Goal: Task Accomplishment & Management: Manage account settings

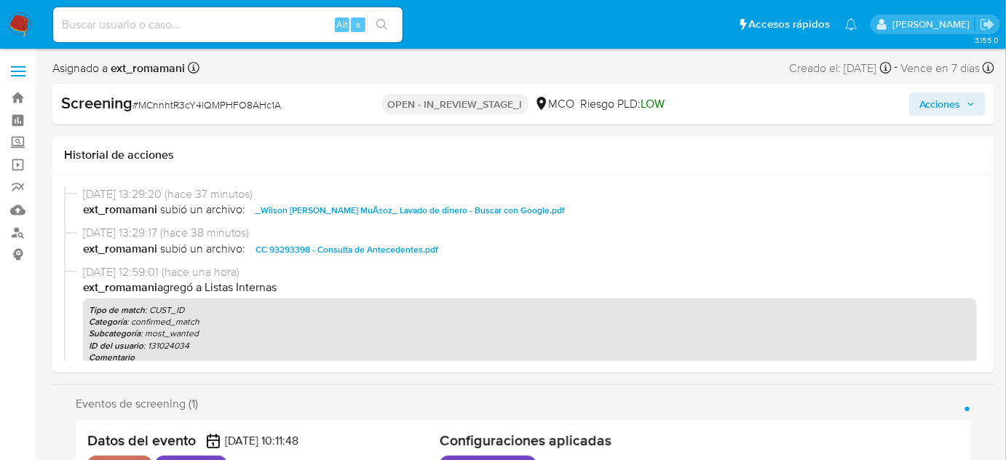
select select "10"
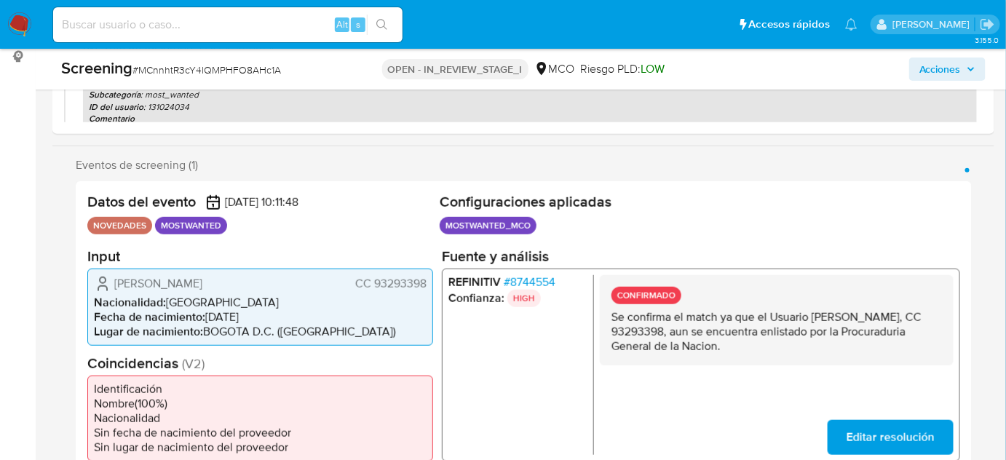
scroll to position [264, 0]
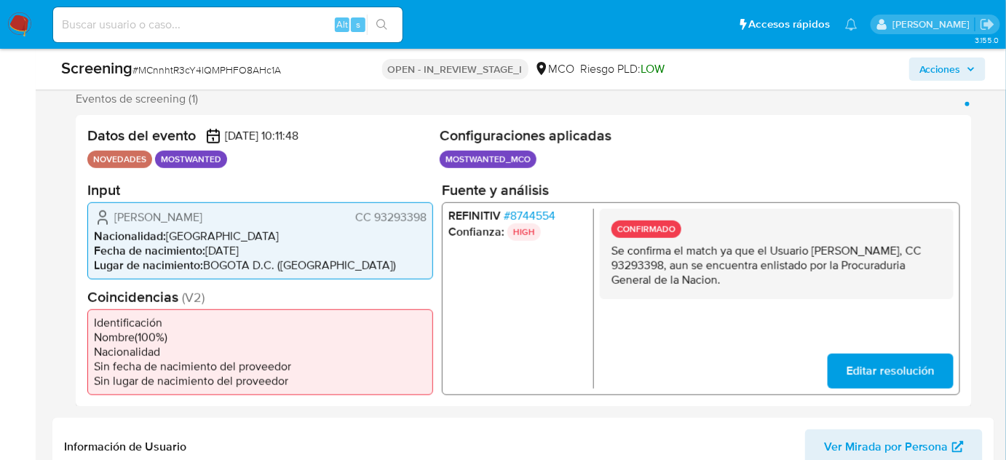
drag, startPoint x: 292, startPoint y: 218, endPoint x: 114, endPoint y: 220, distance: 178.4
click at [114, 220] on div "Wilson Herley Rios Muñoz CC 93293398" at bounding box center [260, 216] width 333 height 17
click at [295, 218] on div "Wilson Herley Rios Muñoz CC 93293398" at bounding box center [260, 216] width 333 height 17
drag, startPoint x: 289, startPoint y: 215, endPoint x: 115, endPoint y: 221, distance: 174.1
click at [115, 221] on div "Wilson Herley Rios Muñoz CC 93293398" at bounding box center [260, 216] width 333 height 17
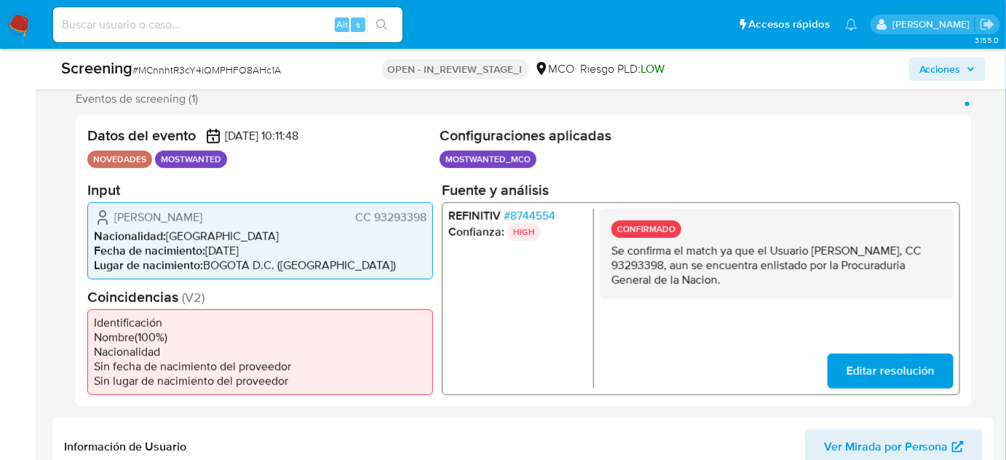
drag, startPoint x: 427, startPoint y: 217, endPoint x: 358, endPoint y: 217, distance: 69.9
click at [358, 217] on div "Wilson Herley Rios Muñoz CC 93293398 Nacionalidad : Colombia Fecha de nacimient…" at bounding box center [260, 240] width 346 height 77
click at [534, 209] on span "# 8744554" at bounding box center [530, 215] width 52 height 15
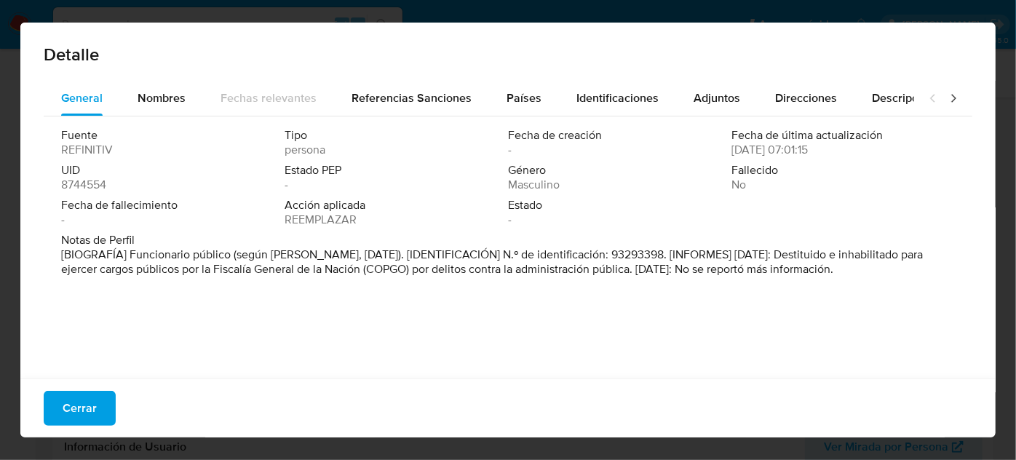
drag, startPoint x: 816, startPoint y: 255, endPoint x: 658, endPoint y: 278, distance: 159.0
click at [658, 278] on div "Notas de Perfil [BIOGRAFÍA] Funcionario público (según COPGO, mayo de 2022). [I…" at bounding box center [508, 258] width 894 height 50
click at [73, 414] on span "Cerrar" at bounding box center [80, 408] width 34 height 32
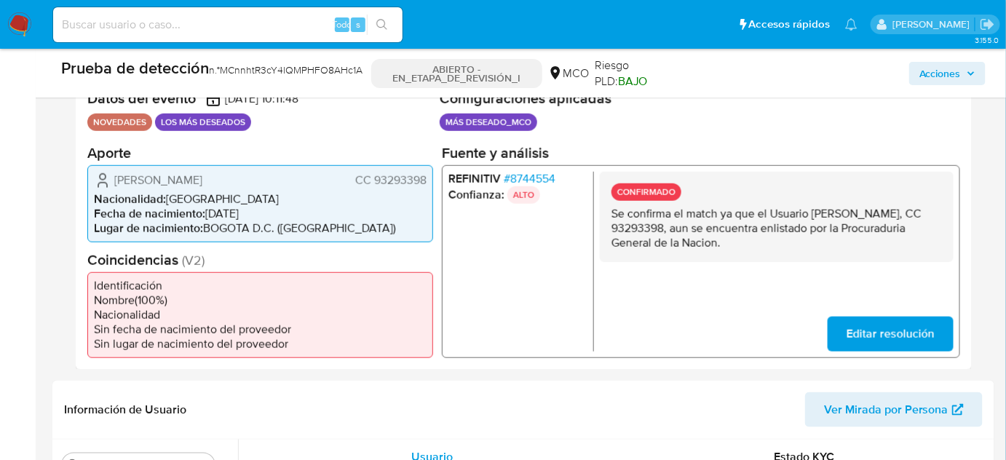
scroll to position [331, 0]
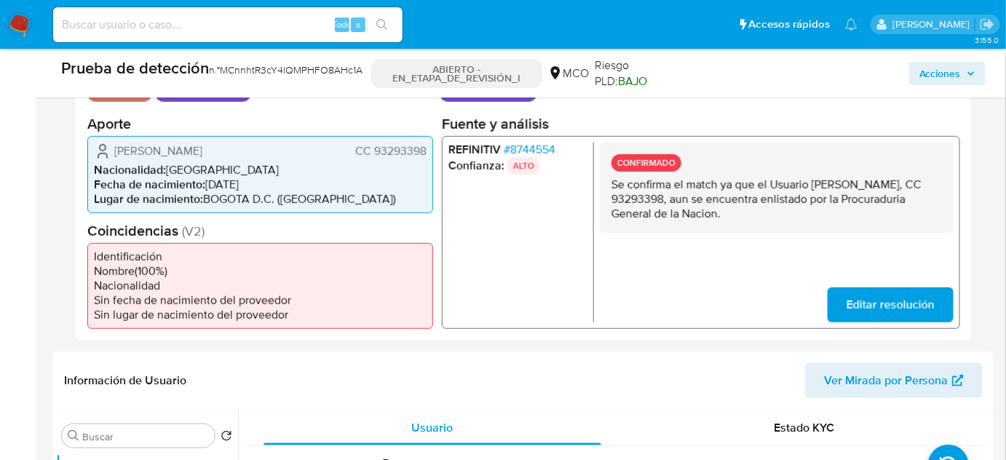
drag, startPoint x: 428, startPoint y: 152, endPoint x: 374, endPoint y: 155, distance: 54.0
click at [374, 155] on div "Wilson Herley Ríos Muñoz CC 93293398 Nacionalidad : Colombia Fecha de nacimient…" at bounding box center [260, 173] width 346 height 77
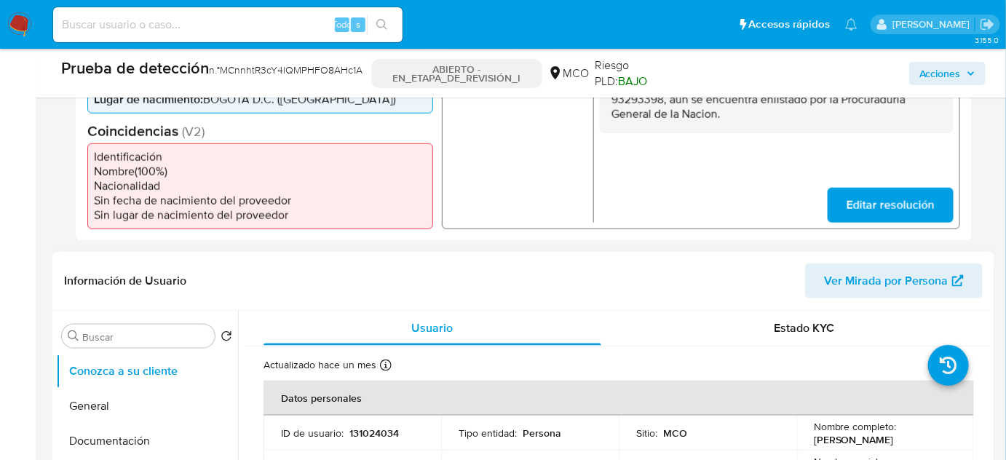
scroll to position [662, 0]
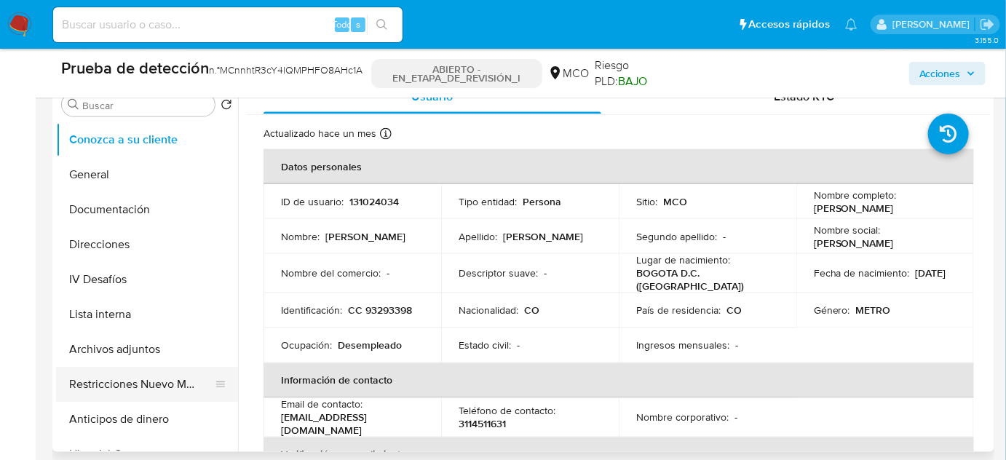
click at [128, 374] on button "Restricciones Nuevo Mundo" at bounding box center [141, 384] width 170 height 35
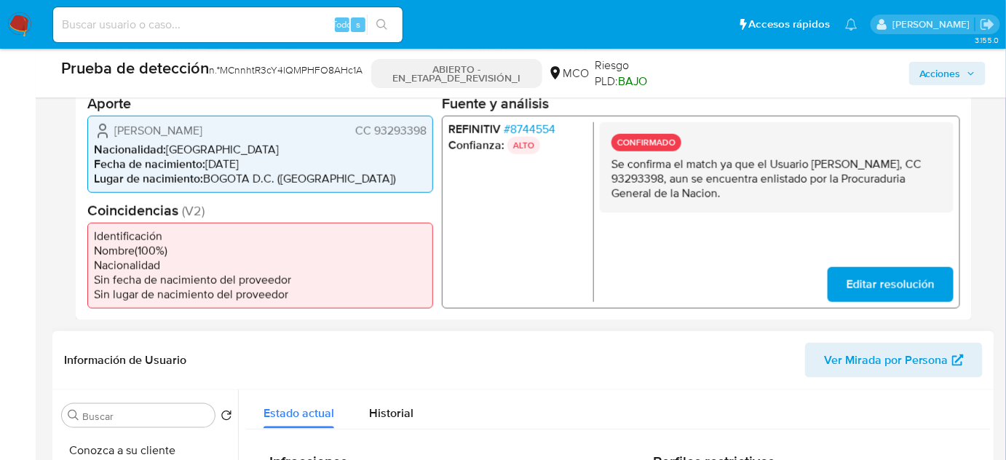
scroll to position [331, 0]
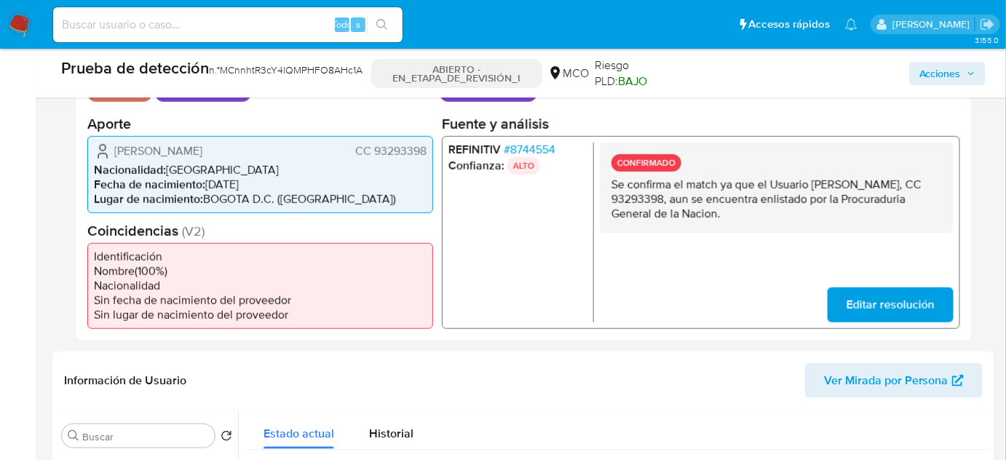
drag, startPoint x: 295, startPoint y: 151, endPoint x: 96, endPoint y: 150, distance: 198.8
click at [96, 150] on div "Wilson Herley Ríos Muñoz CC 93293398" at bounding box center [260, 150] width 333 height 17
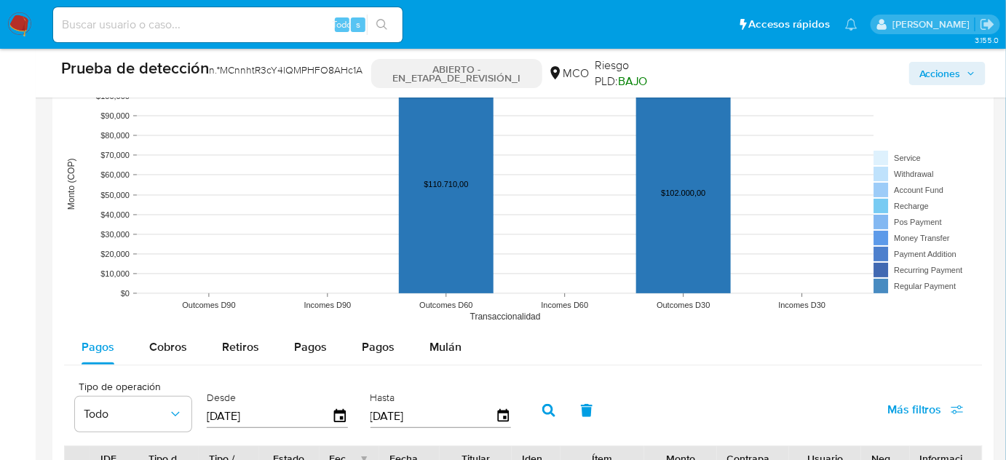
scroll to position [2433, 0]
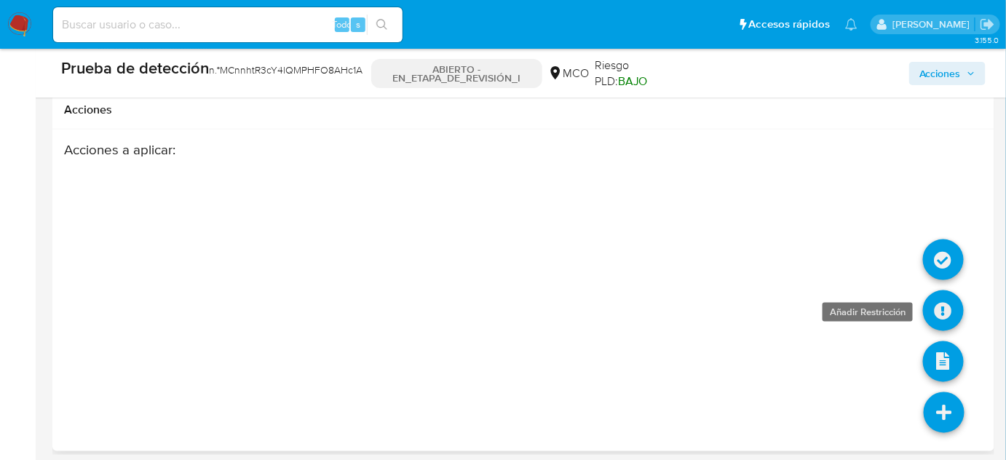
click at [944, 299] on icon at bounding box center [943, 311] width 41 height 41
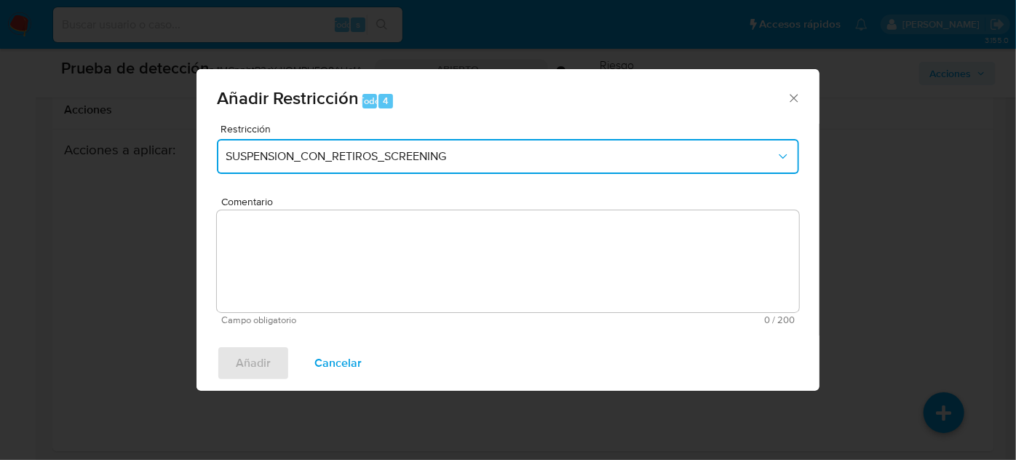
click at [341, 153] on span "SUSPENSION_CON_RETIROS_SCREENING" at bounding box center [501, 156] width 550 height 15
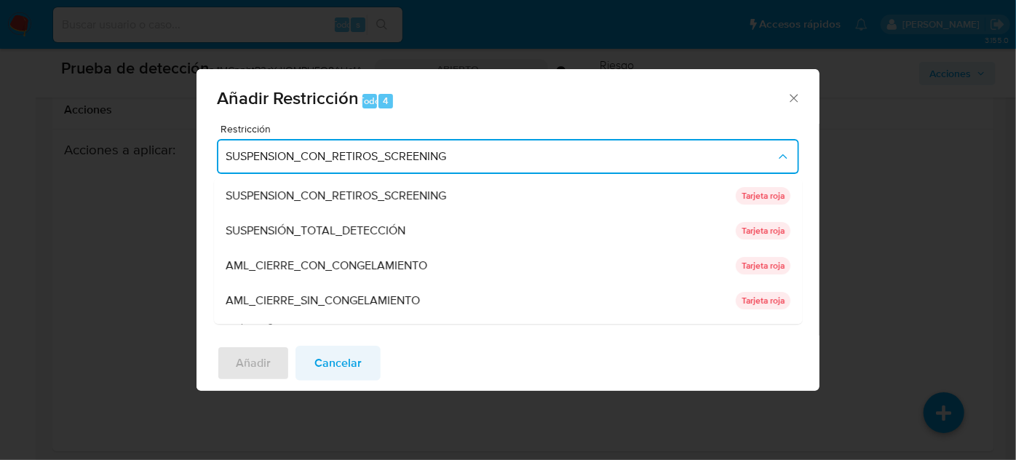
click at [328, 365] on font "Cancelar" at bounding box center [338, 363] width 47 height 35
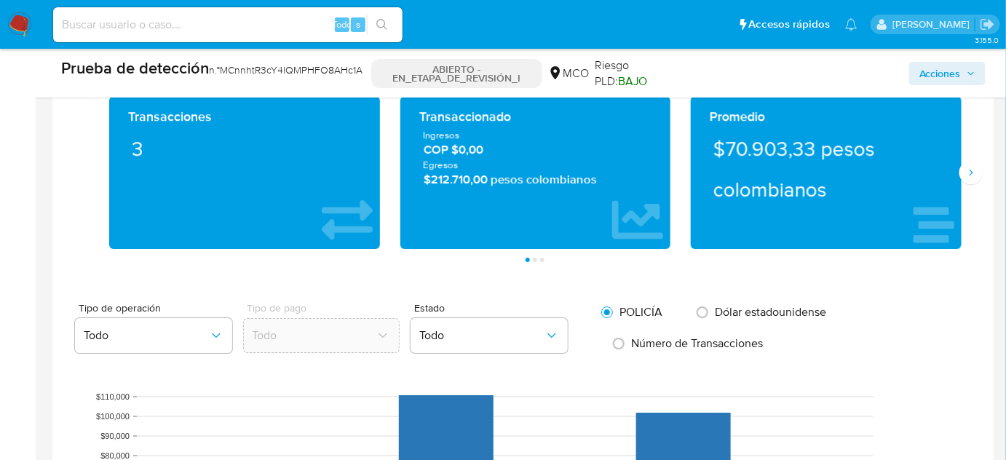
scroll to position [1374, 0]
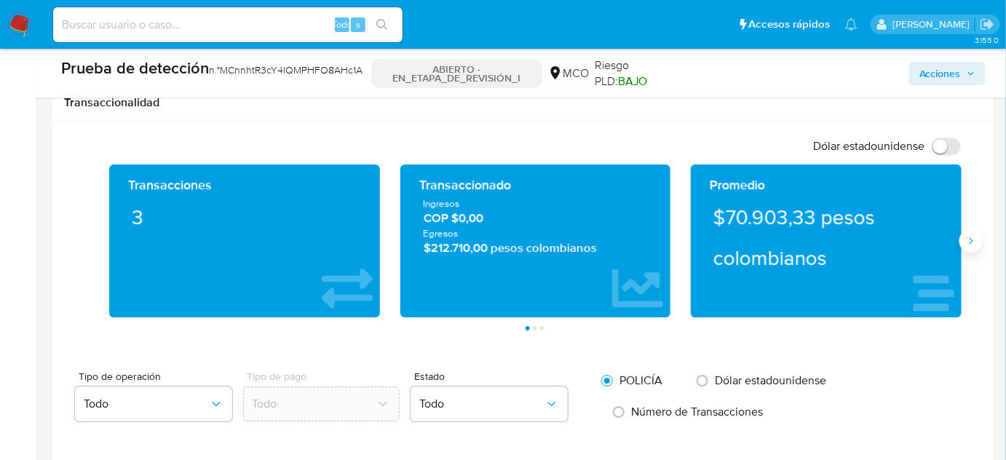
click at [971, 237] on icon "Siguiente" at bounding box center [972, 241] width 12 height 12
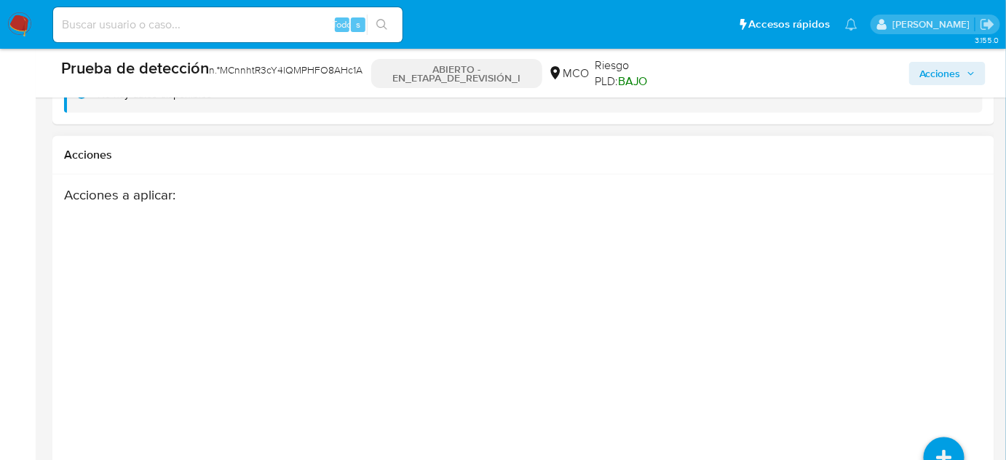
scroll to position [2433, 0]
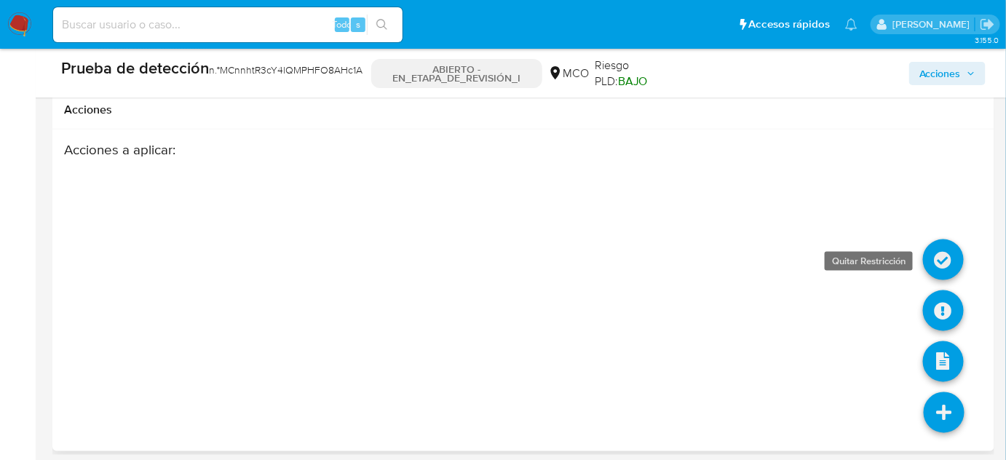
click at [941, 256] on icon at bounding box center [943, 260] width 41 height 41
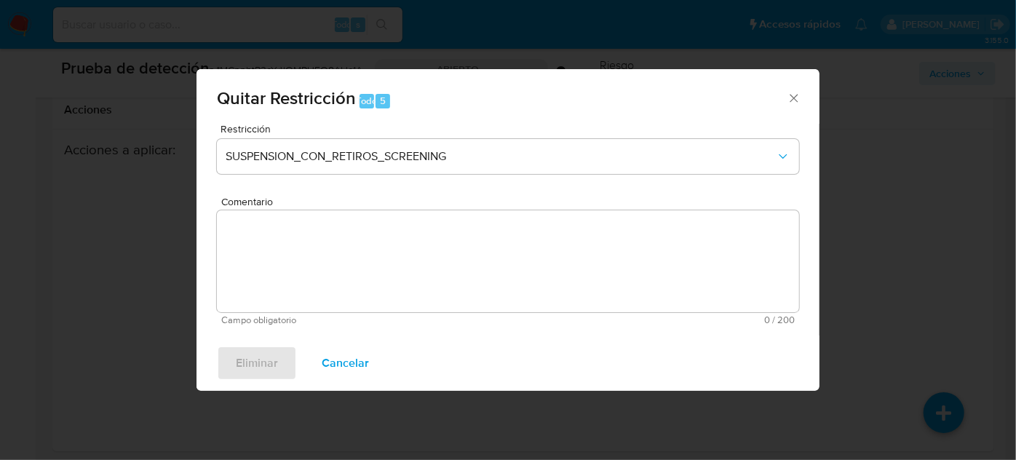
click at [941, 310] on div "Quitar Restricción Todo 5 Restricción SUSPENSION_CON_RETIROS_SCREENING Comentar…" at bounding box center [508, 230] width 1016 height 460
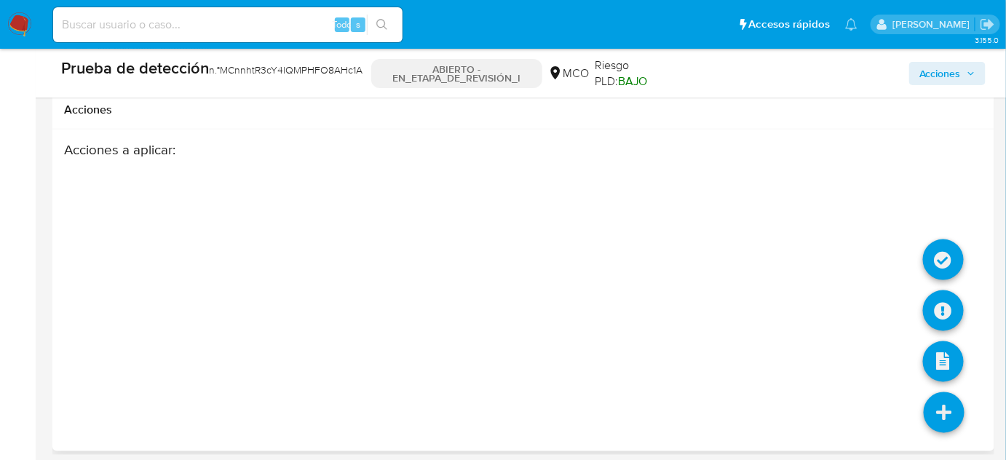
drag, startPoint x: 936, startPoint y: 411, endPoint x: 945, endPoint y: 391, distance: 21.5
click at [938, 408] on icon at bounding box center [944, 412] width 41 height 41
click at [955, 308] on icon at bounding box center [943, 311] width 41 height 41
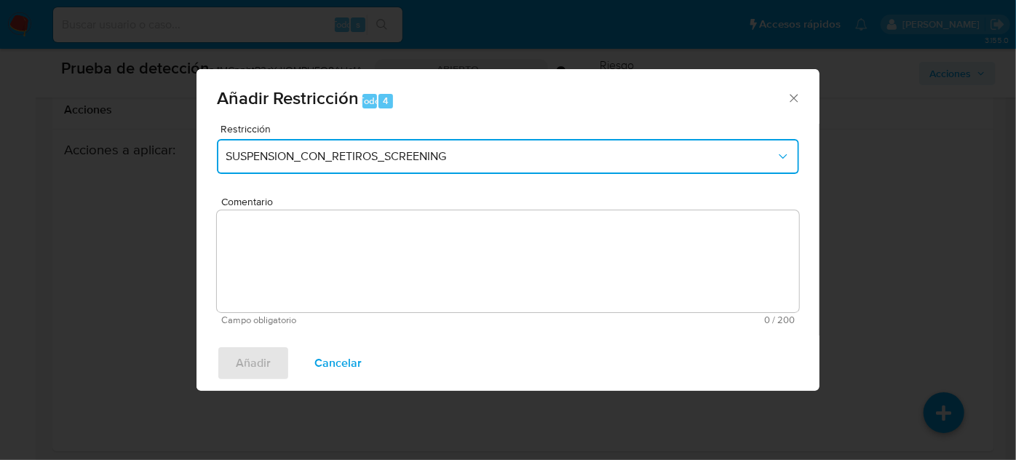
drag, startPoint x: 316, startPoint y: 157, endPoint x: 322, endPoint y: 173, distance: 17.0
click at [316, 159] on font "SUSPENSION_CON_RETIROS_SCREENING" at bounding box center [336, 156] width 221 height 17
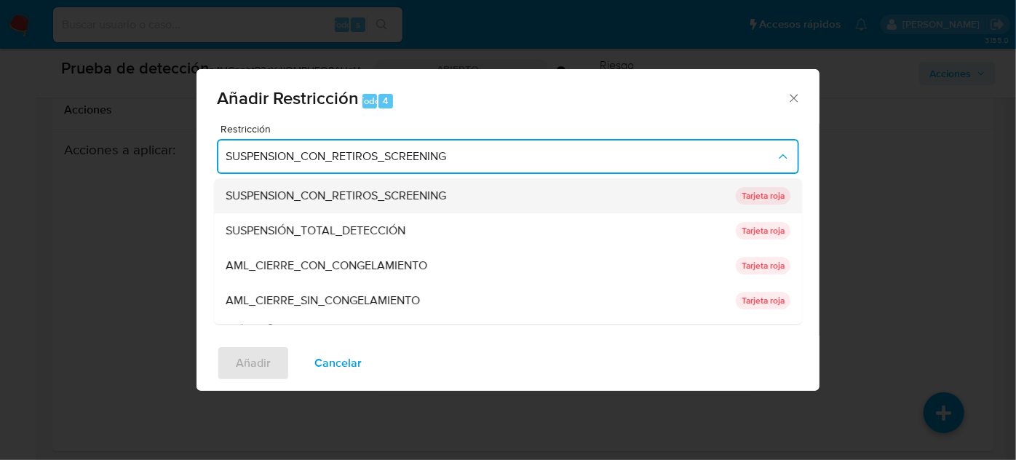
click at [367, 197] on font "SUSPENSION_CON_RETIROS_SCREENING" at bounding box center [336, 195] width 221 height 17
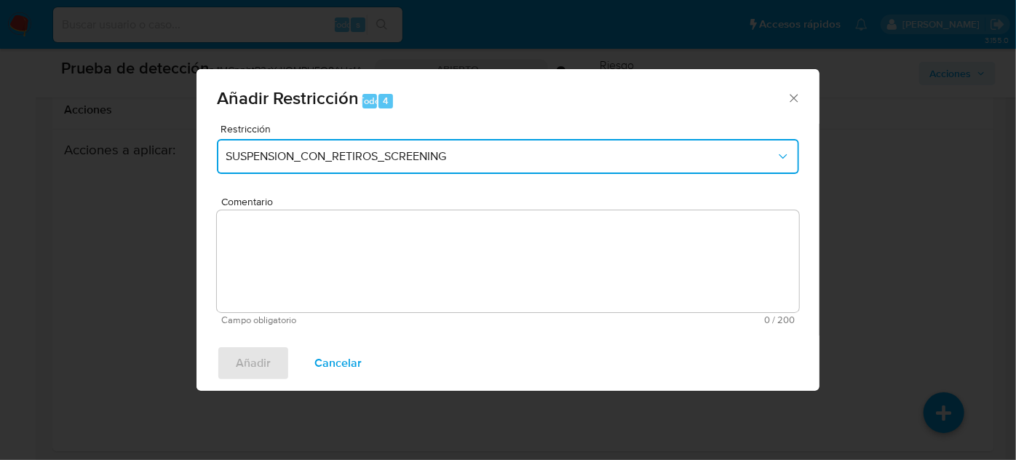
click at [386, 154] on font "SUSPENSION_CON_RETIROS_SCREENING" at bounding box center [336, 156] width 221 height 17
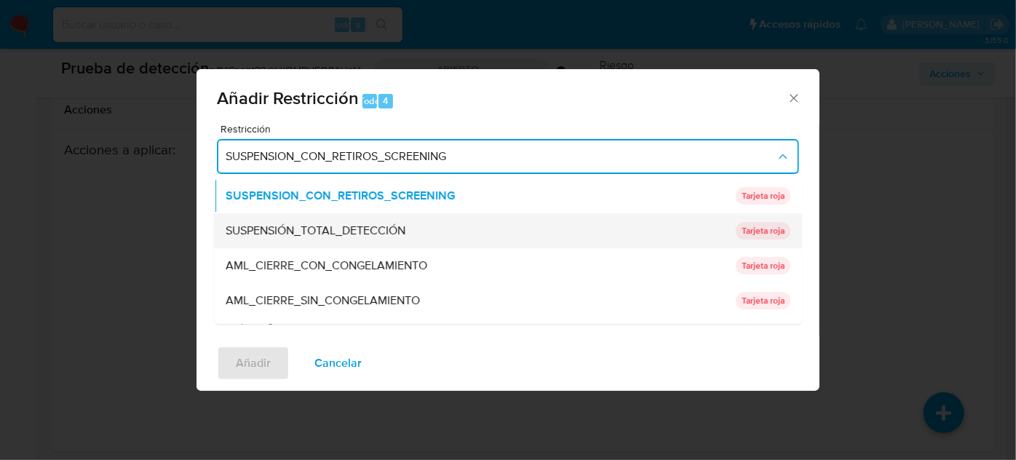
click at [383, 224] on font "SUSPENSIÓN_TOTAL_DETECCIÓN" at bounding box center [316, 230] width 180 height 17
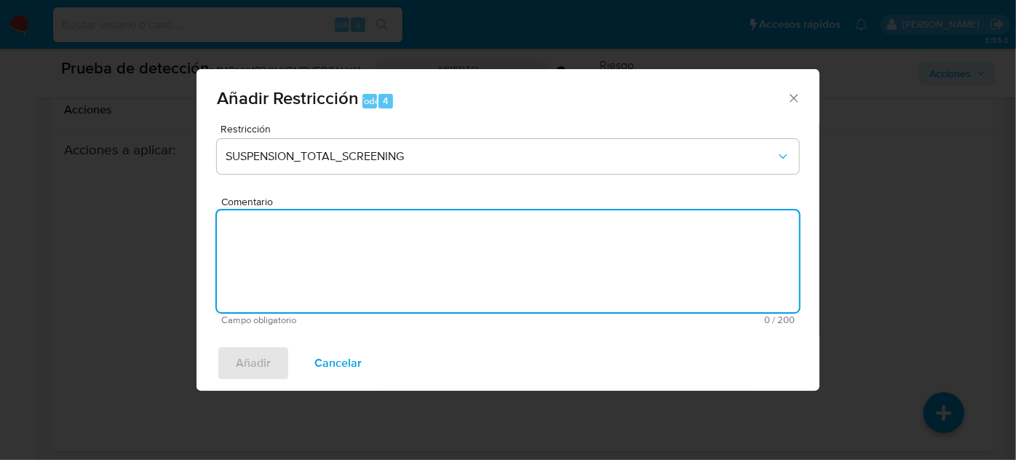
click at [384, 252] on textarea "Comentario" at bounding box center [508, 261] width 583 height 102
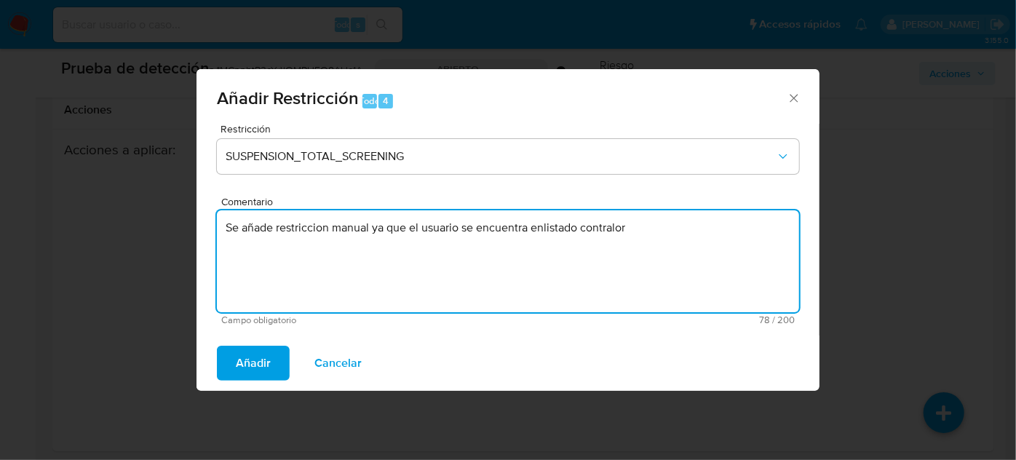
click at [574, 234] on textarea "Se añade restriccion manual ya que el usuario se encuentra enlistado contralor" at bounding box center [508, 261] width 583 height 102
type textarea "Se añade restriccion manual ya que el usuario se encuentra enlista contralor"
click at [261, 355] on font "Añadir" at bounding box center [253, 363] width 35 height 35
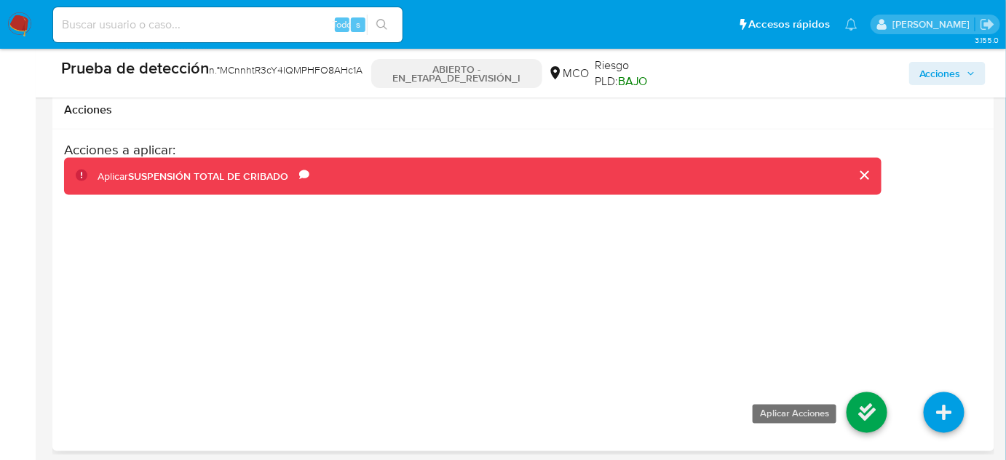
click at [862, 418] on icon at bounding box center [867, 412] width 41 height 41
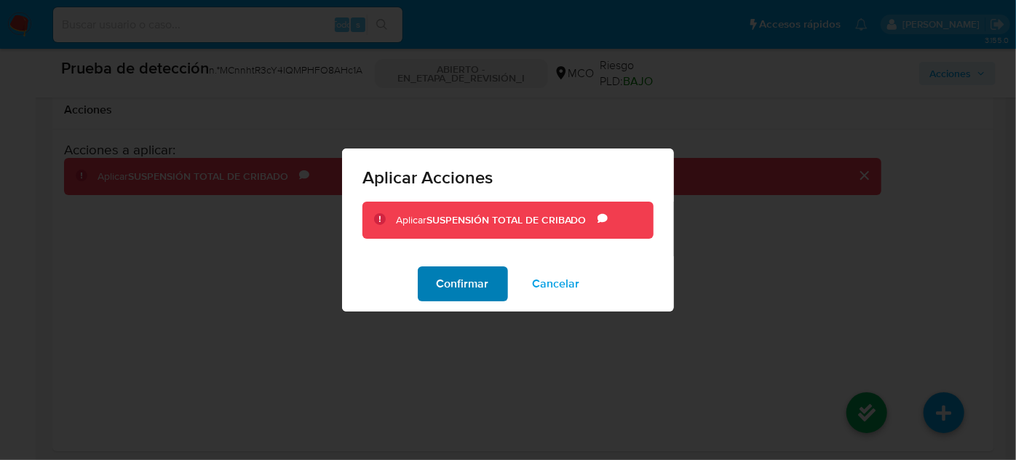
click at [466, 296] on font "Confirmar" at bounding box center [463, 283] width 52 height 35
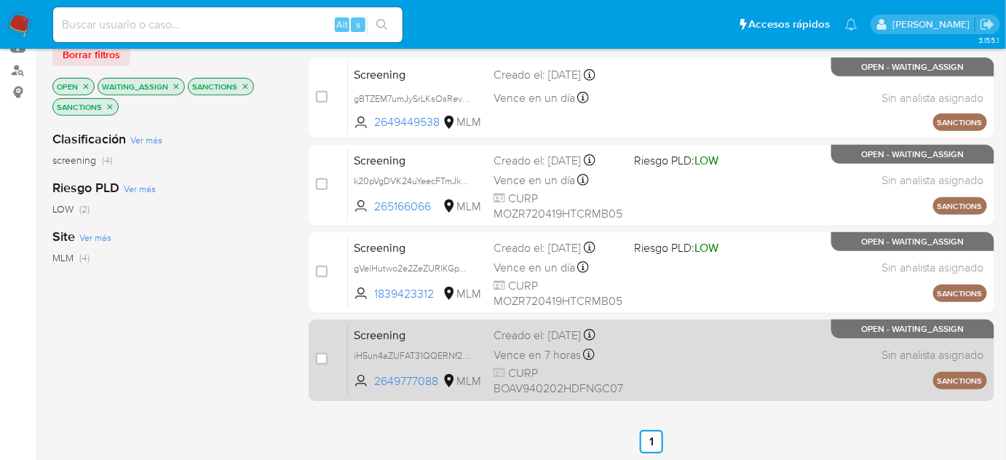
scroll to position [132, 0]
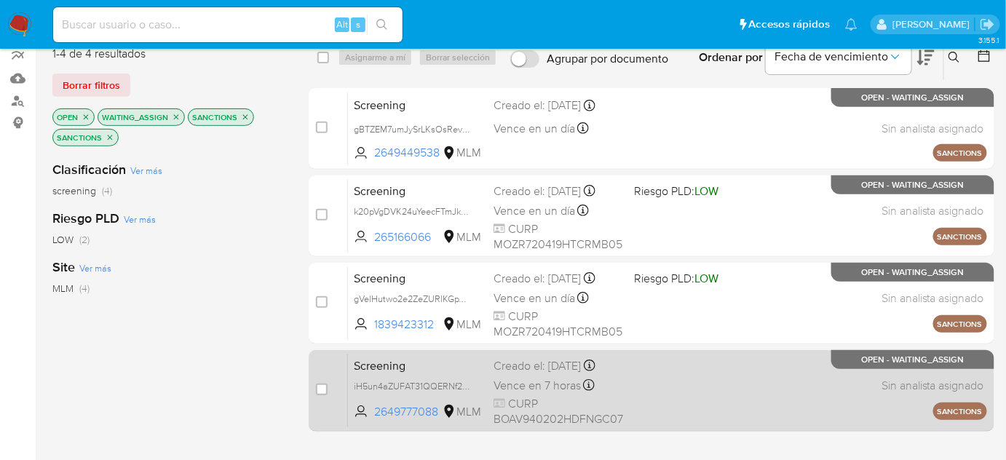
click at [661, 378] on div "Screening iH5un4aZUFAT31QQERNf2QUy 2649777088 MLM Creado el: 24/08/2025 Creado …" at bounding box center [667, 391] width 639 height 74
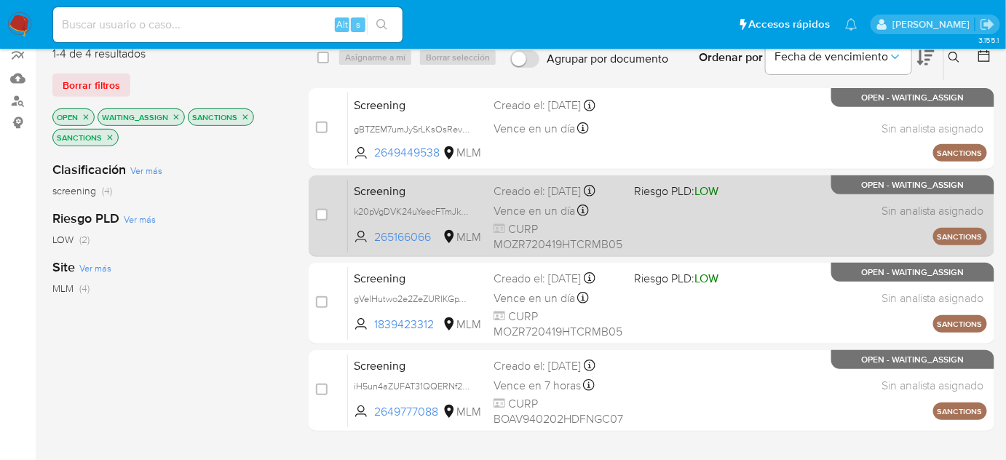
drag, startPoint x: 661, startPoint y: 311, endPoint x: 654, endPoint y: 221, distance: 90.6
click at [661, 307] on div "Screening gVelHutwo2e2ZeZURlKGpV1p 1839423312 MLM Riesgo PLD: LOW Creado el: 25…" at bounding box center [667, 303] width 639 height 74
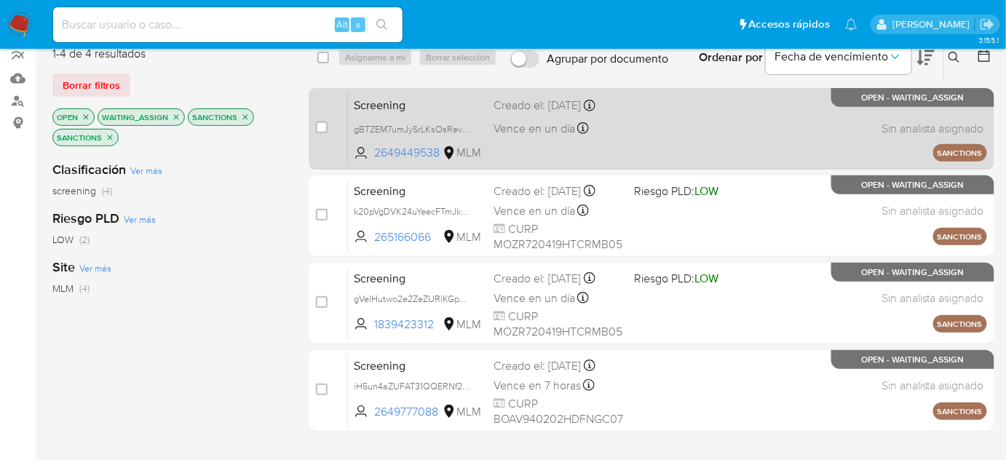
drag, startPoint x: 654, startPoint y: 220, endPoint x: 639, endPoint y: 147, distance: 74.4
click at [654, 219] on div "Screening k20pVgDVK24uYeecFTmJk6VI 265166066 MLM Riesgo PLD: LOW Creado el: 25/…" at bounding box center [667, 216] width 639 height 74
click at [637, 135] on div "Screening gBTZEM7umJySrLKsOsRevDRx 2649449538 MLM Creado el: 24/08/2025 Creado …" at bounding box center [667, 129] width 639 height 74
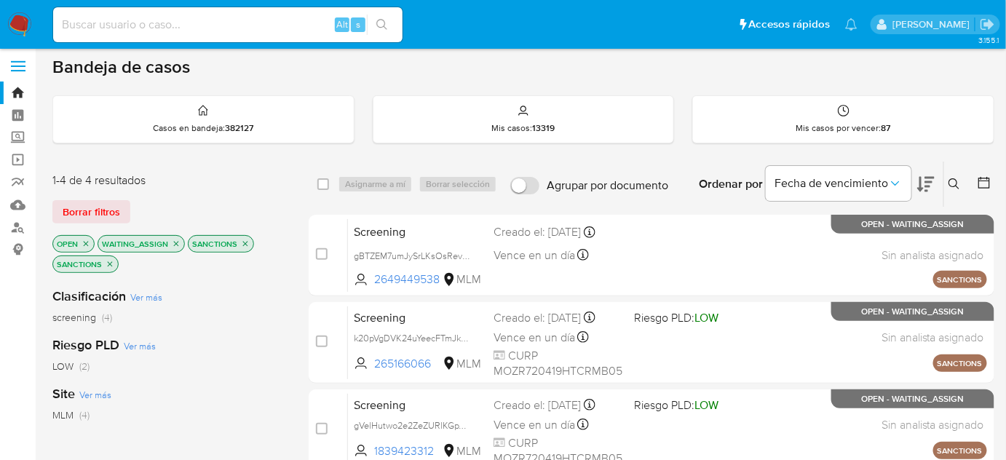
scroll to position [0, 0]
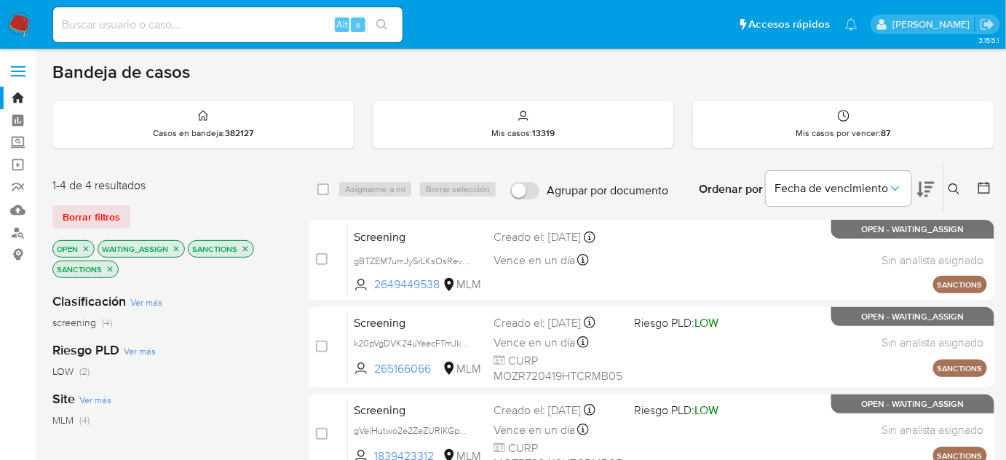
click at [243, 248] on icon "close-filter" at bounding box center [245, 248] width 5 height 5
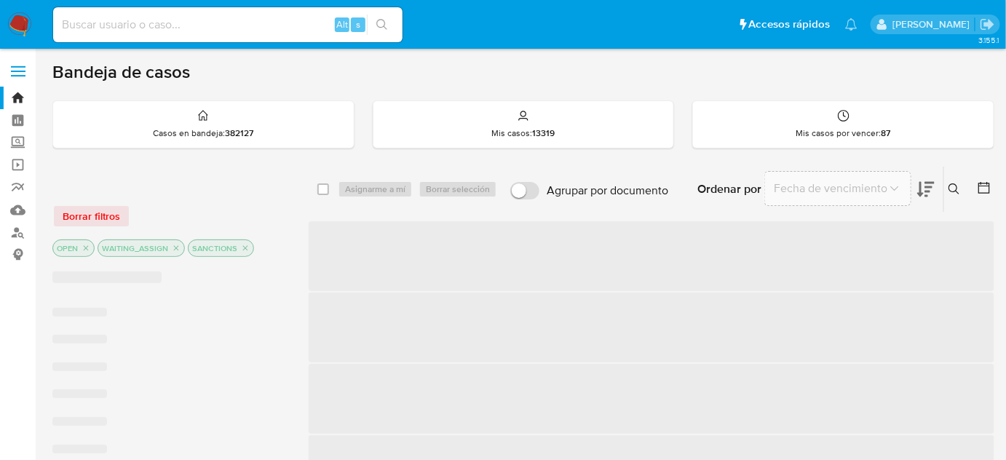
click at [243, 248] on icon "close-filter" at bounding box center [245, 248] width 5 height 5
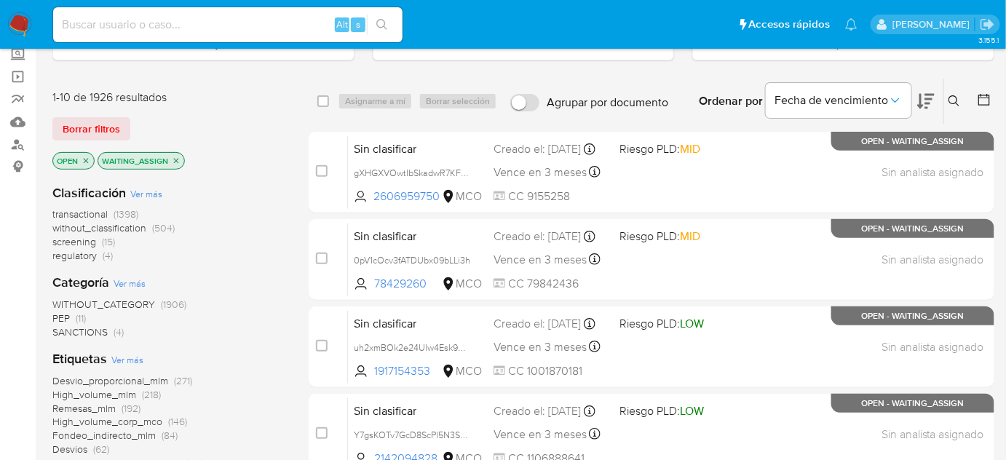
scroll to position [66, 0]
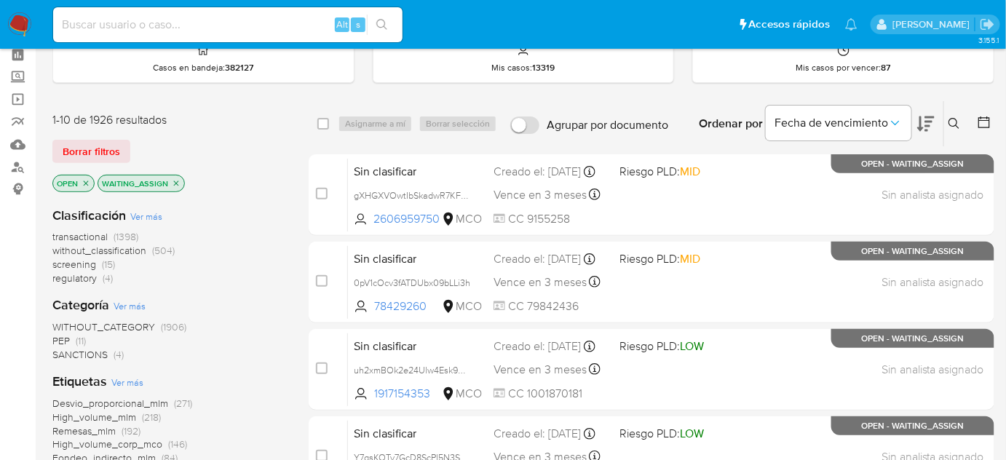
click at [57, 337] on span "PEP" at bounding box center [60, 340] width 17 height 15
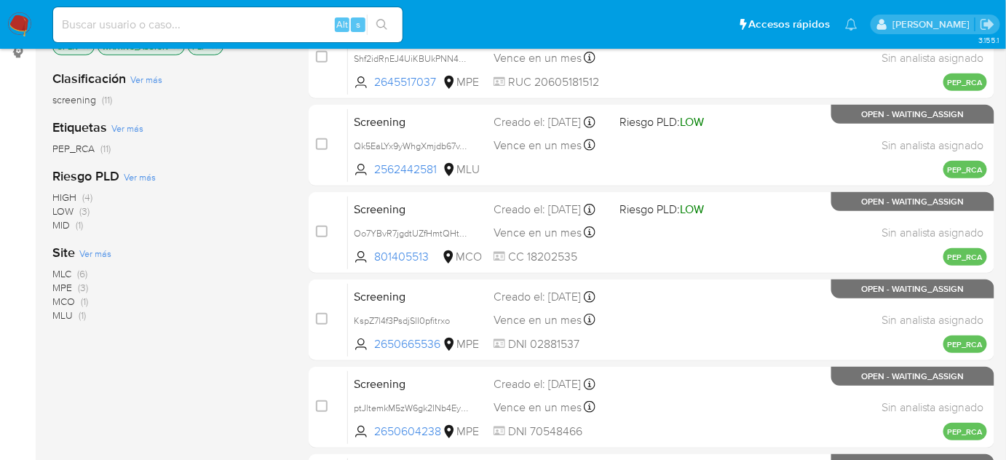
scroll to position [331, 0]
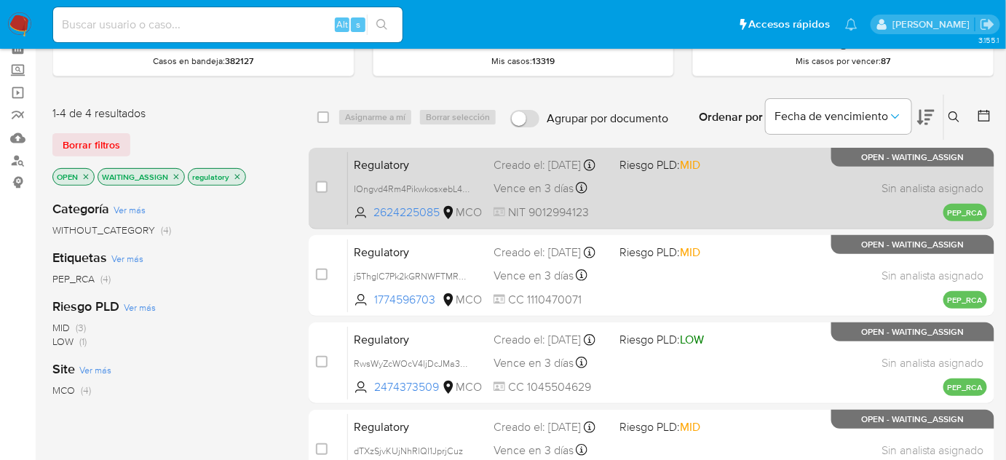
scroll to position [66, 0]
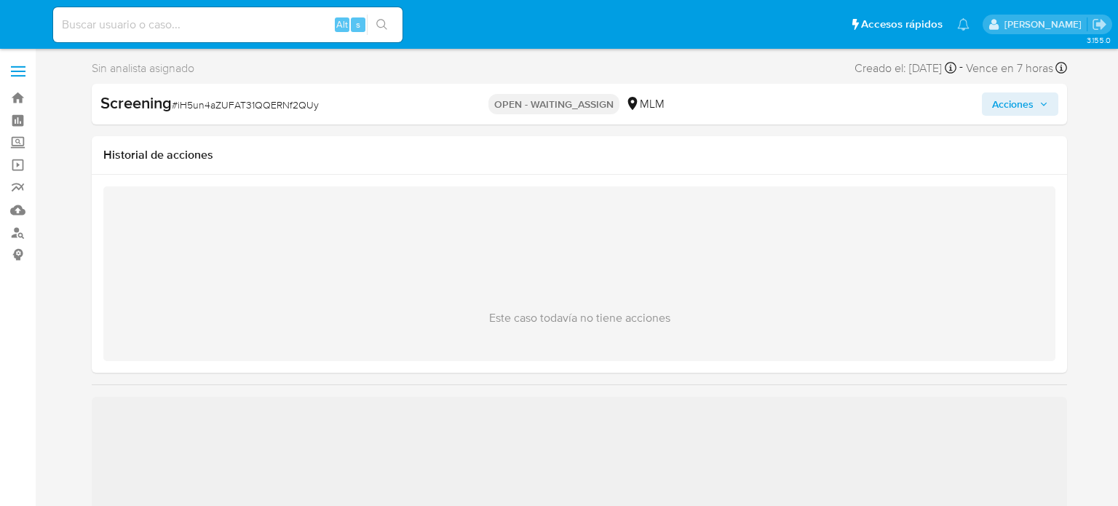
select select "10"
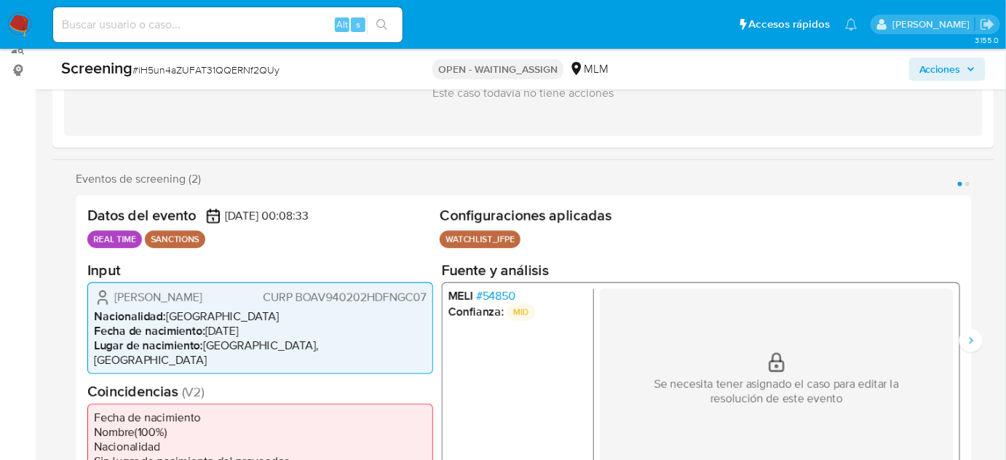
scroll to position [198, 0]
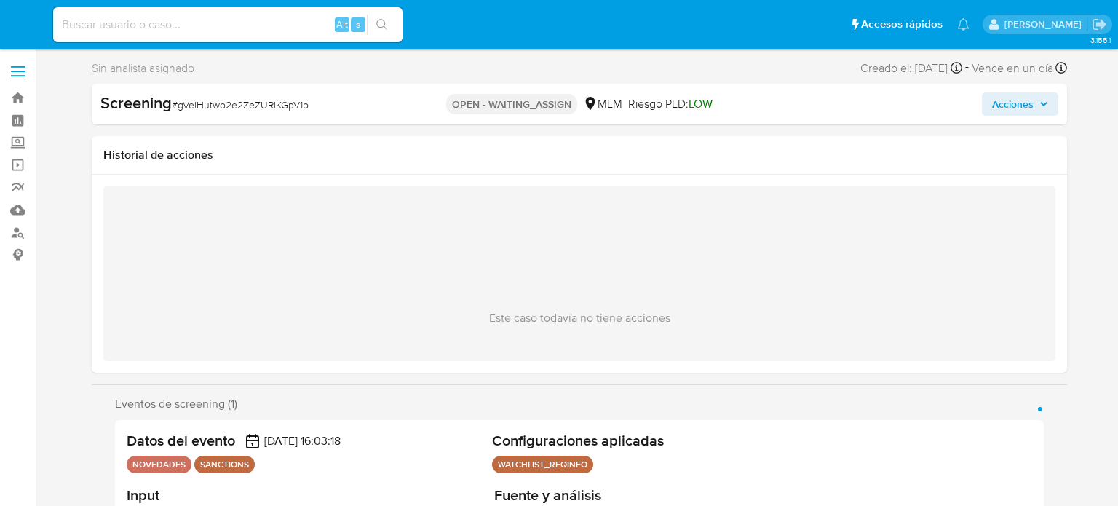
select select "10"
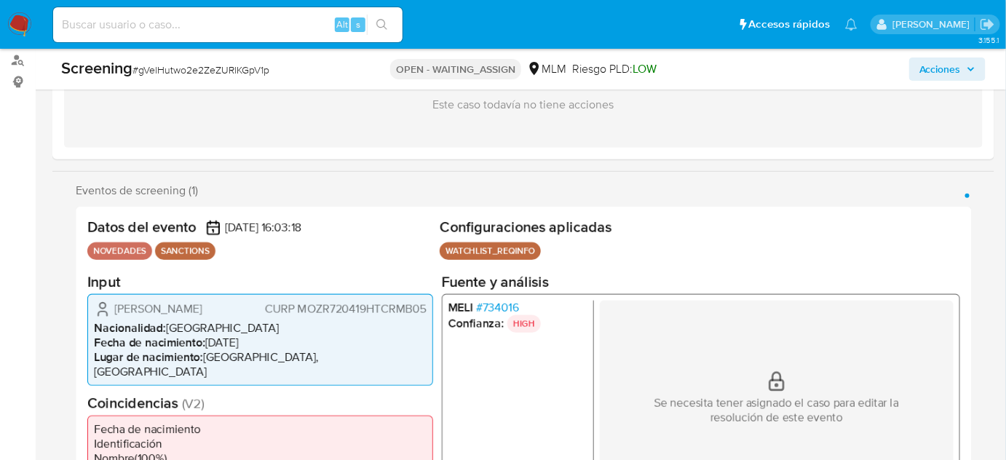
scroll to position [198, 0]
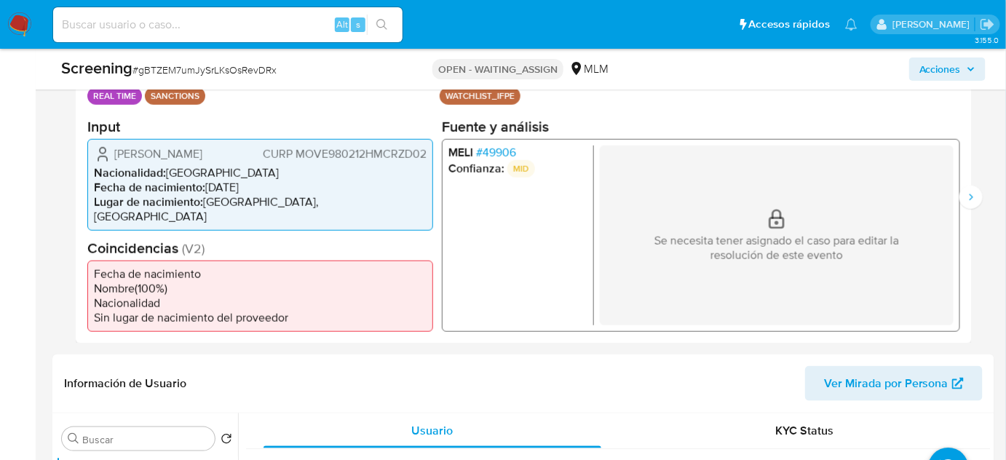
scroll to position [331, 0]
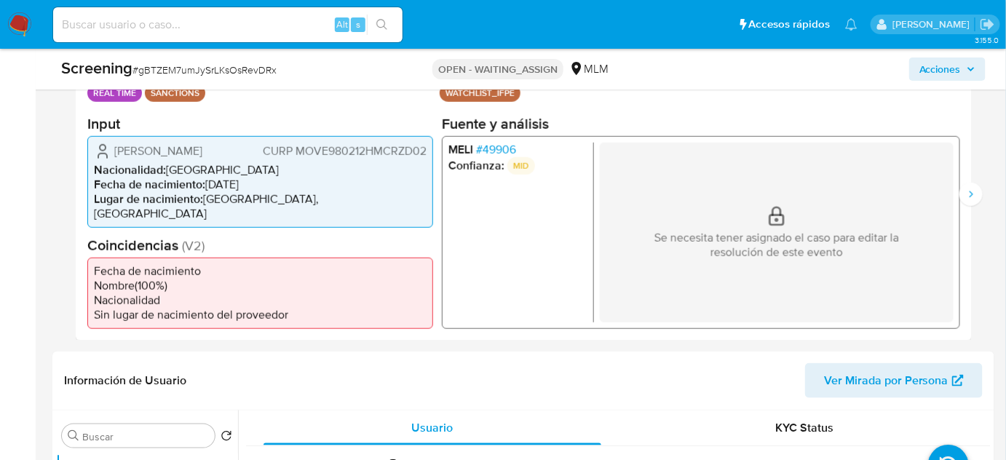
select select "10"
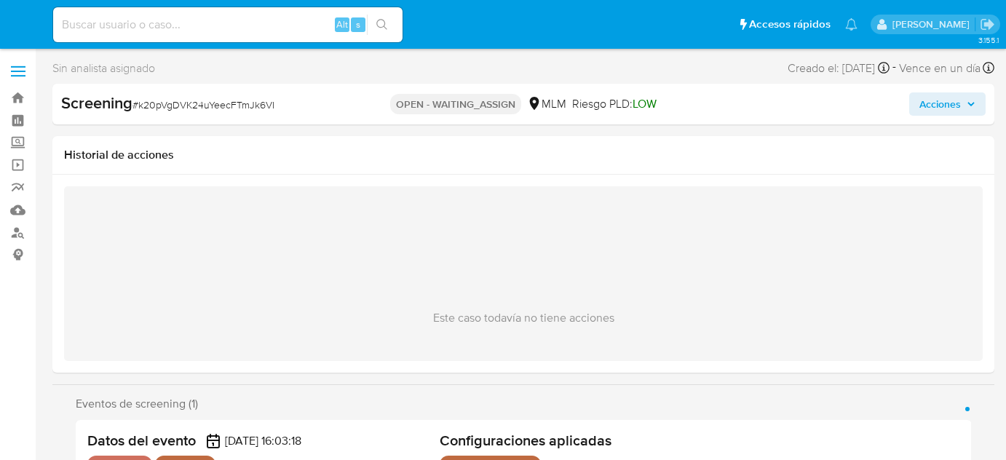
select select "10"
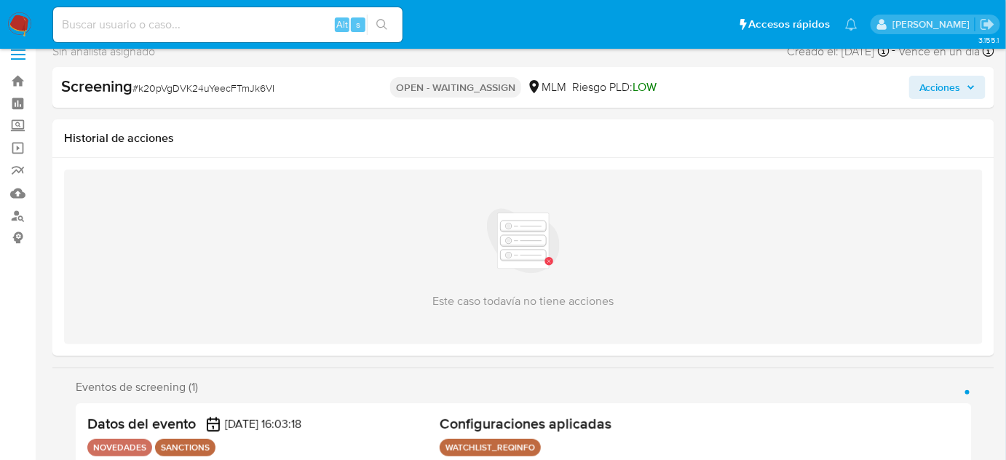
scroll to position [132, 0]
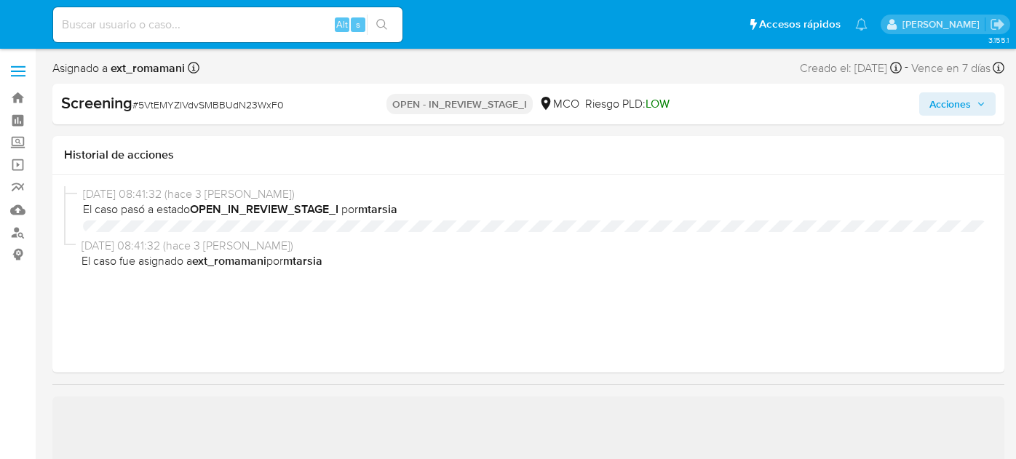
select select "10"
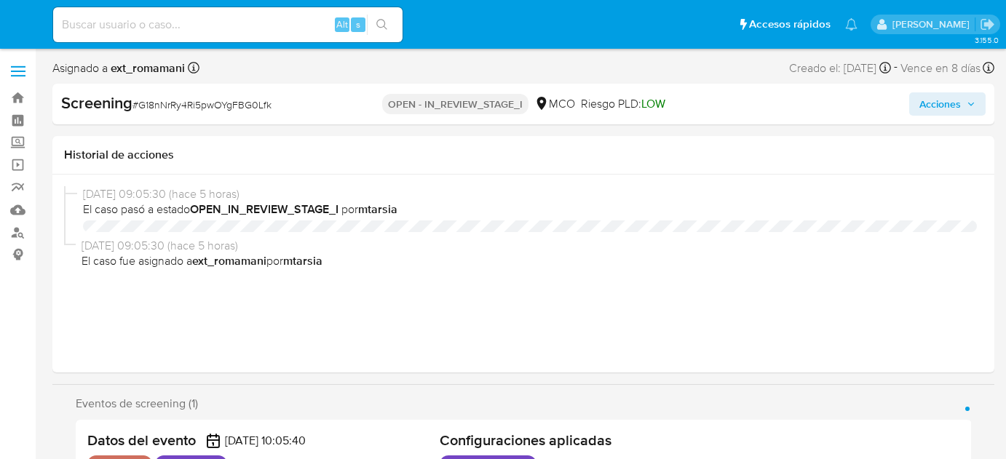
select select "10"
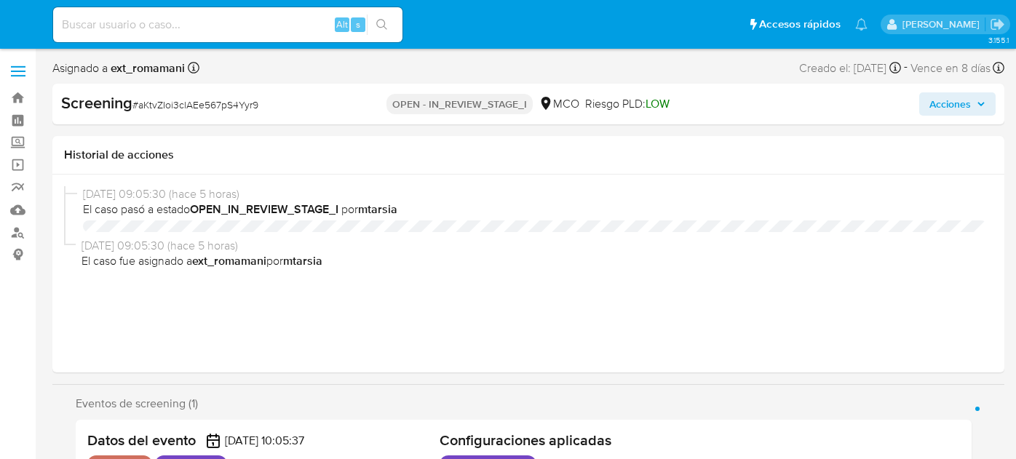
select select "10"
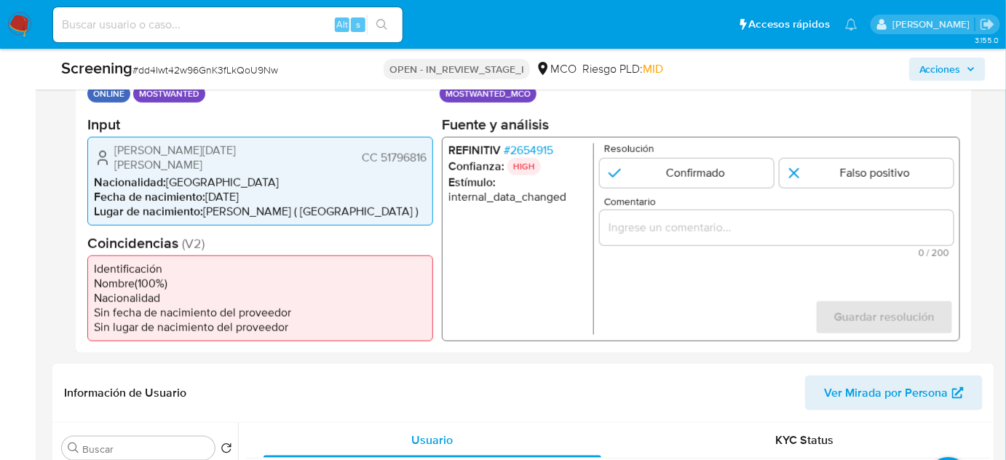
scroll to position [331, 0]
drag, startPoint x: 287, startPoint y: 149, endPoint x: 117, endPoint y: 160, distance: 170.8
click at [111, 159] on div "Gloria Lucia Alvarez Pinzon CC 51796816 Nacionalidad : Colombia Fecha de nacimi…" at bounding box center [260, 179] width 346 height 89
drag, startPoint x: 115, startPoint y: 148, endPoint x: 258, endPoint y: 151, distance: 142.8
click at [258, 151] on div "Gloria Lucia Alvarez Pinzon CC 51796816" at bounding box center [260, 156] width 333 height 29
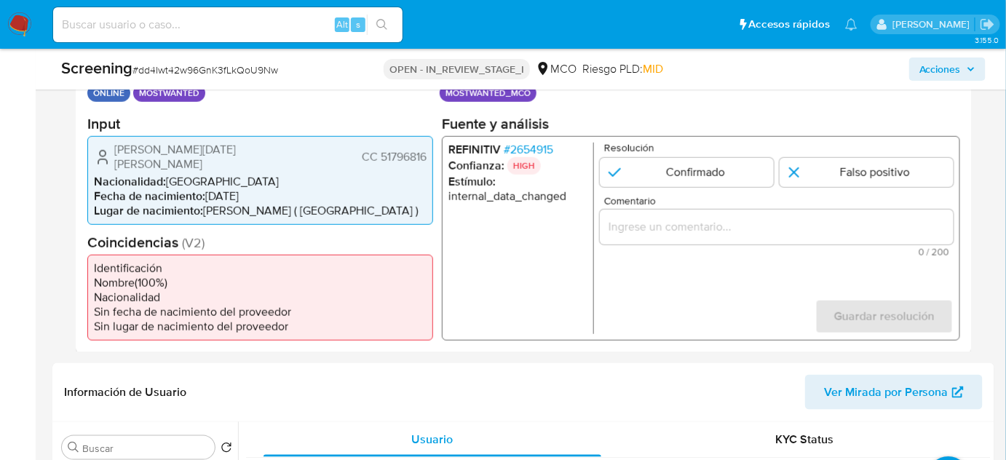
scroll to position [331, 0]
click at [265, 151] on div "Gloria Lucia Alvarez Pinzon CC 51796816" at bounding box center [260, 155] width 333 height 29
drag, startPoint x: 276, startPoint y: 150, endPoint x: 129, endPoint y: 149, distance: 147.1
click at [108, 151] on div "Gloria Lucia Alvarez Pinzon CC 51796816" at bounding box center [260, 155] width 333 height 29
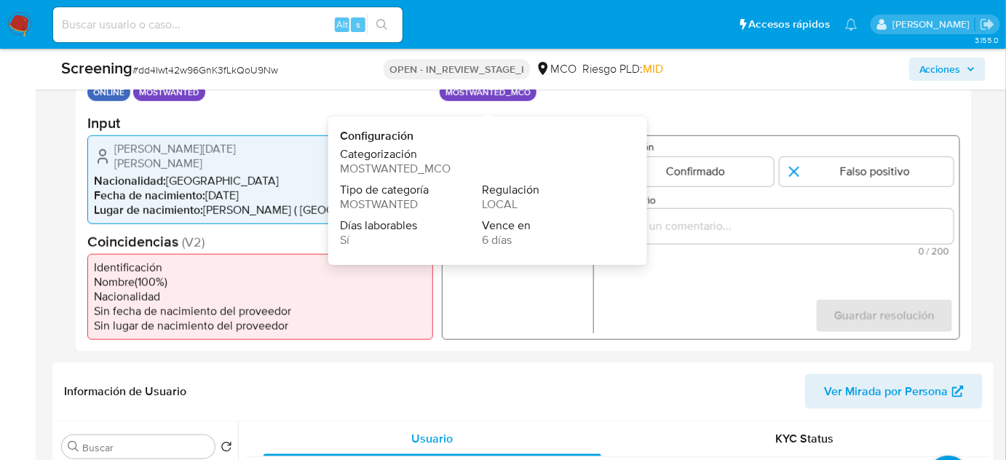
click at [297, 173] on li "Nacionalidad : Colombia" at bounding box center [260, 180] width 333 height 15
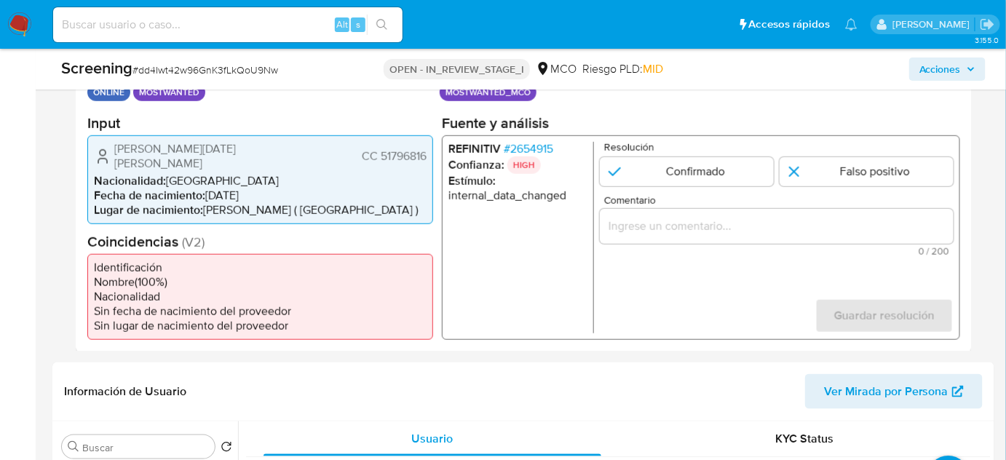
drag, startPoint x: 430, startPoint y: 159, endPoint x: 380, endPoint y: 152, distance: 50.7
click at [380, 152] on div "Gloria Lucia Alvarez Pinzon CC 51796816 Nacionalidad : Colombia Fecha de nacimi…" at bounding box center [260, 179] width 346 height 89
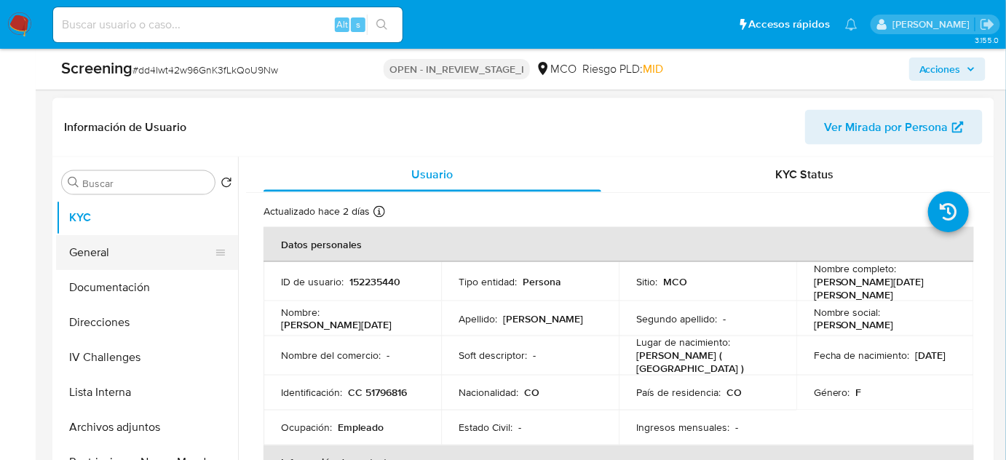
scroll to position [66, 0]
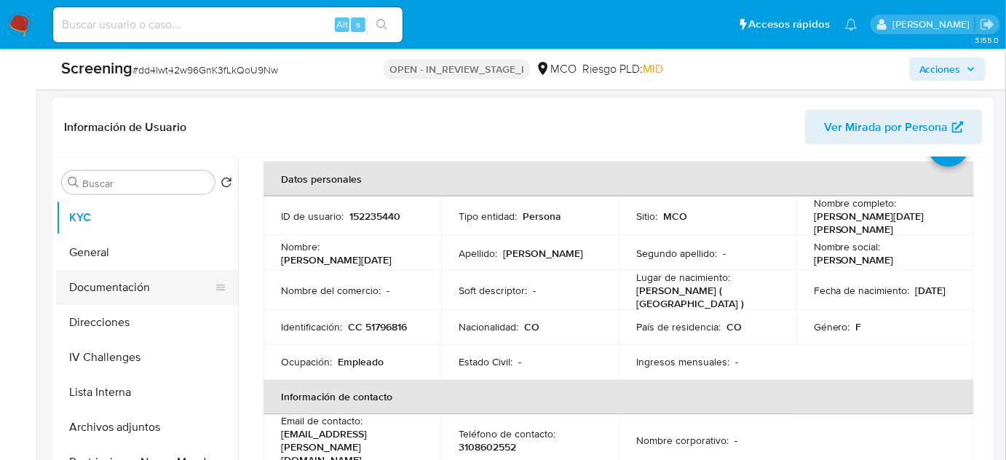
click at [130, 270] on button "Documentación" at bounding box center [141, 287] width 170 height 35
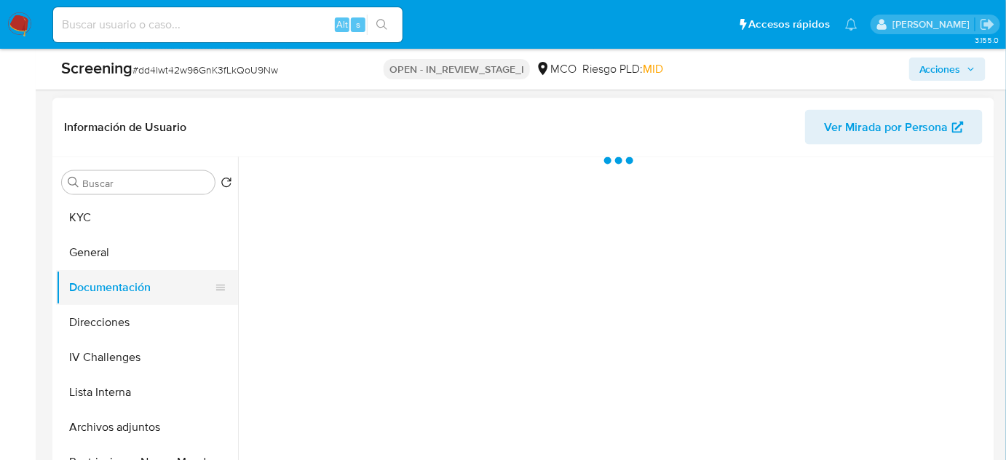
scroll to position [0, 0]
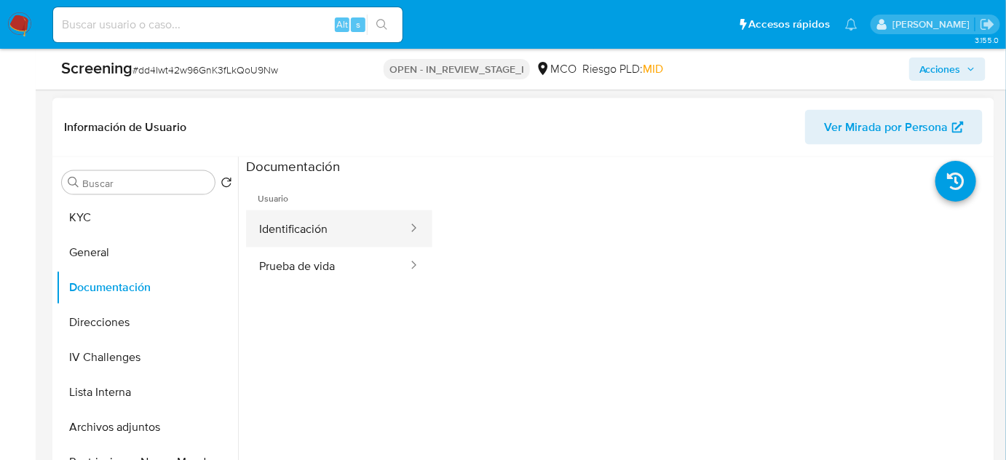
click at [336, 218] on button "Identificación" at bounding box center [327, 228] width 163 height 37
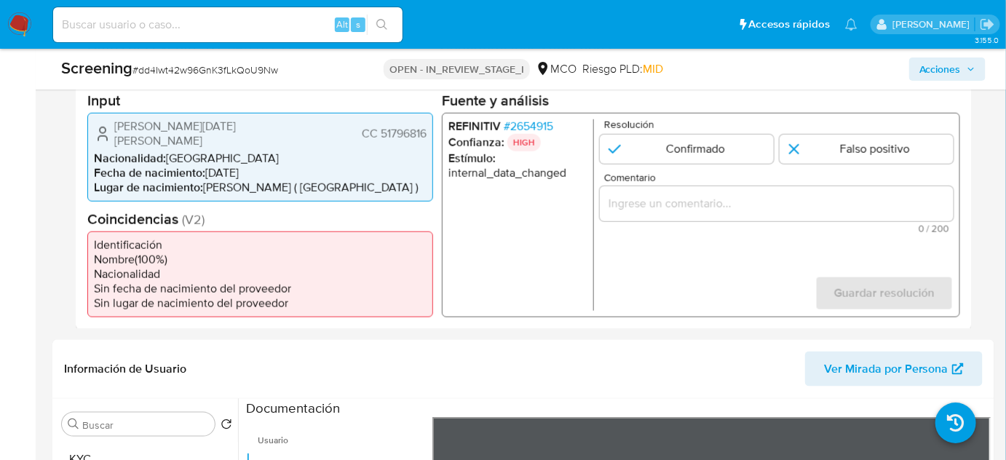
scroll to position [331, 0]
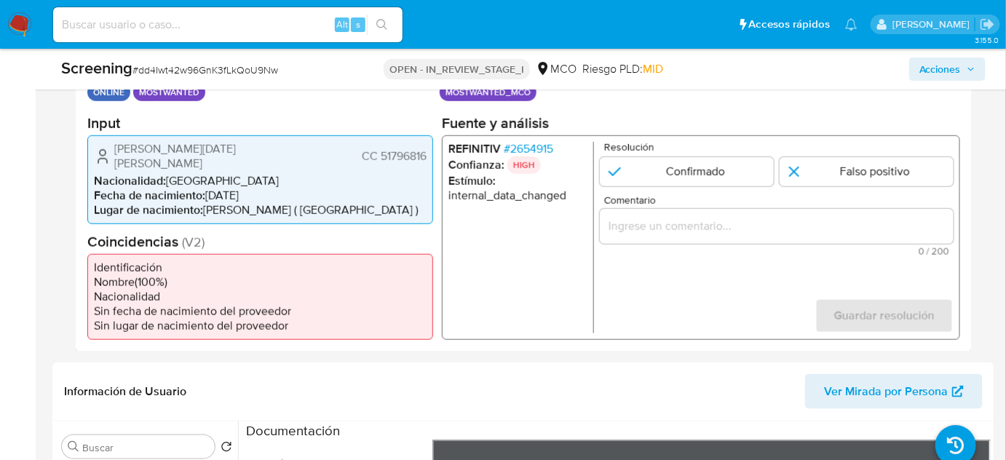
click at [387, 154] on span "CC 51796816" at bounding box center [394, 156] width 65 height 15
drag, startPoint x: 379, startPoint y: 151, endPoint x: 427, endPoint y: 153, distance: 48.8
click at [427, 153] on div "Gloria Lucia Alvarez Pinzon CC 51796816 Nacionalidad : Colombia Fecha de nacimi…" at bounding box center [260, 179] width 346 height 89
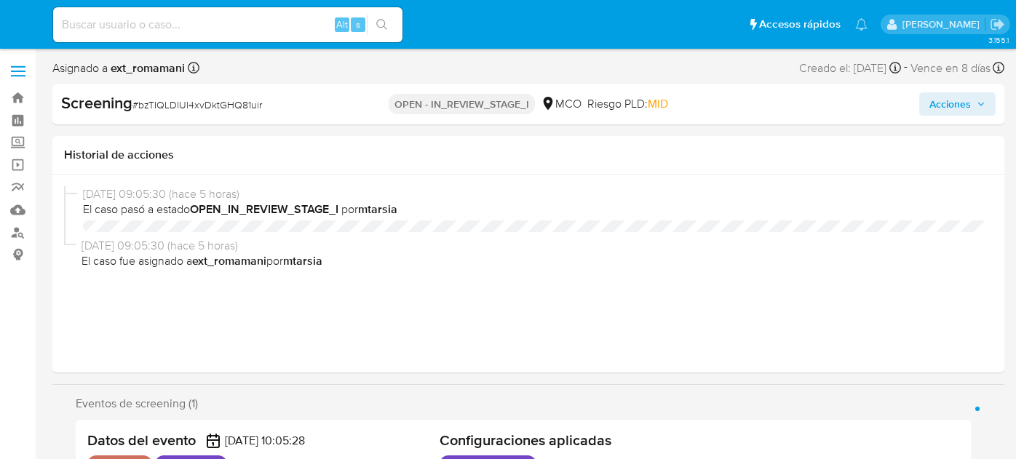
select select "10"
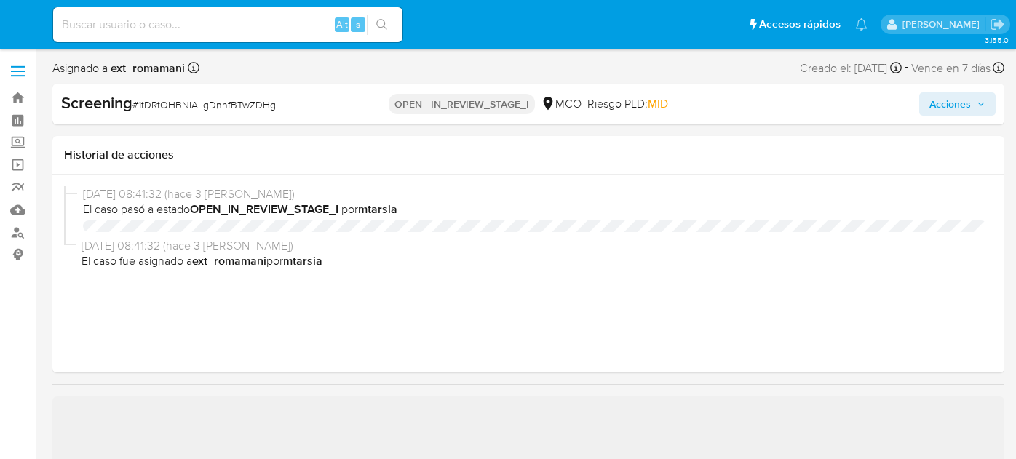
select select "10"
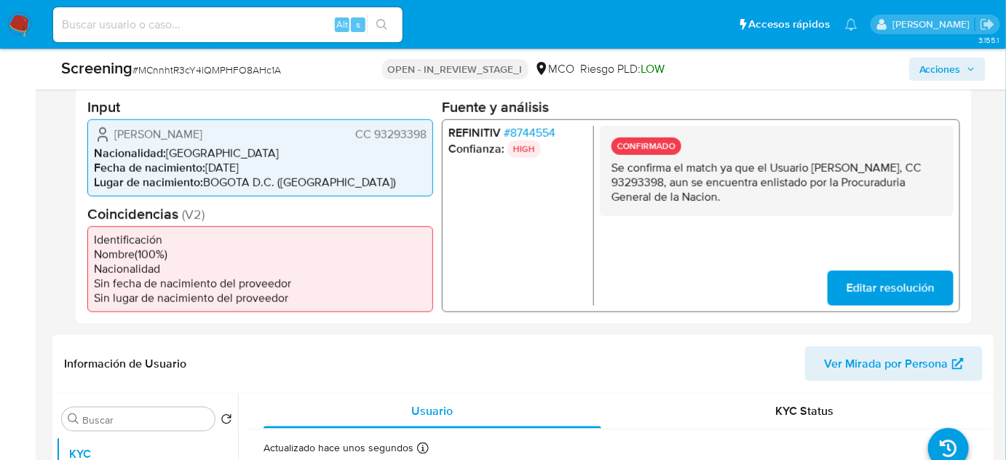
select select "10"
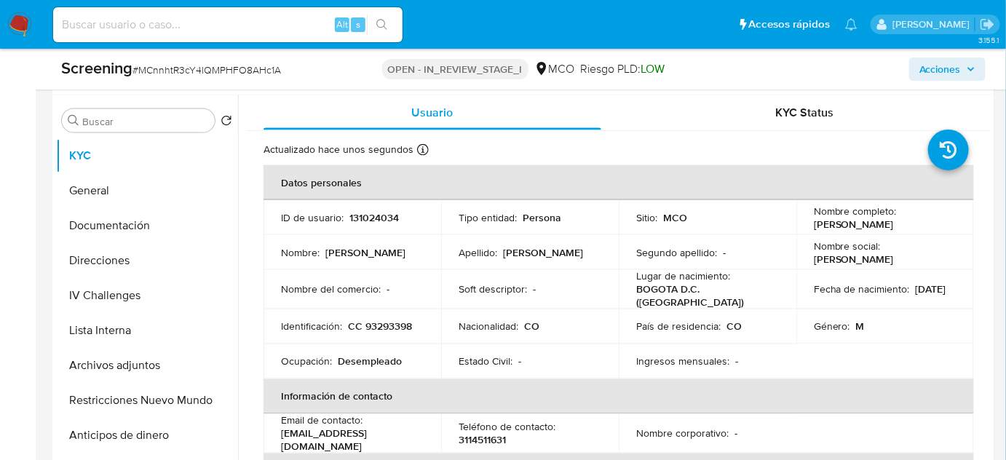
scroll to position [662, 0]
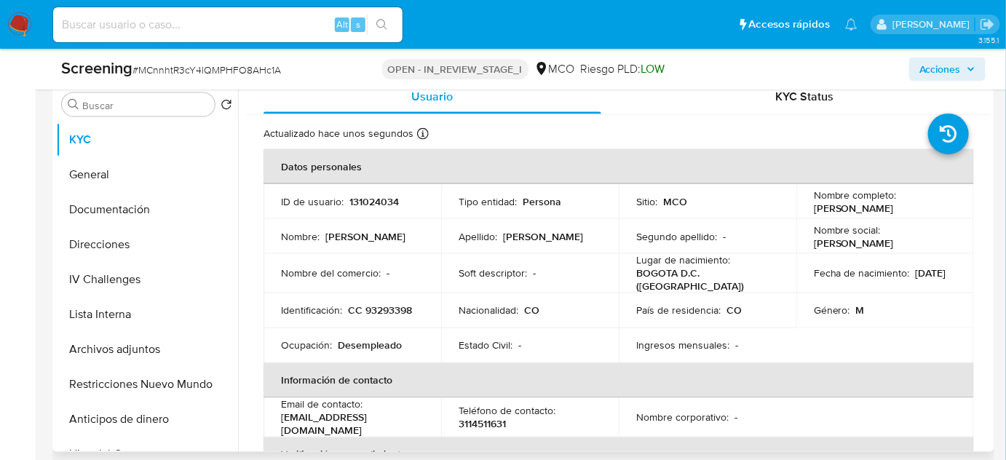
drag, startPoint x: 106, startPoint y: 350, endPoint x: 522, endPoint y: 334, distance: 416.1
click at [113, 350] on button "Archivos adjuntos" at bounding box center [147, 349] width 182 height 35
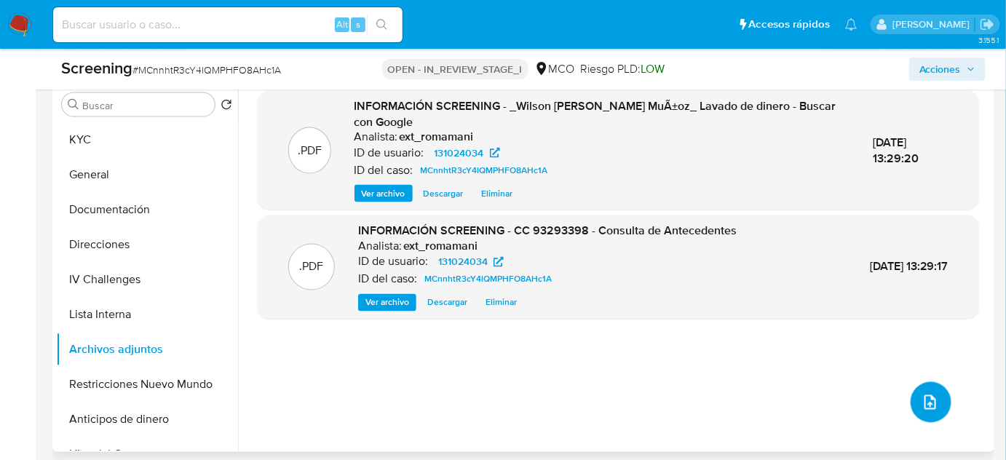
click at [911, 410] on button "upload-file" at bounding box center [931, 402] width 41 height 41
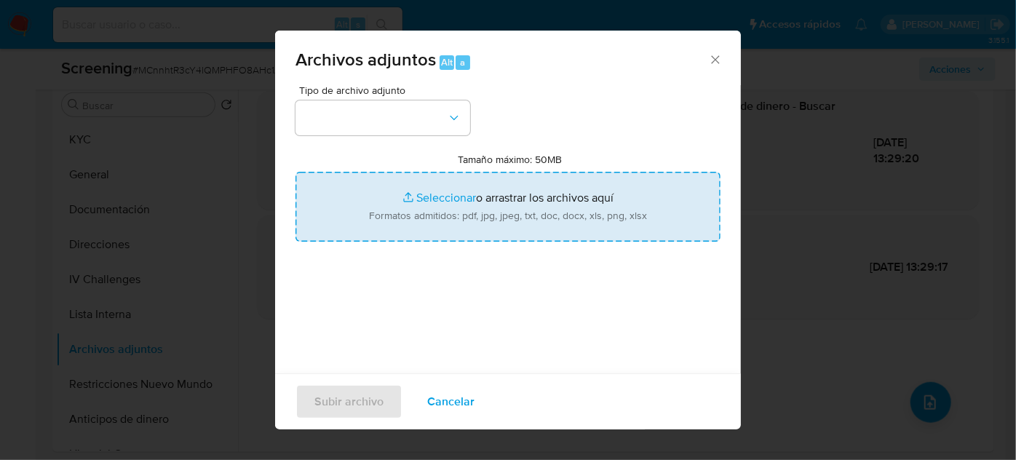
click at [497, 218] on input "Tamaño máximo: 50MB Seleccionar archivos" at bounding box center [508, 207] width 425 height 70
type input "C:\fakepath\EVIDENCIA (2).pdf"
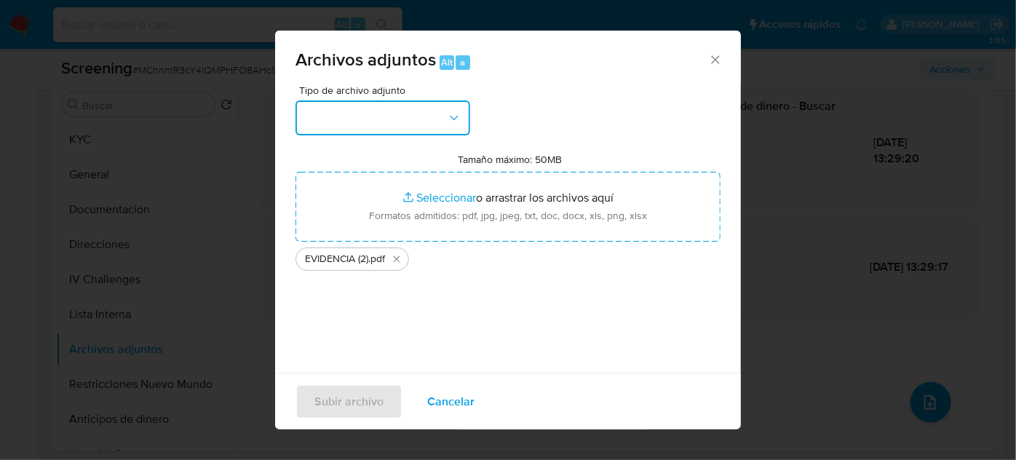
click at [333, 114] on button "button" at bounding box center [383, 117] width 175 height 35
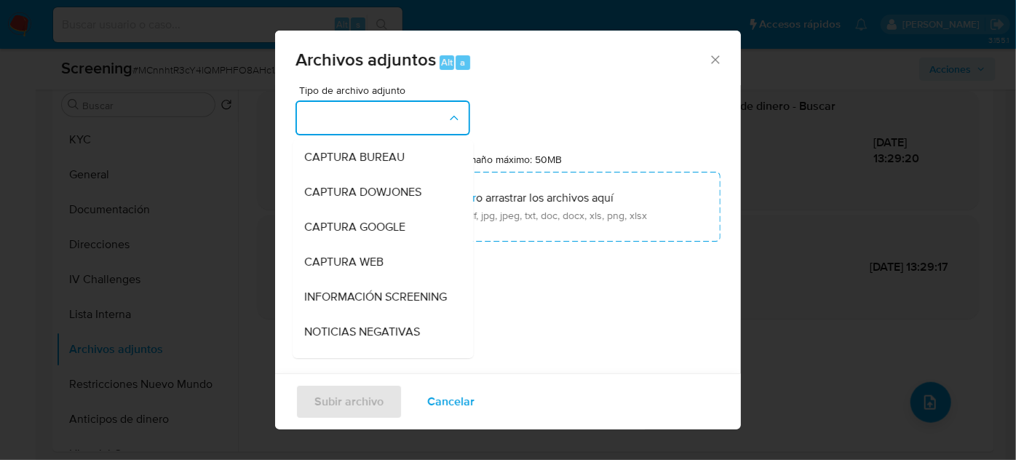
drag, startPoint x: 353, startPoint y: 291, endPoint x: 345, endPoint y: 292, distance: 8.0
click at [351, 293] on span "INFORMACIÓN SCREENING" at bounding box center [375, 297] width 143 height 15
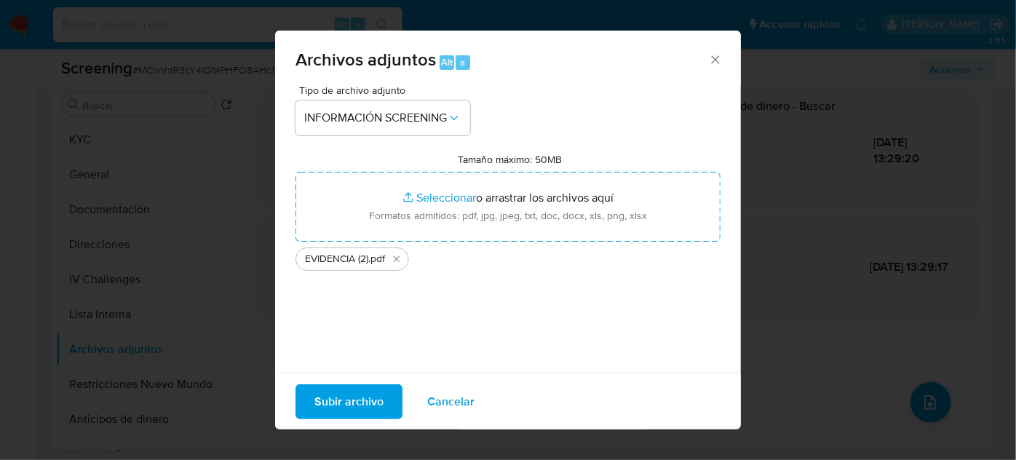
click at [329, 400] on span "Subir archivo" at bounding box center [349, 402] width 69 height 32
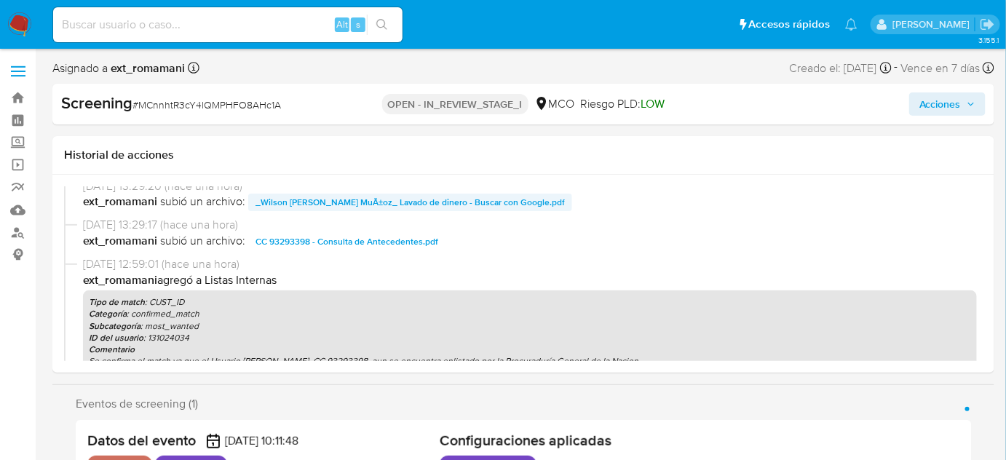
scroll to position [0, 0]
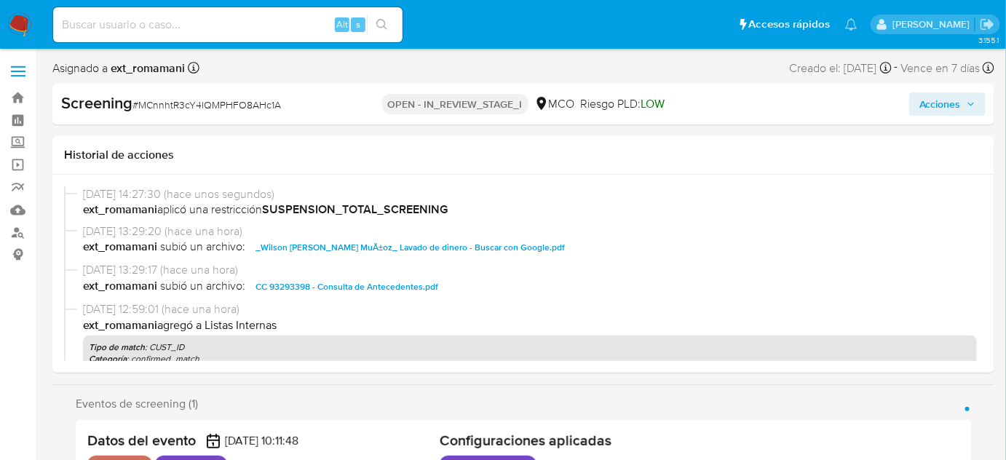
click at [937, 100] on span "Acciones" at bounding box center [941, 103] width 42 height 23
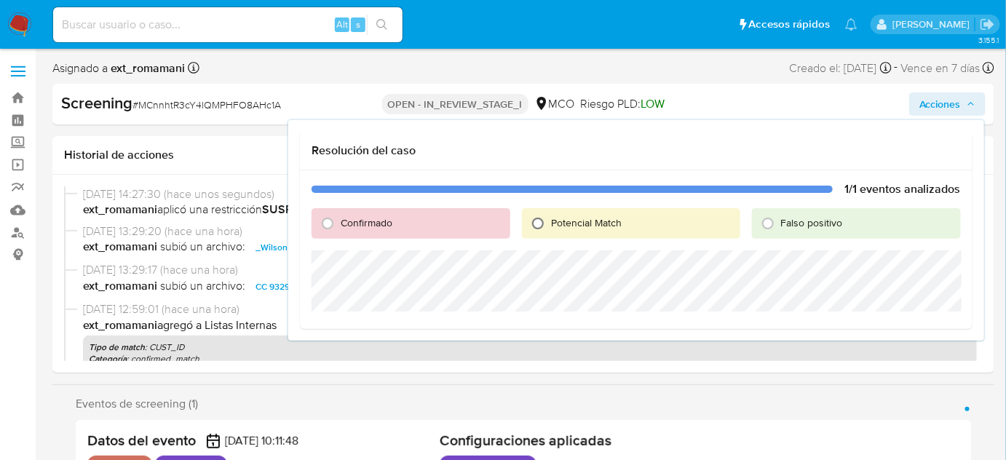
click at [540, 226] on input "Potencial Match" at bounding box center [537, 223] width 23 height 23
radio input "true"
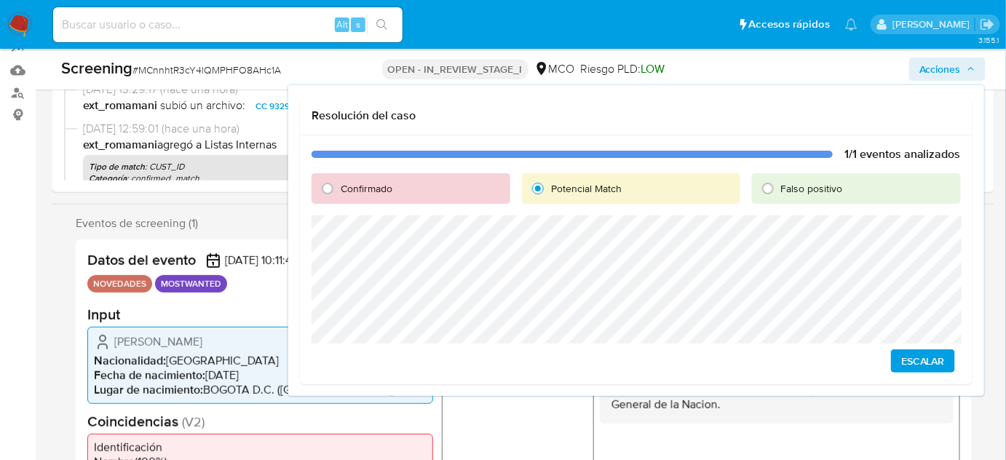
scroll to position [198, 0]
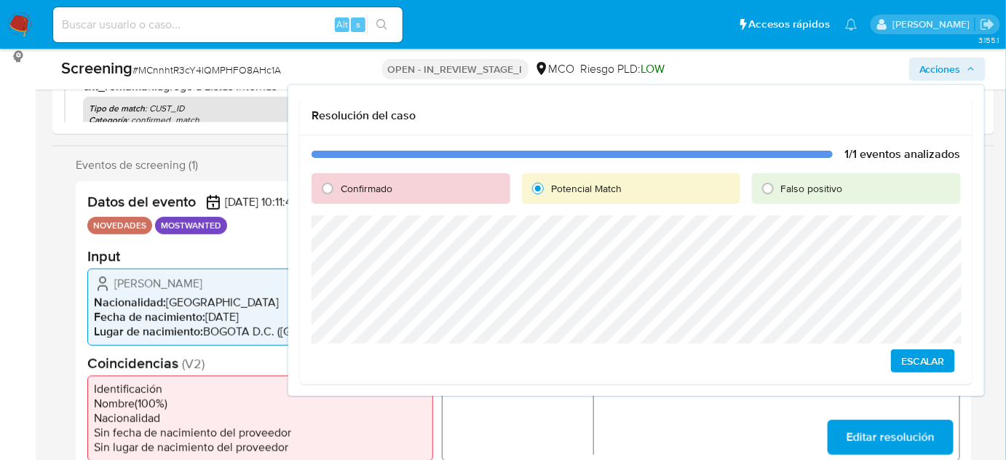
click at [921, 358] on span "Escalar" at bounding box center [923, 361] width 44 height 20
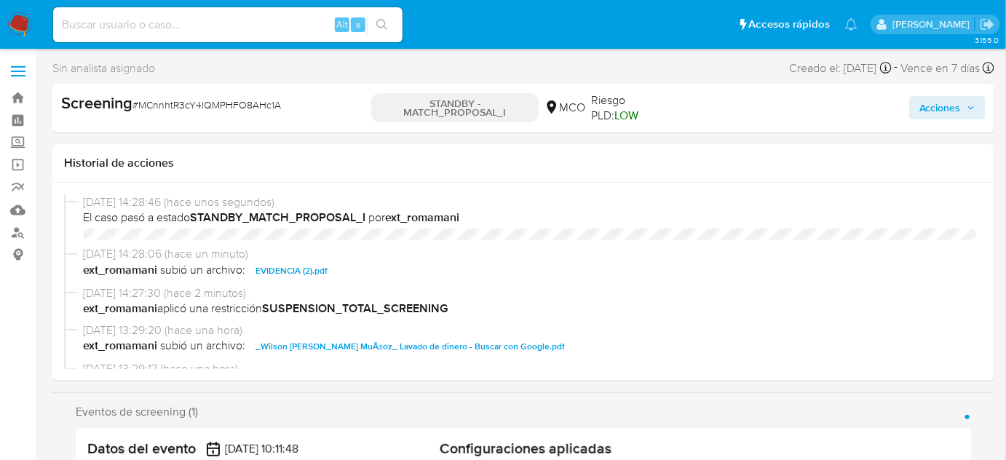
select select "10"
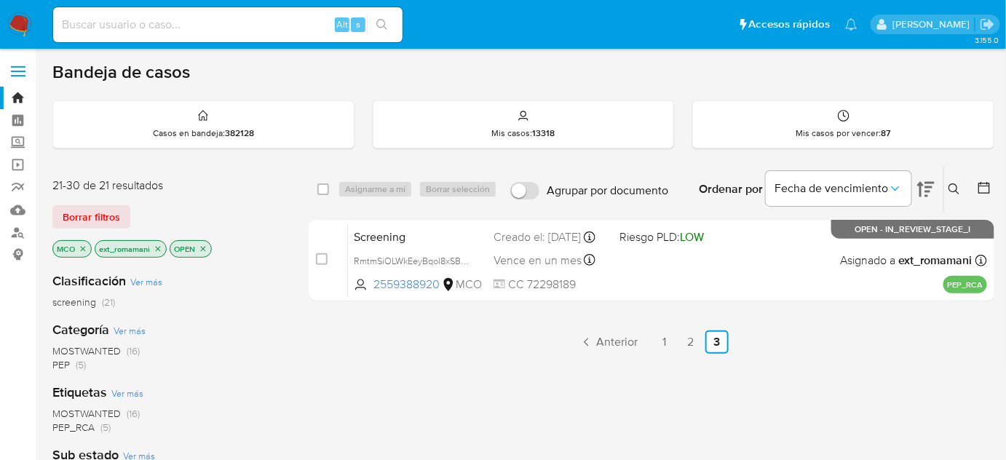
click at [20, 23] on img at bounding box center [19, 24] width 25 height 25
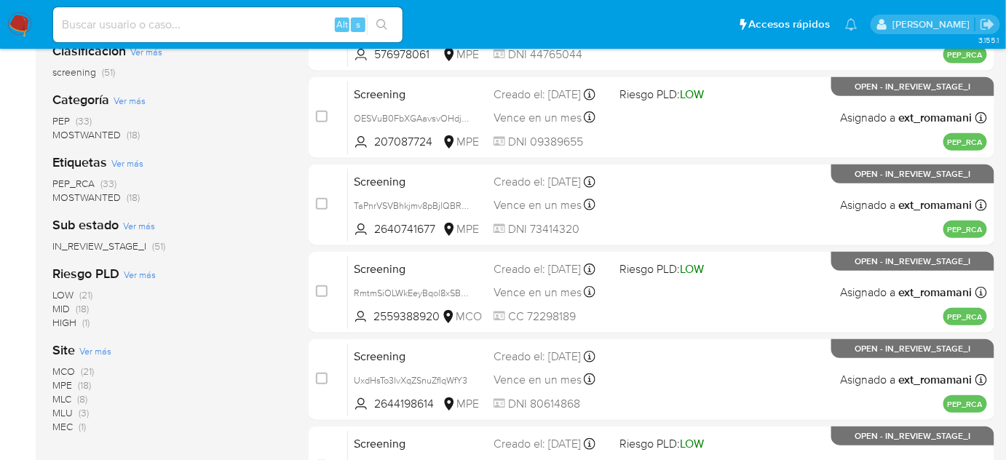
scroll to position [198, 0]
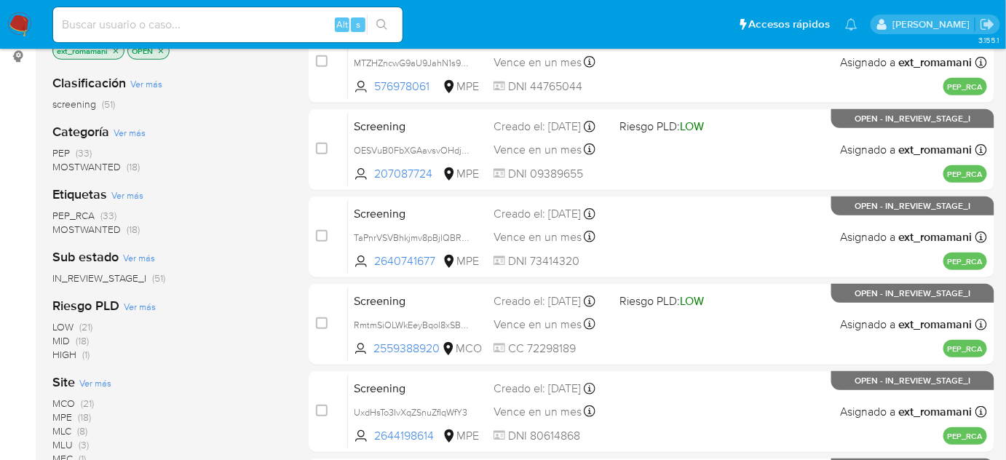
click at [125, 236] on div "Clasificación Ver más screening (51) Categoría Ver más PEP (33) MOSTWANTED (18)…" at bounding box center [168, 310] width 233 height 495
click at [130, 230] on span "(18)" at bounding box center [133, 229] width 13 height 15
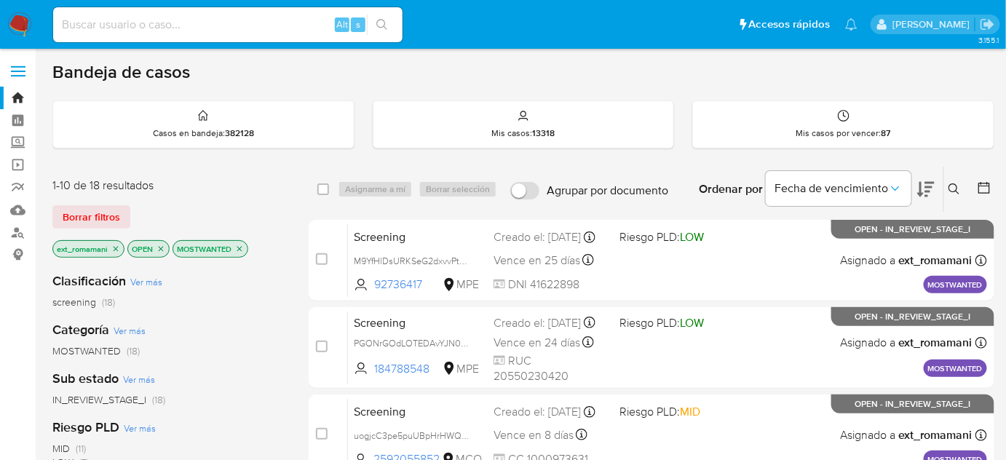
click at [926, 184] on icon at bounding box center [925, 189] width 17 height 17
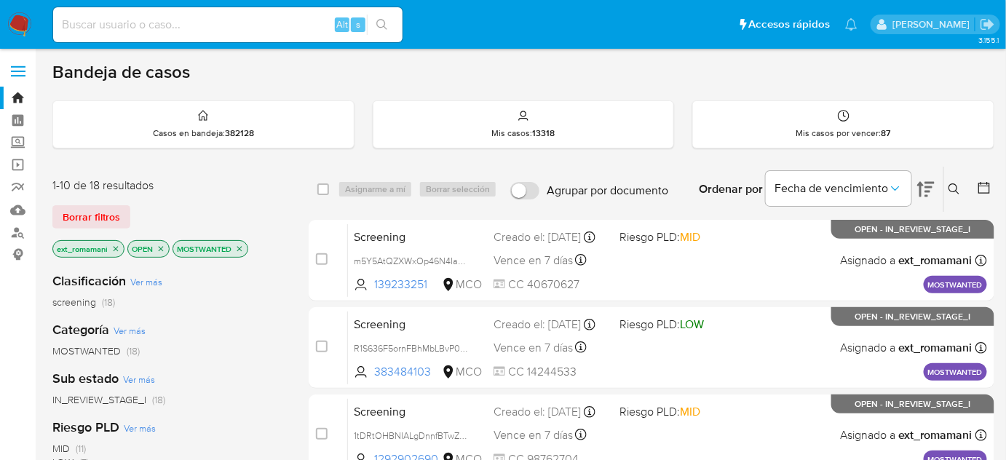
scroll to position [492, 0]
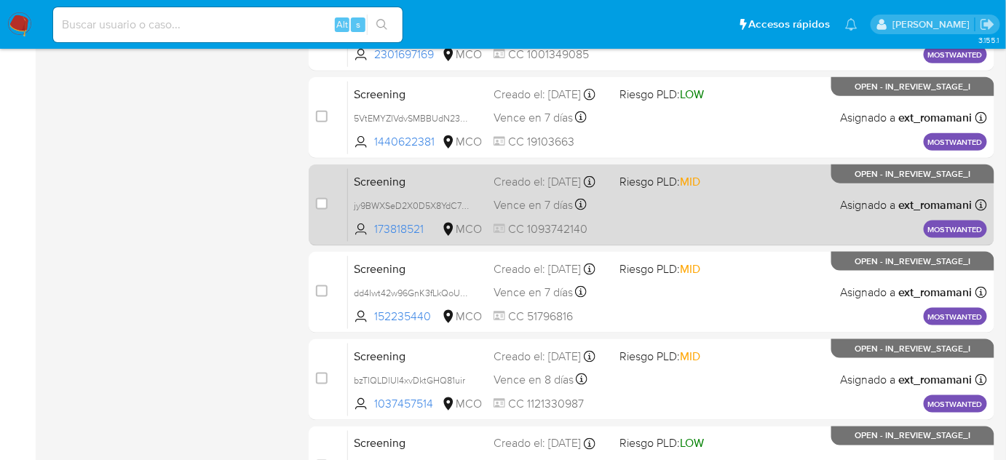
click at [670, 204] on div "Screening jy9BWXSeD2X0D5X8YdC7P6Qk 173818521 MCO Riesgo PLD: MID Creado el: 22/…" at bounding box center [667, 205] width 639 height 74
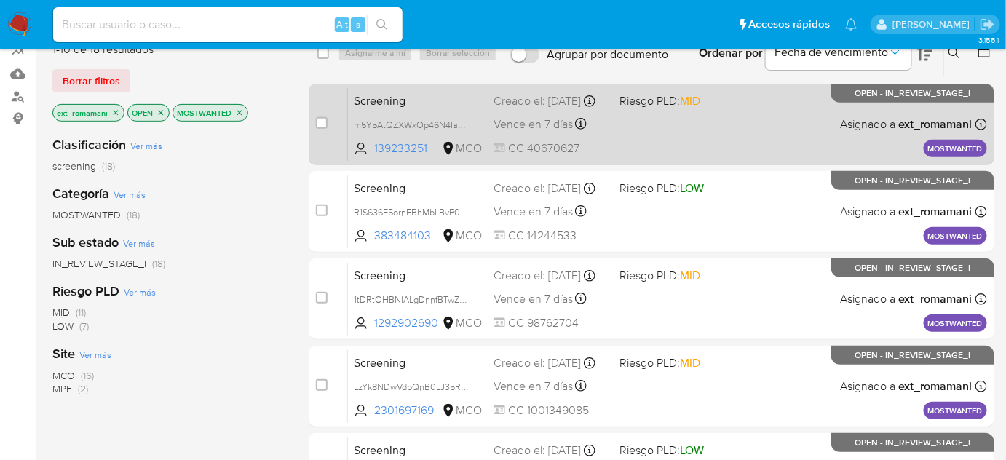
scroll to position [0, 0]
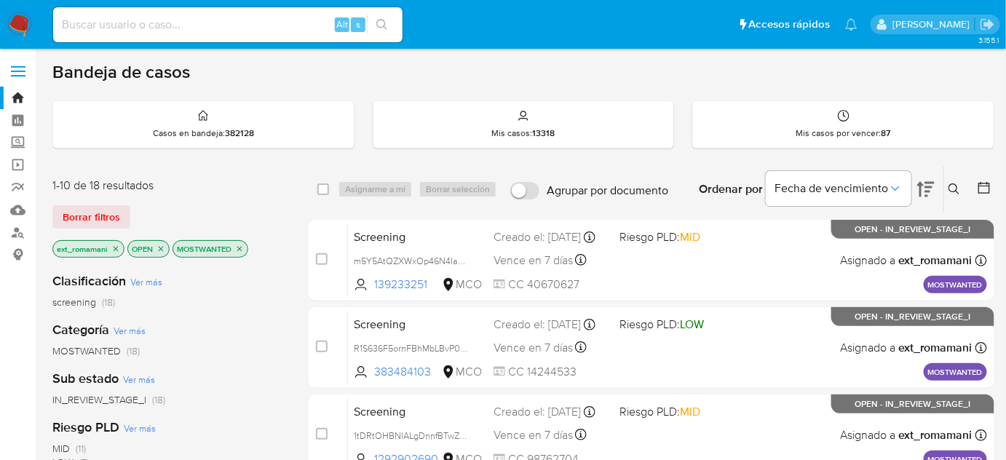
click at [936, 186] on div "Ordenar por Fecha de vencimiento" at bounding box center [815, 189] width 256 height 45
click at [933, 186] on icon at bounding box center [925, 189] width 17 height 17
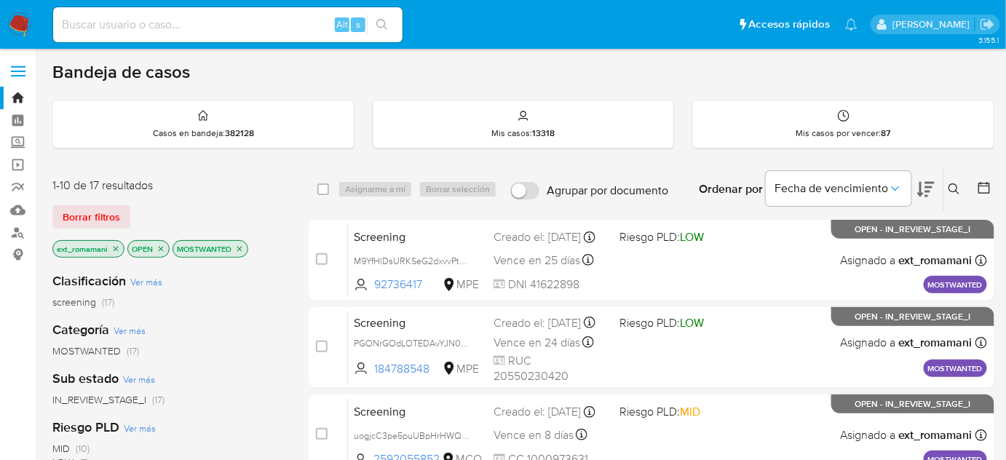
click at [922, 184] on icon at bounding box center [925, 189] width 17 height 15
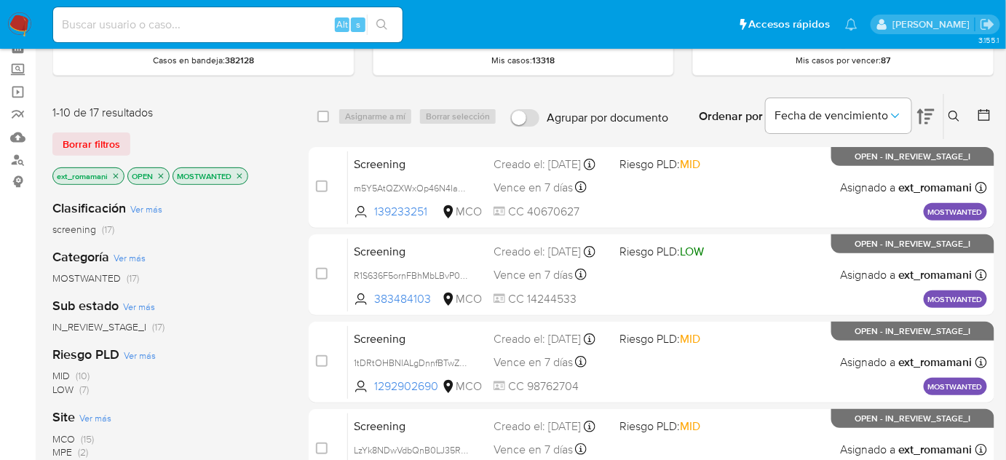
scroll to position [132, 0]
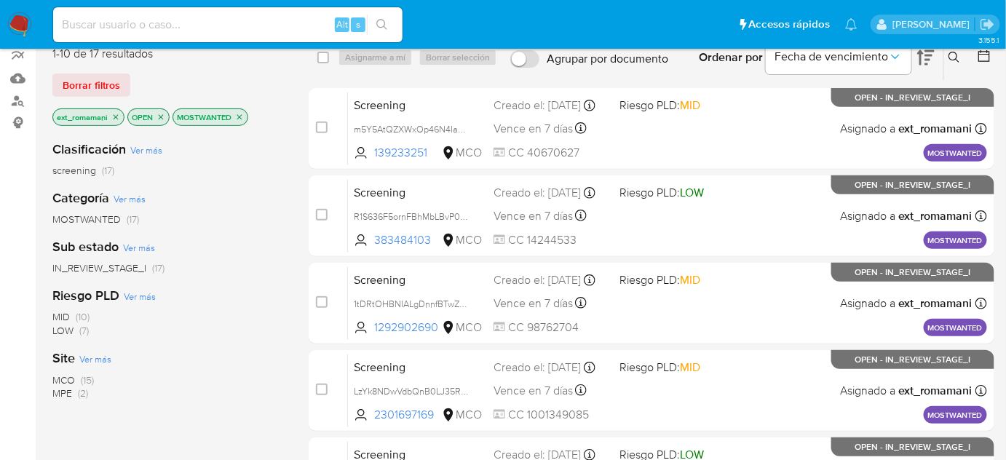
click at [110, 212] on span "MOSTWANTED" at bounding box center [86, 219] width 68 height 15
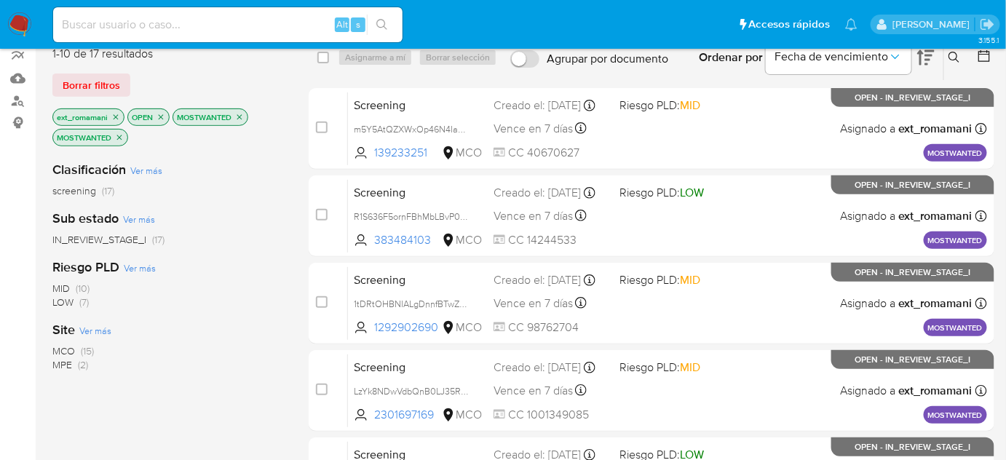
click at [85, 349] on span "(15)" at bounding box center [87, 351] width 13 height 15
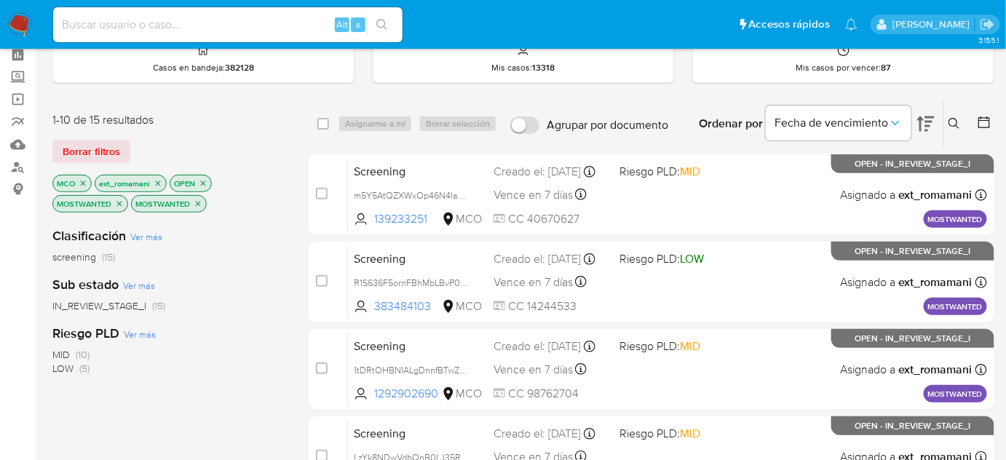
scroll to position [405, 0]
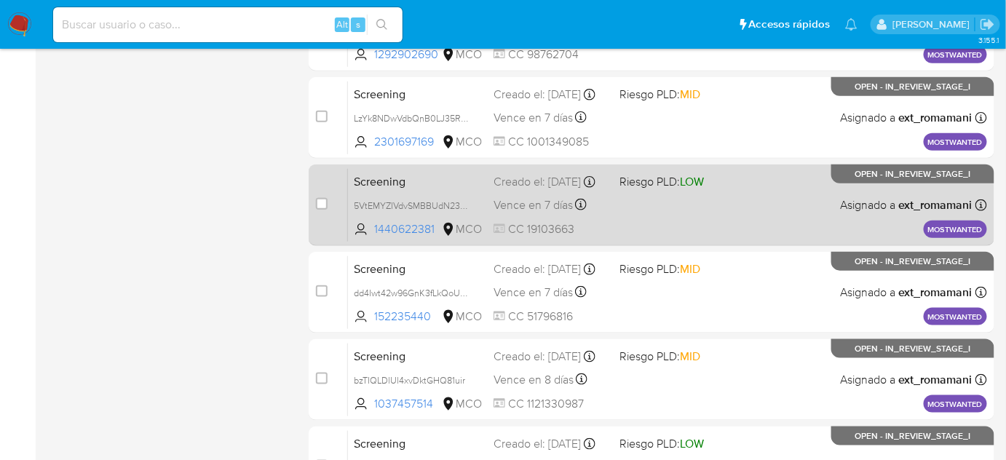
click at [687, 209] on div "Screening 5VtEMYZIVdvSMBBUdN23WxF0 1440622381 MCO Riesgo PLD: LOW Creado el: 22…" at bounding box center [667, 205] width 639 height 74
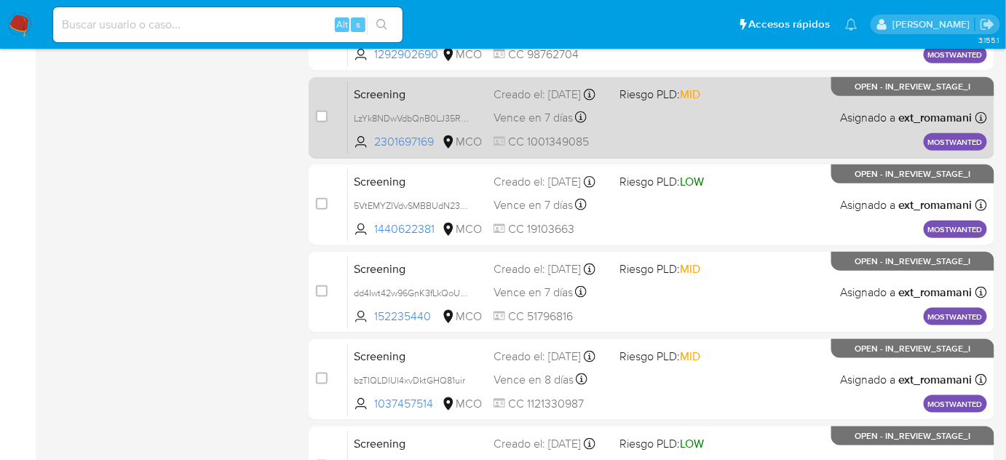
click at [665, 127] on div "Screening LzYk8NDwVdbQnB0LJ35RdqJD 2301697169 MCO Riesgo PLD: MID Creado el: 22…" at bounding box center [667, 118] width 639 height 74
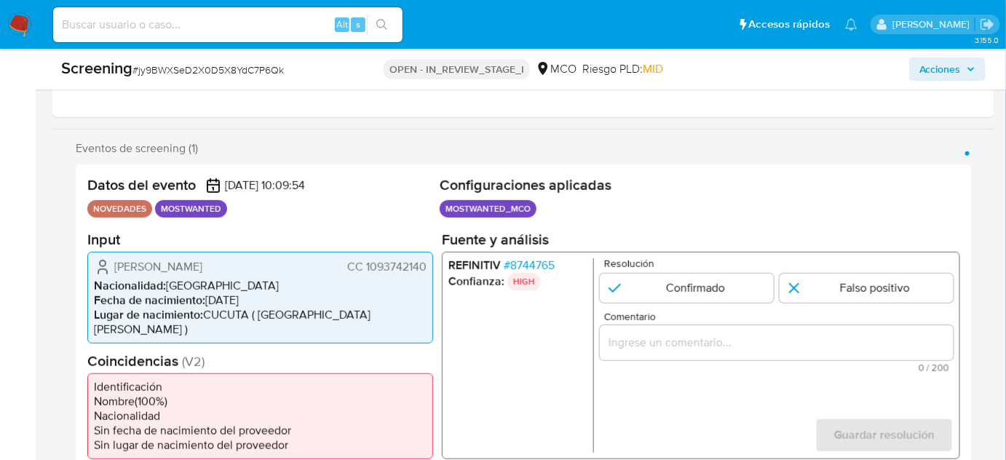
scroll to position [264, 0]
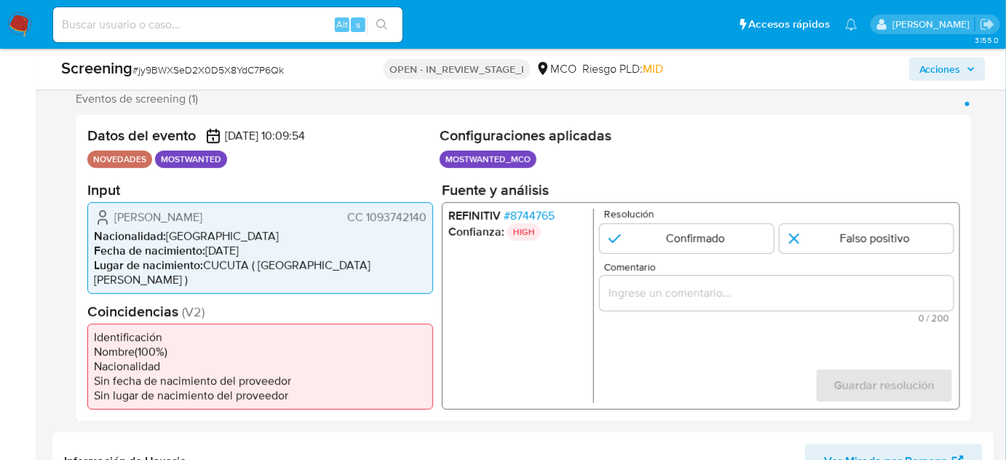
select select "10"
drag, startPoint x: 295, startPoint y: 208, endPoint x: 117, endPoint y: 221, distance: 178.9
click at [117, 221] on div "[PERSON_NAME] CC 1093742140" at bounding box center [260, 216] width 333 height 17
click at [544, 213] on span "# 8744765" at bounding box center [529, 215] width 51 height 15
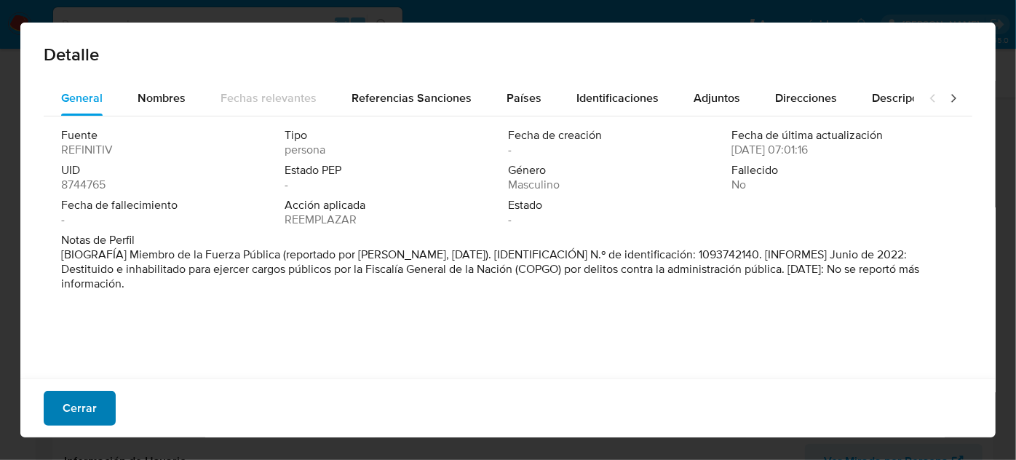
click at [91, 407] on span "Cerrar" at bounding box center [80, 408] width 34 height 32
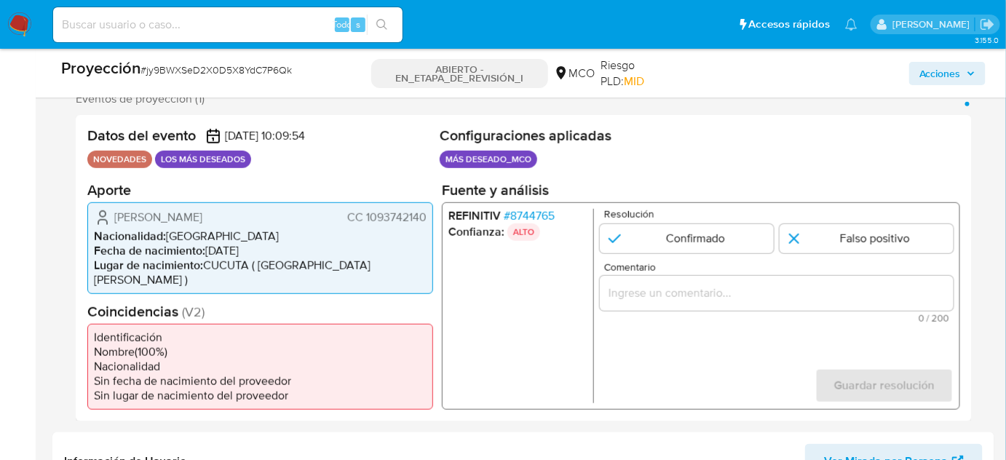
drag, startPoint x: 282, startPoint y: 216, endPoint x: 124, endPoint y: 215, distance: 158.0
click at [114, 217] on div "Jan Carlos Alvarado Ropero CC 1093742140" at bounding box center [260, 216] width 333 height 17
drag, startPoint x: 424, startPoint y: 215, endPoint x: 365, endPoint y: 221, distance: 60.0
click at [365, 221] on font "CC 1093742140" at bounding box center [386, 216] width 79 height 17
click at [425, 226] on div "Jan Carlos Alvarado Ropero CC 1093742140 Nacionalidad : Colombia Fecha de nacim…" at bounding box center [260, 248] width 346 height 92
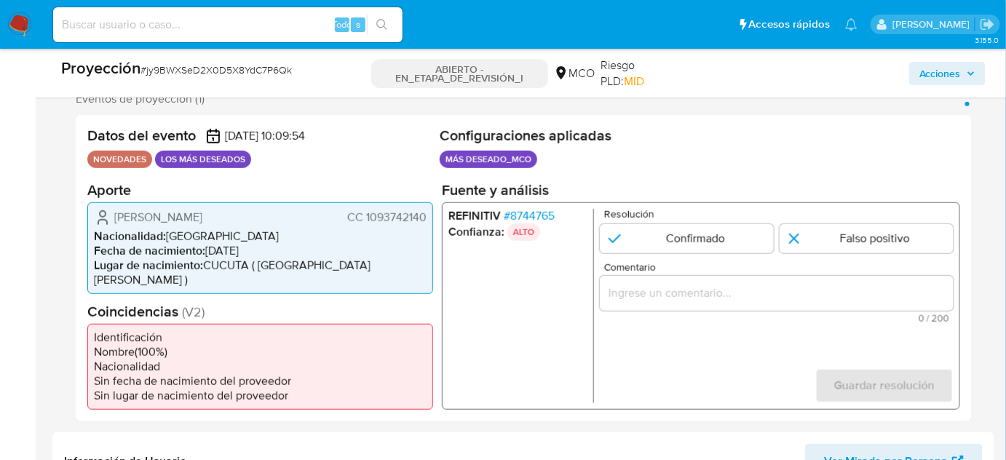
drag, startPoint x: 427, startPoint y: 215, endPoint x: 366, endPoint y: 221, distance: 61.5
click at [366, 221] on div "Jan Carlos Alvarado Ropero CC 1093742140 Nacionalidad : Colombia Fecha de nacim…" at bounding box center [260, 248] width 346 height 92
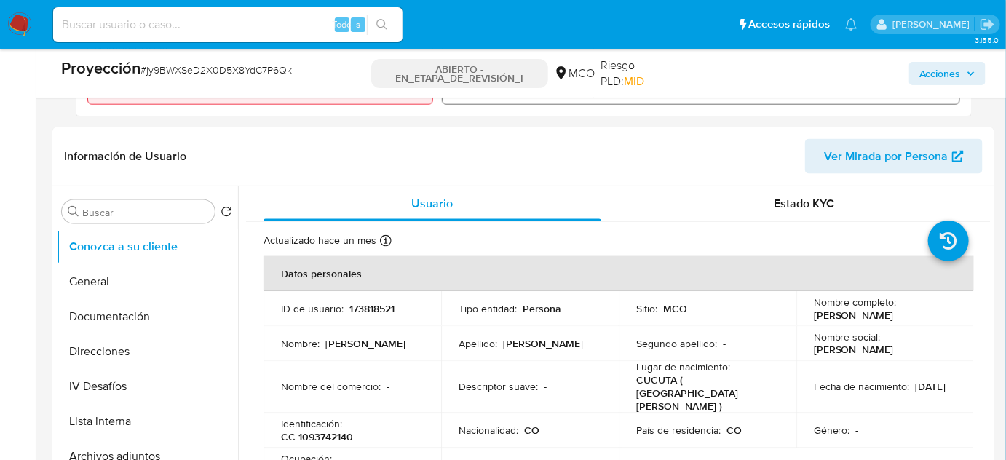
scroll to position [596, 0]
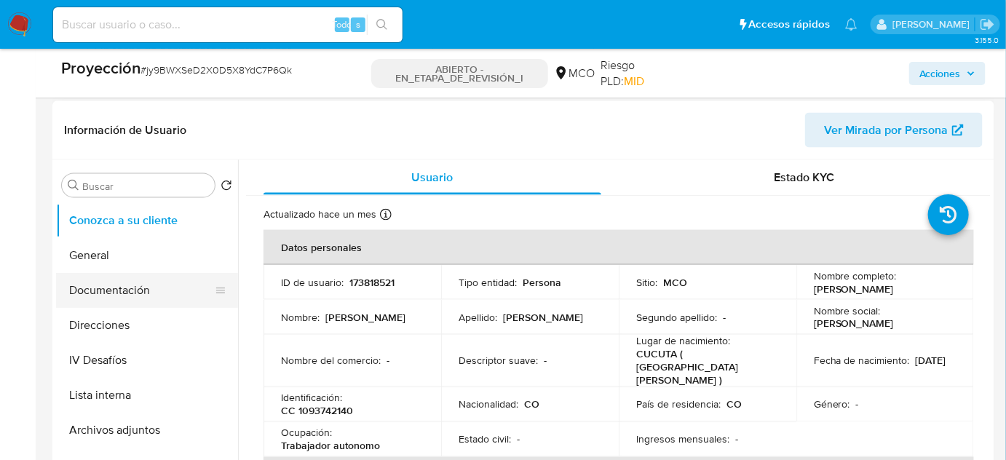
click at [129, 273] on button "Documentación" at bounding box center [141, 290] width 170 height 35
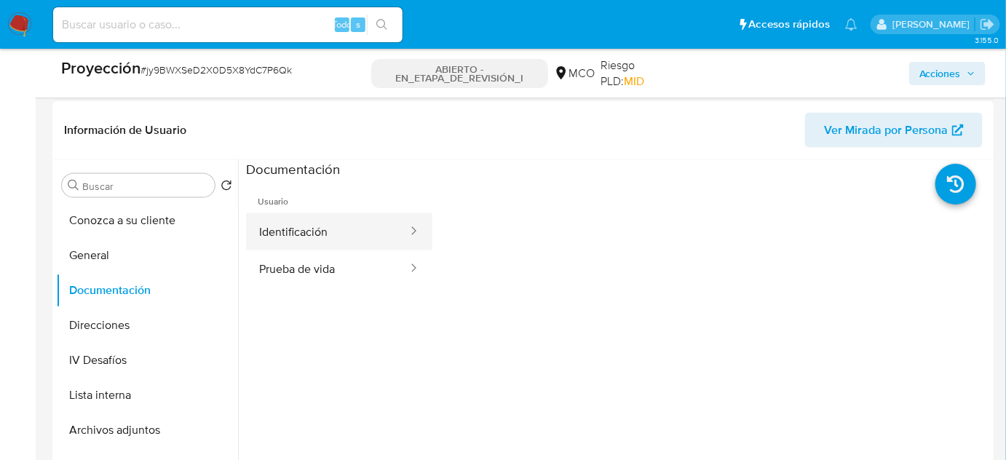
click at [325, 214] on button "Identificación" at bounding box center [327, 231] width 163 height 37
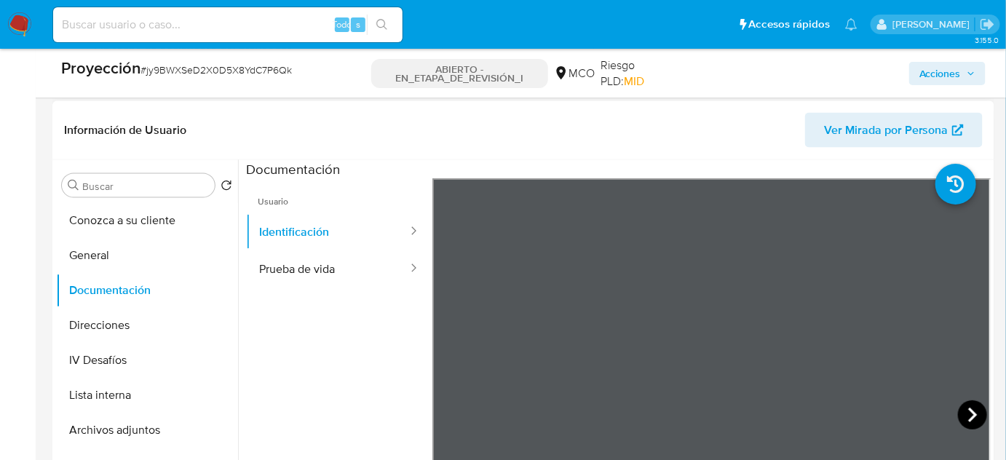
click at [971, 401] on icon at bounding box center [972, 414] width 29 height 29
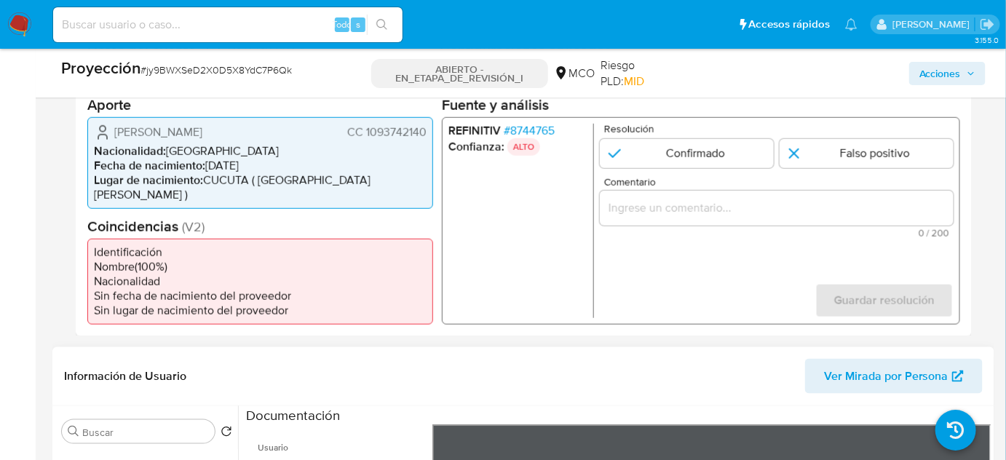
scroll to position [198, 0]
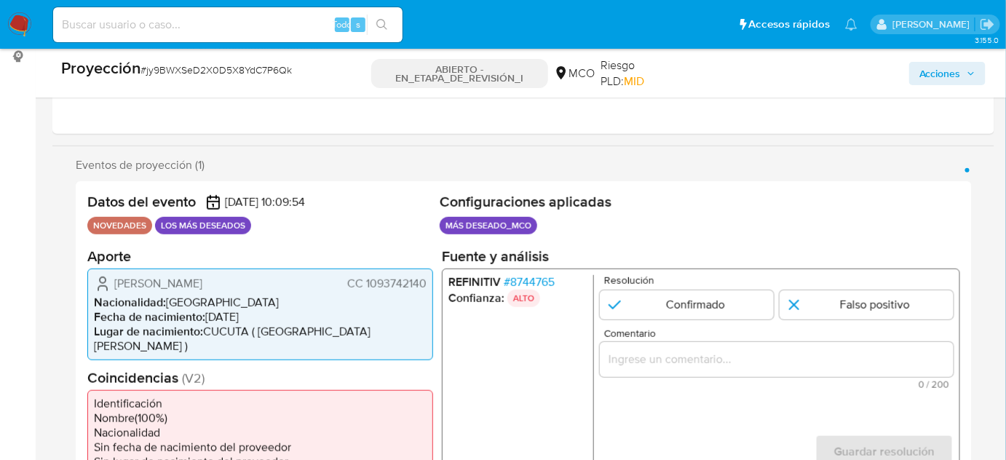
drag, startPoint x: 427, startPoint y: 283, endPoint x: 365, endPoint y: 287, distance: 62.8
click at [365, 287] on div "Jan Carlos Alvarado Ropero CC 1093742140 Nacionalidad : Colombia Fecha de nacim…" at bounding box center [260, 314] width 346 height 92
drag, startPoint x: 173, startPoint y: 283, endPoint x: 216, endPoint y: 288, distance: 43.3
click at [202, 288] on span "[PERSON_NAME]" at bounding box center [158, 283] width 88 height 15
drag, startPoint x: 419, startPoint y: 283, endPoint x: 366, endPoint y: 286, distance: 54.0
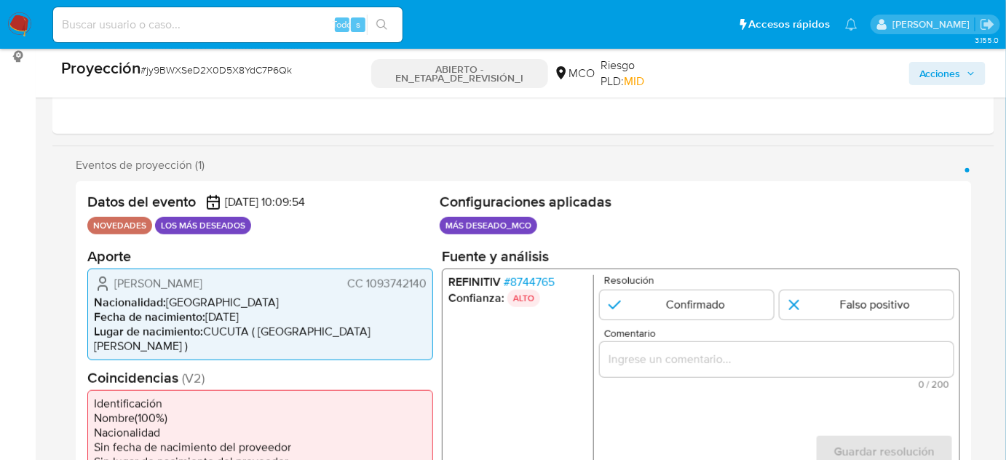
click at [366, 286] on div "Jan Carlos Alvarado Ropero CC 1093742140 Nacionalidad : Colombia Fecha de nacim…" at bounding box center [260, 314] width 346 height 92
drag, startPoint x: 295, startPoint y: 284, endPoint x: 108, endPoint y: 280, distance: 186.5
click at [108, 280] on div "Jan Carlos Alvarado Ropero CC 1093742140" at bounding box center [260, 283] width 333 height 17
drag, startPoint x: 429, startPoint y: 285, endPoint x: 365, endPoint y: 287, distance: 64.1
click at [365, 287] on div "Jan Carlos Alvarado Ropero CC 1093742140 Nacionalidad : Colombia Fecha de nacim…" at bounding box center [260, 314] width 346 height 92
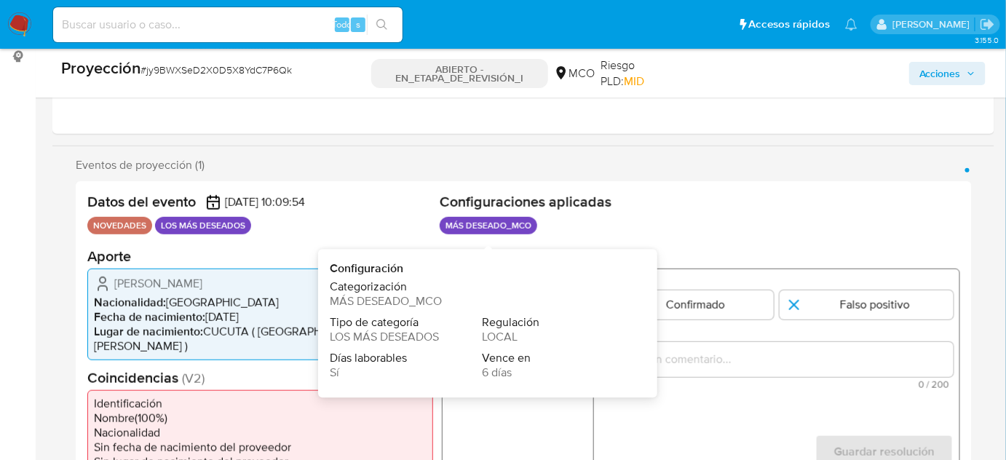
click at [421, 302] on font "MÁS DESEADO_MCO" at bounding box center [386, 301] width 112 height 17
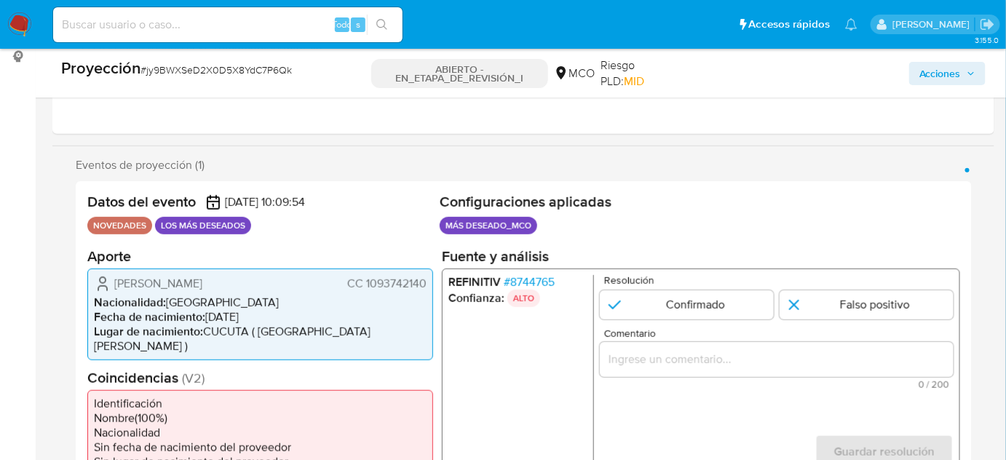
click at [307, 271] on div "Jan Carlos Alvarado Ropero CC 1093742140 Nacionalidad : Colombia Fecha de nacim…" at bounding box center [260, 314] width 346 height 92
drag, startPoint x: 430, startPoint y: 286, endPoint x: 365, endPoint y: 290, distance: 64.9
click at [365, 290] on div "Jan Carlos Alvarado Ropero CC 1093742140 Nacionalidad : Colombia Fecha de nacim…" at bounding box center [260, 314] width 346 height 92
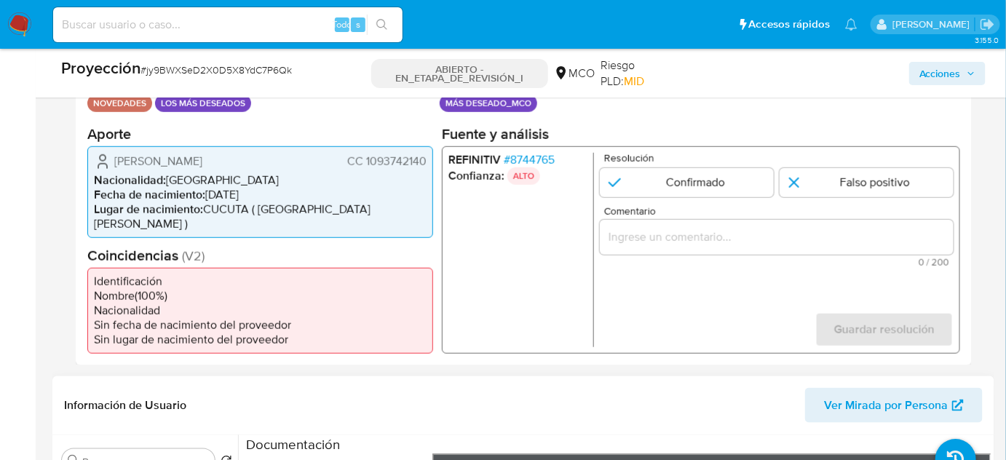
scroll to position [331, 0]
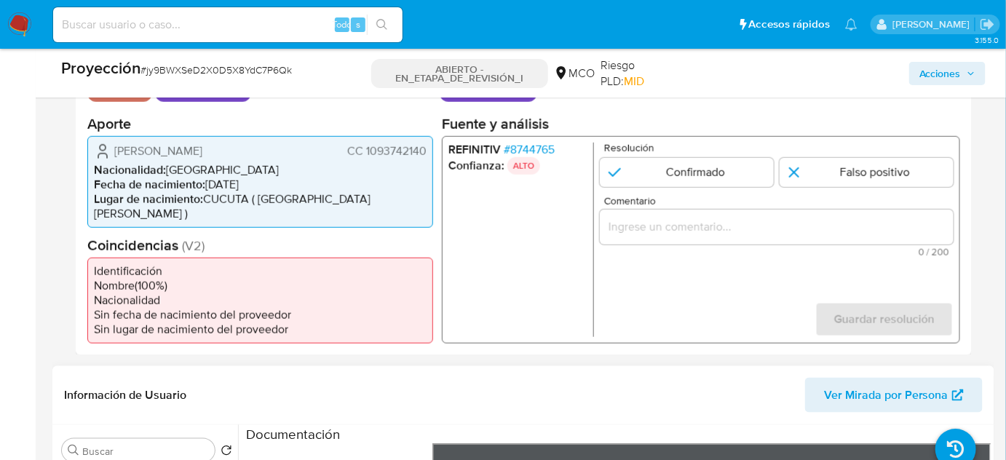
click at [717, 230] on input "Comentario" at bounding box center [777, 226] width 354 height 19
drag, startPoint x: 120, startPoint y: 148, endPoint x: 433, endPoint y: 157, distance: 312.5
click at [433, 157] on div "Jan Carlos Alvarado Ropero CC 1093742140 Nacionalidad : Colombia Fecha de nacim…" at bounding box center [260, 181] width 346 height 92
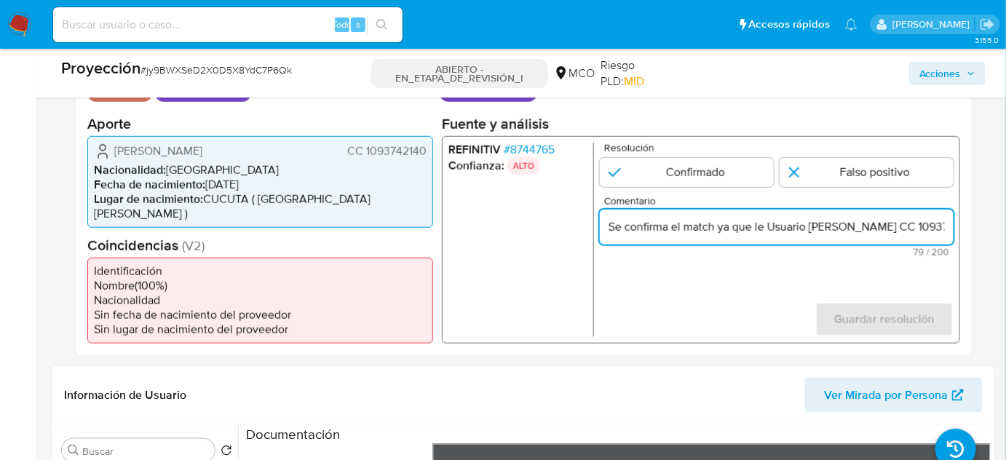
click at [939, 213] on div "Se confirma el match ya que le Usuario Jan Carlos Alvarado Ropero CC 1093742140" at bounding box center [777, 226] width 354 height 35
click at [941, 226] on input "Se confirma el match ya que le Usuario Jan Carlos Alvarado Ropero CC 1093742140" at bounding box center [777, 226] width 354 height 19
click at [862, 227] on input "Se confirma el match ya que le Usuario Jan Carlos Alvarado Ropero CC 1093742140" at bounding box center [777, 226] width 354 height 19
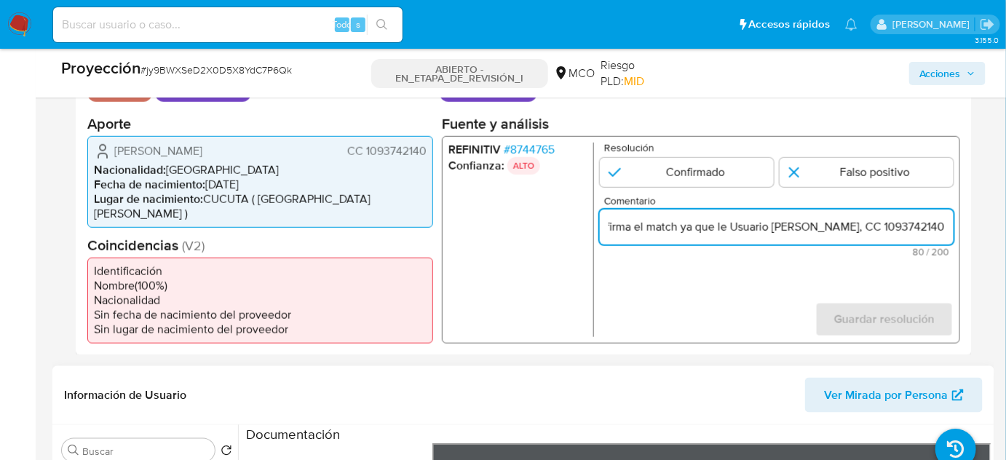
drag, startPoint x: 909, startPoint y: 229, endPoint x: 947, endPoint y: 233, distance: 37.3
click at [947, 233] on input "Se confirma el match ya que le Usuario Jan Carlos Alvarado Ropero, CC 1093742140" at bounding box center [777, 226] width 354 height 19
click at [948, 232] on input "Se confirma el match ya que le Usuario Jan Carlos Alvarado Ropero, CC 1093742140" at bounding box center [777, 226] width 354 height 19
click at [862, 229] on input "Se confirma el match ya que le Usuario Jan Carlos Alvarado Ropero, CC 109374214…" at bounding box center [777, 226] width 354 height 19
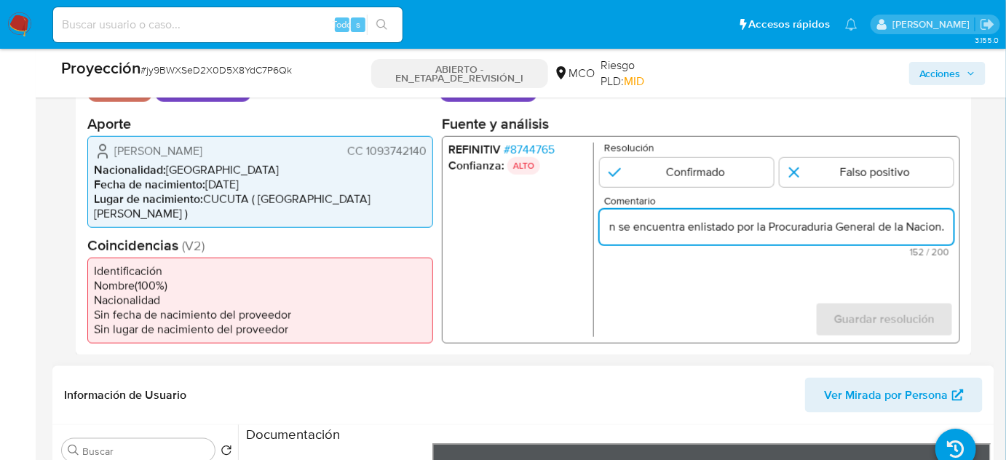
scroll to position [0, 0]
click at [718, 295] on form "Resolución Confirmado Falso positivo Comentario Se confirma el match ya que le …" at bounding box center [777, 239] width 354 height 194
click at [760, 232] on input "Se confirma el match ya que le Usuario Jan Carlos Alvarado Ropero, CC 109374214…" at bounding box center [777, 226] width 354 height 19
click at [939, 226] on input "Se confirma el match ya que el Usuario Jan Carlos Alvarado Ropero, CC 109374214…" at bounding box center [777, 226] width 354 height 19
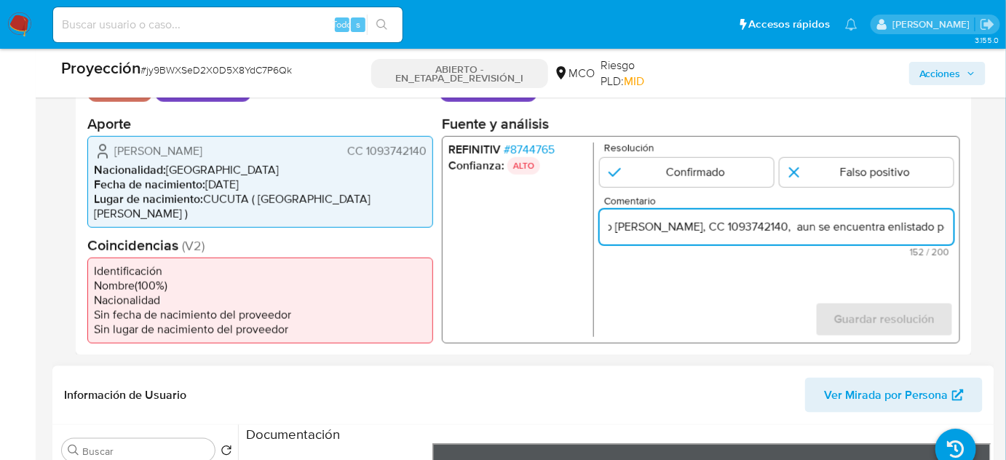
click at [864, 230] on input "Se confirma el match ya que el Usuario Jan Carlos Alvarado Ropero, CC 109374214…" at bounding box center [777, 226] width 354 height 19
drag, startPoint x: 905, startPoint y: 224, endPoint x: 940, endPoint y: 229, distance: 35.3
click at [940, 229] on input "Se confirma el match ya que el Usuario Jan Carlos Alvarado Ropero, CC 109374214…" at bounding box center [777, 226] width 354 height 19
click at [843, 229] on input "Se confirma el match ya que el Usuario Jan Carlos Alvarado Ropero, CC 109374214…" at bounding box center [777, 226] width 354 height 19
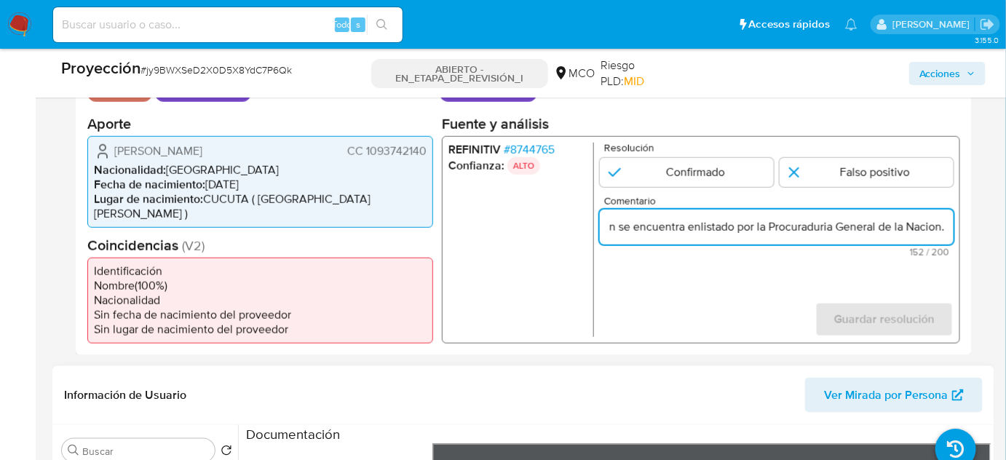
scroll to position [0, 456]
drag, startPoint x: 883, startPoint y: 224, endPoint x: 947, endPoint y: 230, distance: 63.6
click at [947, 230] on input "Se confirma el match ya que el Usuario Jan Carlos Alvarado Ropero, CC 109374214…" at bounding box center [777, 226] width 354 height 19
type input "Se confirma el match ya que el Usuario Jan Carlos Alvarado Ropero, CC 109374214…"
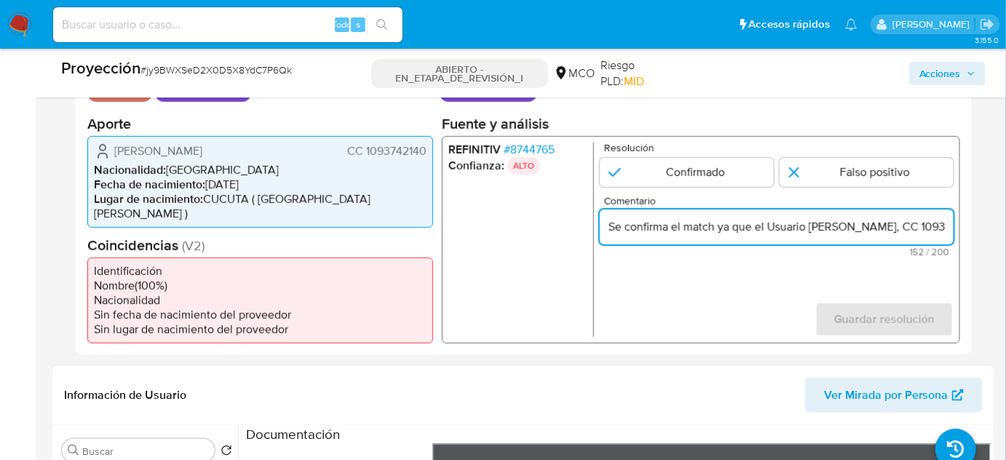
drag, startPoint x: 700, startPoint y: 168, endPoint x: 743, endPoint y: 194, distance: 50.3
click at [709, 175] on input "1 de 1" at bounding box center [687, 171] width 174 height 29
radio input "true"
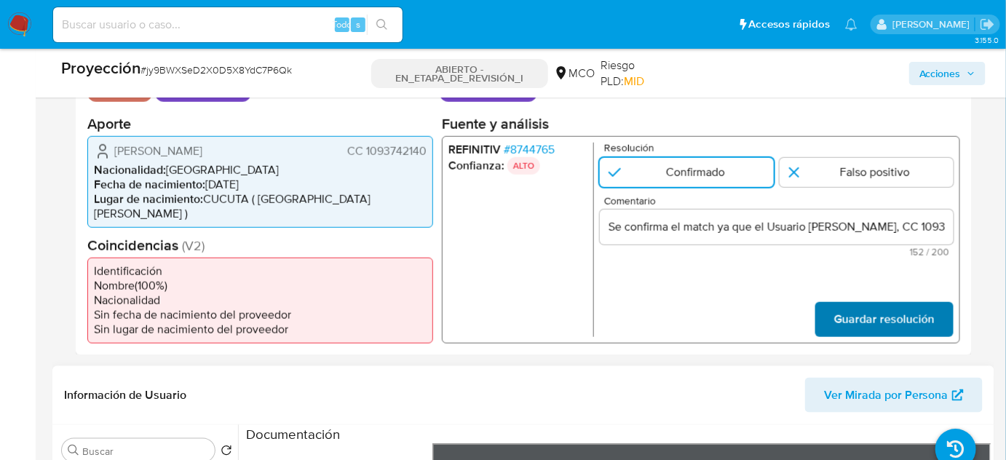
click at [923, 305] on span "Guardar resolución" at bounding box center [884, 319] width 100 height 32
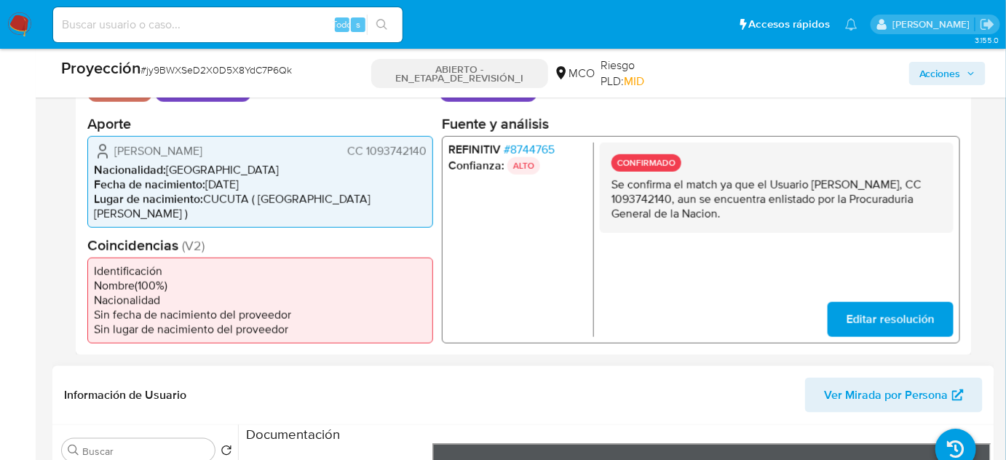
drag, startPoint x: 828, startPoint y: 216, endPoint x: 604, endPoint y: 173, distance: 228.3
click at [607, 175] on div "CONFIRMADO Se confirma el match ya que el Usuario Jan Carlos Alvarado Ropero, C…" at bounding box center [777, 187] width 354 height 90
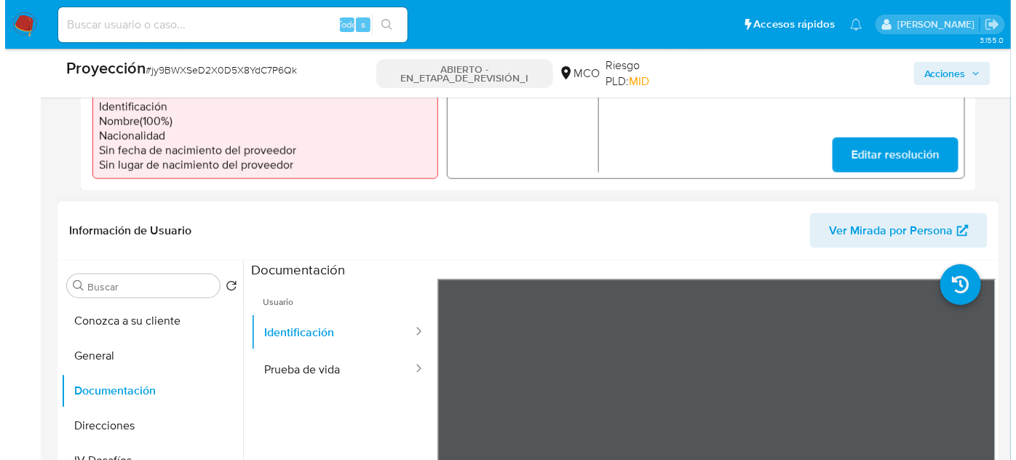
scroll to position [596, 0]
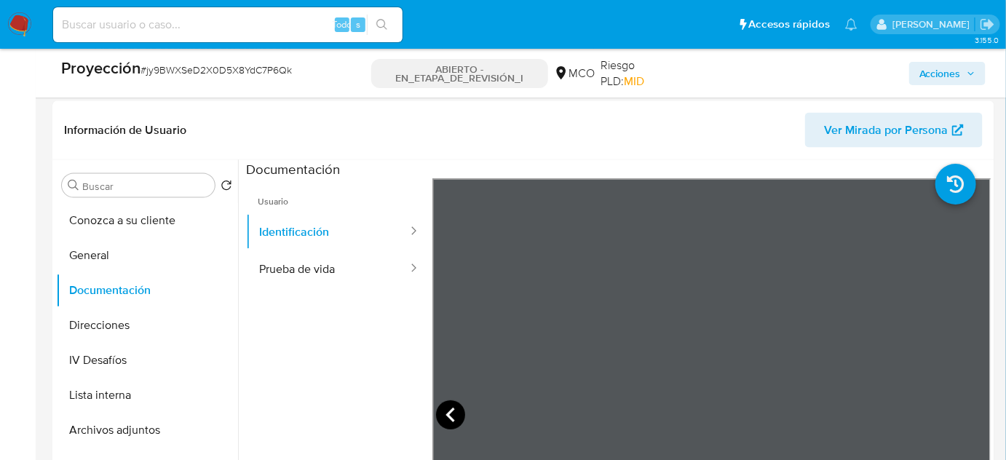
click at [450, 400] on icon at bounding box center [450, 414] width 29 height 29
click at [109, 378] on button "Lista interna" at bounding box center [141, 395] width 170 height 35
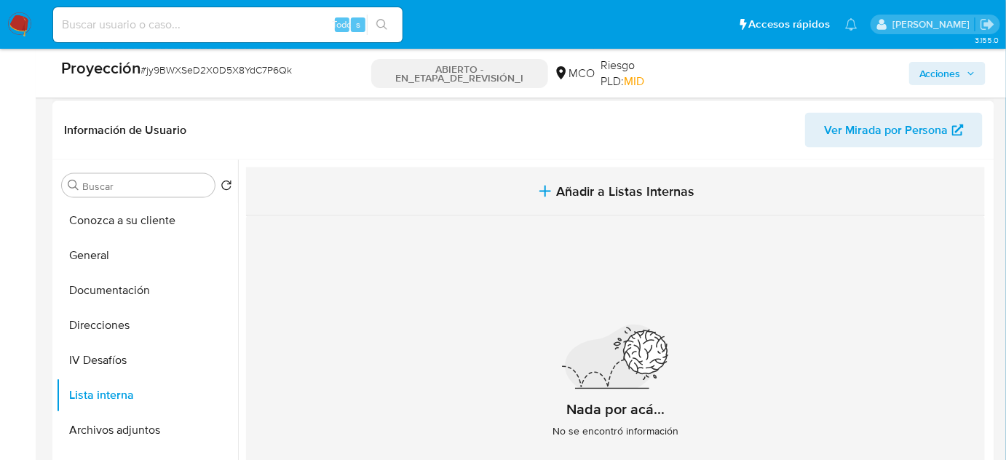
click at [537, 183] on icon "button" at bounding box center [545, 191] width 17 height 17
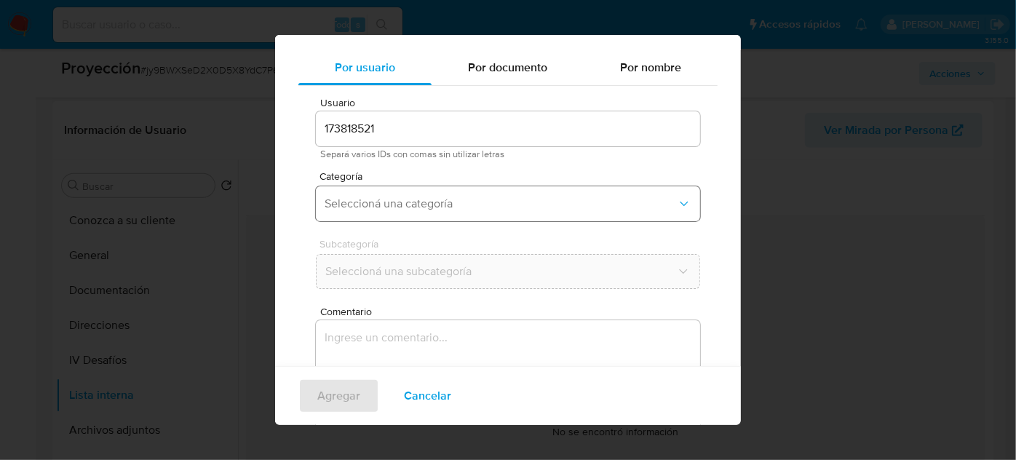
scroll to position [54, 0]
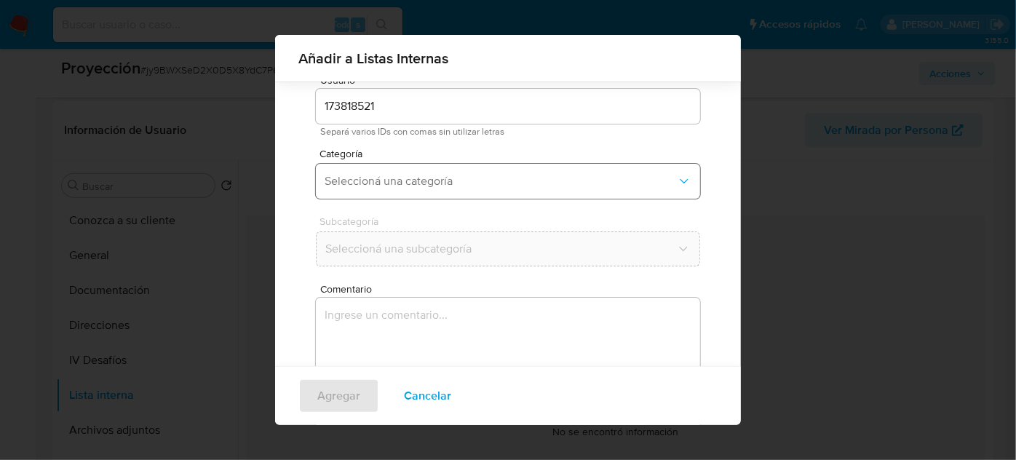
click at [483, 172] on button "Seleccioná una categoría" at bounding box center [508, 181] width 384 height 35
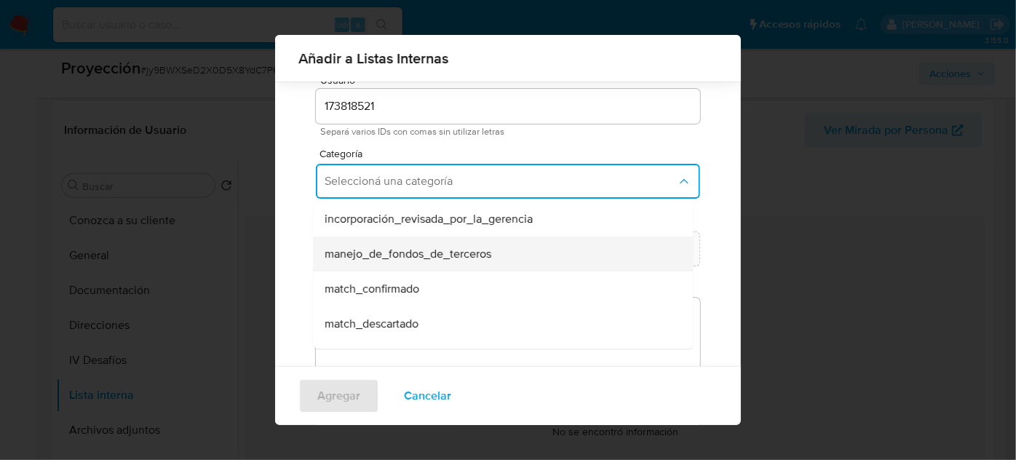
scroll to position [66, 0]
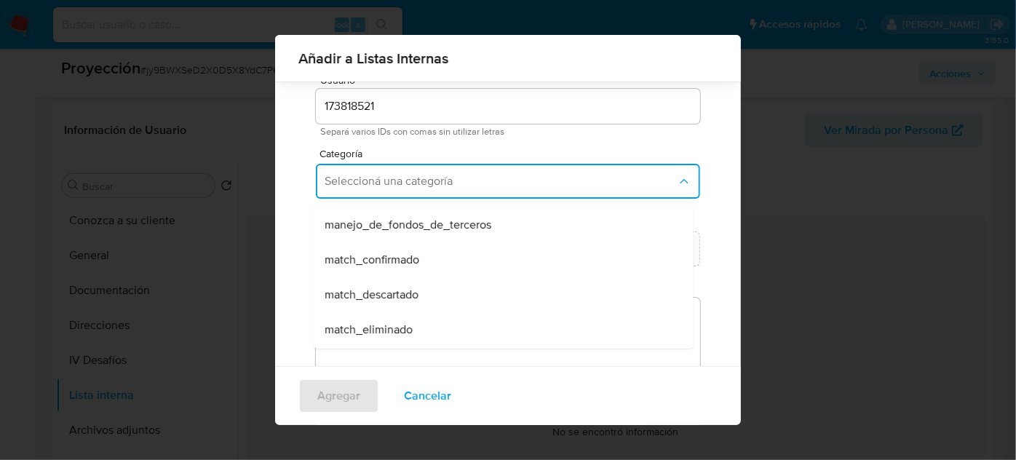
drag, startPoint x: 393, startPoint y: 266, endPoint x: 408, endPoint y: 248, distance: 23.2
click at [392, 265] on span "match_confirmado" at bounding box center [372, 260] width 95 height 15
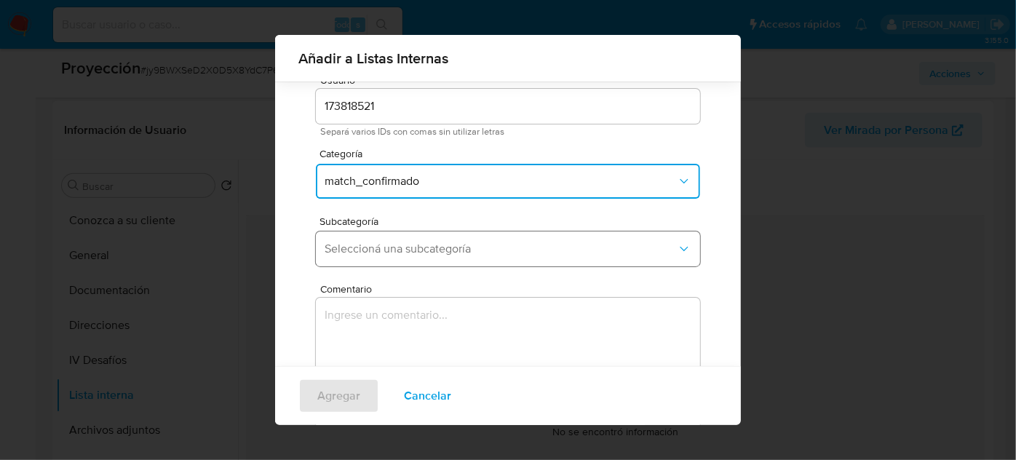
click at [410, 248] on span "Seleccioná una subcategoría" at bounding box center [501, 249] width 352 height 15
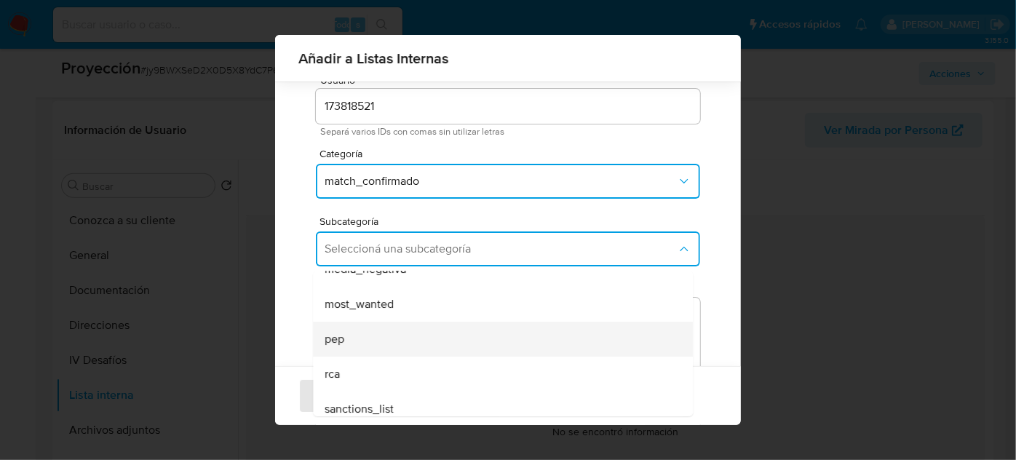
scroll to position [99, 0]
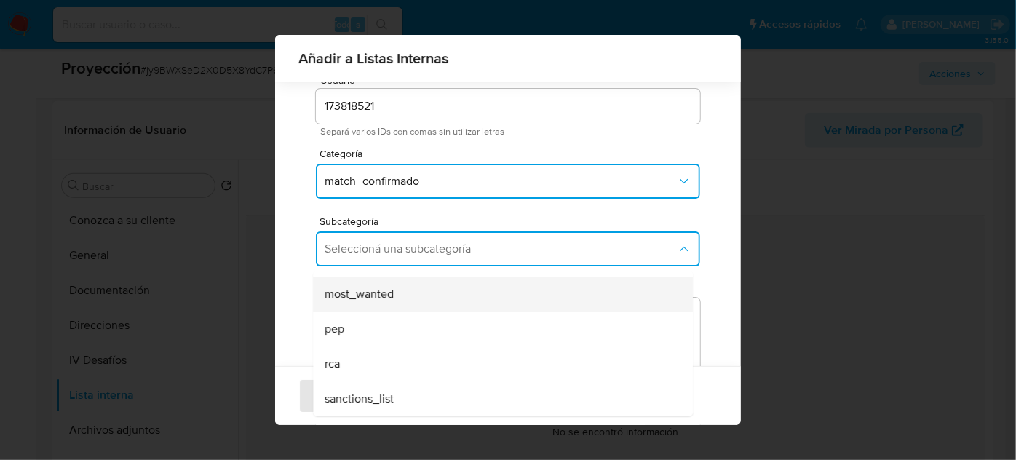
click at [374, 296] on span "most_wanted" at bounding box center [359, 294] width 69 height 15
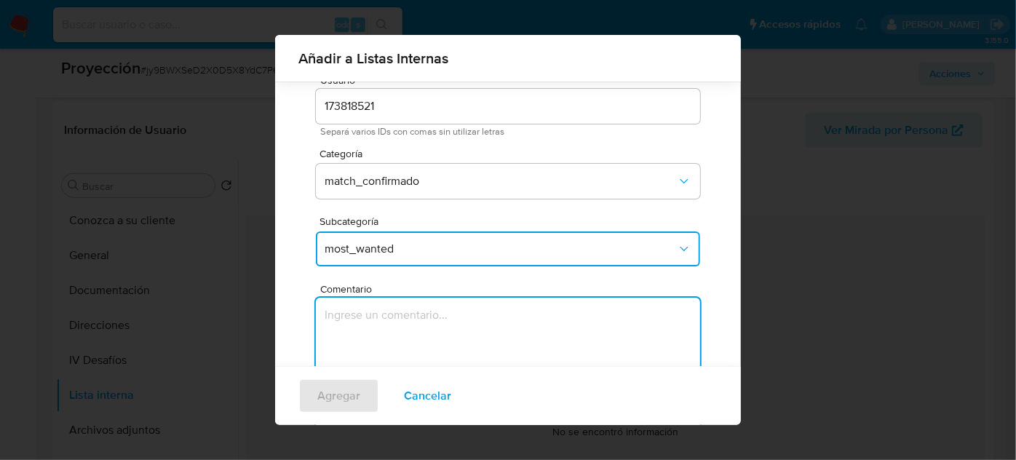
click at [374, 313] on textarea "Comentario" at bounding box center [508, 368] width 384 height 140
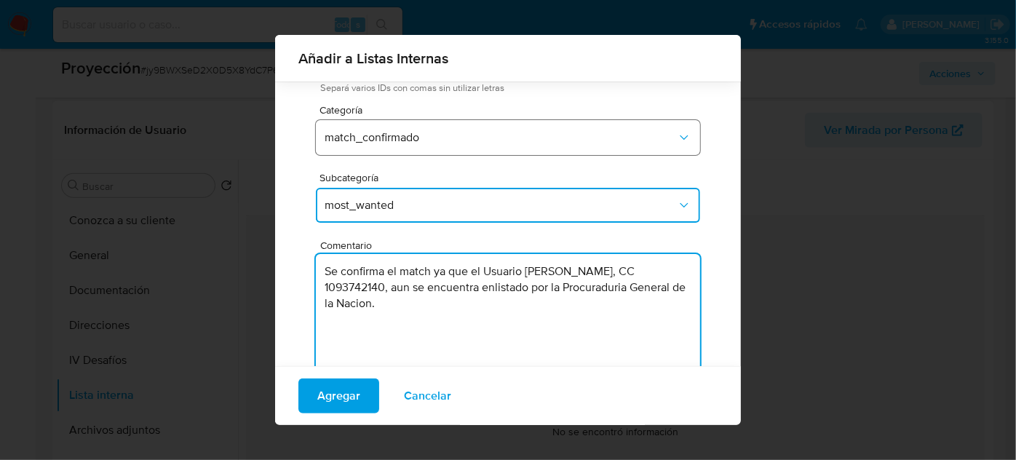
scroll to position [120, 0]
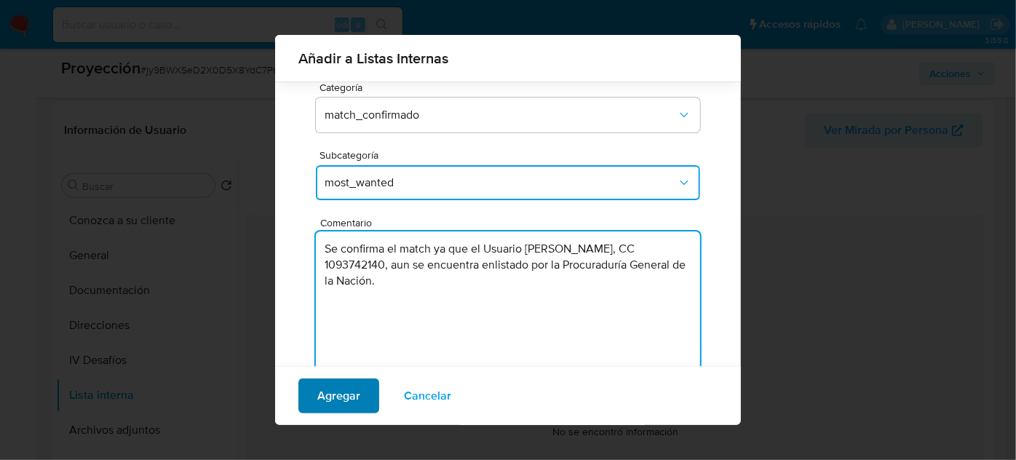
type textarea "Se confirma el match ya que el Usuario Jan Carlos Alvarado Ropero, CC 109374214…"
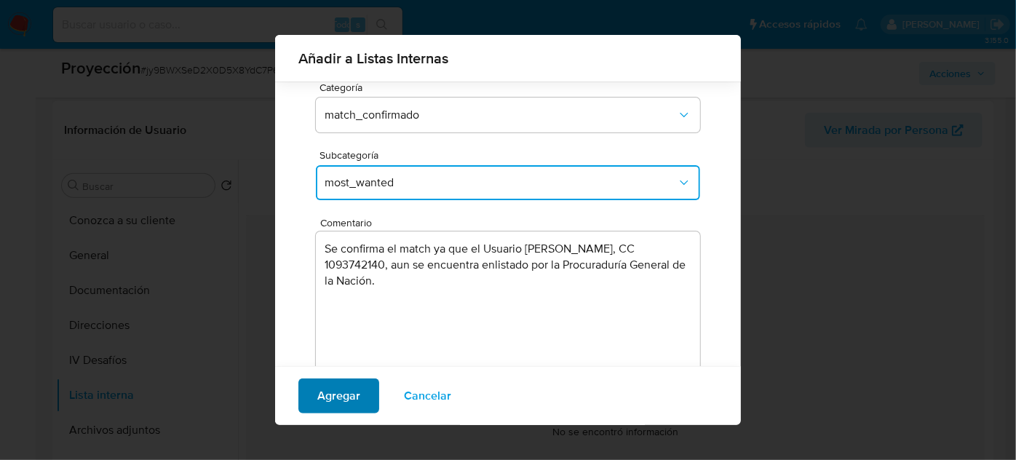
click at [331, 396] on span "Agregar" at bounding box center [338, 396] width 43 height 32
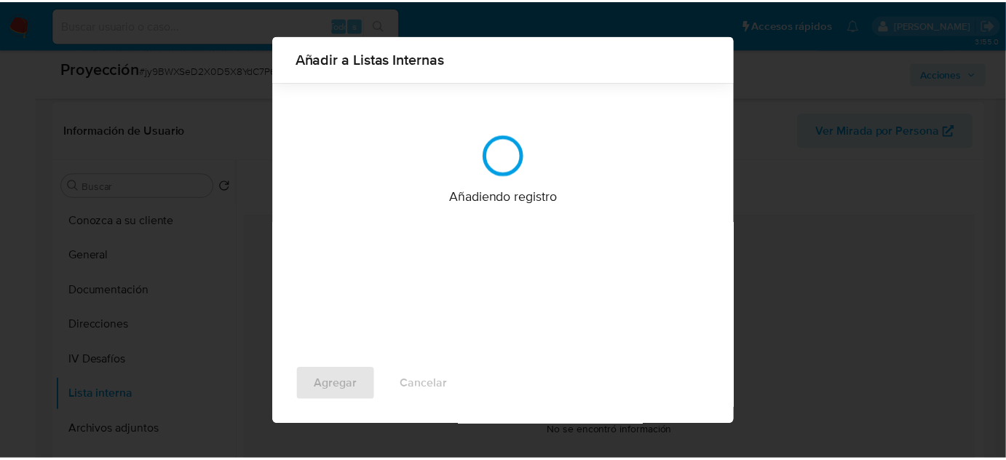
scroll to position [0, 0]
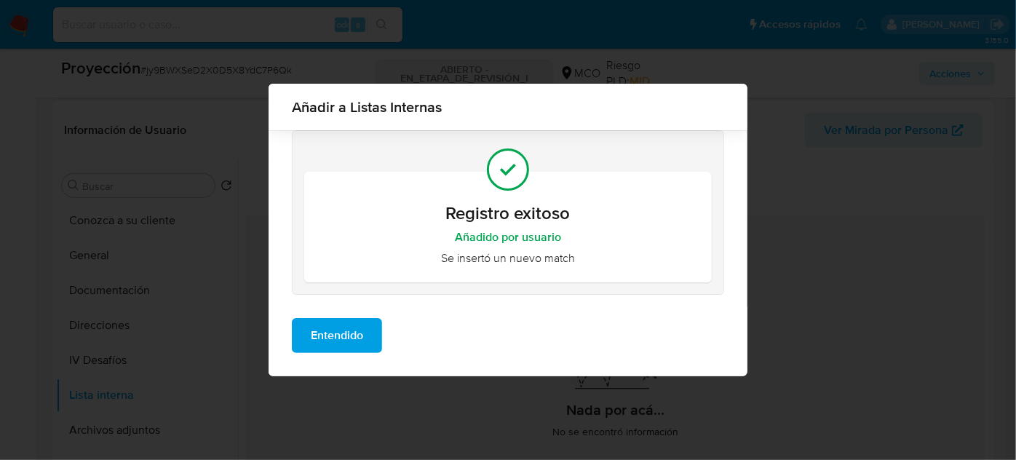
click at [363, 325] on span "Entendido" at bounding box center [337, 336] width 52 height 32
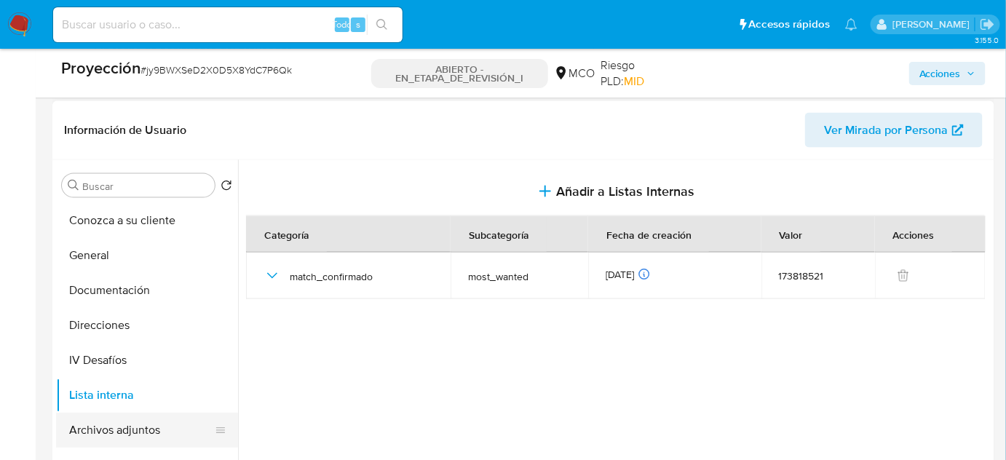
click at [154, 413] on button "Archivos adjuntos" at bounding box center [141, 430] width 170 height 35
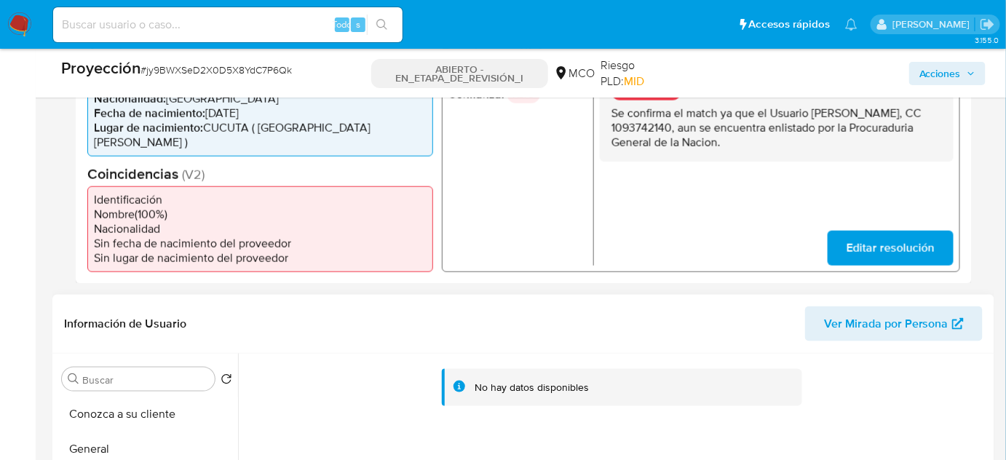
scroll to position [397, 0]
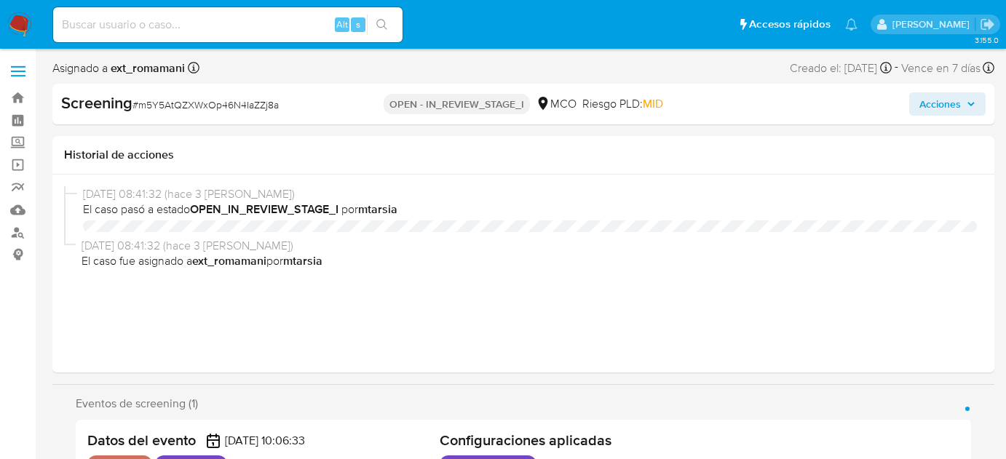
select select "10"
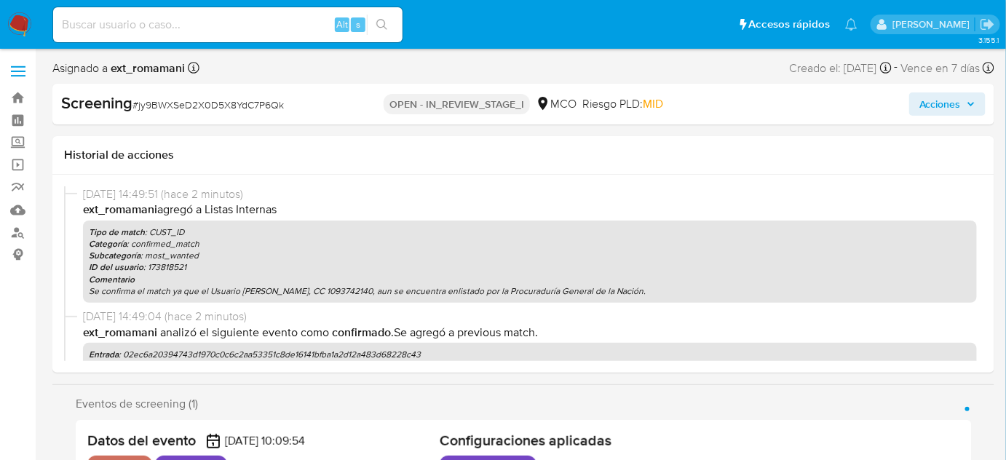
select select "10"
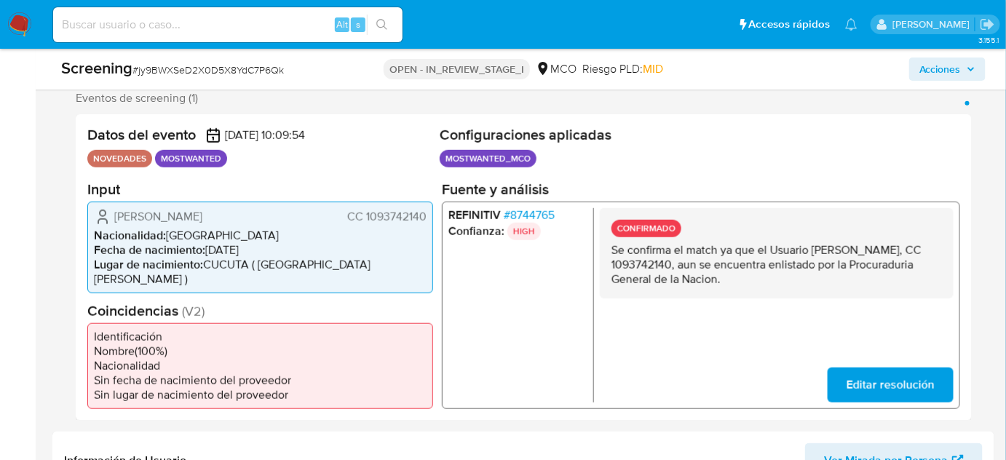
scroll to position [264, 0]
drag, startPoint x: 269, startPoint y: 216, endPoint x: 113, endPoint y: 218, distance: 155.8
click at [113, 218] on div "[PERSON_NAME] CC 1093742140" at bounding box center [260, 216] width 333 height 17
drag, startPoint x: 429, startPoint y: 218, endPoint x: 346, endPoint y: 220, distance: 83.0
click at [346, 220] on div "[PERSON_NAME] CC 1093742140 Nacionalidad : [DEMOGRAPHIC_DATA] Fecha de nacimien…" at bounding box center [260, 248] width 346 height 92
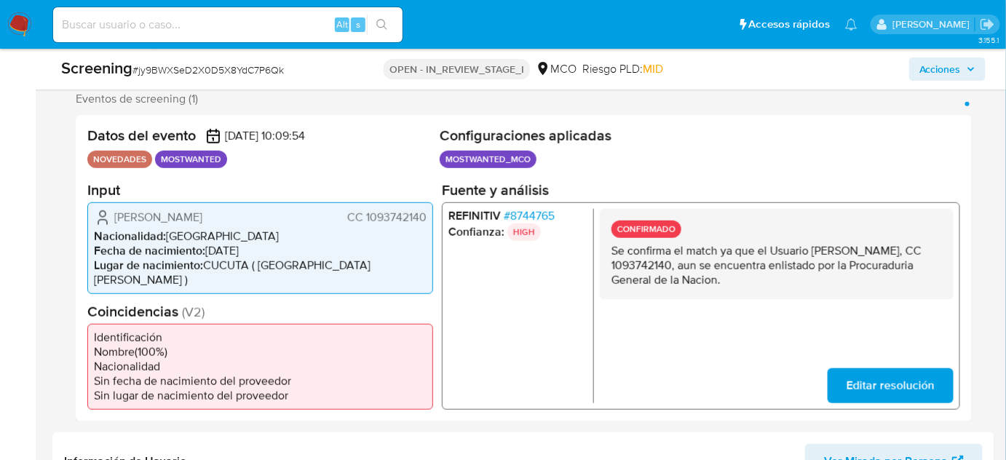
click at [540, 211] on span "# 8744765" at bounding box center [529, 215] width 51 height 15
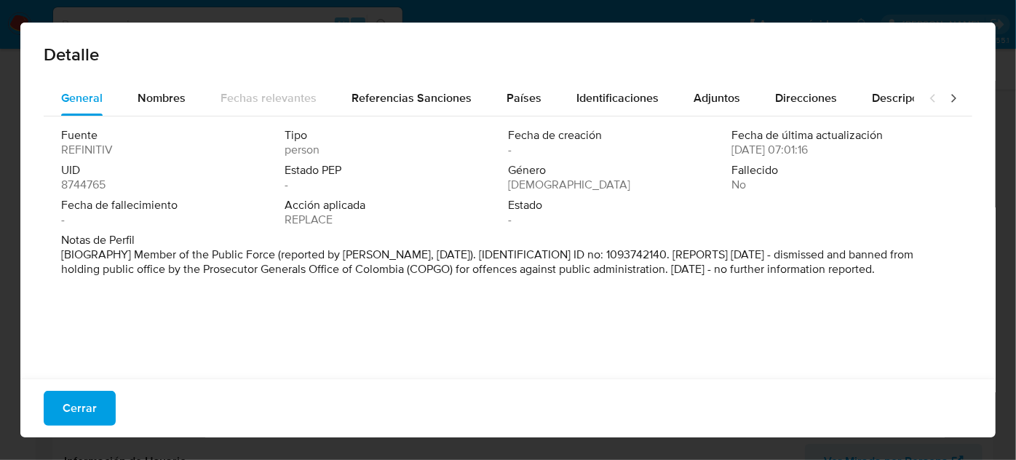
drag, startPoint x: 79, startPoint y: 419, endPoint x: 76, endPoint y: 404, distance: 14.7
click at [78, 419] on span "Cerrar" at bounding box center [80, 408] width 34 height 32
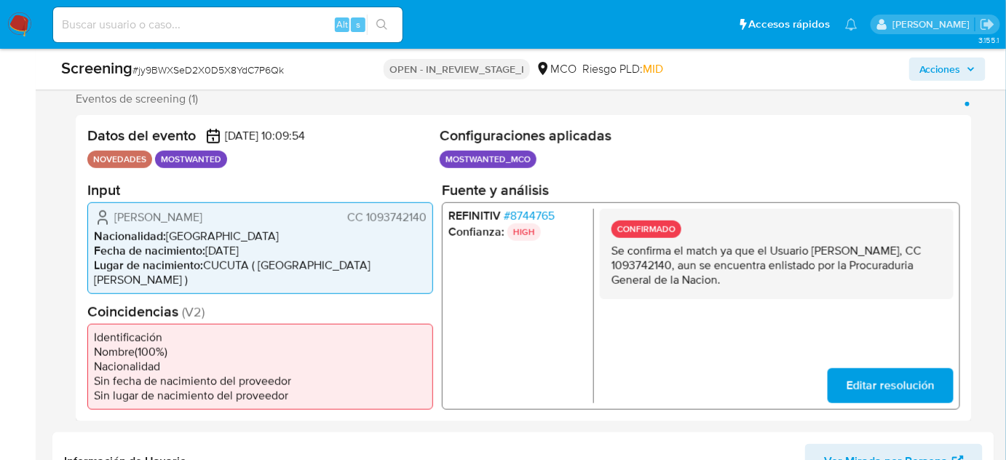
drag, startPoint x: 809, startPoint y: 281, endPoint x: 609, endPoint y: 250, distance: 202.7
click at [609, 250] on div "CONFIRMADO Se confirma el match ya que el Usuario [PERSON_NAME], CC 1093742140,…" at bounding box center [777, 253] width 354 height 90
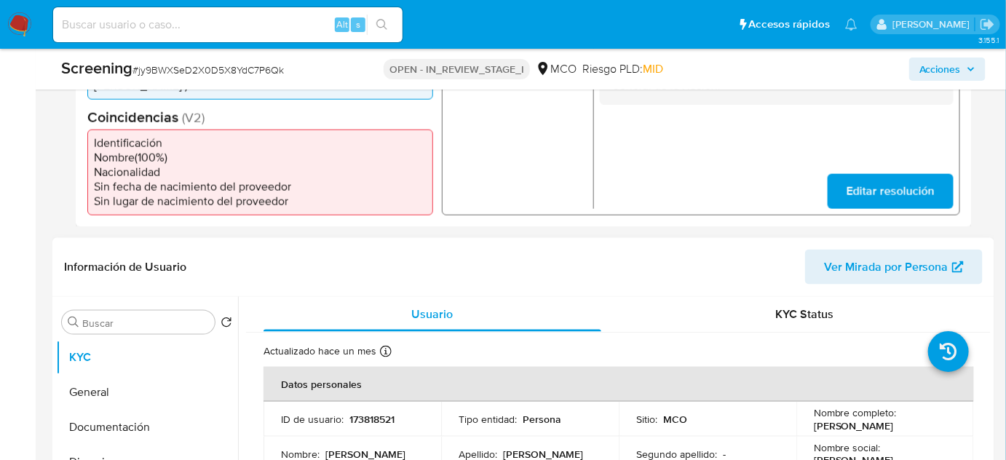
scroll to position [529, 0]
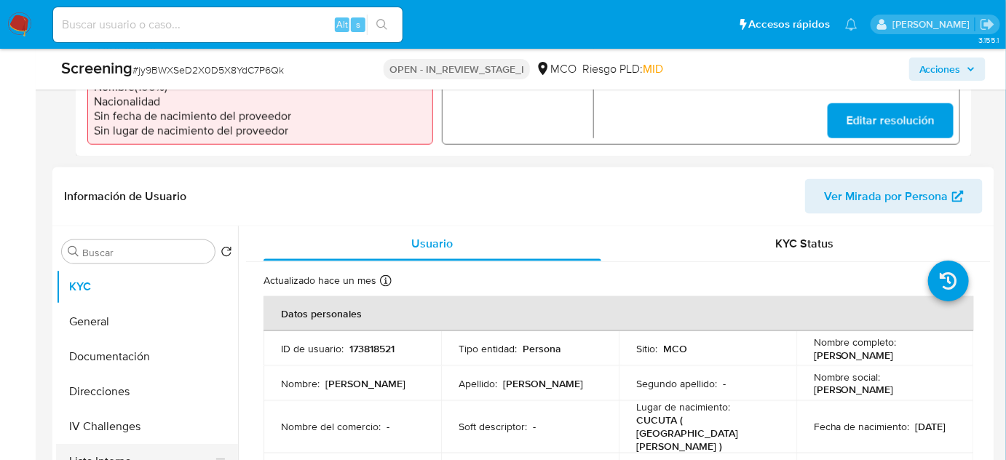
drag, startPoint x: 135, startPoint y: 441, endPoint x: 124, endPoint y: 440, distance: 11.7
click at [135, 444] on button "Lista Interna" at bounding box center [141, 461] width 170 height 35
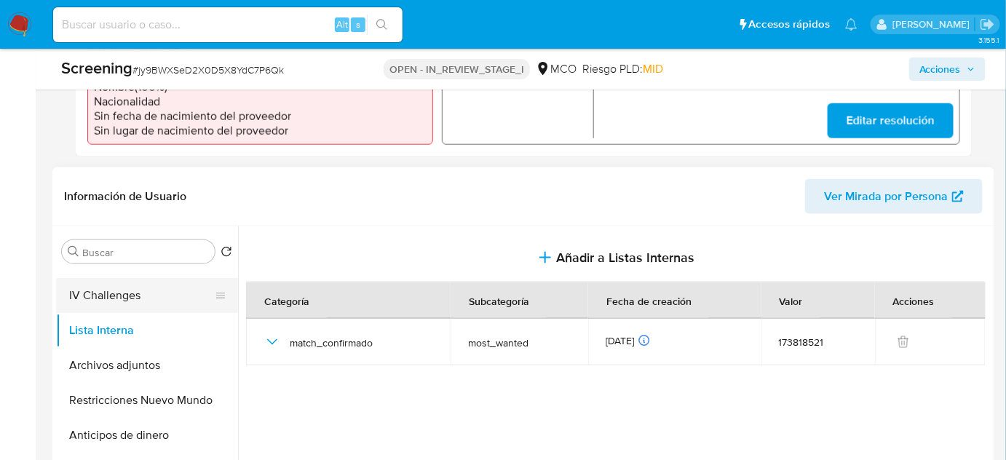
scroll to position [132, 0]
click at [117, 347] on button "Archivos adjuntos" at bounding box center [141, 364] width 170 height 35
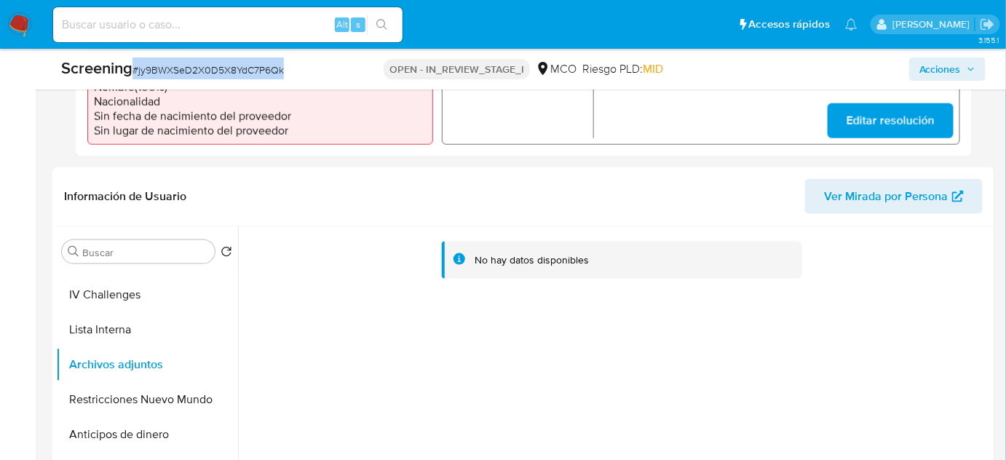
drag, startPoint x: 303, startPoint y: 76, endPoint x: 135, endPoint y: 76, distance: 167.5
click at [135, 76] on div "Screening # jy9BWXSeD2X0D5X8YdC7P6Qk" at bounding box center [212, 69] width 303 height 22
copy span "# jy9BWXSeD2X0D5X8YdC7P6Qk"
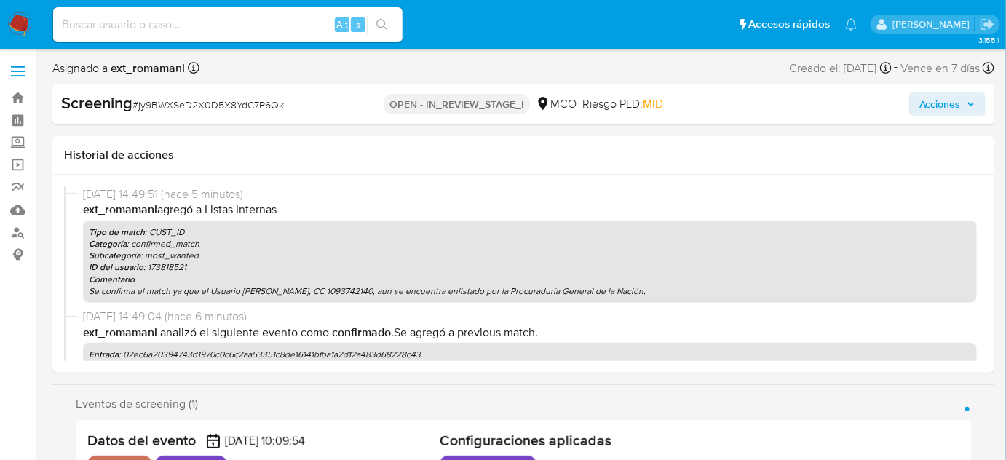
select select "10"
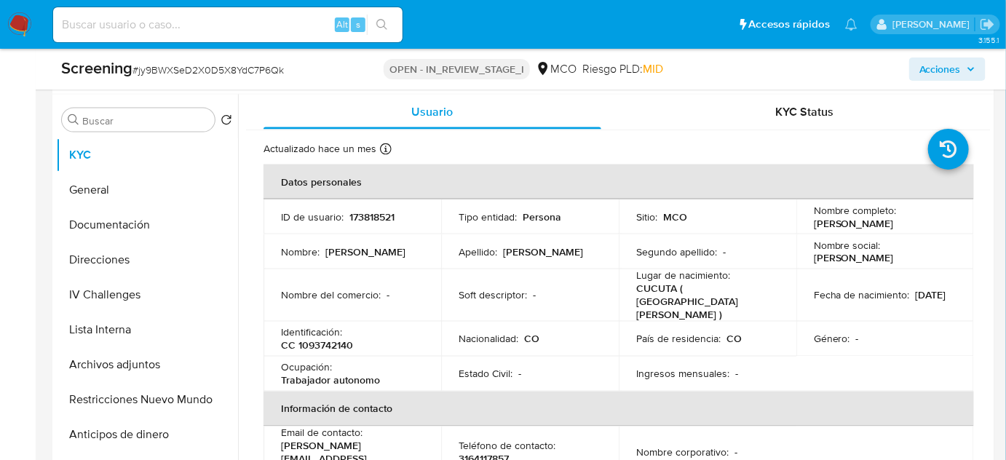
scroll to position [662, 0]
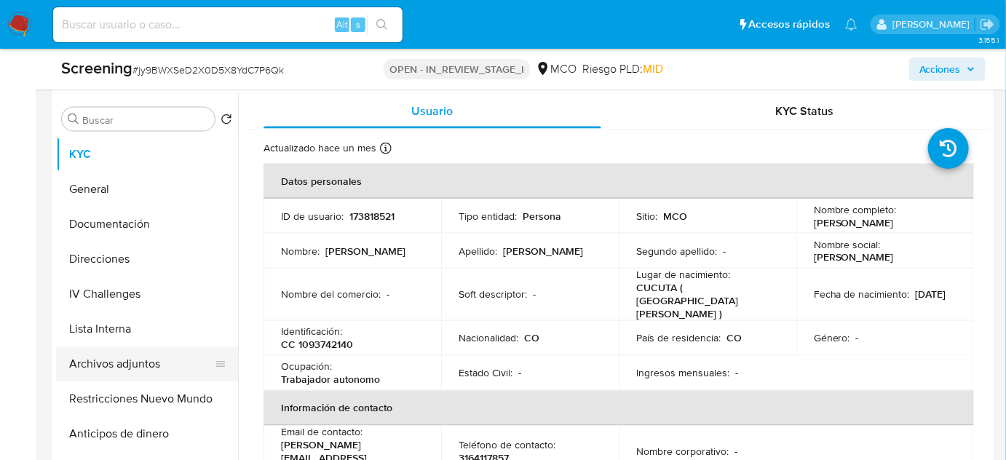
click at [138, 352] on button "Archivos adjuntos" at bounding box center [141, 364] width 170 height 35
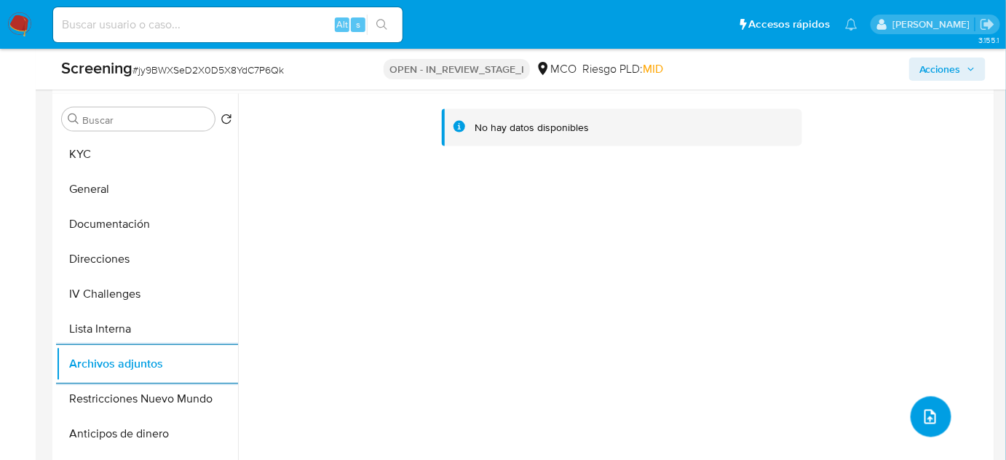
click at [915, 398] on button "upload-file" at bounding box center [931, 417] width 41 height 41
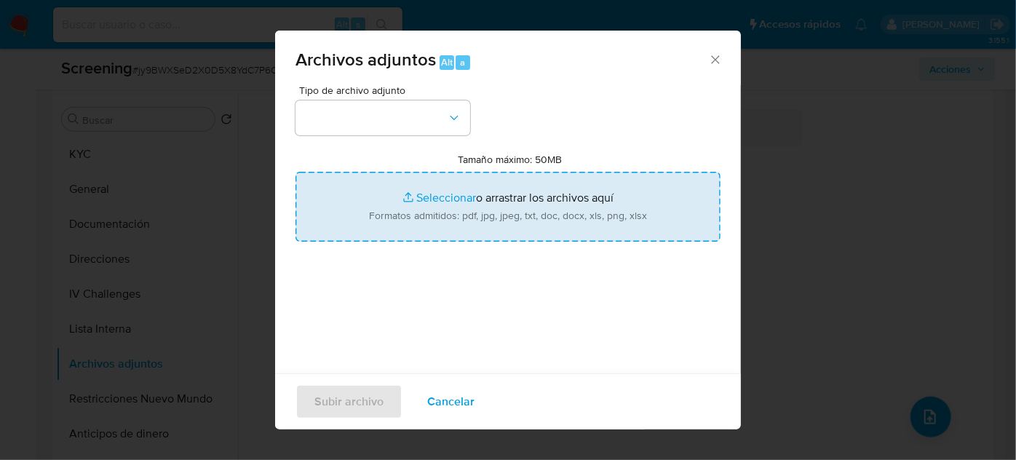
click at [499, 229] on input "Tamaño máximo: 50MB Seleccionar archivos" at bounding box center [508, 207] width 425 height 70
type input "C:\fakepath\EVIDENCIA - Case ID jy9BWXSeD2X0D5X8YdC7P6Qk.pdf"
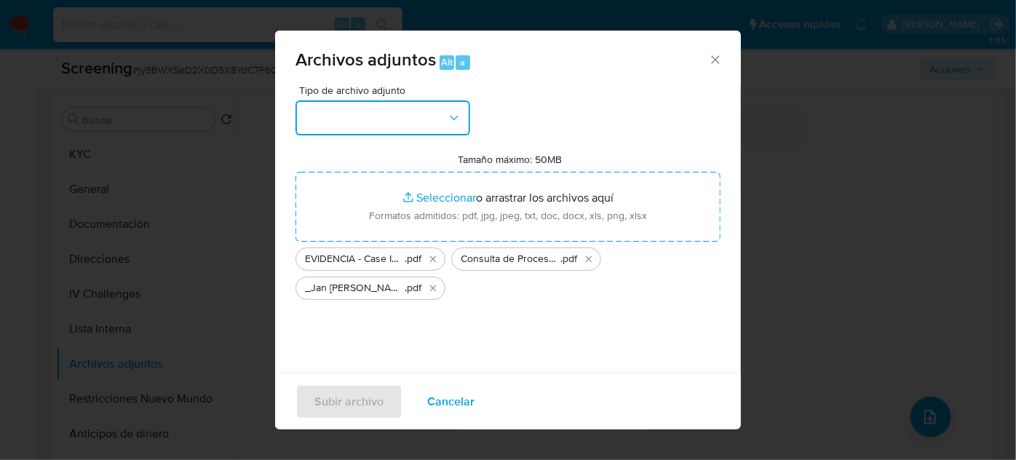
click at [408, 130] on button "button" at bounding box center [383, 117] width 175 height 35
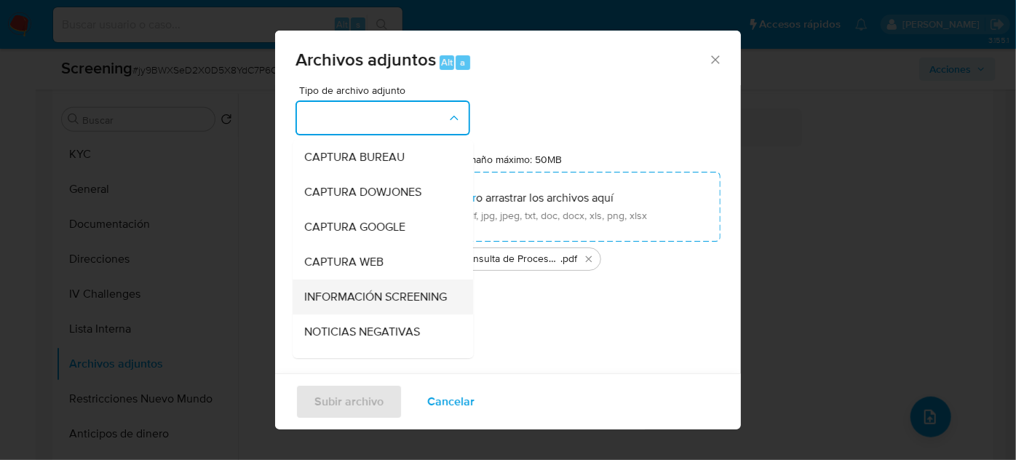
click at [349, 295] on span "INFORMACIÓN SCREENING" at bounding box center [375, 297] width 143 height 15
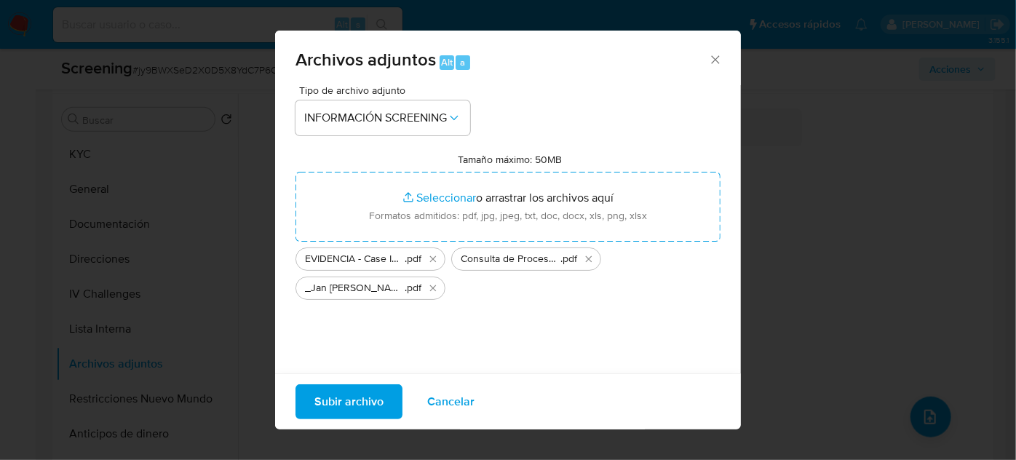
click at [345, 402] on span "Subir archivo" at bounding box center [349, 402] width 69 height 32
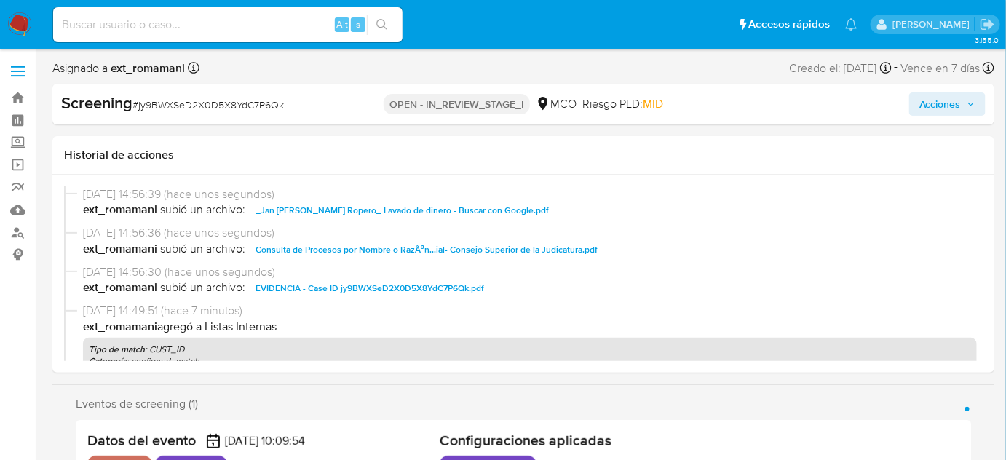
select select "10"
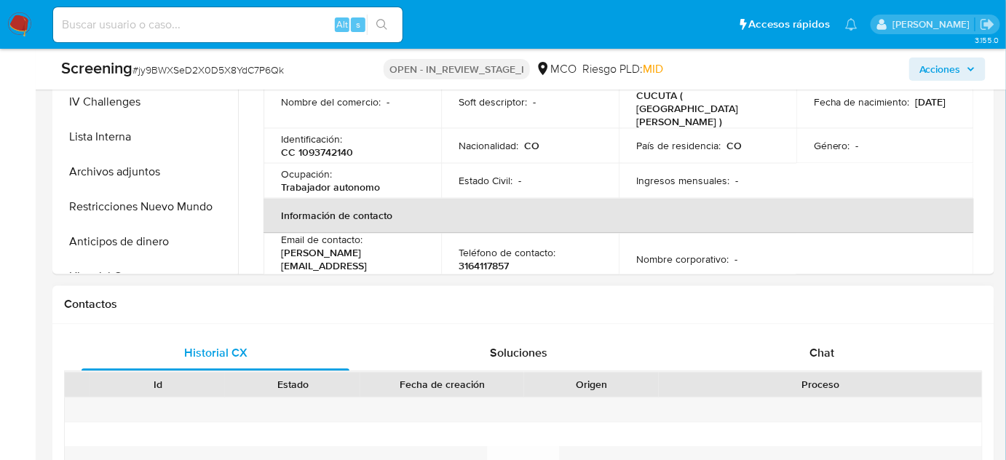
scroll to position [860, 0]
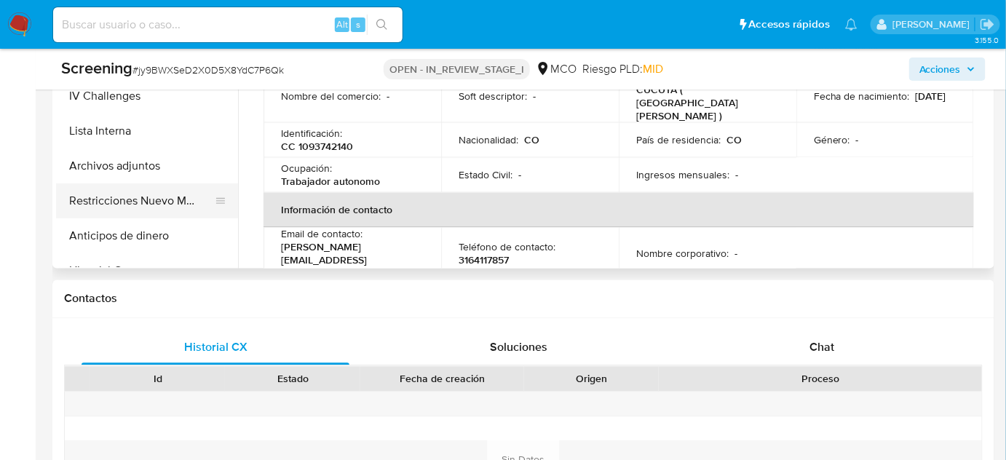
click at [179, 187] on button "Restricciones Nuevo Mundo" at bounding box center [141, 200] width 170 height 35
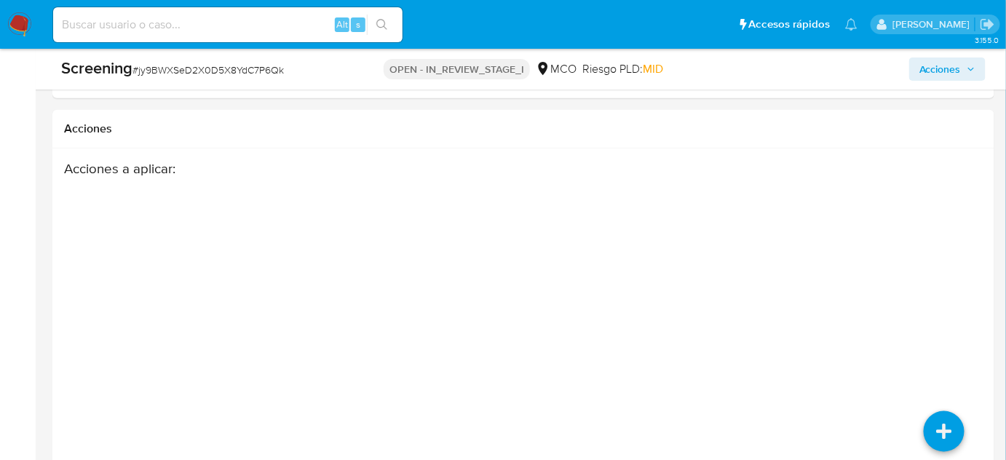
scroll to position [2334, 0]
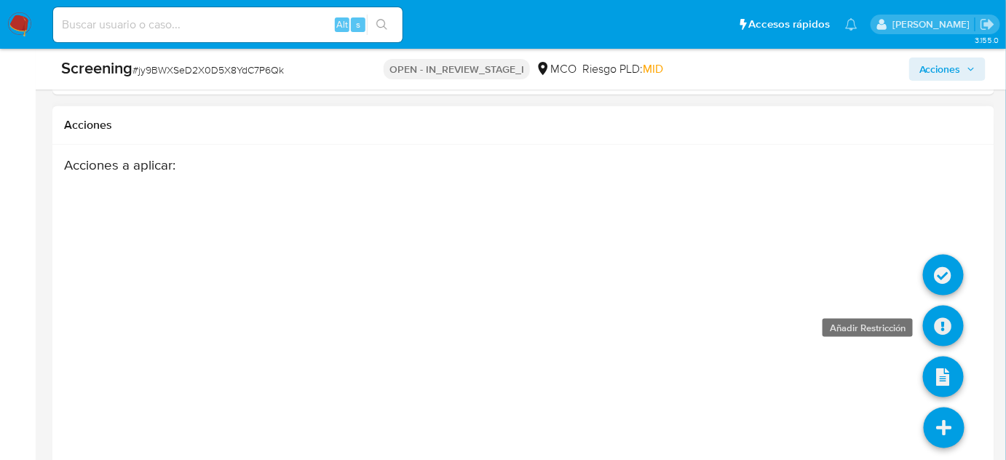
click at [947, 306] on icon at bounding box center [943, 326] width 41 height 41
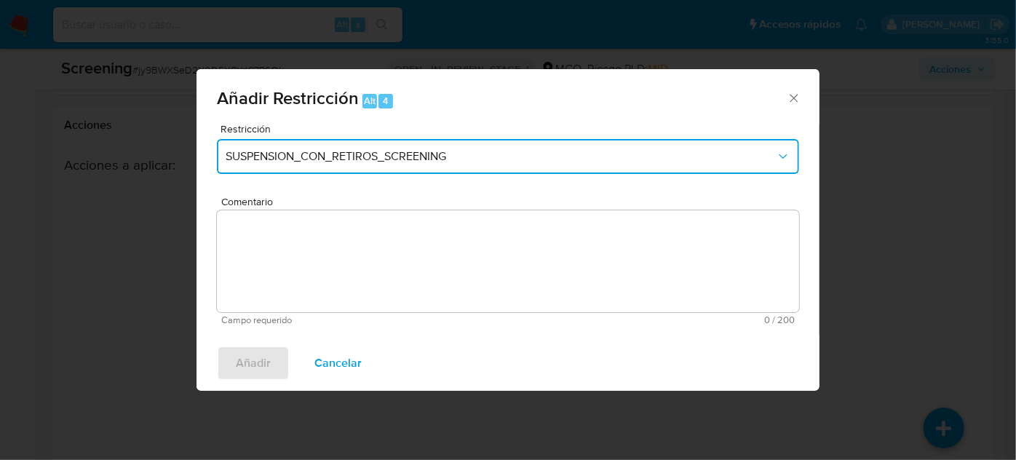
click at [390, 164] on button "SUSPENSION_CON_RETIROS_SCREENING" at bounding box center [508, 156] width 583 height 35
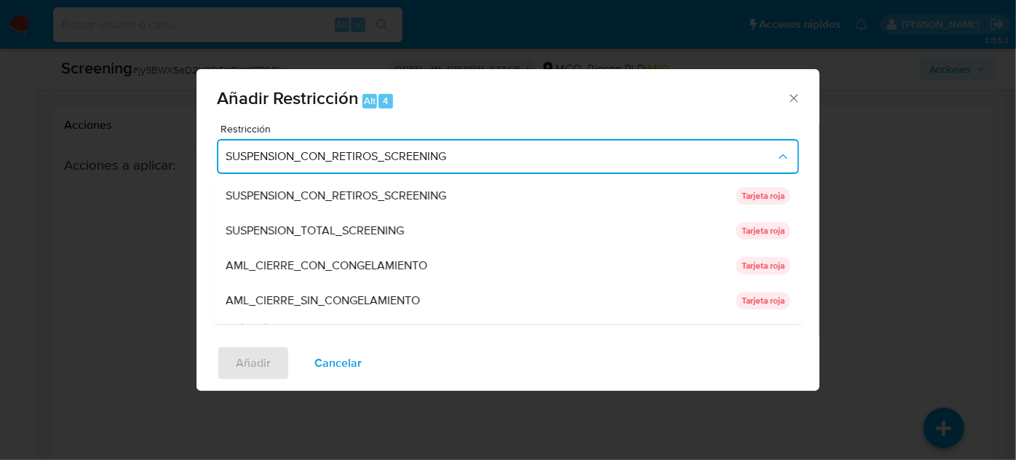
drag, startPoint x: 382, startPoint y: 192, endPoint x: 363, endPoint y: 236, distance: 47.6
click at [376, 208] on div "SUSPENSION_CON_RETIROS_SCREENING" at bounding box center [477, 195] width 502 height 35
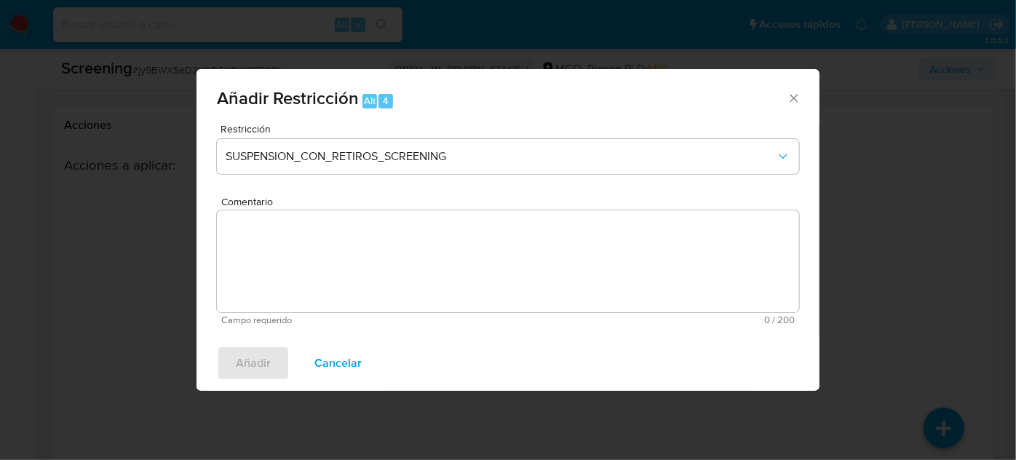
click at [342, 355] on span "Cancelar" at bounding box center [338, 363] width 47 height 32
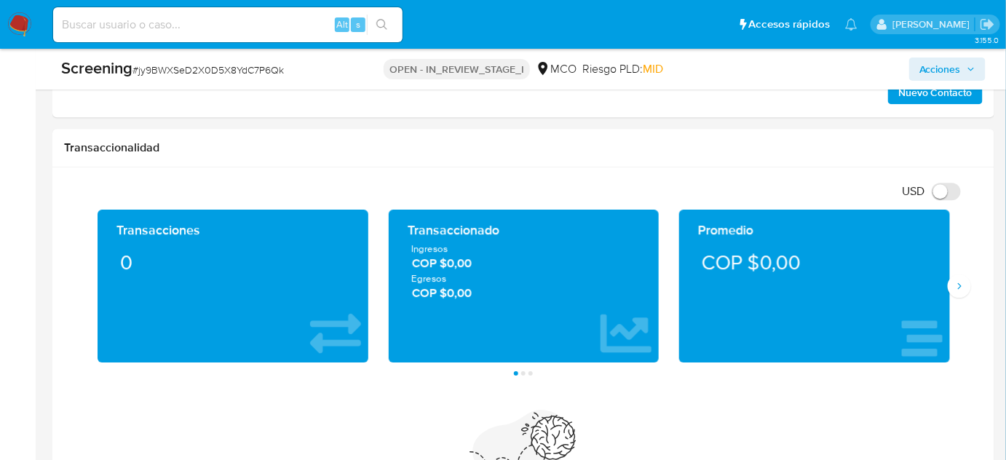
scroll to position [1341, 0]
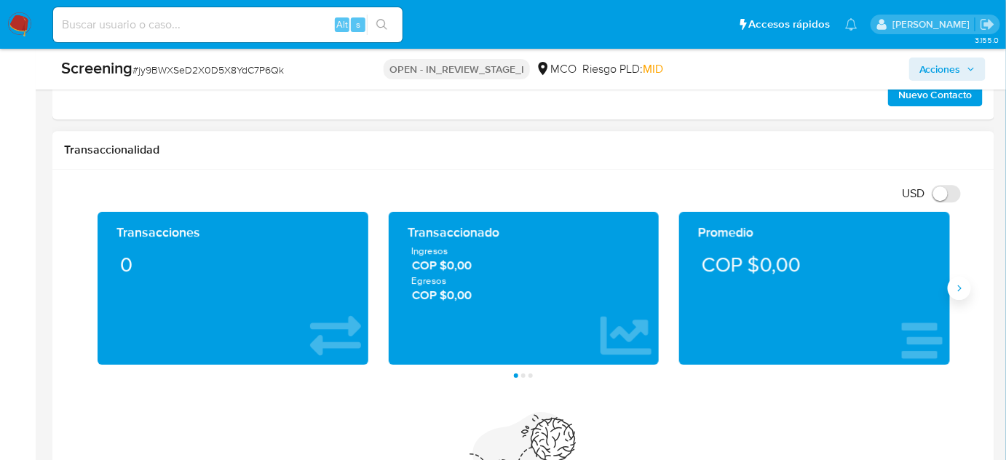
click at [957, 283] on icon "Siguiente" at bounding box center [960, 289] width 12 height 12
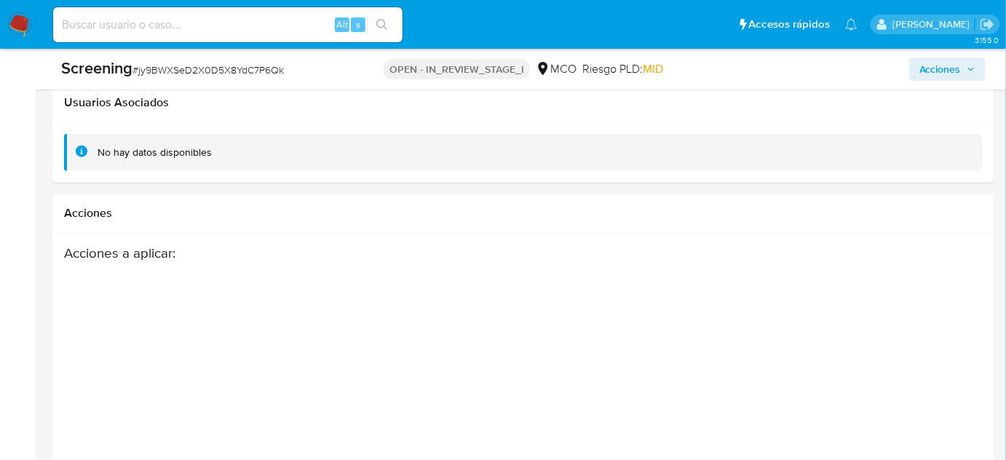
scroll to position [2334, 0]
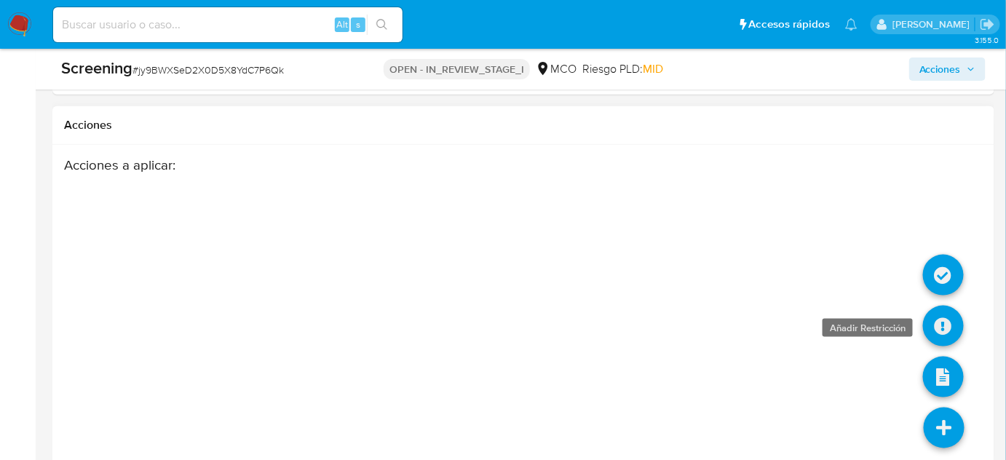
click at [944, 306] on icon at bounding box center [943, 326] width 41 height 41
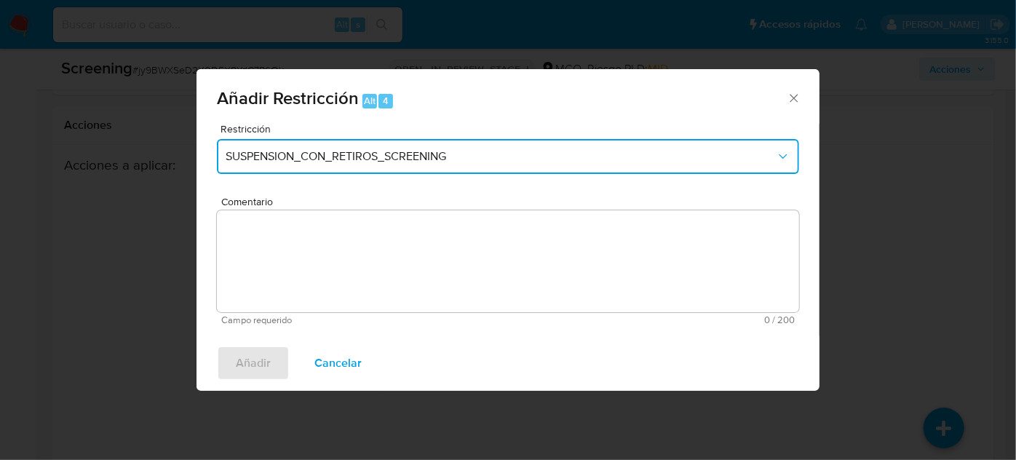
click at [299, 160] on span "SUSPENSION_CON_RETIROS_SCREENING" at bounding box center [501, 156] width 550 height 15
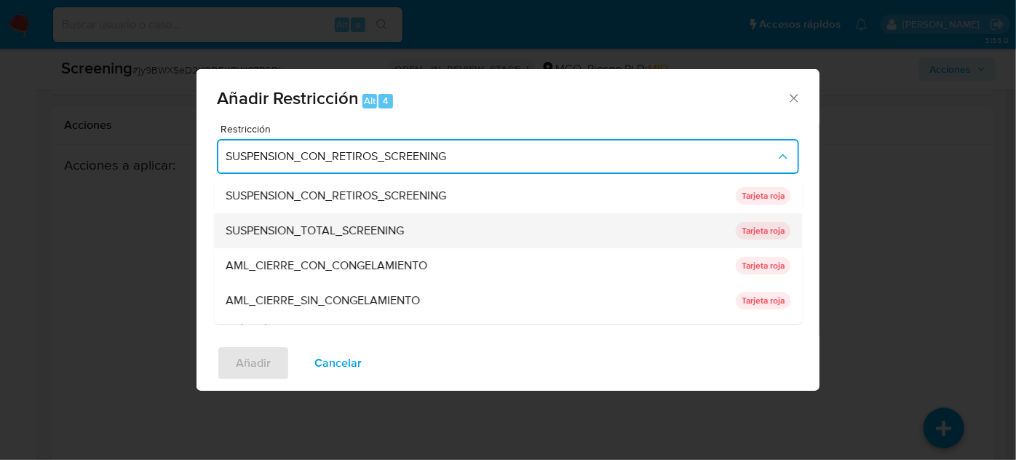
click at [325, 224] on span "SUSPENSION_TOTAL_SCREENING" at bounding box center [315, 231] width 178 height 15
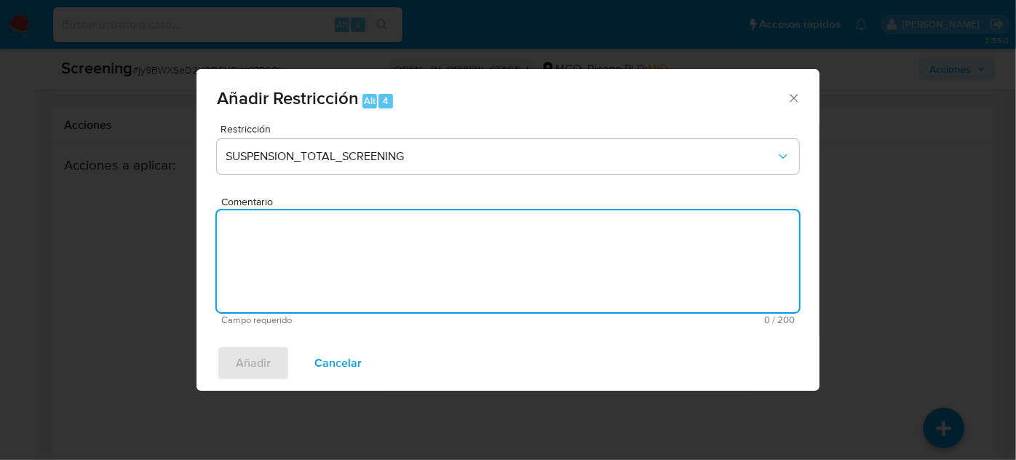
click at [325, 248] on textarea "Comentario" at bounding box center [508, 261] width 583 height 102
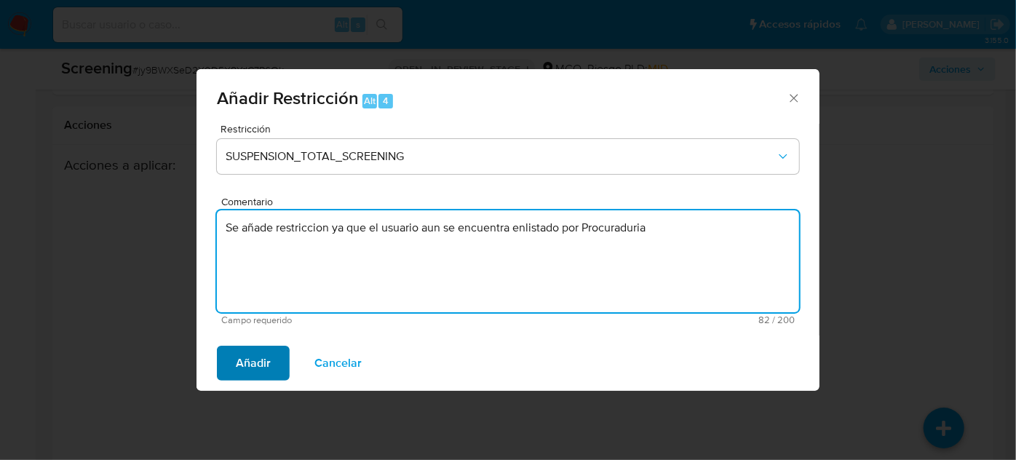
type textarea "Se añade restriccion ya que el usuario aun se encuentra enlistado por Procuradu…"
click at [259, 358] on span "Añadir" at bounding box center [253, 363] width 35 height 32
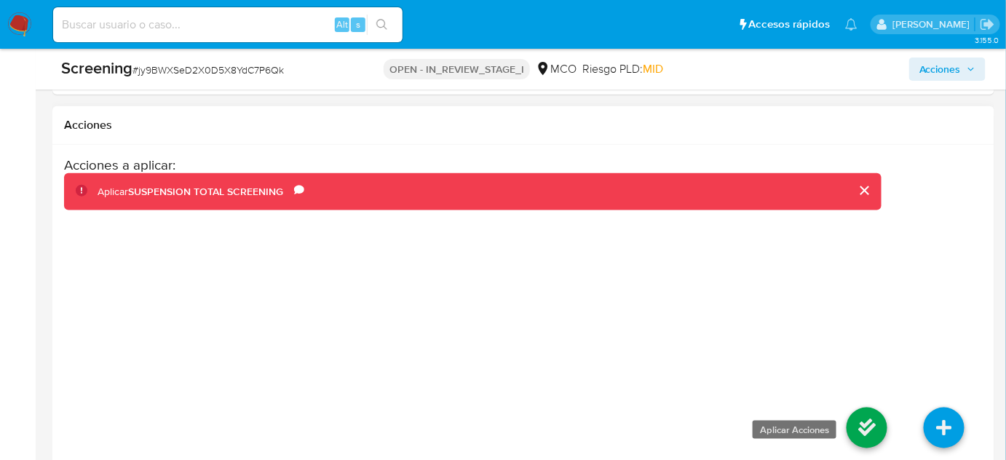
click at [866, 418] on icon at bounding box center [867, 428] width 41 height 41
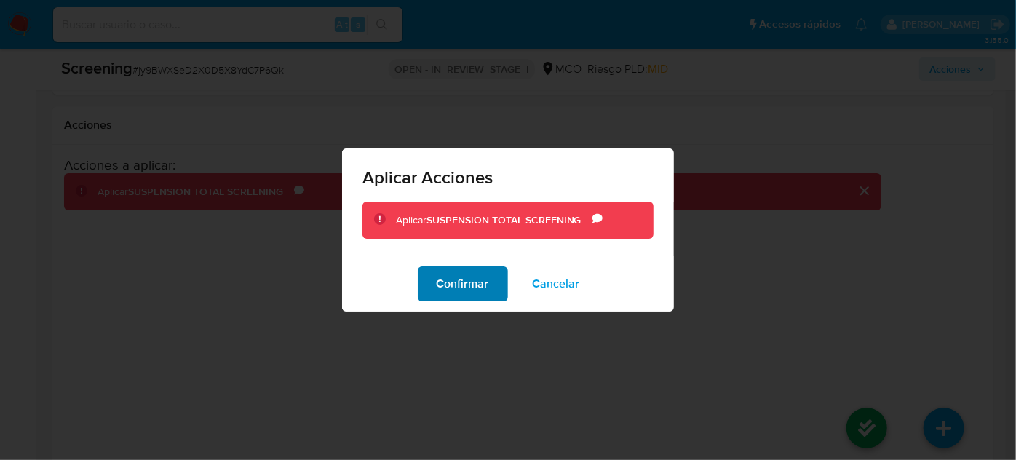
click at [439, 288] on span "Confirmar" at bounding box center [463, 284] width 52 height 32
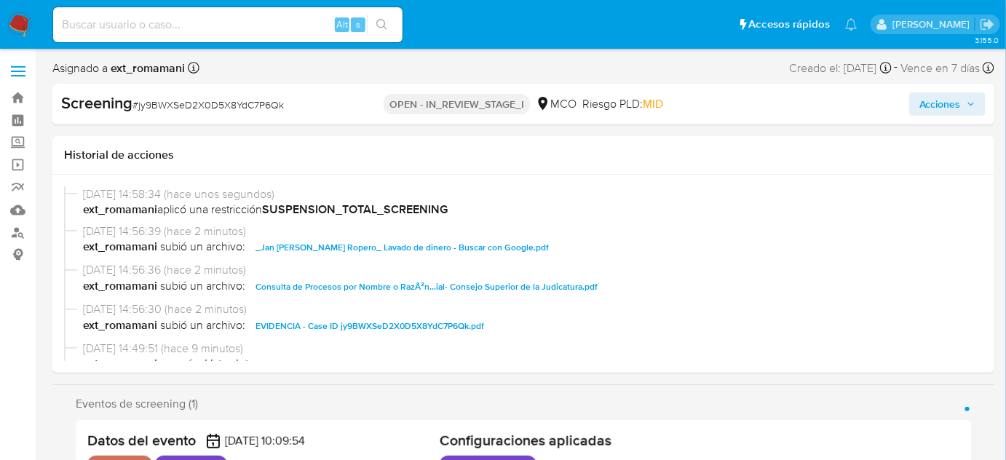
select select "10"
click at [967, 100] on icon "button" at bounding box center [971, 104] width 9 height 9
click at [922, 106] on span "Acciones" at bounding box center [941, 103] width 42 height 23
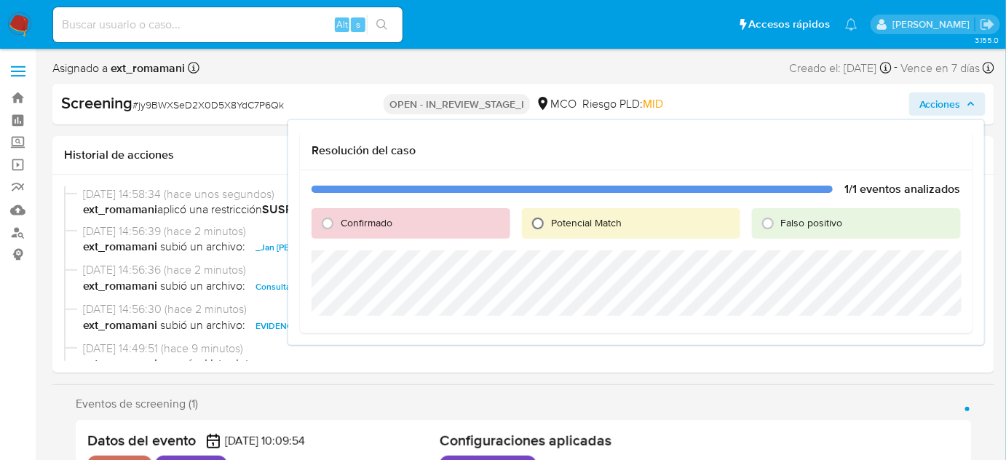
click at [536, 228] on input "Potencial Match" at bounding box center [537, 223] width 23 height 23
radio input "true"
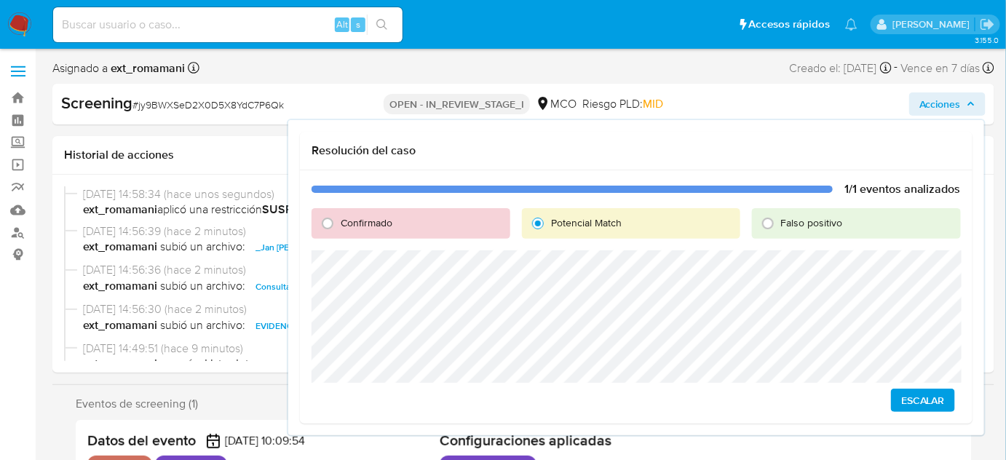
click at [912, 401] on span "Escalar" at bounding box center [923, 400] width 44 height 20
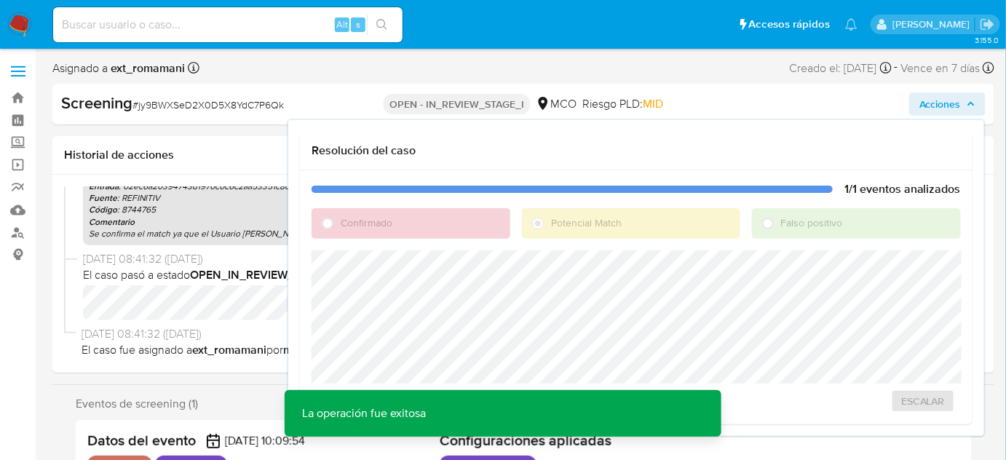
scroll to position [325, 0]
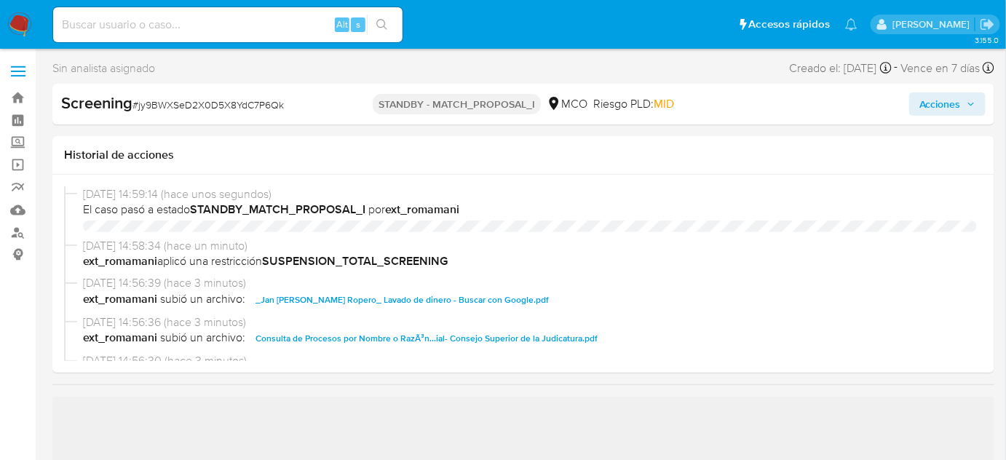
select select "10"
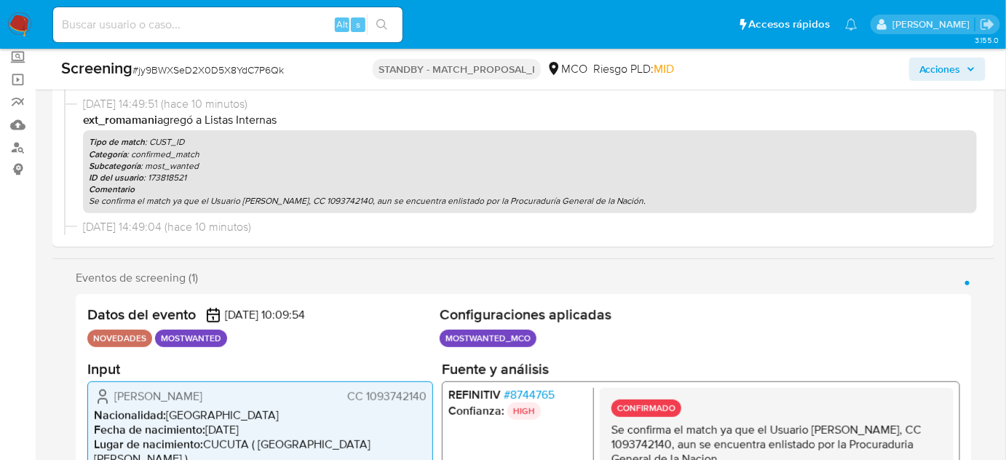
scroll to position [198, 0]
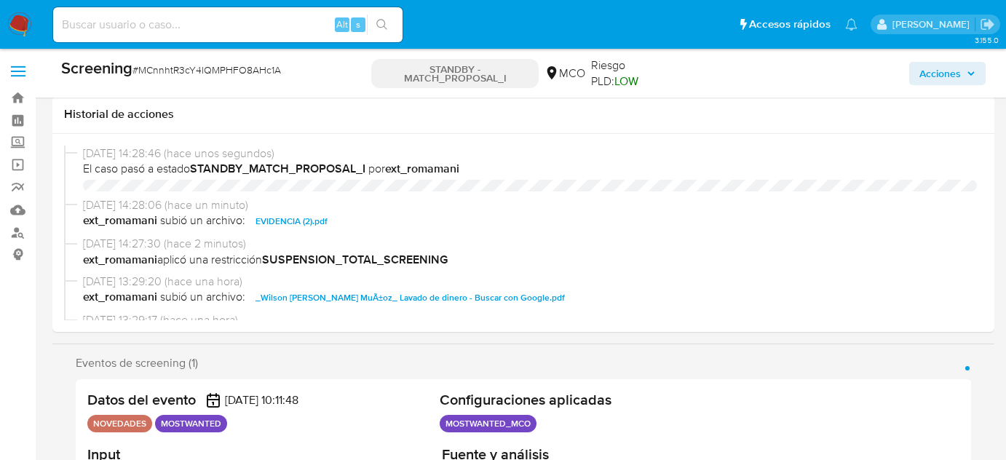
select select "10"
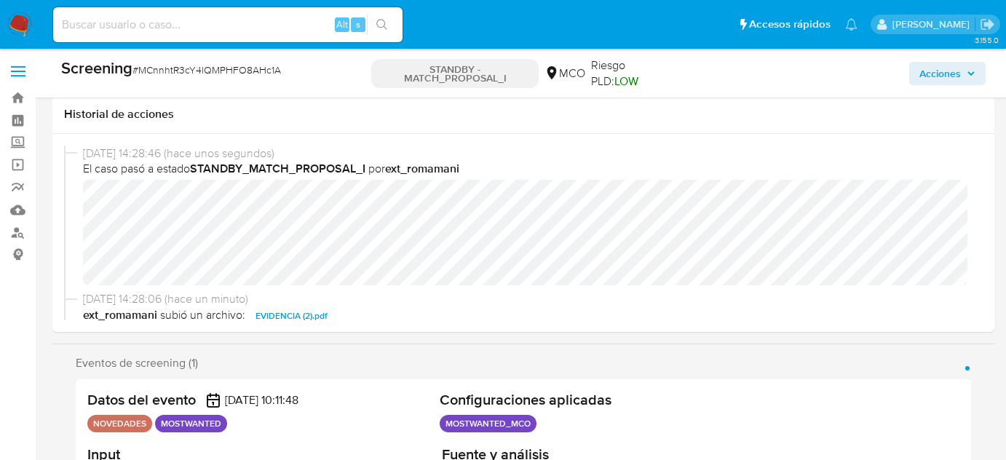
scroll to position [264, 0]
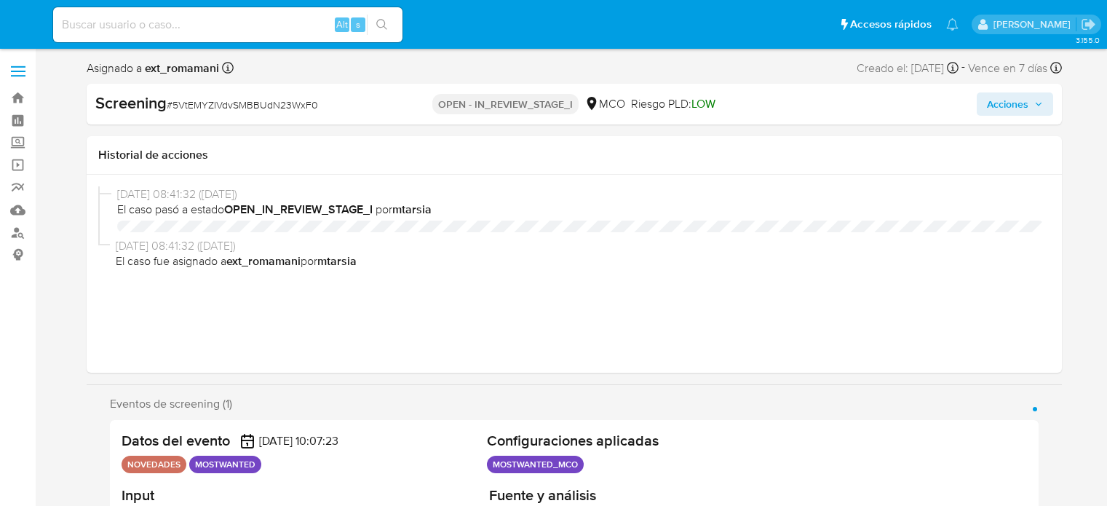
select select "10"
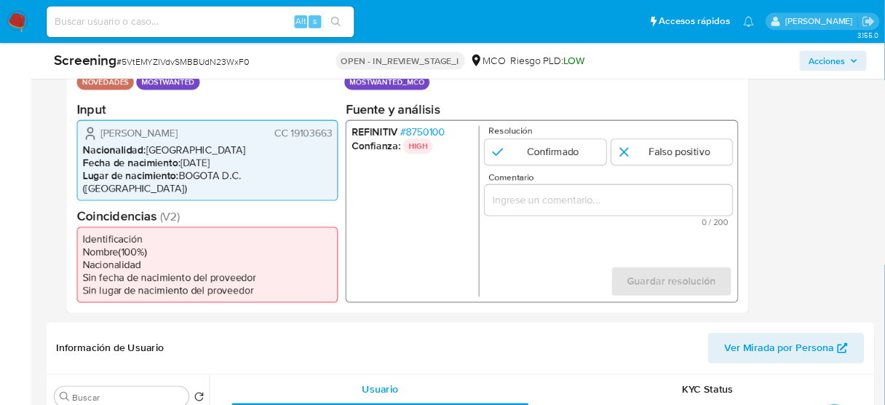
scroll to position [331, 0]
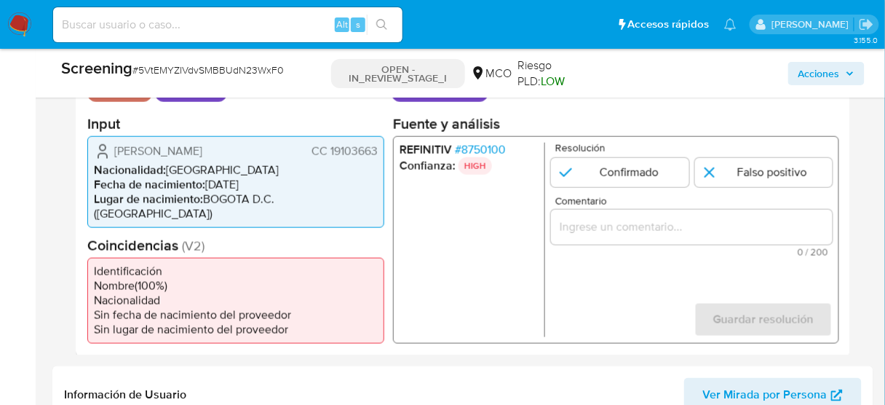
drag, startPoint x: 280, startPoint y: 149, endPoint x: 114, endPoint y: 157, distance: 166.9
click at [114, 157] on div "[PERSON_NAME] CC 19103663" at bounding box center [236, 150] width 284 height 17
click at [491, 148] on span "# 8750100" at bounding box center [480, 149] width 51 height 15
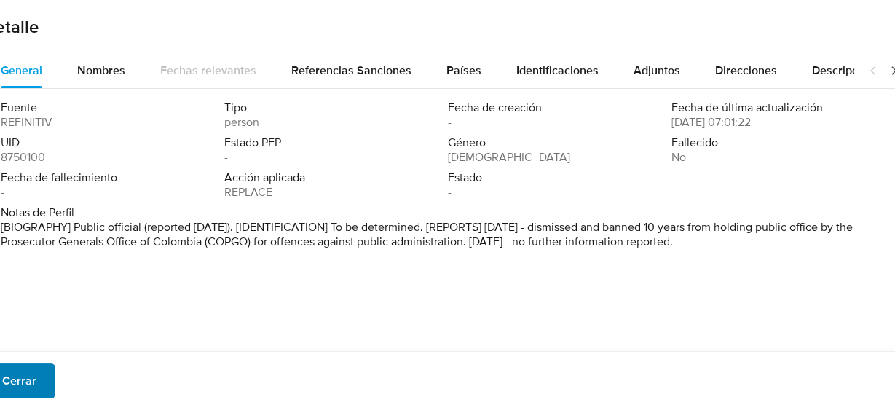
click at [29, 379] on span "Cerrar" at bounding box center [19, 381] width 34 height 32
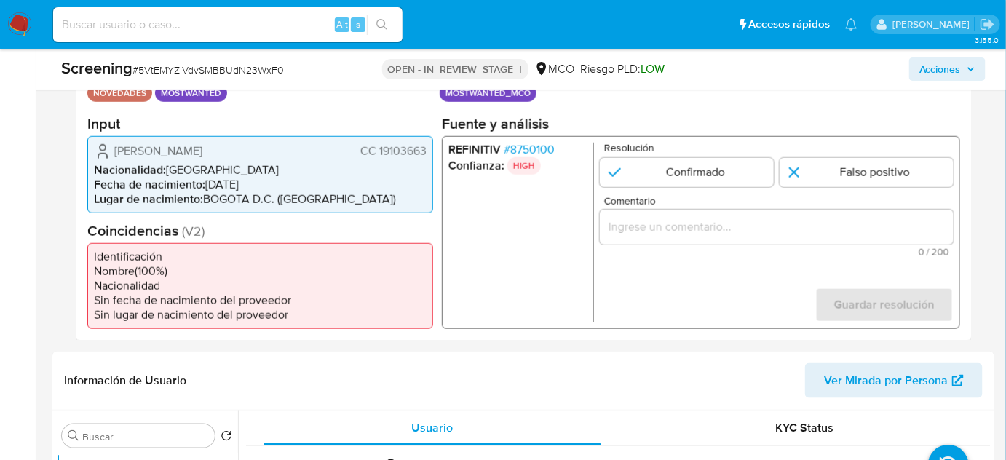
drag, startPoint x: 430, startPoint y: 149, endPoint x: 376, endPoint y: 157, distance: 53.6
click at [376, 157] on div "[PERSON_NAME] CC 19103663 Nacionalidad : [DEMOGRAPHIC_DATA] Fecha de nacimiento…" at bounding box center [260, 173] width 346 height 77
drag, startPoint x: 392, startPoint y: 157, endPoint x: 406, endPoint y: 154, distance: 13.3
click at [393, 157] on span "CC 19103663" at bounding box center [393, 150] width 66 height 15
click at [430, 154] on div "[PERSON_NAME] CC 19103663 Nacionalidad : [DEMOGRAPHIC_DATA] Fecha de nacimiento…" at bounding box center [260, 173] width 346 height 77
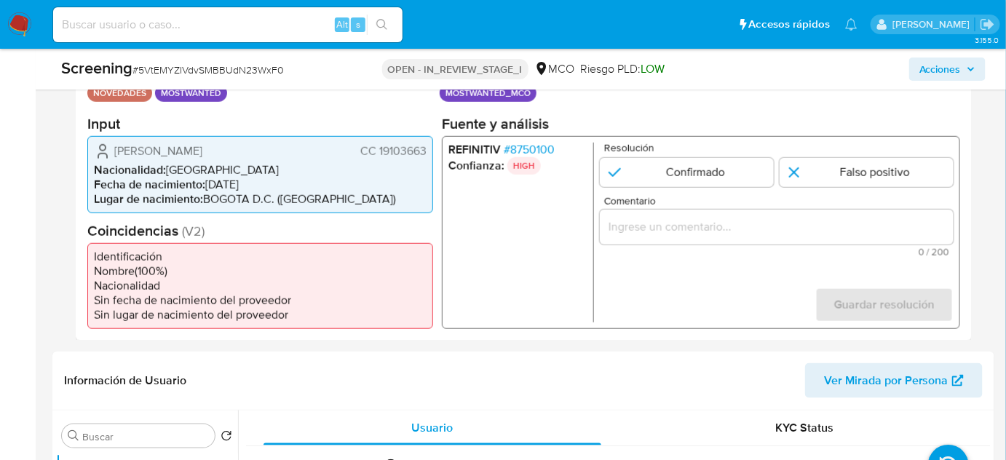
drag, startPoint x: 429, startPoint y: 151, endPoint x: 379, endPoint y: 157, distance: 50.6
click at [379, 157] on div "[PERSON_NAME] CC 19103663 Nacionalidad : [DEMOGRAPHIC_DATA] Fecha de nacimiento…" at bounding box center [260, 173] width 346 height 77
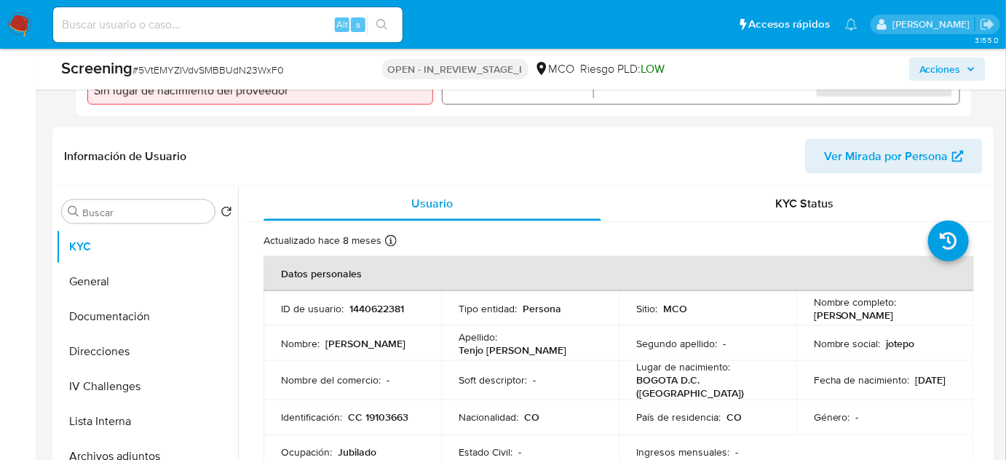
scroll to position [596, 0]
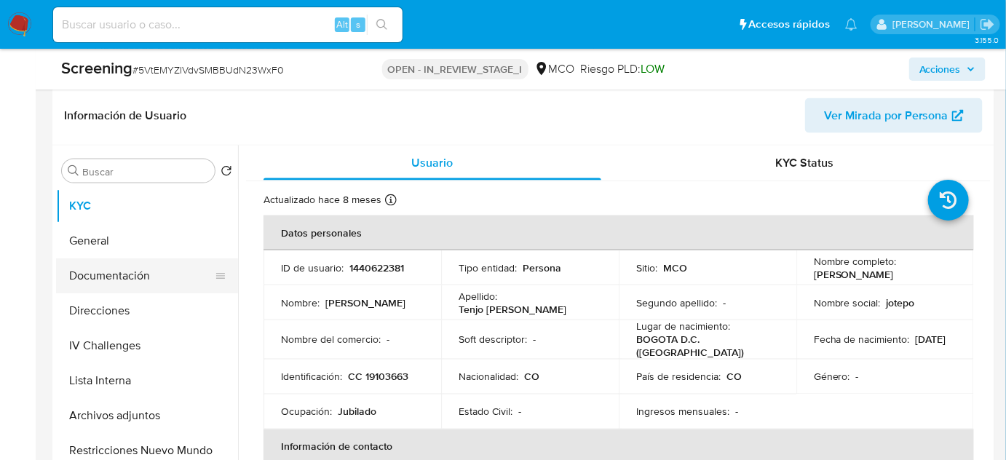
click at [170, 281] on button "Documentación" at bounding box center [141, 275] width 170 height 35
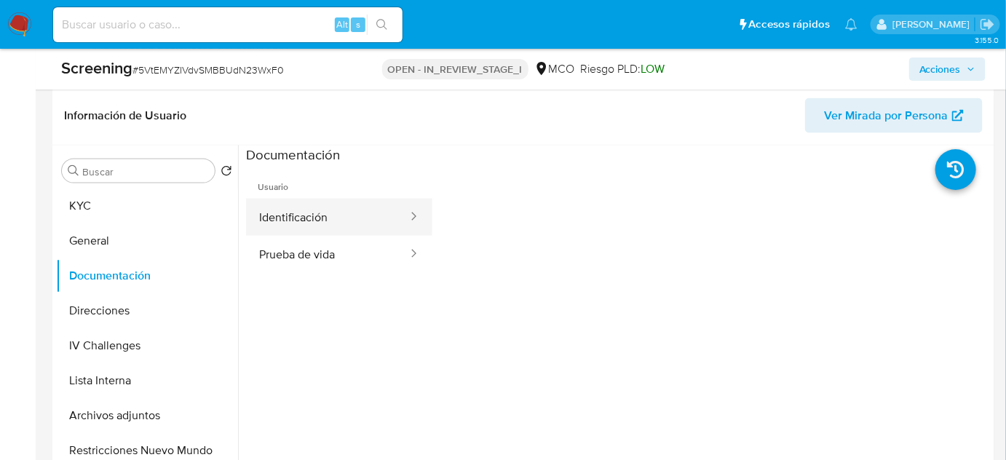
click at [342, 221] on button "Identificación" at bounding box center [327, 217] width 163 height 37
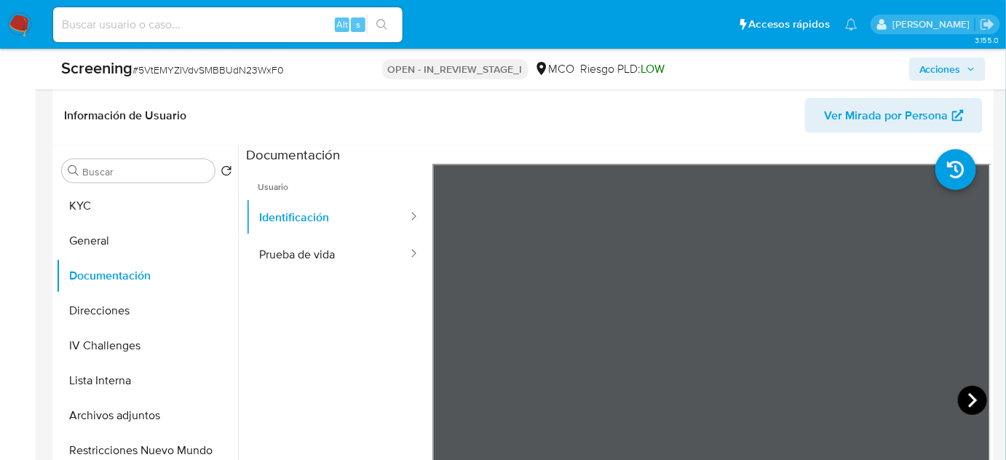
click at [968, 398] on icon at bounding box center [972, 400] width 9 height 15
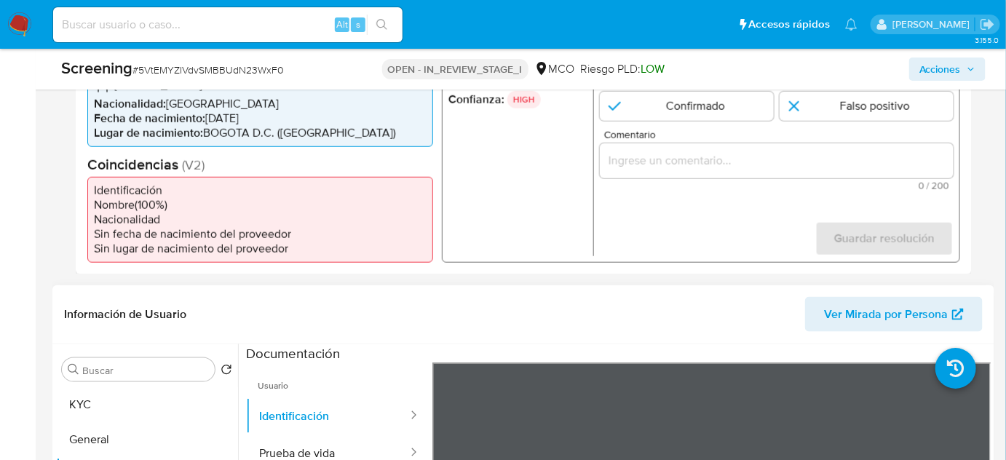
scroll to position [331, 0]
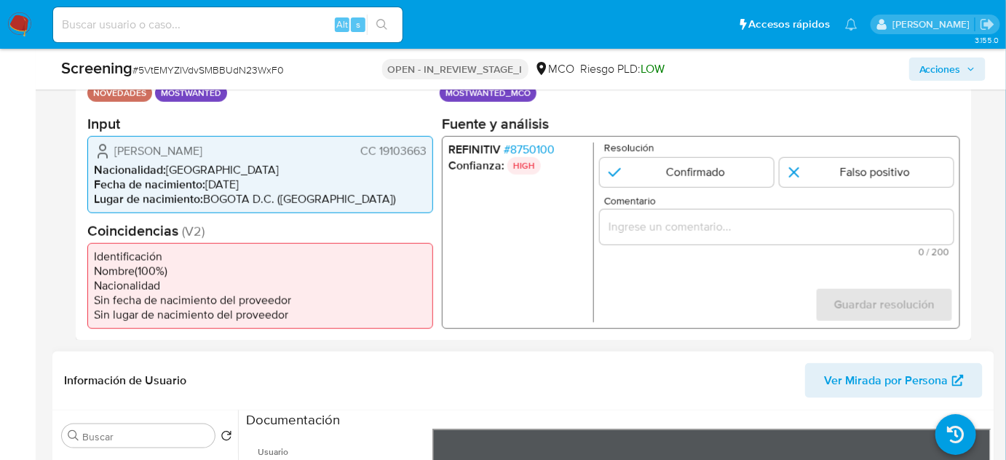
drag, startPoint x: 428, startPoint y: 151, endPoint x: 378, endPoint y: 154, distance: 50.4
click at [378, 154] on div "[PERSON_NAME] CC 19103663 Nacionalidad : [DEMOGRAPHIC_DATA] Fecha de nacimiento…" at bounding box center [260, 173] width 346 height 77
drag, startPoint x: 210, startPoint y: 153, endPoint x: 225, endPoint y: 153, distance: 15.3
click at [202, 153] on span "[PERSON_NAME]" at bounding box center [158, 150] width 88 height 15
drag, startPoint x: 431, startPoint y: 151, endPoint x: 380, endPoint y: 151, distance: 51.0
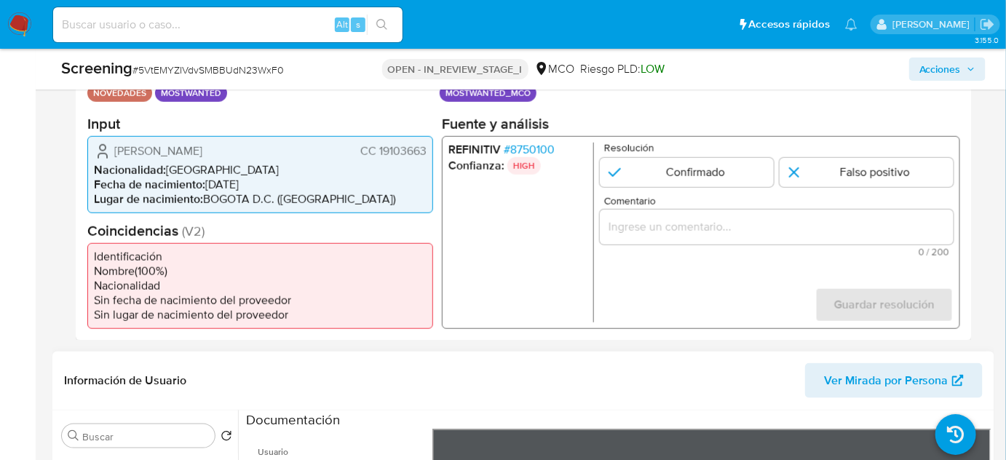
click at [376, 154] on div "[PERSON_NAME] CC 19103663 Nacionalidad : [DEMOGRAPHIC_DATA] Fecha de nacimiento…" at bounding box center [260, 173] width 346 height 77
drag, startPoint x: 301, startPoint y: 147, endPoint x: 112, endPoint y: 149, distance: 188.6
click at [112, 149] on div "[PERSON_NAME] CC 19103663" at bounding box center [260, 150] width 333 height 17
click at [425, 188] on li "Fecha de nacimiento : [DEMOGRAPHIC_DATA]" at bounding box center [260, 184] width 333 height 15
drag, startPoint x: 427, startPoint y: 152, endPoint x: 379, endPoint y: 154, distance: 48.1
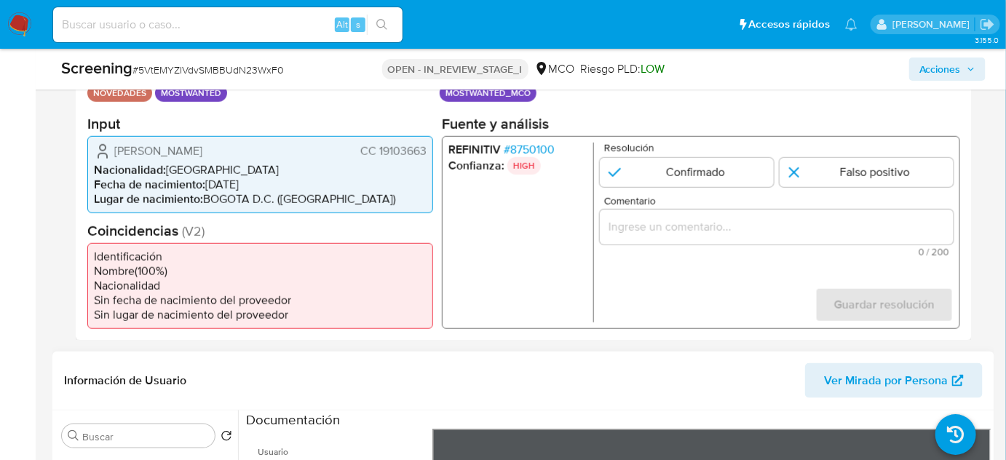
click at [379, 154] on div "[PERSON_NAME] CC 19103663 Nacionalidad : [DEMOGRAPHIC_DATA] Fecha de nacimiento…" at bounding box center [260, 173] width 346 height 77
click at [839, 236] on div "1 de 1" at bounding box center [777, 226] width 354 height 35
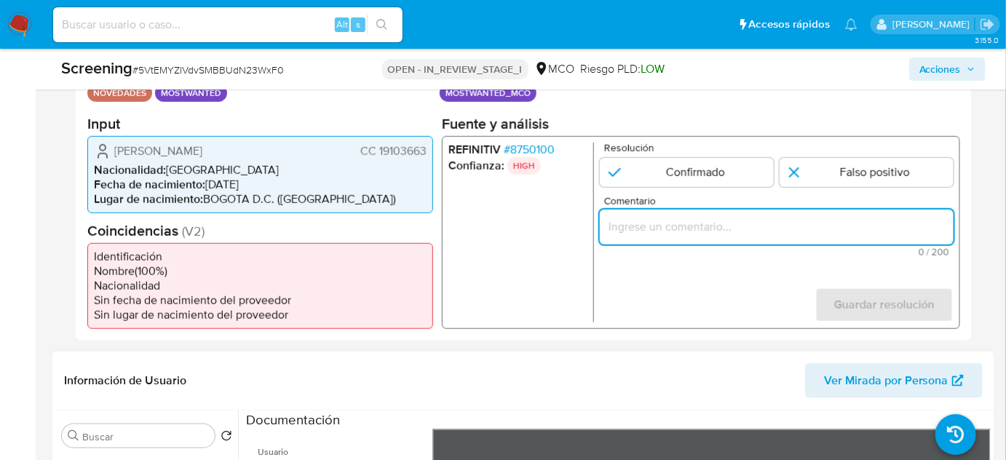
click at [845, 229] on input "Comentario" at bounding box center [777, 226] width 354 height 19
click at [514, 226] on ul "REFINITIV # 8750100 Confianza: HIGH" at bounding box center [522, 232] width 146 height 180
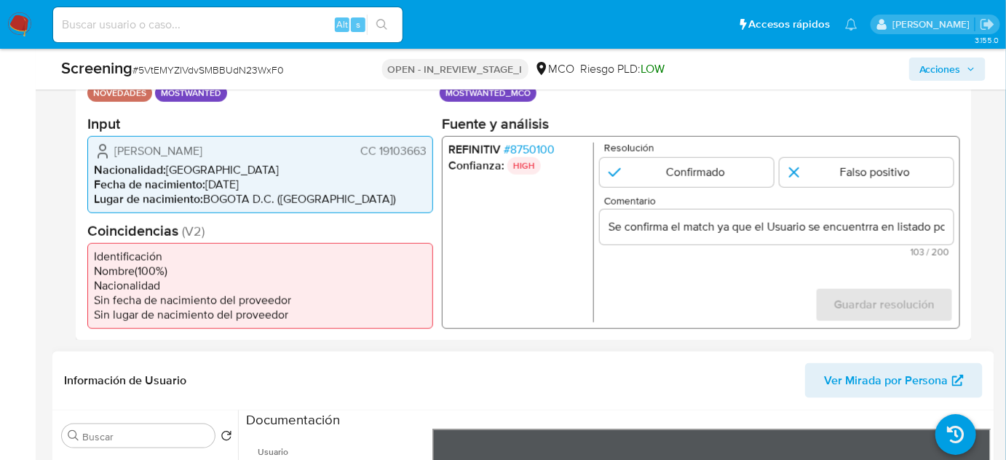
drag, startPoint x: 111, startPoint y: 146, endPoint x: 432, endPoint y: 150, distance: 321.1
click at [432, 150] on div "Jorge Humberto Tenjo Porras CC 19103663 Nacionalidad : Colombia Fecha de nacimi…" at bounding box center [260, 173] width 346 height 77
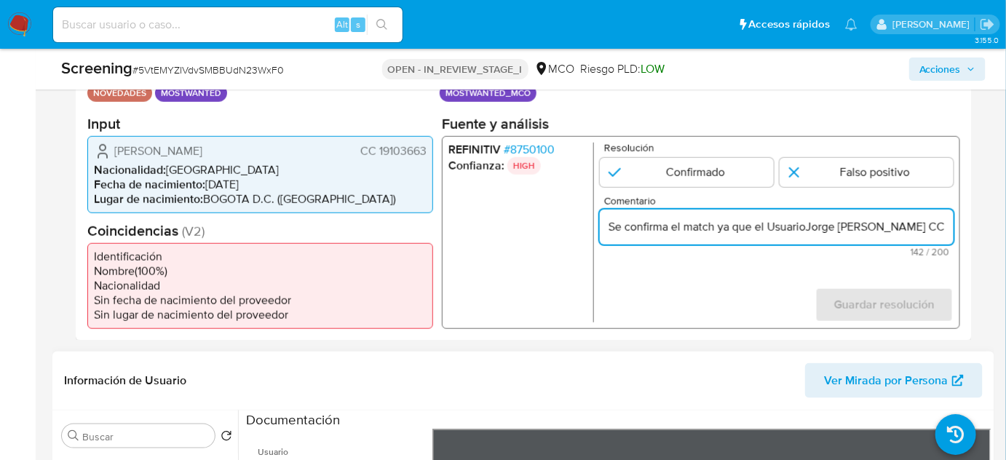
click at [804, 232] on input "Se confirma el match ya que el UsuarioJorge Humberto Tenjo Porras CC 19103663 s…" at bounding box center [777, 226] width 354 height 19
drag, startPoint x: 917, startPoint y: 229, endPoint x: 845, endPoint y: 234, distance: 72.3
click at [944, 229] on input "Se confirma el match ya que el Usuario Jorge Humberto Tenjo Porras CC 19103663 …" at bounding box center [777, 226] width 354 height 19
click at [683, 226] on input "Se confirma el match ya que el Usuario Jorge Humberto Tenjo Porras CC 19103663 …" at bounding box center [777, 226] width 354 height 19
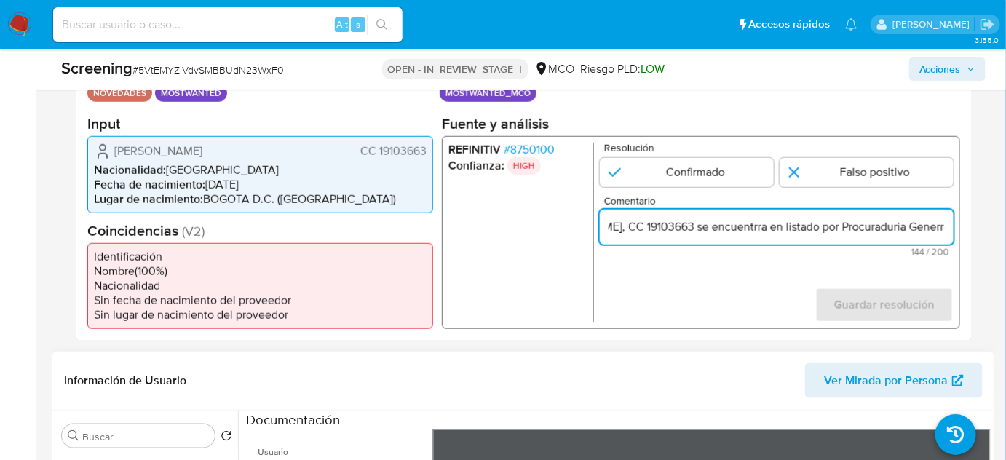
click at [758, 226] on input "Se confirma el match ya que el Usuario Jorge Humberto Tenjo Porras, CC 19103663…" at bounding box center [777, 226] width 354 height 19
drag, startPoint x: 904, startPoint y: 221, endPoint x: 941, endPoint y: 224, distance: 38.0
click at [941, 224] on input "Se confirma el match ya que el Usuario [PERSON_NAME] [PERSON_NAME] 19103663, se…" at bounding box center [777, 226] width 354 height 19
type input "Se confirma el match ya que el Usuario [PERSON_NAME] [PERSON_NAME] 19103663, se…"
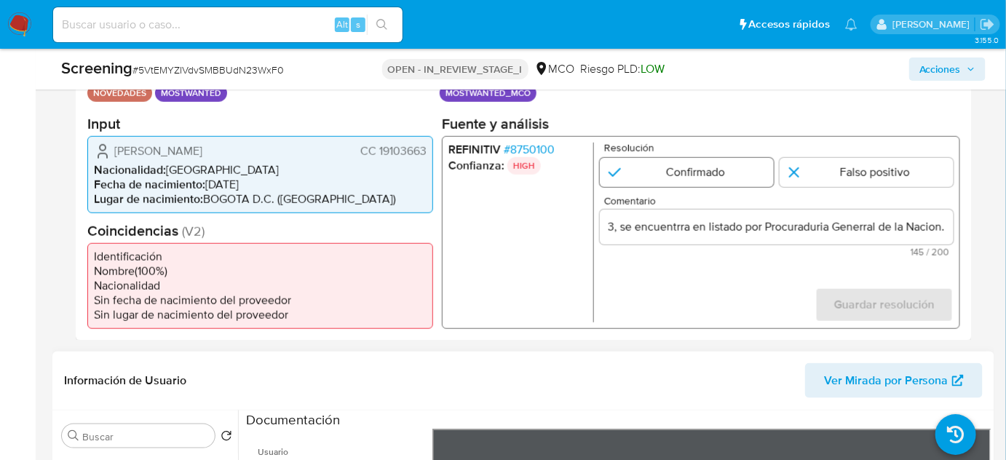
scroll to position [0, 0]
click at [708, 161] on input "1 de 1" at bounding box center [687, 171] width 174 height 29
radio input "true"
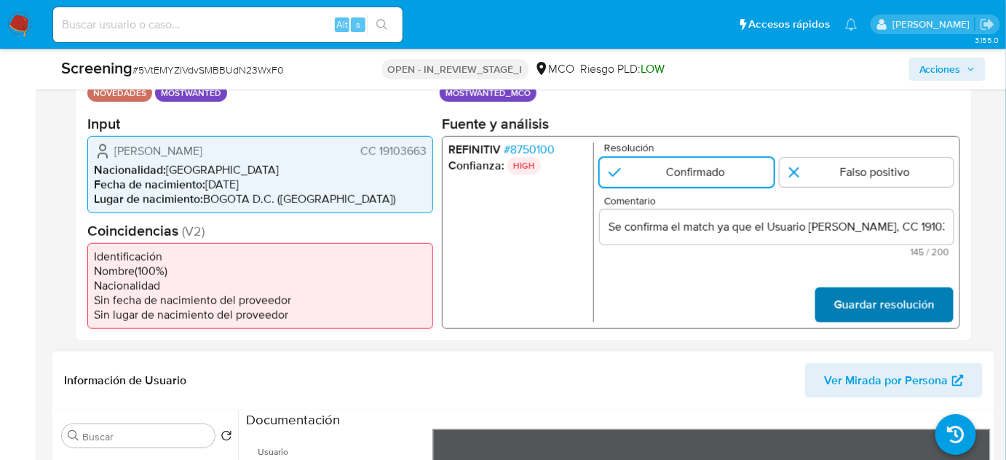
click at [845, 312] on span "Guardar resolución" at bounding box center [884, 304] width 100 height 32
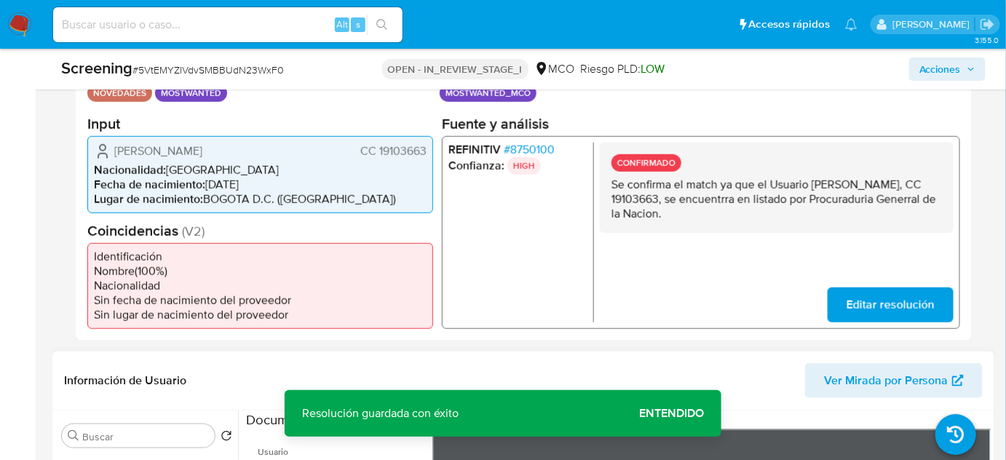
drag, startPoint x: 753, startPoint y: 220, endPoint x: 608, endPoint y: 186, distance: 148.9
click at [608, 186] on div "CONFIRMADO Se confirma el match ya que el Usuario Jorge Humberto Tenjo Porras, …" at bounding box center [777, 187] width 354 height 90
click at [875, 302] on span "Editar resolución" at bounding box center [891, 304] width 88 height 32
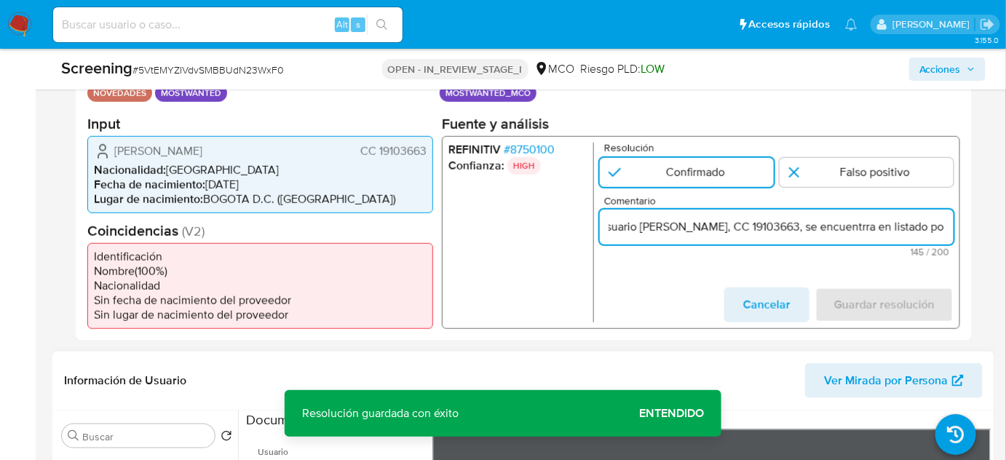
scroll to position [0, 283]
click at [947, 226] on input "Se confirma el match ya que el Usuario [PERSON_NAME] [PERSON_NAME] 19103663, se…" at bounding box center [777, 226] width 354 height 19
click at [881, 230] on input "Se confirma el match ya que el Usuario [PERSON_NAME] [PERSON_NAME] 19103663, se…" at bounding box center [777, 226] width 354 height 19
drag, startPoint x: 920, startPoint y: 226, endPoint x: 946, endPoint y: 229, distance: 25.6
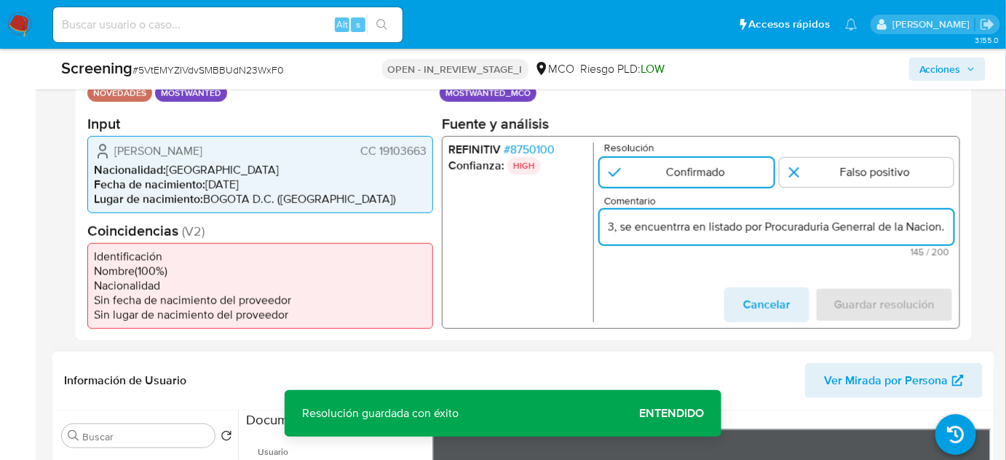
click at [946, 229] on input "Se confirma el match ya que el Usuario [PERSON_NAME], CC 19103663, se encuentrr…" at bounding box center [777, 226] width 354 height 19
click at [865, 226] on input "Se confirma el match ya que el Usuario [PERSON_NAME], CC 19103663, se encuentrr…" at bounding box center [777, 226] width 354 height 19
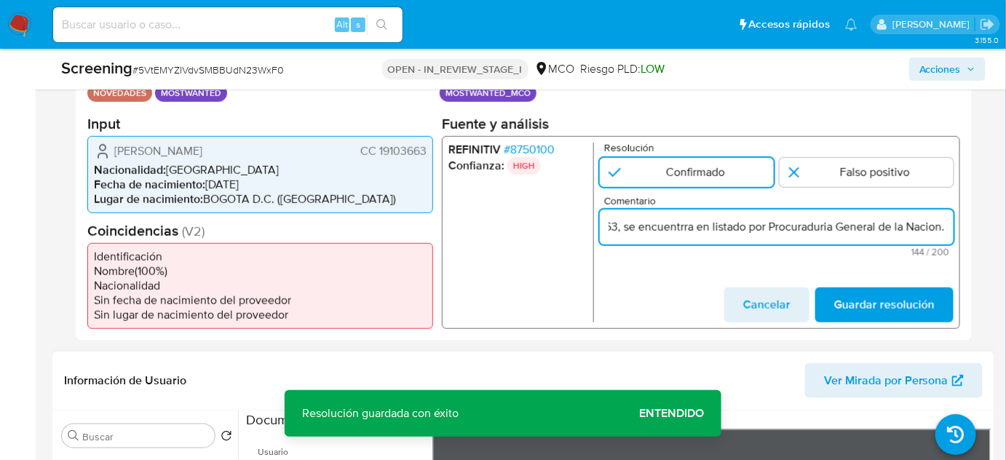
scroll to position [0, 418]
type input "Se confirma el match ya que el Usuario [PERSON_NAME], CC 19103663, se encuentrr…"
click at [872, 293] on span "Guardar resolución" at bounding box center [884, 304] width 100 height 32
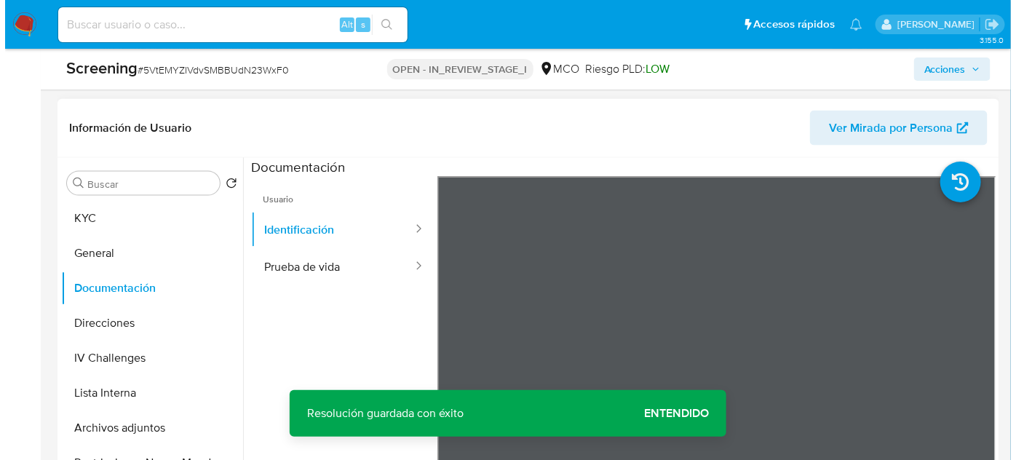
scroll to position [596, 0]
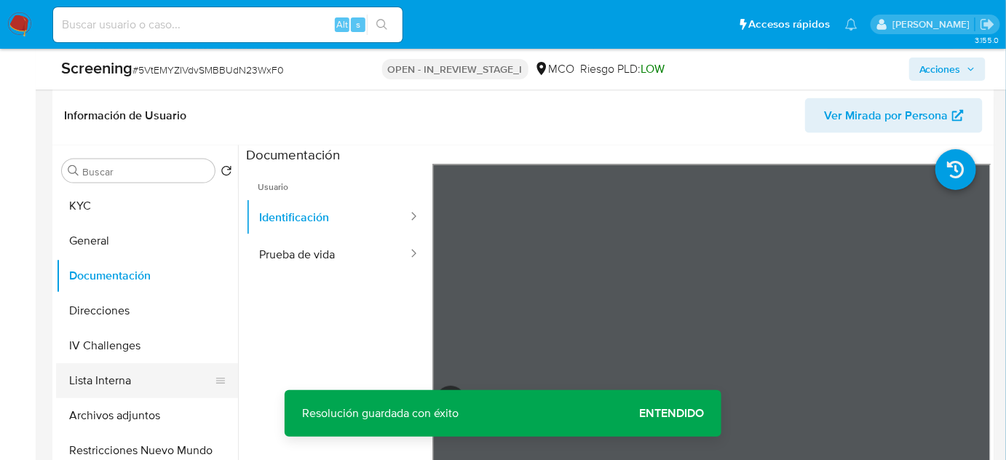
click at [92, 390] on button "Lista Interna" at bounding box center [141, 380] width 170 height 35
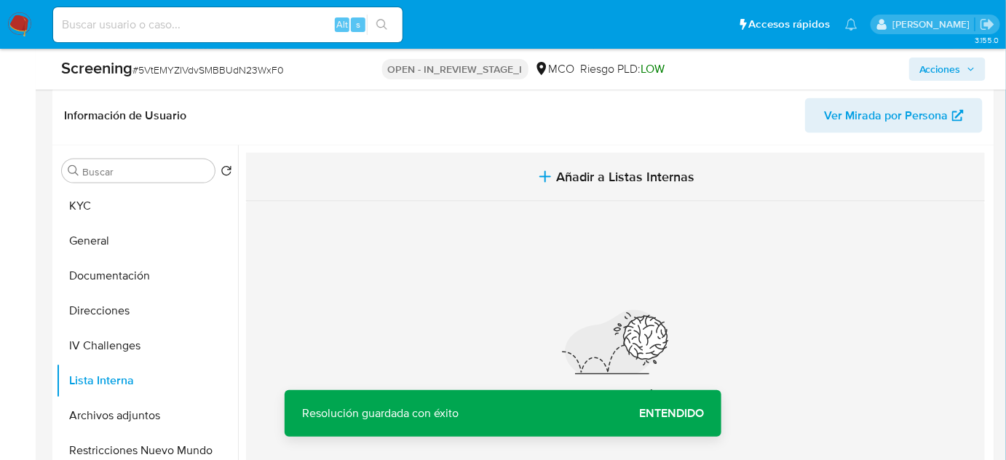
click at [507, 185] on button "Añadir a Listas Internas" at bounding box center [615, 177] width 739 height 49
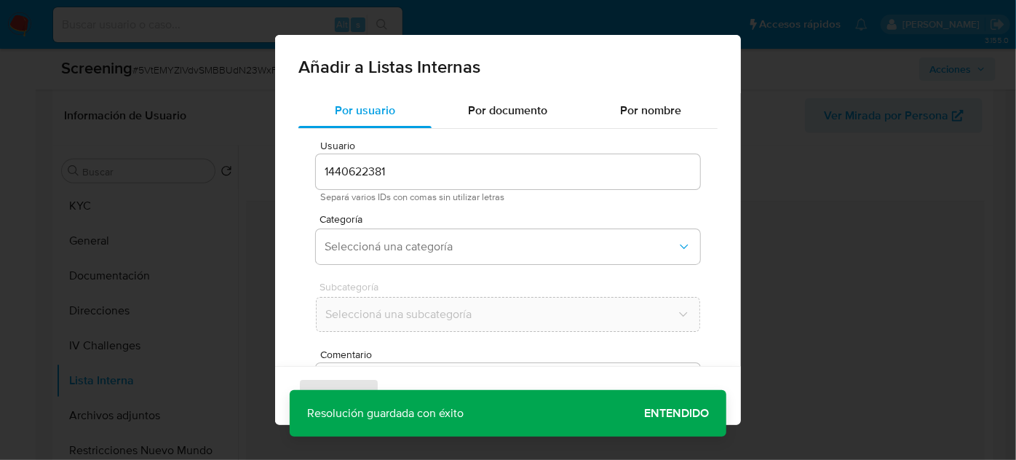
scroll to position [54, 0]
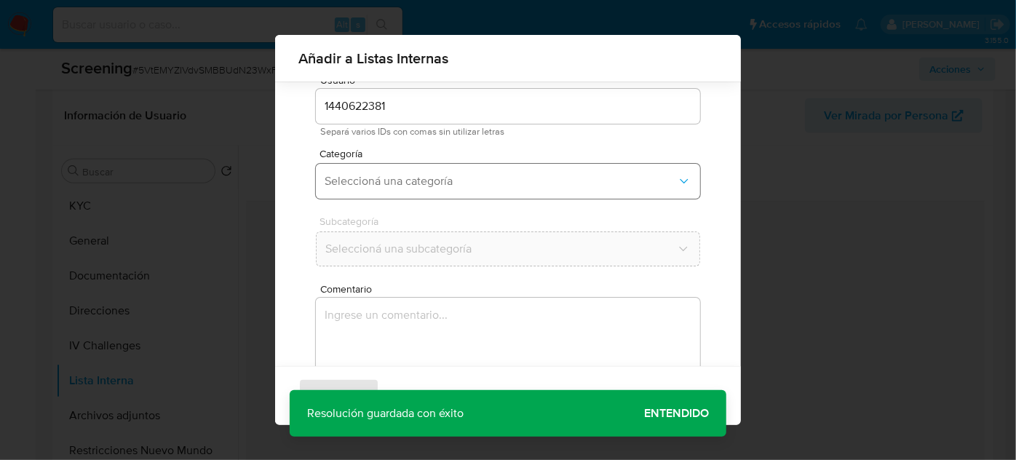
click at [460, 195] on button "Seleccioná una categoría" at bounding box center [508, 181] width 384 height 35
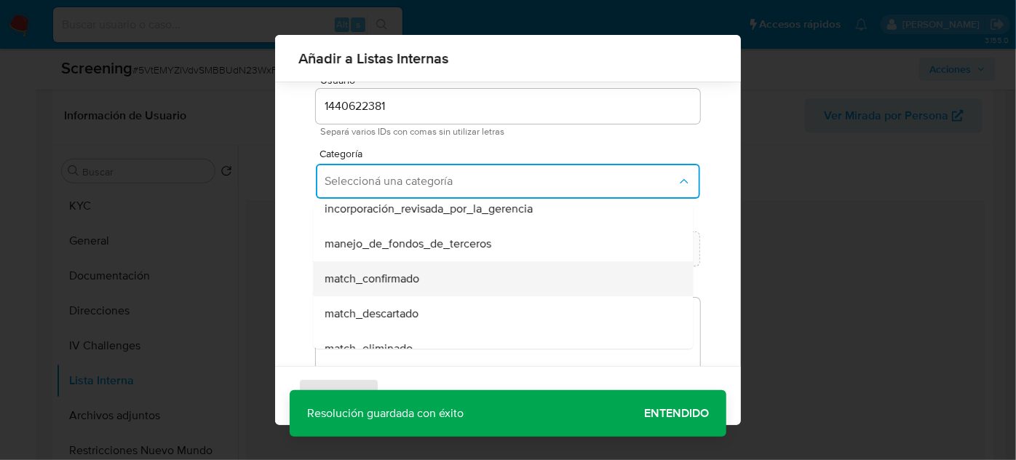
scroll to position [66, 0]
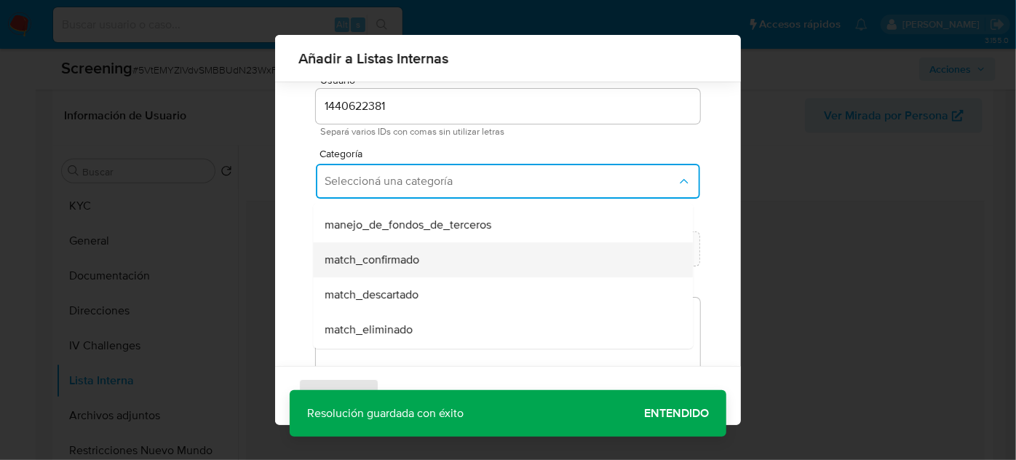
click at [414, 265] on span "match_confirmado" at bounding box center [372, 260] width 95 height 15
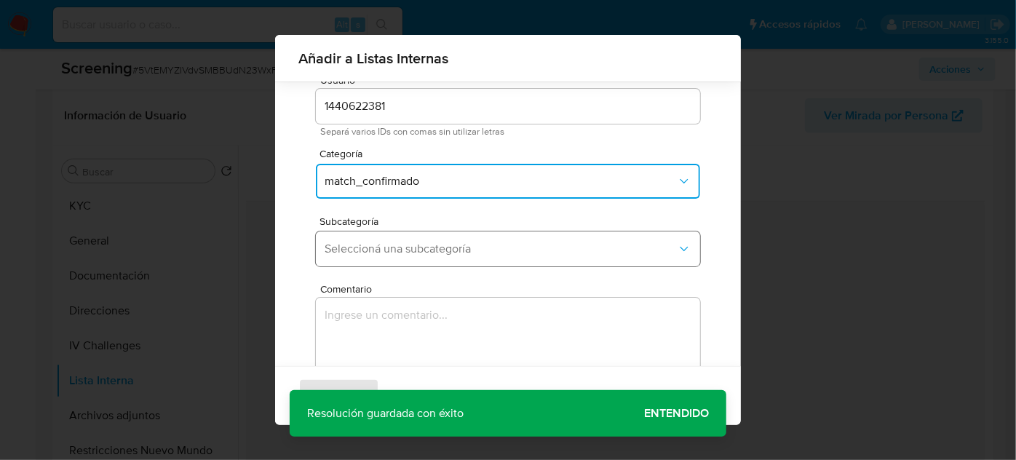
click at [467, 246] on span "Seleccioná una subcategoría" at bounding box center [501, 249] width 352 height 15
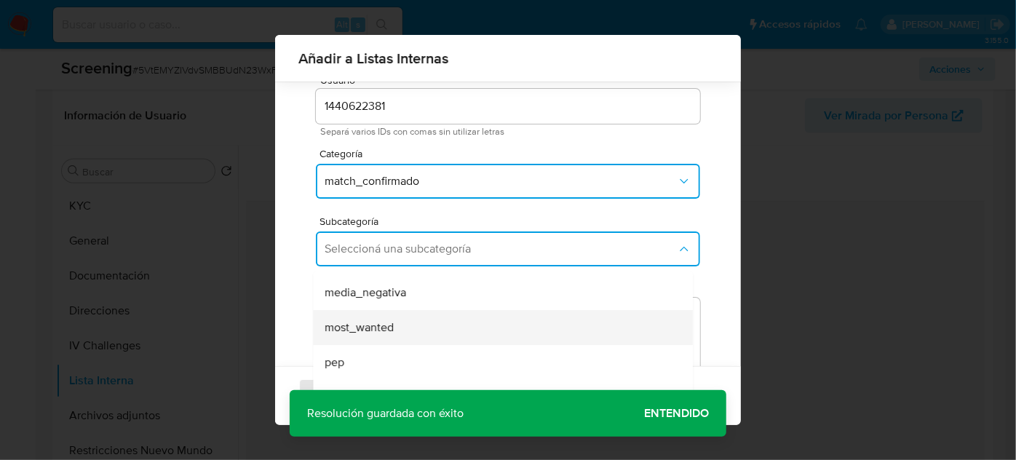
click at [408, 331] on div "most_wanted" at bounding box center [499, 327] width 348 height 35
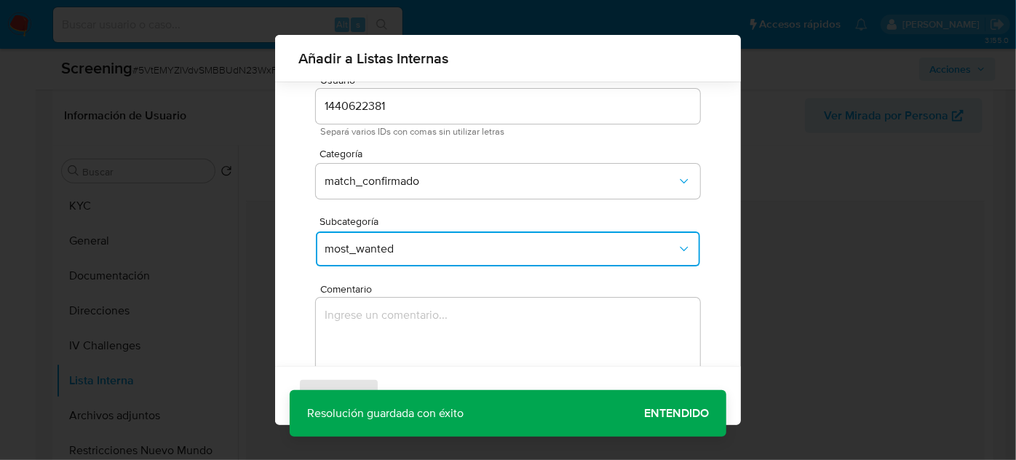
click at [408, 331] on textarea "Comentario" at bounding box center [508, 368] width 384 height 140
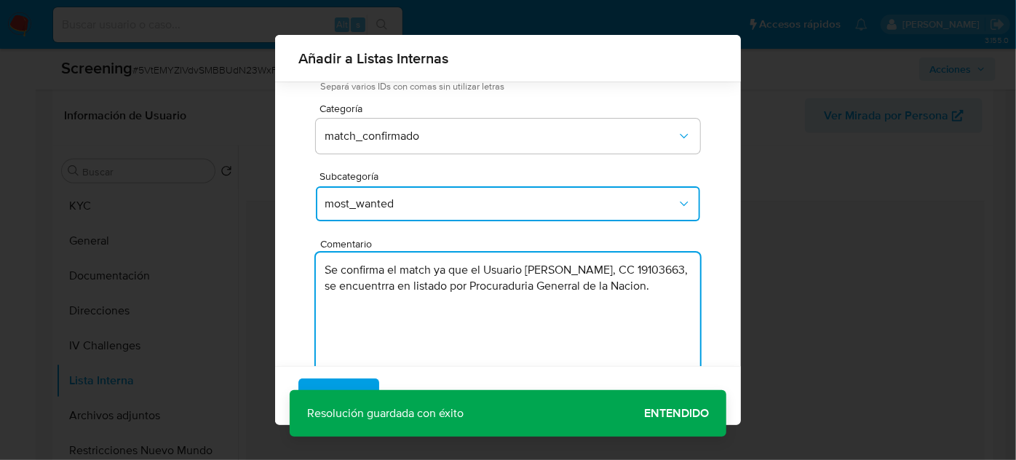
scroll to position [120, 0]
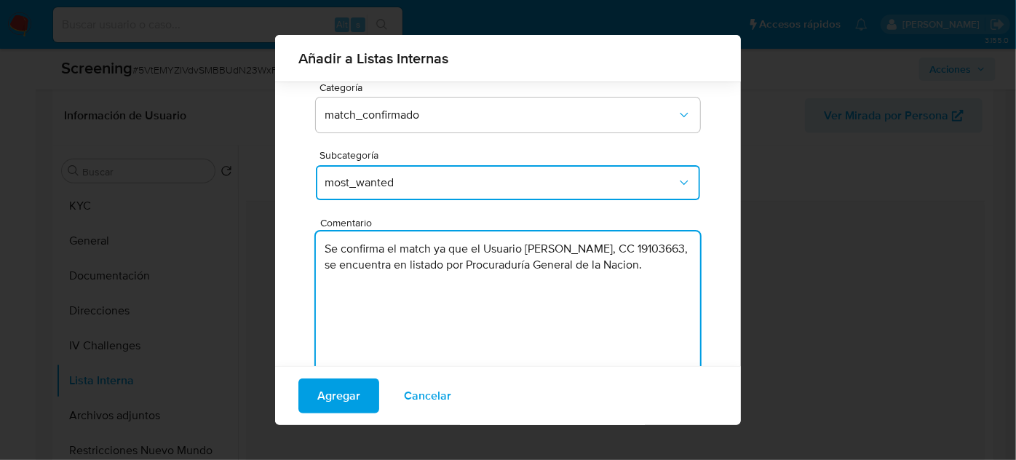
click at [402, 266] on textarea "Se confirma el match ya que el Usuario Jorge Humberto Tenjo Porras, CC 19103663…" at bounding box center [508, 302] width 384 height 140
type textarea "Se confirma el match ya que el Usuario [PERSON_NAME], CC 19103663, aun se encue…"
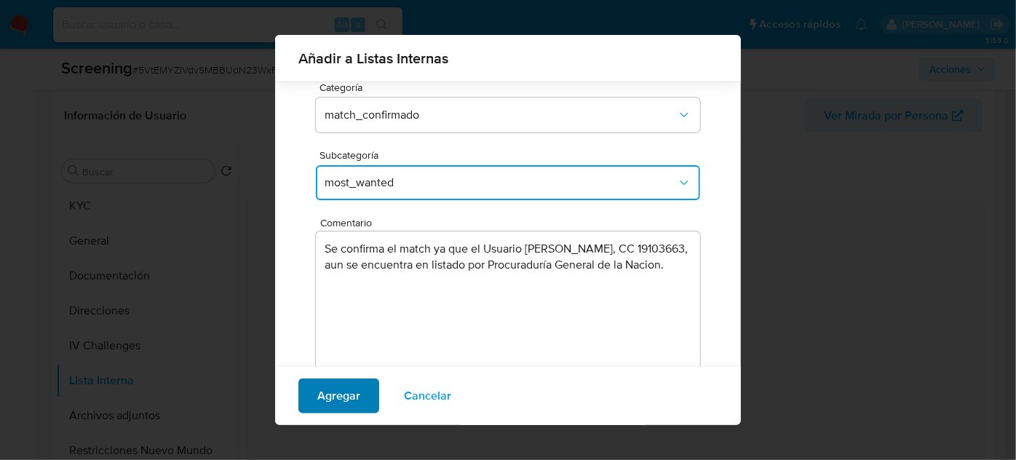
click at [331, 403] on span "Agregar" at bounding box center [338, 396] width 43 height 32
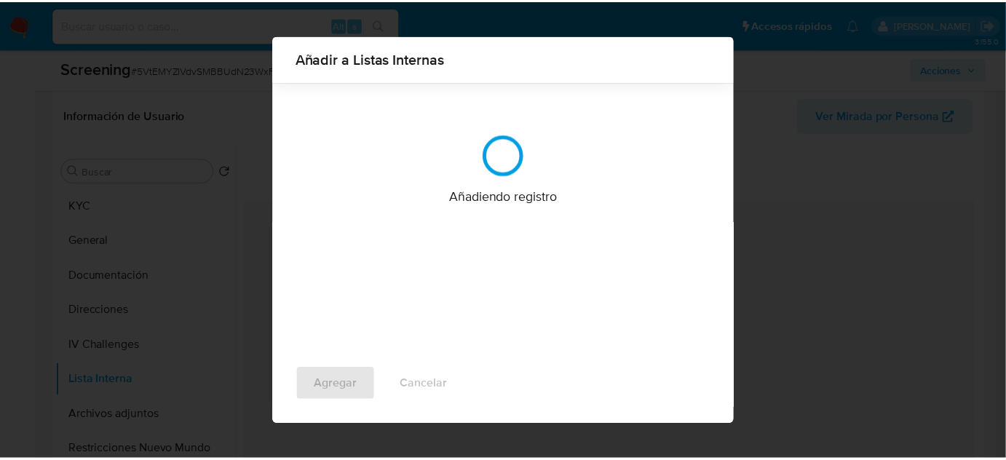
scroll to position [0, 0]
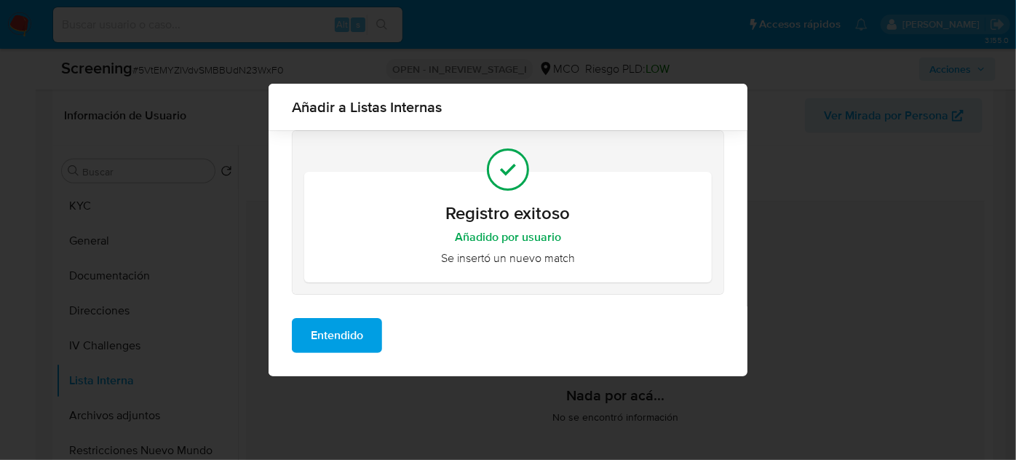
click at [342, 326] on span "Entendido" at bounding box center [337, 336] width 52 height 32
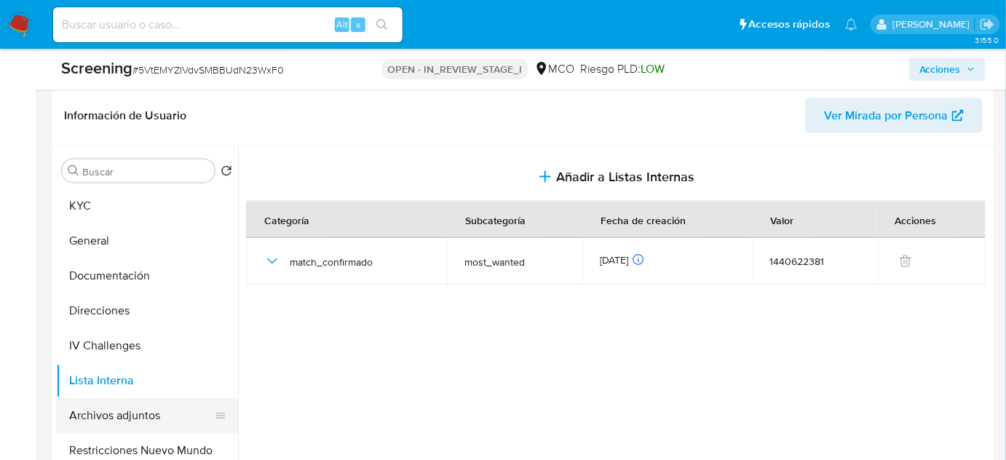
click at [124, 401] on button "Archivos adjuntos" at bounding box center [141, 415] width 170 height 35
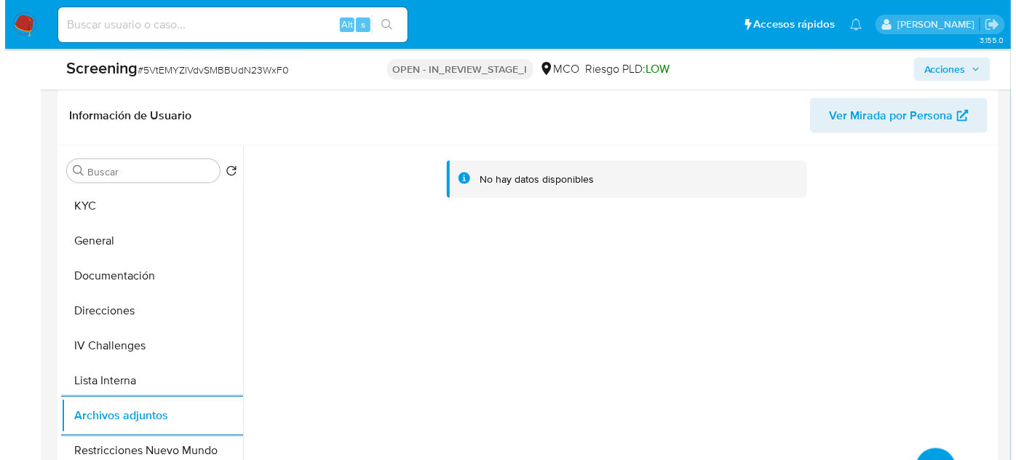
scroll to position [331, 0]
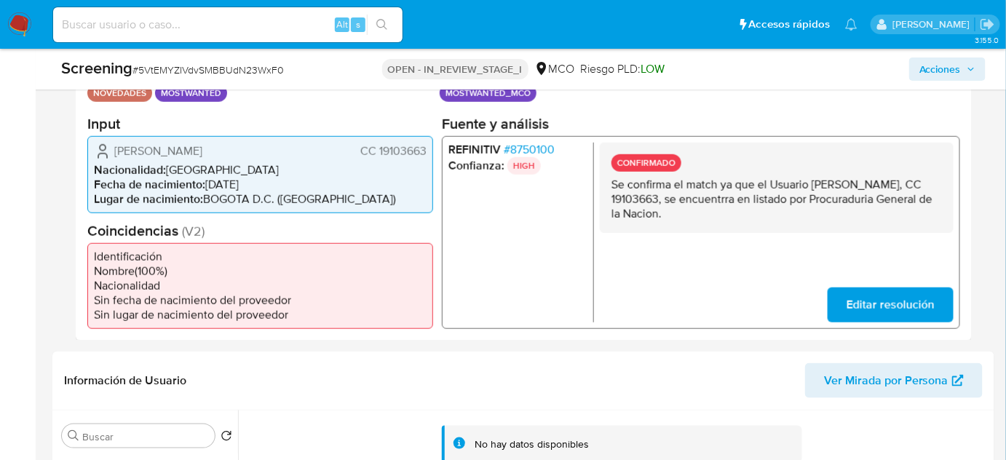
drag, startPoint x: 302, startPoint y: 145, endPoint x: 105, endPoint y: 151, distance: 197.4
click at [105, 151] on div "Jorge Humberto Tenjo Porras CC 19103663" at bounding box center [260, 150] width 333 height 17
click at [664, 335] on div "Datos del evento 22/08/2025 10:07:23 NOVEDADES MOSTWANTED Configuraciones aplic…" at bounding box center [524, 195] width 896 height 292
drag, startPoint x: 290, startPoint y: 149, endPoint x: 108, endPoint y: 153, distance: 181.3
click at [108, 153] on div "Jorge Humberto Tenjo Porras CC 19103663" at bounding box center [260, 150] width 333 height 17
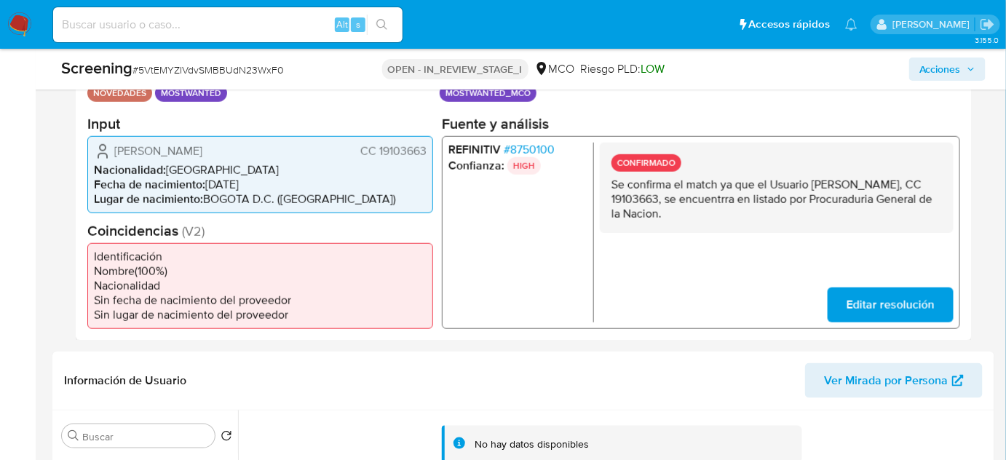
drag, startPoint x: 426, startPoint y: 149, endPoint x: 349, endPoint y: 153, distance: 77.3
click at [349, 153] on div "Jorge Humberto Tenjo Porras CC 19103663" at bounding box center [260, 150] width 333 height 17
click at [532, 149] on span "# 8750100" at bounding box center [529, 149] width 51 height 15
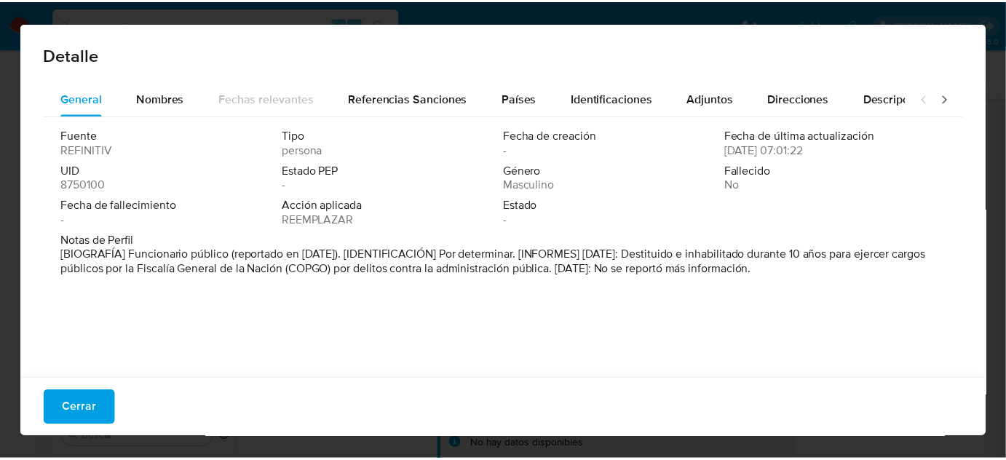
scroll to position [4, 0]
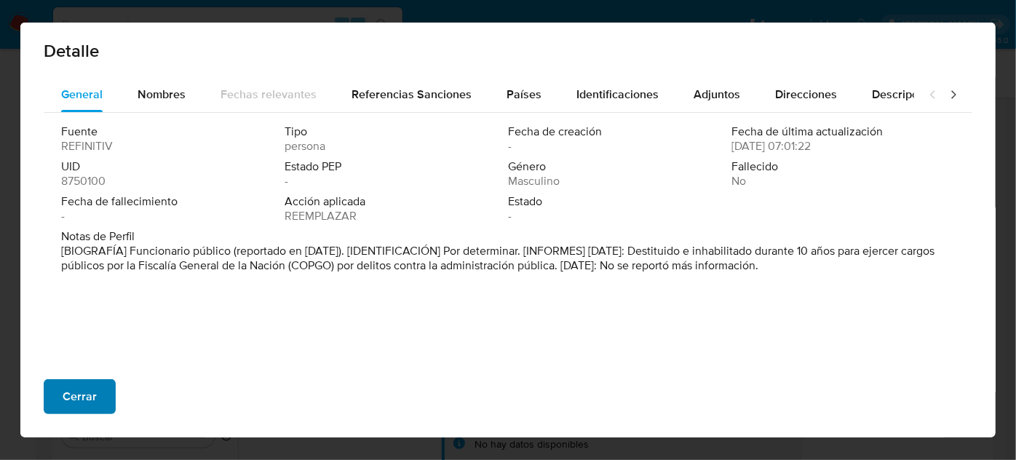
click at [82, 395] on span "Cerrar" at bounding box center [80, 397] width 34 height 32
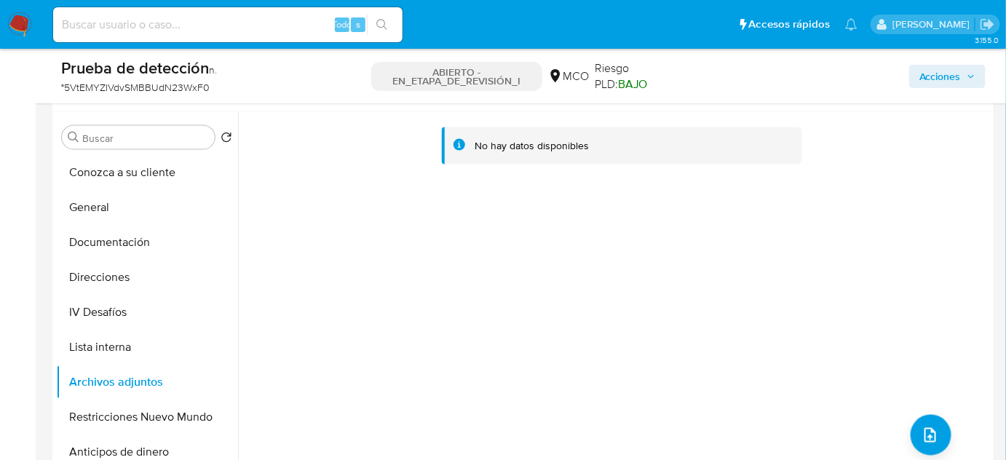
scroll to position [728, 0]
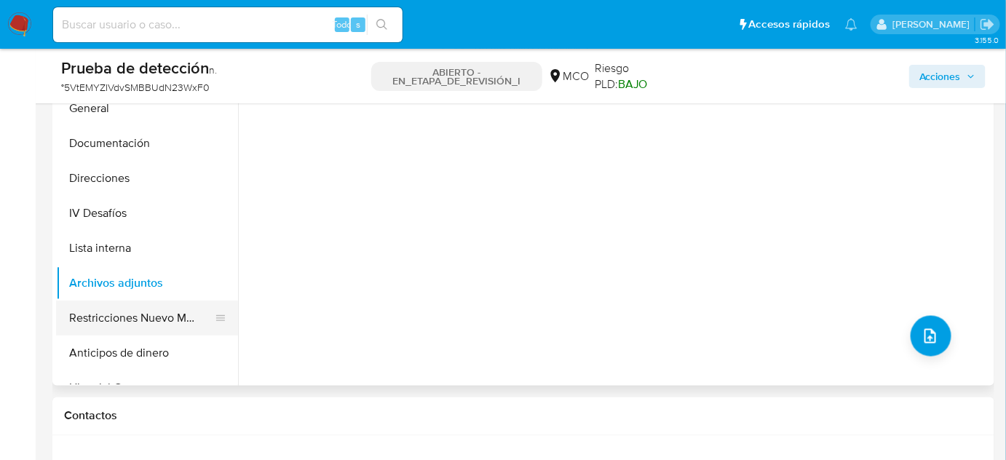
click at [135, 316] on button "Restricciones Nuevo Mundo" at bounding box center [141, 318] width 170 height 35
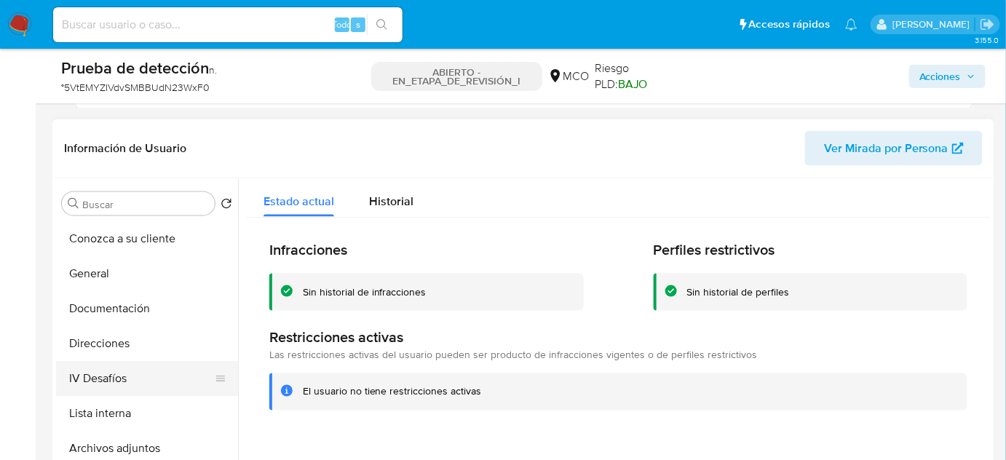
scroll to position [596, 0]
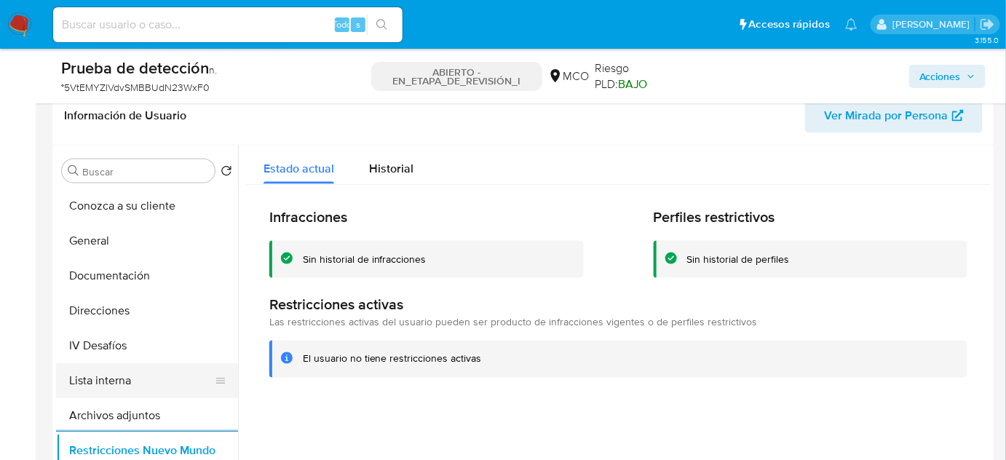
click at [106, 374] on button "Lista interna" at bounding box center [141, 380] width 170 height 35
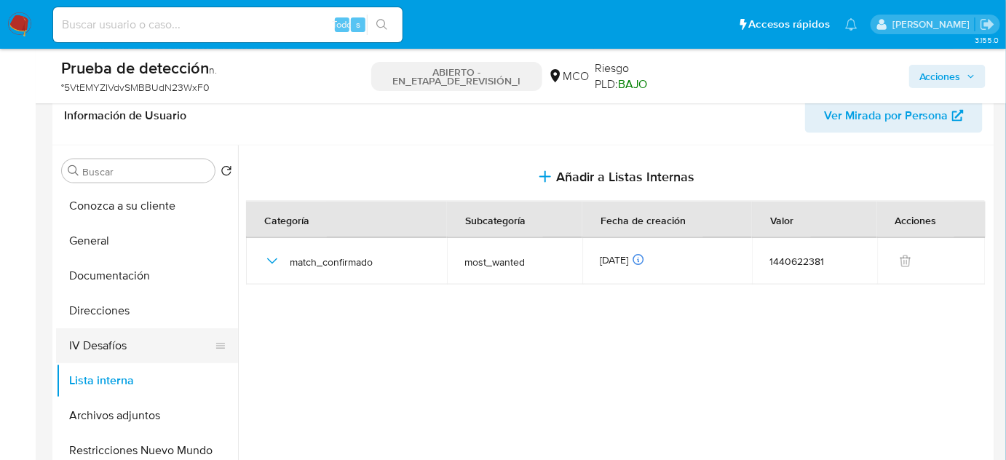
scroll to position [66, 0]
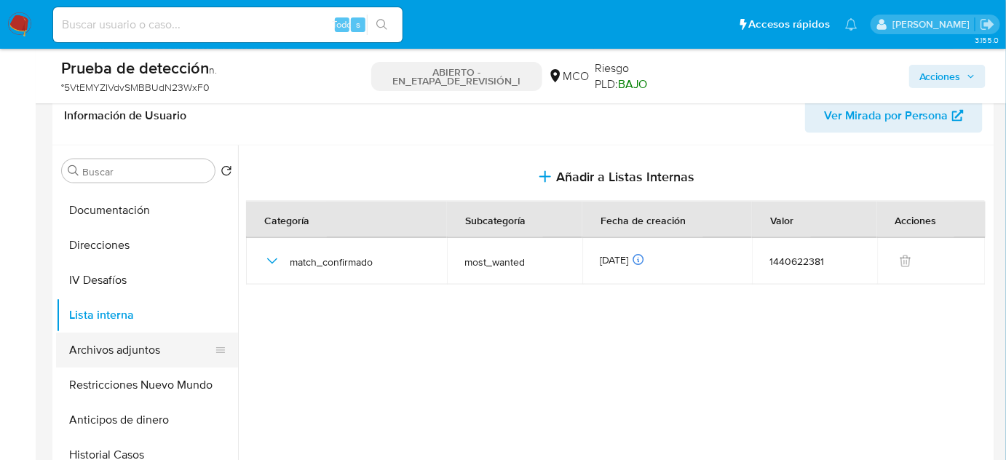
drag, startPoint x: 140, startPoint y: 372, endPoint x: 161, endPoint y: 360, distance: 24.5
click at [159, 360] on ul "Conozca a su cliente General Documentación Direcciones IV Desafíos Lista intern…" at bounding box center [147, 353] width 182 height 328
click at [159, 357] on button "Archivos adjuntos" at bounding box center [141, 350] width 170 height 35
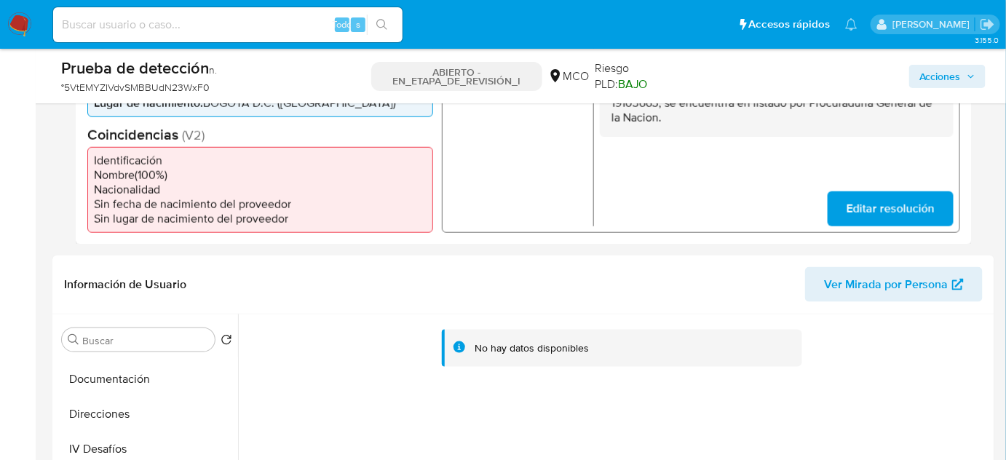
scroll to position [331, 0]
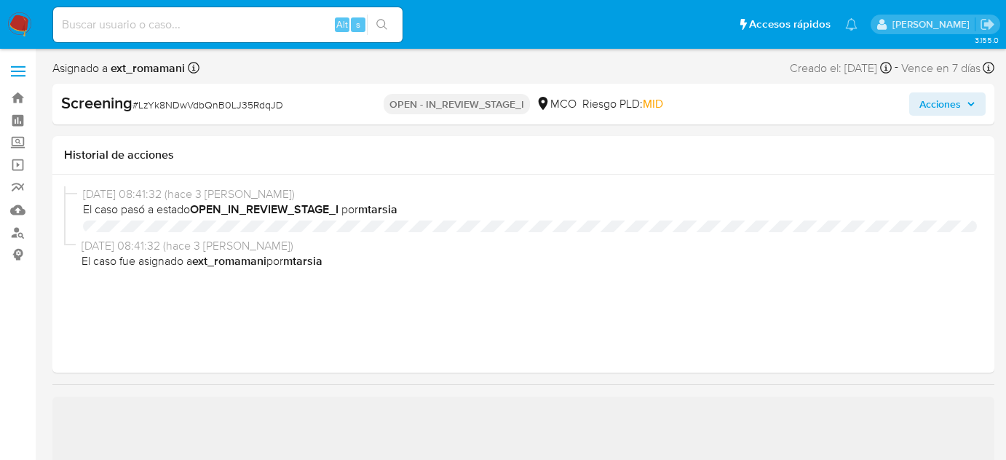
select select "10"
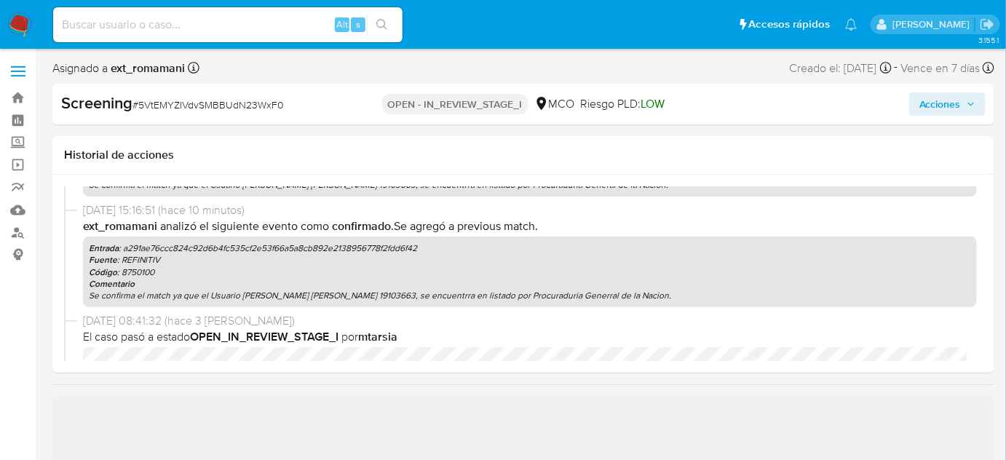
scroll to position [282, 0]
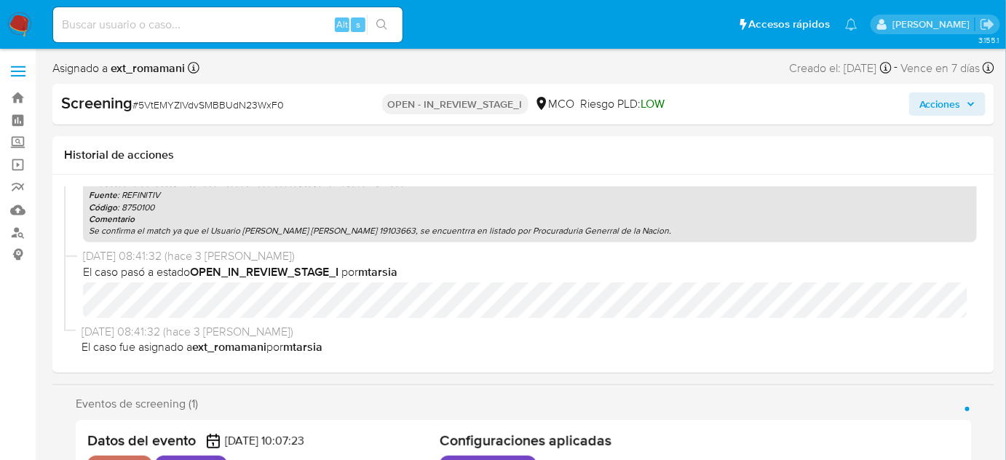
select select "10"
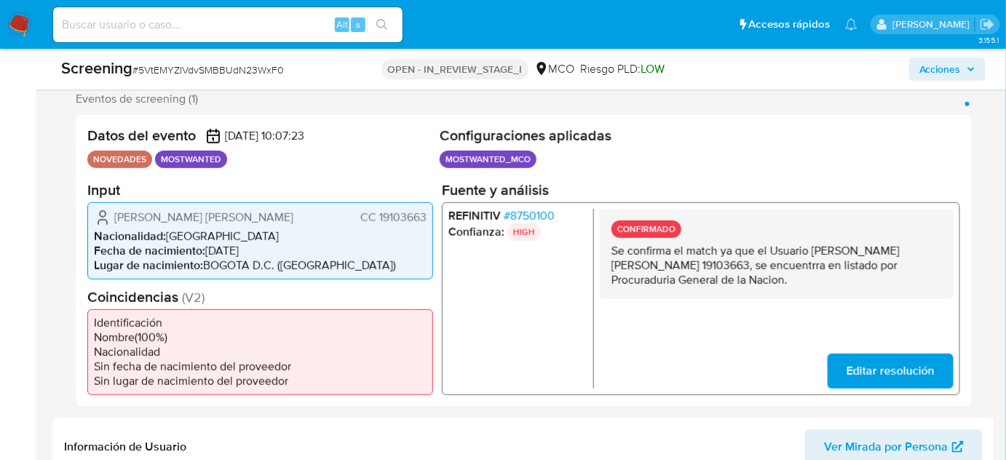
scroll to position [331, 0]
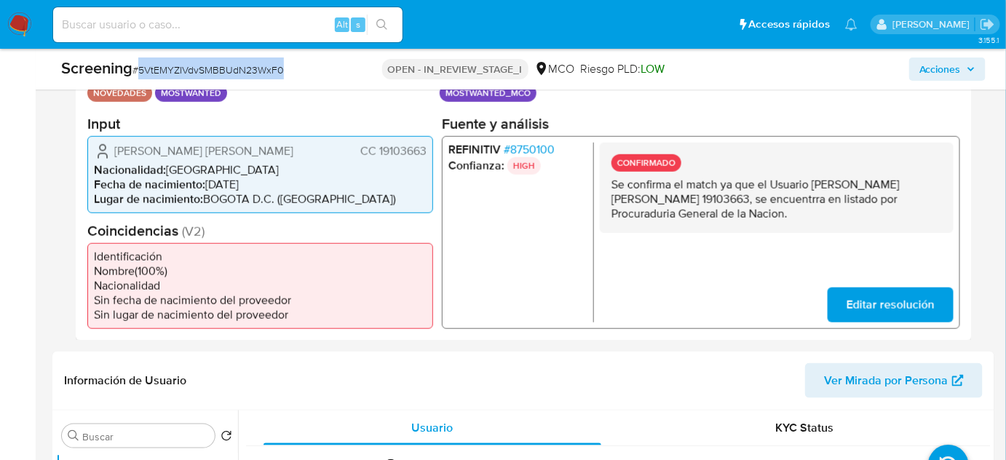
drag, startPoint x: 297, startPoint y: 70, endPoint x: 140, endPoint y: 78, distance: 157.5
click at [140, 79] on div "Screening # 5VtEMYZIVdvSMBBUdN23WxF0" at bounding box center [212, 69] width 303 height 22
copy span "5VtEMYZIVdvSMBBUdN23WxF0"
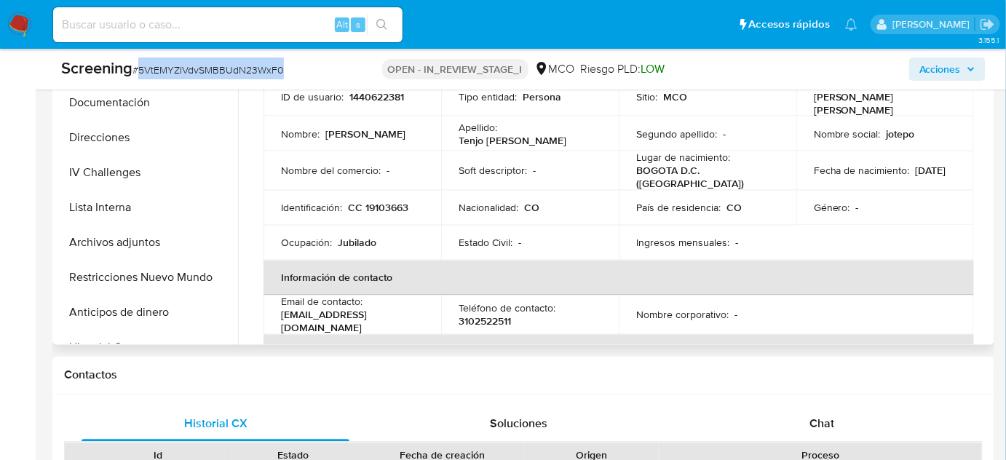
scroll to position [794, 0]
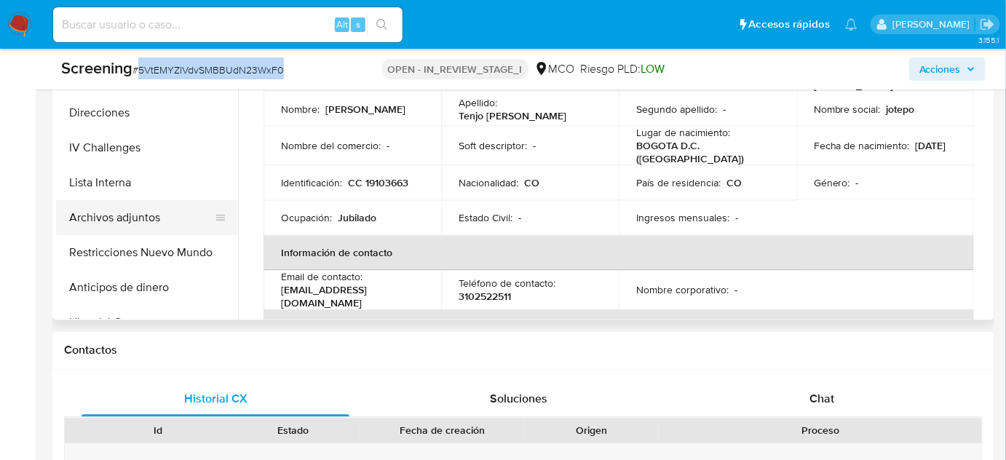
click at [126, 216] on button "Archivos adjuntos" at bounding box center [141, 217] width 170 height 35
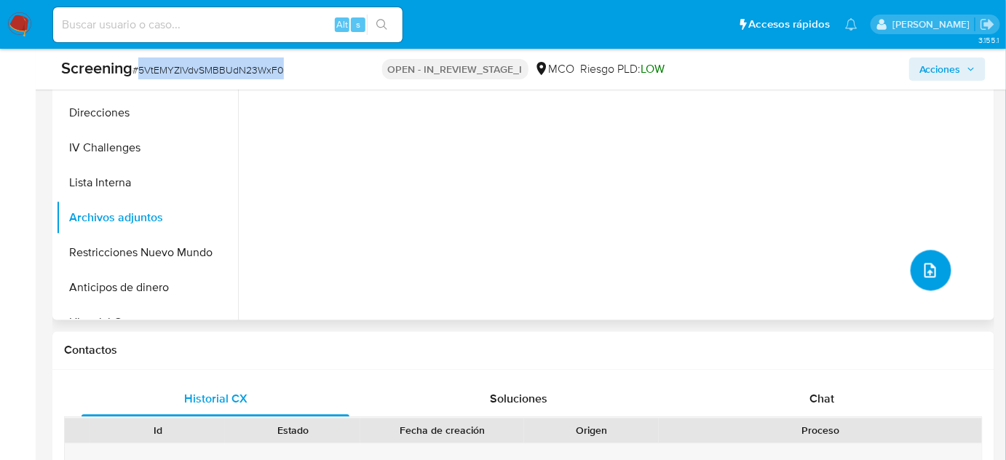
click at [922, 266] on icon "upload-file" at bounding box center [930, 270] width 17 height 17
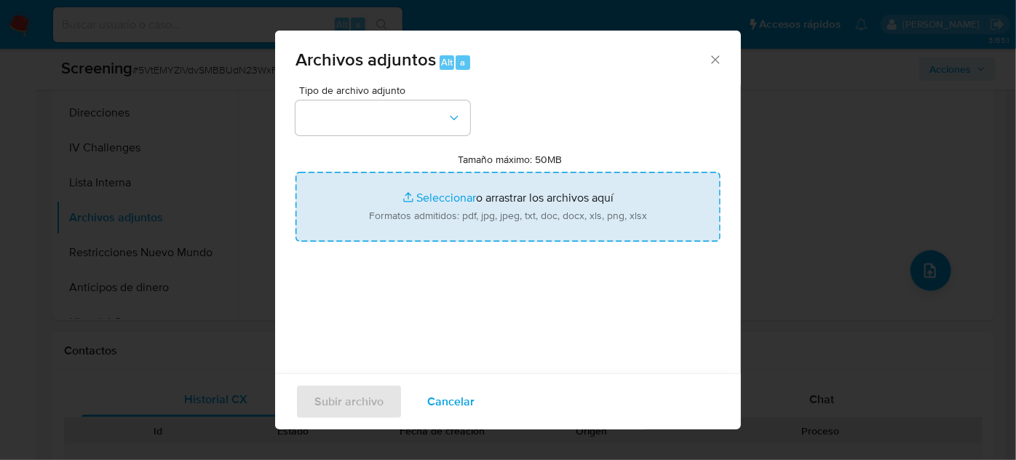
click at [374, 197] on input "Tamaño máximo: 50MB Seleccionar archivos" at bounding box center [508, 207] width 425 height 70
type input "C:\fakepath\EVIDENCIA - Case ID 5VtEMYZIVdvSMBBUdN23WxF0C7P6Qk.pdf"
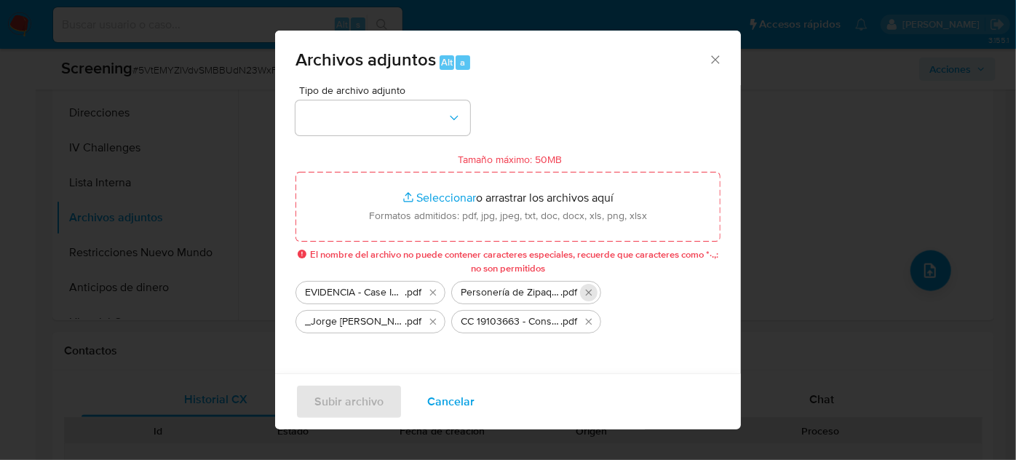
click at [592, 285] on button "Eliminar Personería de Zipaquirá Sancionó a Jorg...ntratación irregular de $400…" at bounding box center [588, 292] width 17 height 17
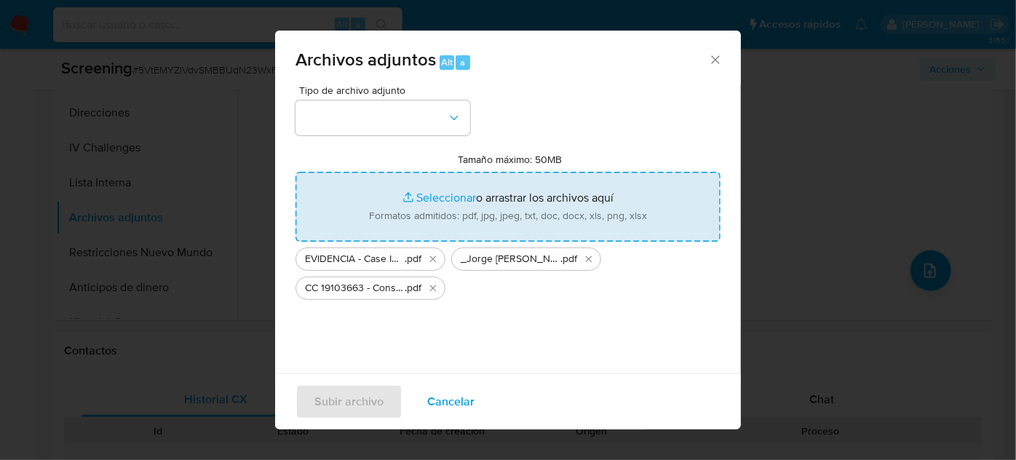
click at [501, 213] on input "Tamaño máximo: 50MB Seleccionar archivos" at bounding box center [508, 207] width 425 height 70
type input "C:\fakepath\Personería de Zipaquirá Sancionó a Jorg...ntratación irregular de 4…"
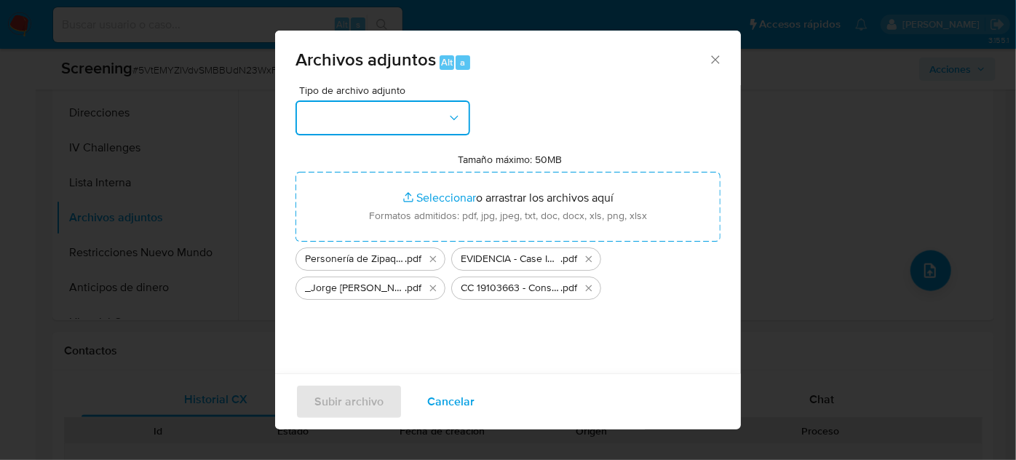
click at [367, 119] on button "button" at bounding box center [383, 117] width 175 height 35
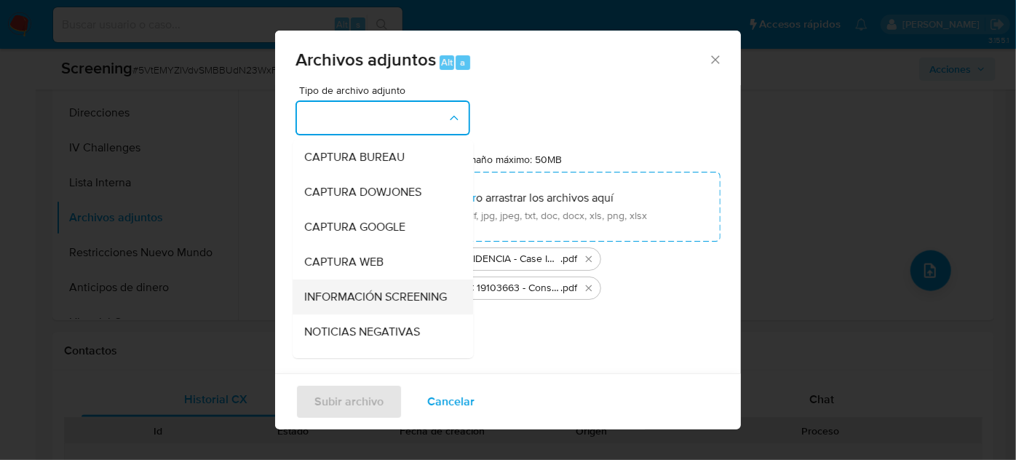
click at [321, 304] on span "INFORMACIÓN SCREENING" at bounding box center [375, 297] width 143 height 15
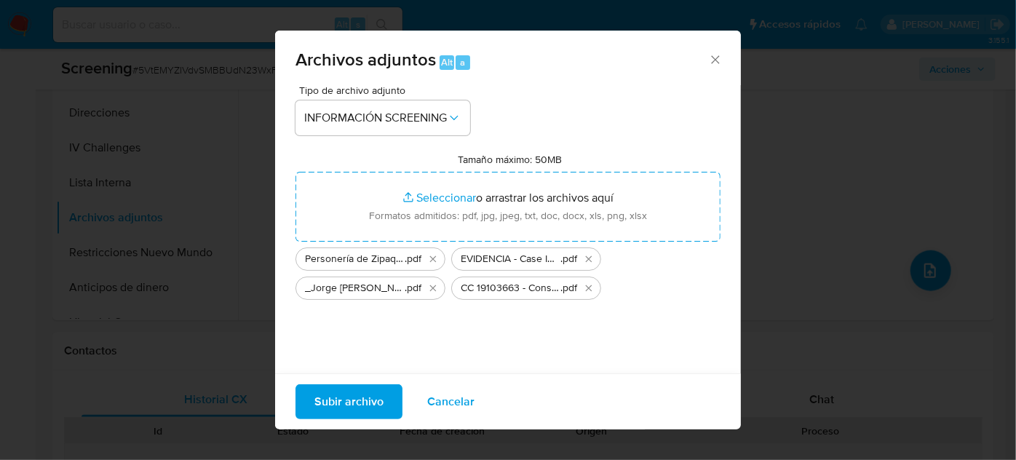
click at [350, 404] on span "Subir archivo" at bounding box center [349, 402] width 69 height 32
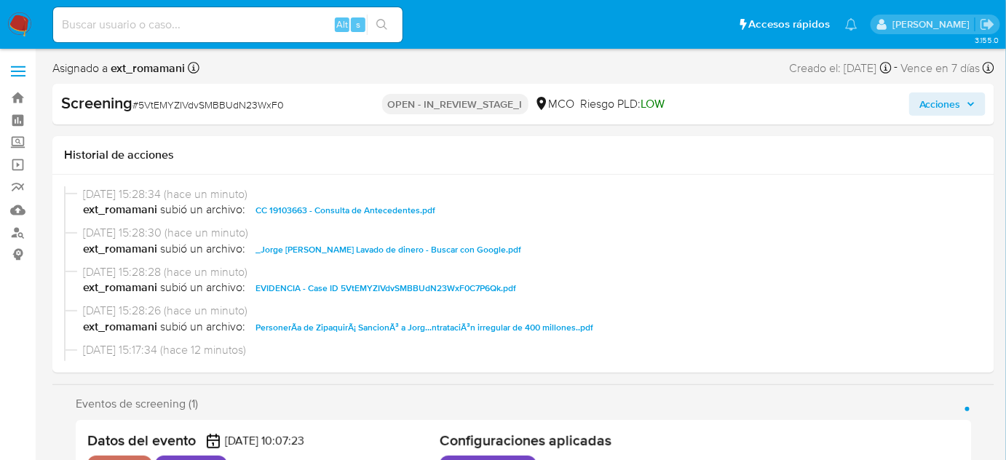
select select "10"
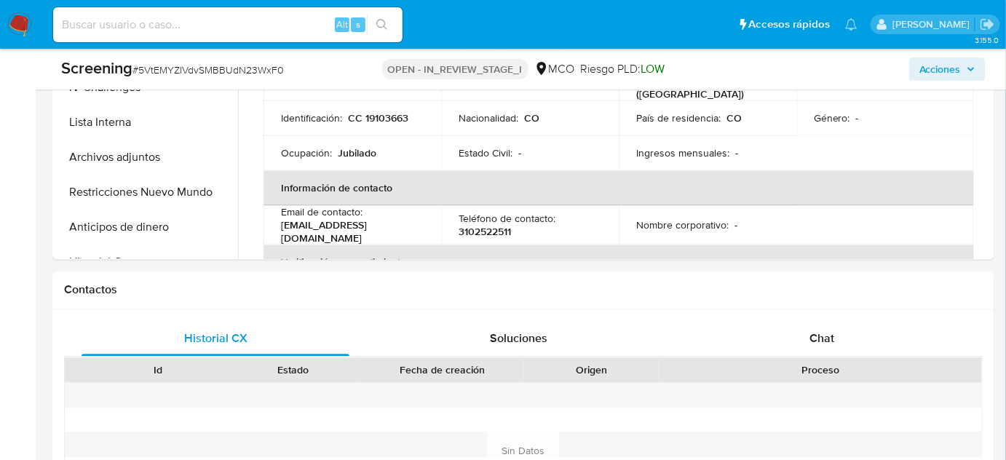
scroll to position [860, 0]
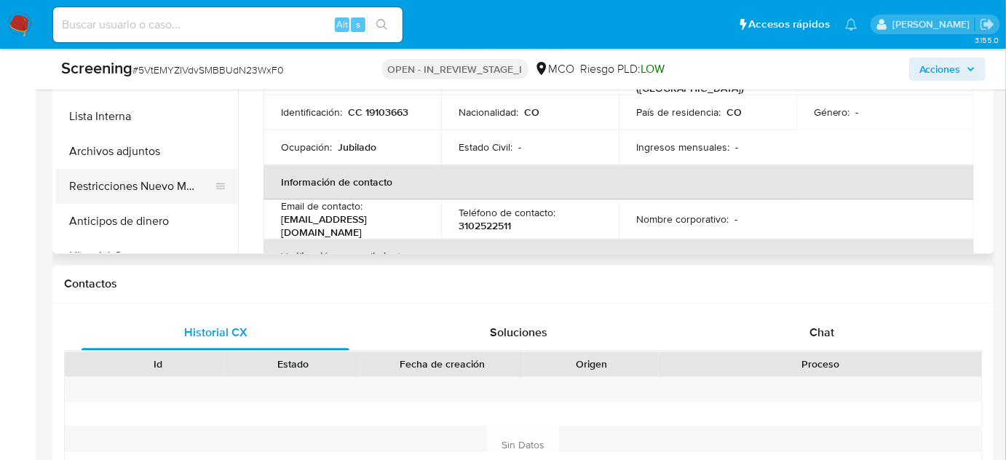
click at [182, 180] on button "Restricciones Nuevo Mundo" at bounding box center [141, 186] width 170 height 35
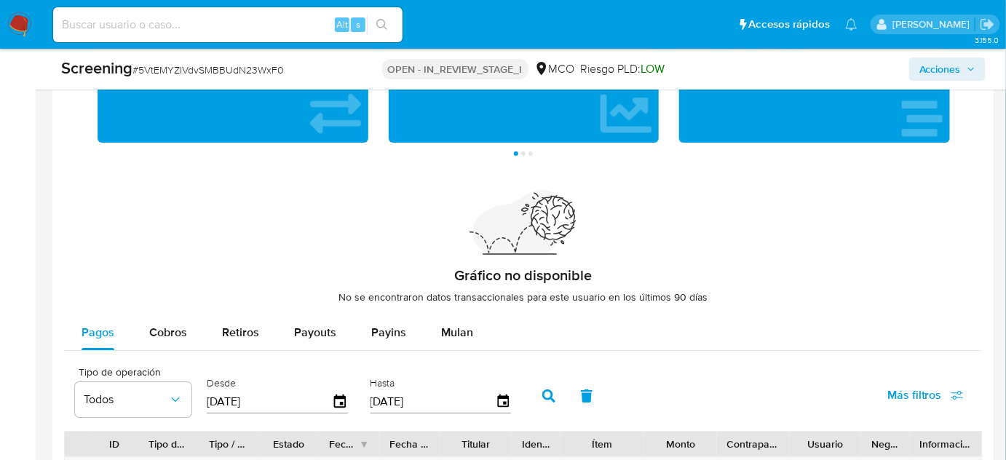
scroll to position [1474, 0]
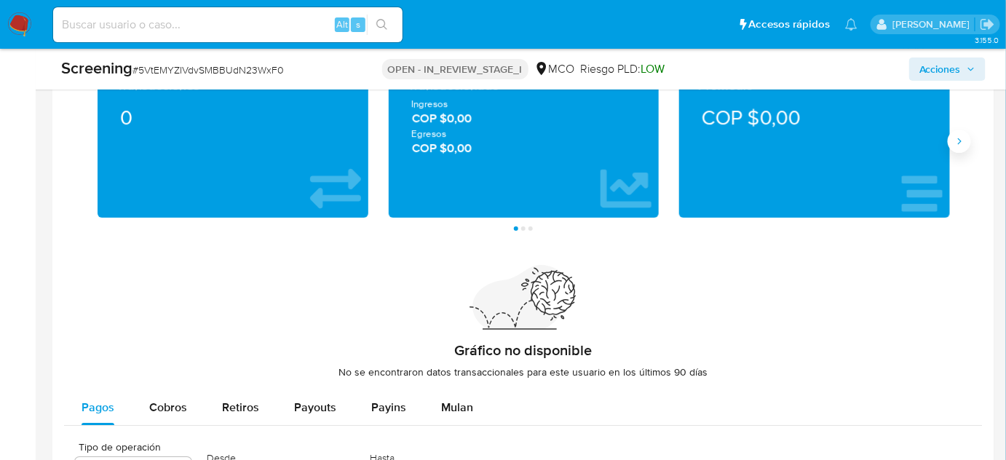
click at [960, 141] on icon "Siguiente" at bounding box center [960, 141] width 4 height 7
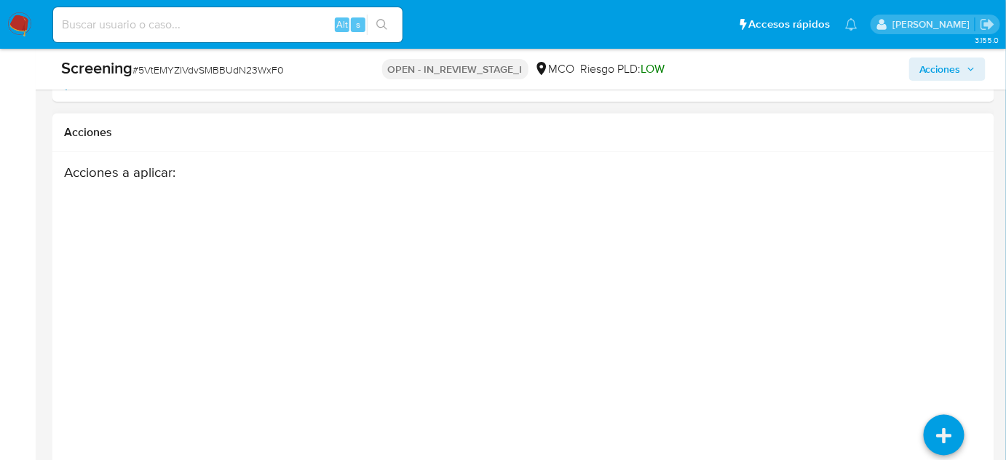
scroll to position [2334, 0]
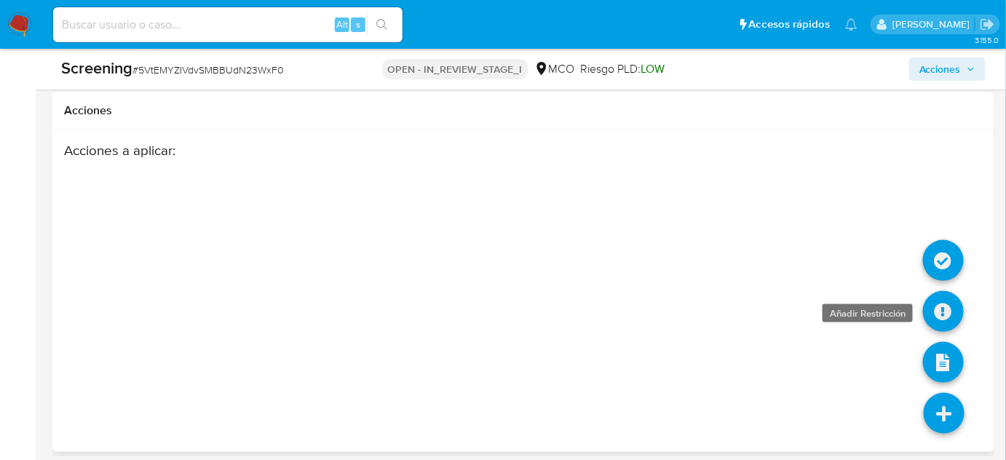
click at [931, 300] on icon at bounding box center [943, 311] width 41 height 41
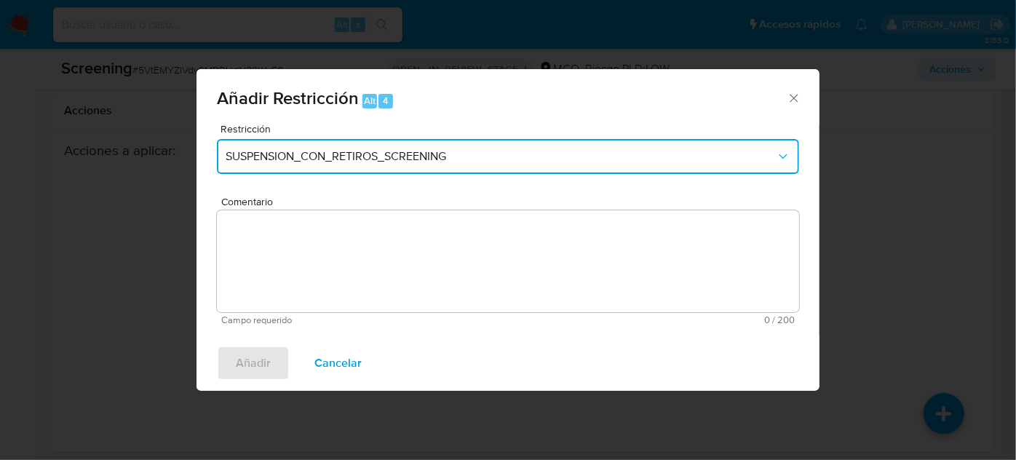
click at [341, 162] on span "SUSPENSION_CON_RETIROS_SCREENING" at bounding box center [501, 156] width 550 height 15
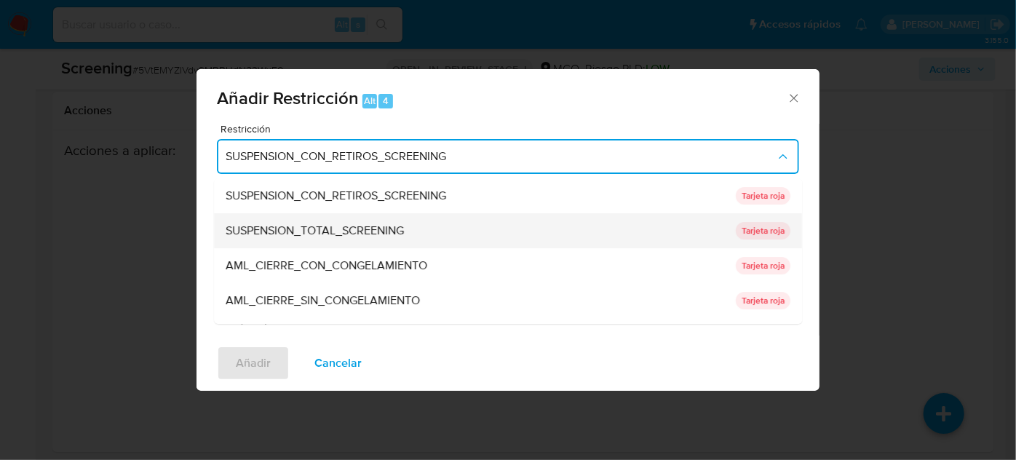
click at [367, 224] on span "SUSPENSION_TOTAL_SCREENING" at bounding box center [315, 231] width 178 height 15
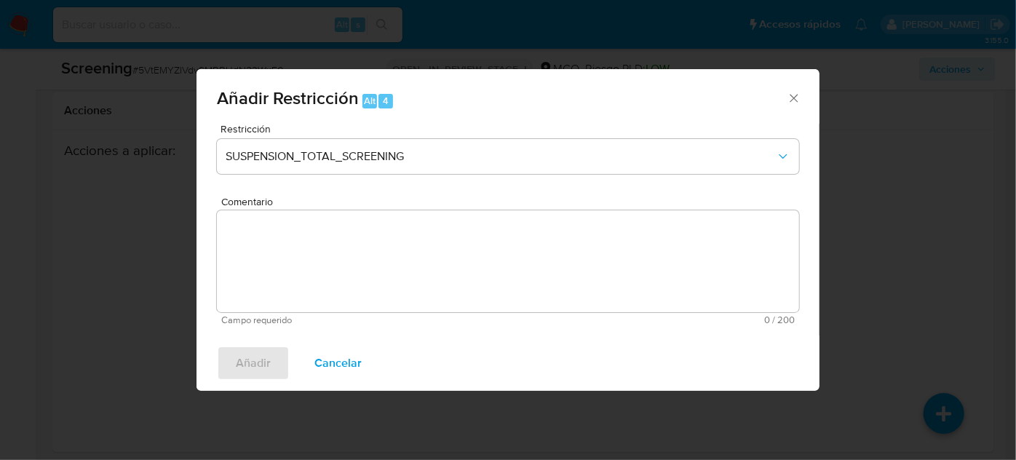
click at [387, 261] on textarea "Comentario" at bounding box center [508, 261] width 583 height 102
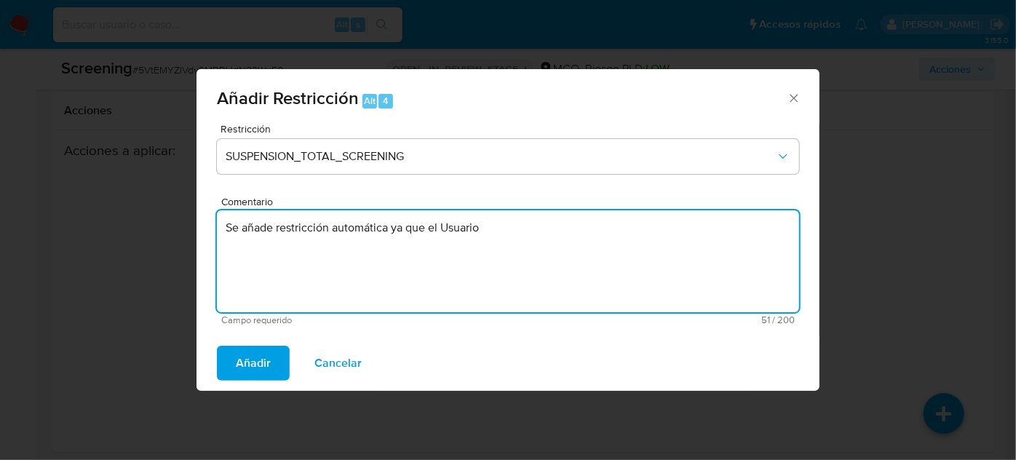
click at [572, 214] on textarea "Se añade restricción automática ya que el Usuario" at bounding box center [508, 261] width 583 height 102
drag, startPoint x: 650, startPoint y: 227, endPoint x: 857, endPoint y: 244, distance: 207.5
click at [857, 244] on div "Añadir Restricción Alt 4 Restricción SUSPENSION_TOTAL_SCREENING Comentario Se a…" at bounding box center [508, 230] width 1016 height 460
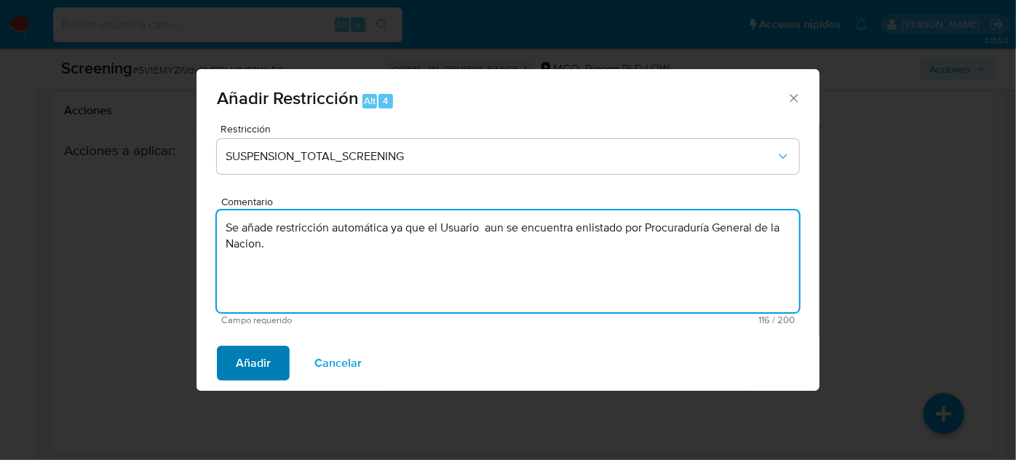
type textarea "Se añade restricción automática ya que el Usuario aun se encuentra enlistado po…"
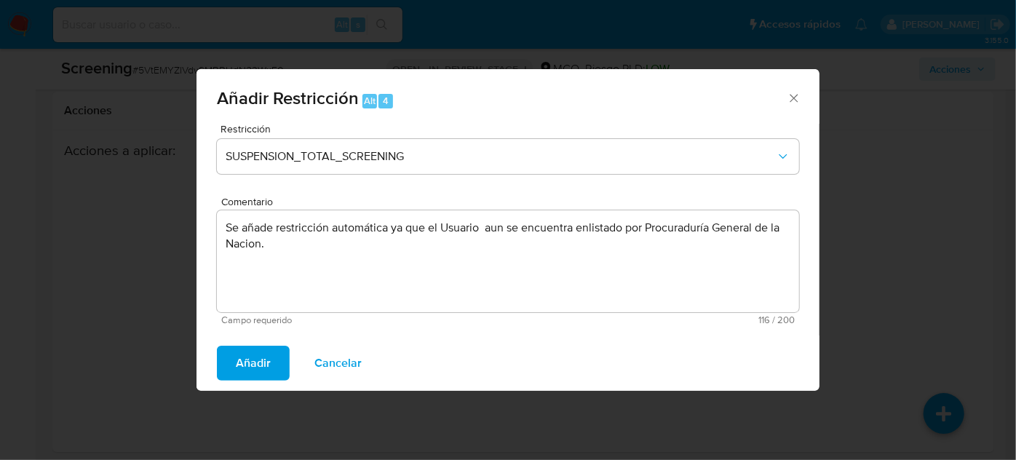
click at [267, 361] on span "Añadir" at bounding box center [253, 363] width 35 height 32
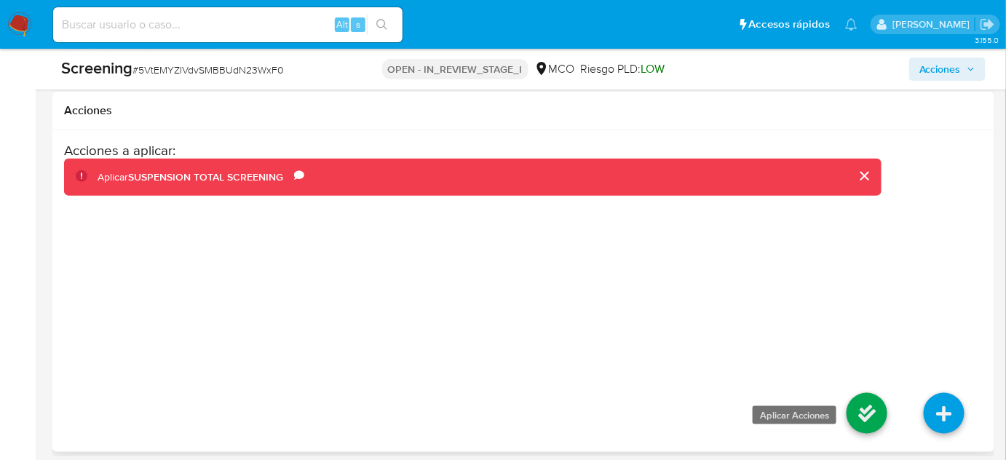
click at [873, 408] on icon at bounding box center [867, 413] width 41 height 41
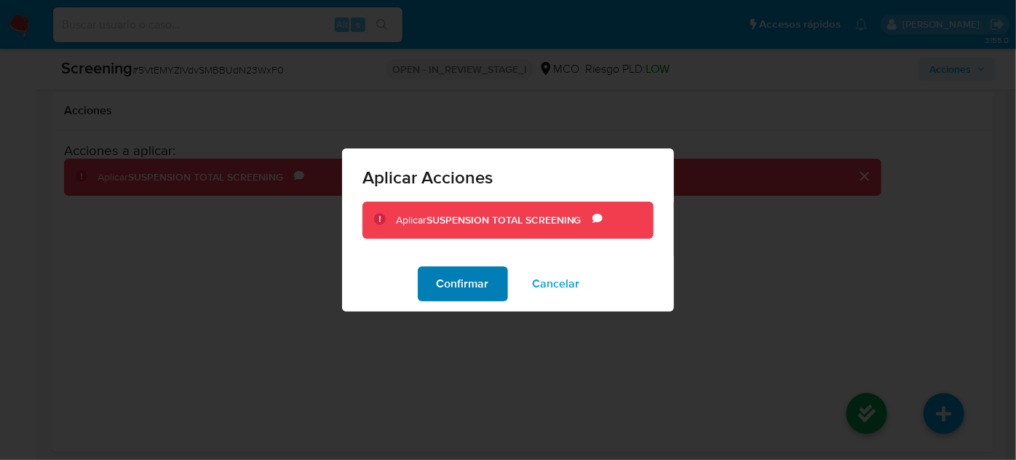
click at [487, 276] on span "Confirmar" at bounding box center [463, 284] width 52 height 32
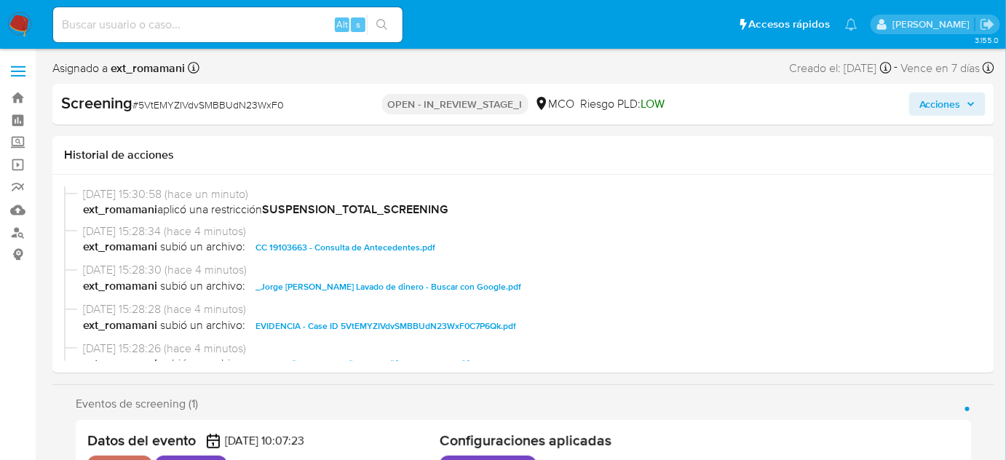
select select "10"
click at [946, 100] on span "Acciones" at bounding box center [941, 103] width 42 height 23
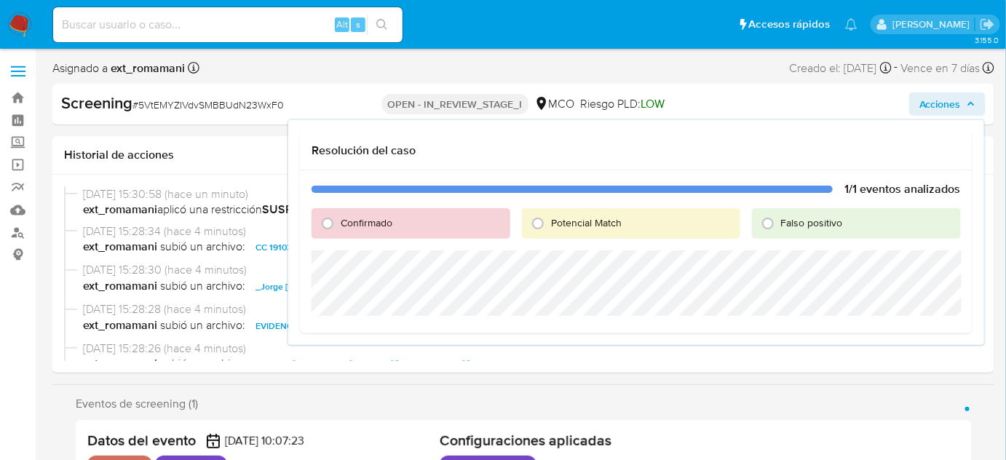
click at [554, 224] on span "Potencial Match" at bounding box center [586, 223] width 71 height 15
click at [550, 224] on input "Potencial Match" at bounding box center [537, 223] width 23 height 23
radio input "true"
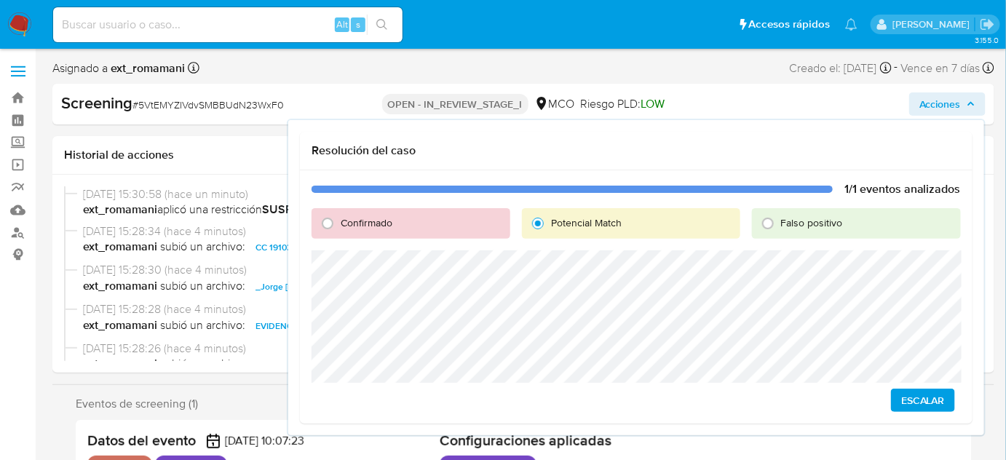
click at [915, 399] on span "Escalar" at bounding box center [923, 400] width 44 height 20
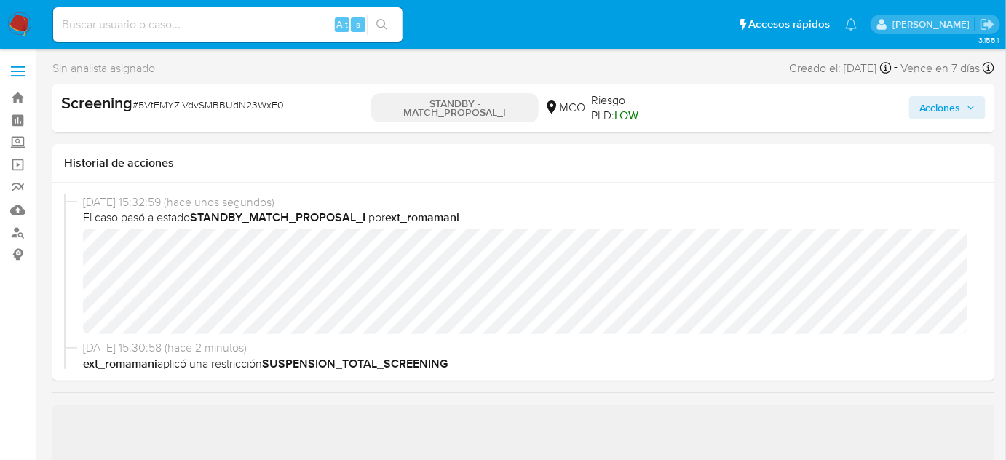
select select "10"
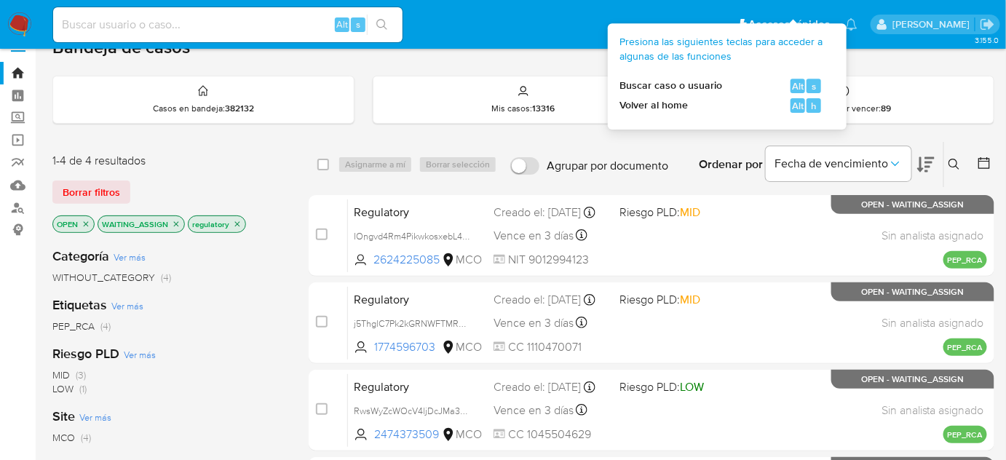
scroll to position [66, 0]
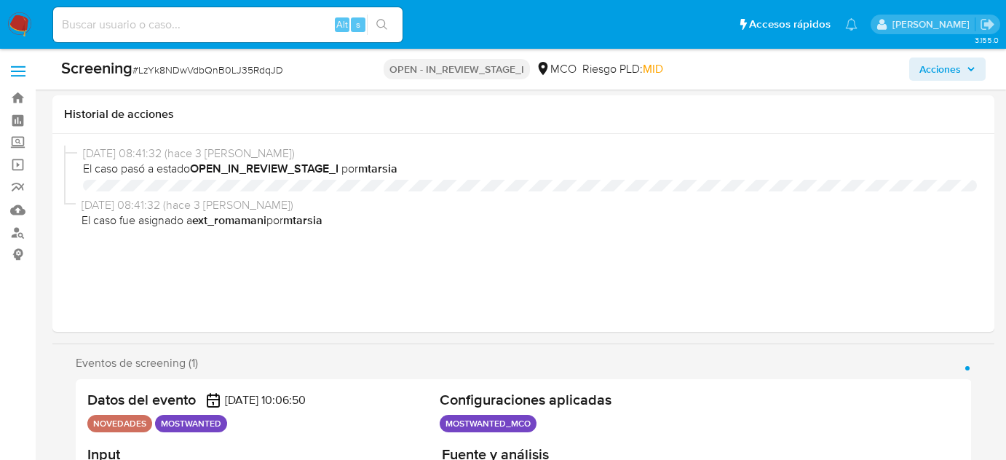
select select "10"
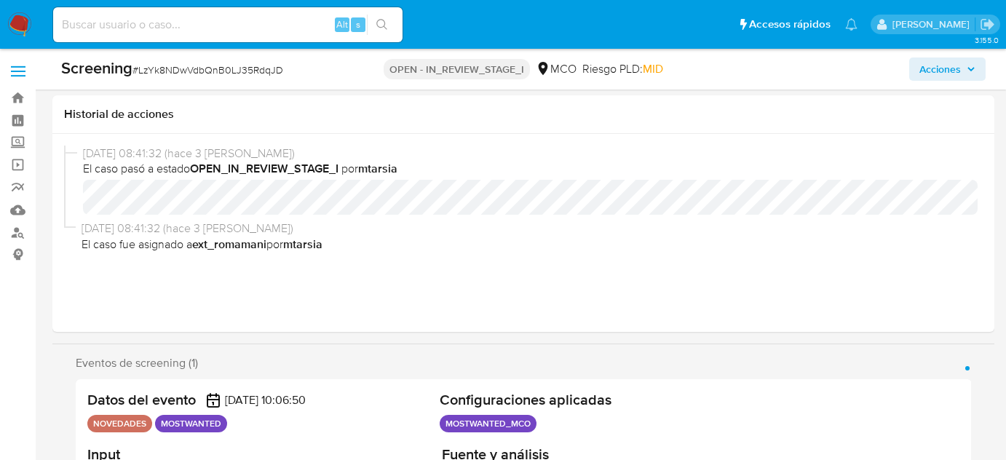
scroll to position [331, 0]
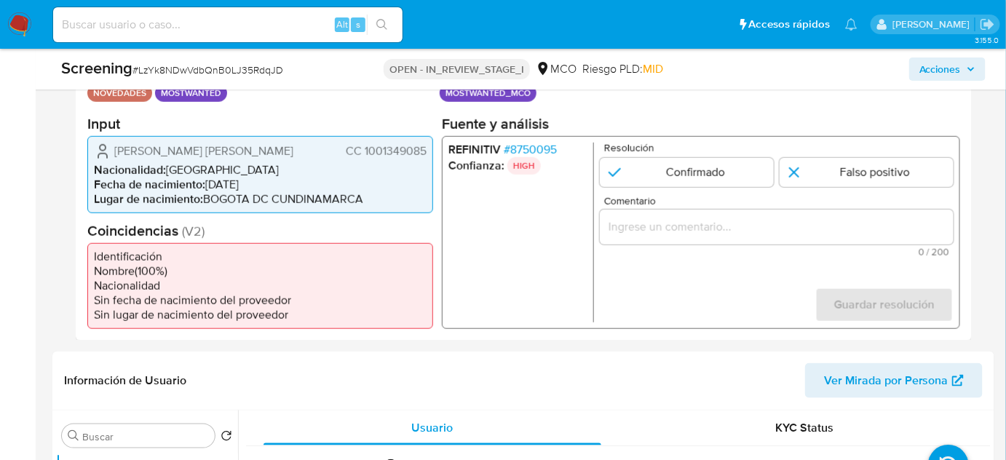
drag, startPoint x: 365, startPoint y: 153, endPoint x: 427, endPoint y: 153, distance: 62.6
click at [427, 153] on div "Brian Camilo Gamboa Rodriguez CC 1001349085 Nacionalidad : Colombia Fecha de na…" at bounding box center [260, 173] width 346 height 77
drag, startPoint x: 304, startPoint y: 154, endPoint x: 122, endPoint y: 146, distance: 182.9
click at [107, 147] on div "Brian Camilo Gamboa Rodriguez CC 1001349085" at bounding box center [260, 150] width 333 height 17
click at [299, 155] on div "Brian Camilo Gamboa Rodriguez CC 1001349085" at bounding box center [260, 150] width 333 height 17
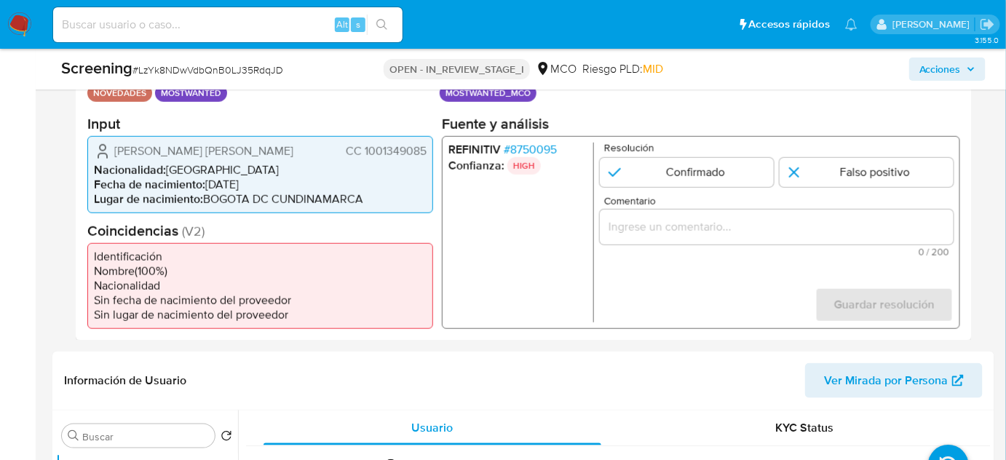
drag, startPoint x: 299, startPoint y: 150, endPoint x: 105, endPoint y: 154, distance: 193.7
click at [105, 154] on div "[PERSON_NAME] [PERSON_NAME] 1001349085" at bounding box center [260, 150] width 333 height 17
click at [309, 147] on div "Brian Camilo Gamboa Rodriguez CC 1001349085" at bounding box center [260, 150] width 333 height 17
drag, startPoint x: 341, startPoint y: 149, endPoint x: 430, endPoint y: 151, distance: 88.9
click at [430, 151] on div "Brian Camilo Gamboa Rodriguez CC 1001349085 Nacionalidad : Colombia Fecha de na…" at bounding box center [260, 173] width 346 height 77
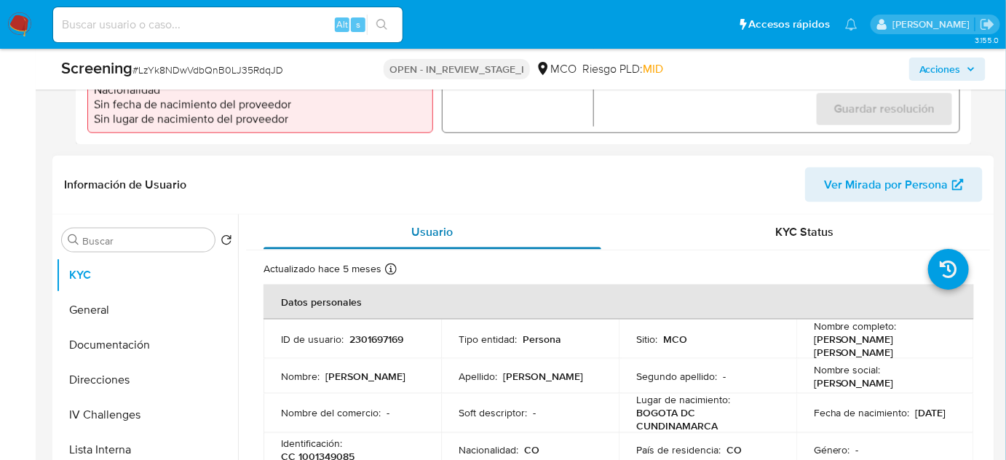
scroll to position [529, 0]
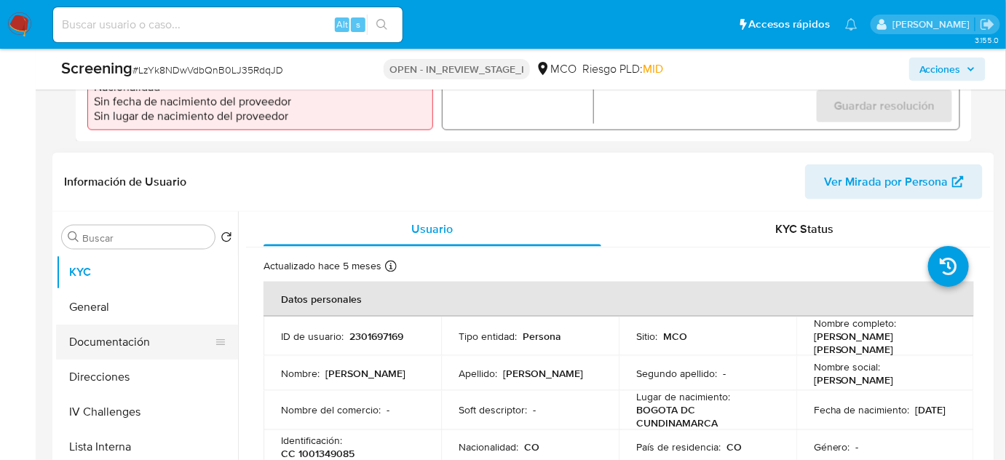
click at [130, 342] on button "Documentación" at bounding box center [141, 342] width 170 height 35
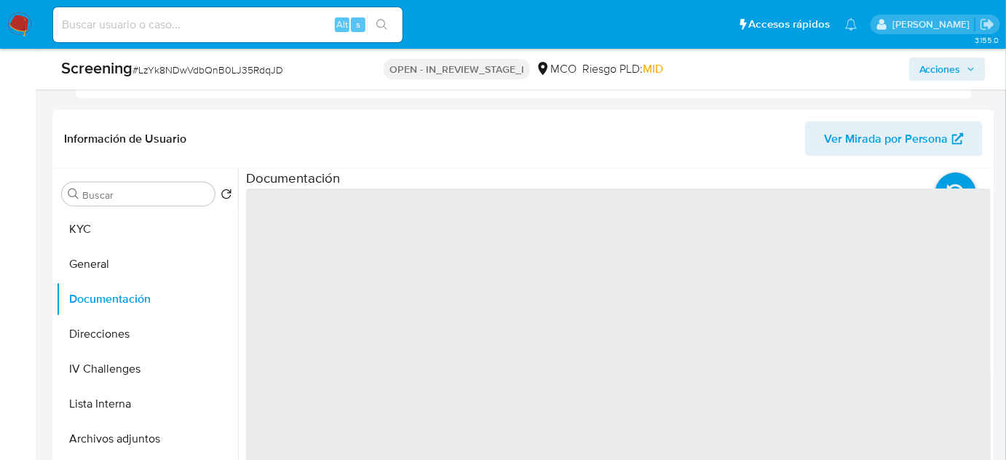
scroll to position [596, 0]
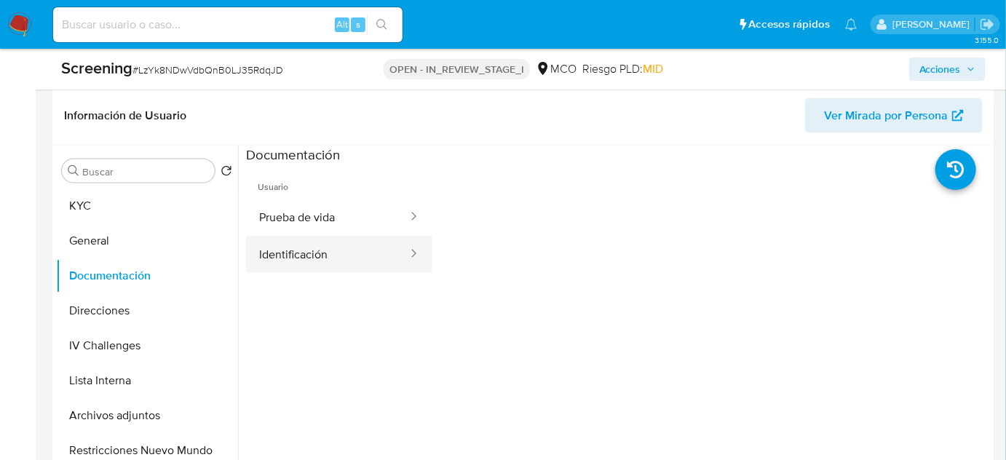
click at [332, 258] on button "Identificación" at bounding box center [327, 254] width 163 height 37
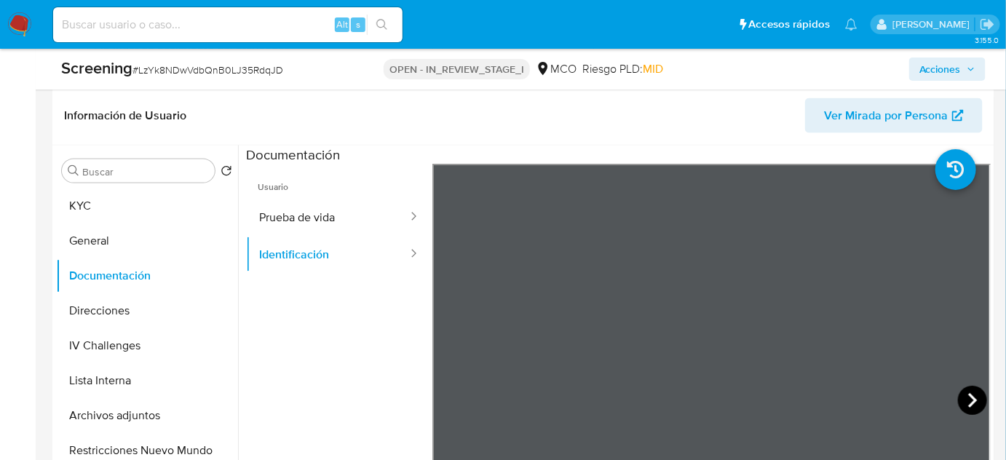
click at [963, 395] on icon at bounding box center [972, 400] width 29 height 29
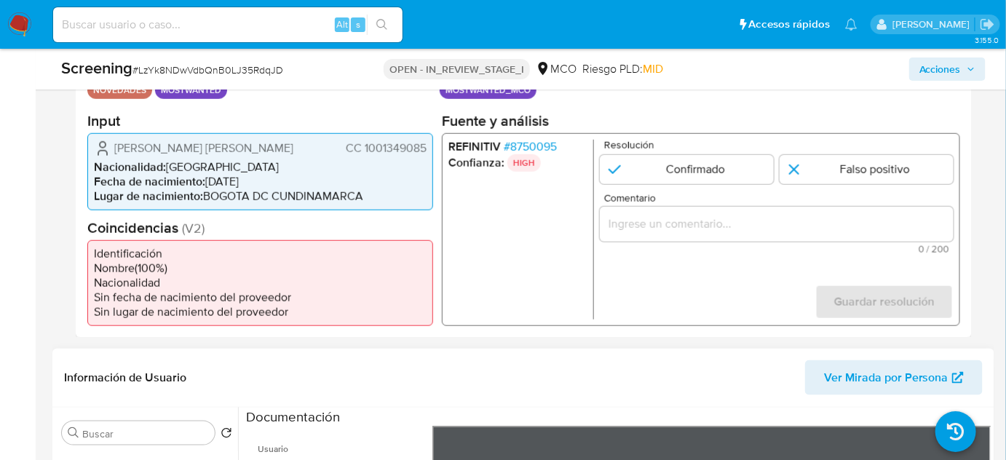
scroll to position [264, 0]
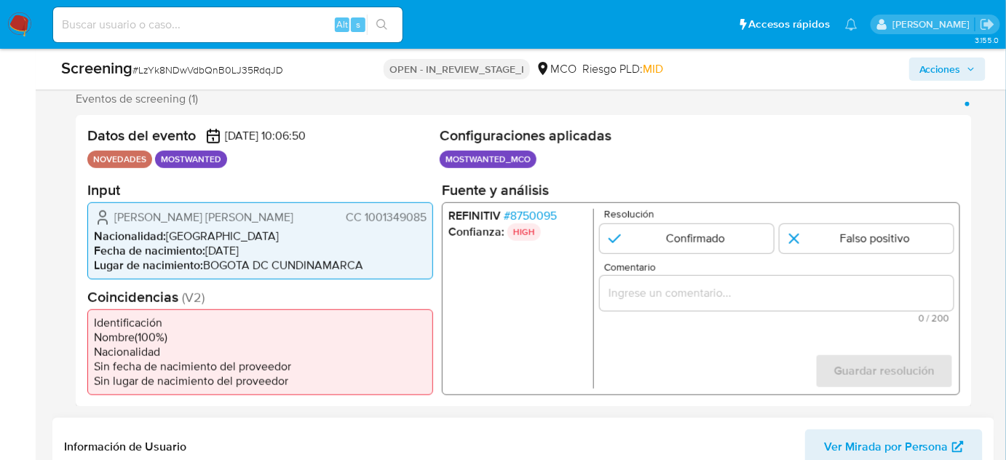
drag, startPoint x: 426, startPoint y: 213, endPoint x: 364, endPoint y: 220, distance: 62.3
click at [364, 220] on span "CC 1001349085" at bounding box center [386, 217] width 81 height 15
drag, startPoint x: 183, startPoint y: 214, endPoint x: 226, endPoint y: 217, distance: 43.1
click at [226, 217] on span "[PERSON_NAME]" at bounding box center [203, 217] width 179 height 15
drag, startPoint x: 429, startPoint y: 214, endPoint x: 363, endPoint y: 218, distance: 66.4
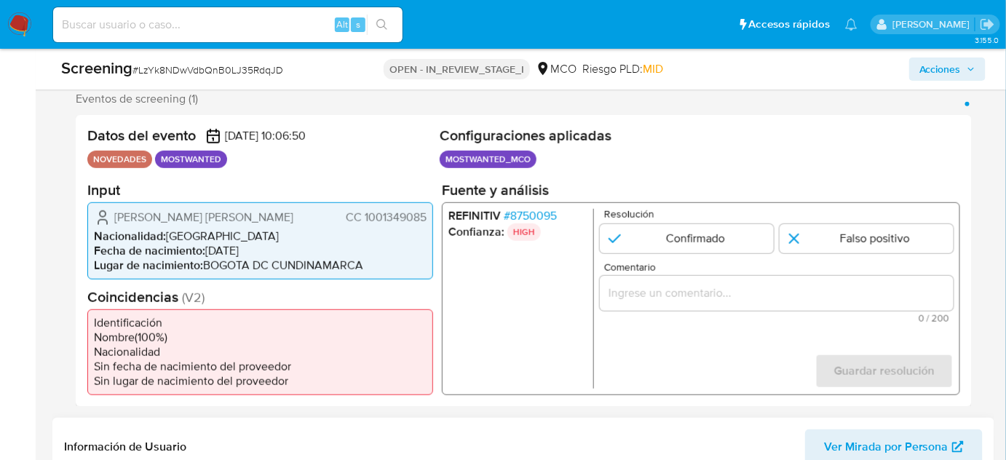
click at [363, 218] on div "Brian Camilo Gamboa Rodriguez CC 1001349085 Nacionalidad : Colombia Fecha de na…" at bounding box center [260, 240] width 346 height 77
click at [387, 230] on li "Nacionalidad : Colombia" at bounding box center [260, 236] width 333 height 15
drag, startPoint x: 429, startPoint y: 215, endPoint x: 364, endPoint y: 219, distance: 65.0
click at [364, 219] on div "Brian Camilo Gamboa Rodriguez CC 1001349085 Nacionalidad : Colombia Fecha de na…" at bounding box center [260, 240] width 346 height 77
drag, startPoint x: 291, startPoint y: 216, endPoint x: 112, endPoint y: 217, distance: 179.1
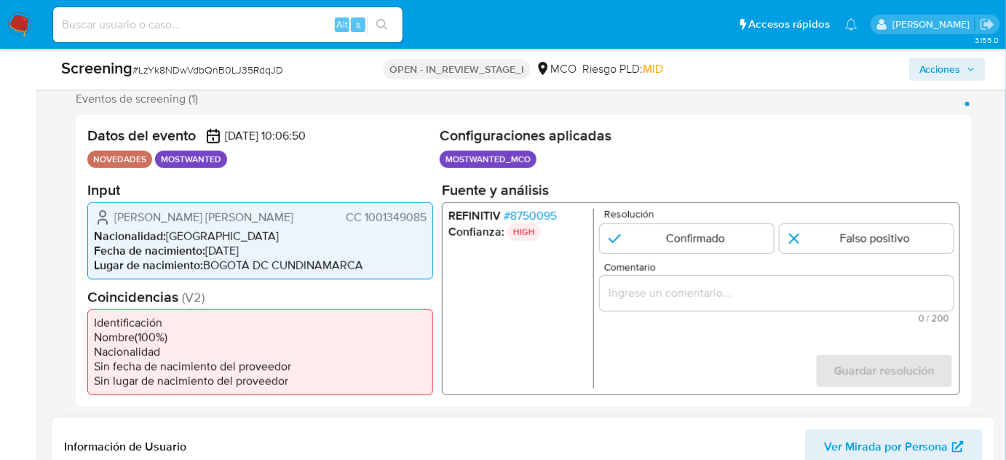
click at [112, 217] on div "Brian Camilo Gamboa Rodriguez CC 1001349085" at bounding box center [260, 216] width 333 height 17
drag, startPoint x: 427, startPoint y: 213, endPoint x: 365, endPoint y: 223, distance: 62.7
click at [365, 223] on div "Brian Camilo Gamboa Rodriguez CC 1001349085 Nacionalidad : Colombia Fecha de na…" at bounding box center [260, 240] width 346 height 77
click at [291, 213] on div "Brian Camilo Gamboa Rodriguez CC 1001349085" at bounding box center [260, 216] width 333 height 17
click at [551, 217] on span "# 8750095" at bounding box center [530, 215] width 53 height 15
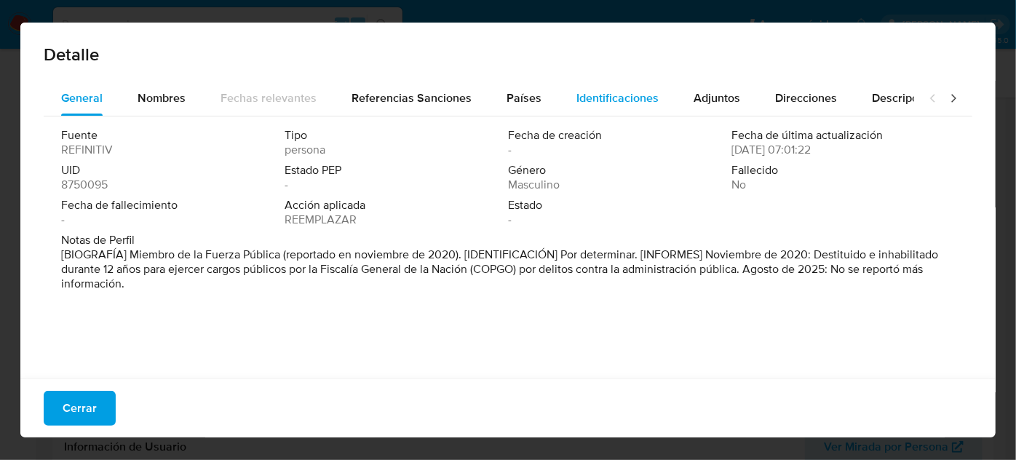
click at [600, 97] on span "Identificaciones" at bounding box center [618, 98] width 82 height 17
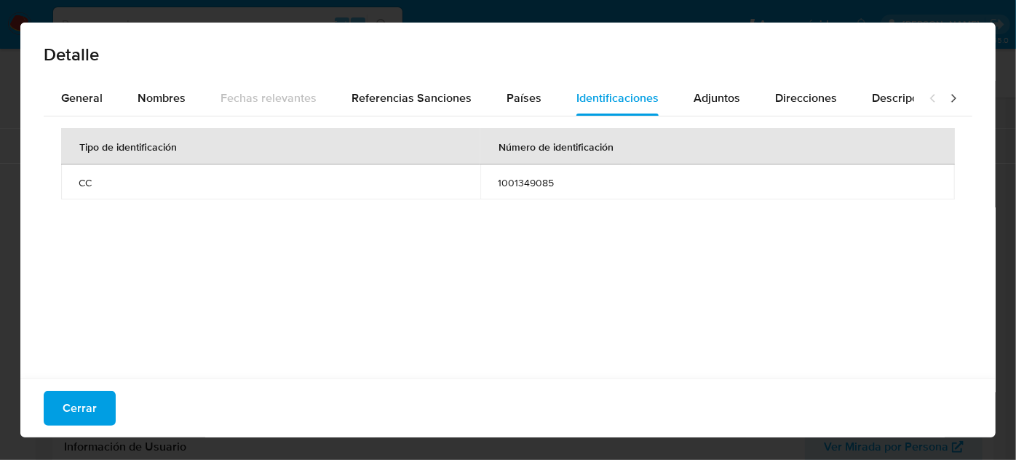
drag, startPoint x: 79, startPoint y: 99, endPoint x: 345, endPoint y: 1, distance: 283.1
click at [81, 98] on font "General" at bounding box center [82, 98] width 42 height 17
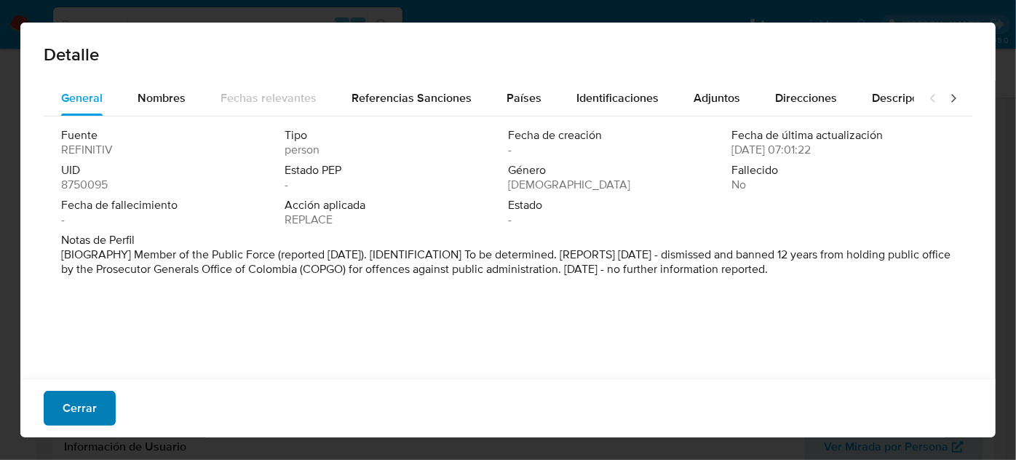
click at [91, 402] on span "Cerrar" at bounding box center [80, 408] width 34 height 32
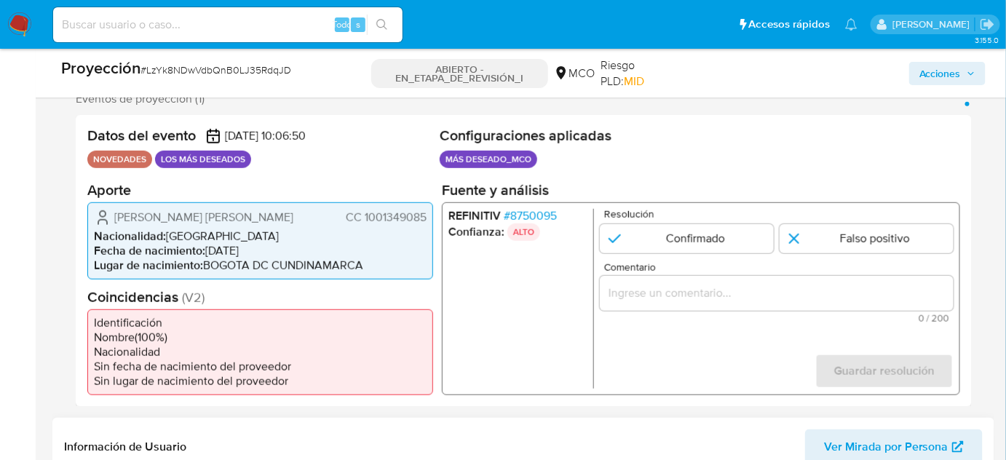
click at [675, 293] on input "Comentario" at bounding box center [777, 292] width 354 height 19
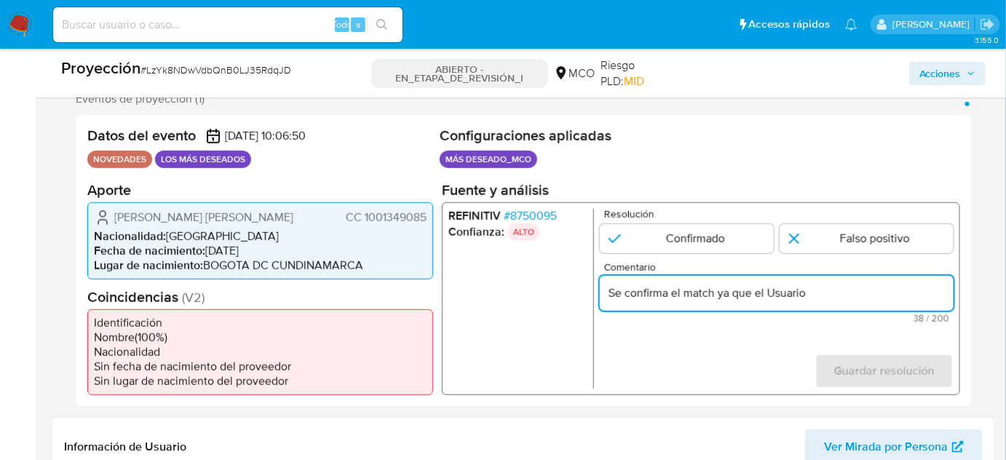
type input "Se confirma el match ya que el Usuario"
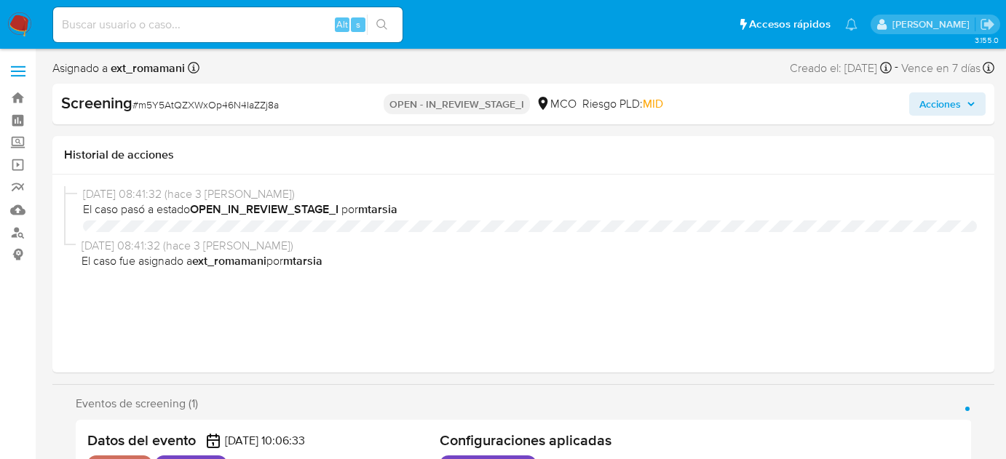
select select "10"
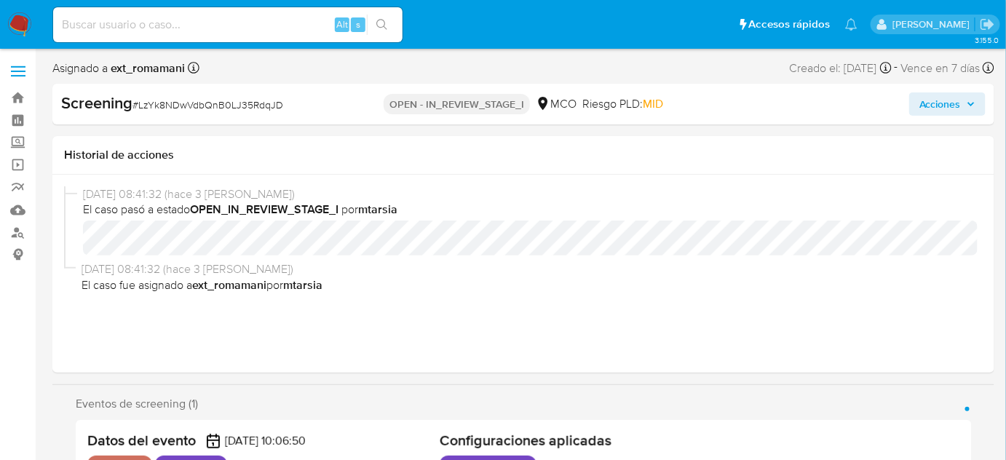
select select "10"
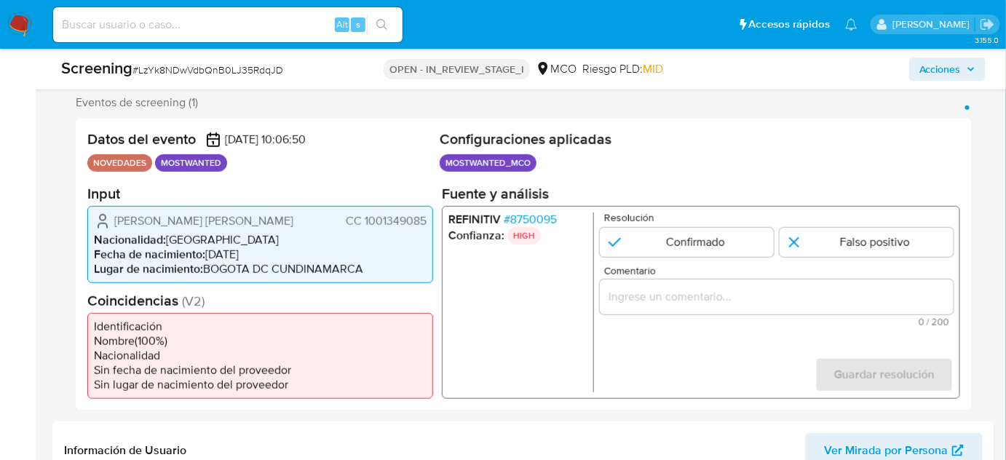
scroll to position [264, 0]
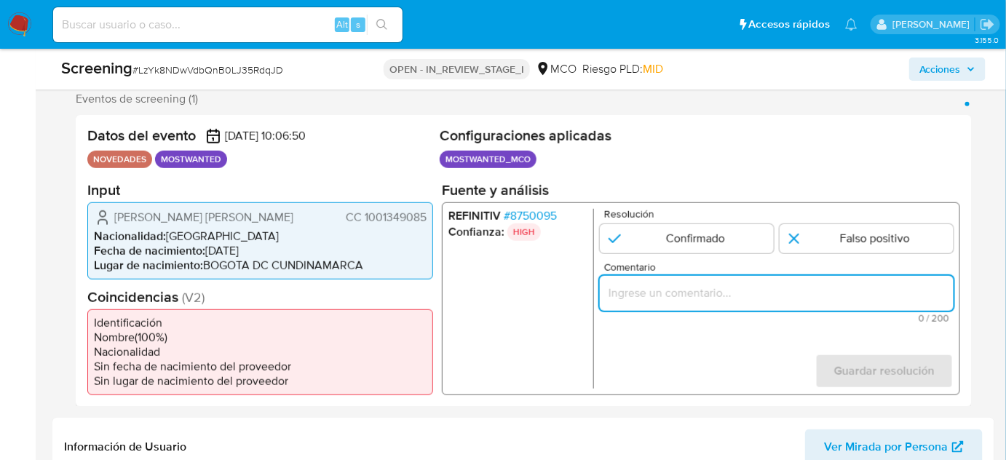
click at [727, 288] on input "Comentario" at bounding box center [777, 292] width 354 height 19
type input "S"
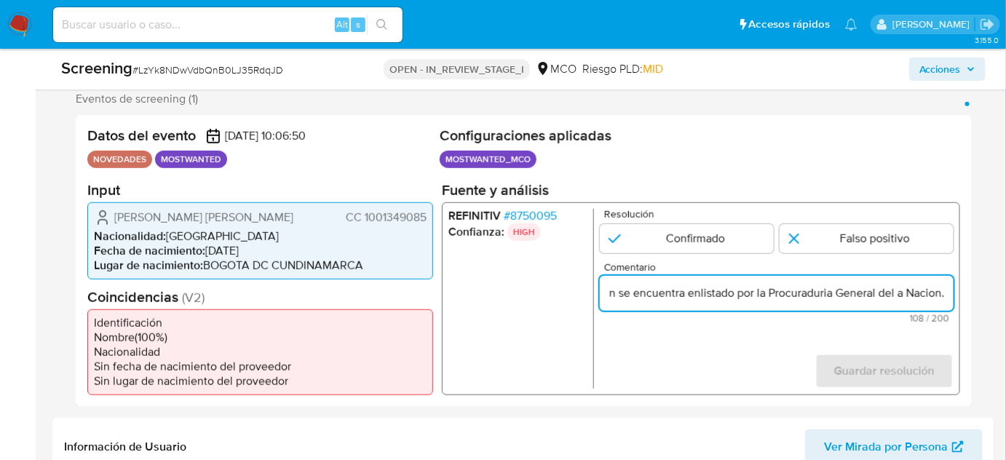
scroll to position [0, 220]
click at [900, 292] on input "Se confirrma el match ya que el Usuario aun se encuentra enlistado por la Procu…" at bounding box center [777, 292] width 354 height 19
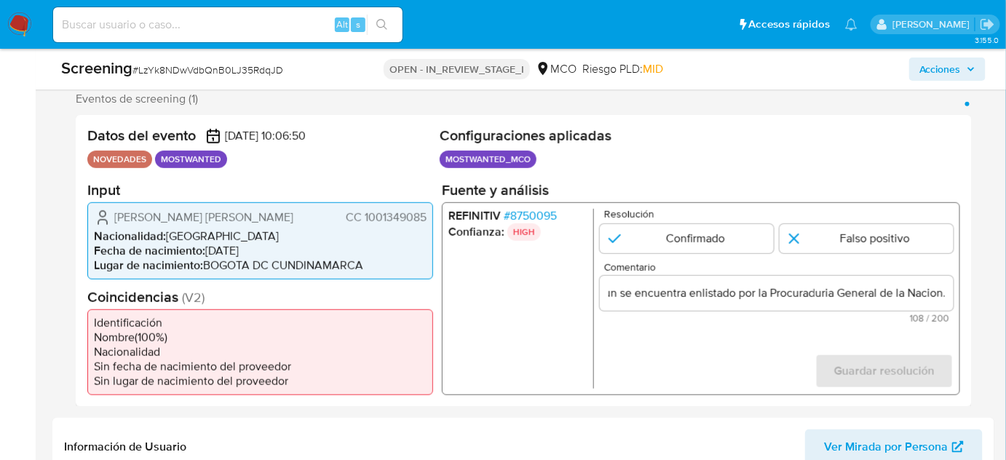
scroll to position [0, 0]
drag, startPoint x: 728, startPoint y: 352, endPoint x: 716, endPoint y: 363, distance: 17.0
click at [727, 352] on form "Resolución Confirmado Falso positivo Comentario Se confirrma el match ya que el…" at bounding box center [777, 298] width 354 height 180
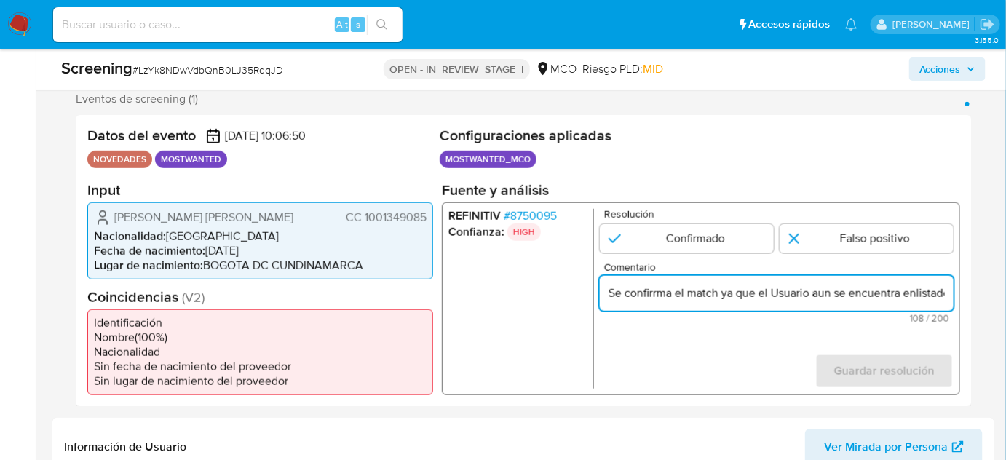
click at [813, 291] on input "Se confirrma el match ya que el Usuario aun se encuentra enlistado por la Procu…" at bounding box center [777, 292] width 354 height 19
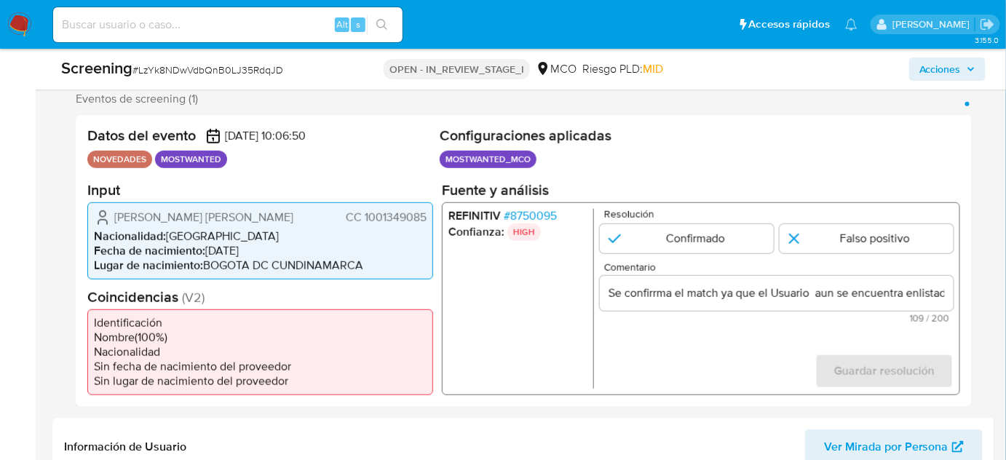
drag, startPoint x: 109, startPoint y: 210, endPoint x: 425, endPoint y: 217, distance: 316.1
click at [425, 217] on div "Brian Camilo Gamboa Rodriguez CC 1001349085" at bounding box center [260, 216] width 333 height 17
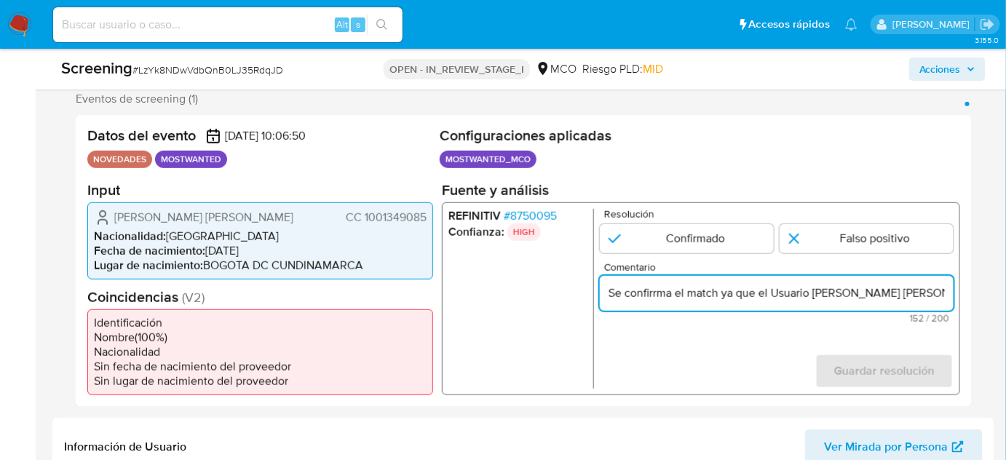
click at [813, 301] on input "Se confirrma el match ya que el Usuario Brian Camilo Gamboa Rodriguez CC 100134…" at bounding box center [777, 292] width 354 height 19
drag, startPoint x: 891, startPoint y: 295, endPoint x: 938, endPoint y: 294, distance: 46.6
click at [938, 294] on input "Se confirrma el match ya que el Usuario Brian Camilo Gamboa Rodriguez CC 100134…" at bounding box center [777, 292] width 354 height 19
click at [710, 293] on input "Se confirrma el match ya que el Usuario Brian Camilo Gamboa Rodriguez CC 100134…" at bounding box center [777, 292] width 354 height 19
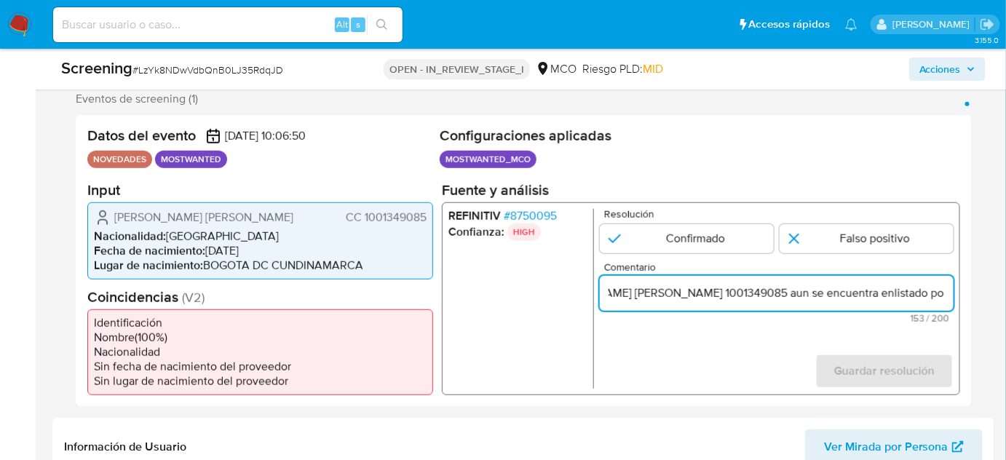
click at [795, 288] on input "Se confirrma el match ya que el Usuario Brian Camilo Gamboa Rodriguez, CC 10013…" at bounding box center [777, 292] width 354 height 19
drag, startPoint x: 918, startPoint y: 297, endPoint x: 941, endPoint y: 293, distance: 22.9
click at [941, 293] on input "Se confirrma el match ya que el Usuario [PERSON_NAME], CC 1001349085, aun se en…" at bounding box center [777, 292] width 354 height 19
click at [834, 297] on input "Se confirrma el match ya que el Usuario [PERSON_NAME], CC 1001349085, aun se en…" at bounding box center [777, 292] width 354 height 19
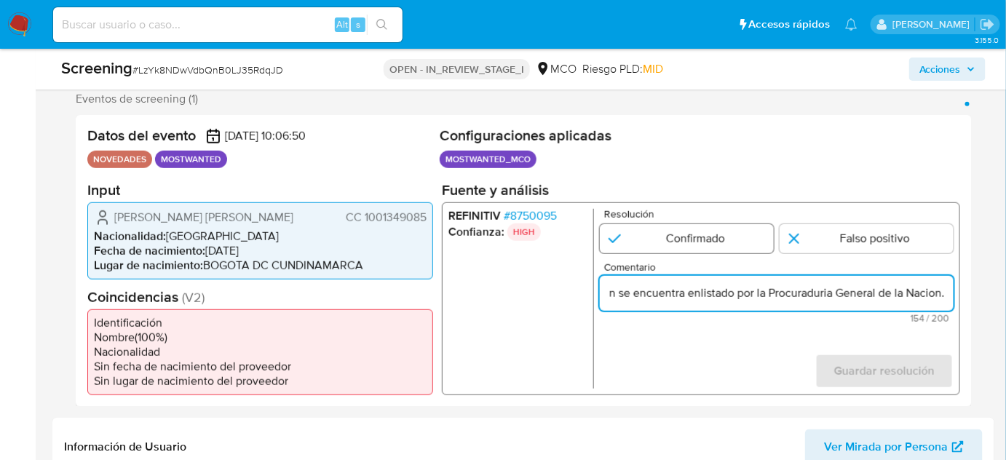
type input "Se confirrma el match ya que el Usuario [PERSON_NAME], CC 1001349085, aun se en…"
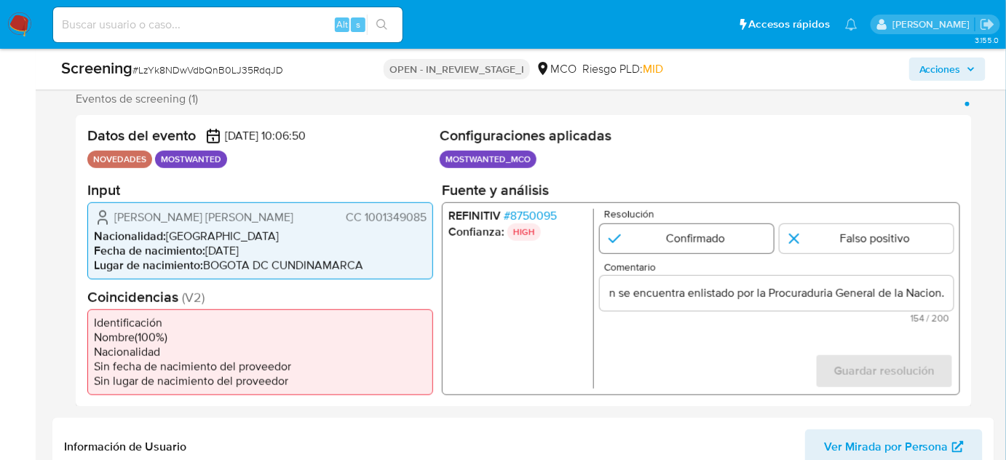
scroll to position [0, 0]
click at [691, 240] on input "1 de 1" at bounding box center [687, 238] width 174 height 29
radio input "true"
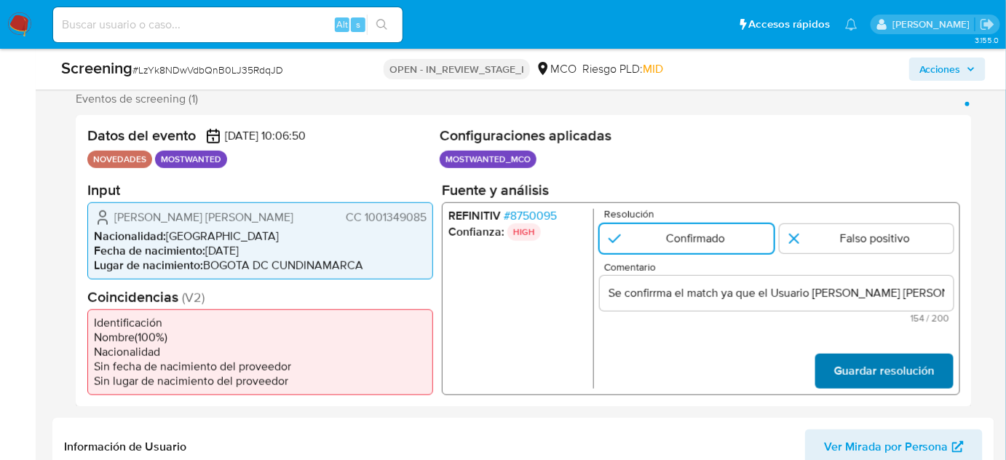
click at [899, 367] on span "Guardar resolución" at bounding box center [884, 371] width 100 height 32
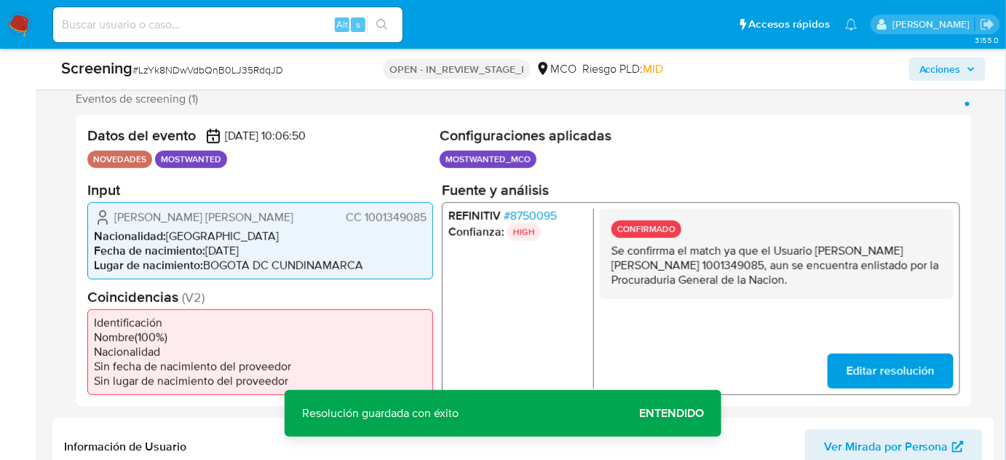
drag, startPoint x: 821, startPoint y: 285, endPoint x: 603, endPoint y: 250, distance: 221.2
click at [603, 250] on div "CONFIRMADO Se confirrma el match ya que el Usuario Brian Camilo Gamboa Rodrigue…" at bounding box center [777, 253] width 354 height 90
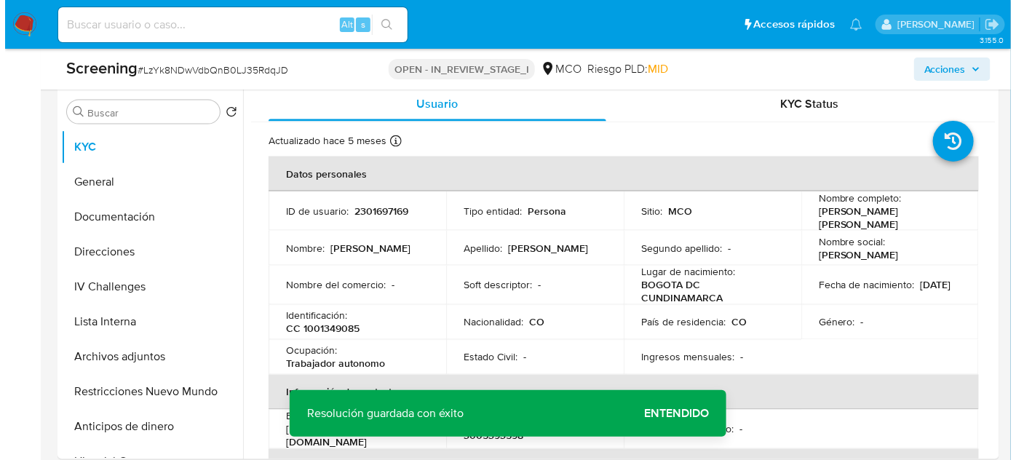
scroll to position [662, 0]
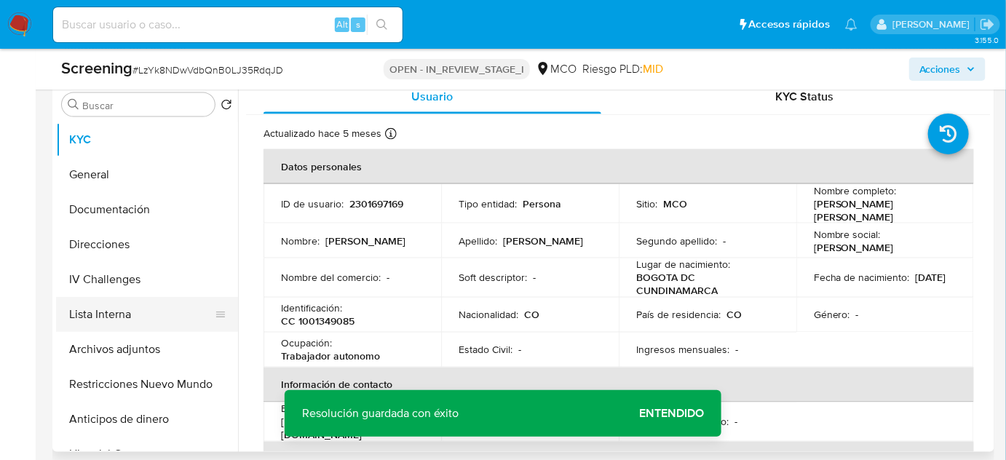
click at [130, 320] on button "Lista Interna" at bounding box center [141, 314] width 170 height 35
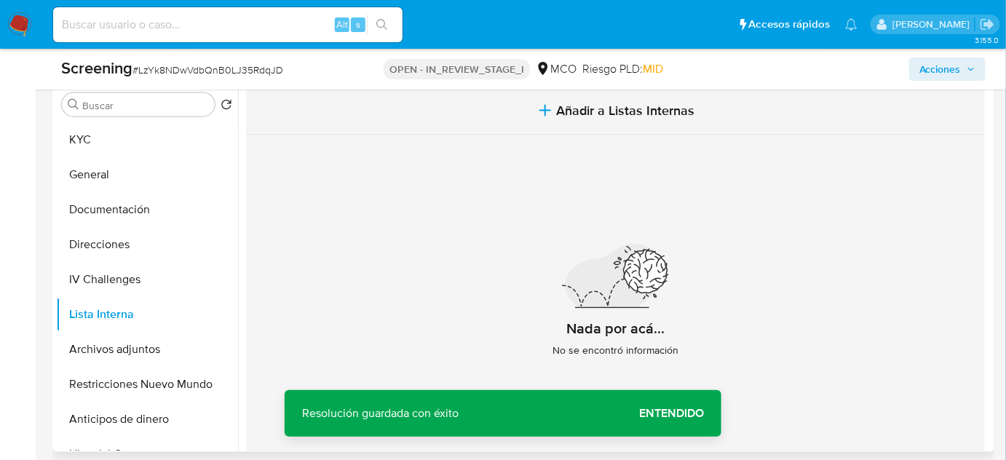
click at [571, 110] on span "Añadir a Listas Internas" at bounding box center [626, 111] width 138 height 16
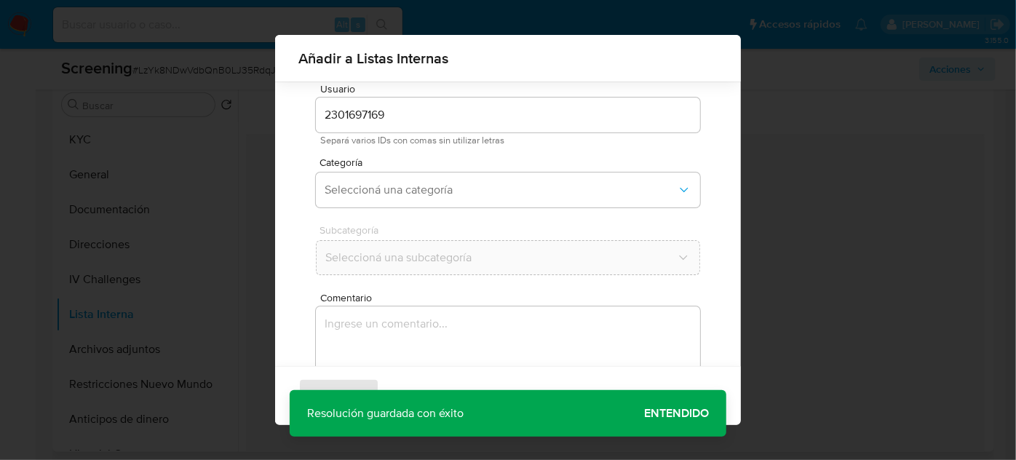
scroll to position [120, 0]
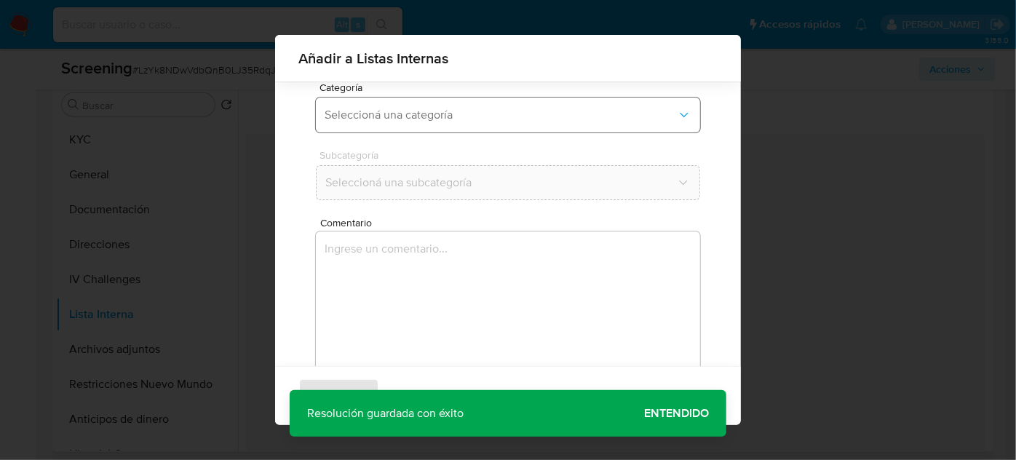
click at [469, 119] on span "Seleccioná una categoría" at bounding box center [501, 115] width 352 height 15
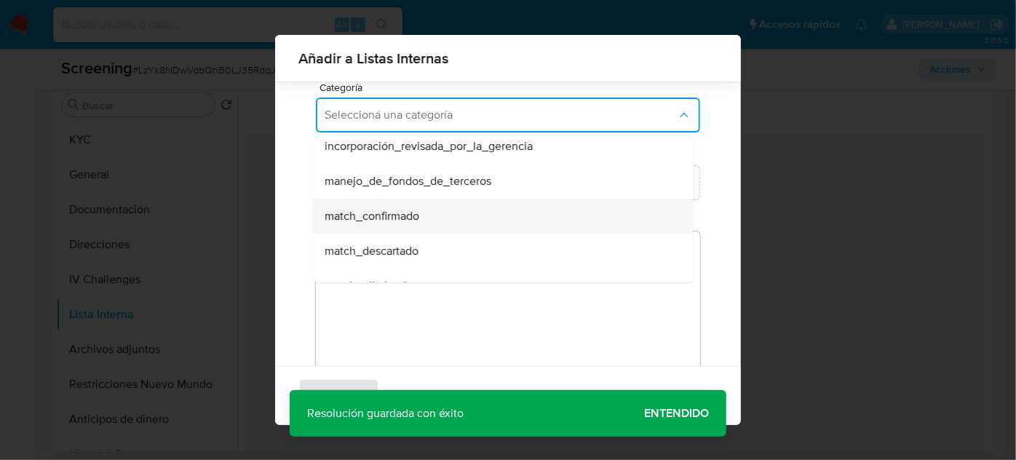
scroll to position [66, 0]
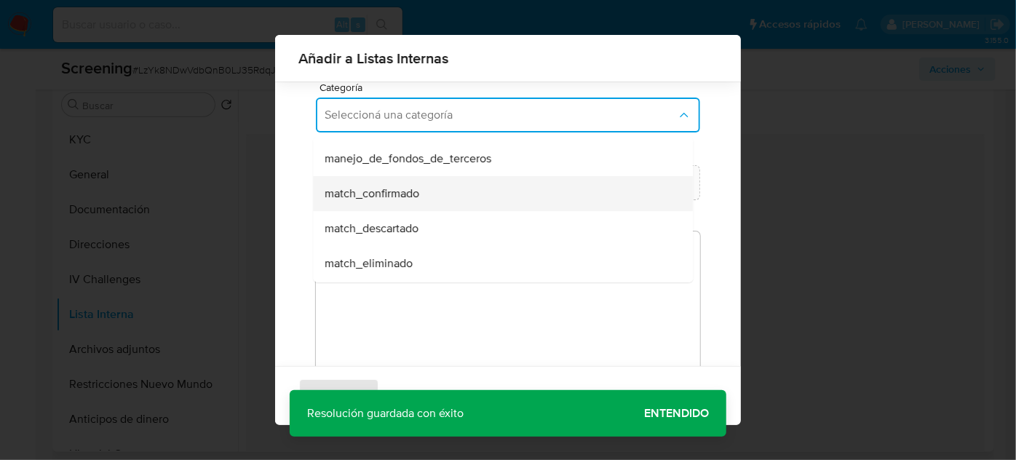
click at [421, 200] on div "match_confirmado" at bounding box center [499, 193] width 348 height 35
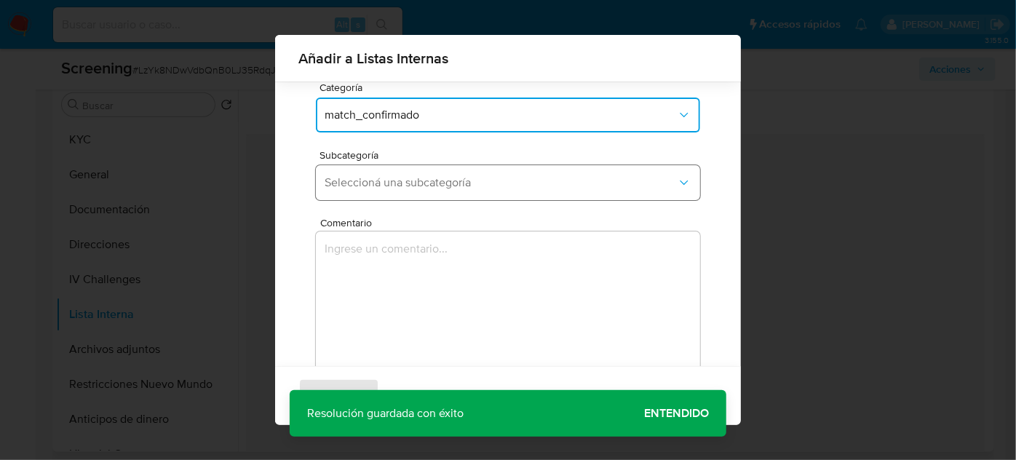
click at [424, 191] on button "Seleccioná una subcategoría" at bounding box center [508, 182] width 384 height 35
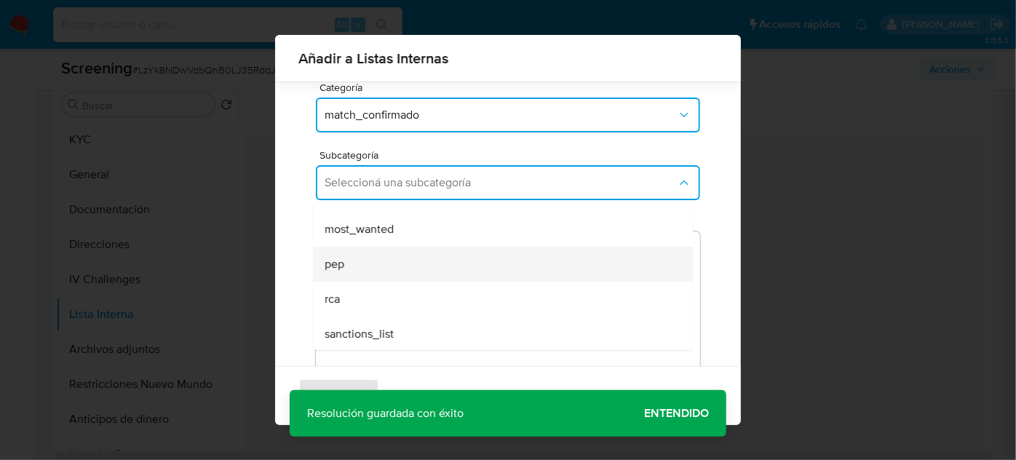
scroll to position [99, 0]
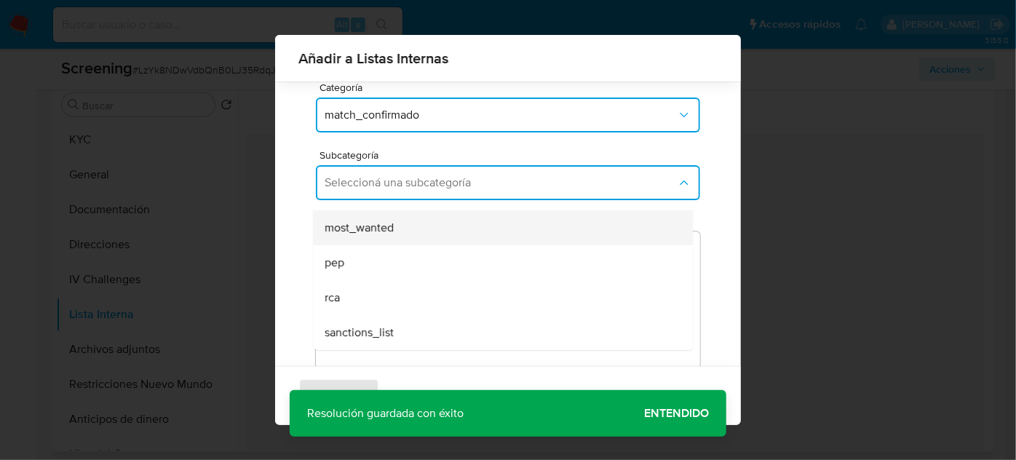
click at [388, 237] on div "most_wanted" at bounding box center [499, 227] width 348 height 35
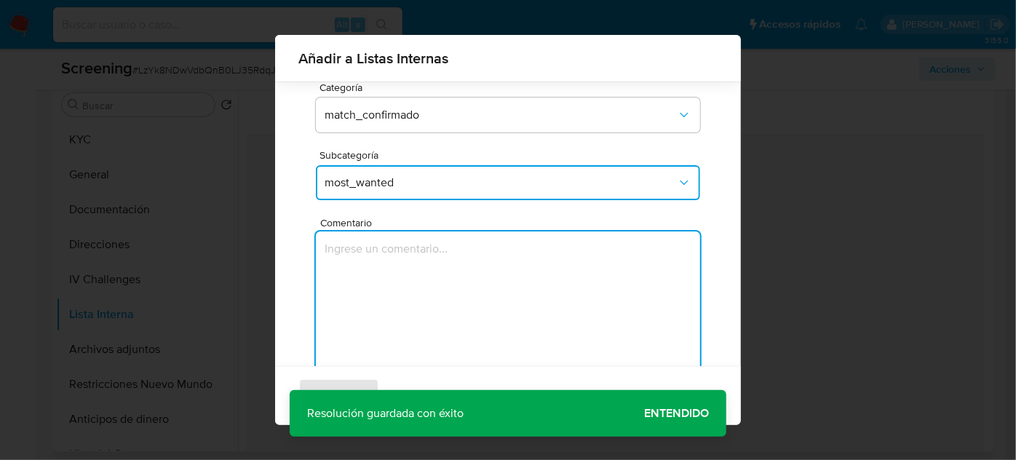
click at [394, 254] on textarea "Comentario" at bounding box center [508, 302] width 384 height 140
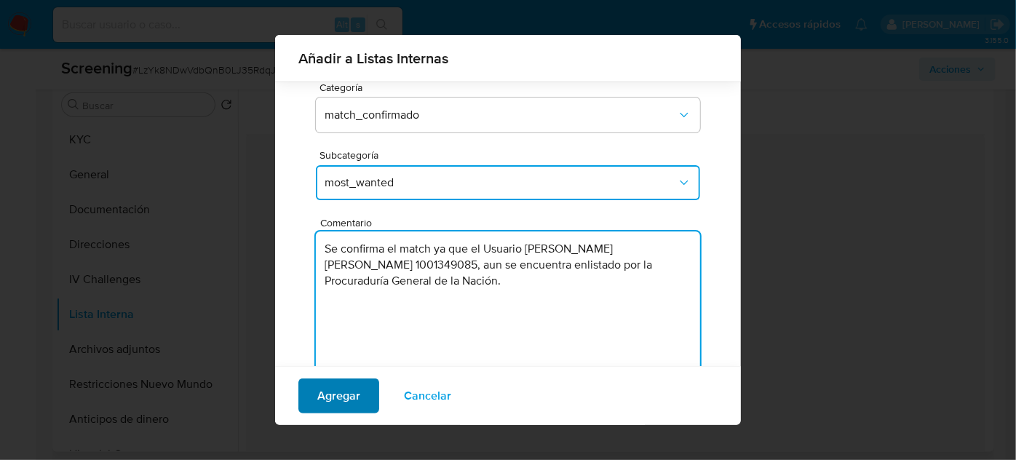
type textarea "Se confirma el match ya que el Usuario [PERSON_NAME], CC 1001349085, aun se enc…"
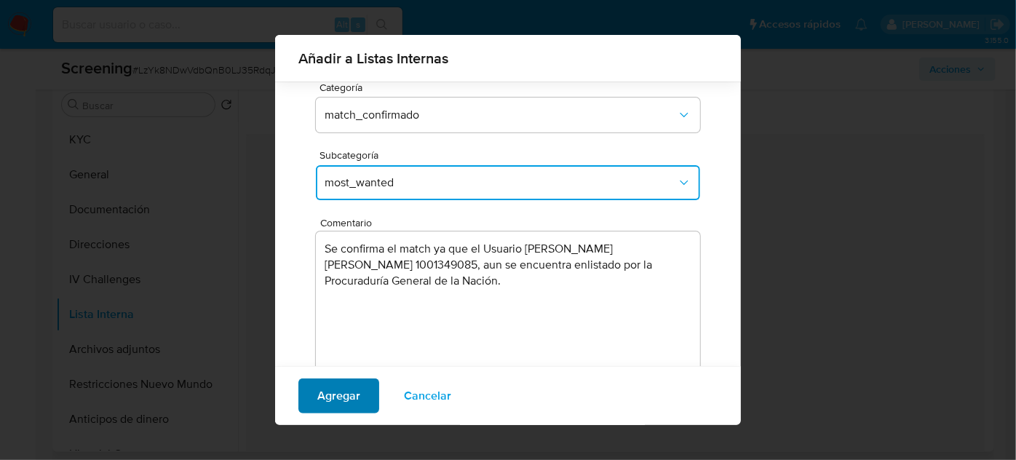
click at [332, 400] on span "Agregar" at bounding box center [338, 396] width 43 height 32
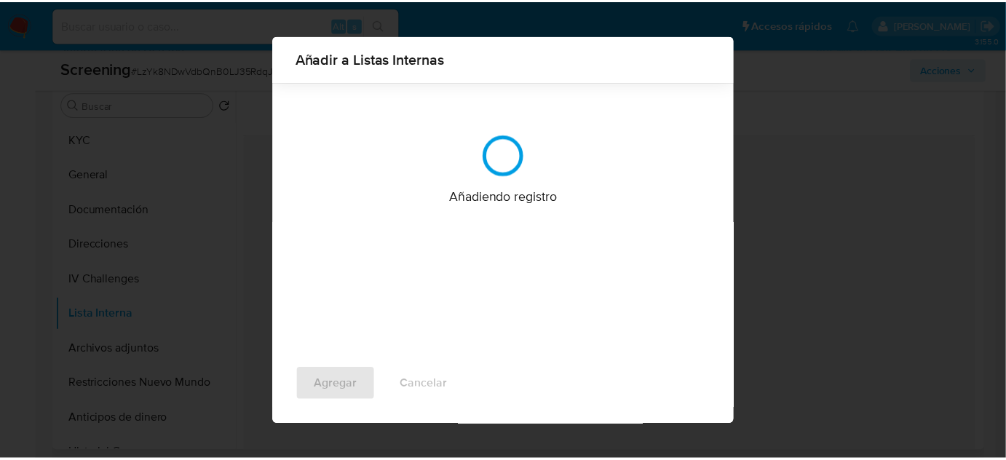
scroll to position [0, 0]
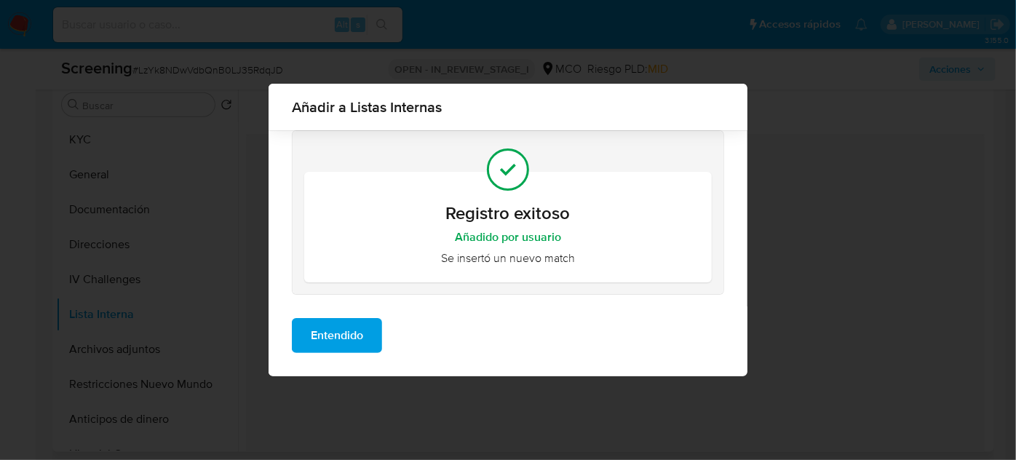
click at [339, 328] on span "Entendido" at bounding box center [337, 336] width 52 height 32
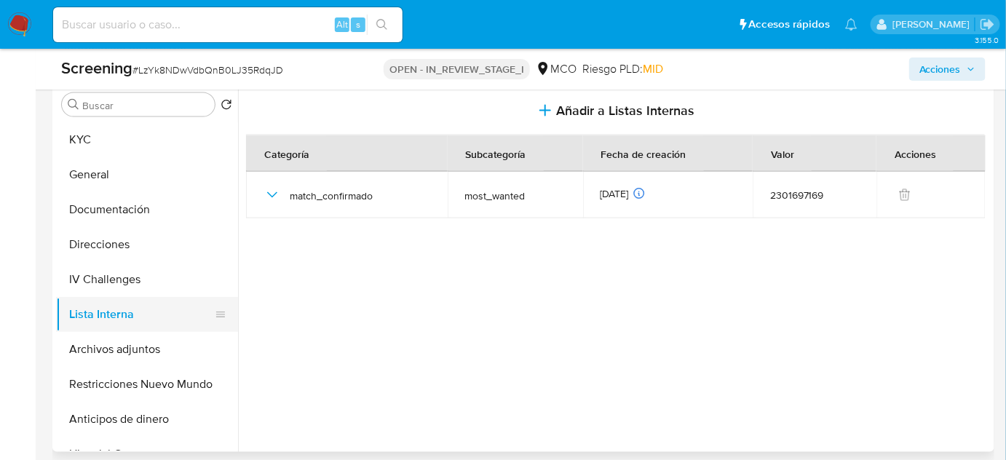
scroll to position [794, 0]
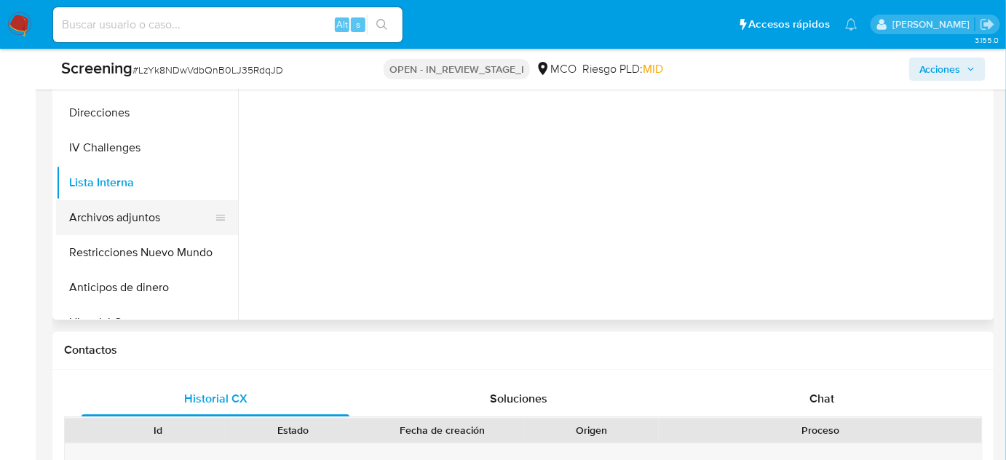
click at [121, 230] on button "Archivos adjuntos" at bounding box center [141, 217] width 170 height 35
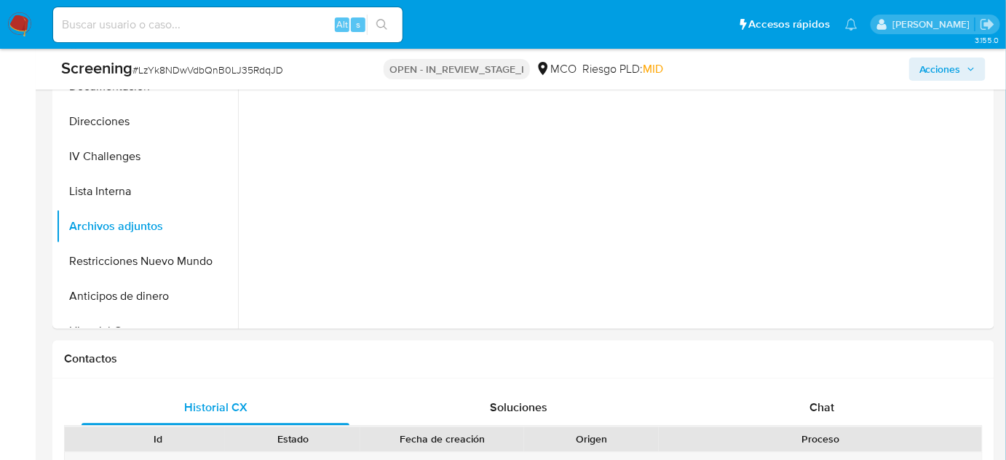
scroll to position [728, 0]
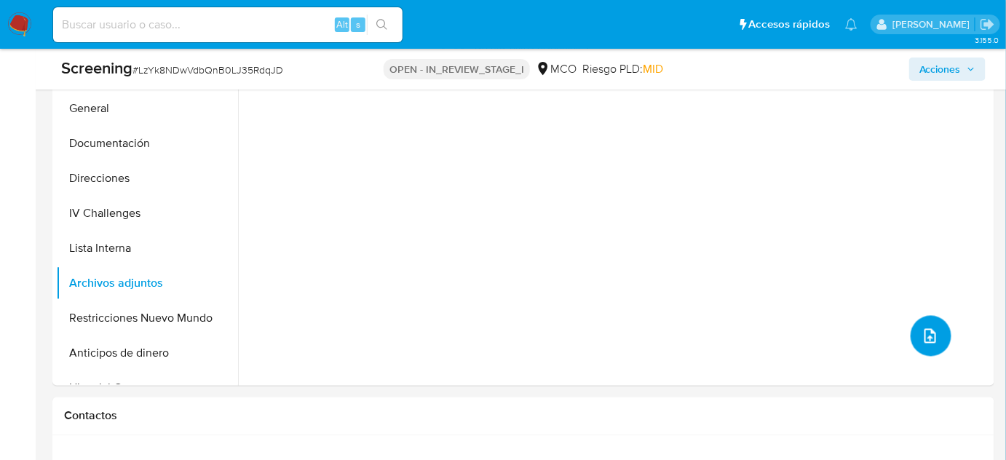
click at [914, 333] on button "upload-file" at bounding box center [931, 336] width 41 height 41
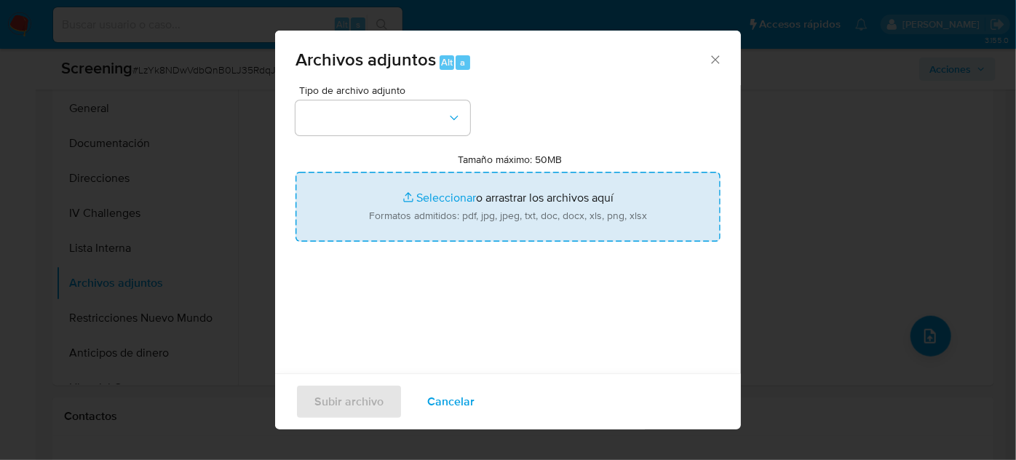
click at [555, 211] on input "Tamaño máximo: 50MB Seleccionar archivos" at bounding box center [508, 207] width 425 height 70
type input "C:\fakepath\Condenan a policía implicado en la tort... a un colado en Transmile…"
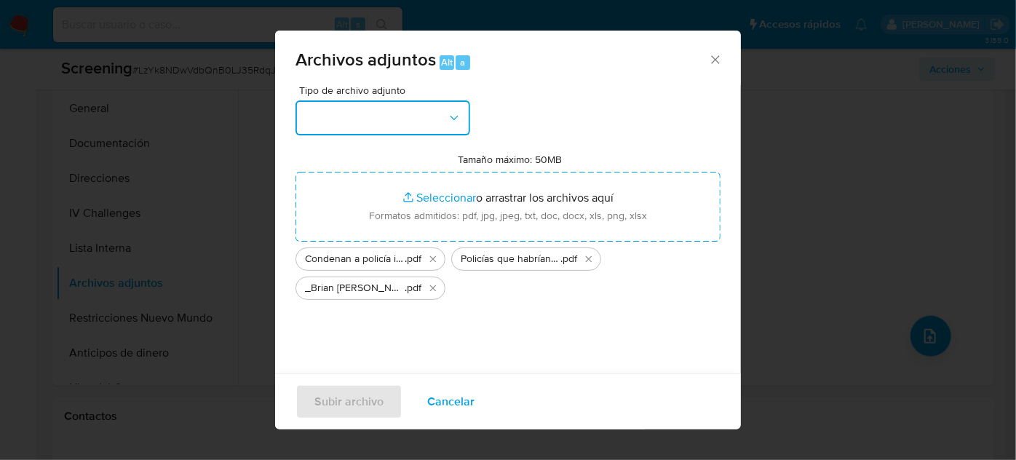
click at [404, 114] on button "button" at bounding box center [383, 117] width 175 height 35
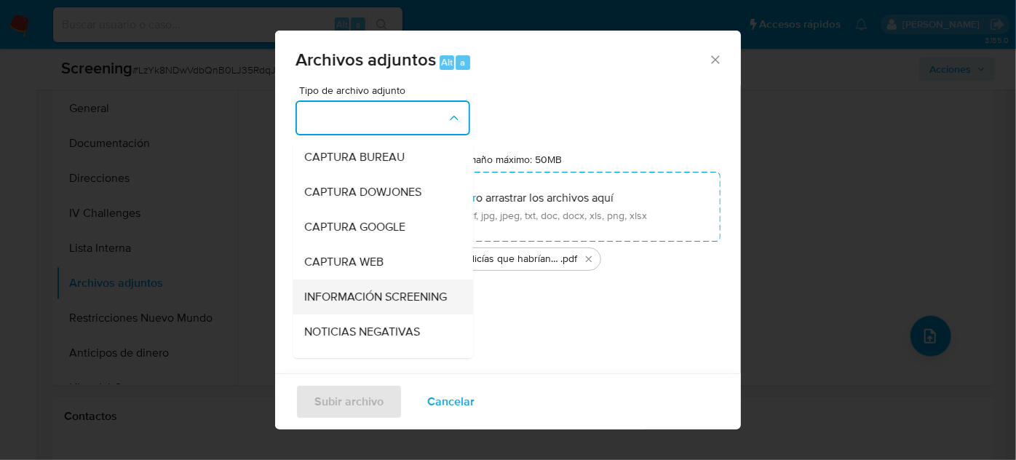
click at [363, 292] on span "INFORMACIÓN SCREENING" at bounding box center [375, 297] width 143 height 15
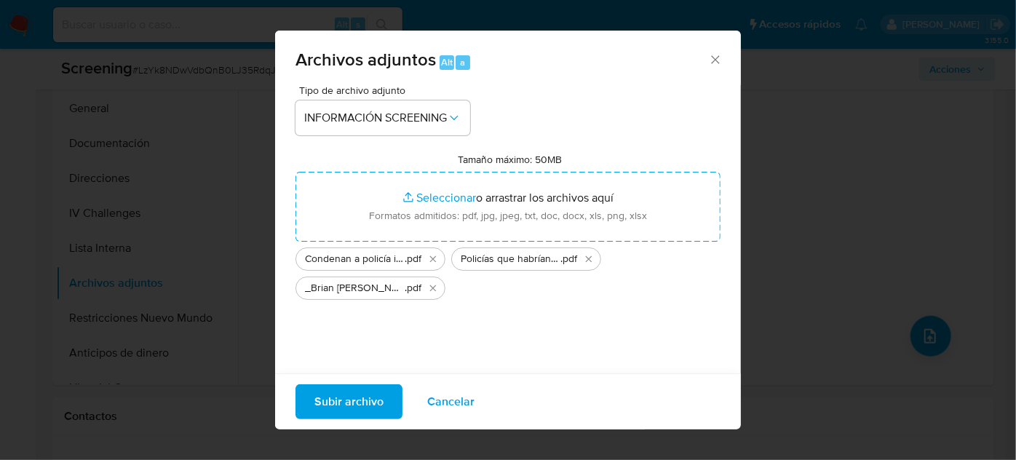
click at [345, 398] on span "Subir archivo" at bounding box center [349, 402] width 69 height 32
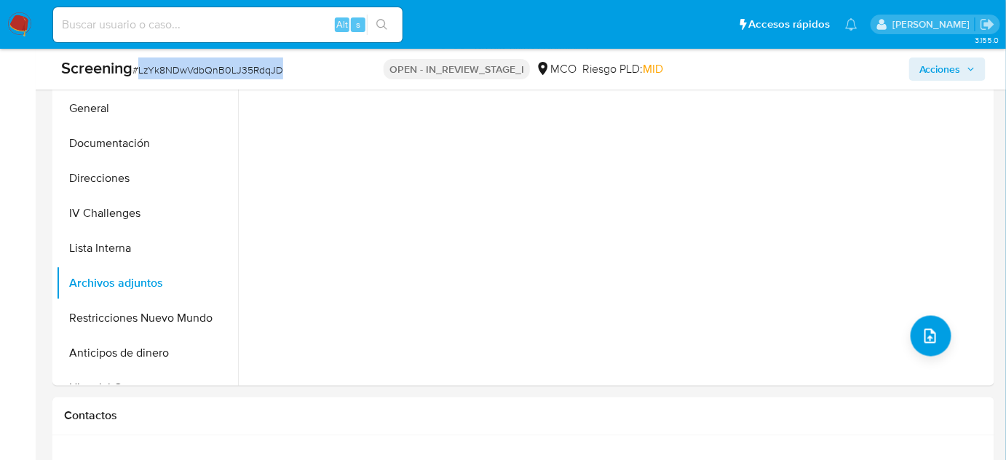
drag, startPoint x: 307, startPoint y: 77, endPoint x: 139, endPoint y: 75, distance: 168.2
click at [139, 75] on div "Screening # LzYk8NDwVdbQnB0LJ35RdqJD" at bounding box center [212, 69] width 303 height 22
copy span "LzYk8NDwVdbQnB0LJ35RdqJD"
click at [928, 330] on icon "upload-file" at bounding box center [930, 336] width 17 height 17
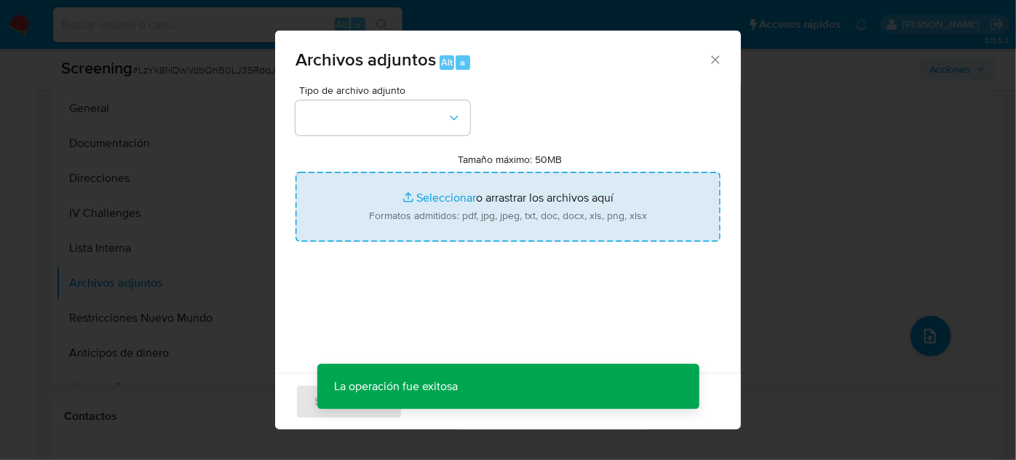
click at [562, 218] on input "Tamaño máximo: 50MB Seleccionar archivos" at bounding box center [508, 207] width 425 height 70
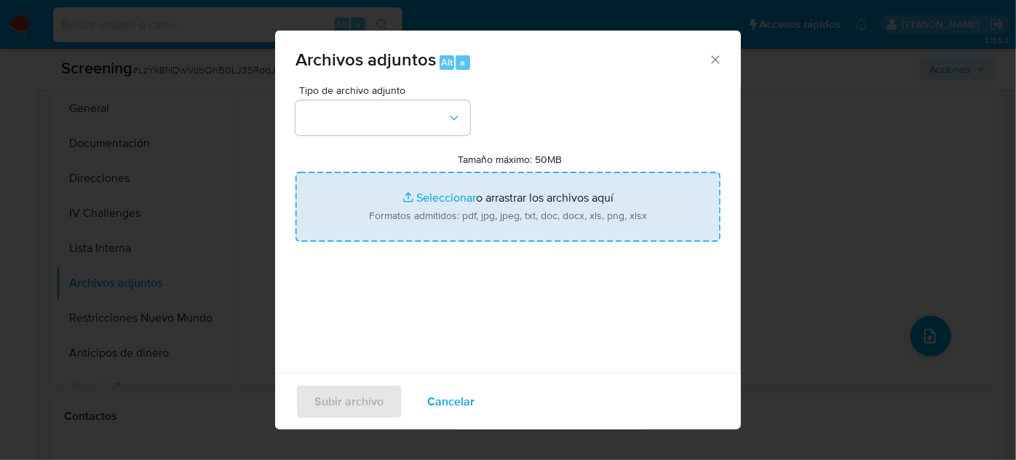
type input "C:\fakepath\EVIDENCIA - Case ID LzYk8NDwVdbQnB0LJ35RdqJD7P6Qk.pdf"
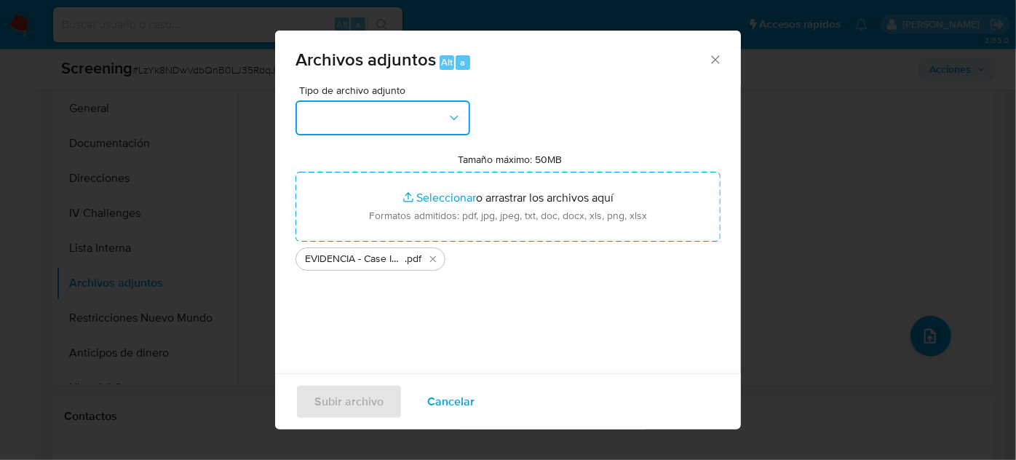
click at [431, 109] on button "button" at bounding box center [383, 117] width 175 height 35
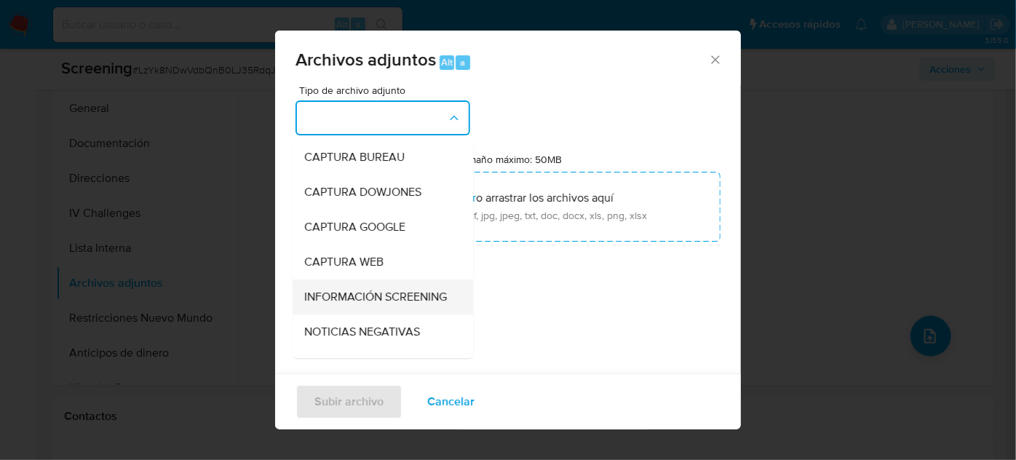
click at [352, 300] on span "INFORMACIÓN SCREENING" at bounding box center [375, 297] width 143 height 15
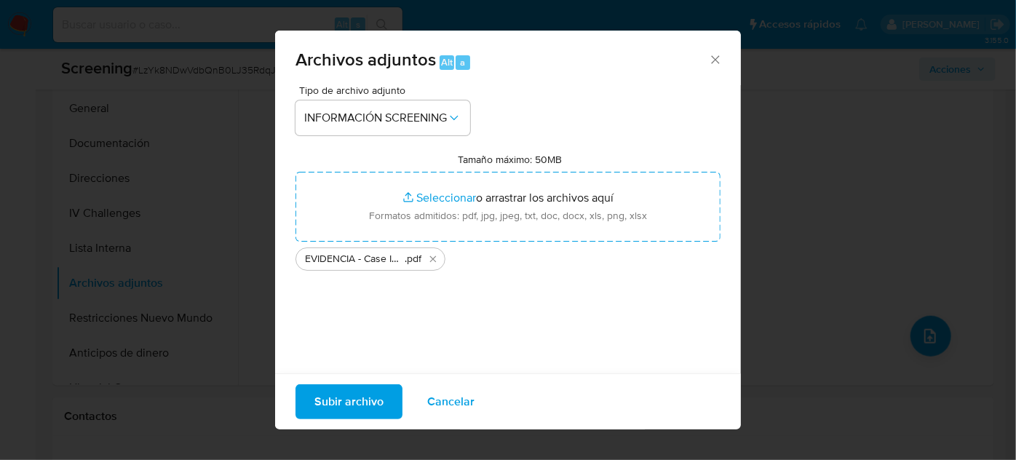
click at [361, 400] on span "Subir archivo" at bounding box center [349, 402] width 69 height 32
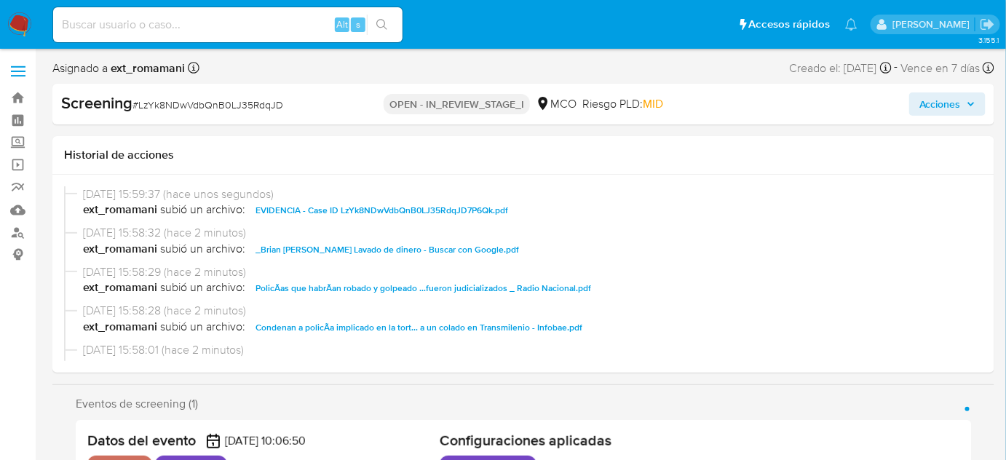
select select "10"
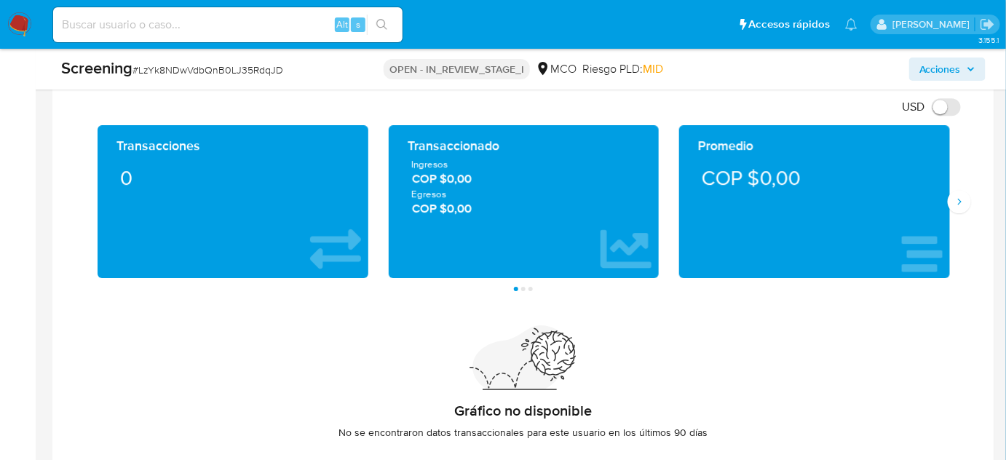
scroll to position [1376, 0]
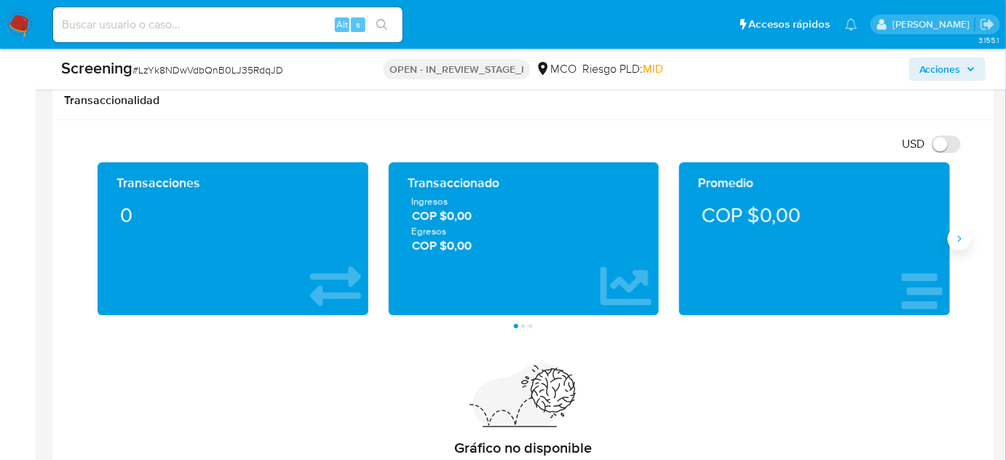
click at [953, 234] on button "Siguiente" at bounding box center [959, 238] width 23 height 23
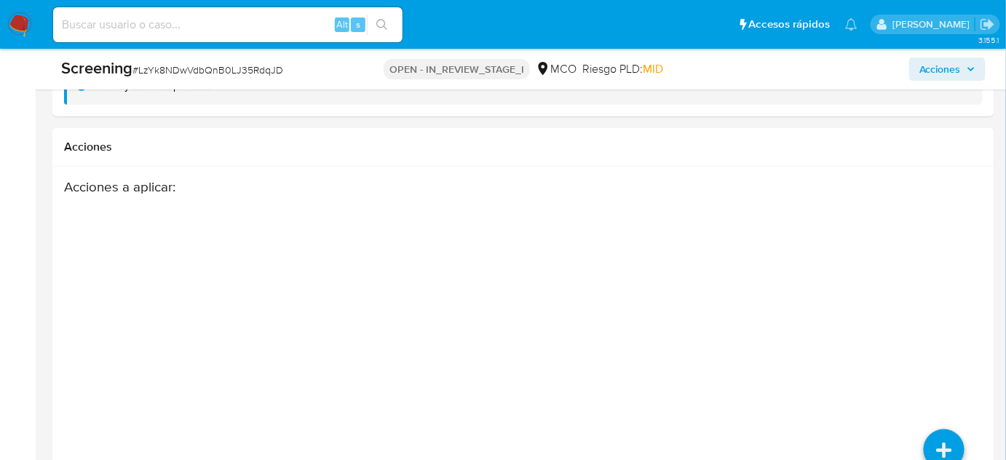
scroll to position [2334, 0]
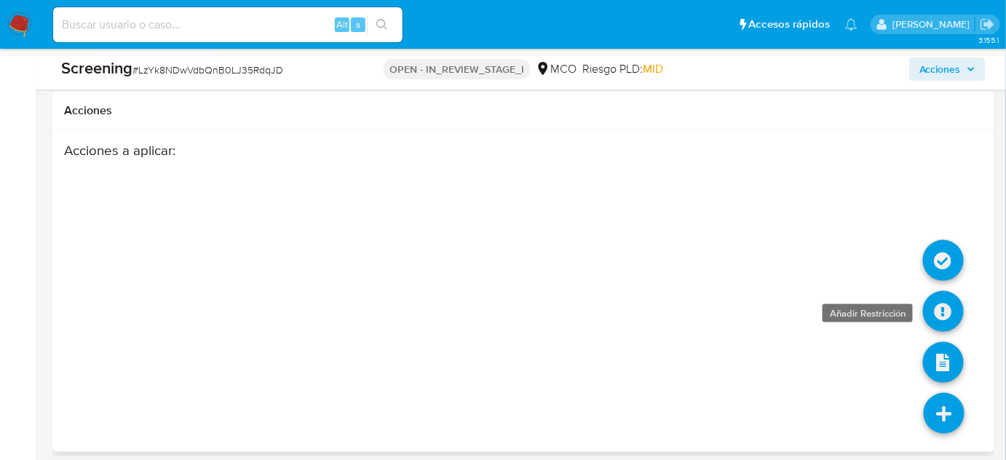
click at [947, 315] on icon at bounding box center [943, 311] width 41 height 41
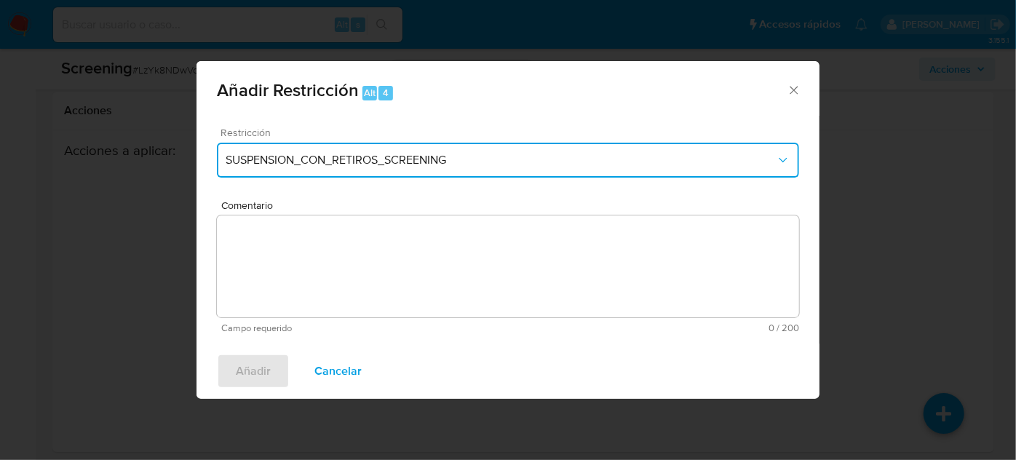
click at [394, 174] on button "SUSPENSION_CON_RETIROS_SCREENING" at bounding box center [508, 160] width 583 height 35
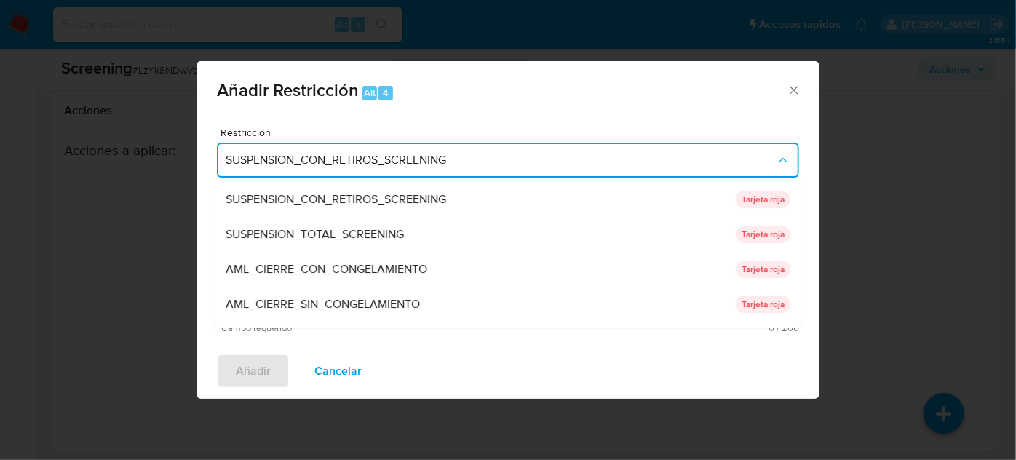
drag, startPoint x: 359, startPoint y: 232, endPoint x: 326, endPoint y: 257, distance: 41.5
click at [357, 234] on span "SUSPENSION_TOTAL_SCREENING" at bounding box center [315, 234] width 178 height 15
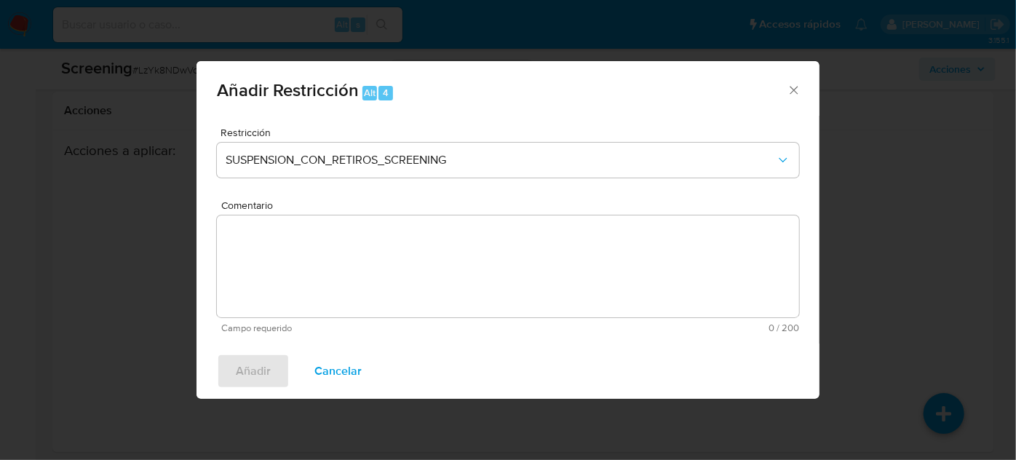
click at [326, 257] on textarea "Comentario" at bounding box center [508, 267] width 583 height 102
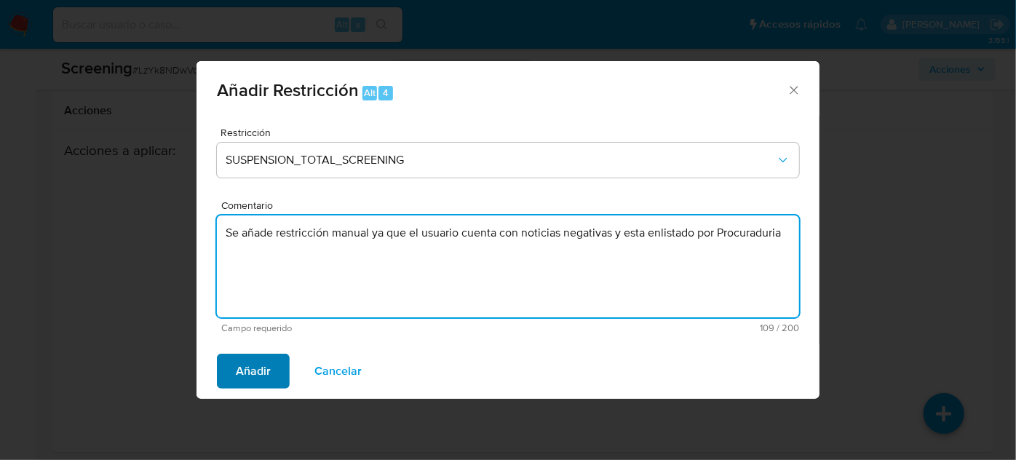
type textarea "Se añade restricción manual ya que el usuario cuenta con noticias negativas y e…"
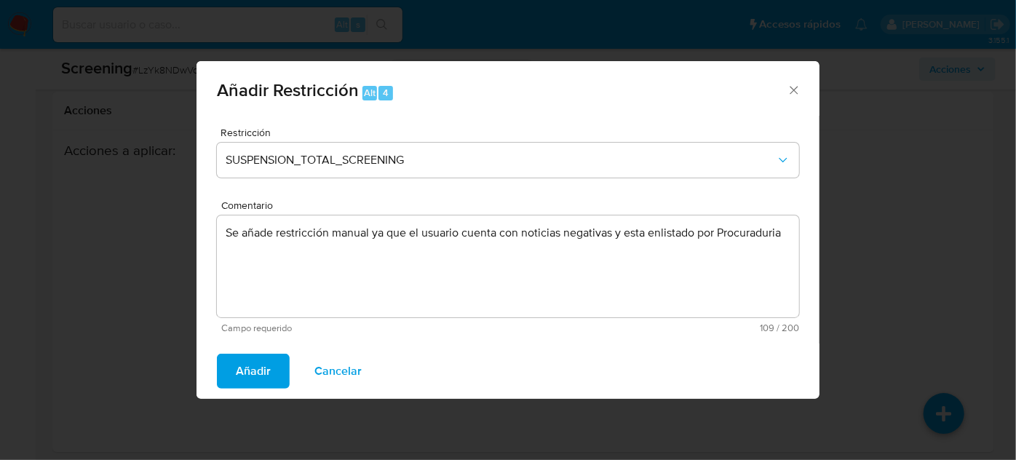
click at [257, 367] on span "Añadir" at bounding box center [253, 371] width 35 height 32
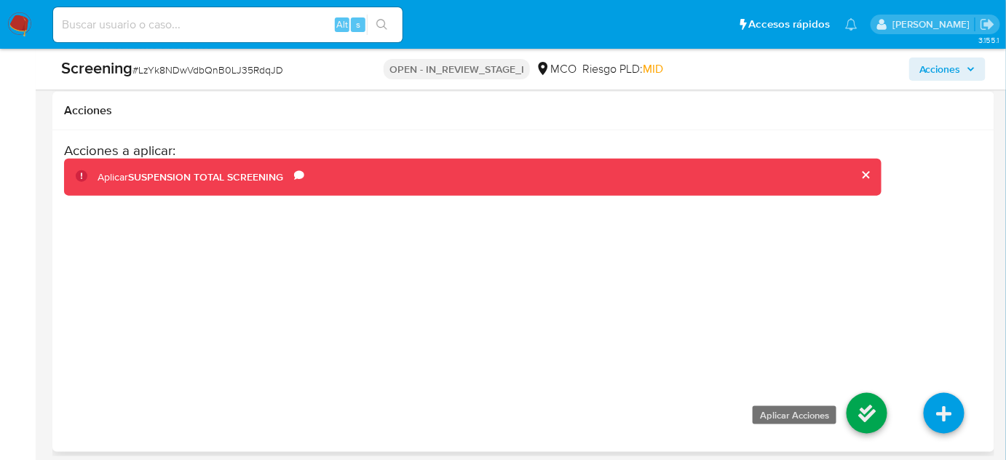
click at [854, 399] on icon at bounding box center [867, 413] width 41 height 41
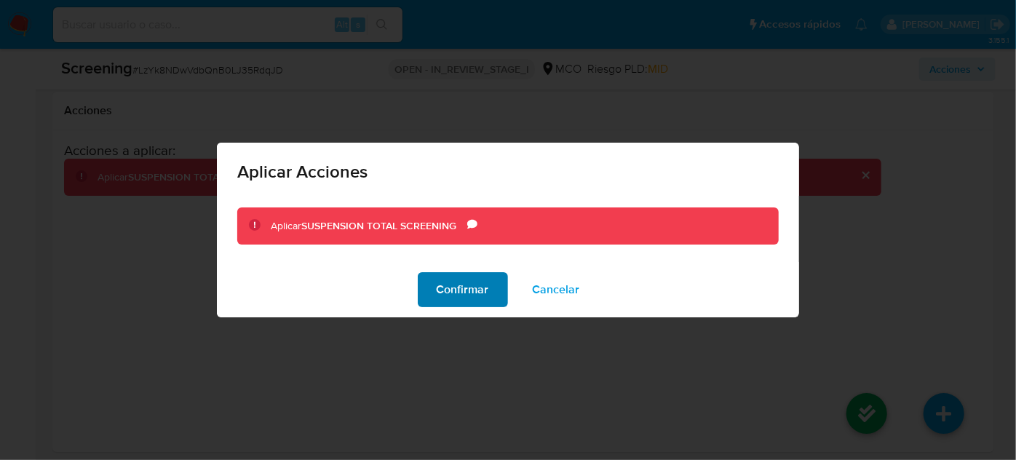
click at [481, 298] on span "Confirmar" at bounding box center [463, 290] width 52 height 32
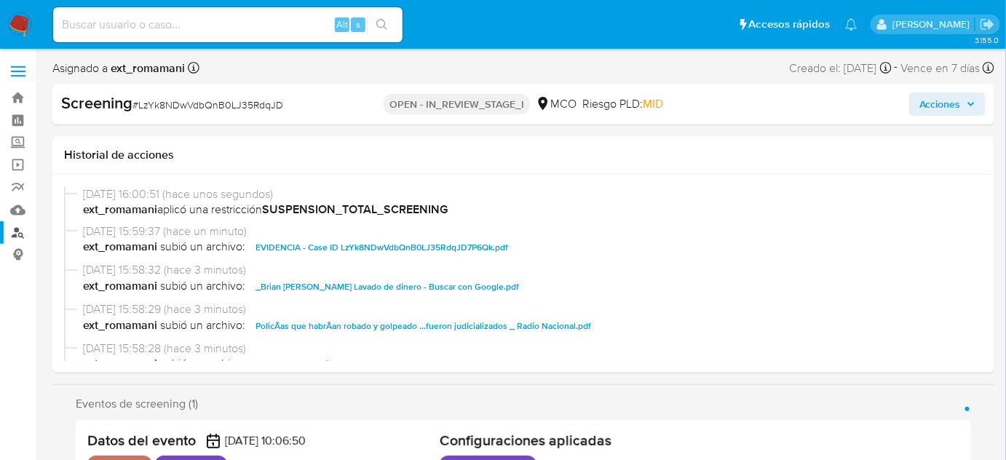
select select "10"
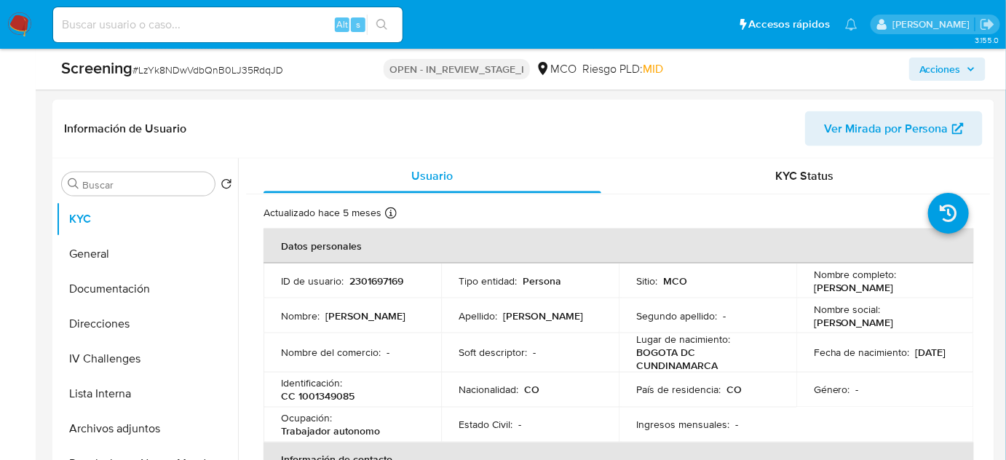
scroll to position [662, 0]
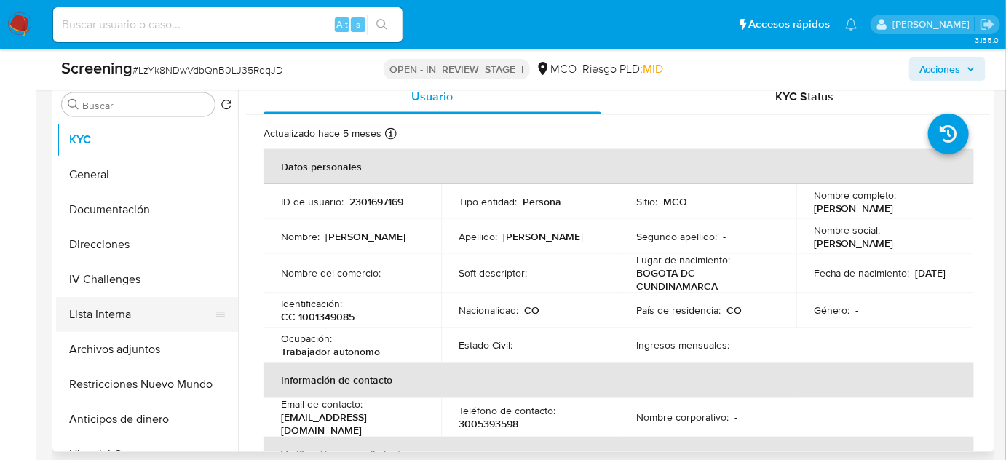
click at [143, 310] on button "Lista Interna" at bounding box center [141, 314] width 170 height 35
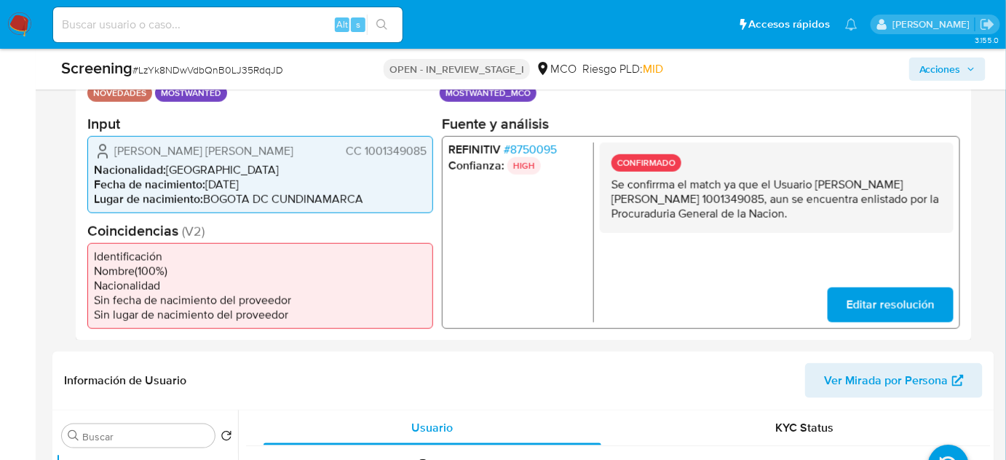
select select "10"
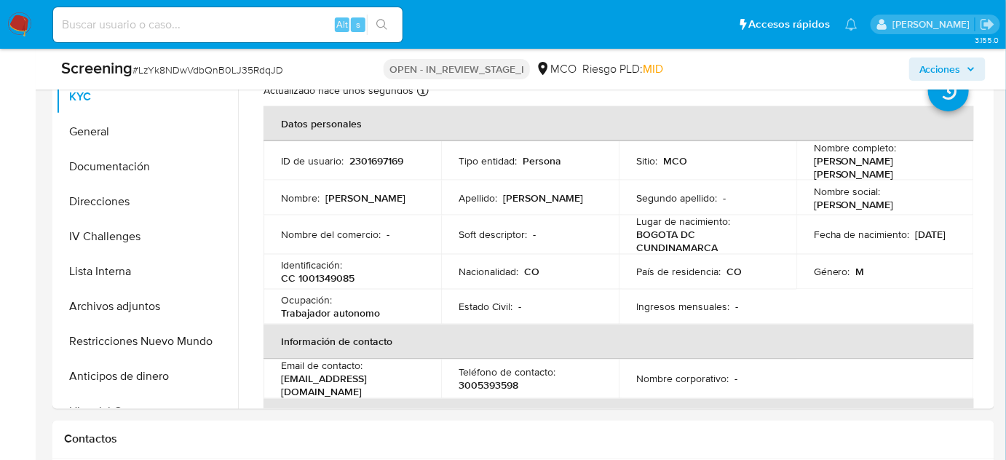
scroll to position [728, 0]
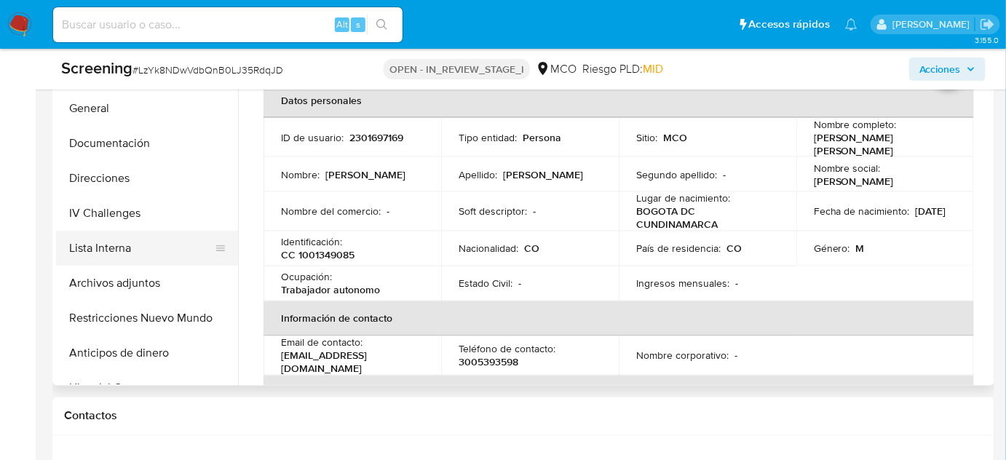
click at [87, 245] on button "Lista Interna" at bounding box center [141, 248] width 170 height 35
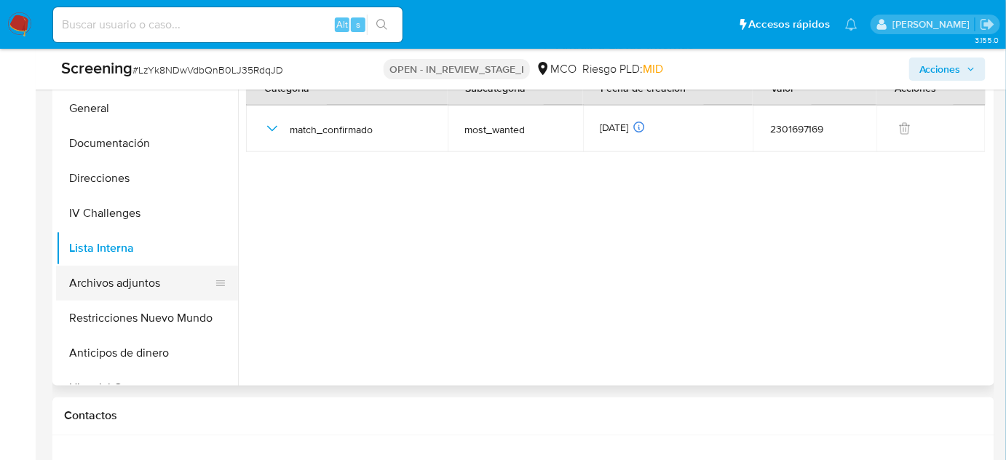
click at [145, 283] on button "Archivos adjuntos" at bounding box center [141, 283] width 170 height 35
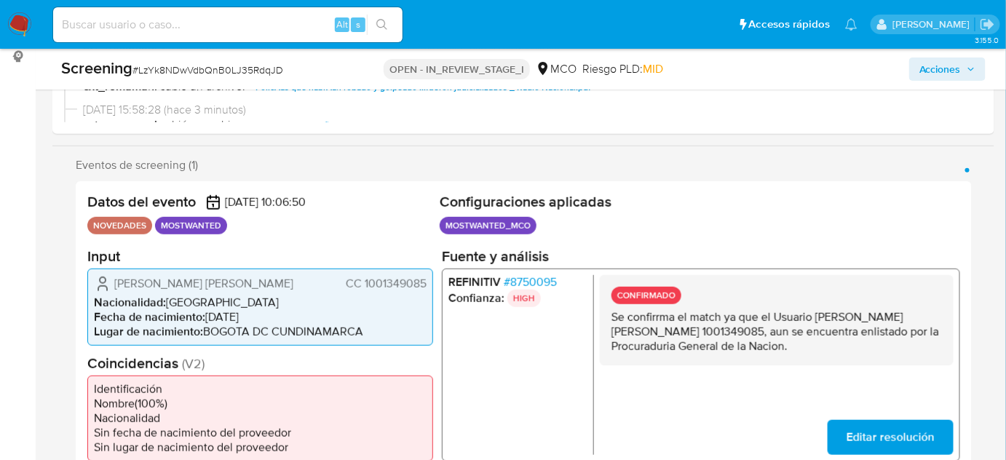
scroll to position [0, 0]
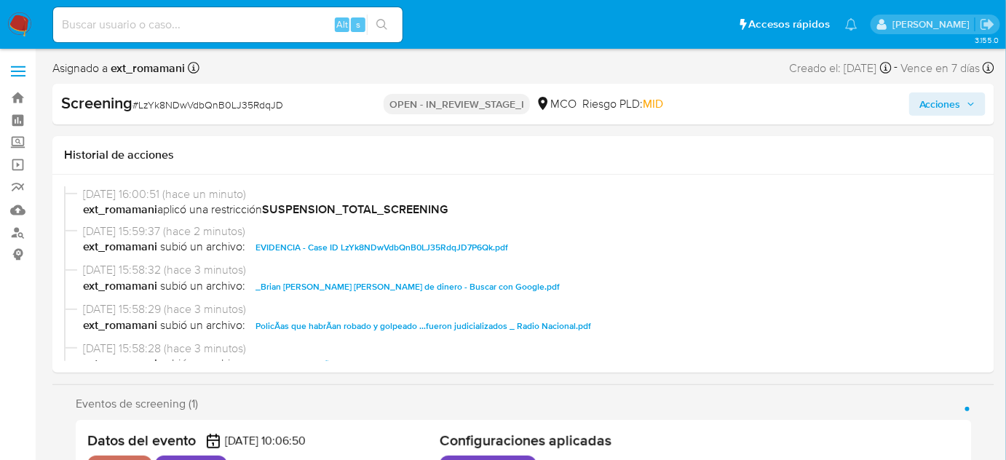
click at [946, 102] on span "Acciones" at bounding box center [941, 103] width 42 height 23
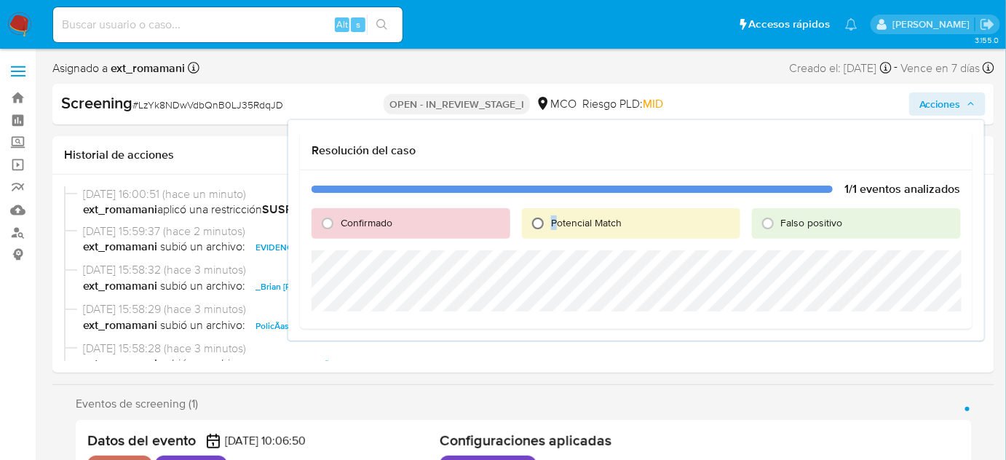
click at [534, 228] on div "Potencial Match" at bounding box center [631, 223] width 218 height 31
click at [536, 225] on input "Potencial Match" at bounding box center [537, 223] width 23 height 23
radio input "true"
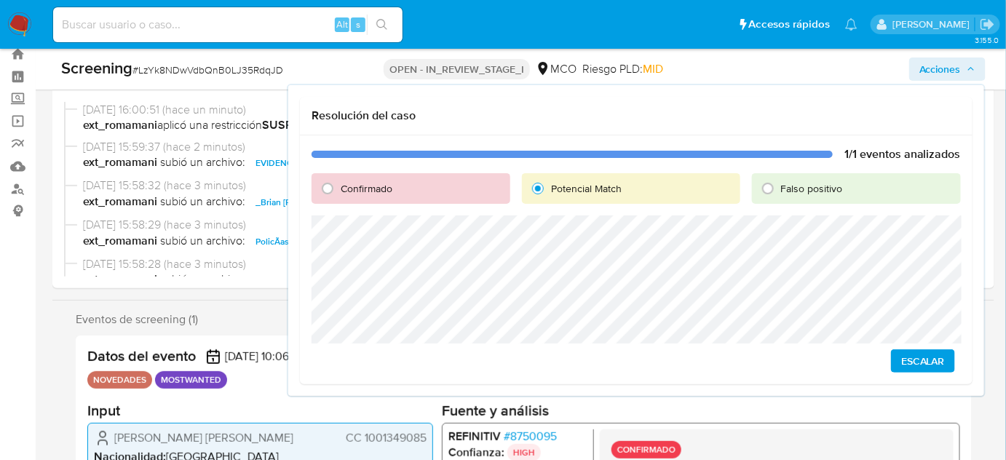
scroll to position [66, 0]
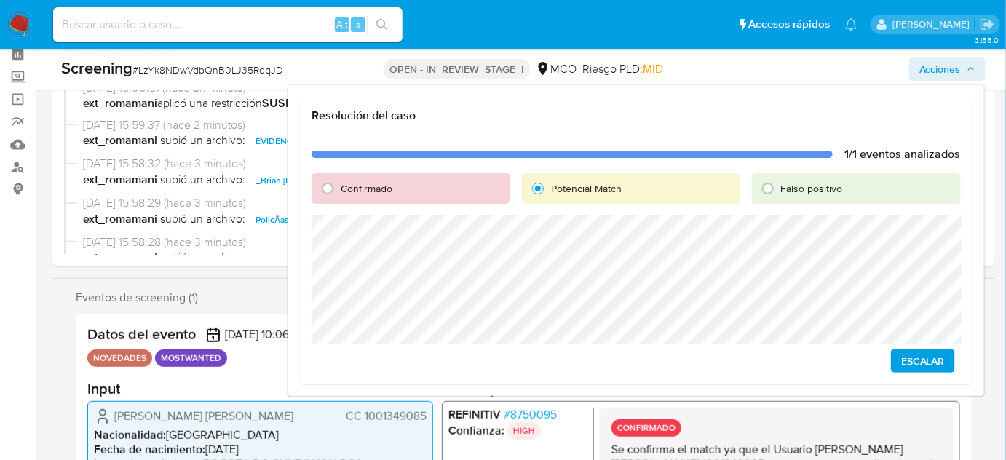
click at [932, 359] on span "Escalar" at bounding box center [923, 361] width 44 height 20
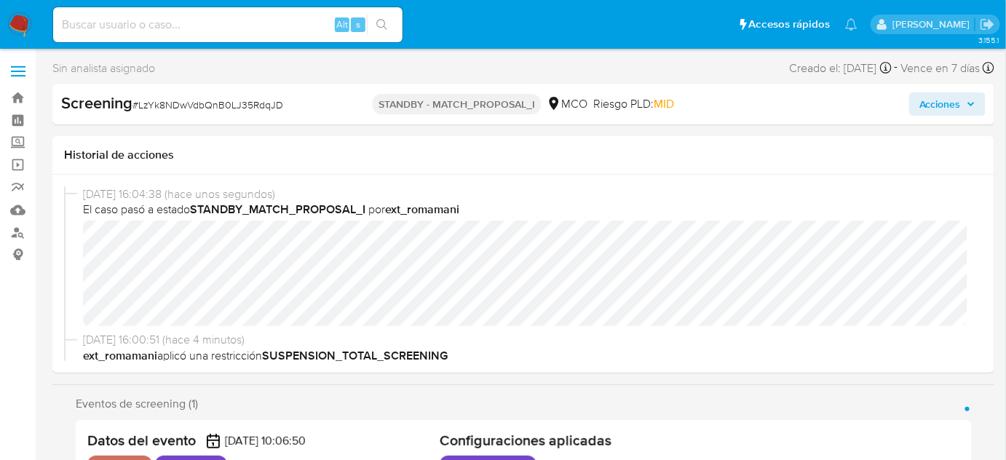
select select "10"
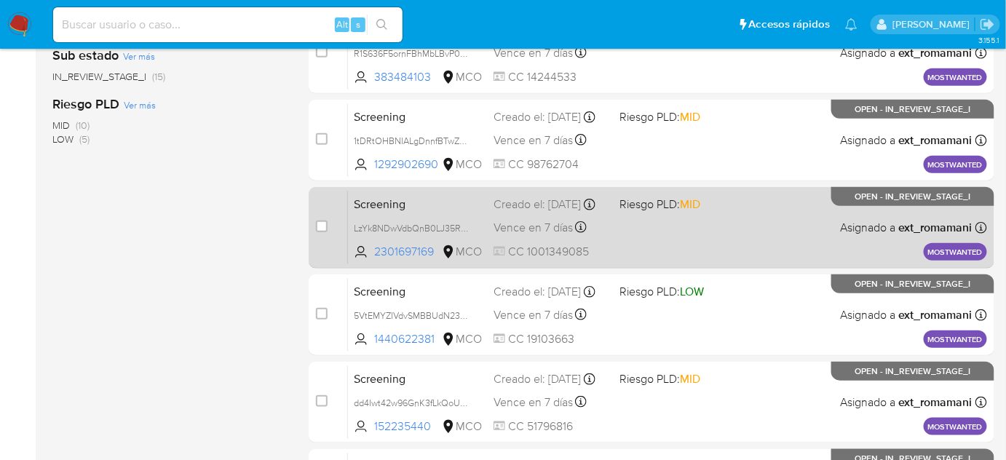
scroll to position [272, 0]
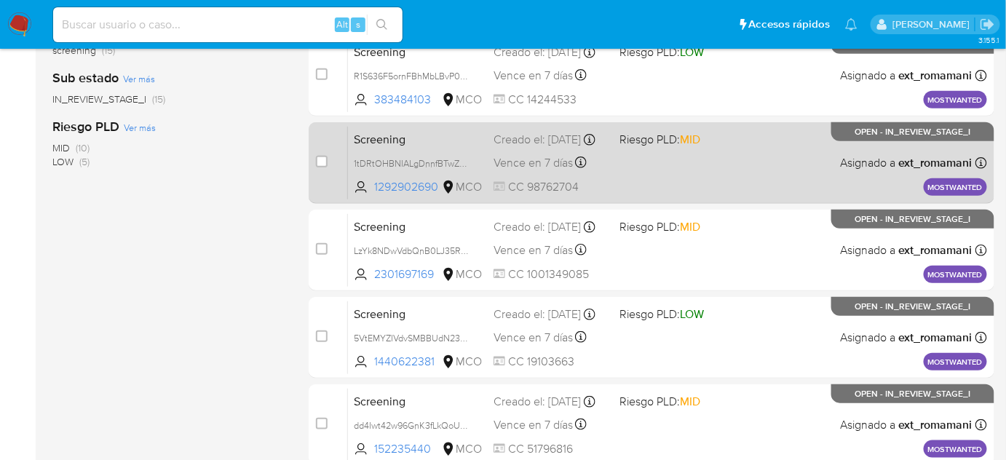
click at [675, 170] on div "Screening 1tDRtOHBNIALgDnnfBTwZDHg 1292902690 MCO Riesgo PLD: MID Creado el: 22…" at bounding box center [667, 163] width 639 height 74
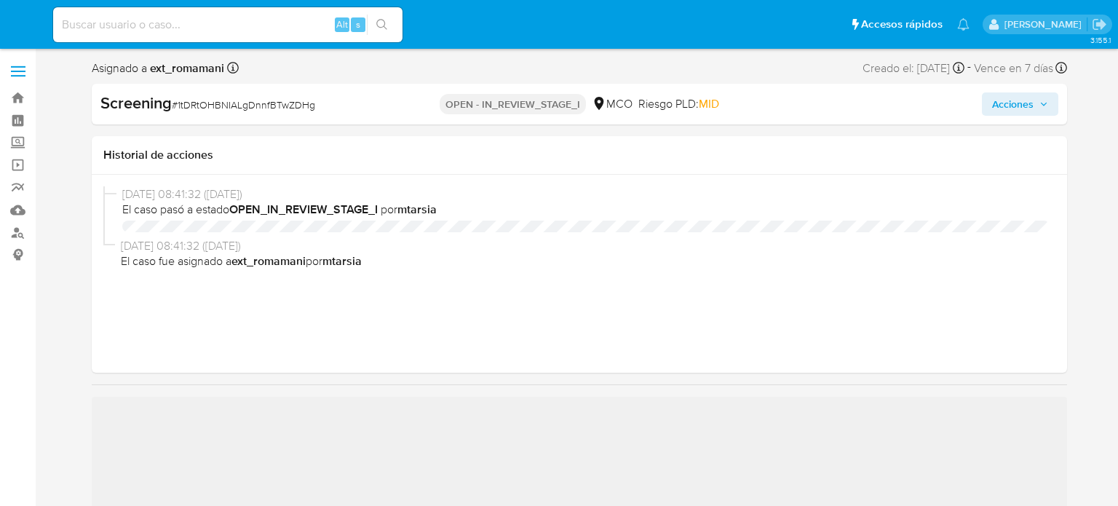
select select "10"
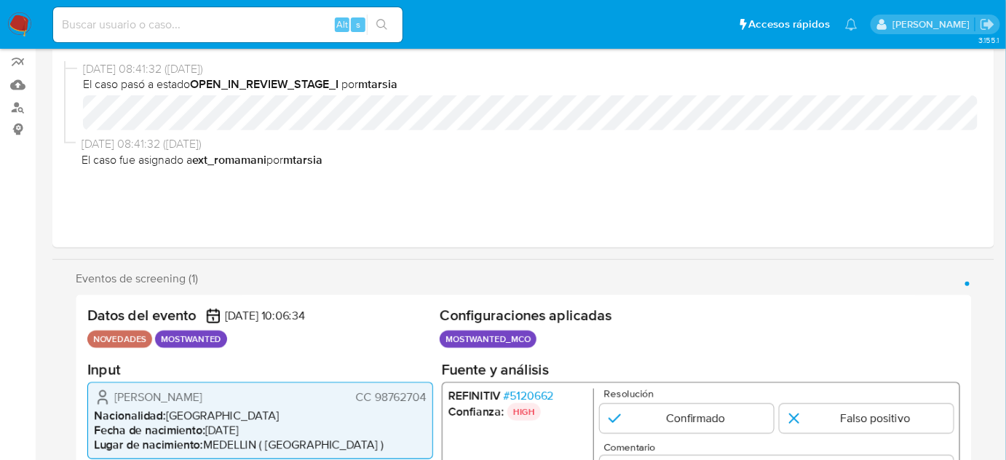
scroll to position [264, 0]
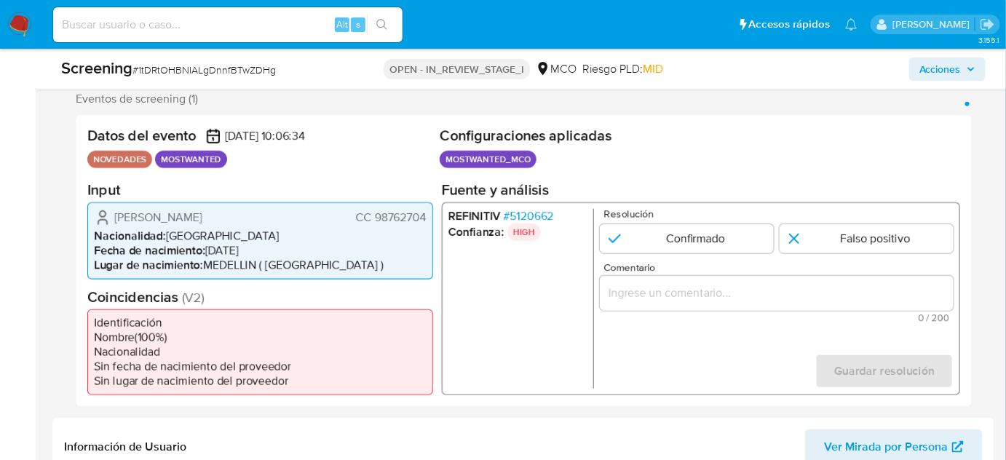
drag, startPoint x: 304, startPoint y: 216, endPoint x: 103, endPoint y: 217, distance: 201.7
click at [103, 217] on div "Francisco Antonio Castañeda Mejia CC 98762704" at bounding box center [260, 216] width 333 height 17
drag, startPoint x: 426, startPoint y: 217, endPoint x: 374, endPoint y: 215, distance: 52.5
click at [374, 215] on span "CC 98762704" at bounding box center [391, 217] width 71 height 15
click at [393, 238] on li "Nacionalidad : Colombia" at bounding box center [260, 236] width 333 height 15
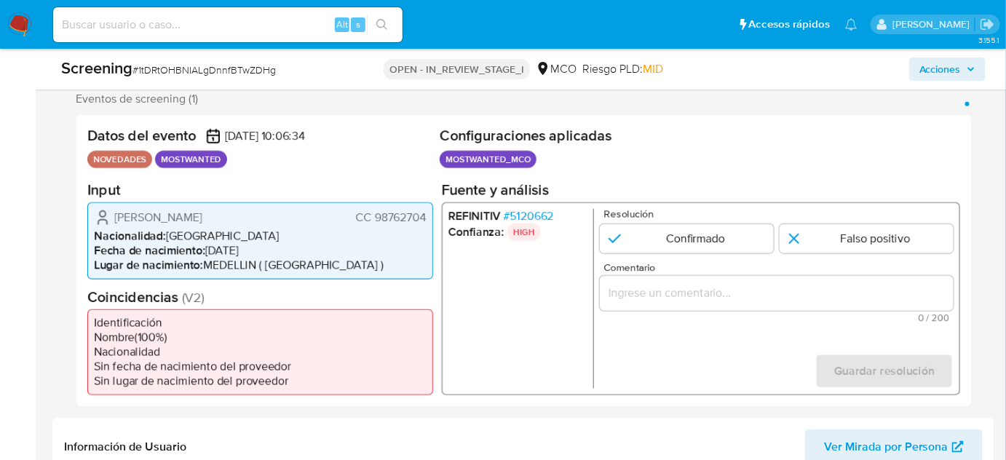
drag, startPoint x: 430, startPoint y: 217, endPoint x: 375, endPoint y: 220, distance: 54.7
click at [375, 220] on div "Francisco Antonio Castañeda Mejia CC 98762704 Nacionalidad : Colombia Fecha de …" at bounding box center [260, 240] width 346 height 77
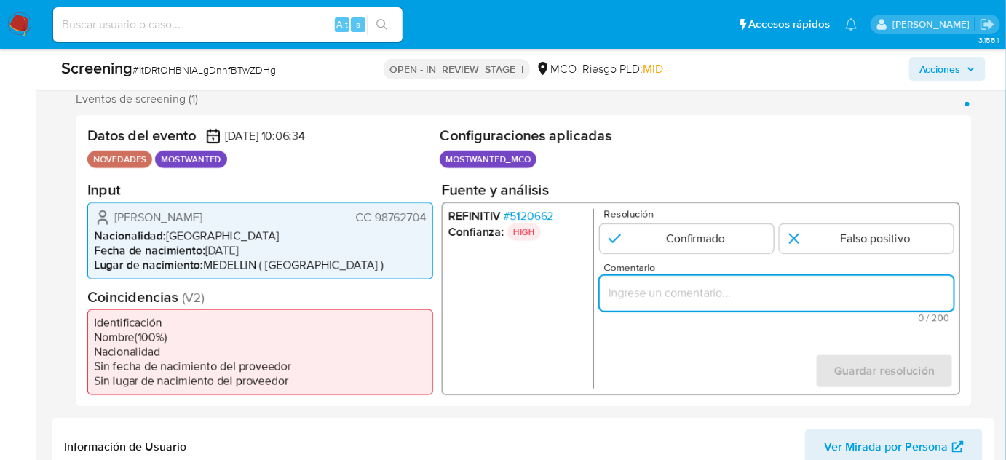
click at [714, 288] on input "Comentario" at bounding box center [777, 292] width 354 height 19
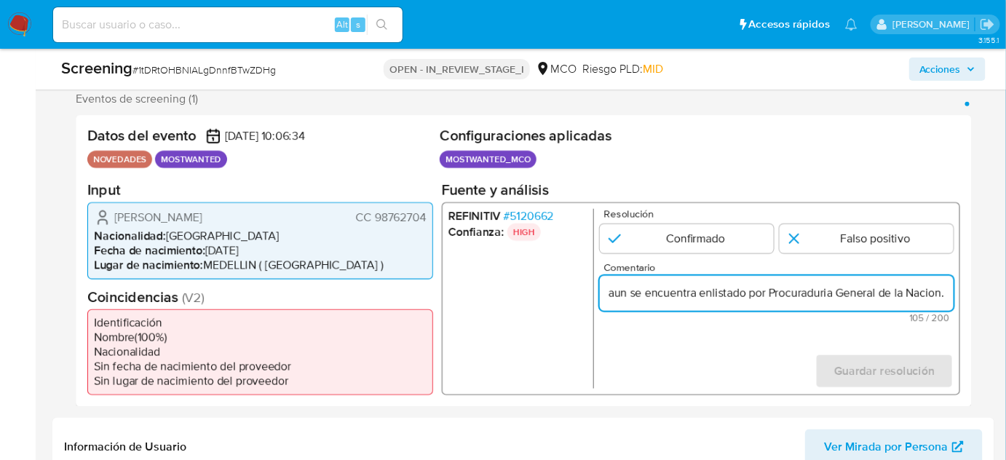
scroll to position [0, 0]
click at [789, 359] on form "Resolución Confirmado Falso positivo Comentario Se confirma el match ya que el …" at bounding box center [777, 298] width 354 height 180
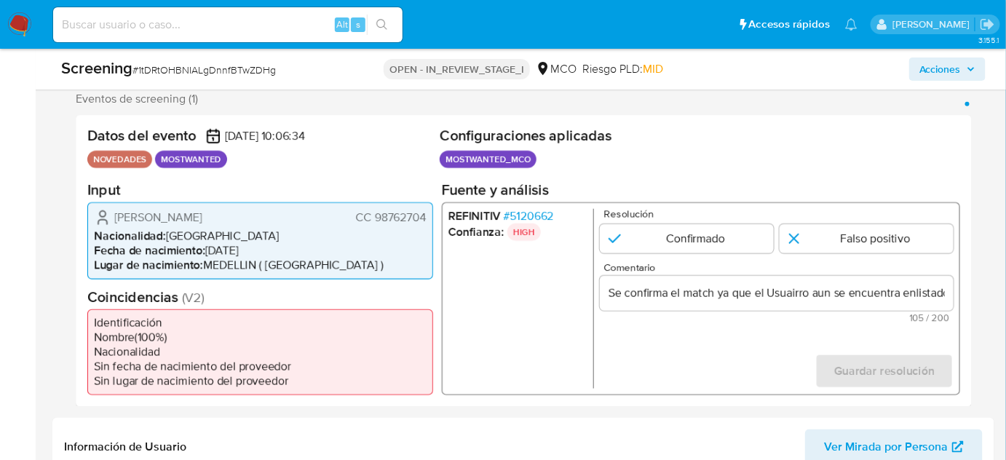
click at [800, 293] on input "Se confirma el match ya que el Usuairro aun se encuentra enlistado por Procurad…" at bounding box center [777, 292] width 354 height 19
drag, startPoint x: 111, startPoint y: 218, endPoint x: 431, endPoint y: 218, distance: 320.4
click at [431, 218] on div "Francisco Antonio Castañeda Mejia CC 98762704 Nacionalidad : Colombia Fecha de …" at bounding box center [260, 240] width 346 height 77
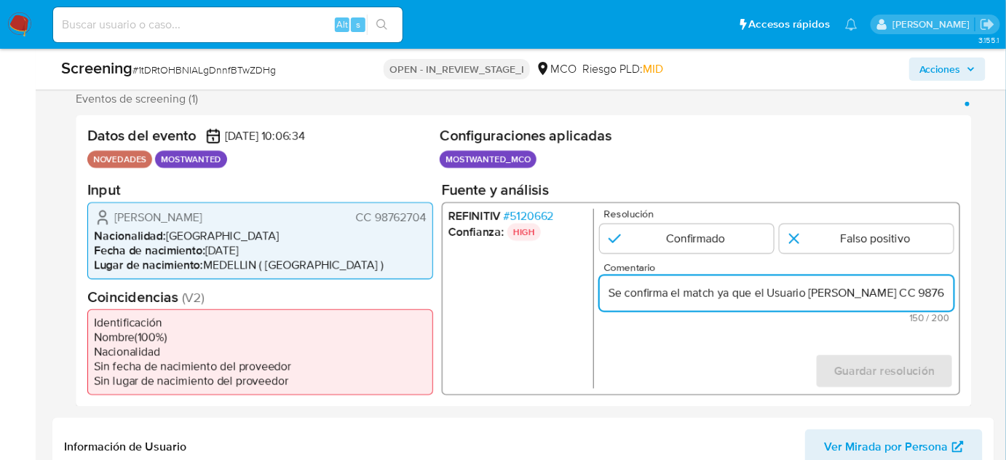
click at [867, 289] on input "Se confirma el match ya que el Usuario Francisco Antonio Castañeda Mejia CC 987…" at bounding box center [777, 292] width 354 height 19
click at [947, 293] on input "Se confirma el match ya que el Usuario Francisco Antonio Castañeda Mejia CC 987…" at bounding box center [777, 292] width 354 height 19
click at [666, 296] on input "Se confirma el match ya que el Usuario Francisco Antonio Castañeda Mejia CC 987…" at bounding box center [777, 292] width 354 height 19
click at [744, 296] on input "Se confirma el match ya que el Usuario Francisco Antonio Castañeda Mejia, CC 98…" at bounding box center [777, 292] width 354 height 19
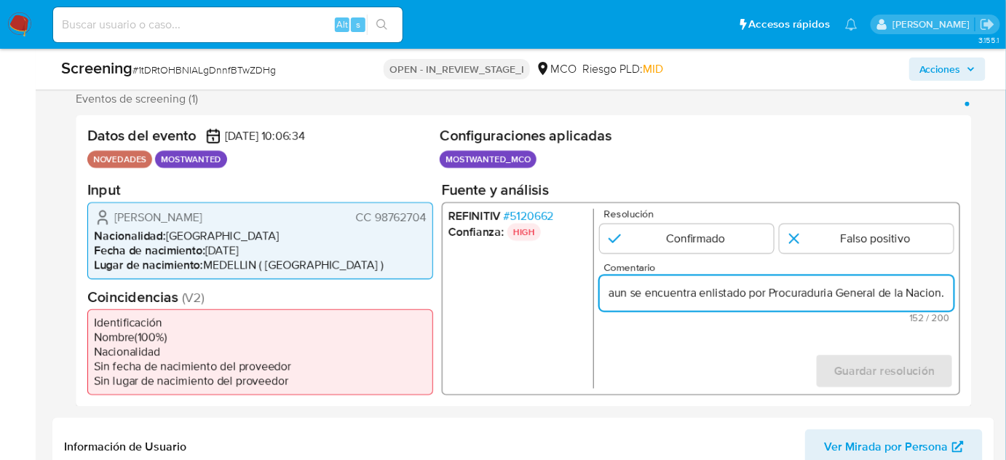
scroll to position [0, 467]
drag, startPoint x: 898, startPoint y: 294, endPoint x: 943, endPoint y: 296, distance: 45.2
click at [943, 296] on input "Se confirma el match ya que el Usuario Francisco Antonio Castañeda Mejia, CC 98…" at bounding box center [777, 292] width 354 height 19
type input "Se confirma el match ya que el Usuario Francisco Antonio Castañeda Mejia, CC 98…"
click at [698, 241] on input "1 de 1" at bounding box center [687, 238] width 174 height 29
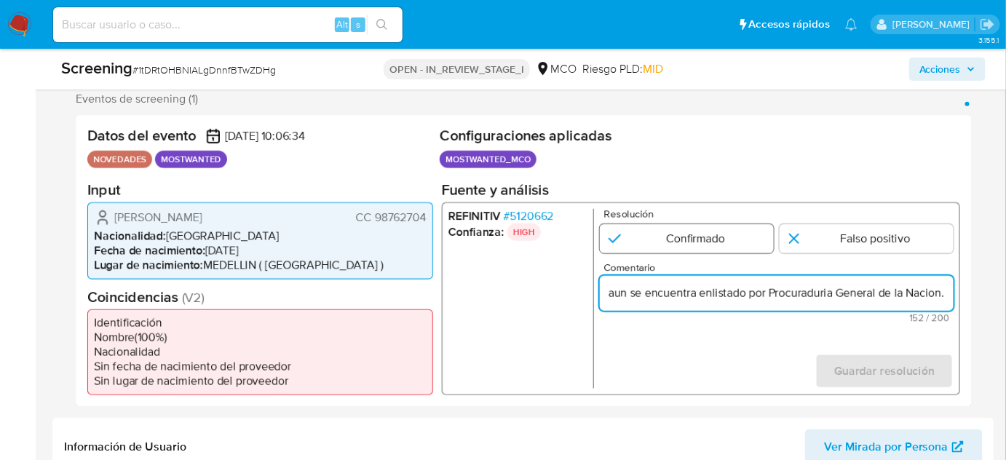
radio input "true"
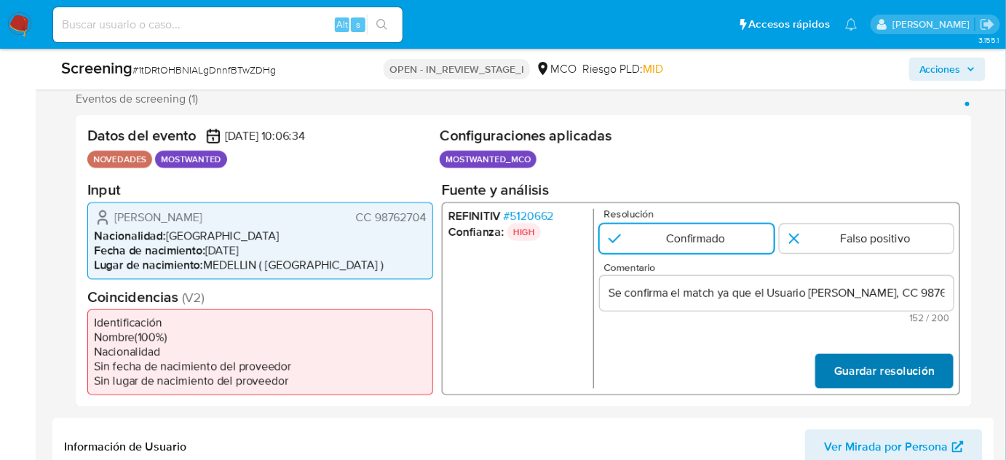
click at [854, 373] on span "Guardar resolución" at bounding box center [884, 371] width 100 height 32
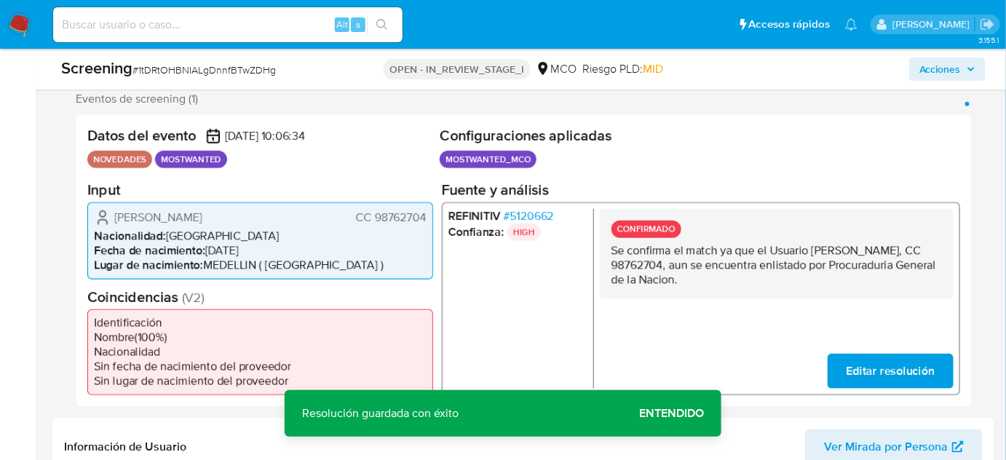
drag, startPoint x: 846, startPoint y: 277, endPoint x: 601, endPoint y: 250, distance: 246.1
click at [601, 250] on div "CONFIRMADO Se confirma el match ya que el Usuario Francisco Antonio Castañeda M…" at bounding box center [777, 253] width 354 height 90
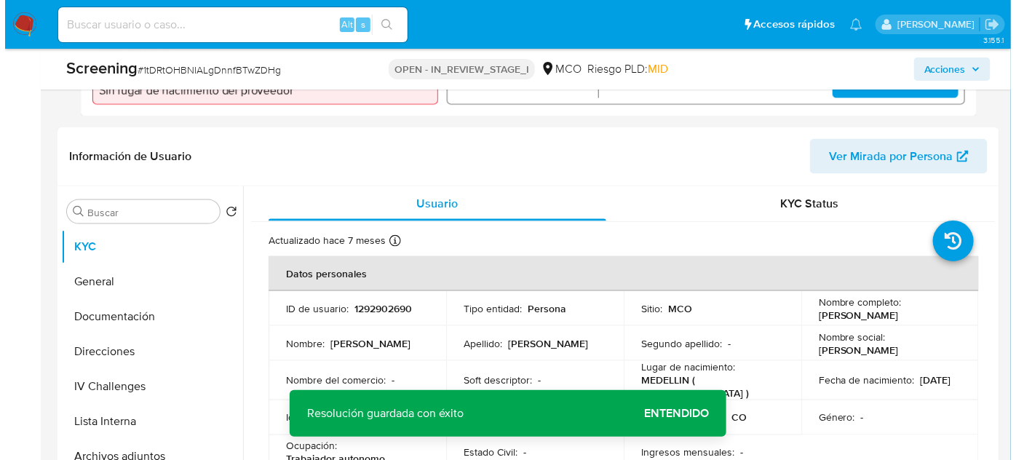
scroll to position [596, 0]
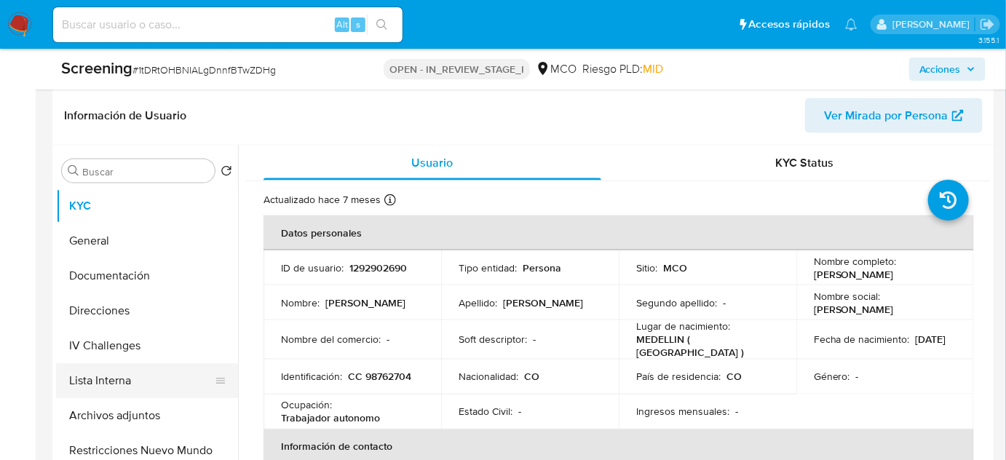
click at [113, 372] on button "Lista Interna" at bounding box center [141, 380] width 170 height 35
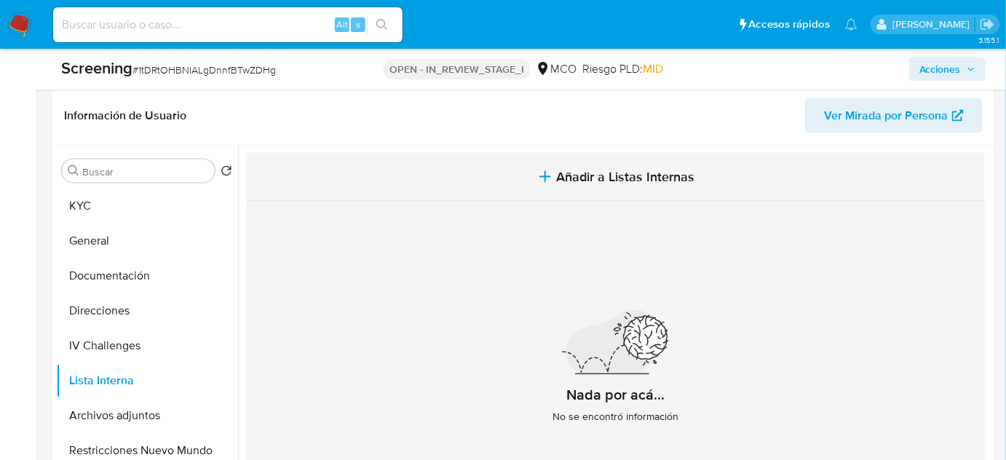
click at [599, 171] on span "Añadir a Listas Internas" at bounding box center [626, 177] width 138 height 16
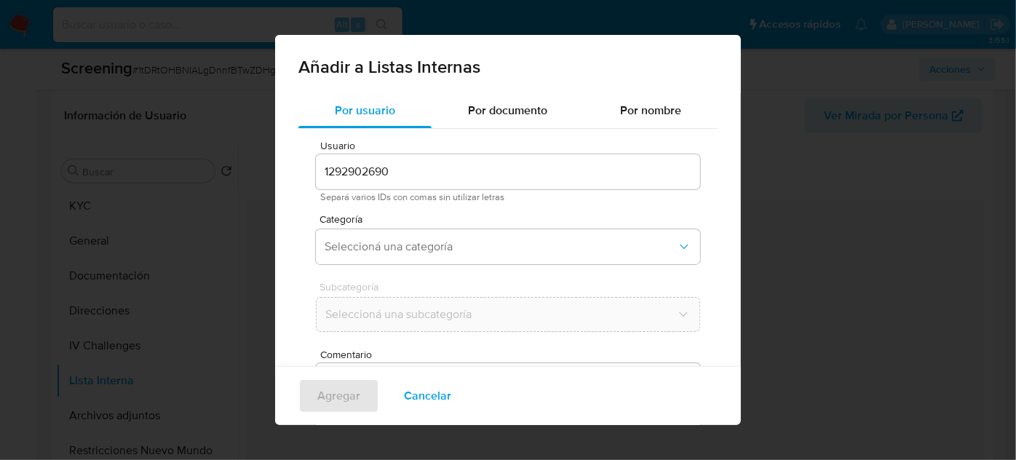
scroll to position [54, 0]
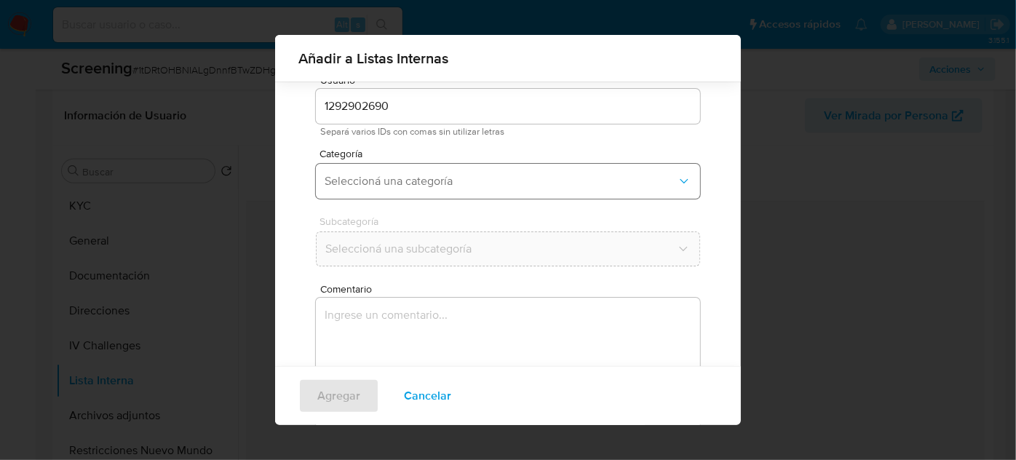
click at [459, 195] on button "Seleccioná una categoría" at bounding box center [508, 181] width 384 height 35
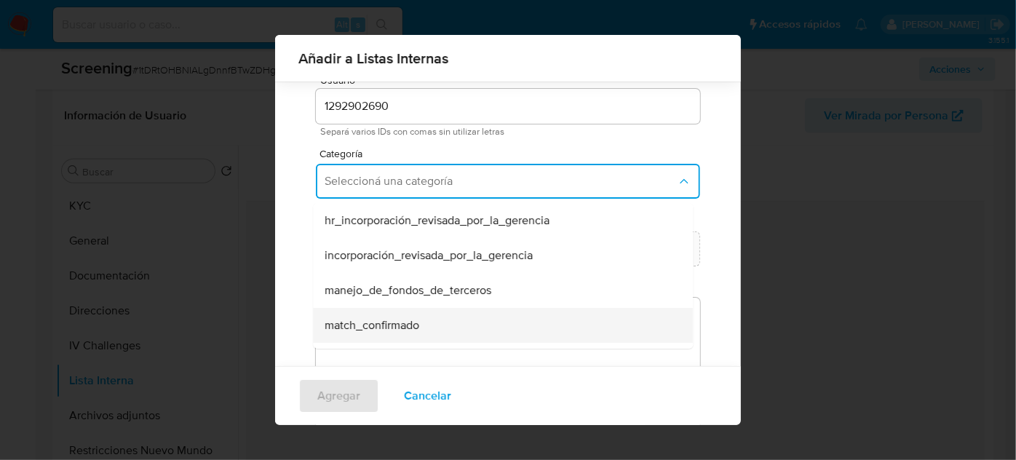
click at [398, 322] on span "match_confirmado" at bounding box center [372, 325] width 95 height 15
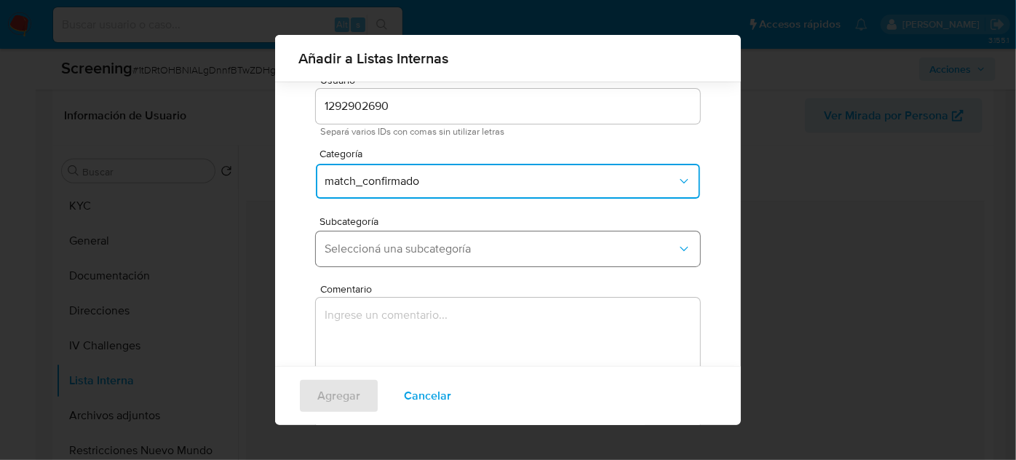
click at [459, 253] on span "Seleccioná una subcategoría" at bounding box center [501, 249] width 352 height 15
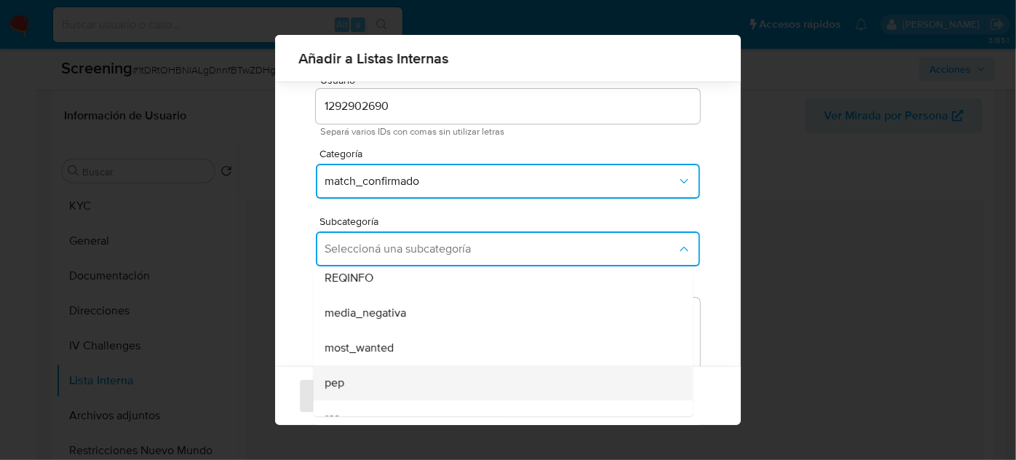
scroll to position [99, 0]
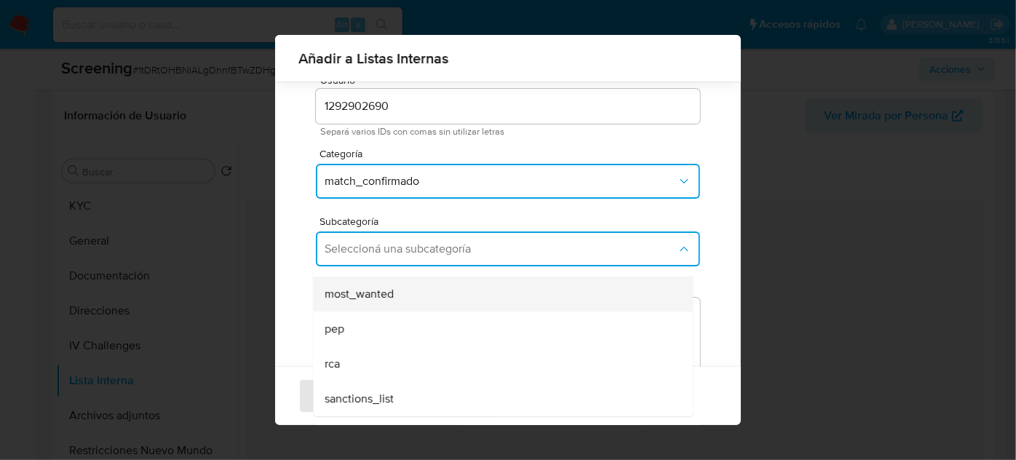
click at [411, 292] on div "most_wanted" at bounding box center [499, 294] width 348 height 35
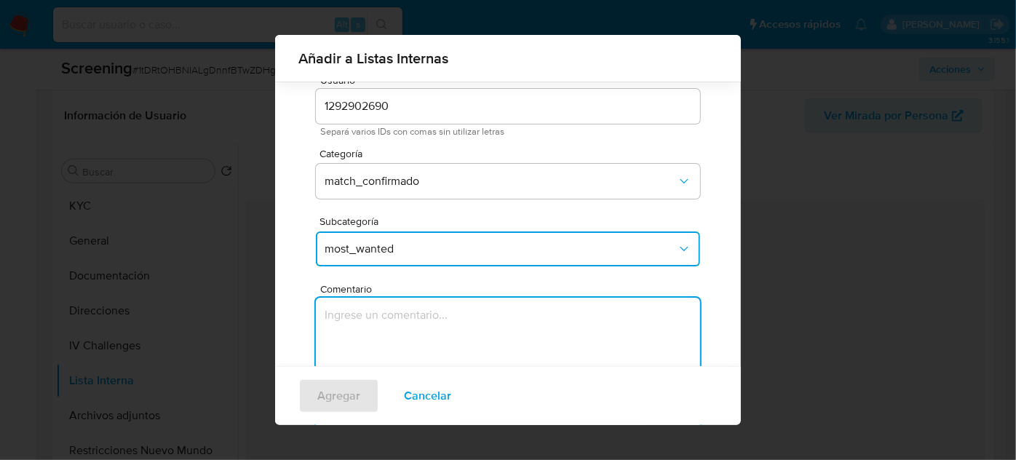
click at [398, 323] on textarea "Comentario" at bounding box center [508, 368] width 384 height 140
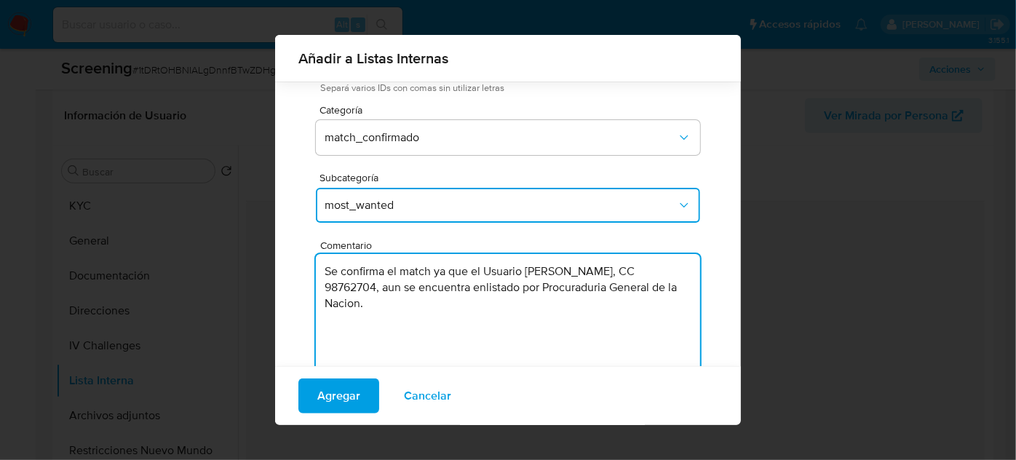
scroll to position [120, 0]
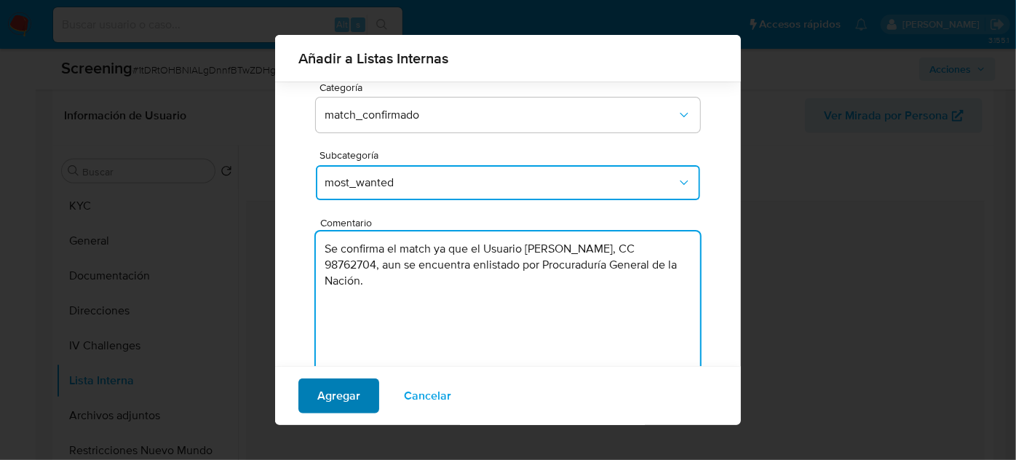
type textarea "Se confirma el match ya que el Usuario Francisco Antonio Castañeda Mejia, CC 98…"
click at [332, 392] on span "Agregar" at bounding box center [338, 396] width 43 height 32
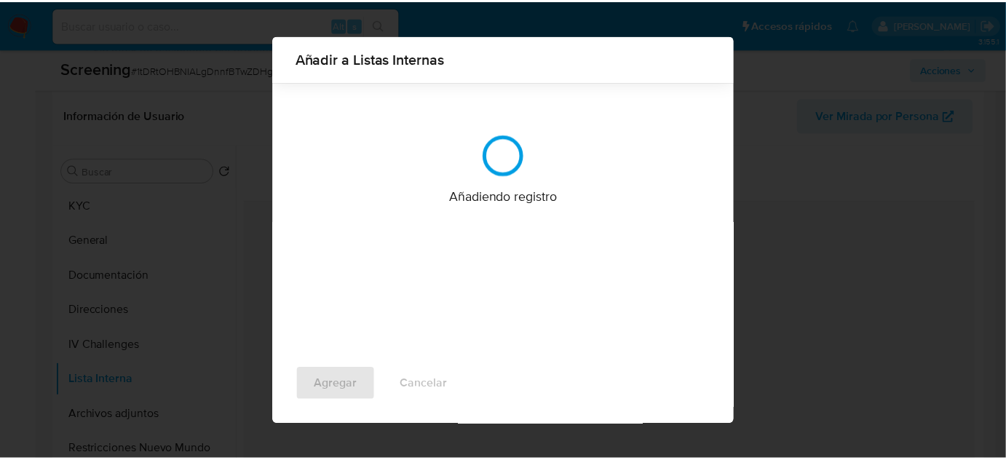
scroll to position [0, 0]
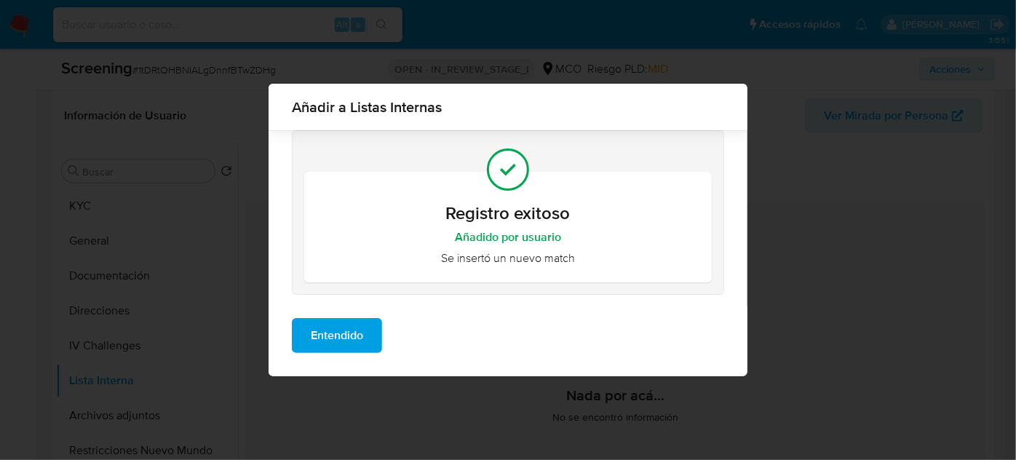
click at [338, 338] on span "Entendido" at bounding box center [337, 336] width 52 height 32
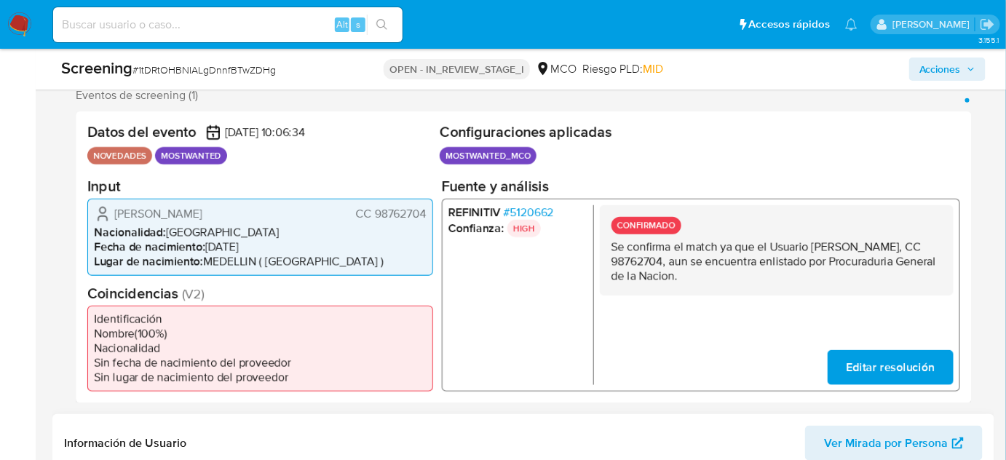
scroll to position [198, 0]
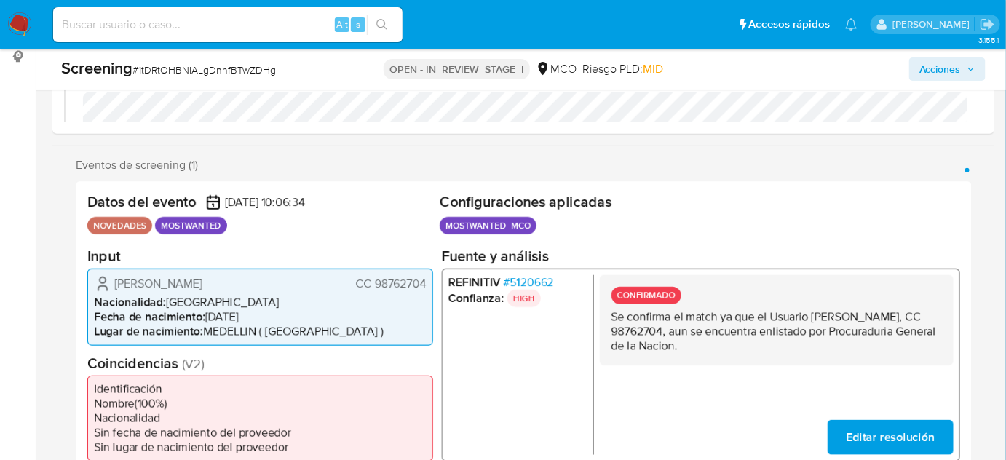
drag, startPoint x: 429, startPoint y: 285, endPoint x: 379, endPoint y: 282, distance: 50.4
click at [379, 283] on div "Francisco Antonio Castañeda Mejia CC 98762704 Nacionalidad : Colombia Fecha de …" at bounding box center [260, 306] width 346 height 77
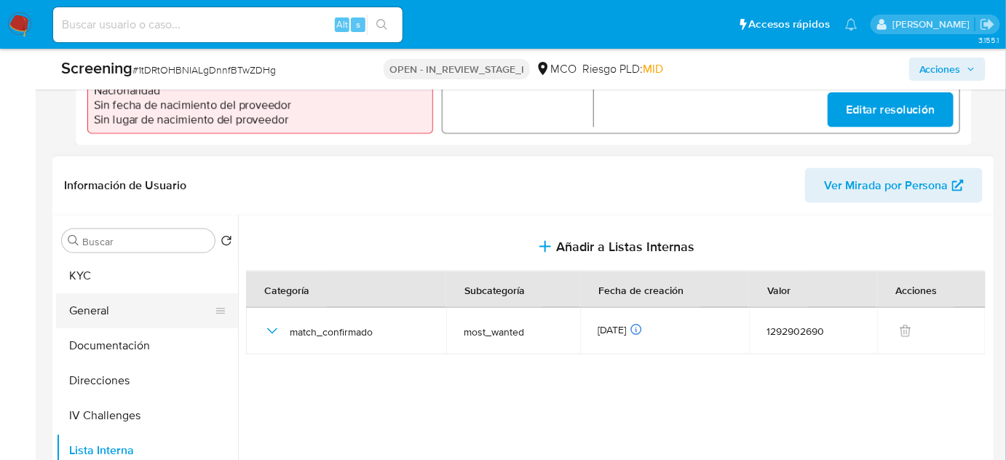
scroll to position [529, 0]
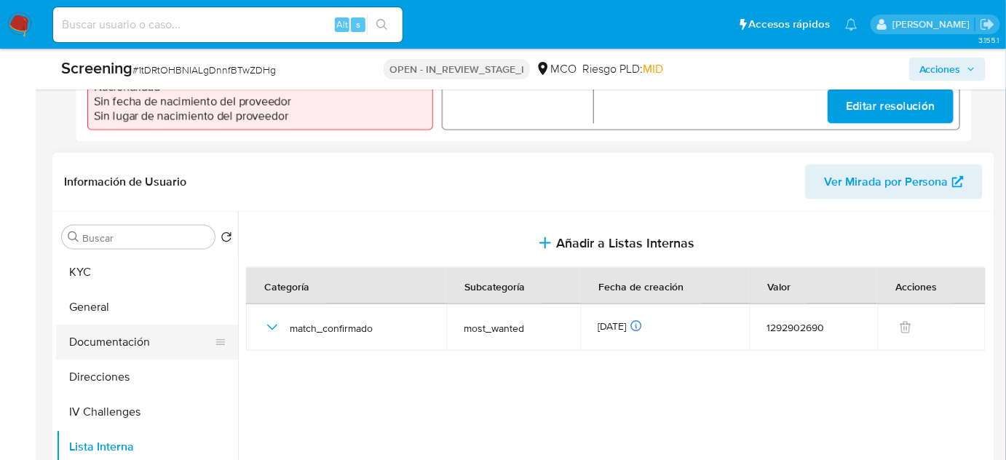
click at [122, 347] on button "Documentación" at bounding box center [141, 342] width 170 height 35
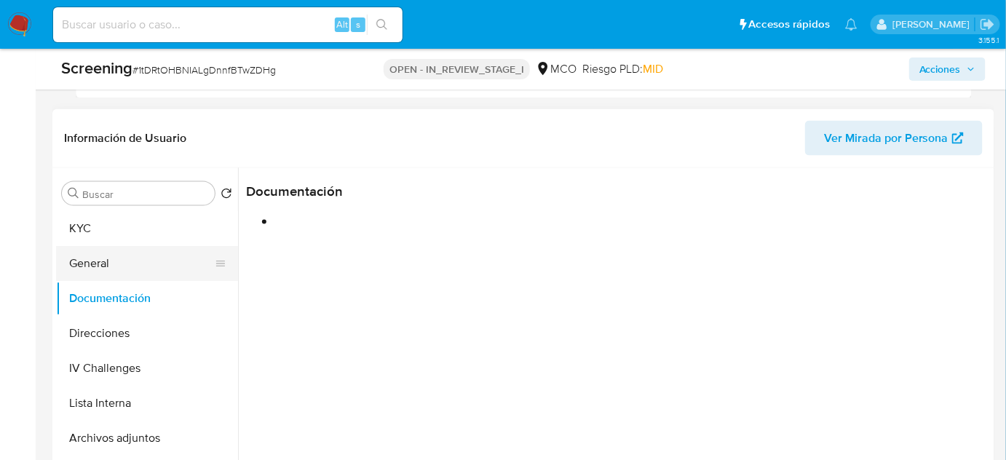
scroll to position [596, 0]
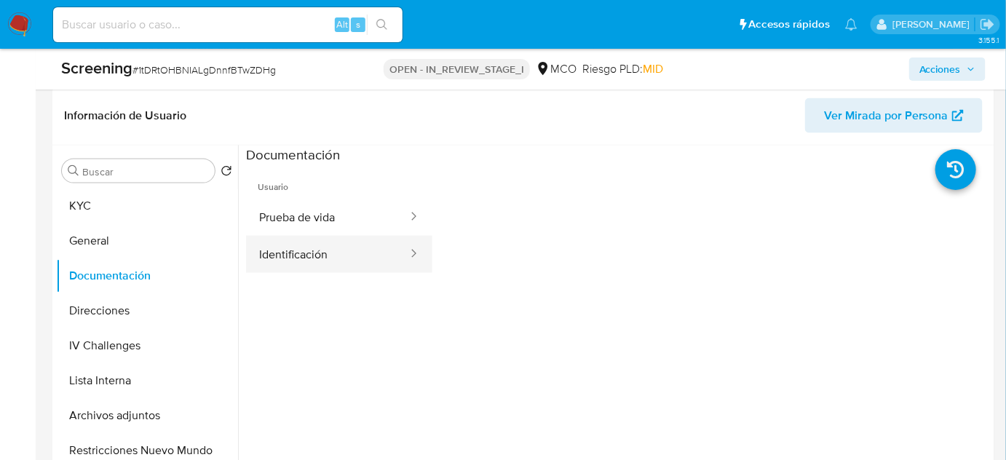
click at [347, 259] on button "Identificación" at bounding box center [327, 254] width 163 height 37
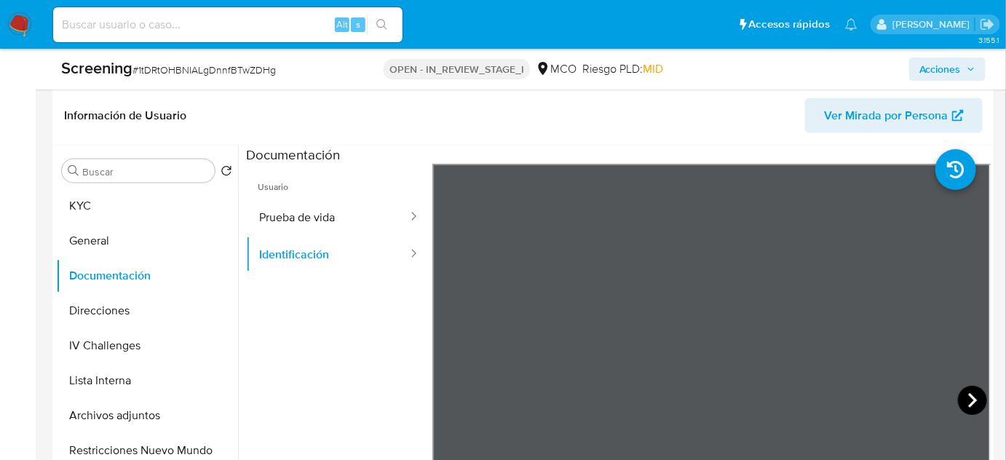
click at [968, 398] on icon at bounding box center [972, 400] width 9 height 15
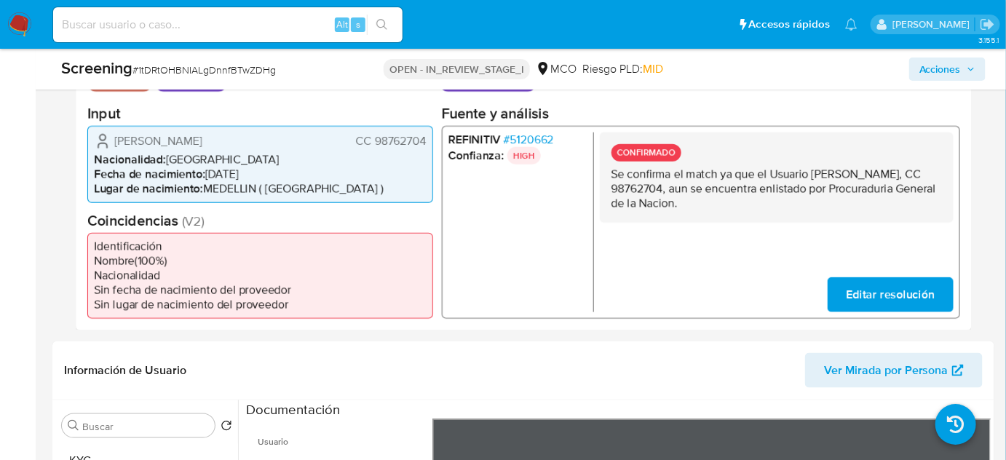
scroll to position [264, 0]
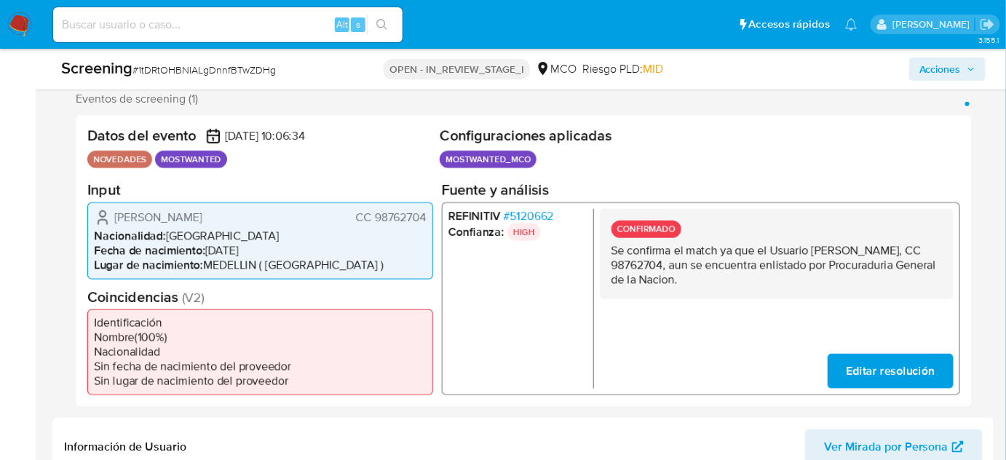
drag, startPoint x: 428, startPoint y: 212, endPoint x: 372, endPoint y: 218, distance: 56.4
click at [372, 218] on div "Francisco Antonio Castañeda Mejia CC 98762704 Nacionalidad : Colombia Fecha de …" at bounding box center [260, 240] width 346 height 77
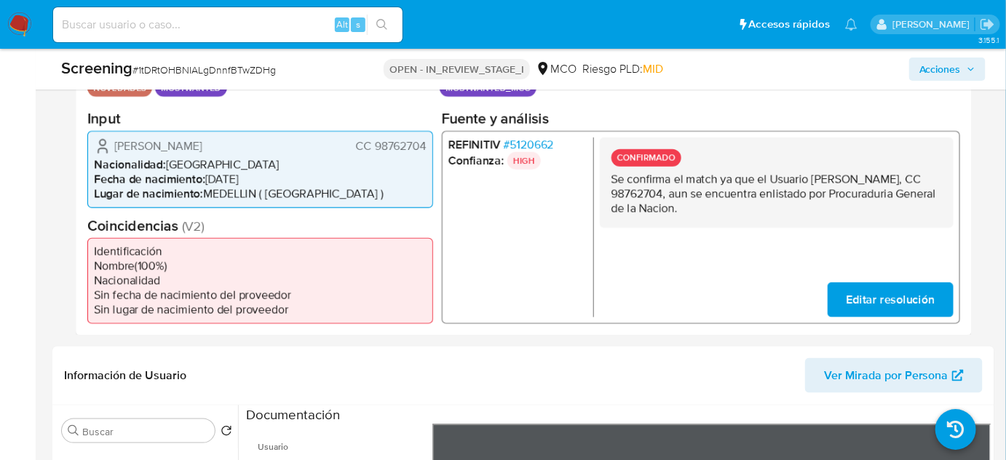
scroll to position [331, 0]
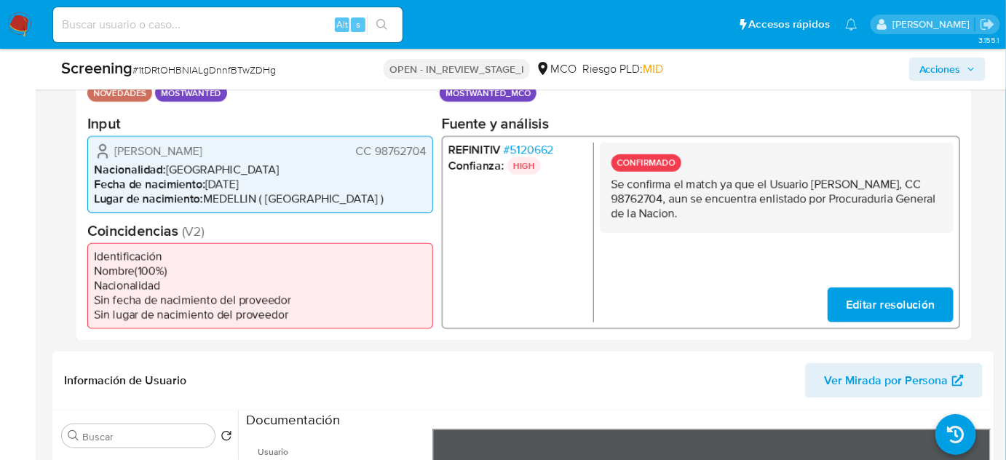
click at [406, 162] on li "Nacionalidad : Colombia" at bounding box center [260, 169] width 333 height 15
drag, startPoint x: 428, startPoint y: 152, endPoint x: 374, endPoint y: 157, distance: 54.1
click at [374, 157] on div "Francisco Antonio Castañeda Mejia CC 98762704 Nacionalidad : Colombia Fecha de …" at bounding box center [260, 173] width 346 height 77
drag, startPoint x: 261, startPoint y: 153, endPoint x: 210, endPoint y: 156, distance: 50.3
click at [202, 156] on span "Francisco Antonio Castañeda Mejia" at bounding box center [158, 150] width 88 height 15
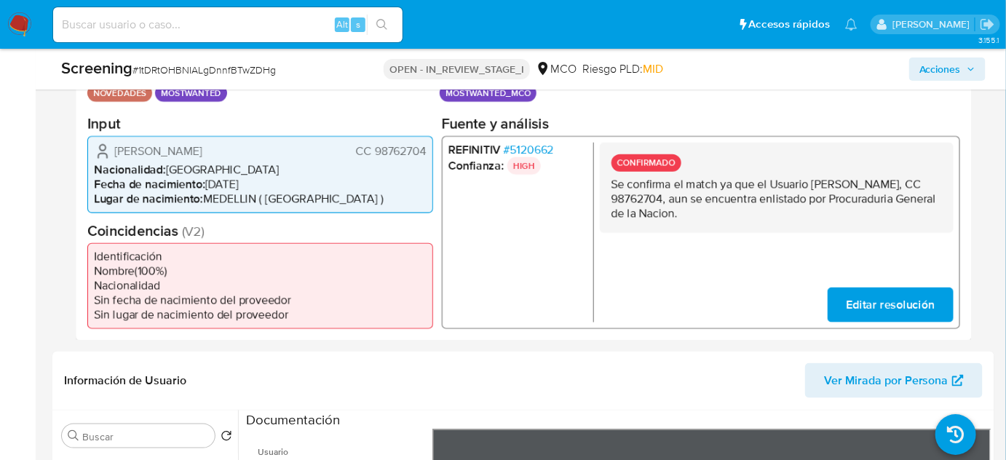
drag, startPoint x: 430, startPoint y: 149, endPoint x: 374, endPoint y: 157, distance: 56.0
click at [374, 157] on div "Francisco Antonio Castañeda Mejia CC 98762704 Nacionalidad : Colombia Fecha de …" at bounding box center [260, 173] width 346 height 77
click at [415, 159] on div "Francisco Antonio Castañeda Mejia CC 98762704 Nacionalidad : Colombia Fecha de …" at bounding box center [260, 173] width 346 height 77
drag, startPoint x: 427, startPoint y: 151, endPoint x: 374, endPoint y: 158, distance: 52.9
click at [374, 158] on div "Francisco Antonio Castañeda Mejia CC 98762704 Nacionalidad : Colombia Fecha de …" at bounding box center [260, 173] width 346 height 77
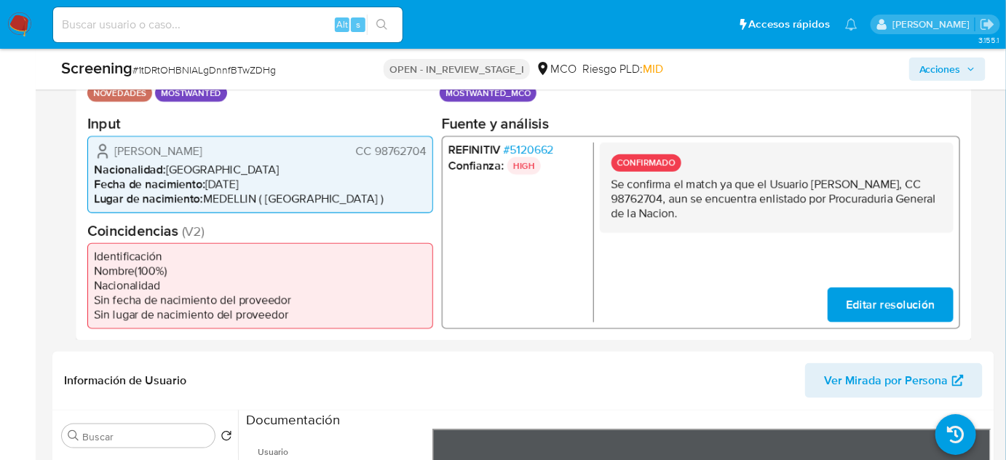
drag, startPoint x: 323, startPoint y: 151, endPoint x: 106, endPoint y: 157, distance: 216.3
click at [106, 157] on div "Francisco Antonio Castañeda Mejia CC 98762704" at bounding box center [260, 150] width 333 height 17
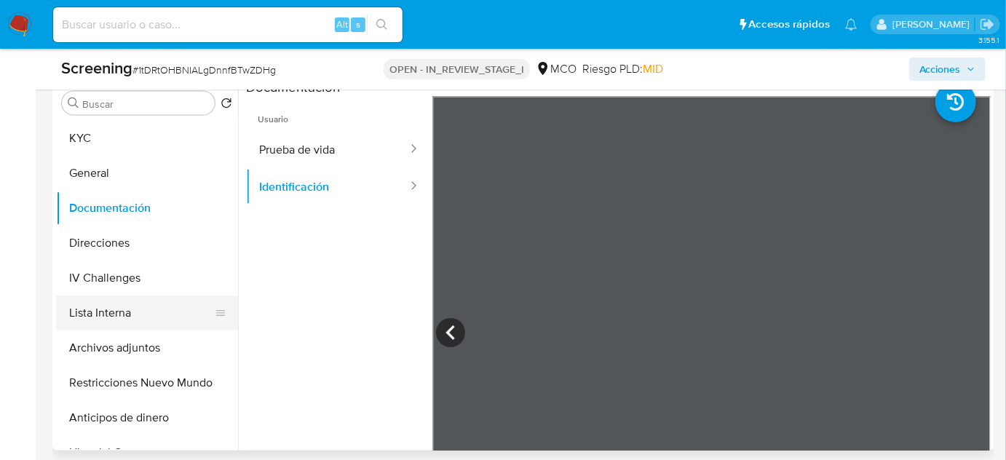
scroll to position [662, 0]
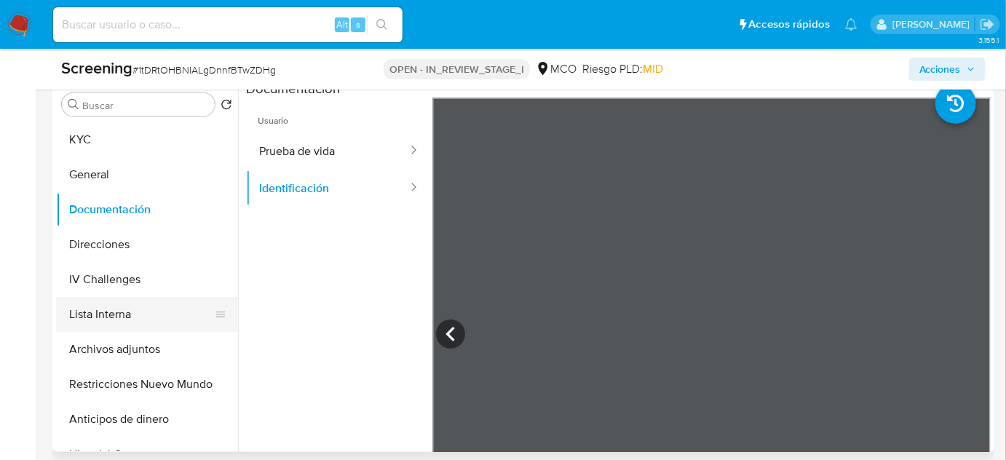
click at [127, 319] on button "Lista Interna" at bounding box center [141, 314] width 170 height 35
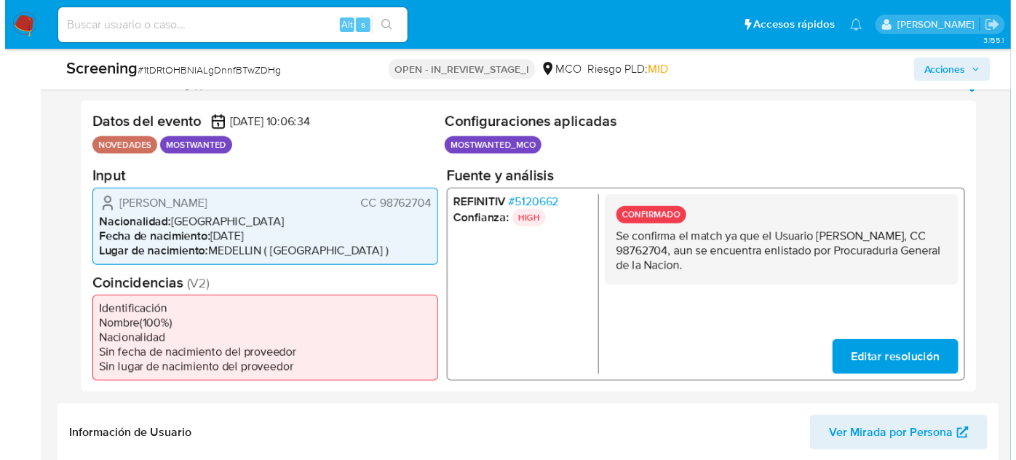
scroll to position [264, 0]
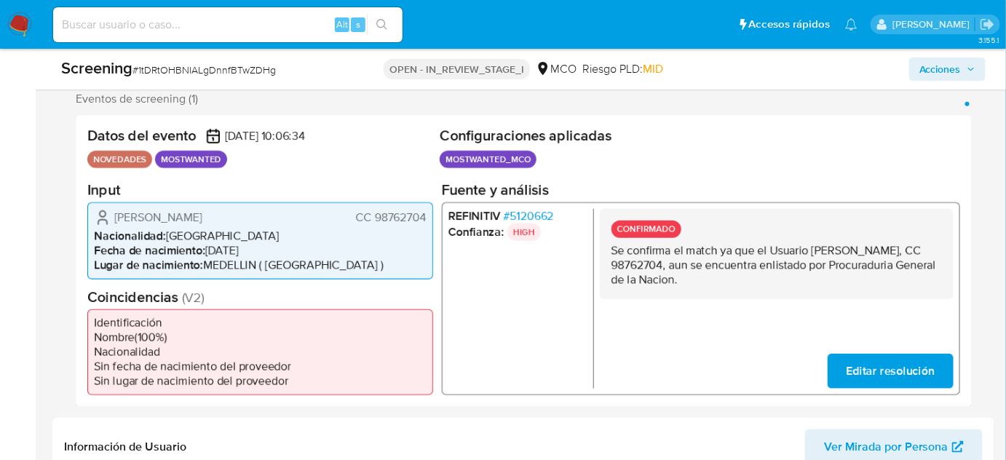
click at [319, 226] on div "Francisco Antonio Castañeda Mejia CC 98762704 Nacionalidad : Colombia Fecha de …" at bounding box center [260, 240] width 346 height 77
drag, startPoint x: 309, startPoint y: 212, endPoint x: 111, endPoint y: 217, distance: 198.1
click at [111, 217] on div "Francisco Antonio Castañeda Mejia CC 98762704" at bounding box center [260, 216] width 333 height 17
drag, startPoint x: 430, startPoint y: 214, endPoint x: 358, endPoint y: 208, distance: 71.6
click at [358, 208] on div "Francisco Antonio Castañeda Mejia CC 98762704 Nacionalidad : Colombia Fecha de …" at bounding box center [260, 240] width 346 height 77
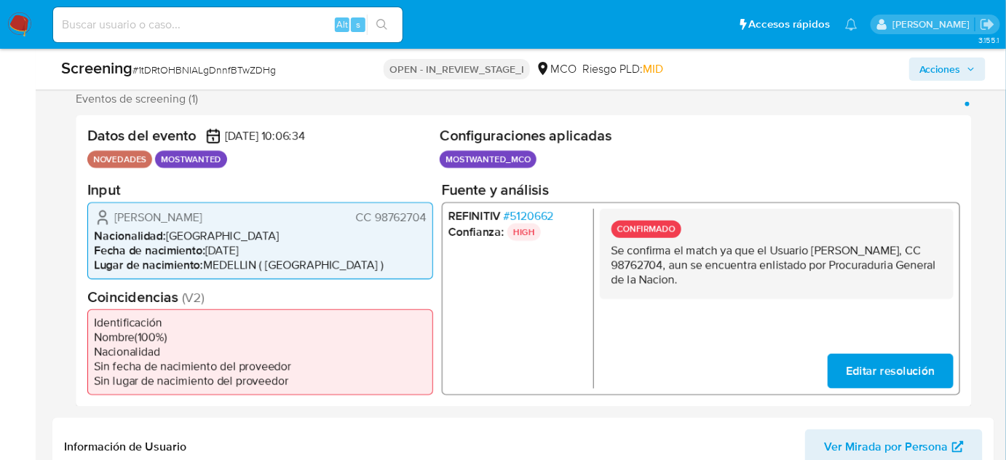
click at [384, 221] on span "CC 98762704" at bounding box center [391, 217] width 71 height 15
drag, startPoint x: 425, startPoint y: 222, endPoint x: 376, endPoint y: 221, distance: 48.8
click at [376, 221] on span "CC 98762704" at bounding box center [391, 217] width 71 height 15
click at [542, 211] on span "# 5120662" at bounding box center [529, 215] width 50 height 15
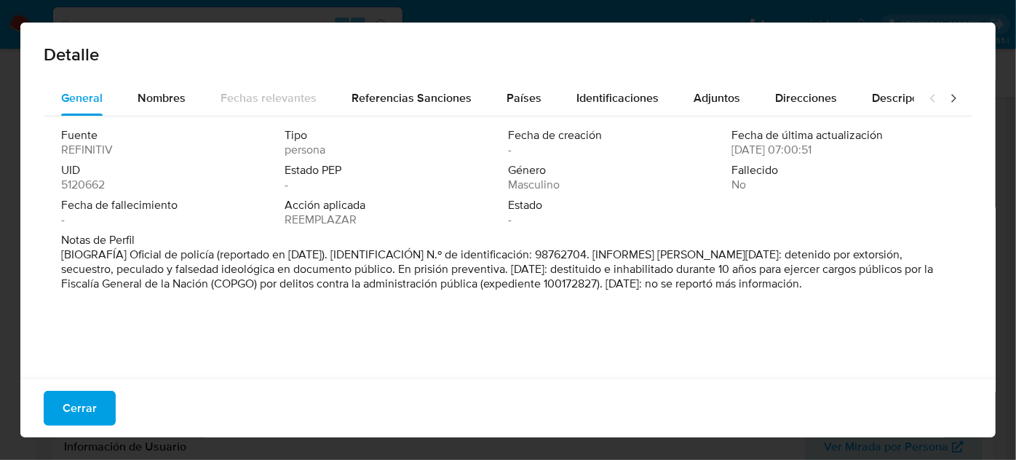
drag, startPoint x: 765, startPoint y: 256, endPoint x: 608, endPoint y: 289, distance: 160.1
click at [608, 289] on font "[BIOGRAFÍA] Oficial de policía (reportado en julio de 2019). [IDENTIFICACIÓN] N…" at bounding box center [497, 269] width 872 height 46
click at [76, 407] on span "Cerrar" at bounding box center [80, 408] width 34 height 32
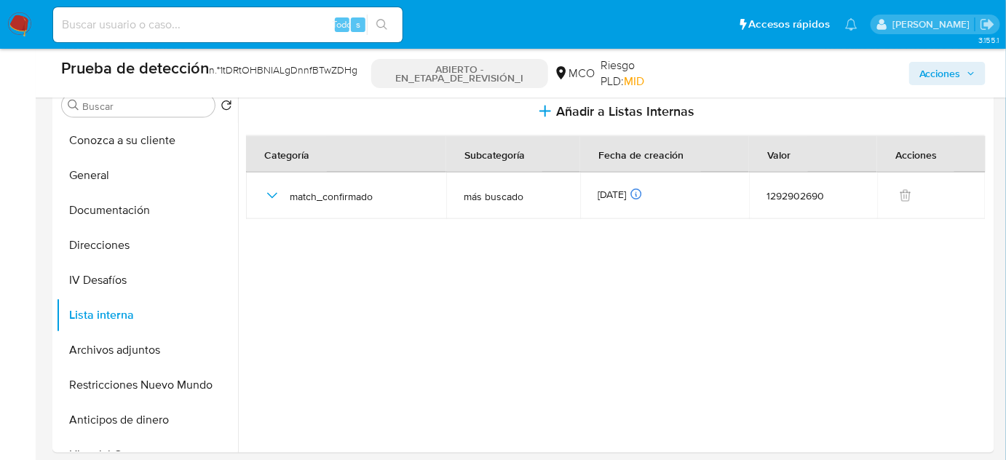
scroll to position [662, 0]
click at [138, 378] on button "Restricciones Nuevo Mundo" at bounding box center [141, 384] width 170 height 35
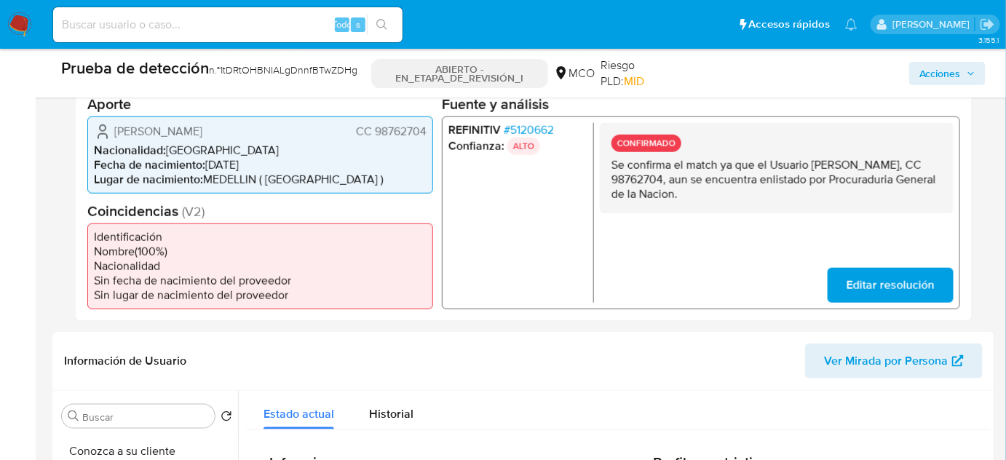
scroll to position [331, 0]
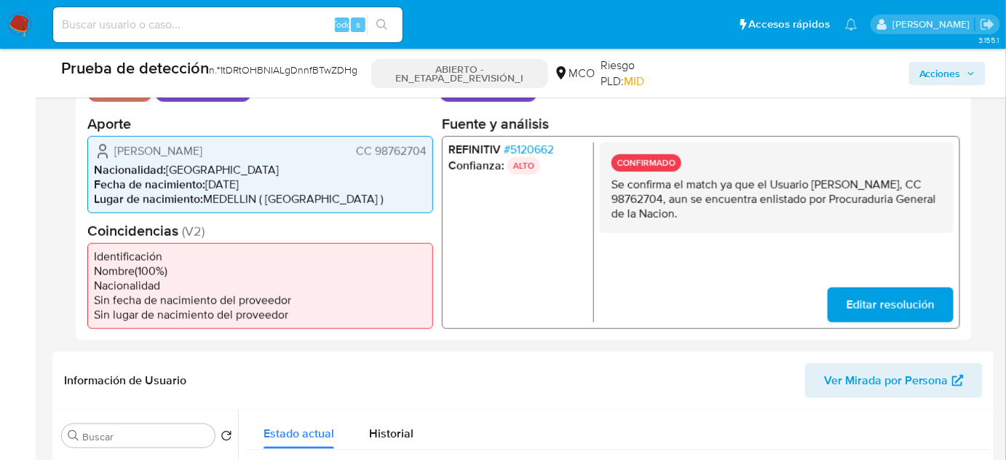
drag, startPoint x: 807, startPoint y: 213, endPoint x: 609, endPoint y: 185, distance: 200.0
click at [609, 185] on div "CONFIRMADO Se confirma el match ya que el Usuario Francisco Antonio Castañeda M…" at bounding box center [777, 187] width 354 height 90
click at [487, 238] on ul "REFINITIV # 5120662 Confianza: ALTO" at bounding box center [522, 232] width 146 height 180
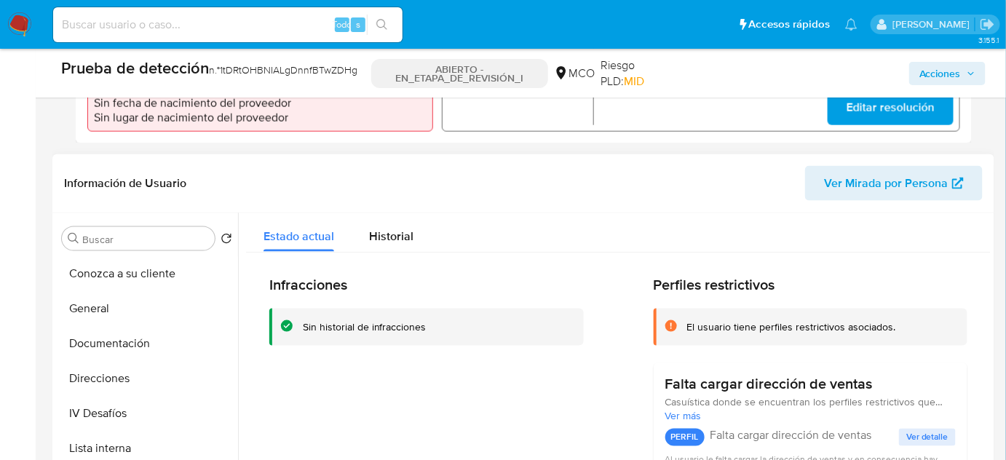
scroll to position [728, 0]
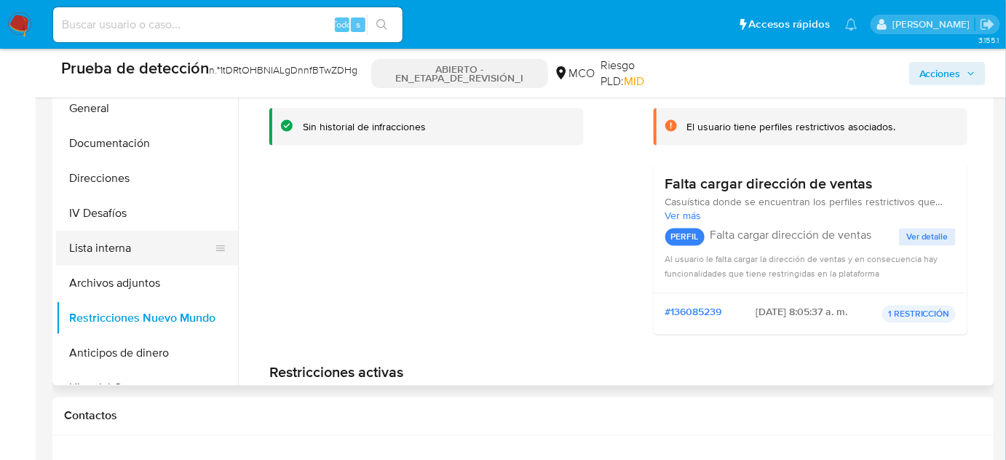
click at [155, 246] on button "Lista interna" at bounding box center [141, 248] width 170 height 35
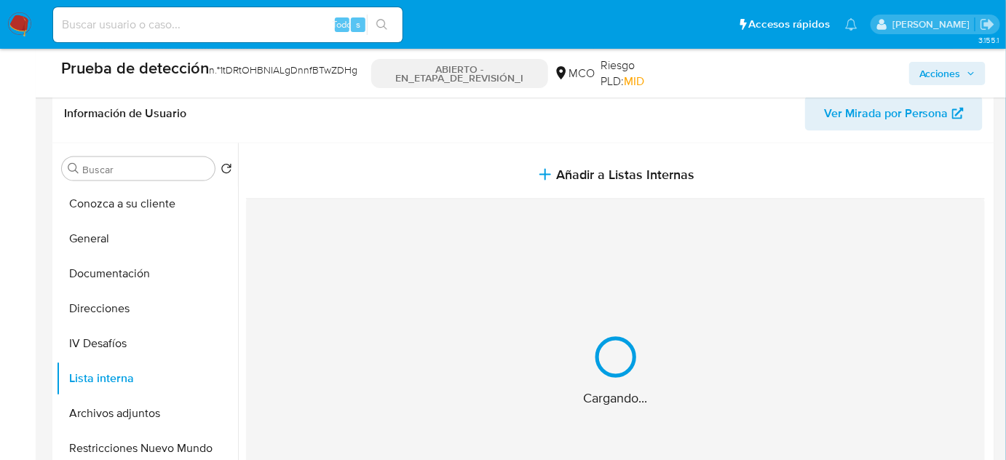
scroll to position [596, 0]
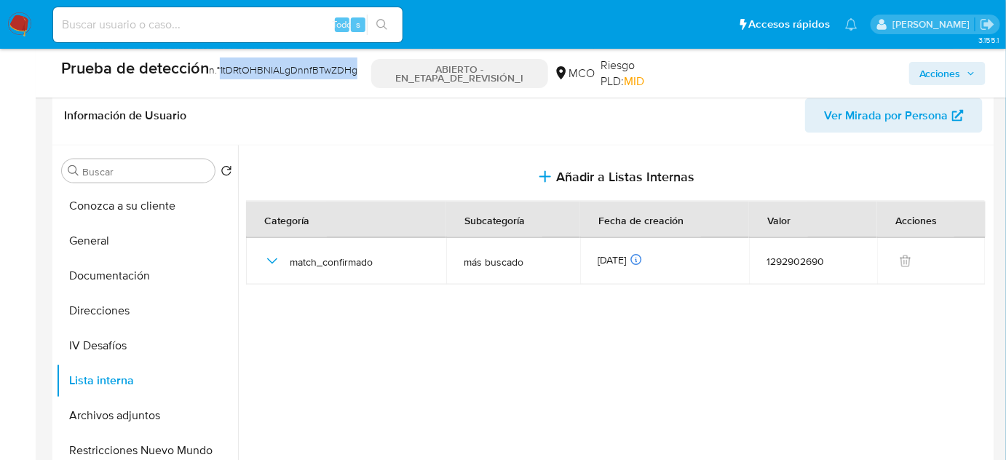
drag, startPoint x: 363, startPoint y: 69, endPoint x: 224, endPoint y: 79, distance: 139.4
click at [224, 79] on div "Prueba de detección n.° 1tDRtOHBNIALgDnnfBTwZDHg" at bounding box center [213, 73] width 304 height 31
copy font "1tDRtOHBNIALgDnnfBTwZDHg"
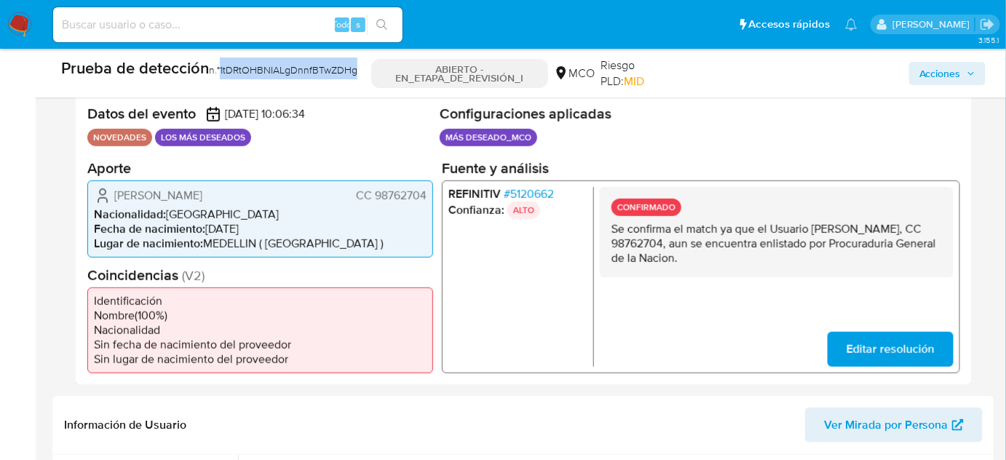
scroll to position [264, 0]
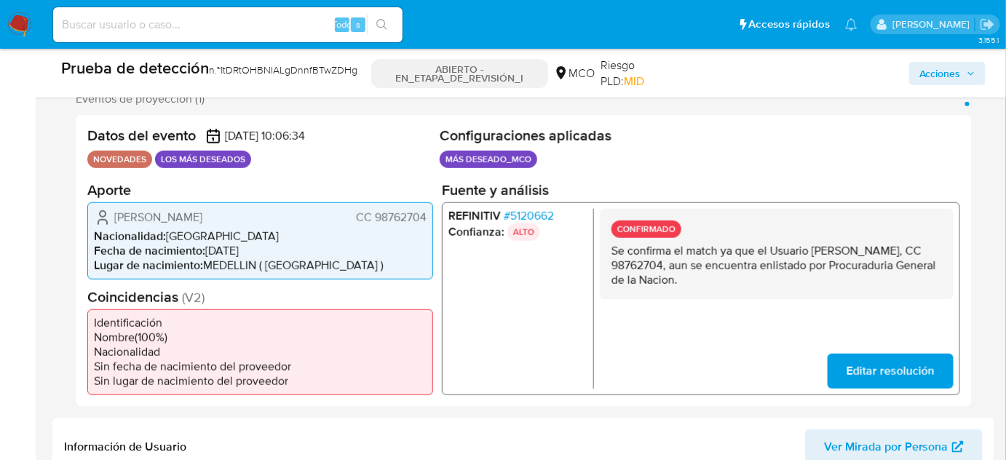
click at [554, 216] on font "5120662" at bounding box center [532, 215] width 44 height 17
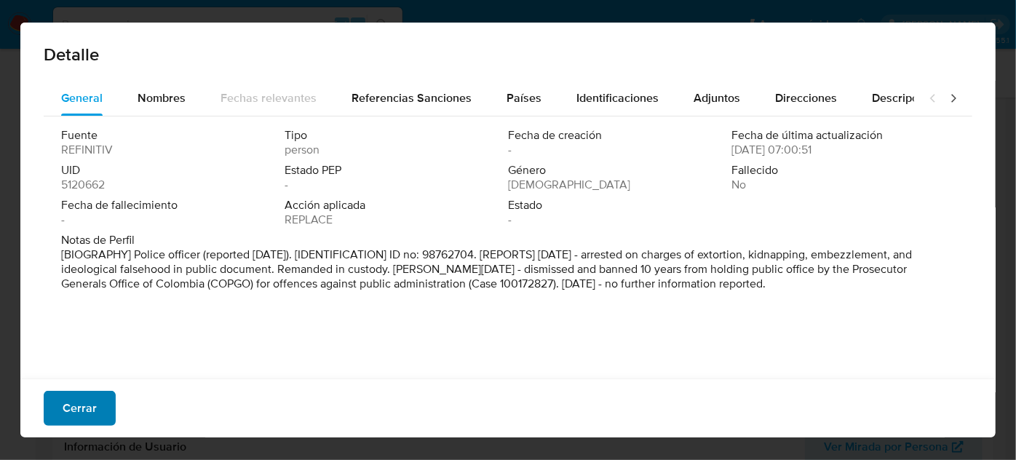
click at [89, 410] on font "Cerrar" at bounding box center [80, 408] width 34 height 35
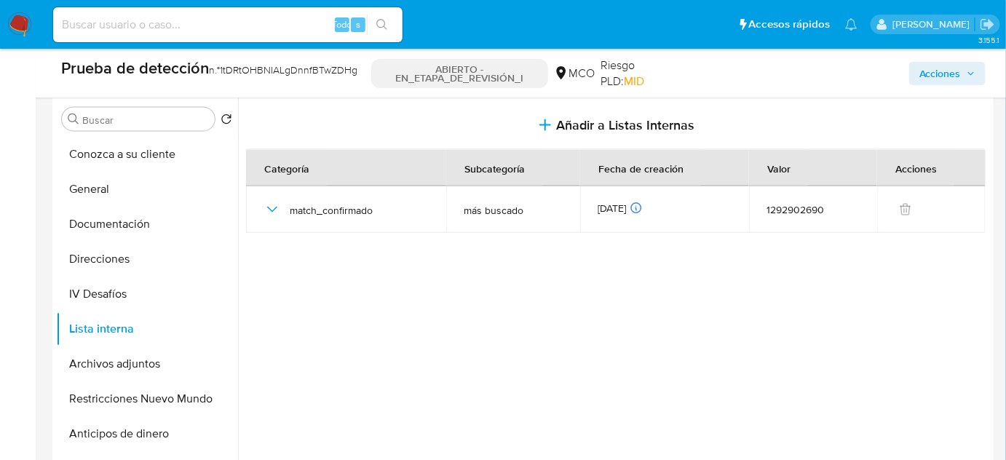
scroll to position [794, 0]
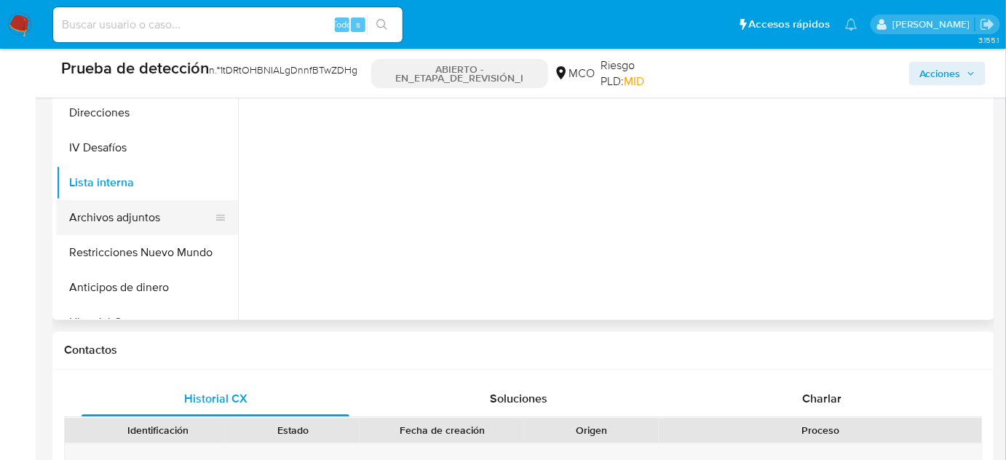
click at [147, 213] on button "Archivos adjuntos" at bounding box center [141, 217] width 170 height 35
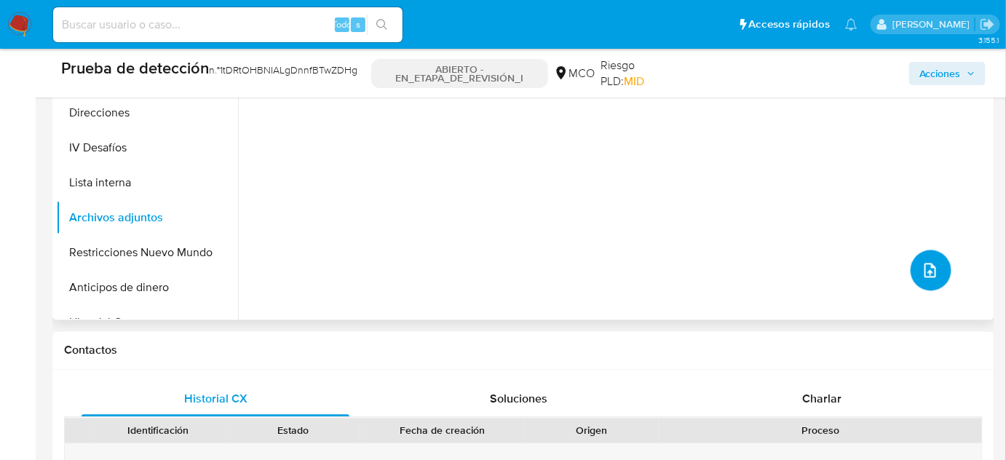
click at [918, 279] on button "subir archivo" at bounding box center [931, 270] width 41 height 41
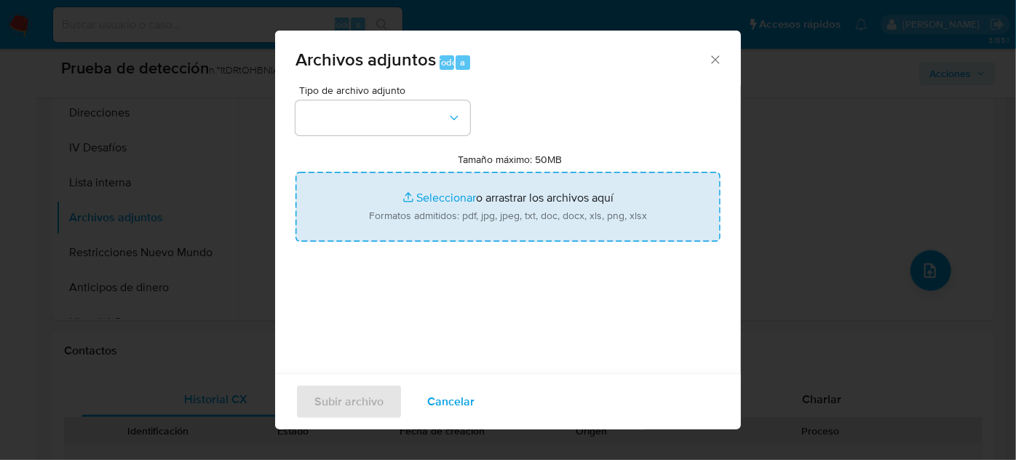
click at [481, 198] on input "Tamaño máximo: 50MB Seleccionar archivos" at bounding box center [508, 207] width 425 height 70
type input "C:\fakepath\EVIDENCIA - Case ID 1tDRtOHBNIALgDnnfBTwZDHg.pdf"
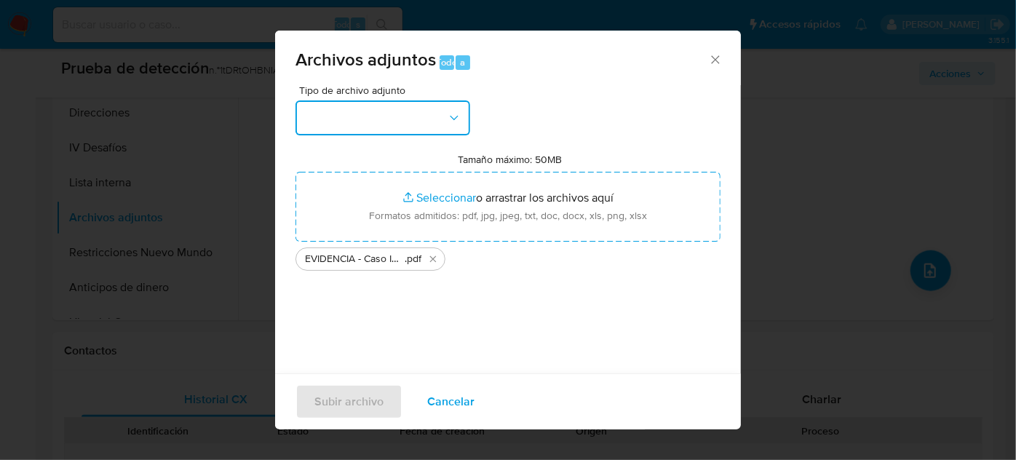
click at [400, 117] on button "button" at bounding box center [383, 117] width 175 height 35
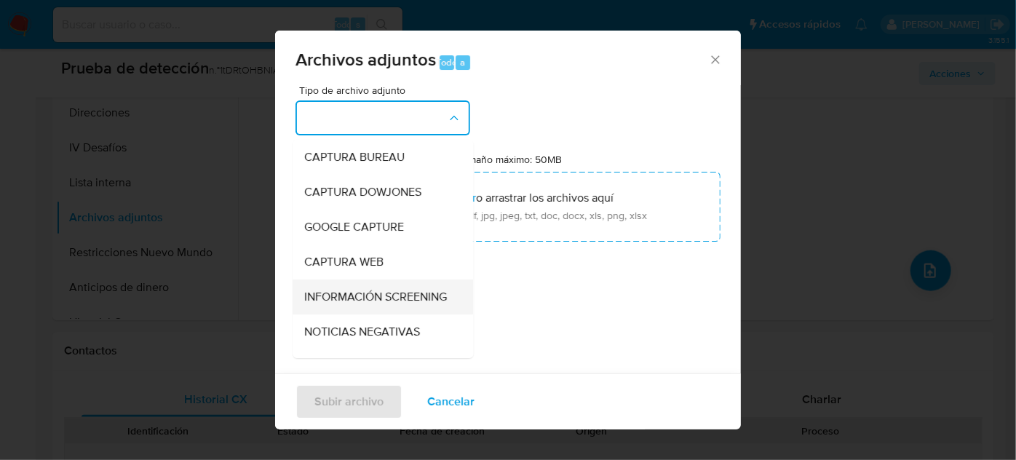
click at [353, 299] on span "INFORMACIÓN SCREENING" at bounding box center [375, 297] width 143 height 15
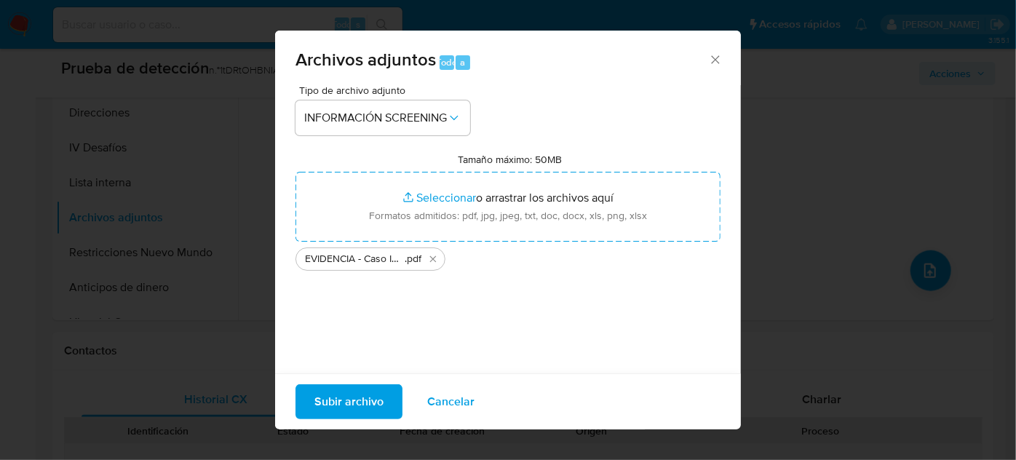
click at [348, 408] on span "Subir archivo" at bounding box center [349, 402] width 69 height 32
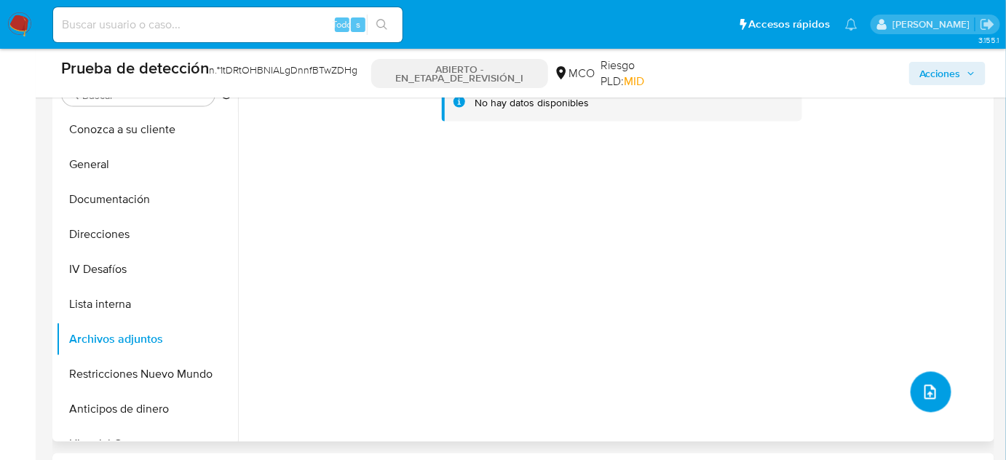
scroll to position [596, 0]
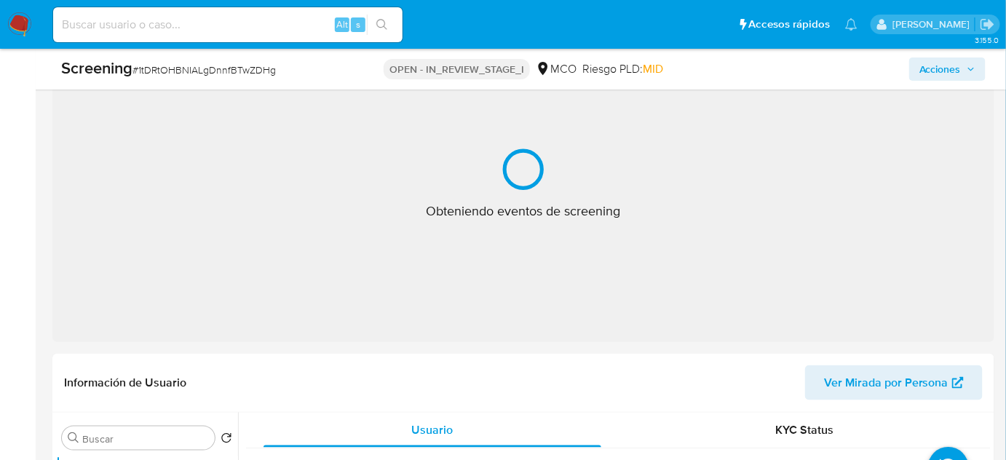
select select "10"
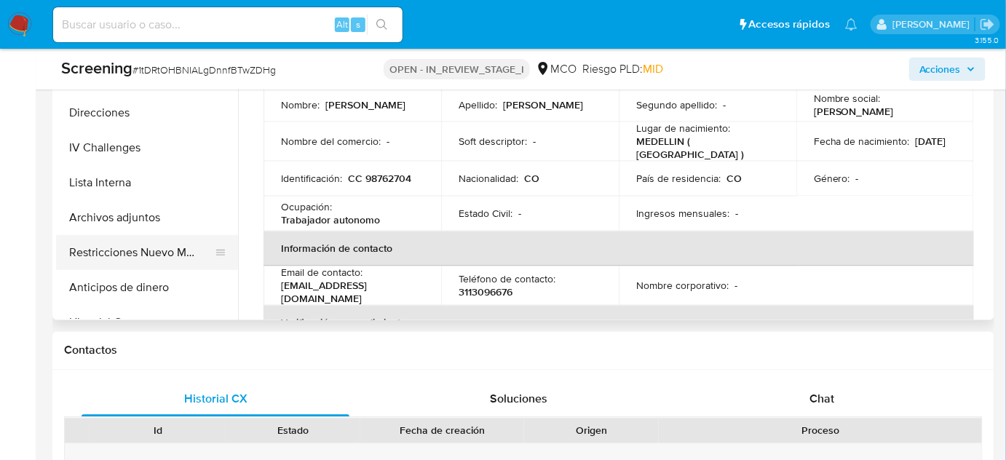
scroll to position [794, 0]
click at [141, 216] on button "Archivos adjuntos" at bounding box center [141, 217] width 170 height 35
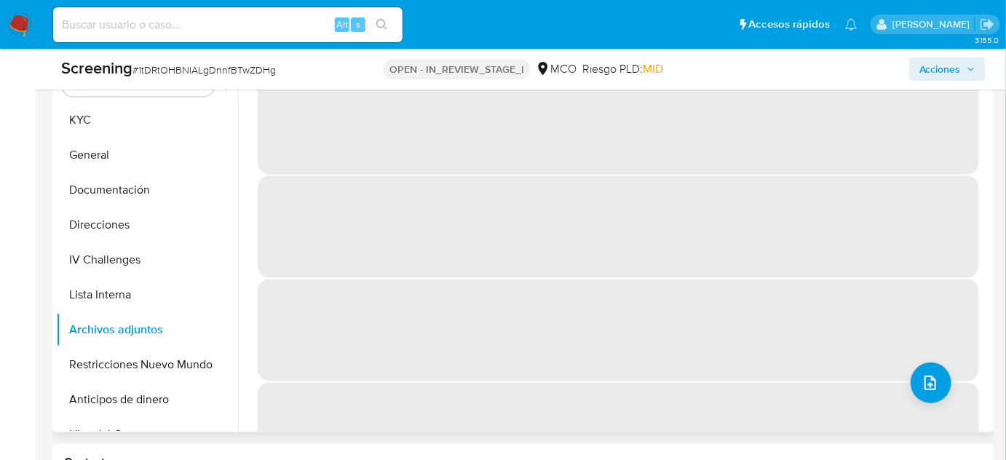
scroll to position [662, 0]
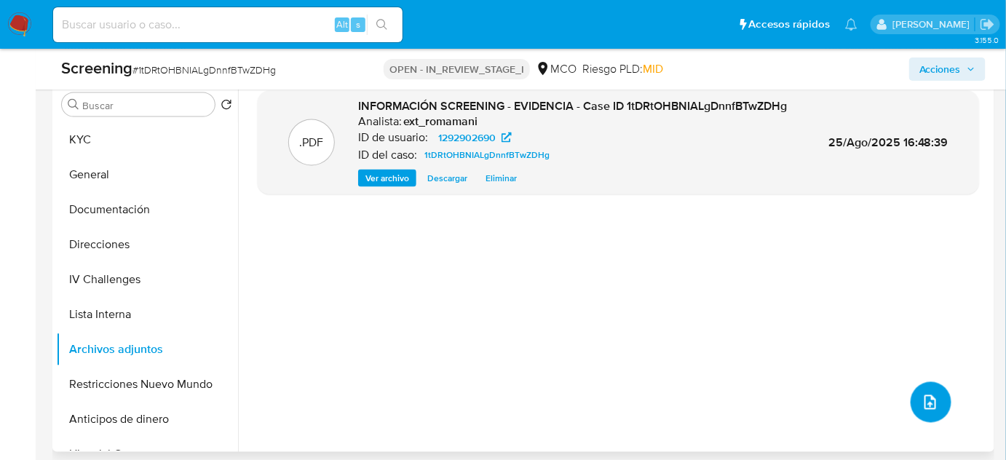
click at [928, 401] on icon "upload-file" at bounding box center [930, 402] width 17 height 17
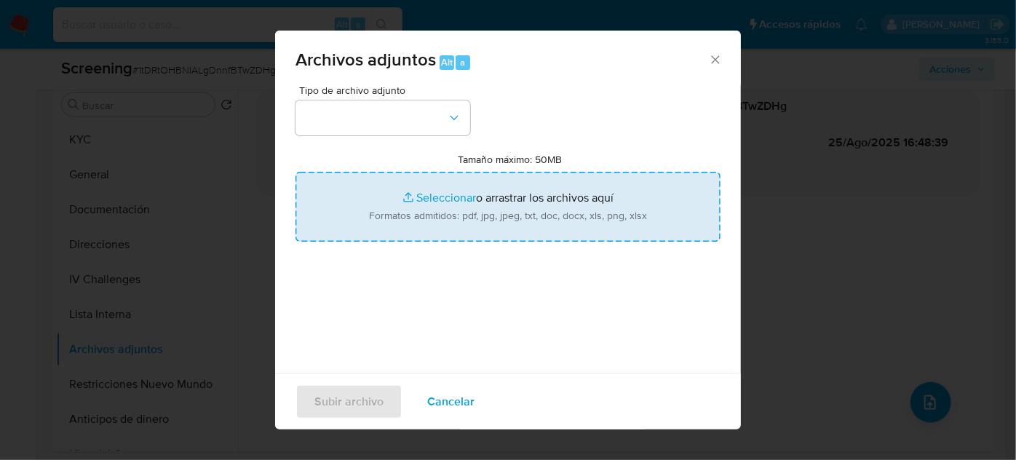
click at [443, 229] on input "Tamaño máximo: 50MB Seleccionar archivos" at bounding box center [508, 207] width 425 height 70
type input "C:\fakepath\Condenan a dos policías de Medellín y c...por extorsionar a detenid…"
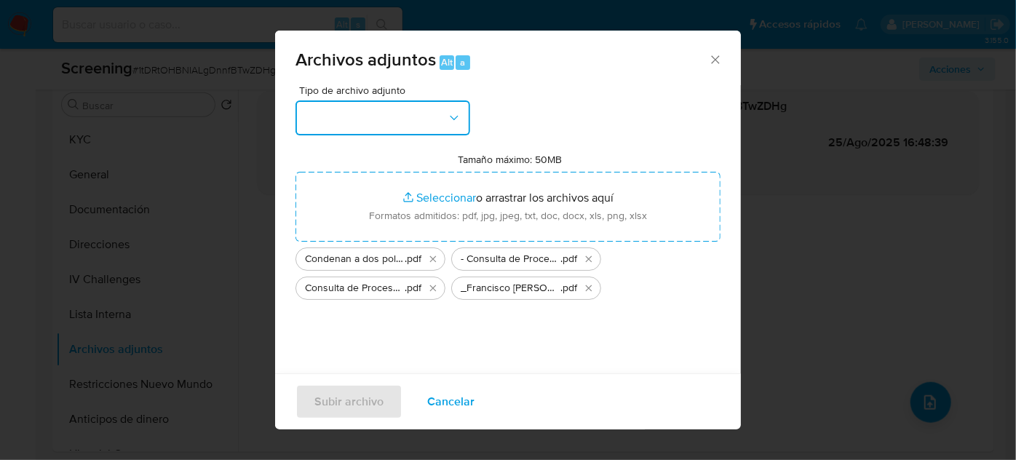
click at [449, 118] on icon "button" at bounding box center [454, 118] width 15 height 15
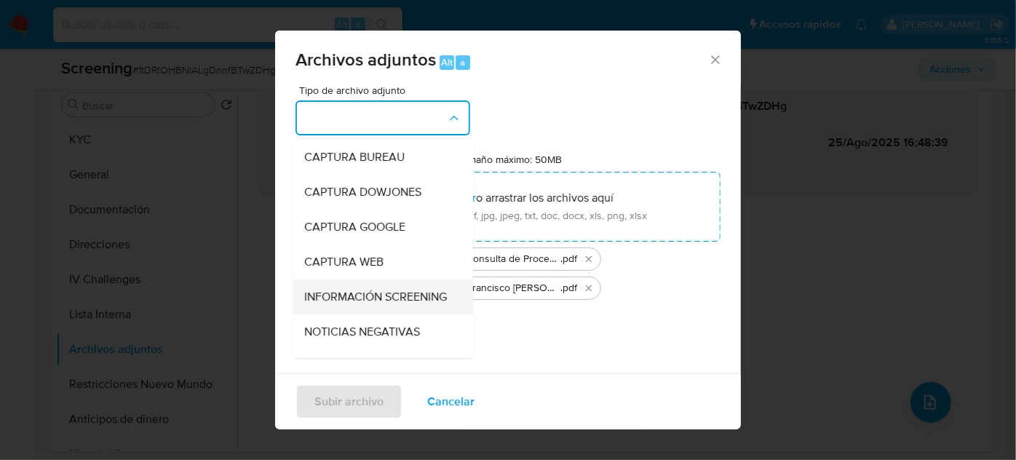
click at [345, 298] on span "INFORMACIÓN SCREENING" at bounding box center [375, 297] width 143 height 15
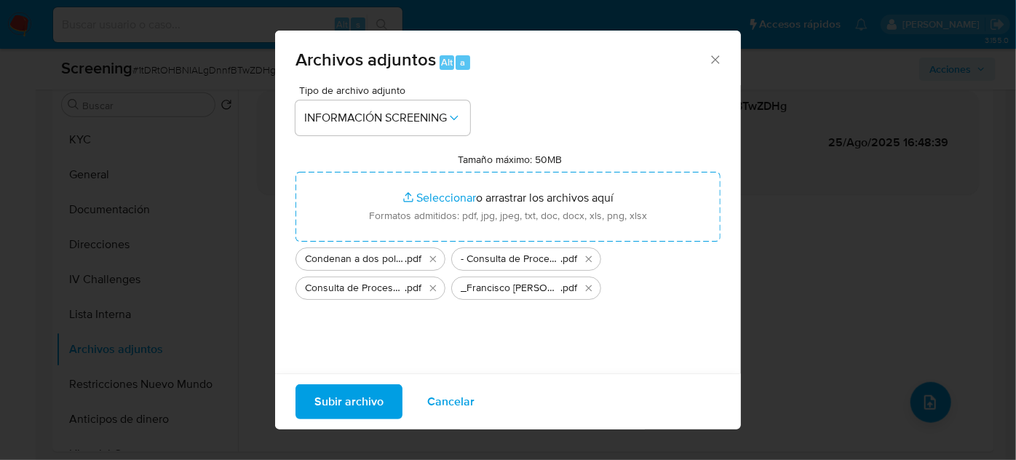
click at [363, 406] on span "Subir archivo" at bounding box center [349, 402] width 69 height 32
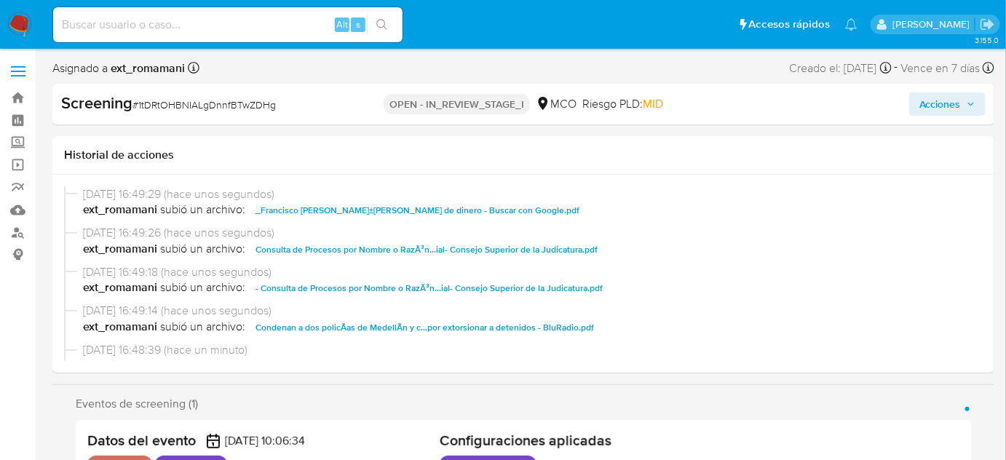
select select "10"
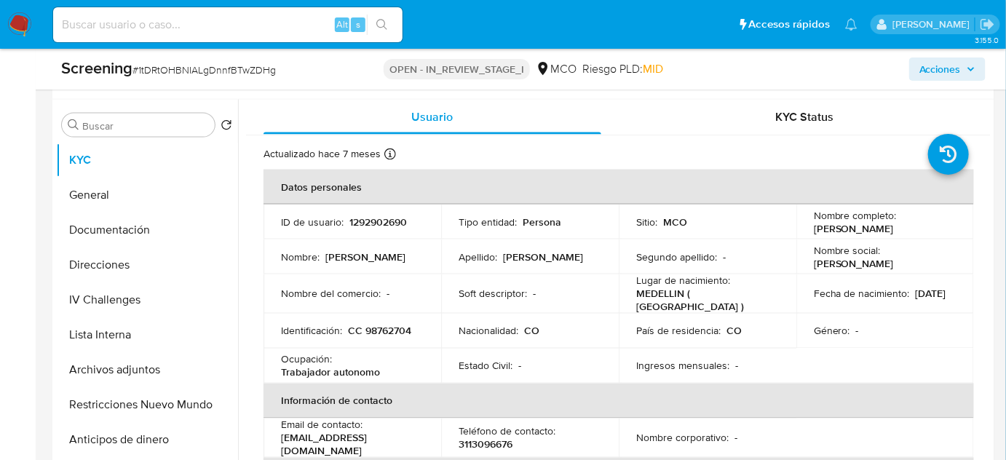
scroll to position [662, 0]
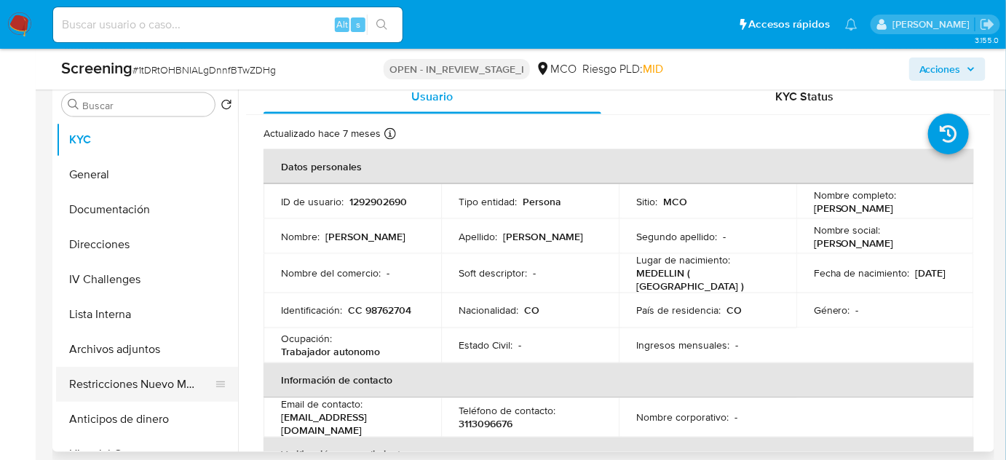
click at [171, 382] on button "Restricciones Nuevo Mundo" at bounding box center [141, 384] width 170 height 35
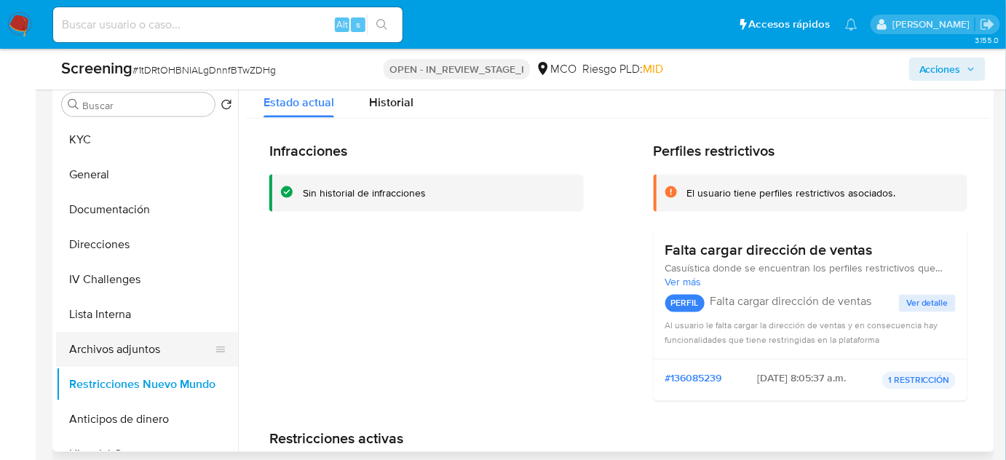
click at [103, 343] on button "Archivos adjuntos" at bounding box center [141, 349] width 170 height 35
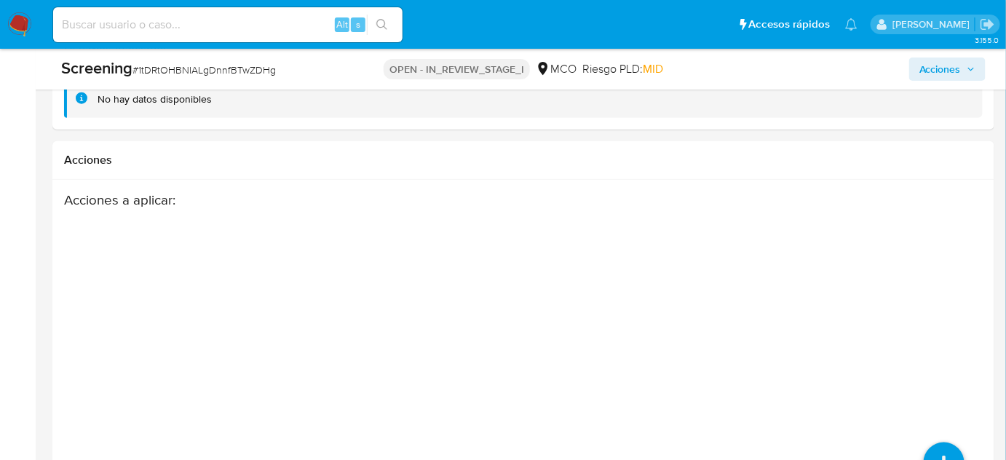
scroll to position [2334, 0]
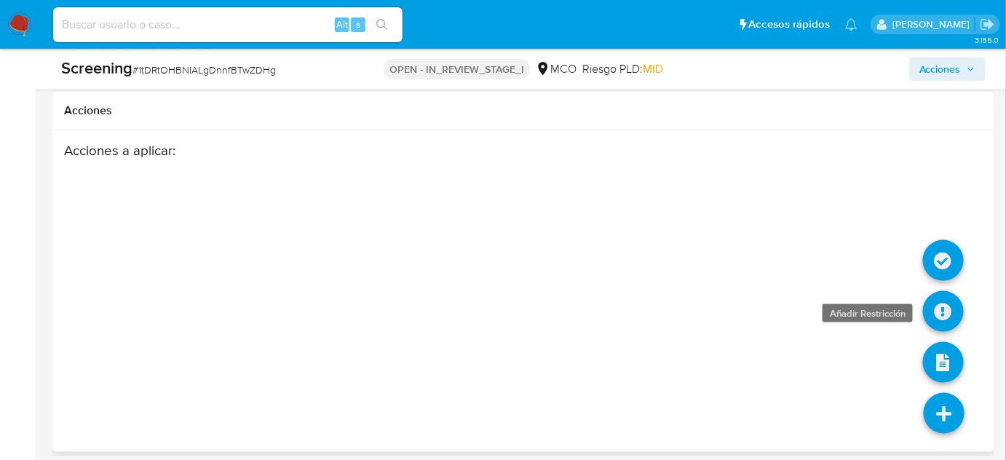
click at [944, 298] on icon at bounding box center [943, 311] width 41 height 41
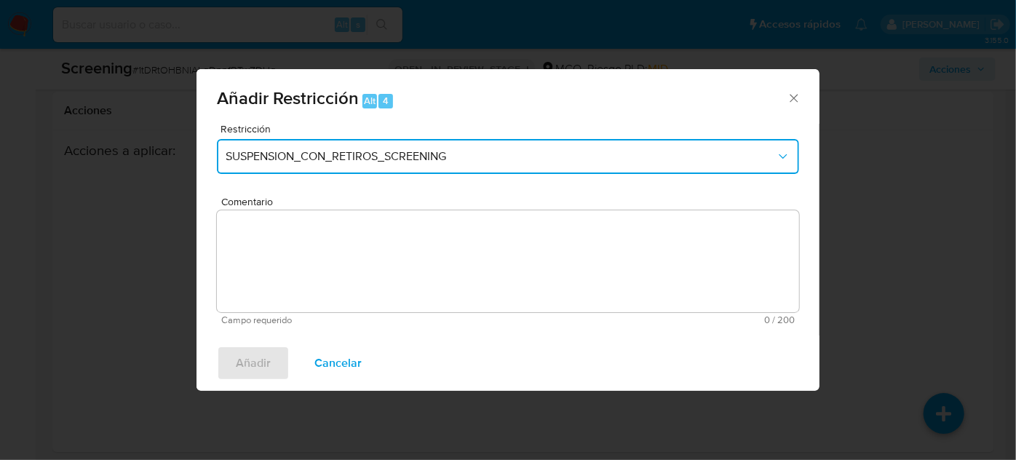
click at [291, 154] on span "SUSPENSION_CON_RETIROS_SCREENING" at bounding box center [501, 156] width 550 height 15
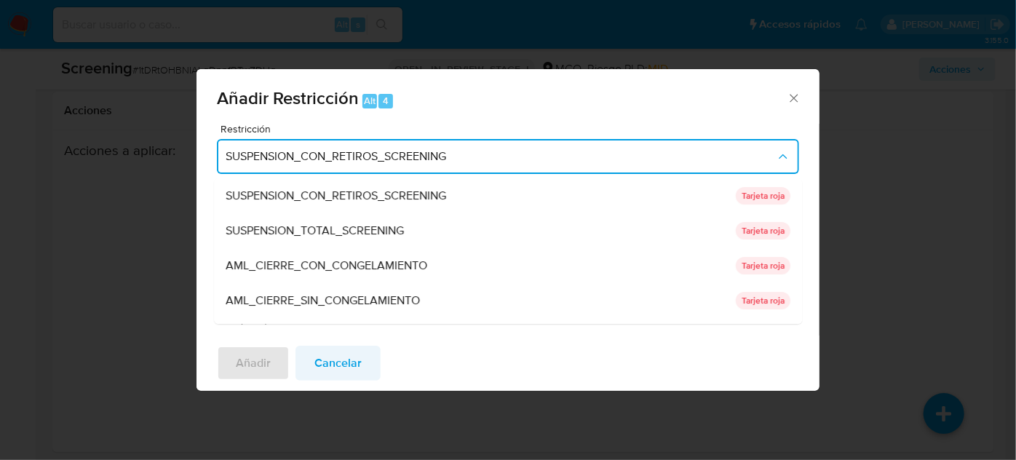
click at [343, 370] on span "Cancelar" at bounding box center [338, 363] width 47 height 32
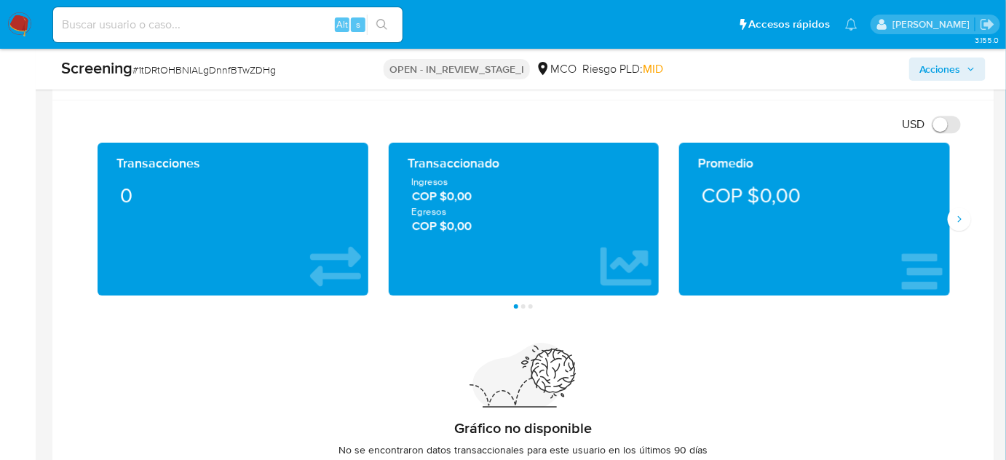
scroll to position [1276, 0]
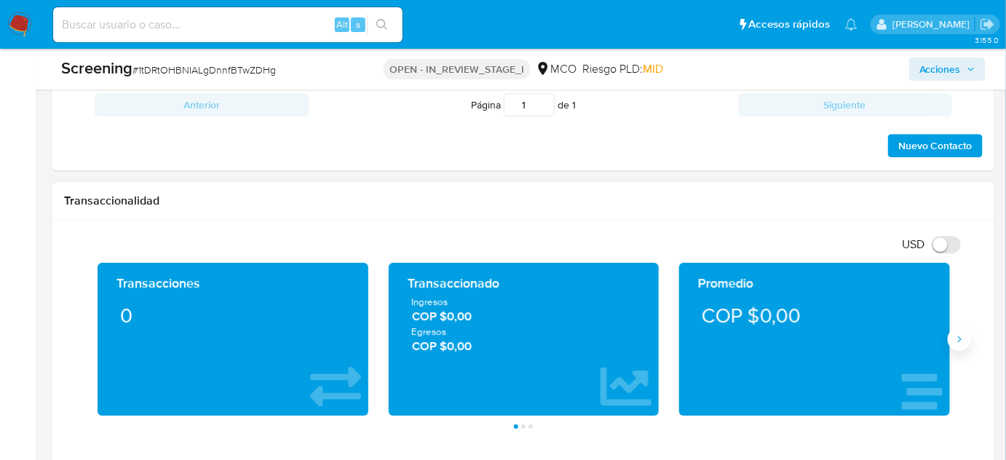
click at [959, 347] on button "Siguiente" at bounding box center [959, 339] width 23 height 23
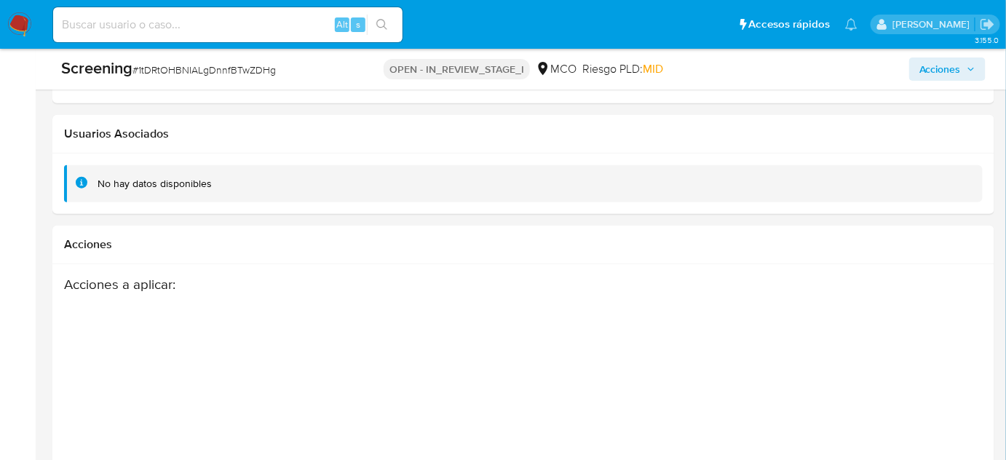
scroll to position [2334, 0]
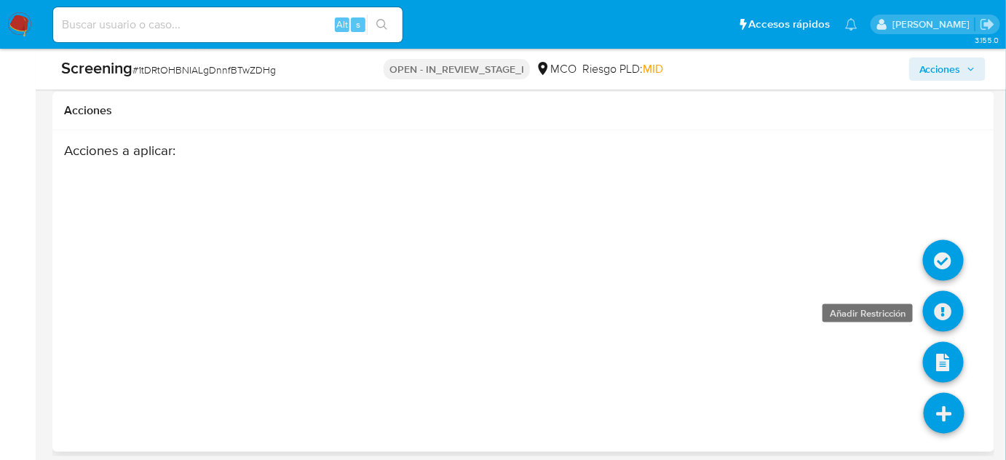
click at [939, 303] on icon at bounding box center [943, 311] width 41 height 41
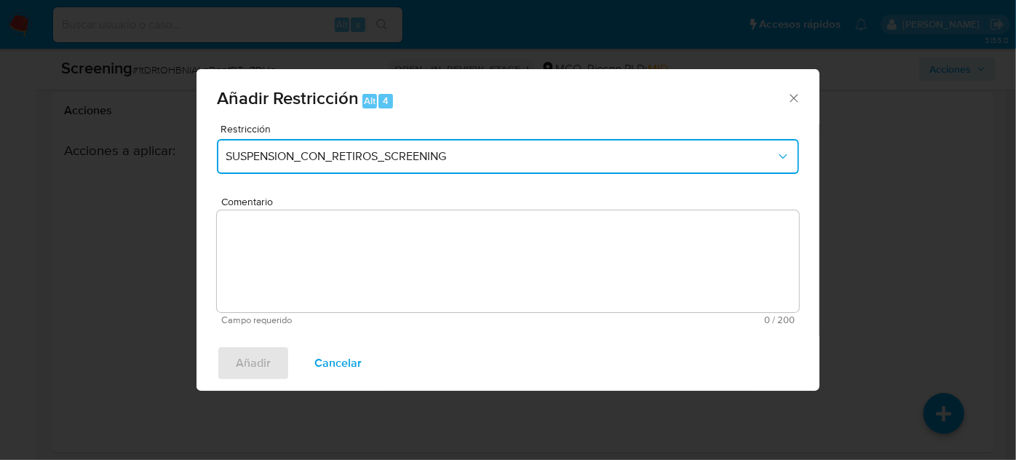
click at [240, 149] on button "SUSPENSION_CON_RETIROS_SCREENING" at bounding box center [508, 156] width 583 height 35
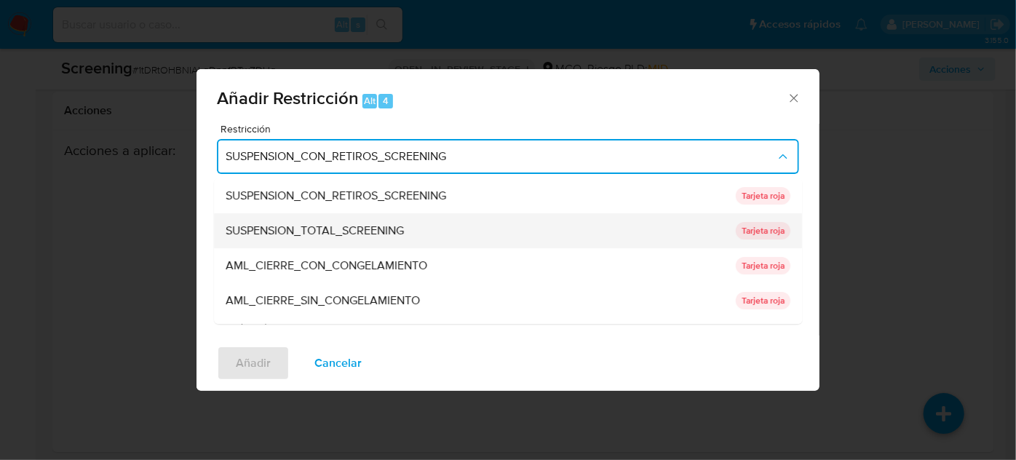
click at [363, 232] on span "SUSPENSION_TOTAL_SCREENING" at bounding box center [315, 231] width 178 height 15
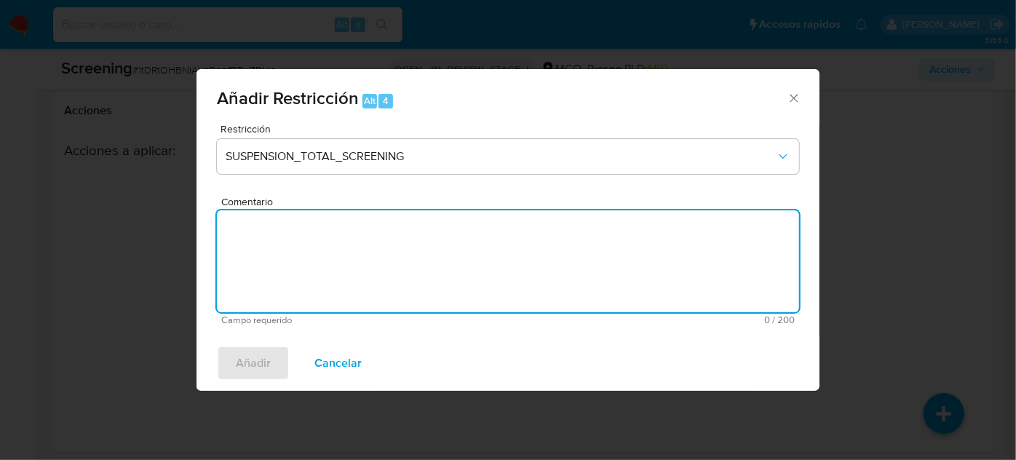
click at [350, 250] on textarea "Comentario" at bounding box center [508, 261] width 583 height 102
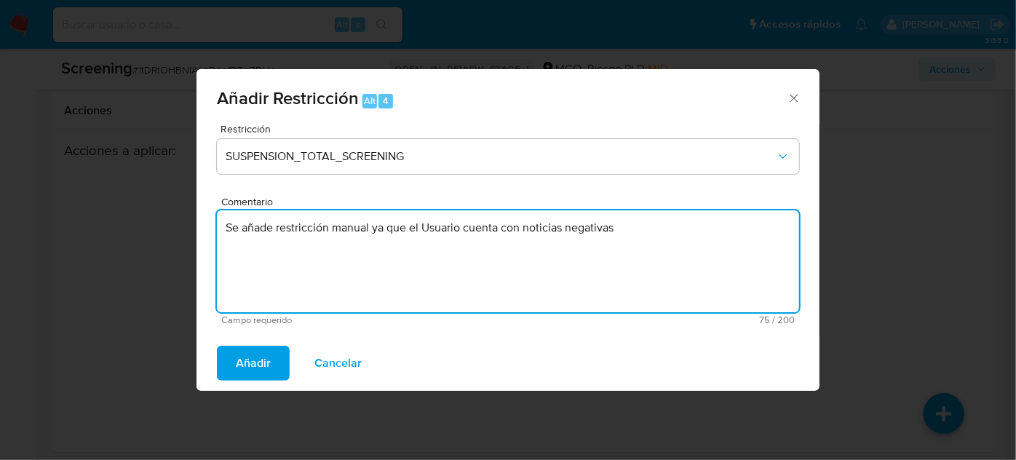
click at [666, 234] on textarea "Se añade restricción manual ya que el Usuario cuenta con noticias negativas" at bounding box center [508, 261] width 583 height 102
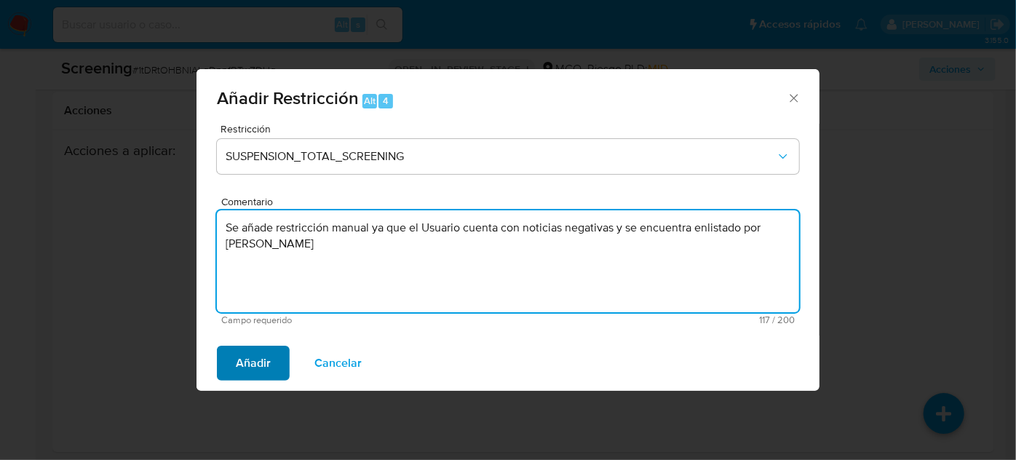
type textarea "Se añade restricción manual ya que el Usuario cuenta con noticias negativas y s…"
click at [250, 363] on span "Añadir" at bounding box center [253, 363] width 35 height 32
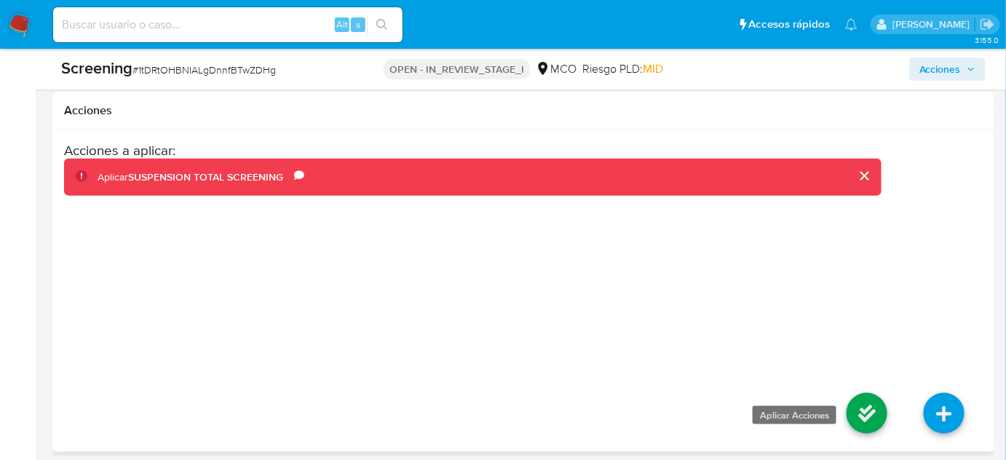
click at [878, 408] on icon at bounding box center [867, 413] width 41 height 41
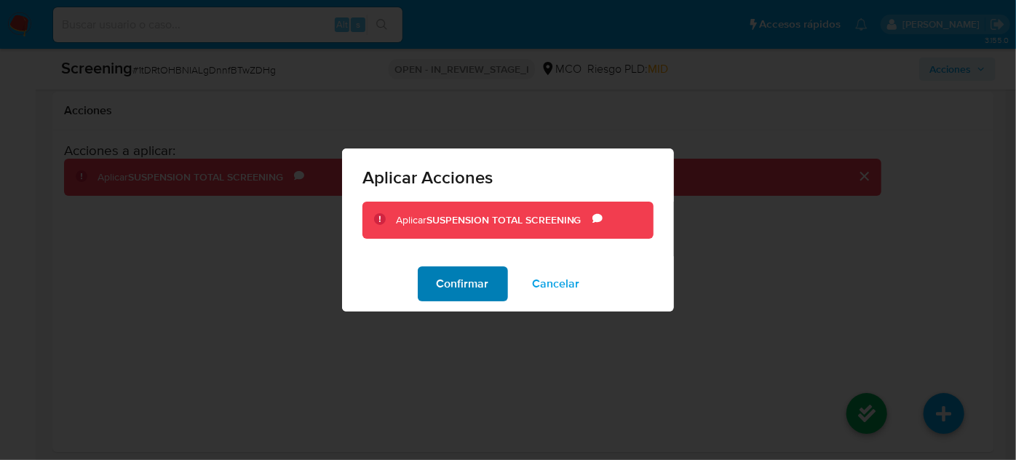
click at [489, 284] on span "Confirmar" at bounding box center [463, 284] width 52 height 32
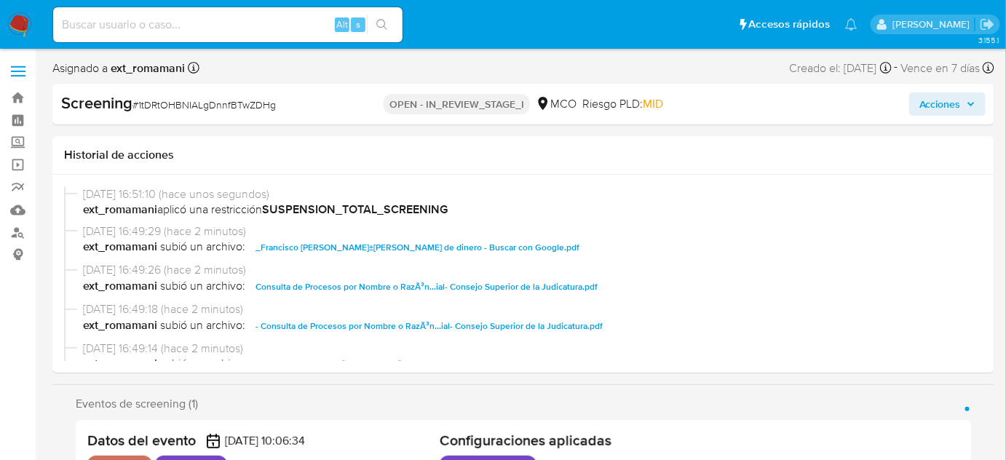
select select "10"
drag, startPoint x: 965, startPoint y: 103, endPoint x: 957, endPoint y: 105, distance: 8.3
click at [965, 103] on span "Acciones" at bounding box center [948, 104] width 56 height 20
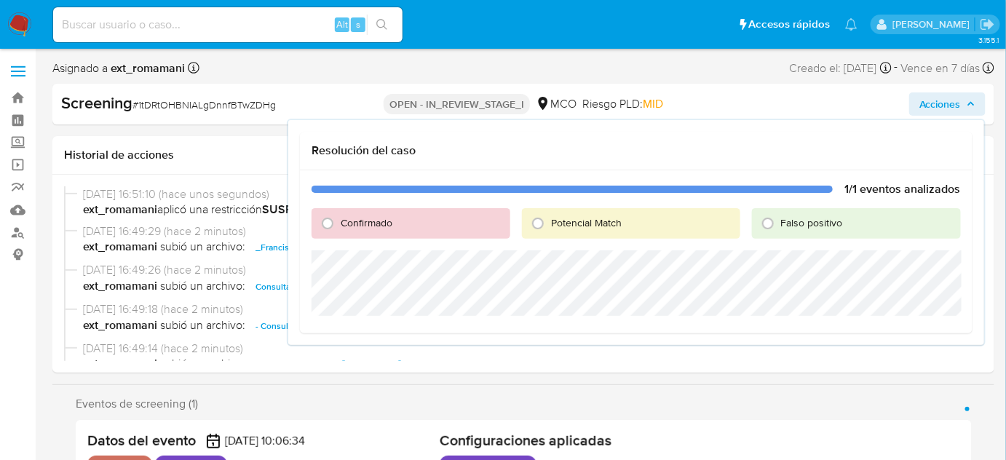
click at [555, 226] on span "Potencial Match" at bounding box center [586, 223] width 71 height 15
click at [550, 226] on input "Potencial Match" at bounding box center [537, 223] width 23 height 23
radio input "true"
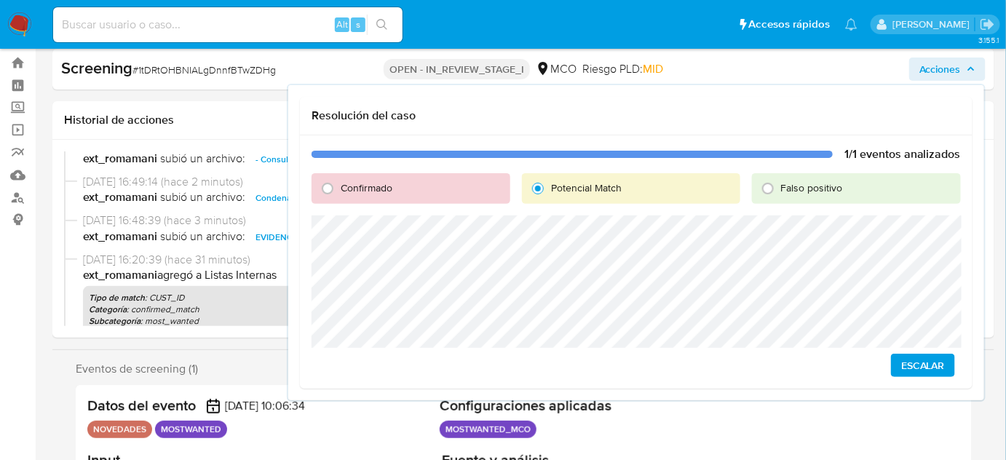
scroll to position [66, 0]
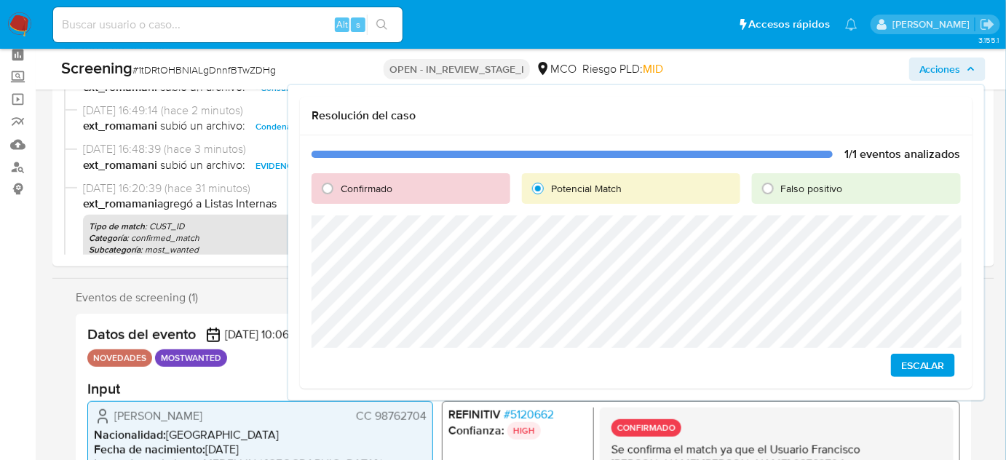
click at [922, 366] on span "Escalar" at bounding box center [923, 365] width 44 height 20
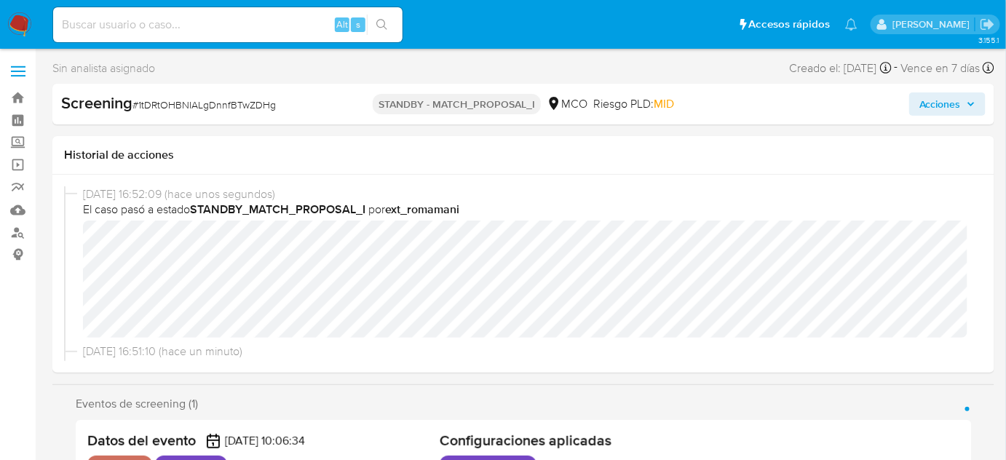
select select "10"
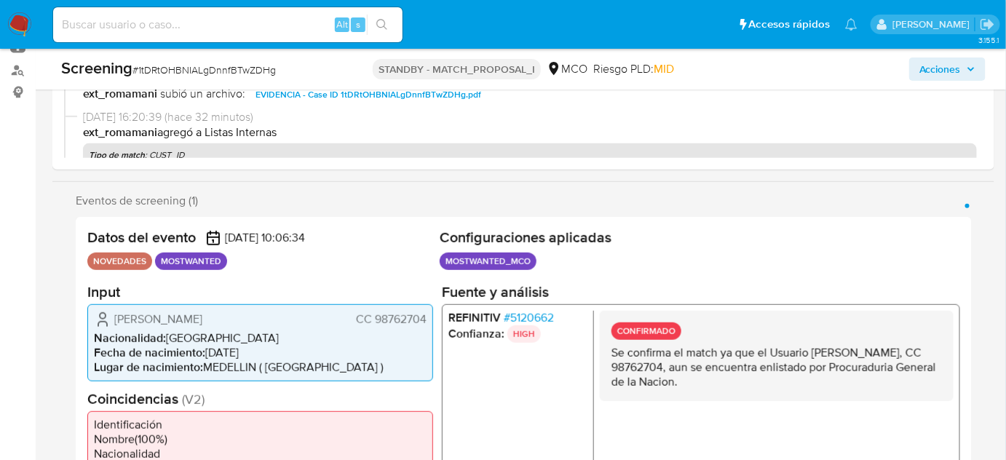
scroll to position [198, 0]
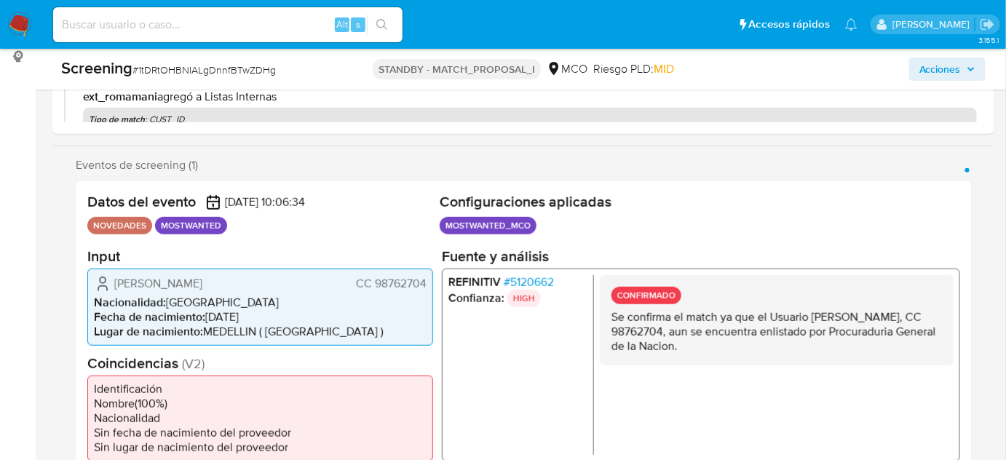
drag, startPoint x: 425, startPoint y: 284, endPoint x: 374, endPoint y: 283, distance: 51.0
click at [374, 283] on span "CC 98762704" at bounding box center [391, 283] width 71 height 15
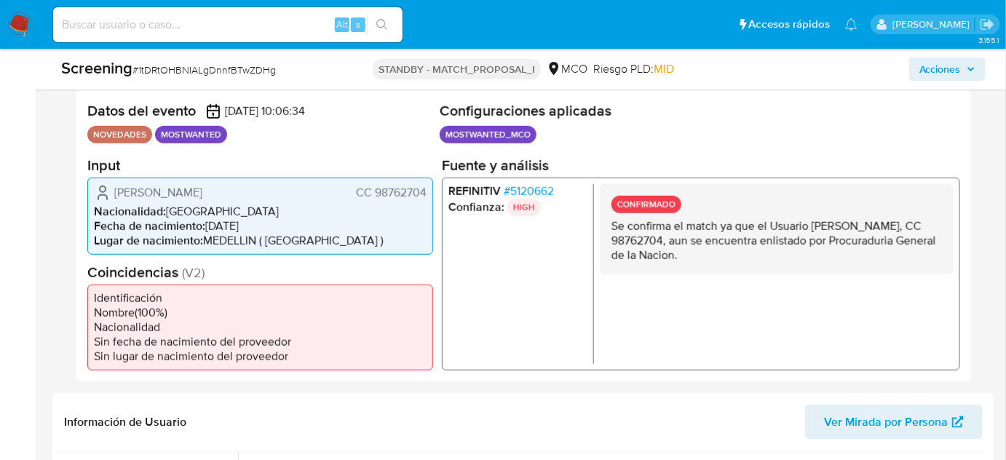
scroll to position [331, 0]
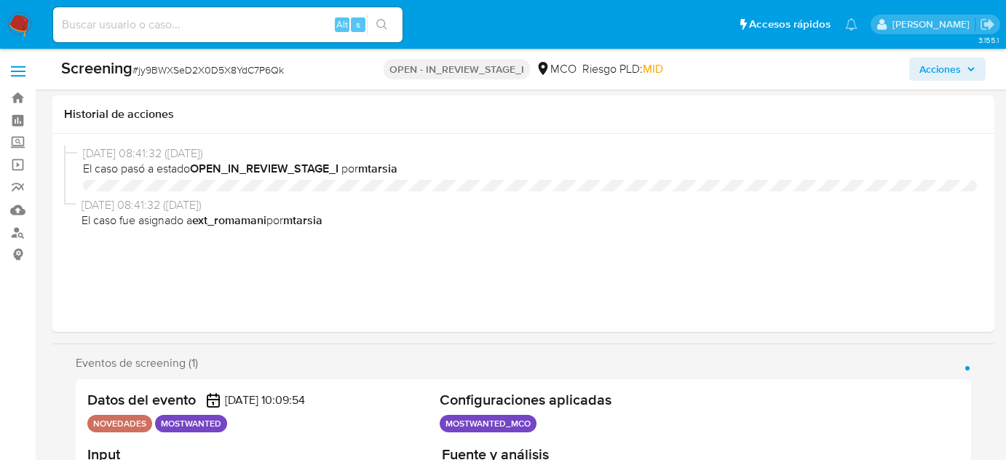
select select "10"
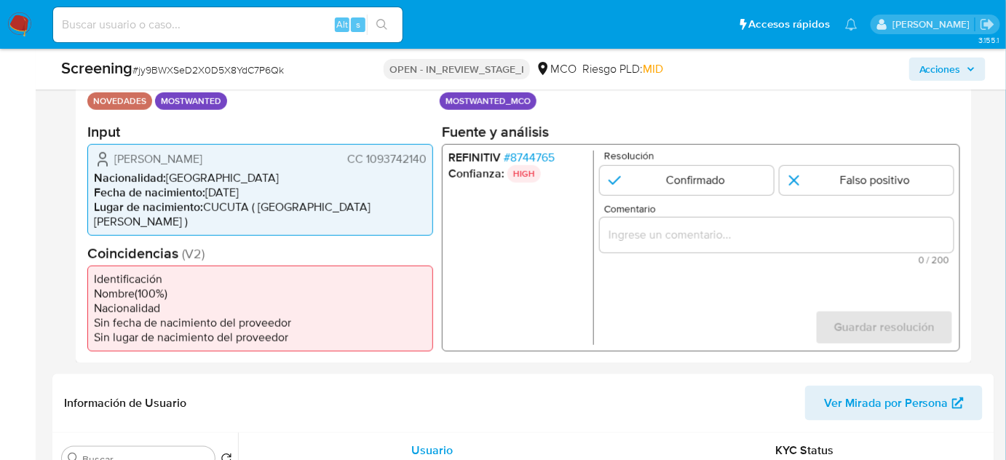
scroll to position [331, 0]
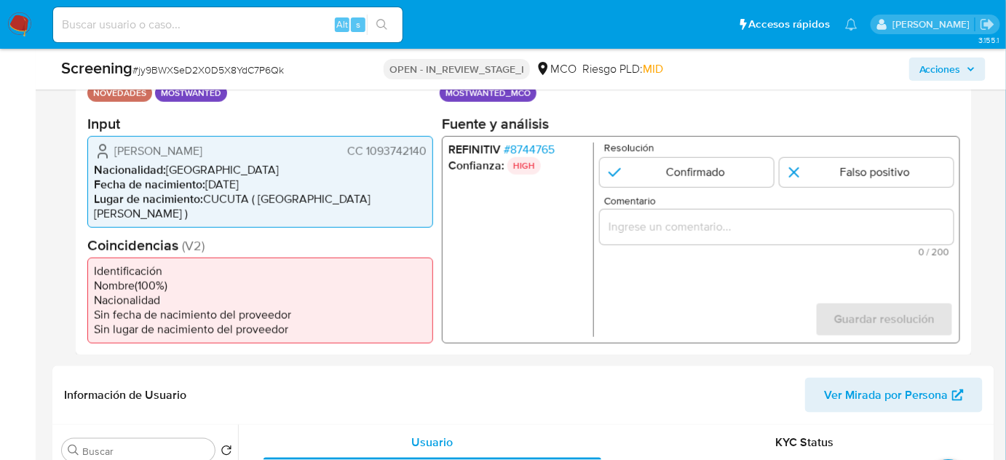
drag, startPoint x: 426, startPoint y: 145, endPoint x: 366, endPoint y: 157, distance: 60.8
click at [366, 157] on div "Jan Carlos Alvarado Ropero CC 1093742140 Nacionalidad : Colombia Fecha de nacim…" at bounding box center [260, 181] width 346 height 92
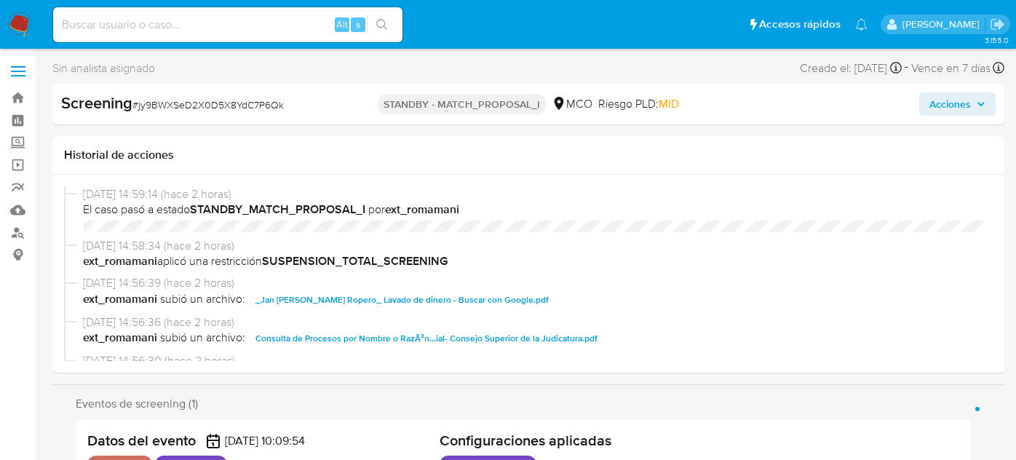
select select "10"
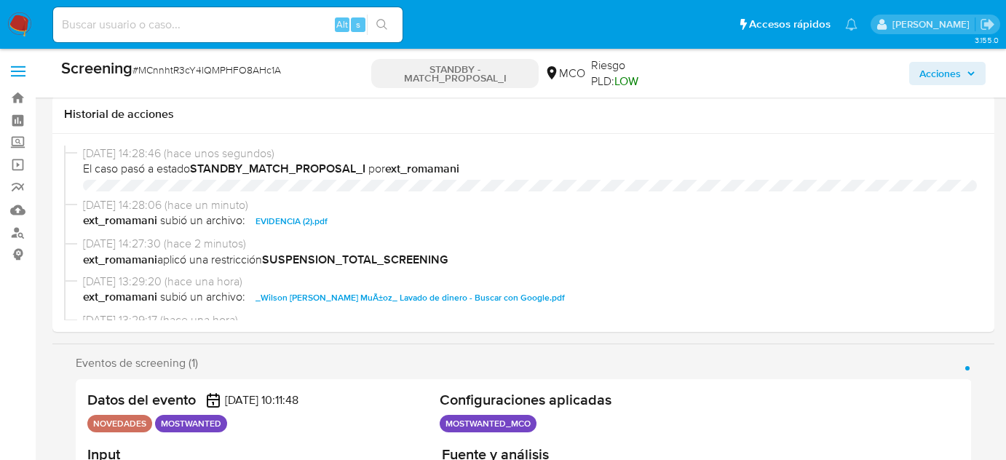
select select "10"
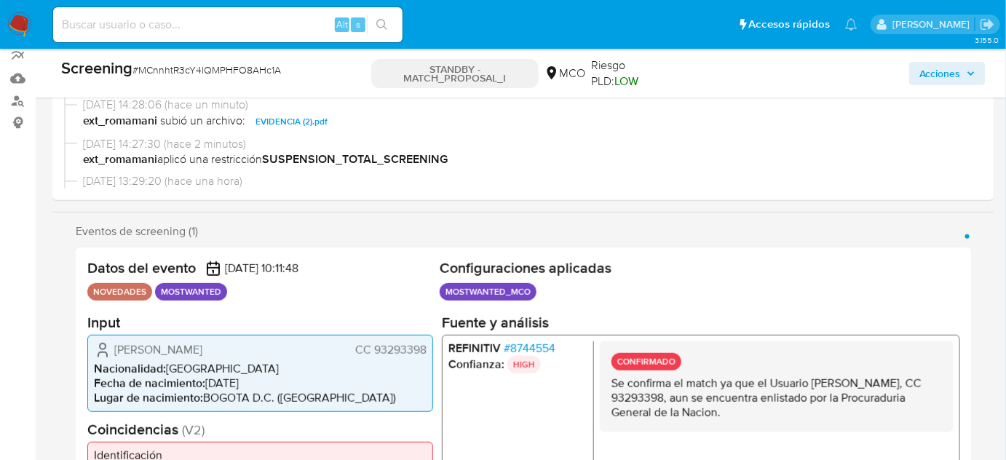
scroll to position [66, 0]
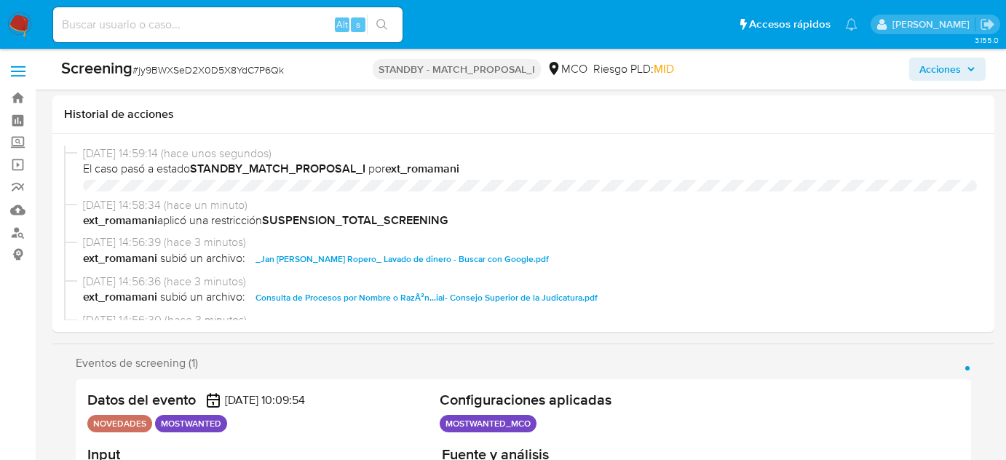
select select "10"
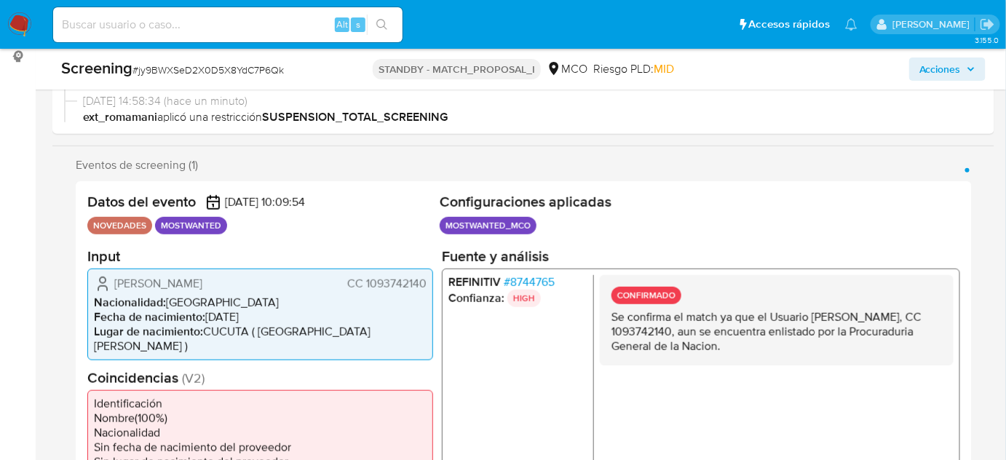
scroll to position [198, 0]
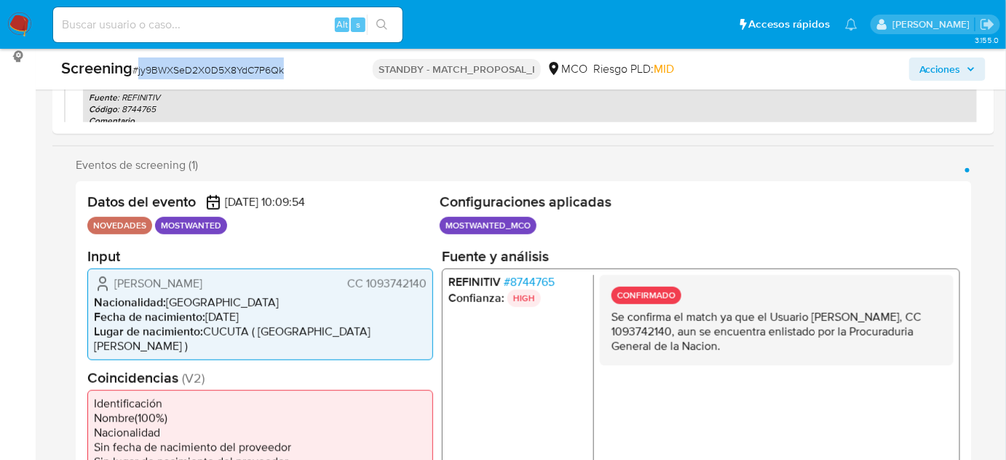
drag, startPoint x: 323, startPoint y: 63, endPoint x: 138, endPoint y: 81, distance: 185.0
click at [138, 81] on div "Screening # jy9BWXSeD2X0D5X8YdC7P6Qk STANDBY - MATCH_PROPOSAL_I MCO Riesgo PLD:…" at bounding box center [523, 69] width 942 height 41
copy span "jy9BWXSeD2X0D5X8YdC7P6Qk"
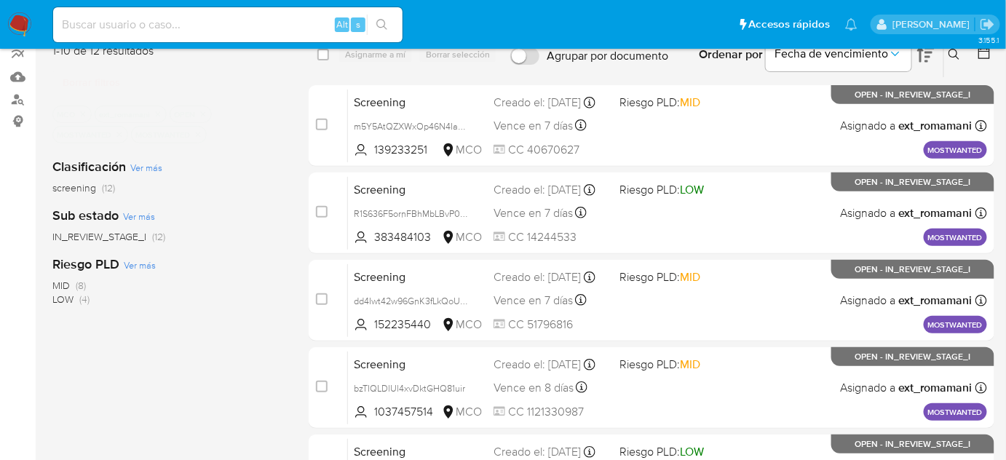
scroll to position [132, 0]
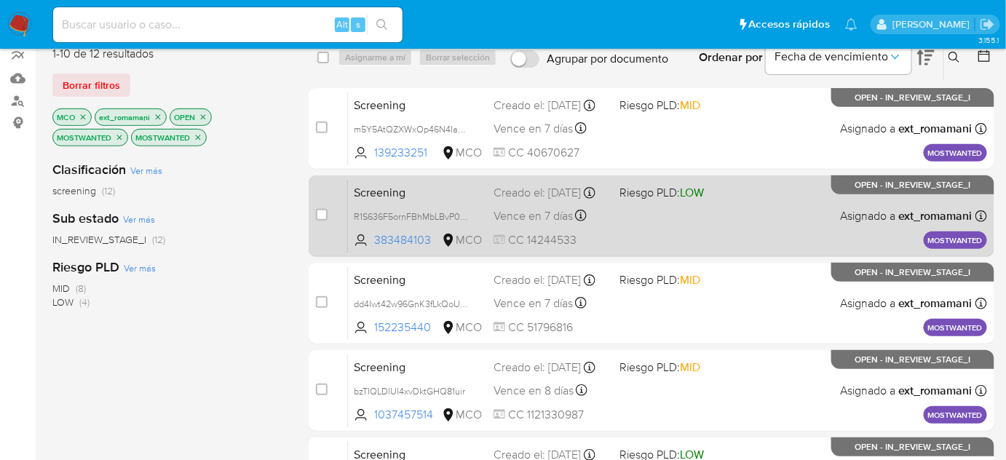
click at [660, 230] on div "Screening R1S636F5ornFBhMbLBvP0dWe 383484103 MCO Riesgo PLD: LOW Creado el: 22/…" at bounding box center [667, 216] width 639 height 74
click at [682, 207] on div "Screening R1S636F5ornFBhMbLBvP0dWe 383484103 MCO Riesgo PLD: LOW Creado el: 22/…" at bounding box center [667, 216] width 639 height 74
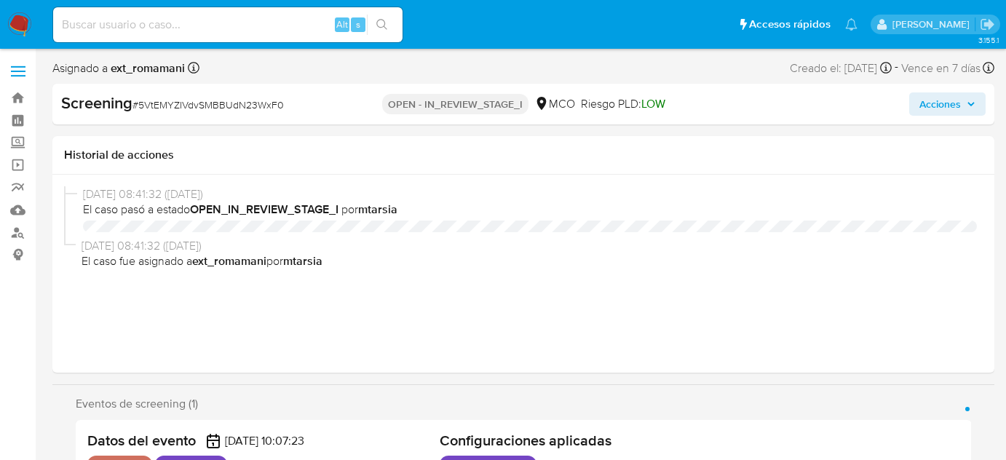
select select "10"
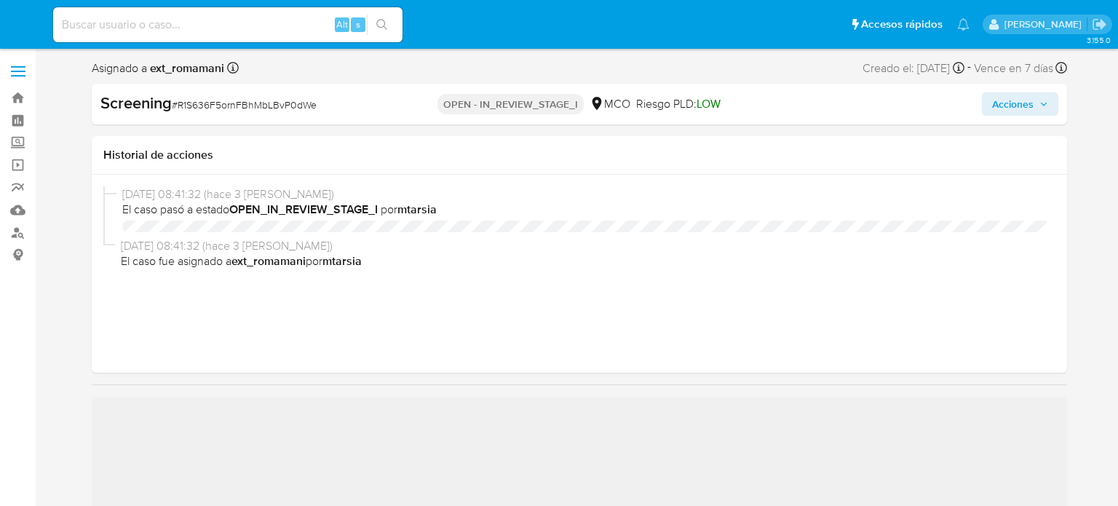
select select "10"
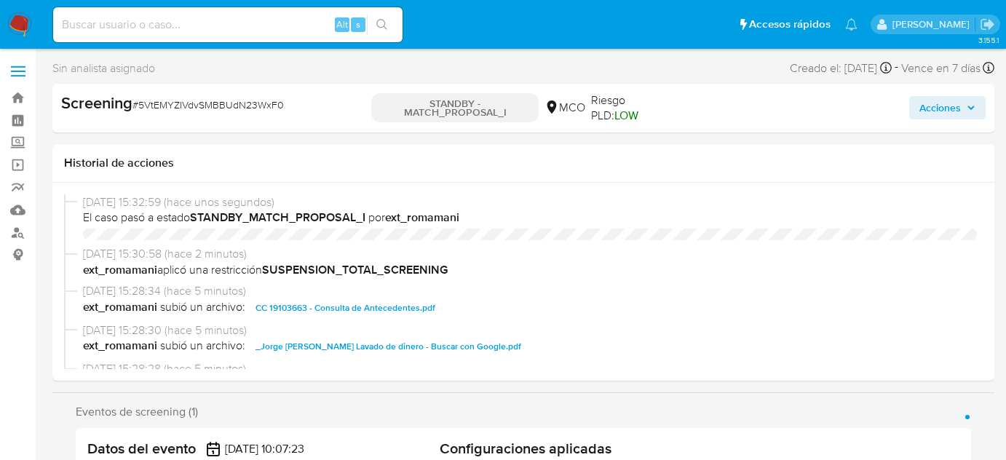
select select "10"
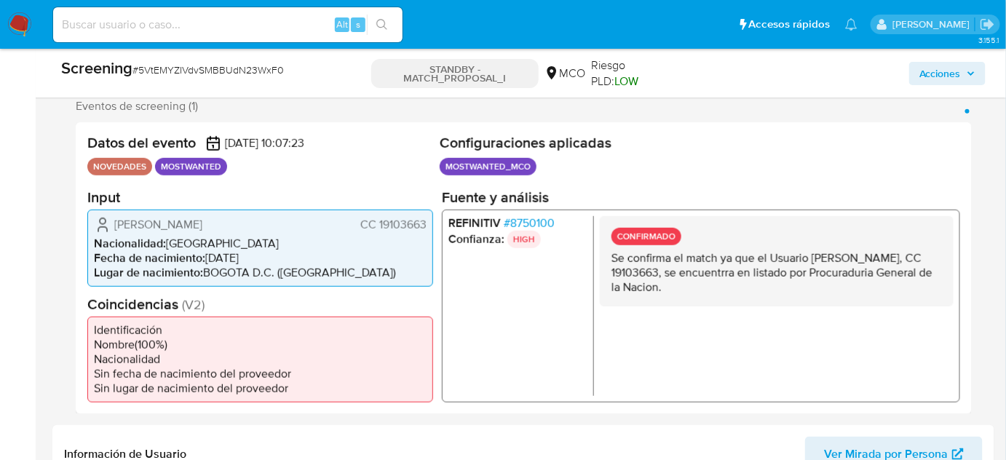
scroll to position [264, 0]
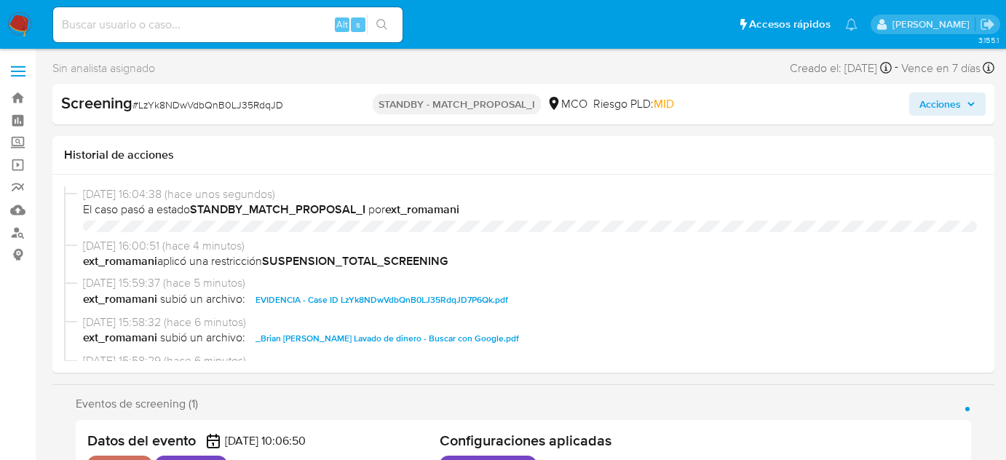
select select "10"
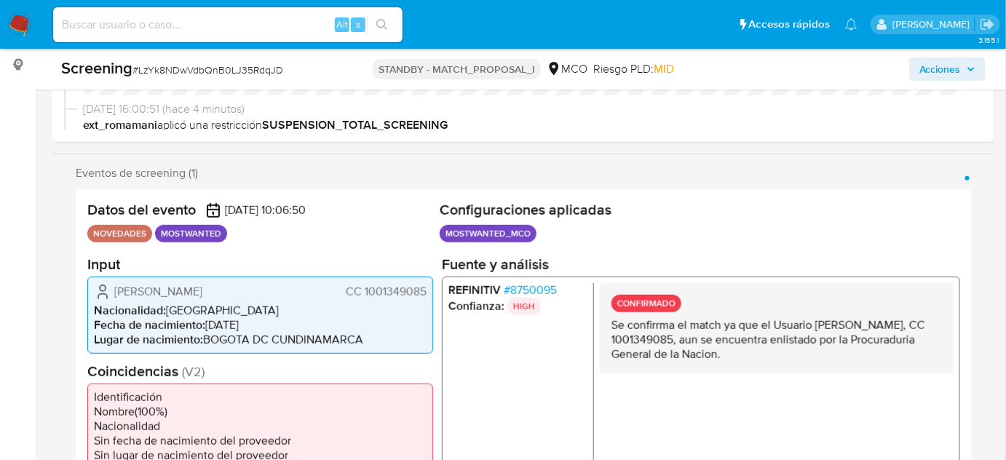
scroll to position [264, 0]
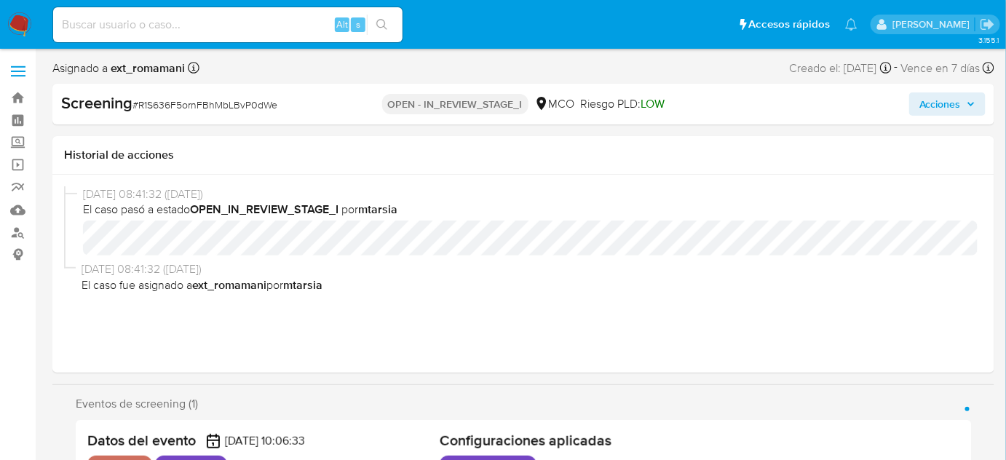
select select "10"
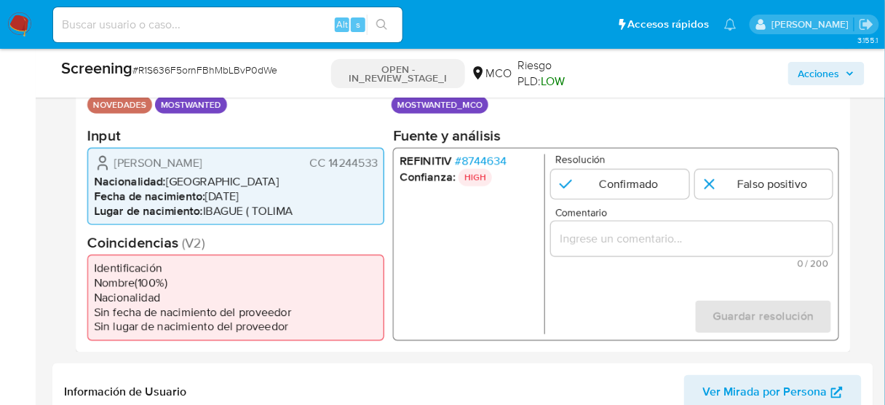
scroll to position [323, 0]
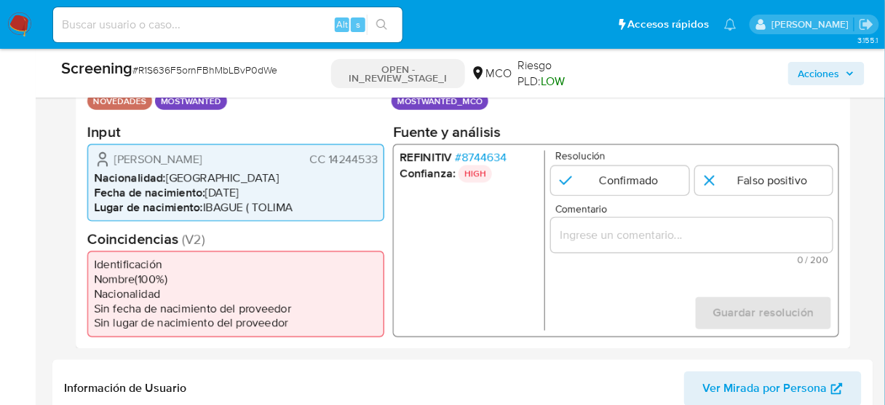
drag, startPoint x: 381, startPoint y: 160, endPoint x: 329, endPoint y: 172, distance: 53.0
click at [329, 172] on div "[PERSON_NAME] CC 14244533 Nacionalidad : [DEMOGRAPHIC_DATA] Fecha de nacimiento…" at bounding box center [235, 181] width 297 height 77
click at [378, 166] on span "CC 14244533" at bounding box center [343, 158] width 68 height 15
drag, startPoint x: 379, startPoint y: 164, endPoint x: 328, endPoint y: 166, distance: 50.3
click at [328, 166] on div "Hector Augusto Naranjo Hernandez CC 14244533 Nacionalidad : Colombia Fecha de n…" at bounding box center [235, 181] width 297 height 77
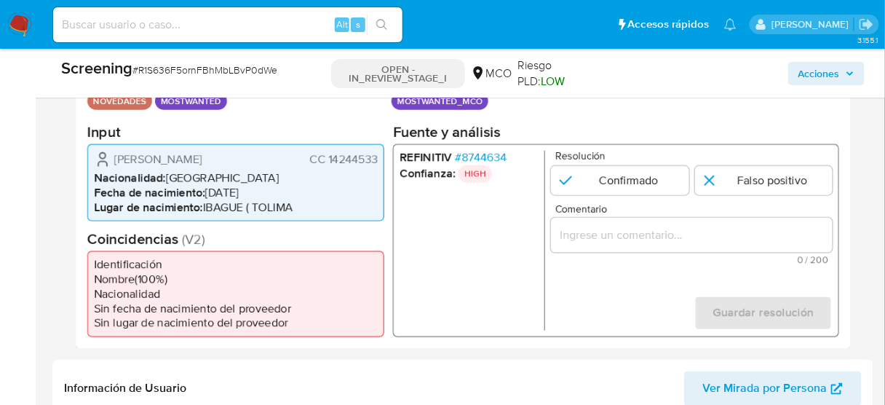
drag, startPoint x: 199, startPoint y: 173, endPoint x: 108, endPoint y: 162, distance: 90.9
click at [108, 162] on div "Hector Augusto Naranjo Hernandez CC 14244533" at bounding box center [236, 158] width 284 height 17
drag, startPoint x: 379, startPoint y: 162, endPoint x: 328, endPoint y: 167, distance: 50.6
click at [328, 167] on div "Hector Augusto Naranjo Hernandez CC 14244533 Nacionalidad : Colombia Fecha de n…" at bounding box center [235, 181] width 297 height 77
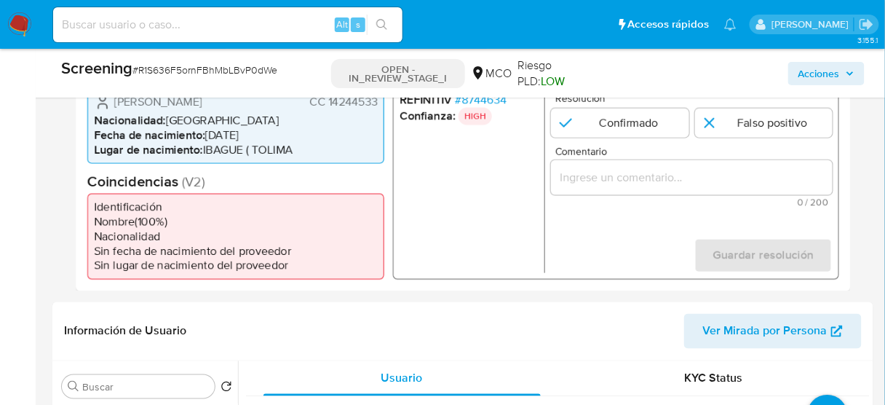
scroll to position [556, 0]
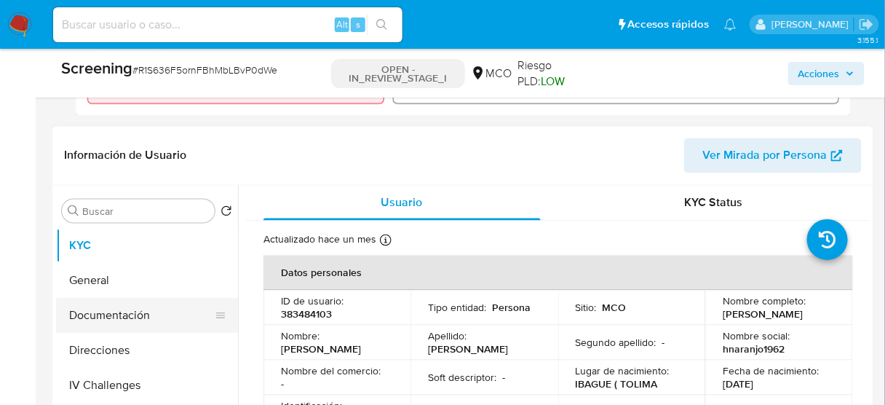
click at [104, 322] on button "Documentación" at bounding box center [141, 316] width 170 height 35
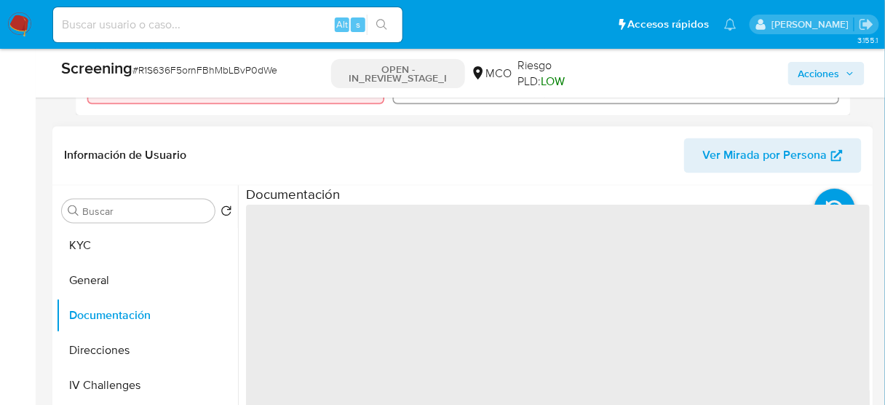
scroll to position [58, 0]
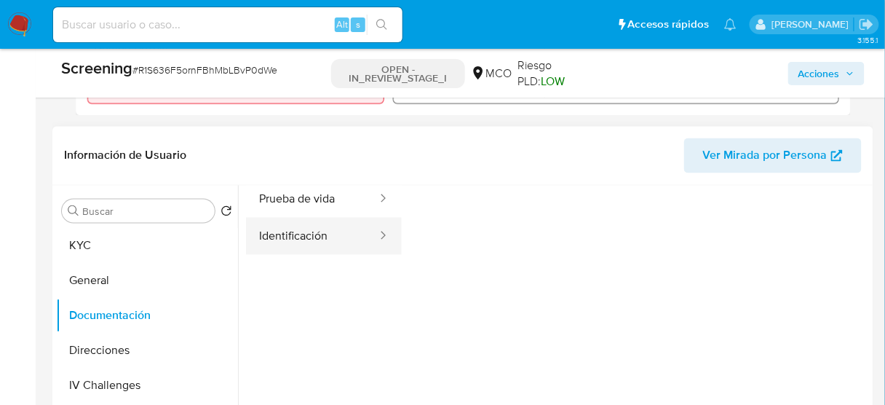
click at [291, 244] on button "Identificación" at bounding box center [312, 236] width 133 height 37
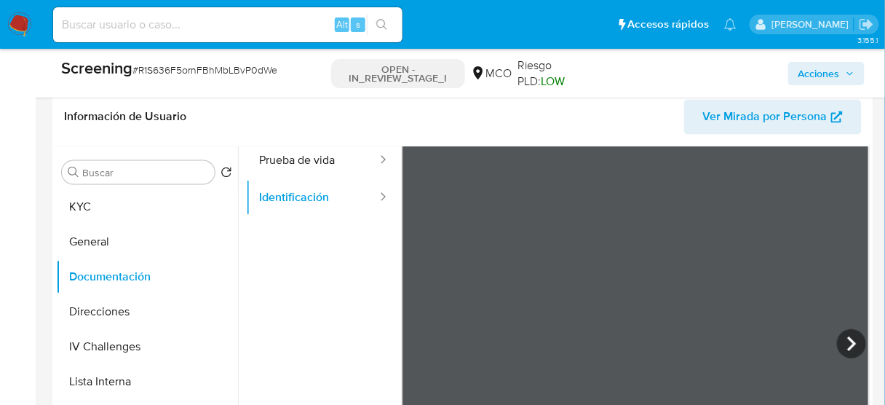
scroll to position [614, 0]
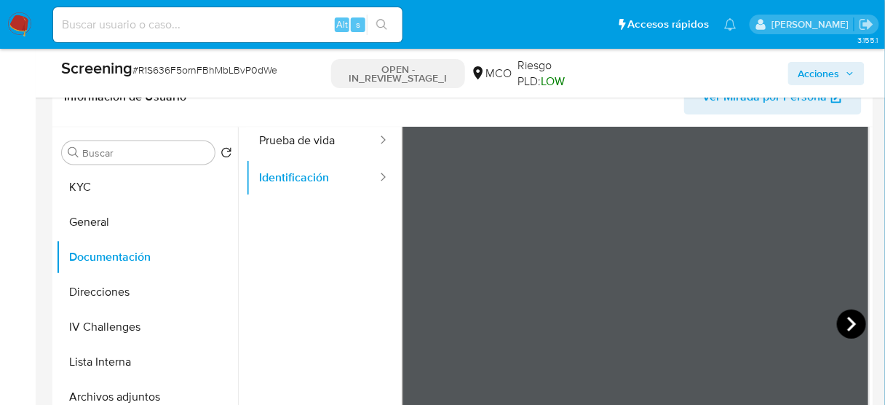
click at [842, 336] on icon at bounding box center [851, 323] width 29 height 29
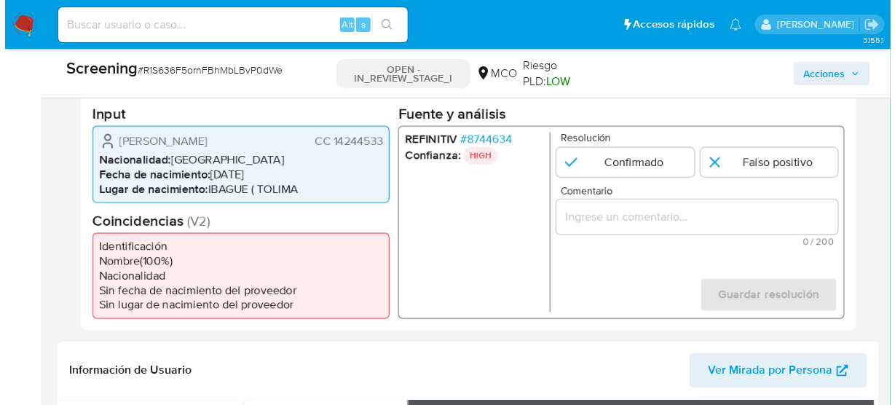
scroll to position [323, 0]
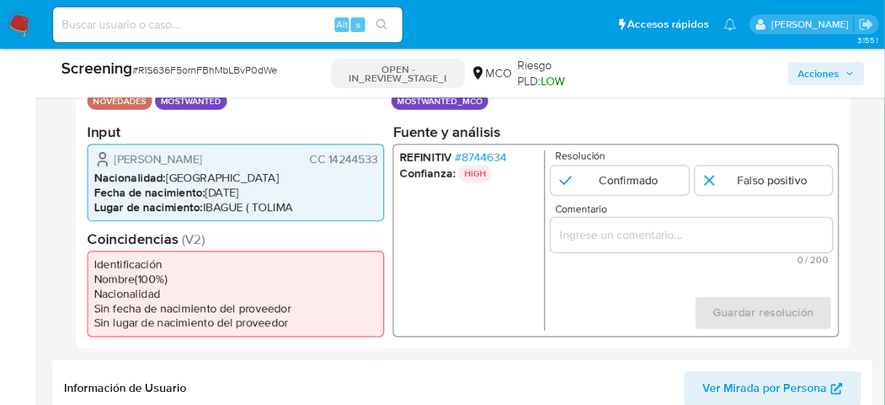
drag, startPoint x: 379, startPoint y: 160, endPoint x: 330, endPoint y: 170, distance: 49.8
click at [330, 170] on div "Hector Augusto Naranjo Hernandez CC 14244533 Nacionalidad : Colombia Fecha de n…" at bounding box center [235, 181] width 297 height 77
drag, startPoint x: 237, startPoint y: 154, endPoint x: 200, endPoint y: 159, distance: 37.5
click at [200, 159] on span "[PERSON_NAME] [PERSON_NAME]" at bounding box center [158, 158] width 88 height 15
drag, startPoint x: 379, startPoint y: 164, endPoint x: 330, endPoint y: 167, distance: 49.6
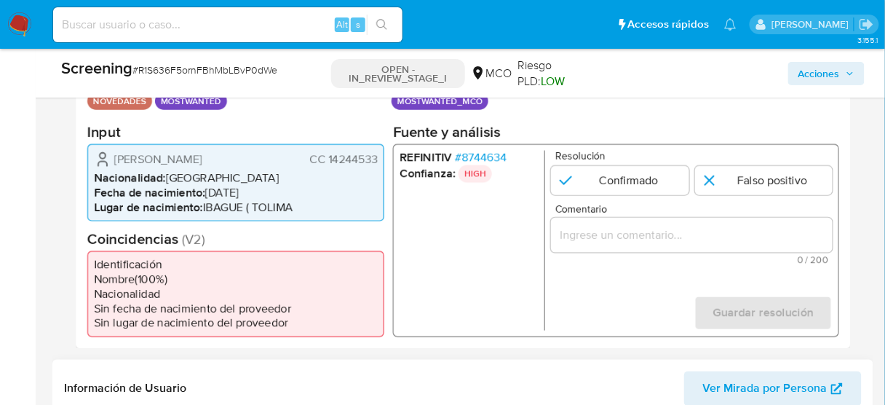
click at [330, 167] on div "Hector Augusto Naranjo Hernandez CC 14244533 Nacionalidad : Colombia Fecha de n…" at bounding box center [235, 181] width 297 height 77
click at [341, 185] on li "Nacionalidad : Colombia" at bounding box center [236, 177] width 284 height 15
drag, startPoint x: 376, startPoint y: 163, endPoint x: 329, endPoint y: 170, distance: 47.9
click at [329, 166] on span "CC 14244533" at bounding box center [343, 158] width 68 height 15
drag, startPoint x: 178, startPoint y: 170, endPoint x: 115, endPoint y: 161, distance: 64.1
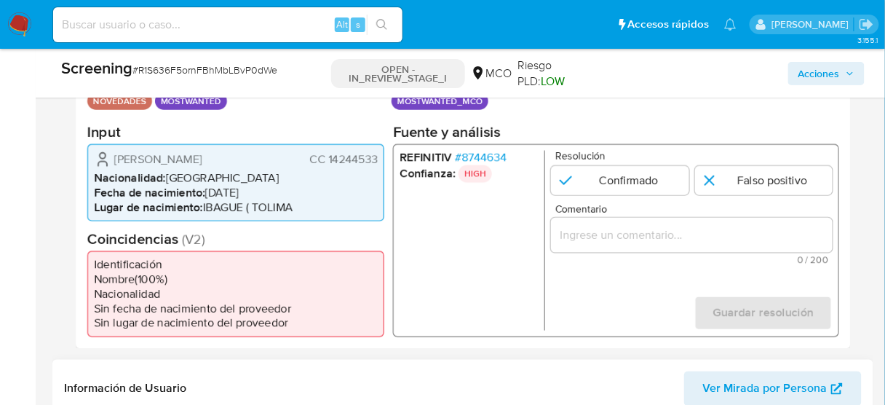
click at [115, 161] on span "[PERSON_NAME] [PERSON_NAME]" at bounding box center [158, 158] width 88 height 15
drag, startPoint x: 380, startPoint y: 165, endPoint x: 328, endPoint y: 169, distance: 52.6
click at [328, 169] on div "Hector Augusto Naranjo Hernandez CC 14244533 Nacionalidad : Colombia Fecha de n…" at bounding box center [235, 181] width 297 height 77
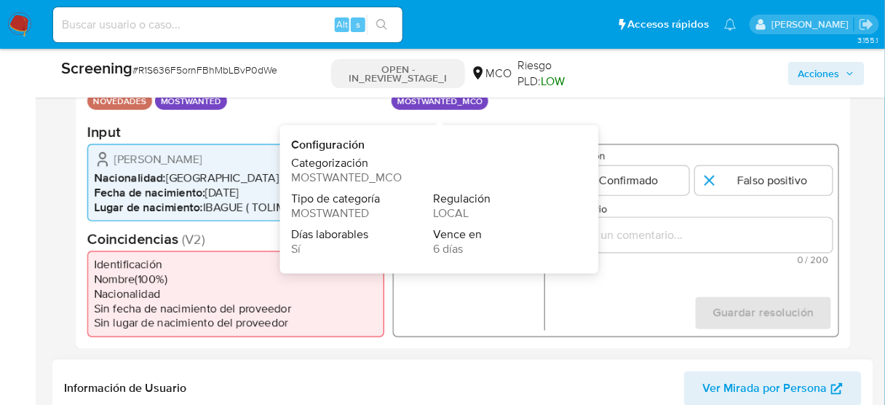
click at [353, 182] on span "MOSTWANTED_MCO" at bounding box center [347, 177] width 111 height 17
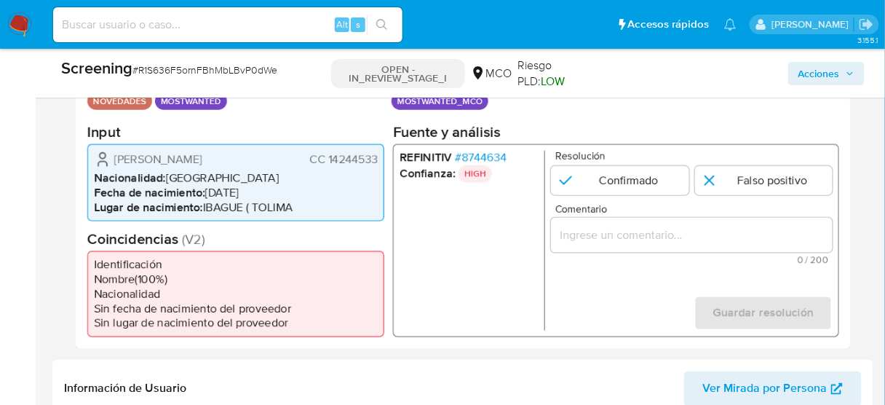
click at [202, 166] on span "[PERSON_NAME] [PERSON_NAME]" at bounding box center [158, 158] width 88 height 15
drag, startPoint x: 379, startPoint y: 164, endPoint x: 330, endPoint y: 171, distance: 49.3
click at [330, 171] on div "Hector Augusto Naranjo Hernandez CC 14244533 Nacionalidad : Colombia Fecha de n…" at bounding box center [235, 181] width 297 height 77
click at [502, 155] on span "# 8744634" at bounding box center [481, 157] width 52 height 15
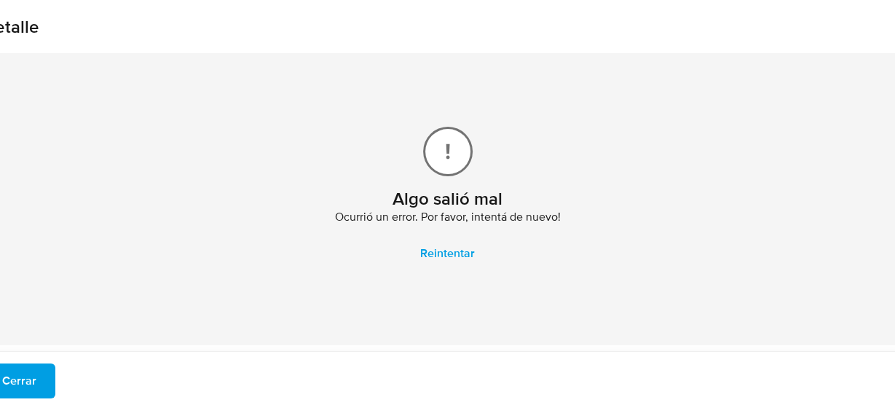
click at [406, 262] on button "Reintentar" at bounding box center [447, 253] width 92 height 35
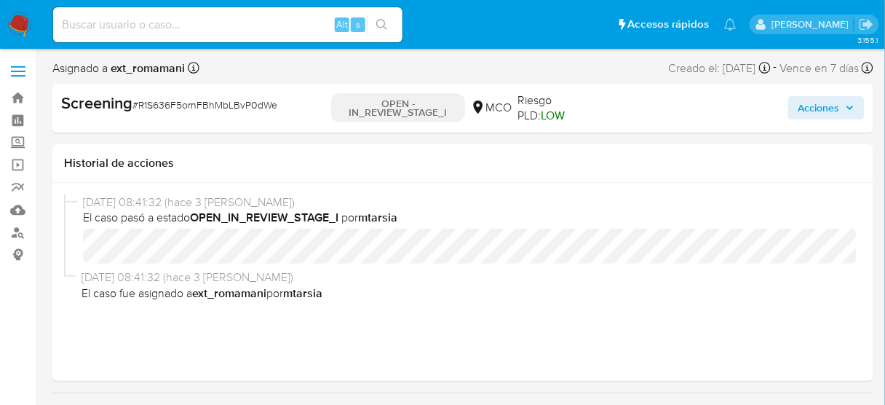
select select "10"
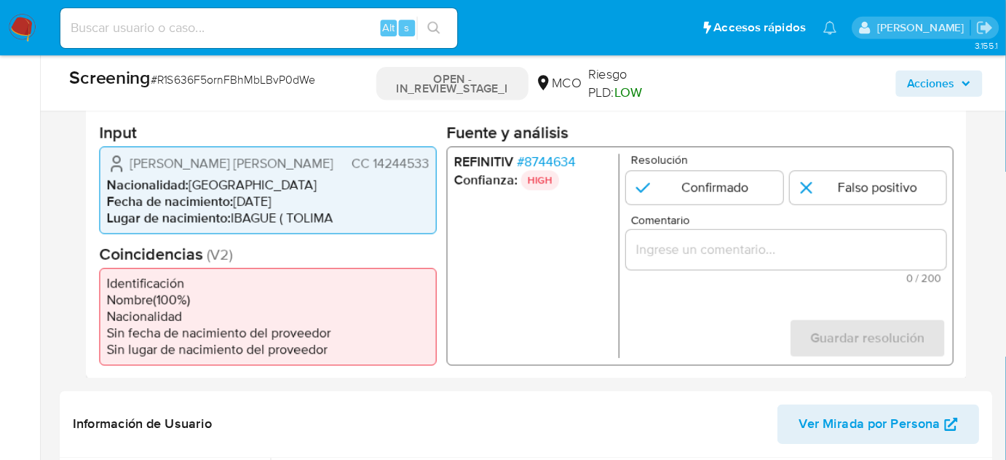
scroll to position [350, 0]
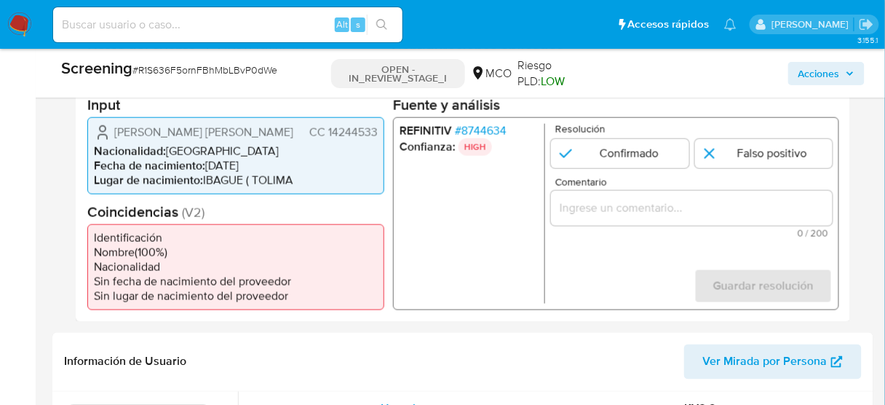
click at [499, 131] on span "# 8744634" at bounding box center [481, 130] width 52 height 15
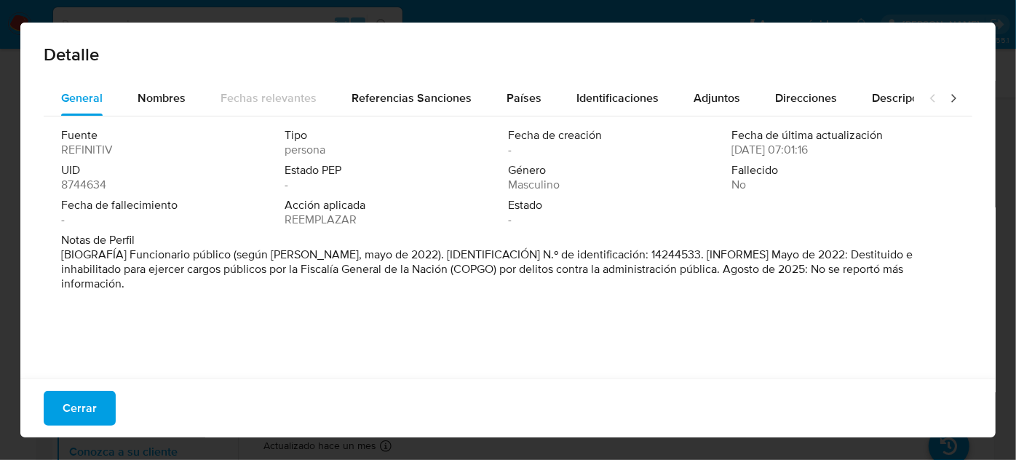
drag, startPoint x: 811, startPoint y: 250, endPoint x: 660, endPoint y: 280, distance: 153.7
click at [660, 280] on div "Notas de Perfil [BIOGRAFÍA] Funcionario público (según COPGO, mayo de 2022). [I…" at bounding box center [508, 265] width 894 height 64
drag, startPoint x: 99, startPoint y: 403, endPoint x: 139, endPoint y: 391, distance: 41.9
click at [98, 403] on button "Cerrar" at bounding box center [80, 408] width 72 height 35
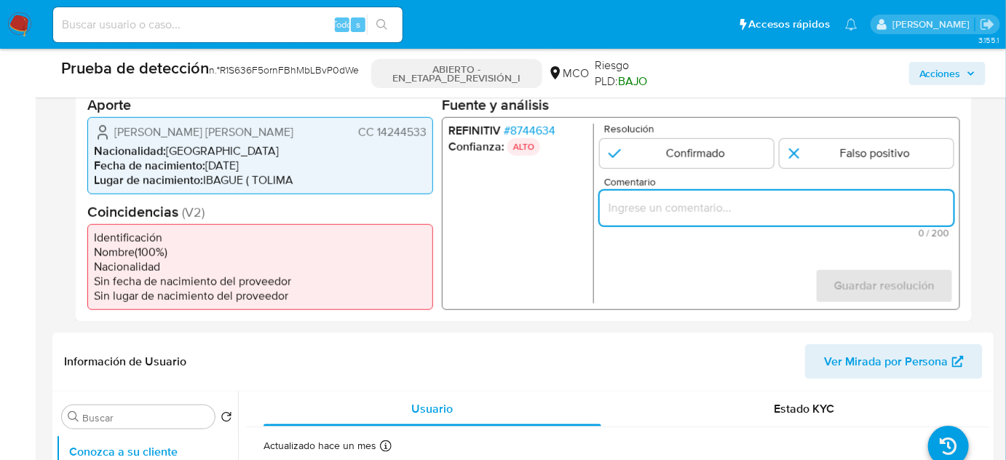
click at [655, 215] on input "Comentario" at bounding box center [777, 207] width 354 height 19
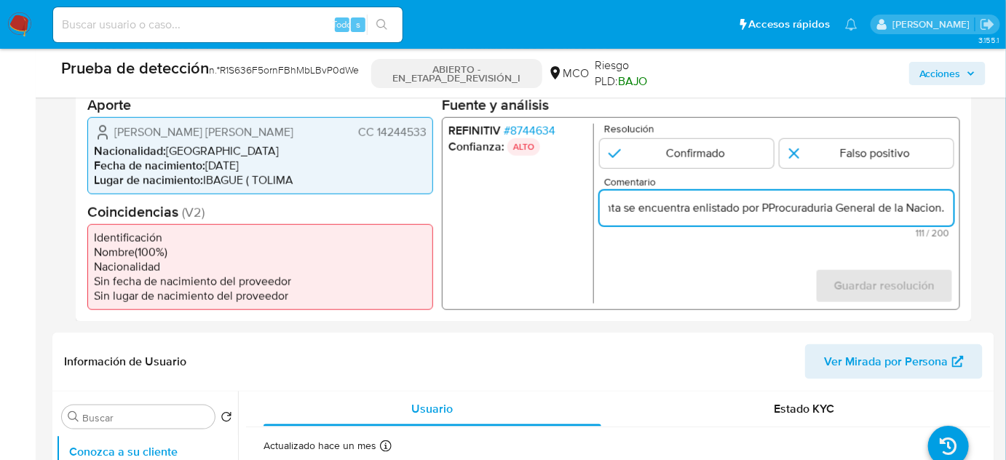
scroll to position [0, 233]
click at [769, 210] on input "Se confirma el match ya que el titular de cuenta se encuentra enlistado por PPr…" at bounding box center [777, 207] width 354 height 19
click at [685, 284] on form "Resolución Confirmado Falso positivo Comentario Se confirma el match ya que el …" at bounding box center [777, 213] width 354 height 180
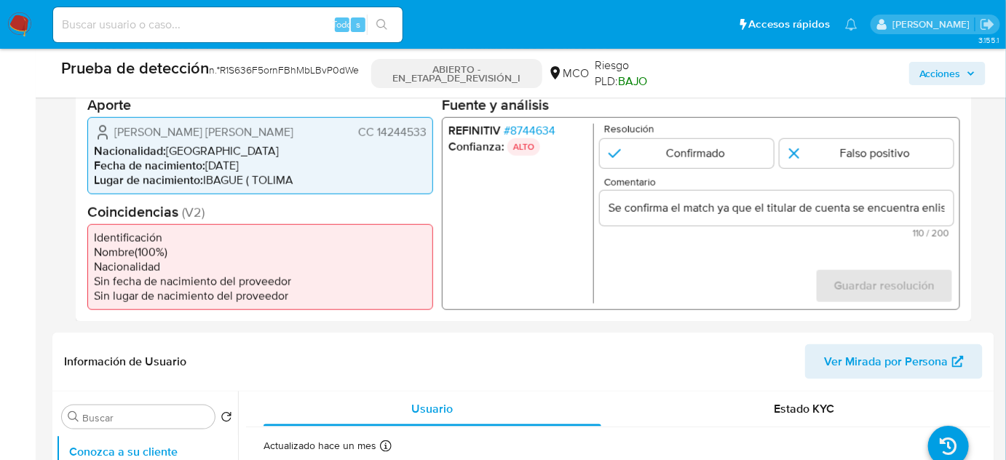
click at [712, 212] on input "Se confirma el match ya que el titular de cuenta se encuentra enlistado por Pro…" at bounding box center [777, 207] width 354 height 19
drag, startPoint x: 113, startPoint y: 127, endPoint x: 427, endPoint y: 141, distance: 314.1
click at [427, 141] on div "Héctor Augusto Naranjo Hernández CC 14244533 Nacionalidad : Colombia Fecha de n…" at bounding box center [260, 155] width 346 height 77
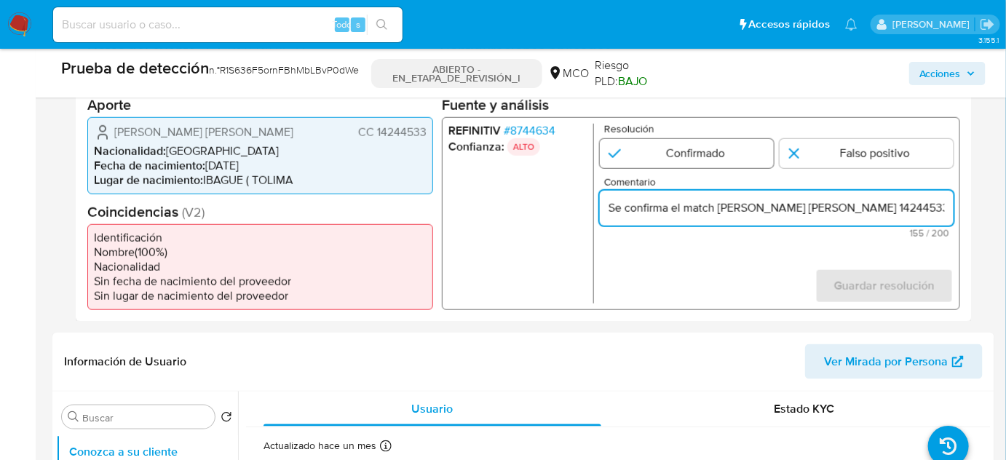
type input "Se confirma el match Héctor Augusto Naranjo Hernández CC 14244533 ya que el tit…"
click at [693, 147] on input "1 de 1" at bounding box center [687, 152] width 174 height 29
radio input "true"
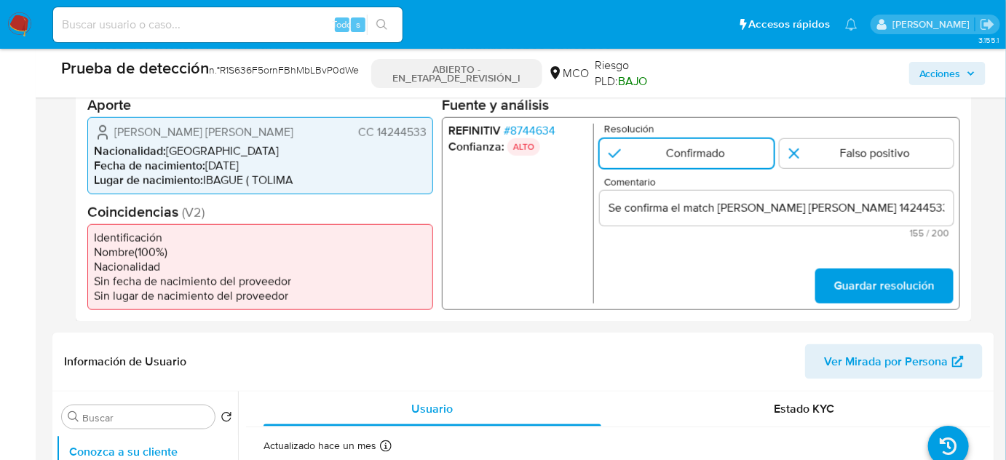
click at [684, 211] on input "Se confirma el match Héctor Augusto Naranjo Hernández CC 14244533 ya que el tit…" at bounding box center [777, 207] width 354 height 19
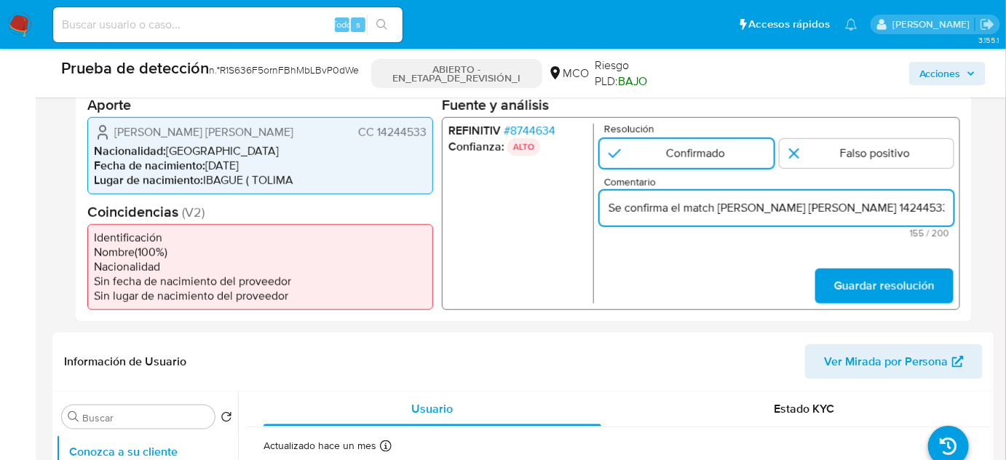
click at [684, 211] on input "Se confirma el match Héctor Augusto Naranjo Hernández CC 14244533 ya que el tit…" at bounding box center [777, 207] width 354 height 19
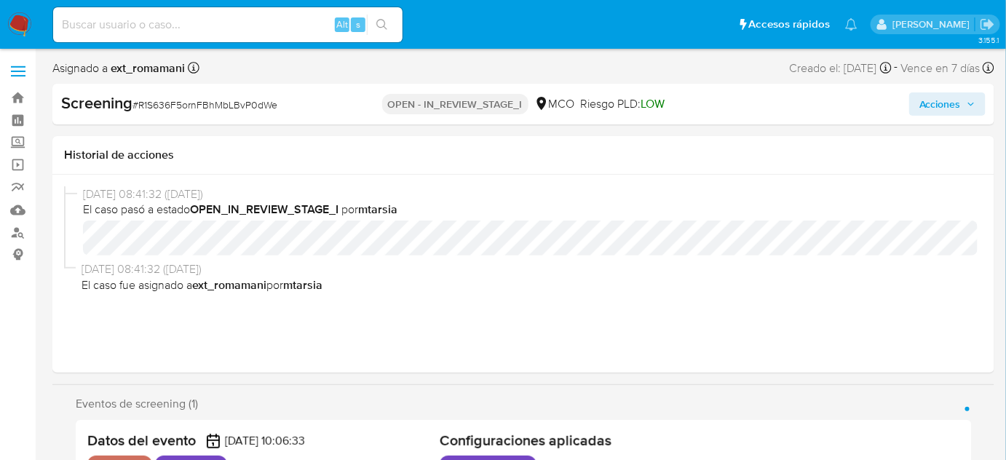
select select "10"
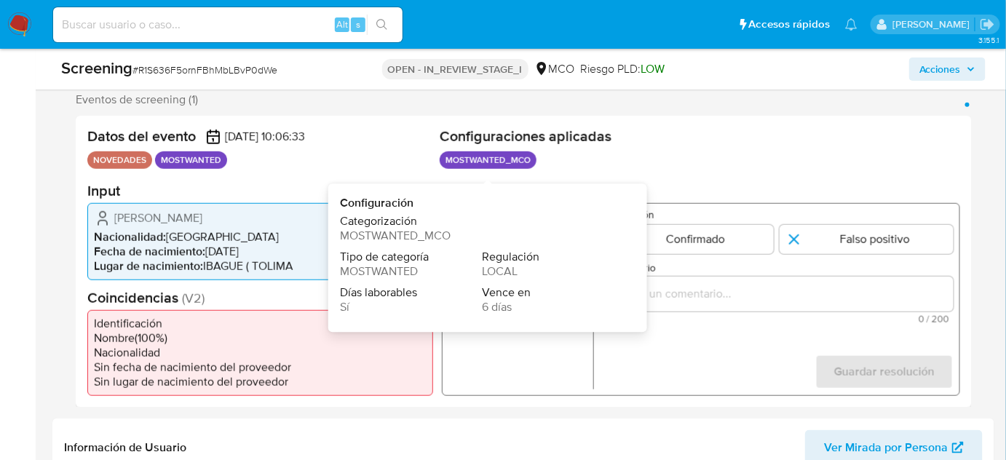
scroll to position [264, 0]
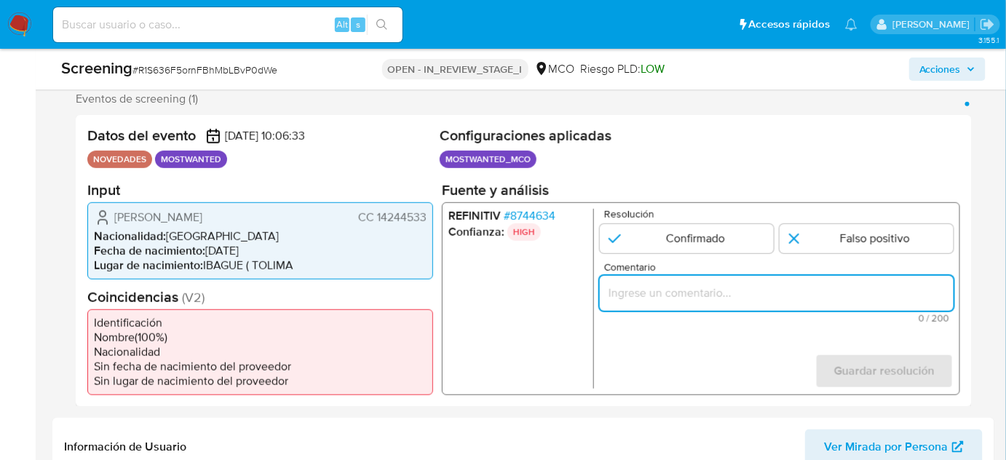
click at [746, 300] on input "Comentario" at bounding box center [777, 292] width 354 height 19
paste input "Se confirma el match Héctor Augusto Naranjo Hernández CC 14244533 ya que el tit…"
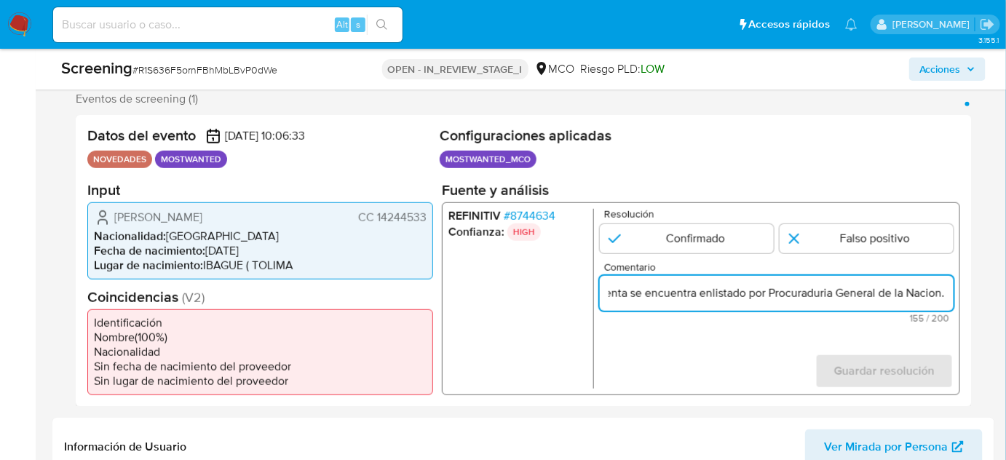
click at [682, 358] on form "Resolución Confirmado Falso positivo Comentario Se confirma el match Héctor Aug…" at bounding box center [777, 298] width 354 height 180
click at [719, 293] on input "Se confirma el match Héctor Augusto Naranjo Hernández CC 14244533 ya que el tit…" at bounding box center [777, 292] width 354 height 19
drag, startPoint x: 936, startPoint y: 291, endPoint x: 944, endPoint y: 294, distance: 9.5
click at [944, 294] on input "Se confirma el match ya que el Titulart de cuenta Héctor Augusto Naranjo Hernán…" at bounding box center [777, 292] width 354 height 19
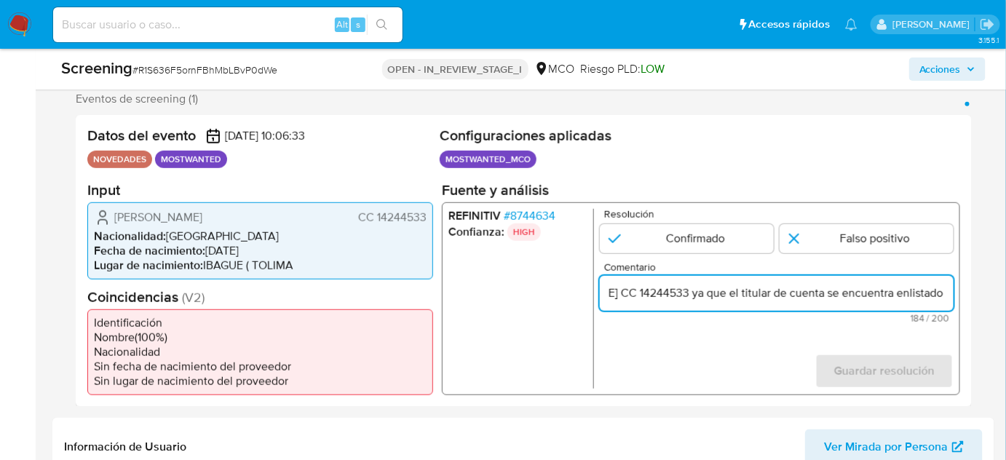
scroll to position [0, 341]
click at [699, 290] on input "Se confirma el match ya que el Titulart de cuenta Héctor Augusto Naranjo Hernán…" at bounding box center [777, 292] width 354 height 19
click at [776, 293] on input "Se confirma el match ya que el Titulart de cuenta Héctor Augusto Naranjo Hernán…" at bounding box center [777, 292] width 354 height 19
drag, startPoint x: 782, startPoint y: 294, endPoint x: 917, endPoint y: 301, distance: 134.9
click at [917, 301] on input "Se confirma el match ya que el Titulart de cuenta Héctor Augusto Naranjo Hernán…" at bounding box center [777, 292] width 354 height 19
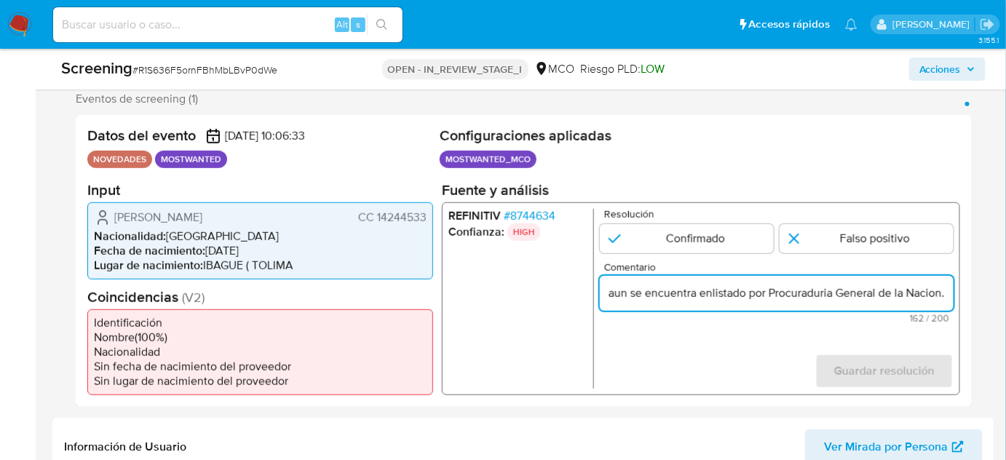
scroll to position [0, 473]
drag, startPoint x: 928, startPoint y: 293, endPoint x: 944, endPoint y: 295, distance: 16.9
click at [944, 295] on input "Se confirma el match ya que el Titulart de cuenta Héctor Augusto Naranjo Hernán…" at bounding box center [777, 292] width 354 height 19
click at [901, 291] on input "Se confirma el match ya que el Titulart de cuenta Héctor Augusto Naranjo Hernán…" at bounding box center [777, 292] width 354 height 19
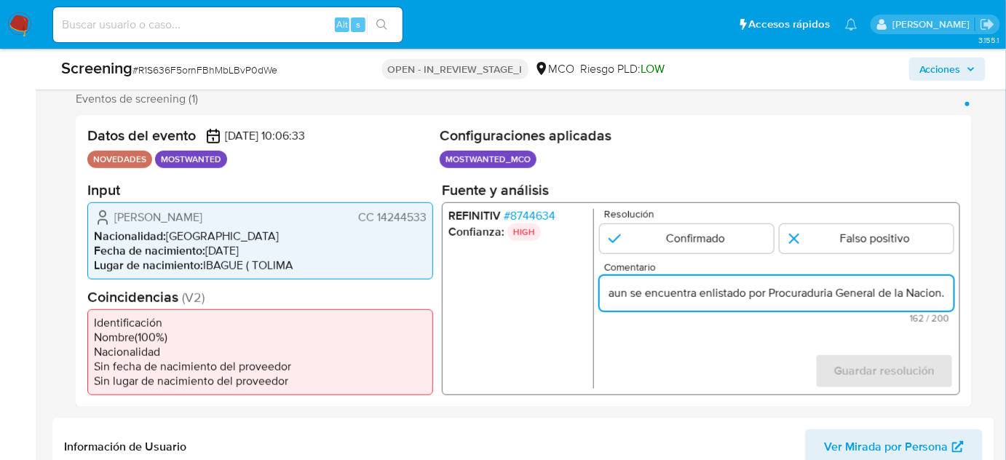
drag, startPoint x: 917, startPoint y: 294, endPoint x: 946, endPoint y: 294, distance: 28.4
click at [946, 294] on input "Se confirma el match ya que el Titulart de cuenta Héctor Augusto Naranjo Hernán…" at bounding box center [777, 292] width 354 height 19
type input "Se confirma el match ya que el Titulart de cuenta Héctor Augusto Naranjo Hernán…"
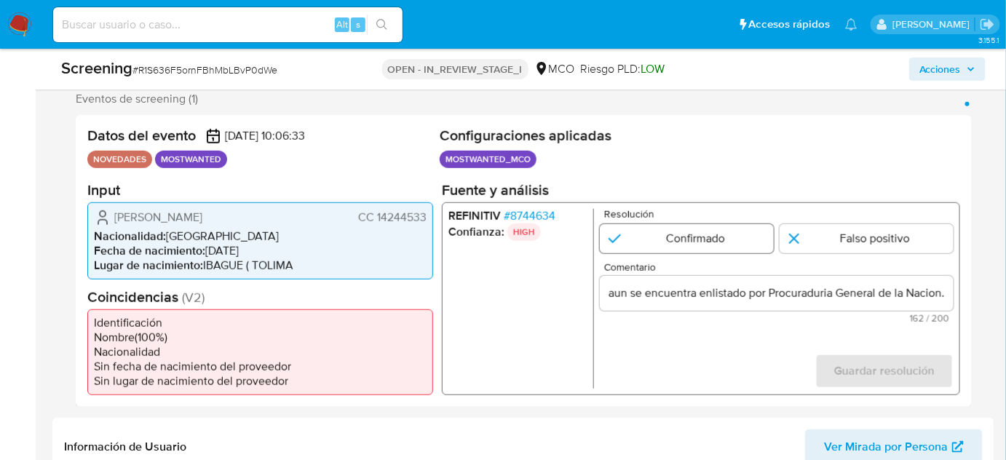
scroll to position [0, 0]
click at [709, 235] on input "1 de 1" at bounding box center [687, 238] width 174 height 29
radio input "true"
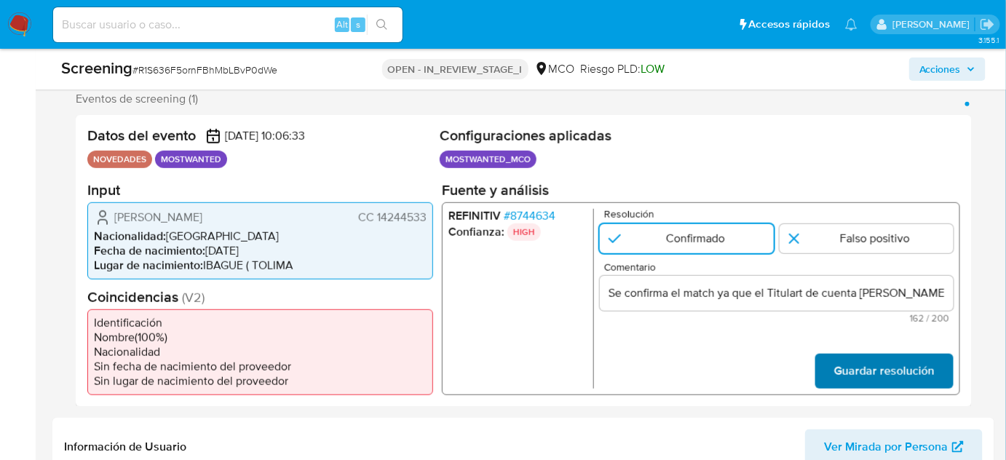
click at [902, 386] on span "Guardar resolución" at bounding box center [884, 371] width 100 height 32
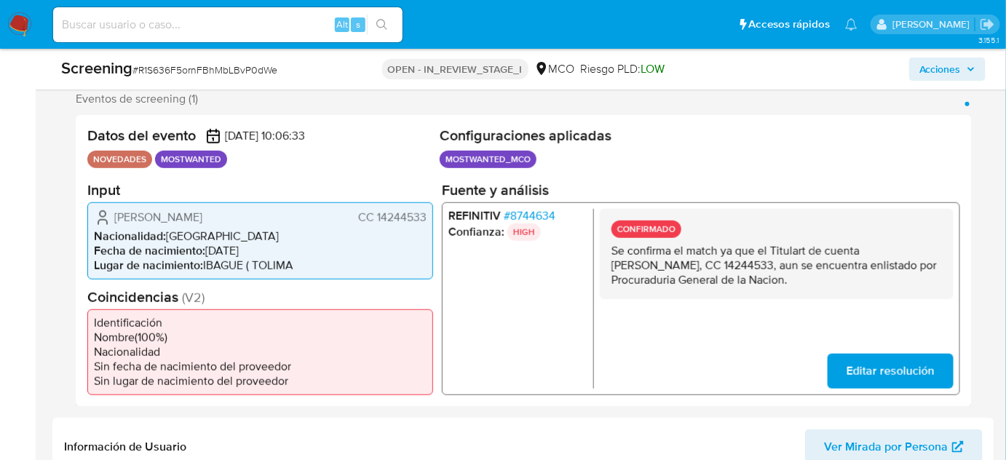
click at [868, 380] on span "Editar resolución" at bounding box center [891, 371] width 88 height 32
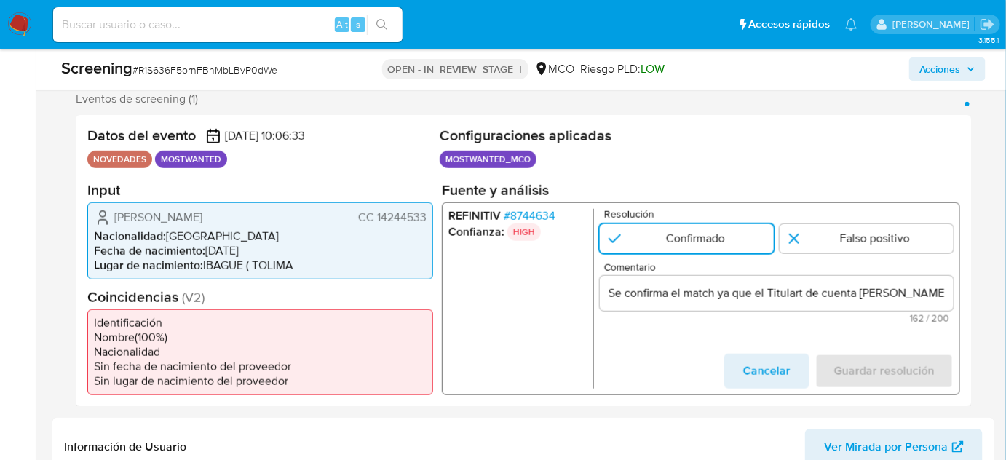
click at [798, 293] on input "Se confirma el match ya que el Titulart de cuenta [PERSON_NAME] [PERSON_NAME] 1…" at bounding box center [777, 292] width 354 height 19
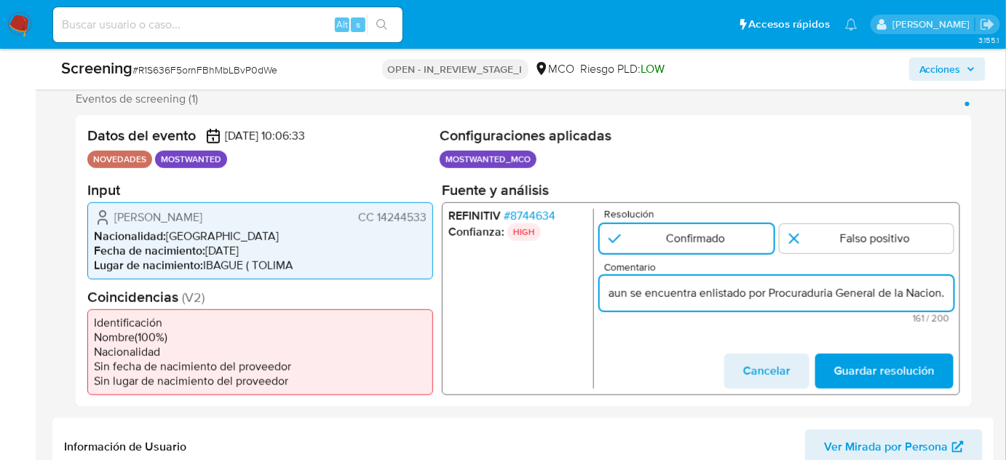
scroll to position [0, 514]
drag, startPoint x: 918, startPoint y: 295, endPoint x: 952, endPoint y: 295, distance: 34.2
click at [952, 295] on input "Se confirma el match ya que el Titular de cuenta [PERSON_NAME] [PERSON_NAME] 14…" at bounding box center [777, 292] width 354 height 19
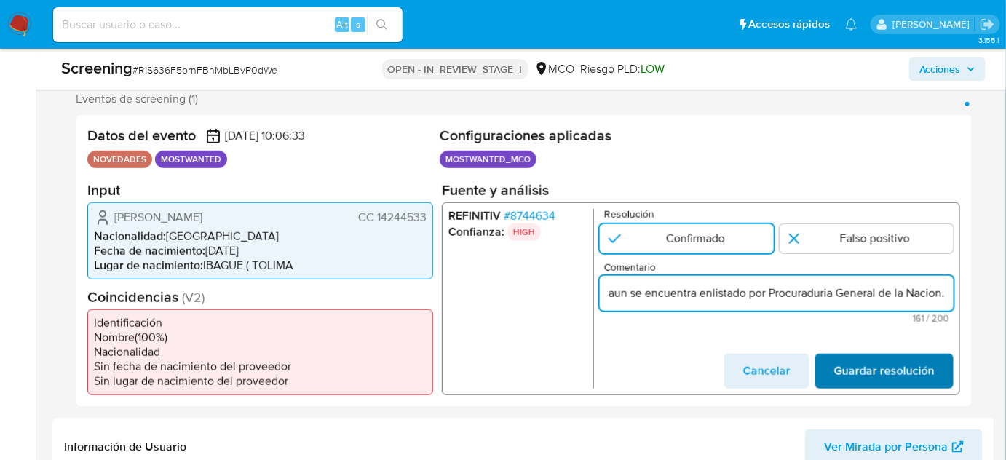
type input "Se confirma el match ya que el Titular de cuenta [PERSON_NAME] [PERSON_NAME] 14…"
click at [864, 379] on span "Guardar resolución" at bounding box center [884, 371] width 100 height 32
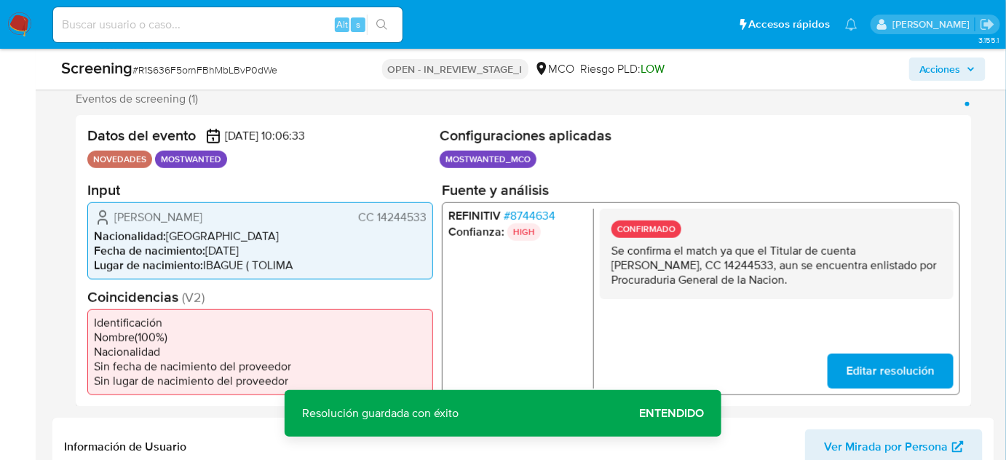
drag, startPoint x: 830, startPoint y: 285, endPoint x: 607, endPoint y: 254, distance: 224.9
click at [607, 254] on div "CONFIRMADO Se confirma el match ya que el Titular de cuenta Héctor Augusto Nara…" at bounding box center [777, 253] width 354 height 90
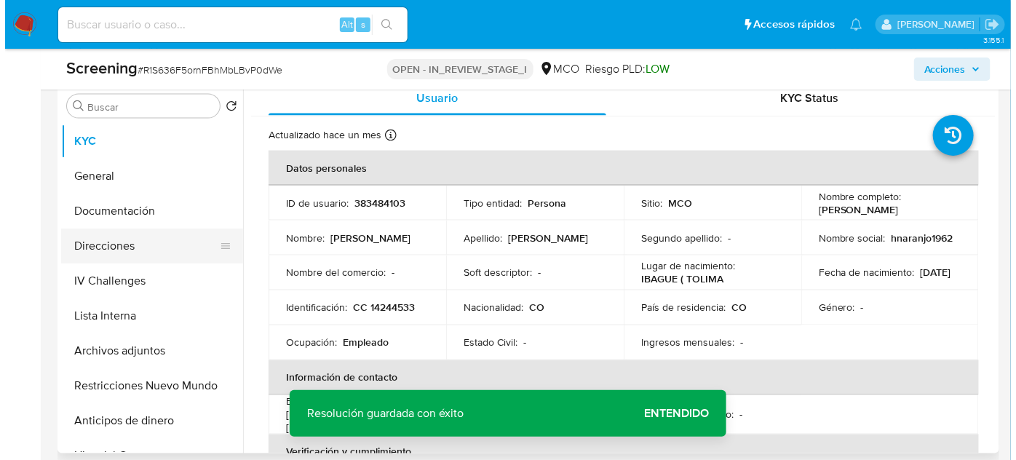
scroll to position [662, 0]
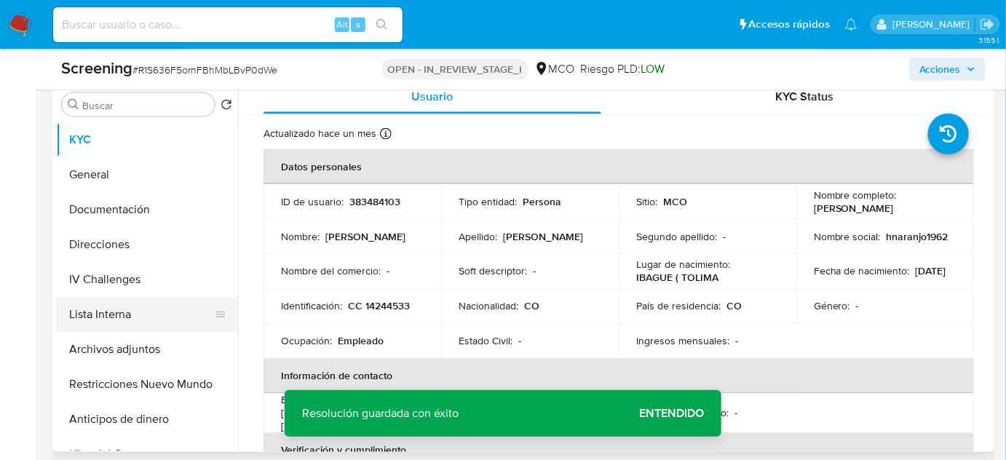
click at [125, 323] on button "Lista Interna" at bounding box center [141, 314] width 170 height 35
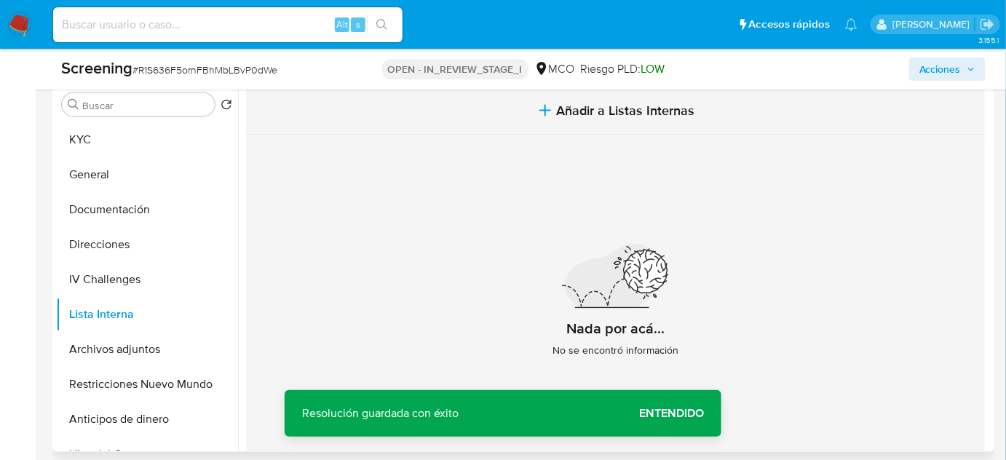
click at [540, 119] on icon "button" at bounding box center [545, 110] width 17 height 17
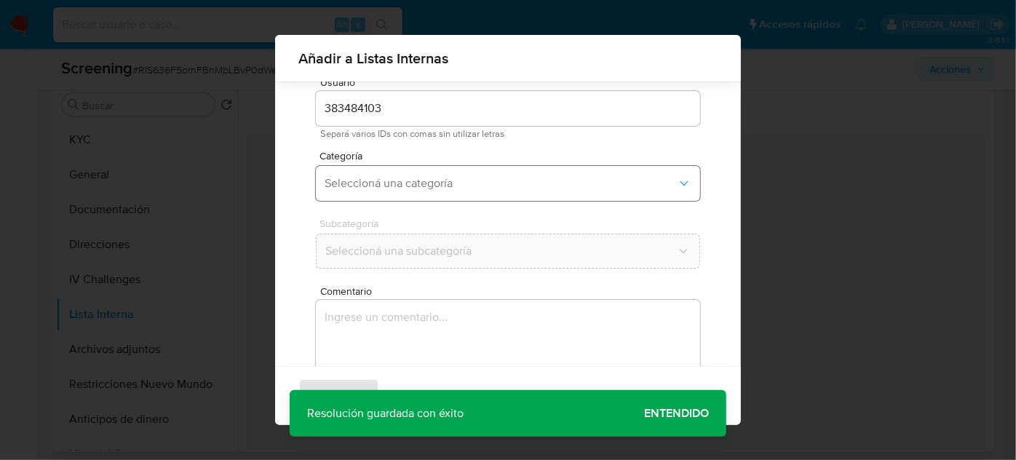
scroll to position [54, 0]
click at [516, 178] on span "Seleccioná una categoría" at bounding box center [501, 181] width 352 height 15
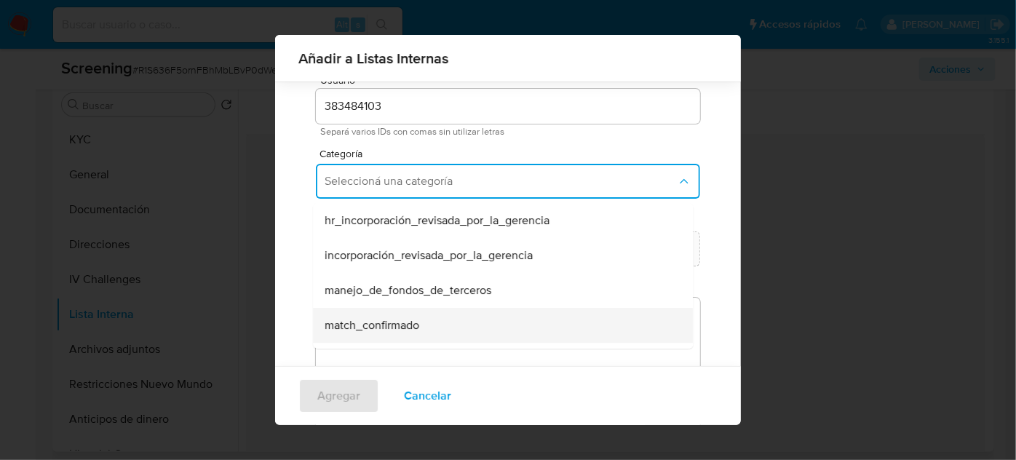
click at [411, 328] on span "match_confirmado" at bounding box center [372, 325] width 95 height 15
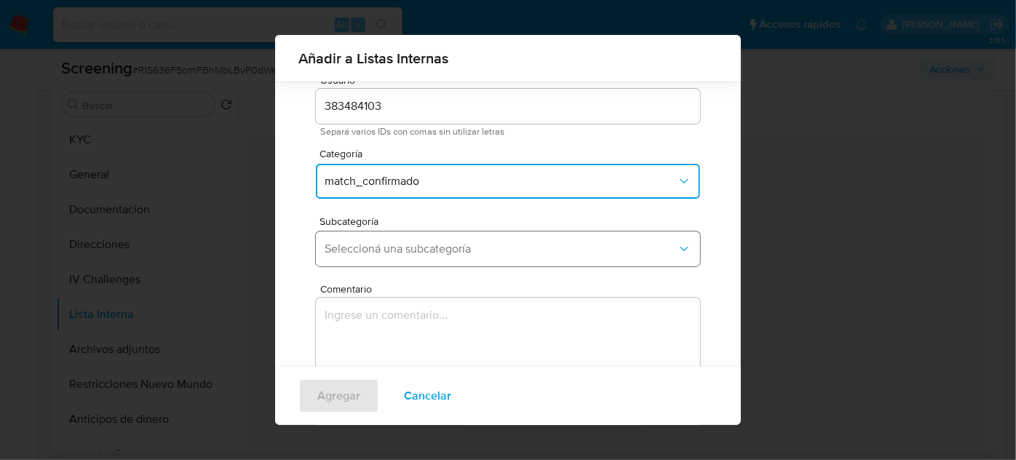
click at [433, 246] on span "Seleccioná una subcategoría" at bounding box center [501, 249] width 352 height 15
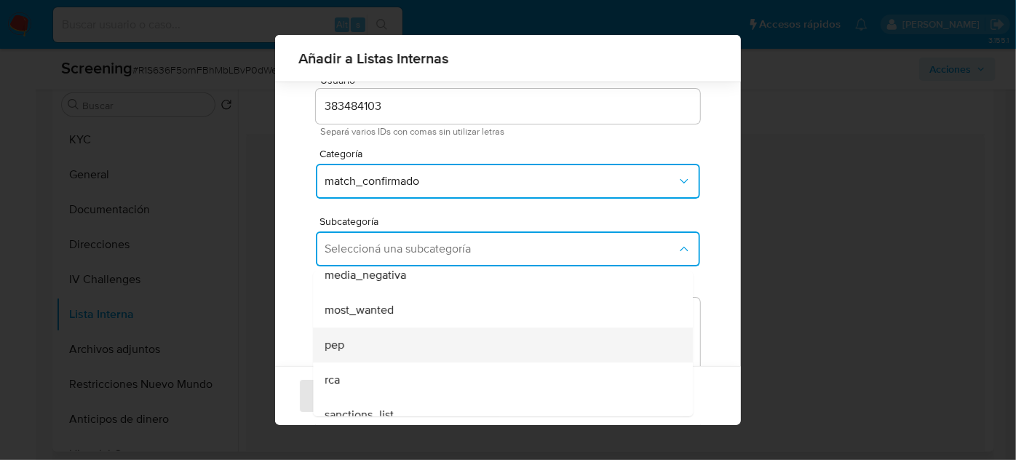
scroll to position [99, 0]
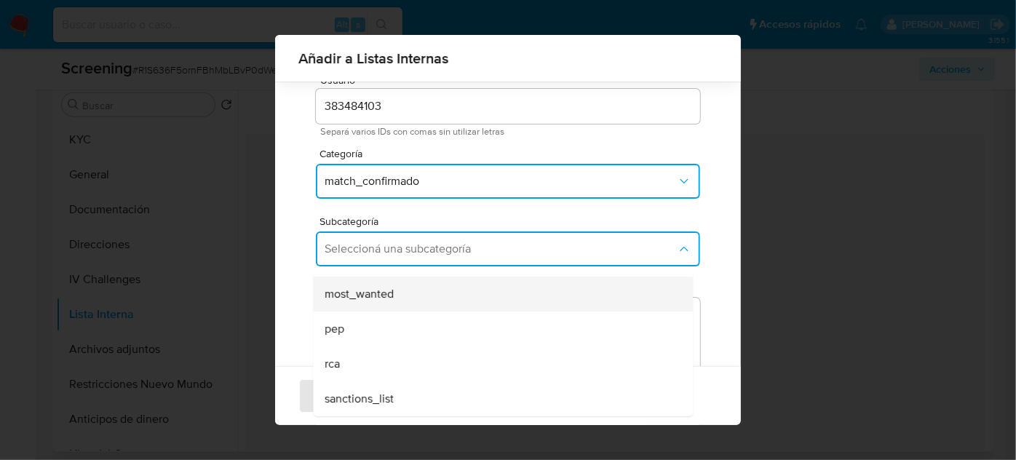
click at [377, 302] on div "most_wanted" at bounding box center [499, 294] width 348 height 35
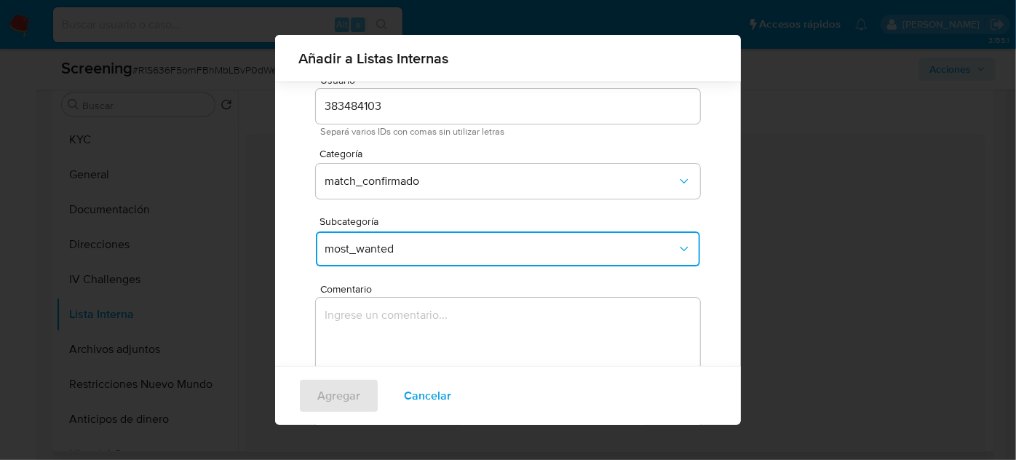
click at [378, 325] on textarea "Comentario" at bounding box center [508, 368] width 384 height 140
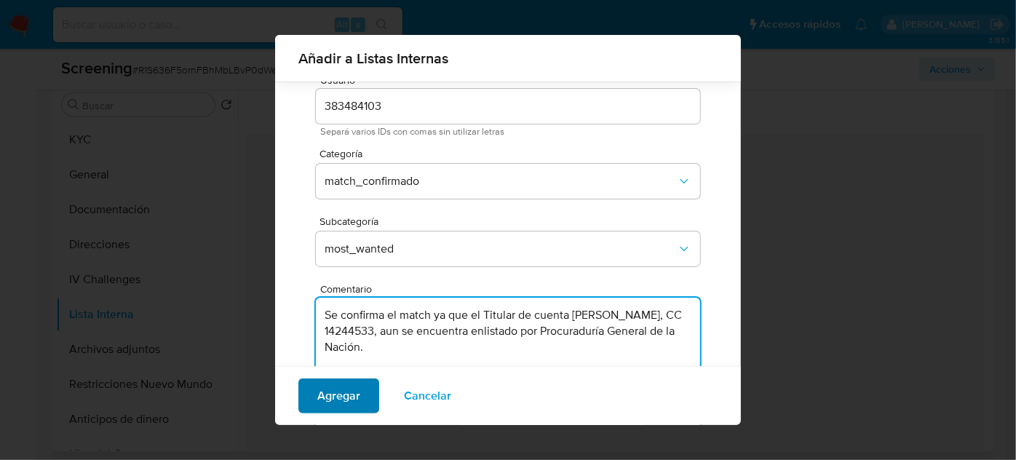
type textarea "Se confirma el match ya que el Titular de cuenta [PERSON_NAME] [PERSON_NAME] 14…"
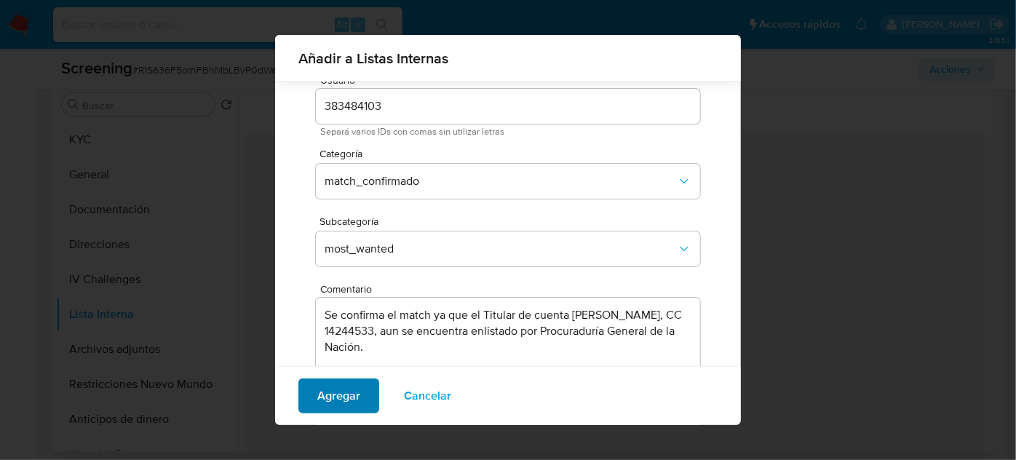
click at [333, 396] on span "Agregar" at bounding box center [338, 396] width 43 height 32
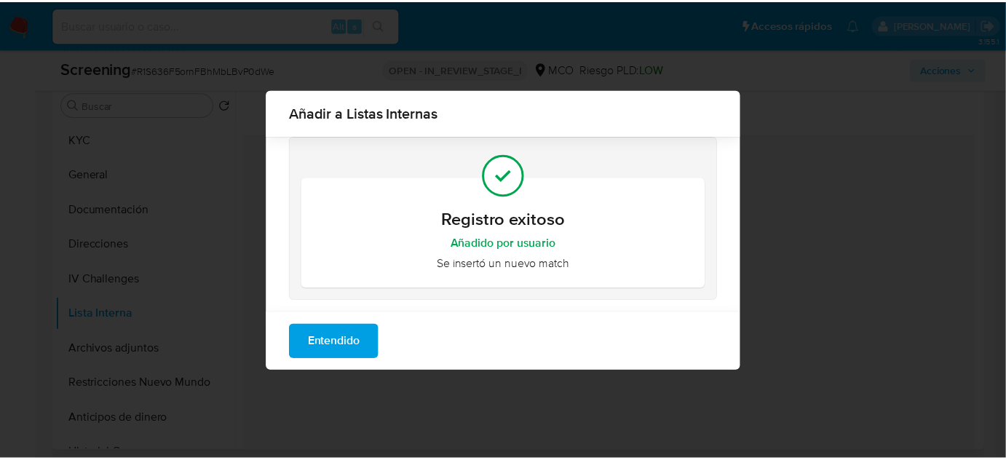
scroll to position [0, 0]
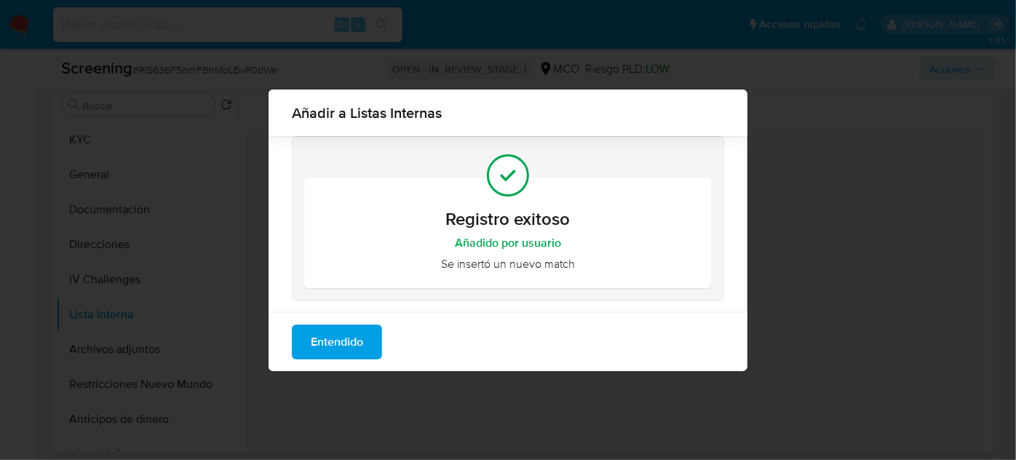
click at [345, 351] on span "Entendido" at bounding box center [337, 342] width 52 height 32
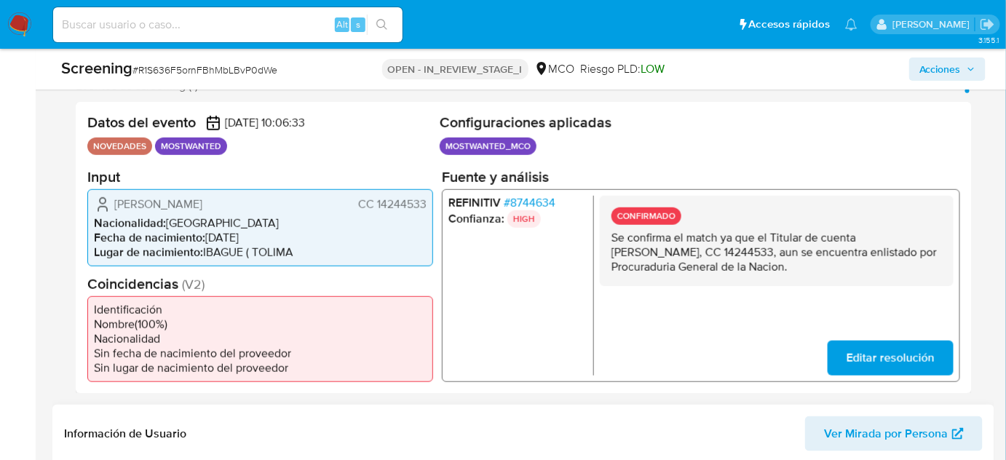
scroll to position [264, 0]
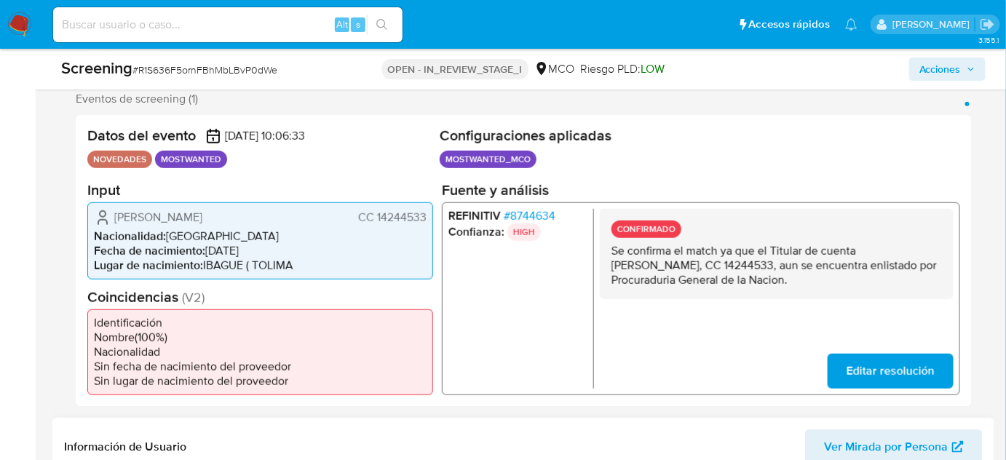
drag, startPoint x: 427, startPoint y: 221, endPoint x: 376, endPoint y: 226, distance: 51.9
click at [376, 226] on div "Hector Augusto Naranjo Hernandez CC 14244533 Nacionalidad : Colombia Fecha de n…" at bounding box center [260, 240] width 346 height 77
drag, startPoint x: 213, startPoint y: 229, endPoint x: 116, endPoint y: 215, distance: 98.5
click at [116, 215] on span "[PERSON_NAME] [PERSON_NAME]" at bounding box center [158, 217] width 88 height 15
click at [171, 223] on span "[PERSON_NAME] [PERSON_NAME]" at bounding box center [158, 217] width 88 height 15
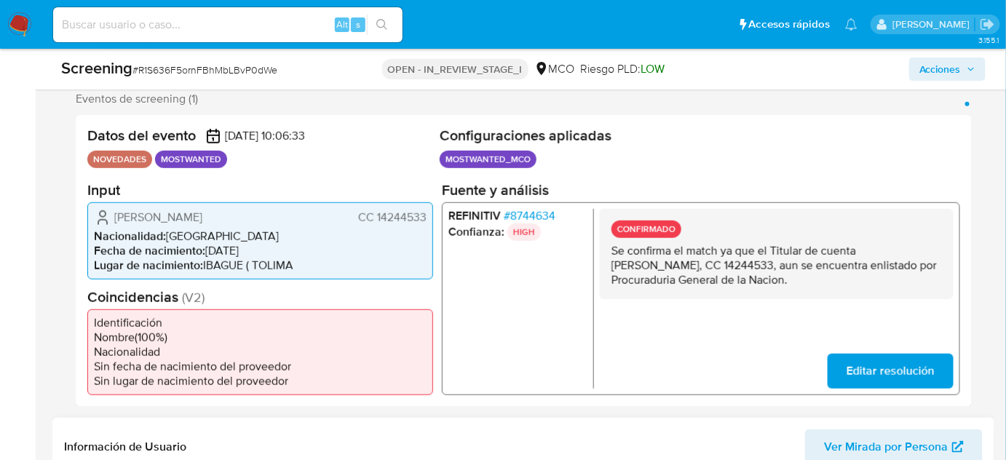
drag, startPoint x: 192, startPoint y: 232, endPoint x: 105, endPoint y: 215, distance: 89.1
click at [105, 215] on div "Hector Augusto Naranjo Hernandez CC 14244533" at bounding box center [260, 216] width 333 height 17
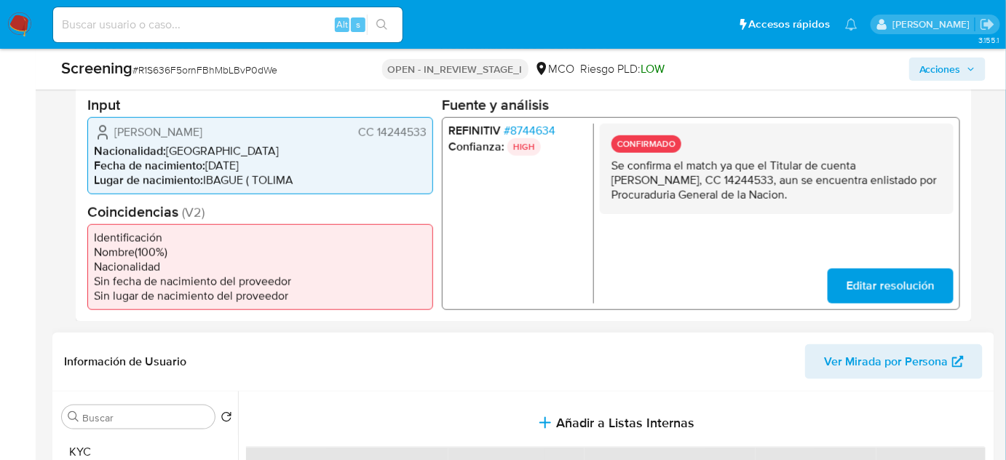
scroll to position [331, 0]
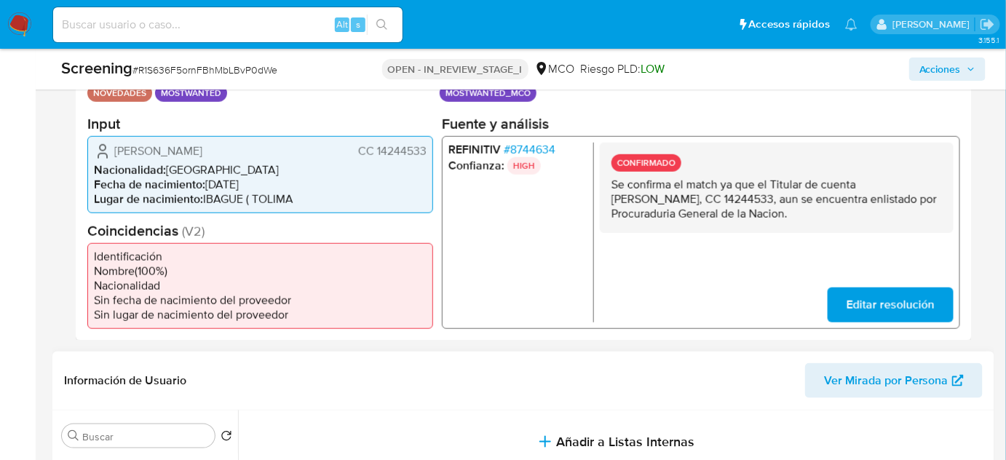
drag, startPoint x: 376, startPoint y: 155, endPoint x: 435, endPoint y: 158, distance: 58.3
click at [435, 158] on div "Datos del evento 22/08/2025 10:06:33 NOVEDADES MOSTWANTED Configuraciones aplic…" at bounding box center [524, 195] width 896 height 292
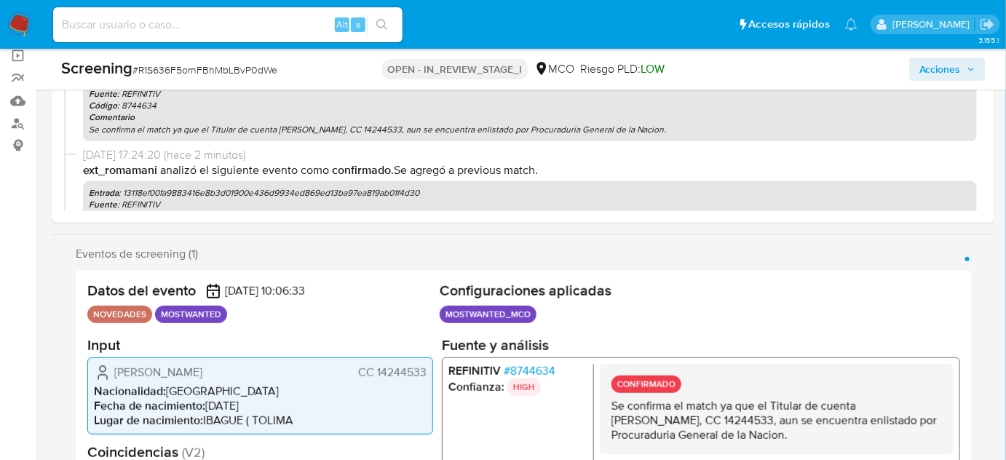
scroll to position [66, 0]
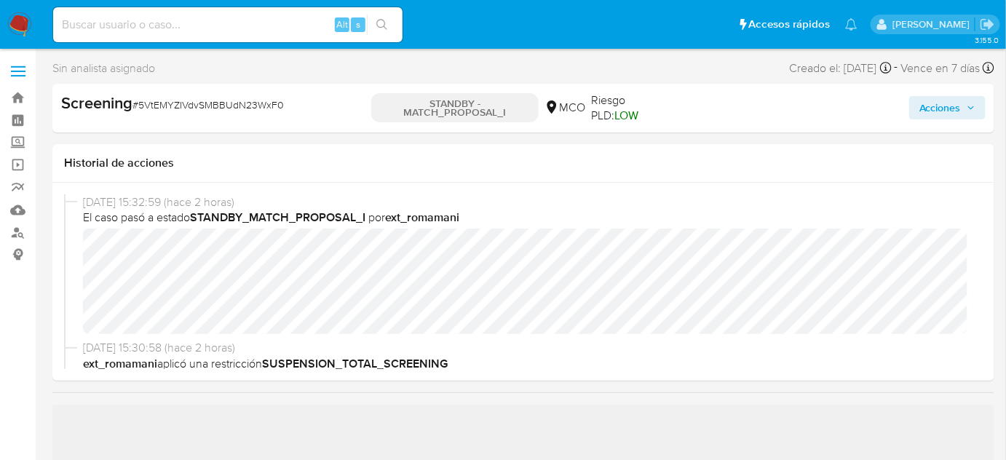
scroll to position [66, 0]
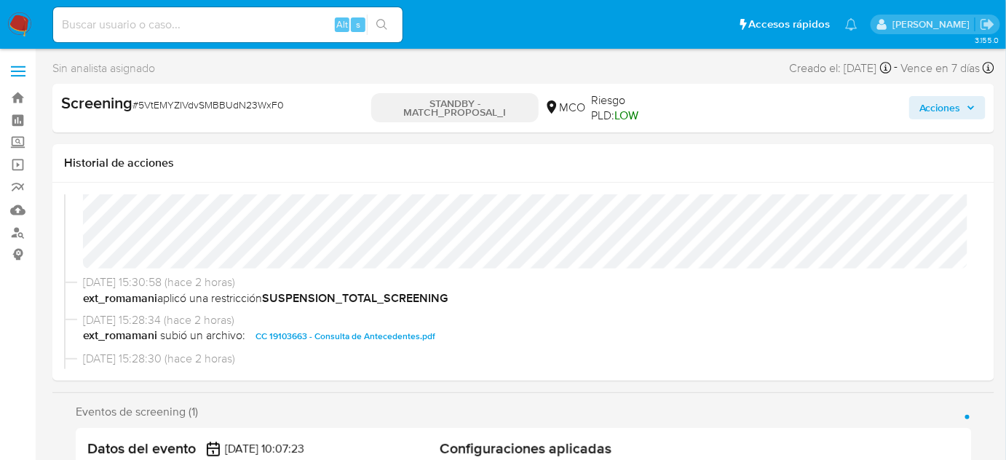
select select "10"
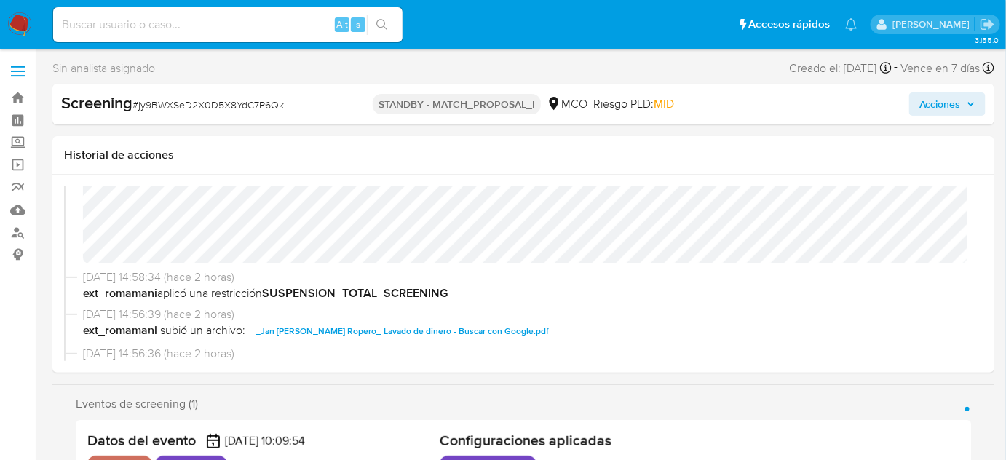
scroll to position [66, 0]
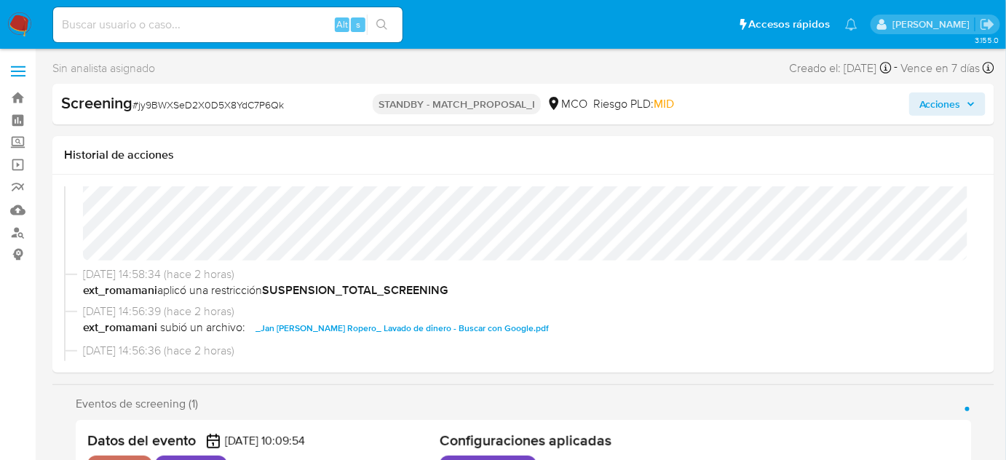
select select "10"
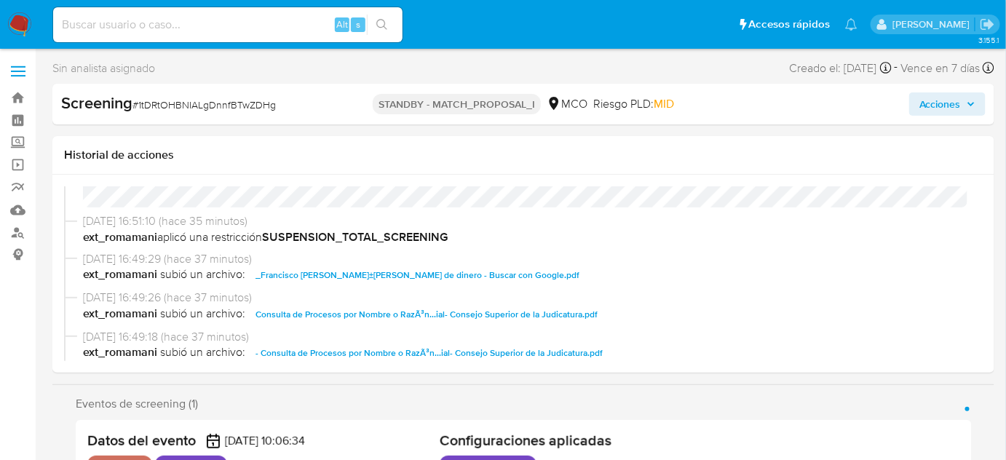
scroll to position [132, 0]
select select "10"
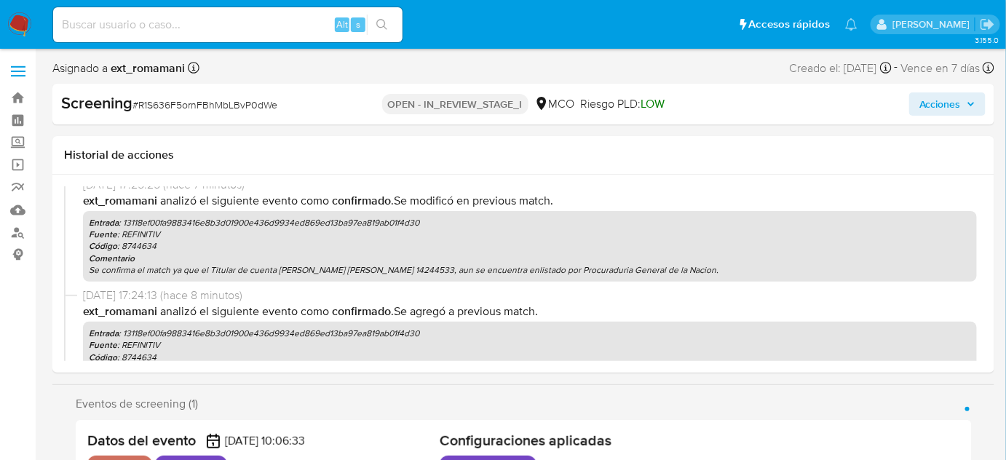
select select "10"
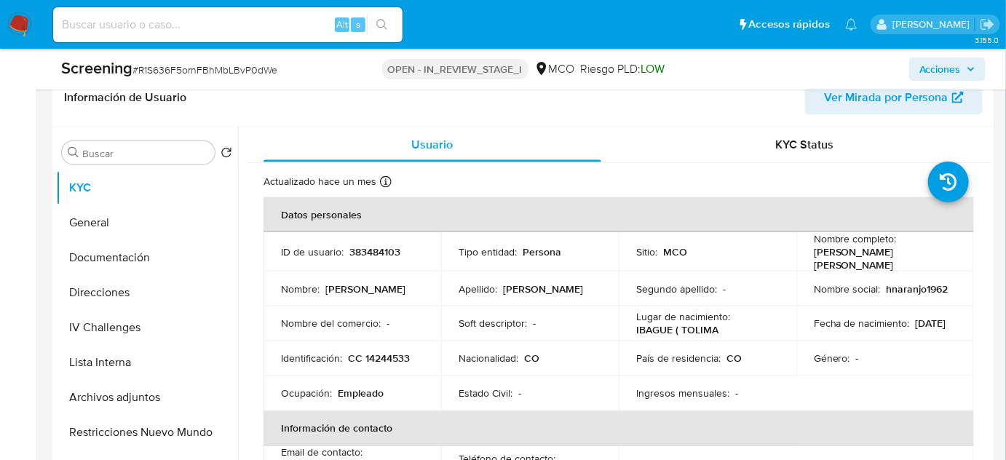
scroll to position [662, 0]
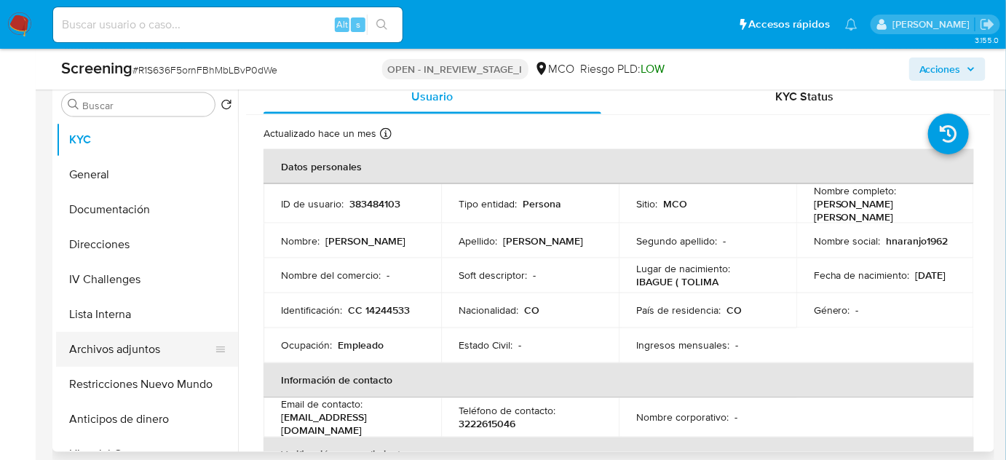
click at [124, 358] on button "Archivos adjuntos" at bounding box center [141, 349] width 170 height 35
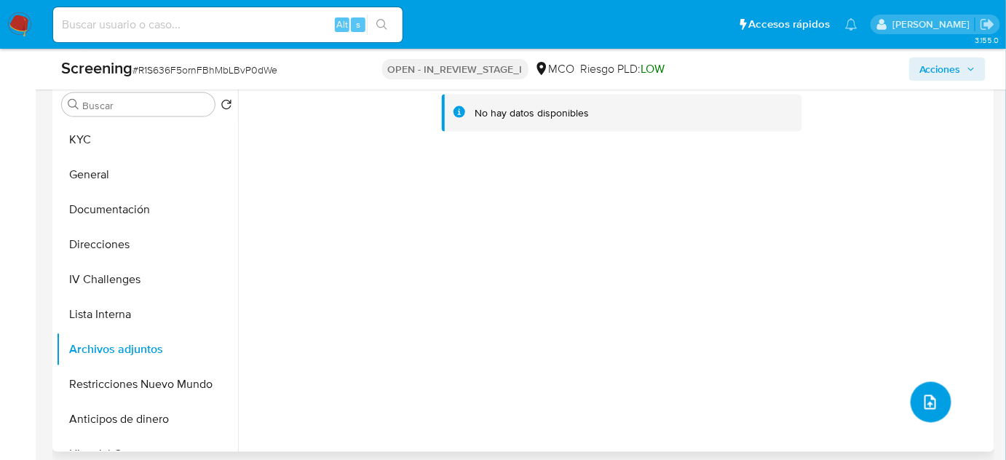
click at [928, 410] on icon "upload-file" at bounding box center [931, 402] width 12 height 15
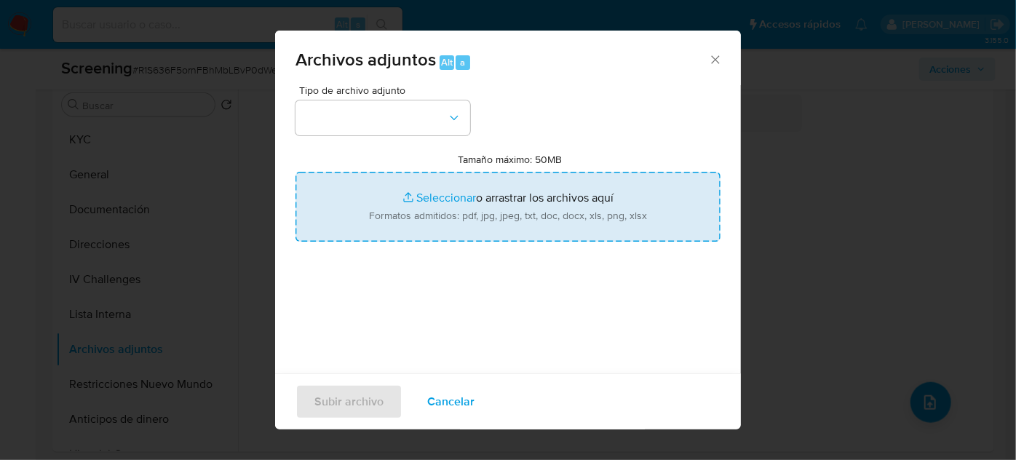
click at [426, 187] on input "Tamaño máximo: 50MB Seleccionar archivos" at bounding box center [508, 207] width 425 height 70
type input "C:\fakepath\EVIDENCIA- .pdf"
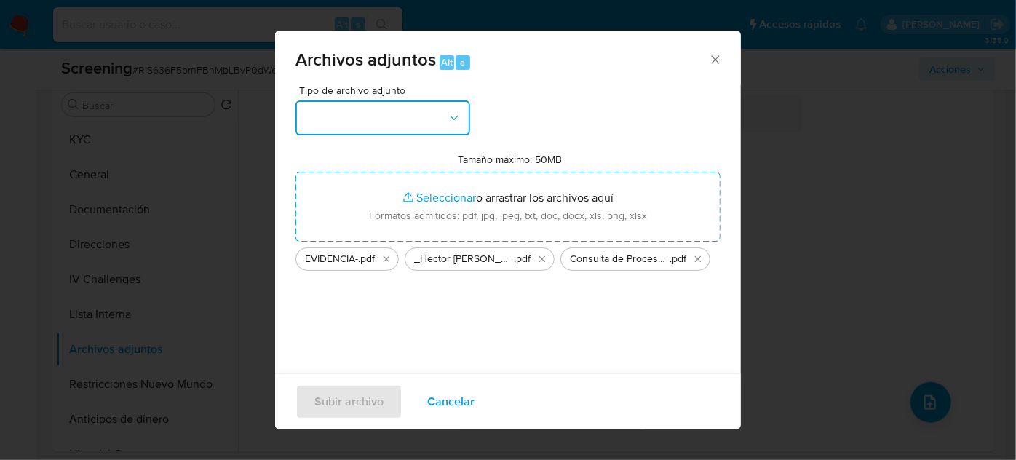
click at [409, 119] on button "button" at bounding box center [383, 117] width 175 height 35
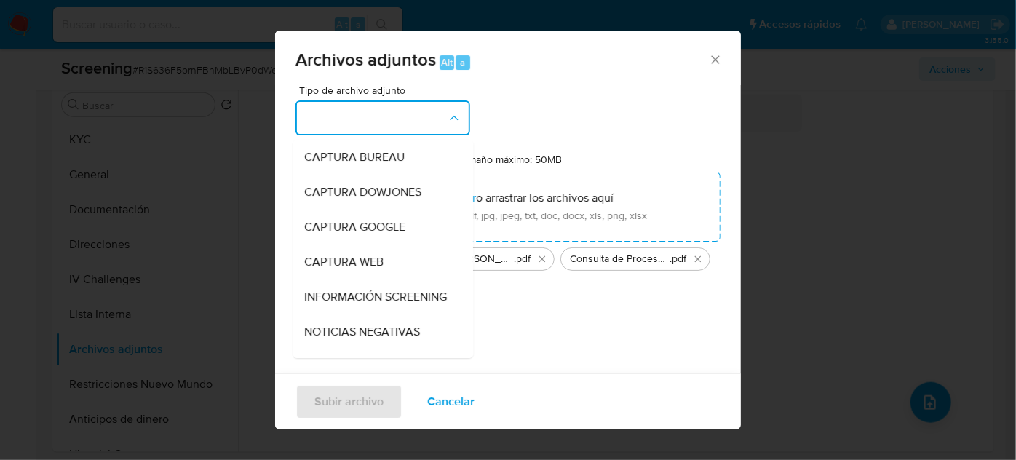
drag, startPoint x: 332, startPoint y: 293, endPoint x: 331, endPoint y: 347, distance: 53.9
click at [332, 295] on span "INFORMACIÓN SCREENING" at bounding box center [375, 297] width 143 height 15
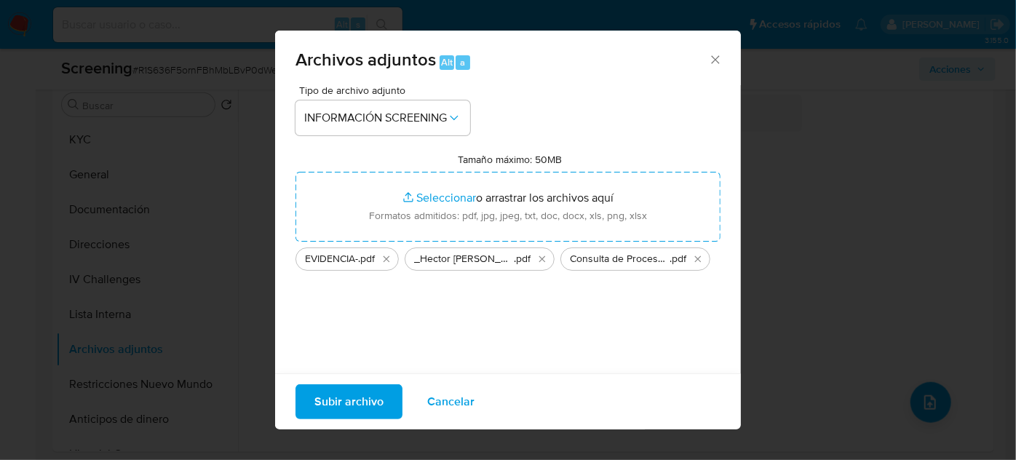
click at [347, 400] on span "Subir archivo" at bounding box center [349, 402] width 69 height 32
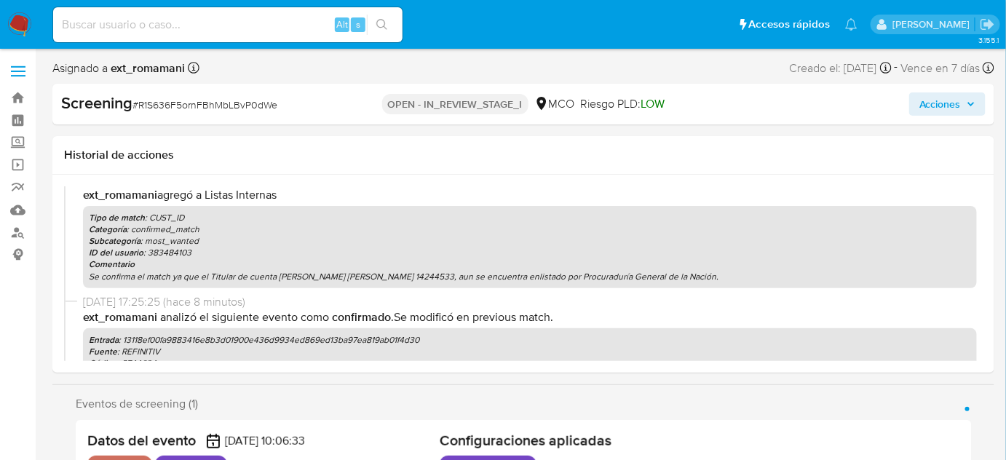
select select "10"
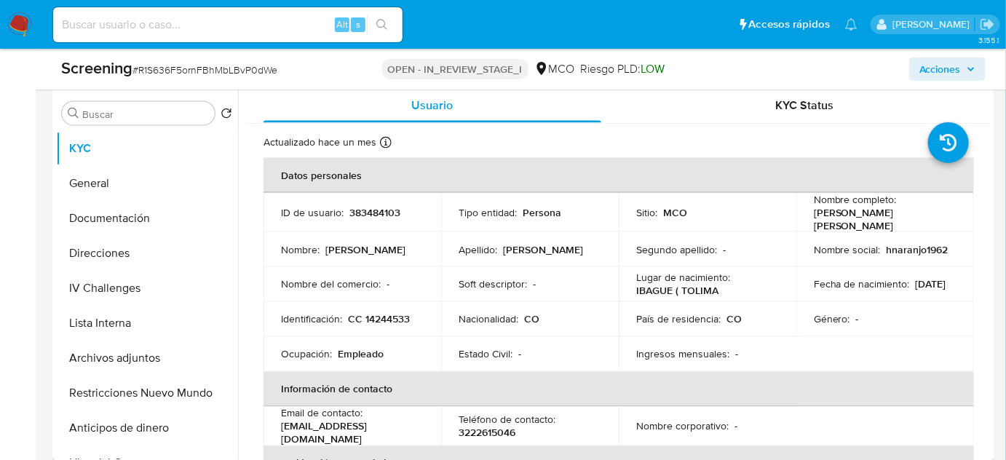
scroll to position [728, 0]
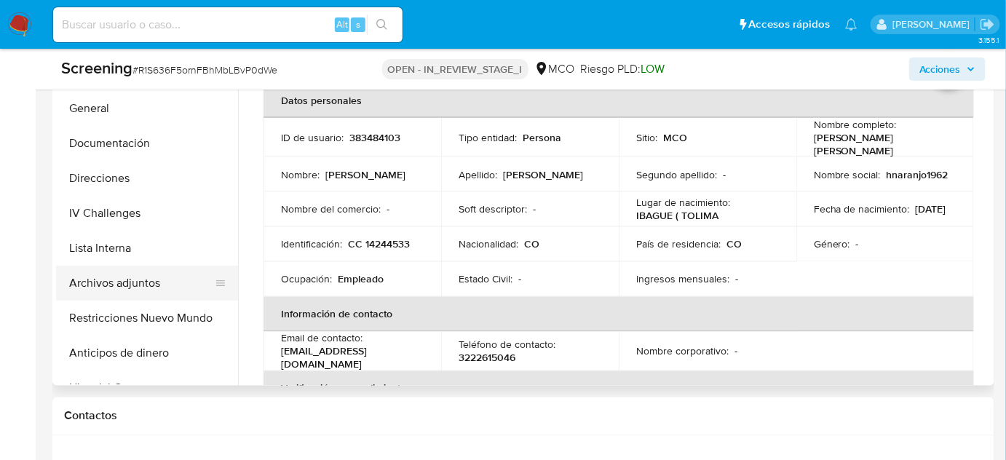
click at [147, 301] on button "Archivos adjuntos" at bounding box center [141, 283] width 170 height 35
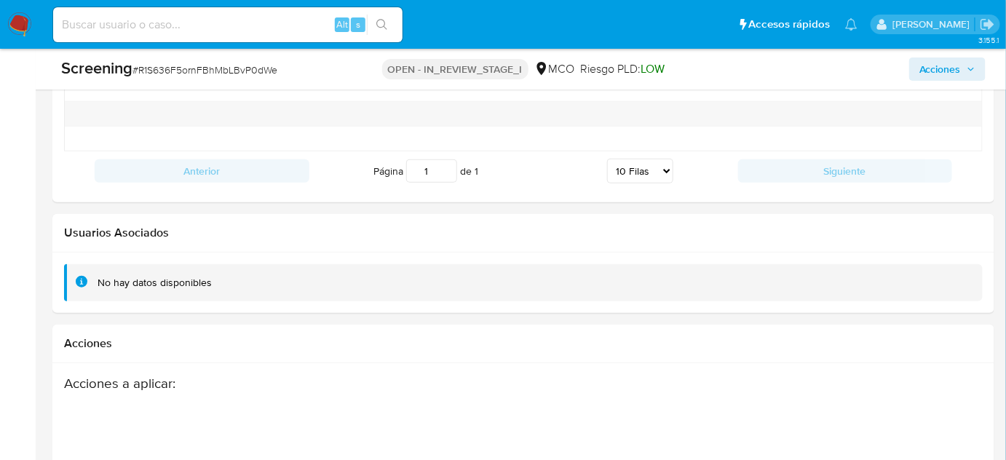
scroll to position [2345, 0]
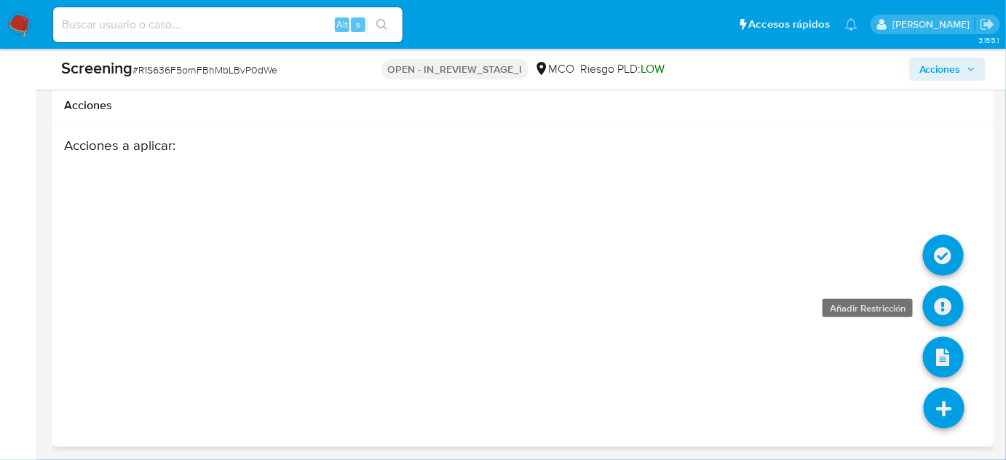
click at [942, 315] on icon at bounding box center [943, 306] width 41 height 41
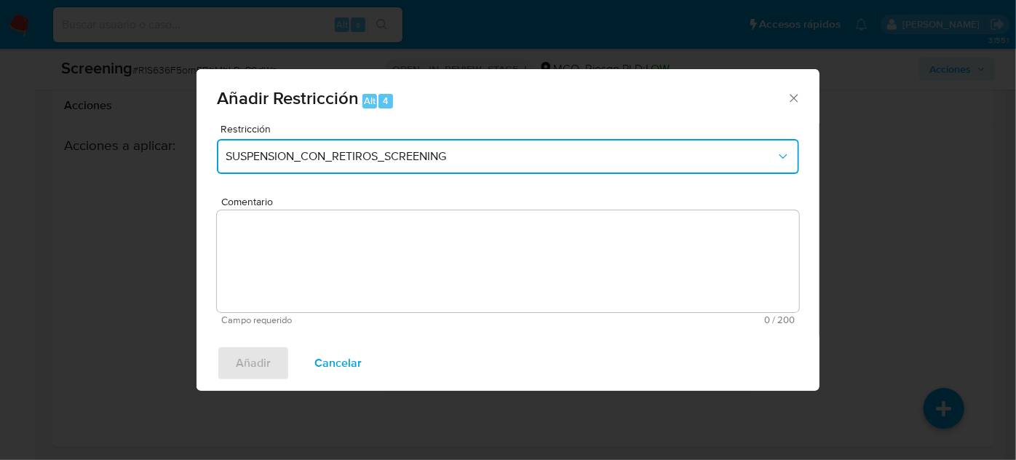
click at [352, 167] on button "SUSPENSION_CON_RETIROS_SCREENING" at bounding box center [508, 156] width 583 height 35
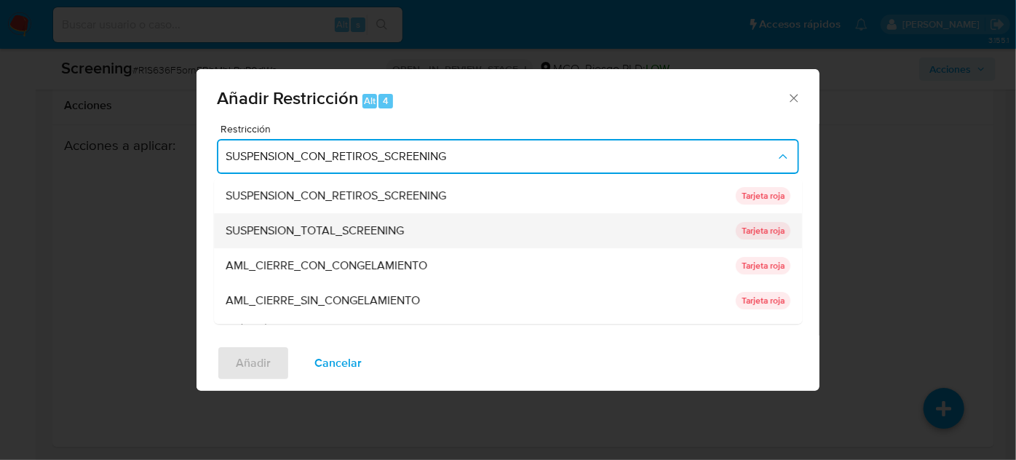
click at [350, 226] on span "SUSPENSION_TOTAL_SCREENING" at bounding box center [315, 231] width 178 height 15
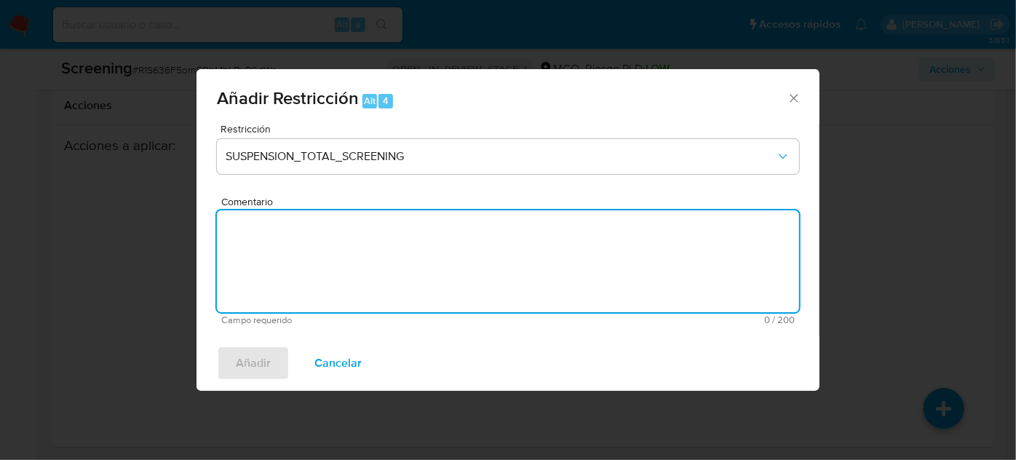
click at [446, 256] on textarea "Comentario" at bounding box center [508, 261] width 583 height 102
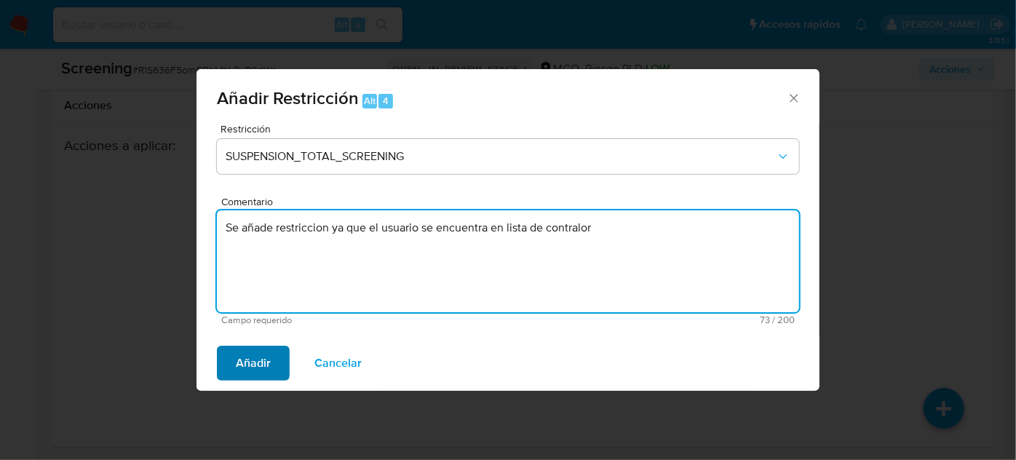
type textarea "Se añade restriccion ya que el usuario se encuentra en lista de contralor"
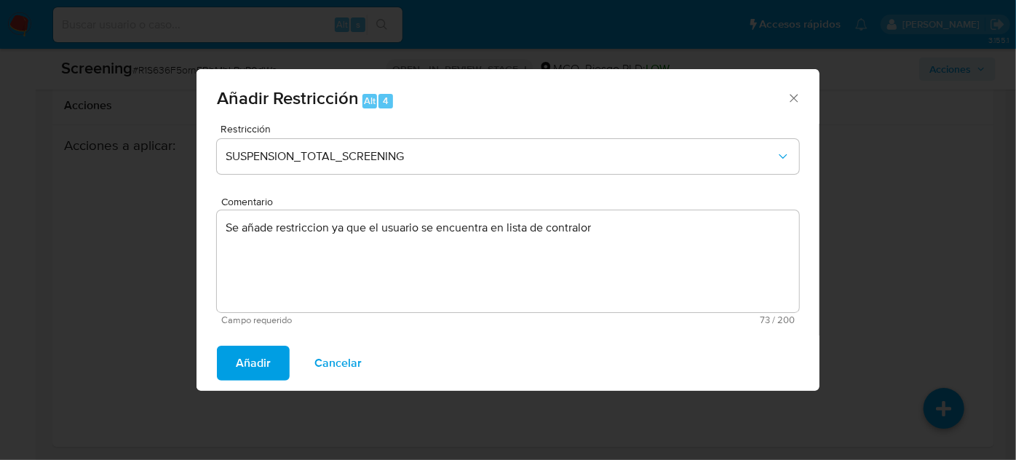
click at [253, 367] on span "Añadir" at bounding box center [253, 363] width 35 height 32
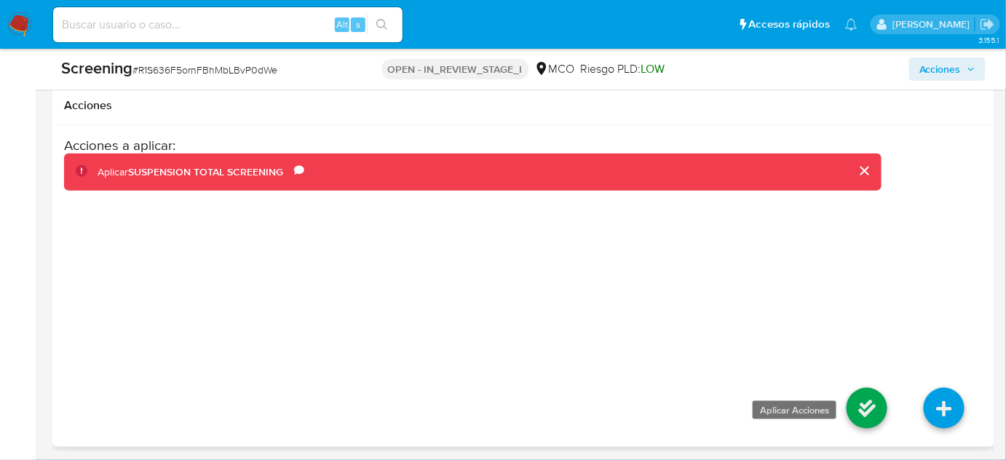
click at [868, 409] on icon at bounding box center [867, 408] width 41 height 41
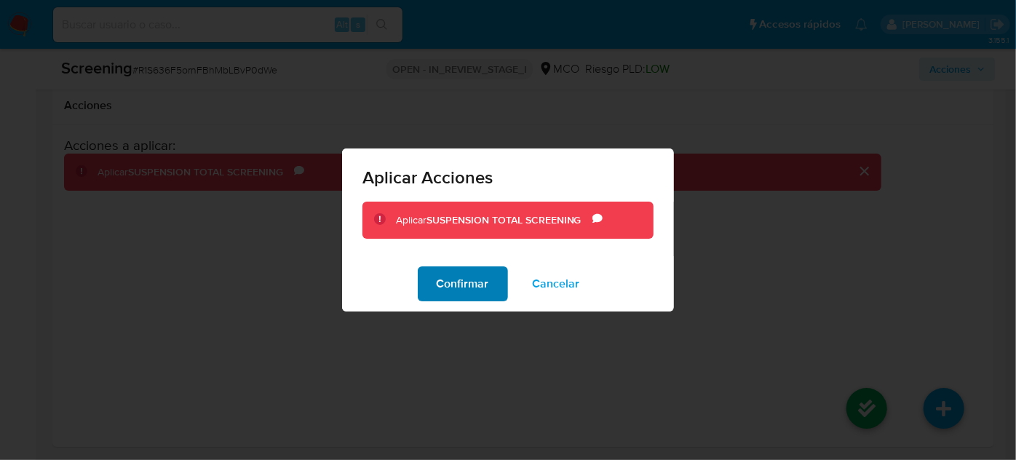
click at [459, 277] on span "Confirmar" at bounding box center [463, 284] width 52 height 32
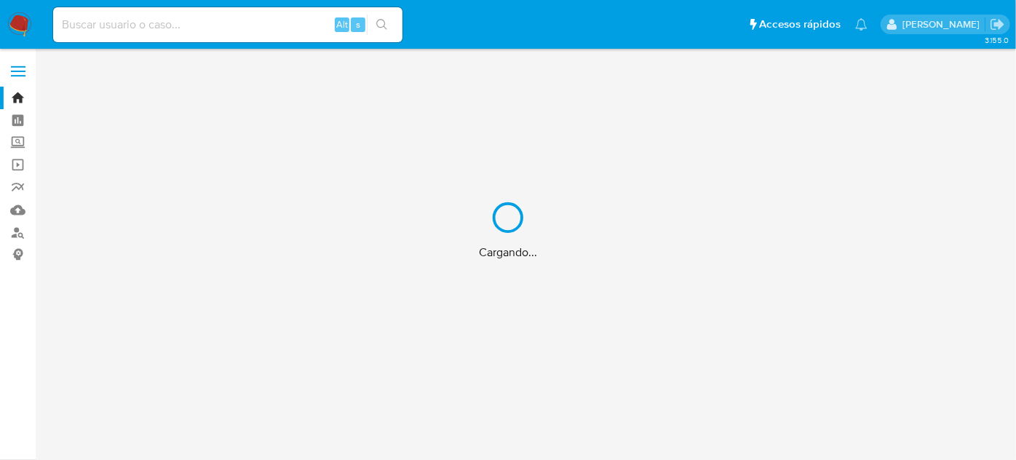
click at [264, 31] on div "Cargando..." at bounding box center [508, 230] width 1016 height 460
click at [269, 25] on div "Cargando..." at bounding box center [508, 230] width 1016 height 460
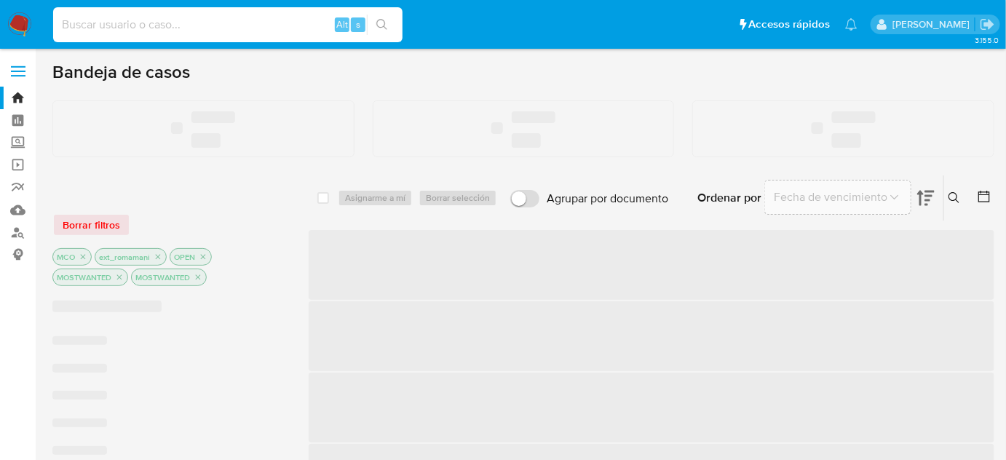
click at [269, 25] on input at bounding box center [228, 24] width 350 height 19
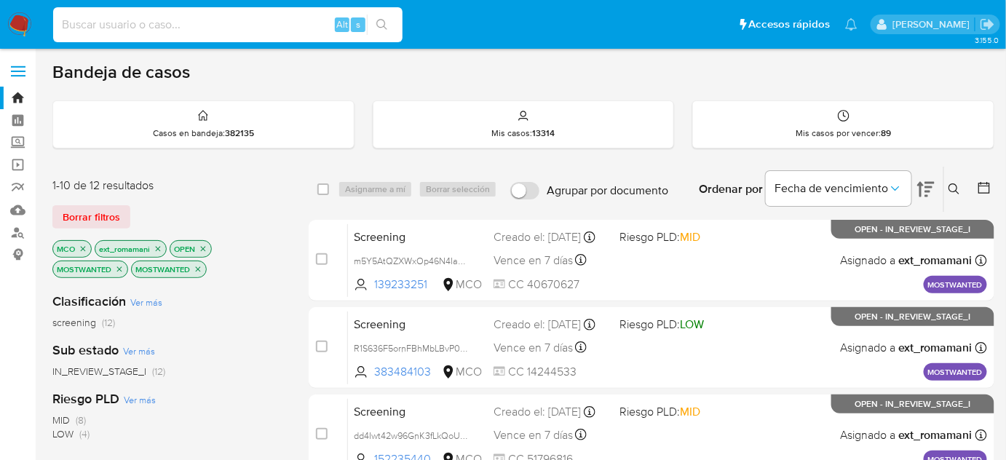
paste input "mK8UzNFab9DD1owVA0hLTFtQ"
type input "mK8UzNFab9DD1owVA0hLTFtQ"
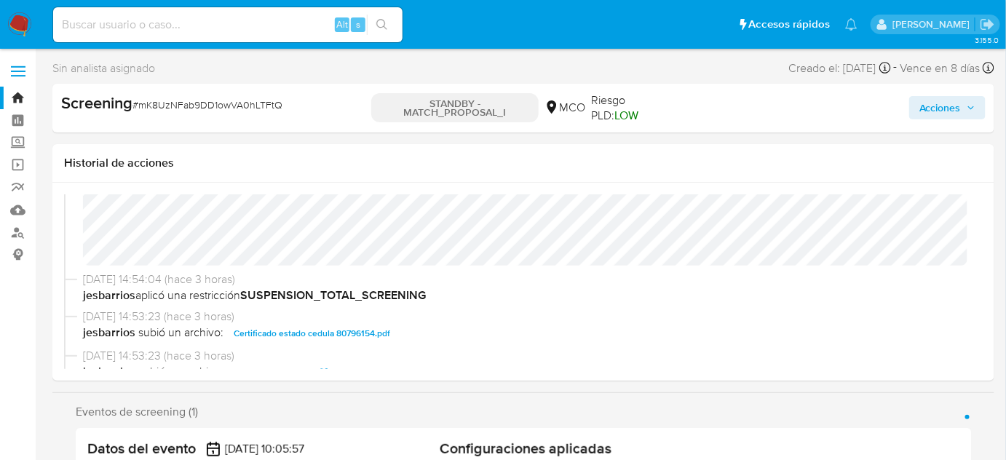
select select "10"
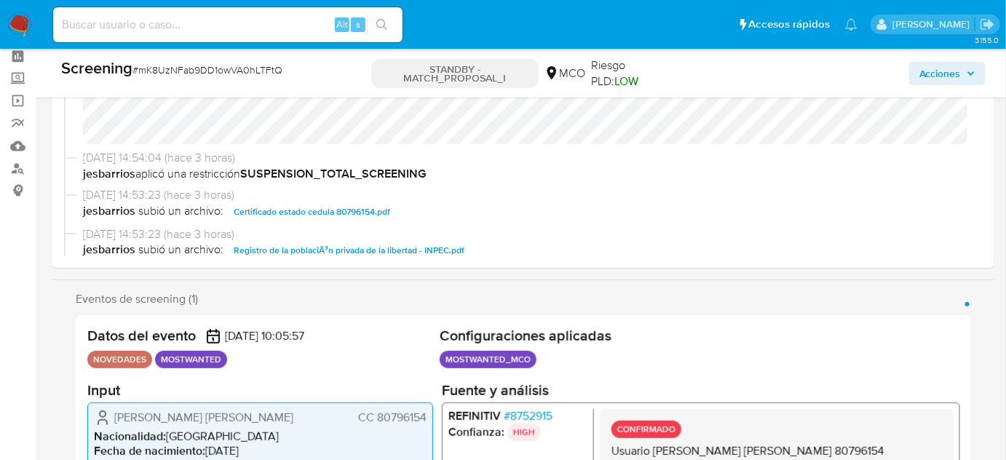
scroll to position [66, 0]
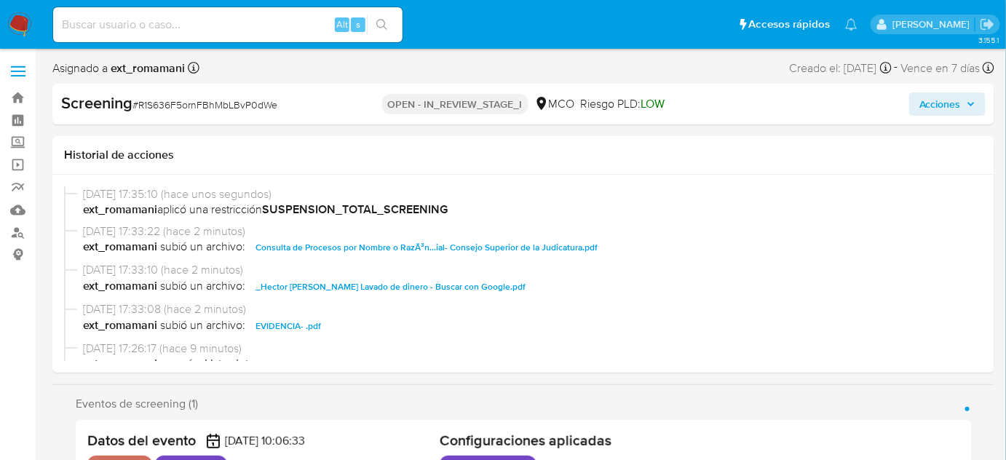
select select "10"
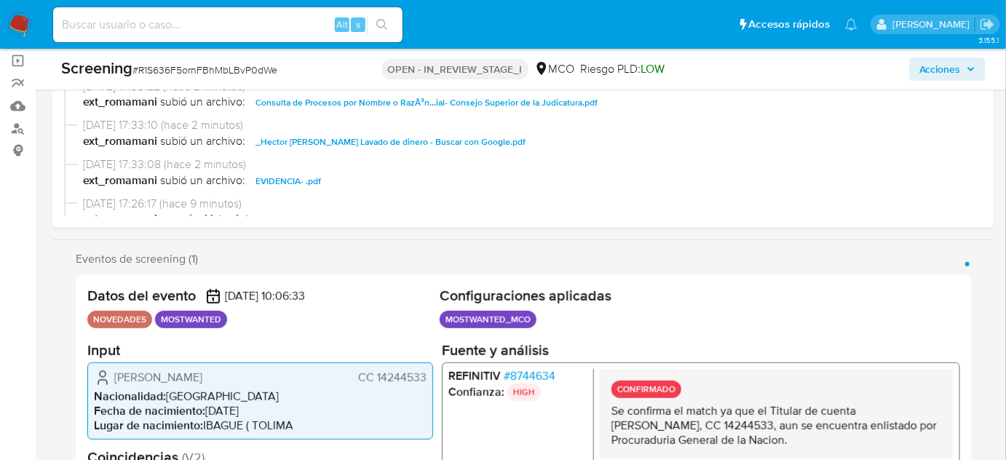
scroll to position [132, 0]
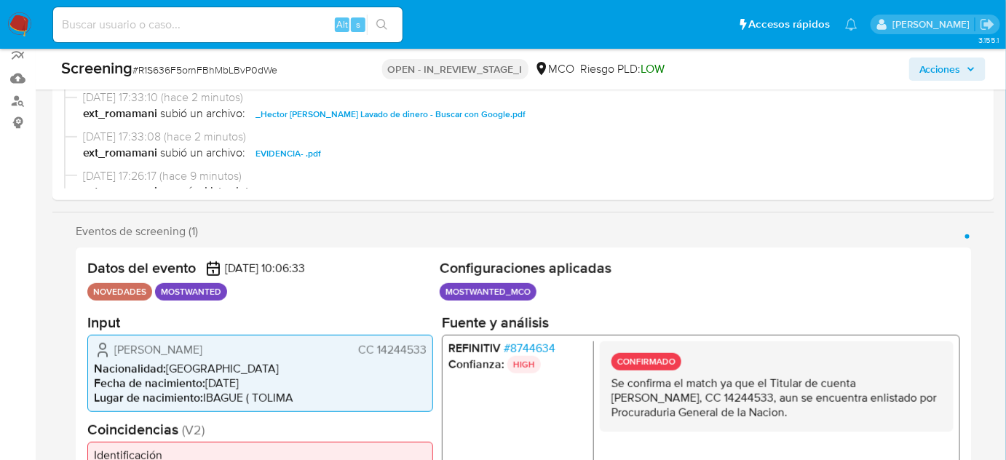
click at [941, 59] on span "Acciones" at bounding box center [941, 69] width 42 height 23
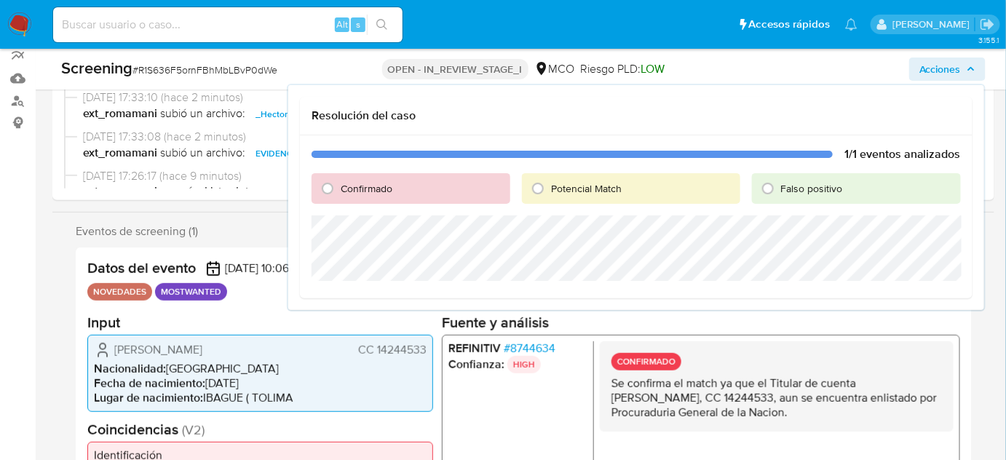
click at [572, 193] on span "Potencial Match" at bounding box center [586, 188] width 71 height 15
click at [550, 193] on input "Potencial Match" at bounding box center [537, 188] width 23 height 23
radio input "true"
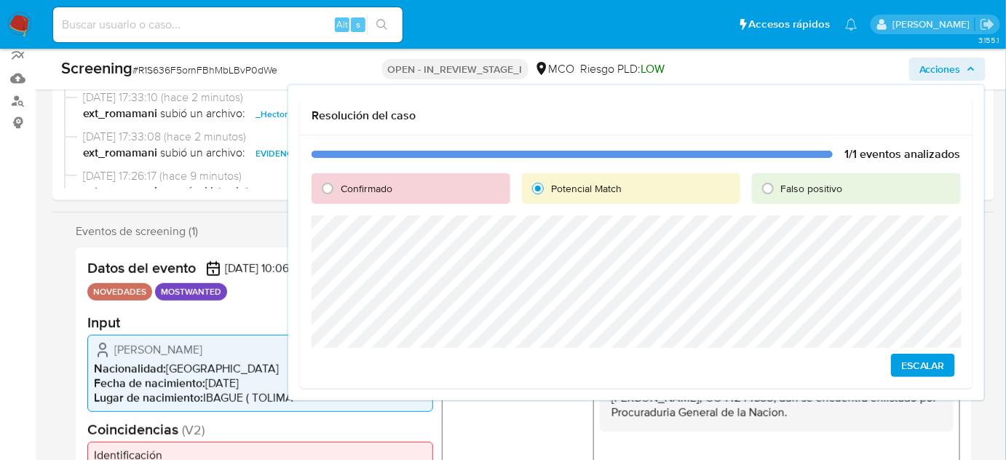
scroll to position [0, 0]
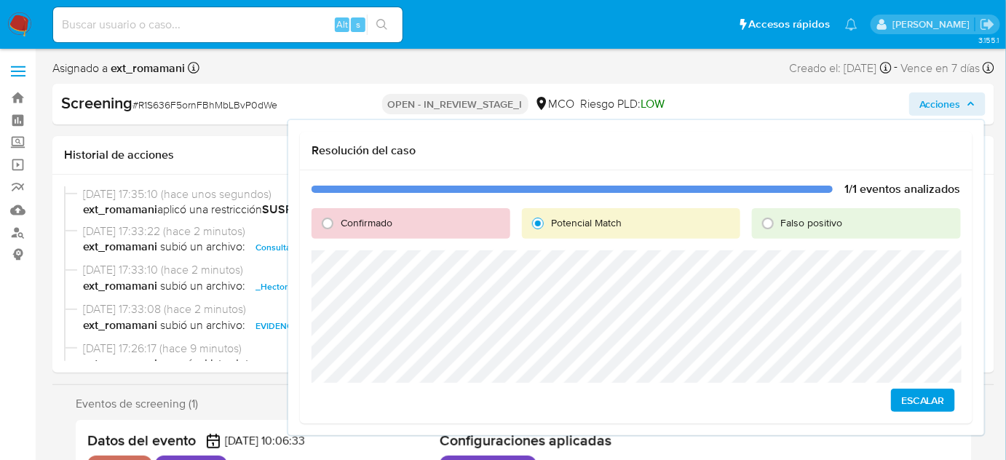
click at [923, 401] on span "Escalar" at bounding box center [923, 400] width 44 height 20
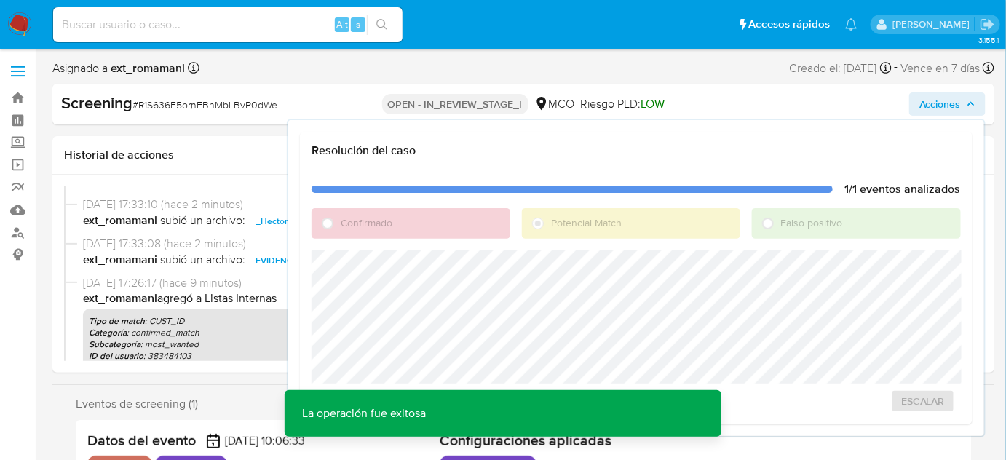
scroll to position [132, 0]
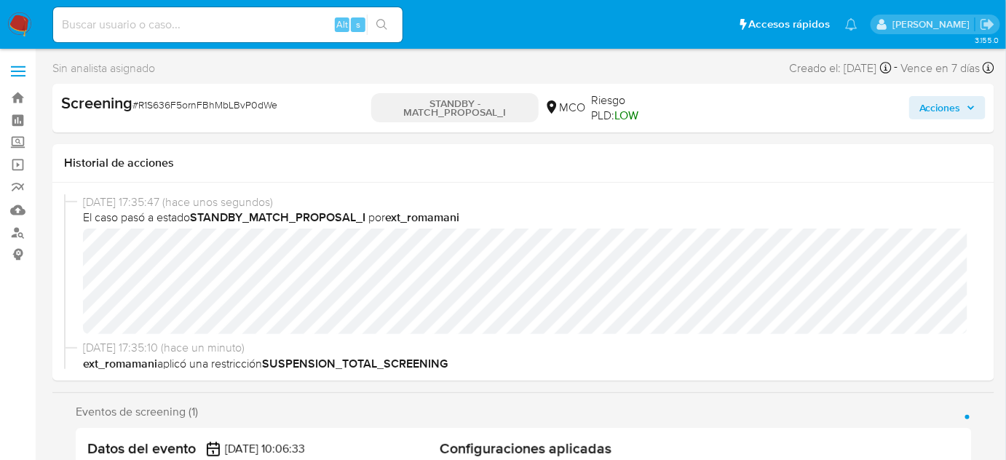
select select "10"
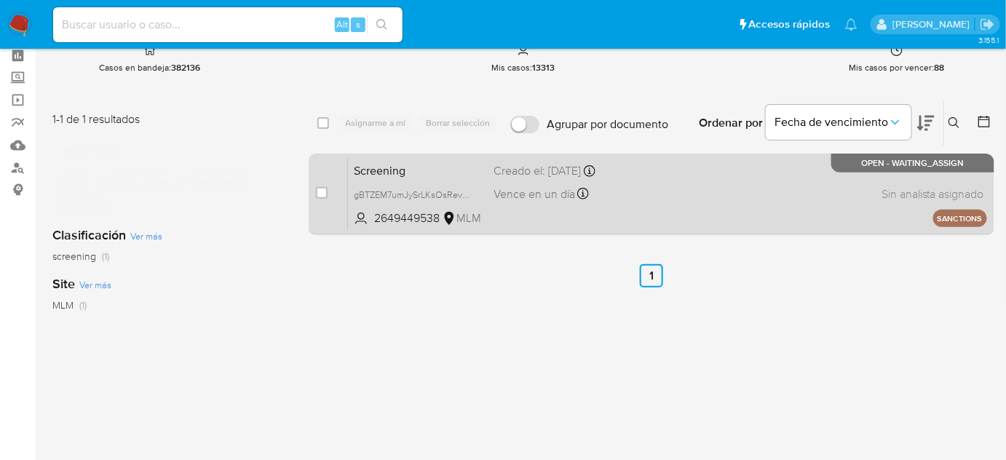
scroll to position [66, 0]
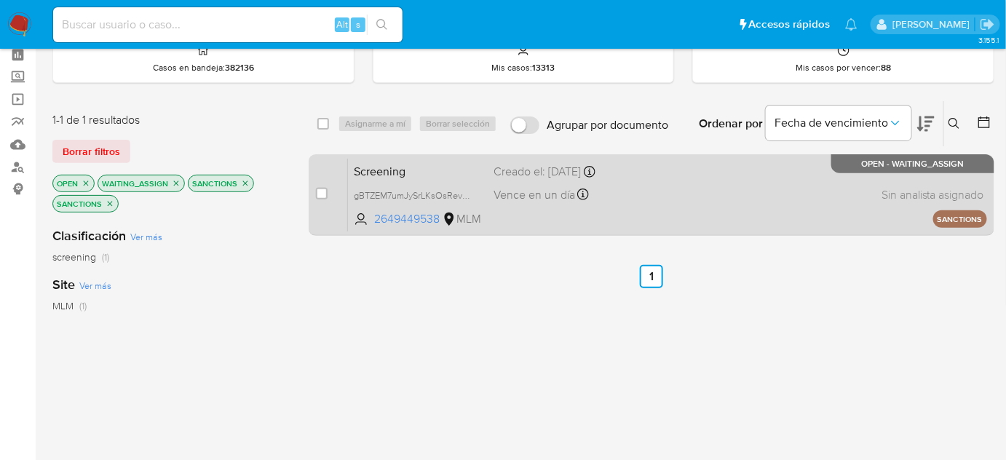
click at [679, 189] on div "Screening gBTZEM7umJySrLKsOsRevDRx 2649449538 MLM Creado el: [DATE] Creado el: …" at bounding box center [667, 195] width 639 height 74
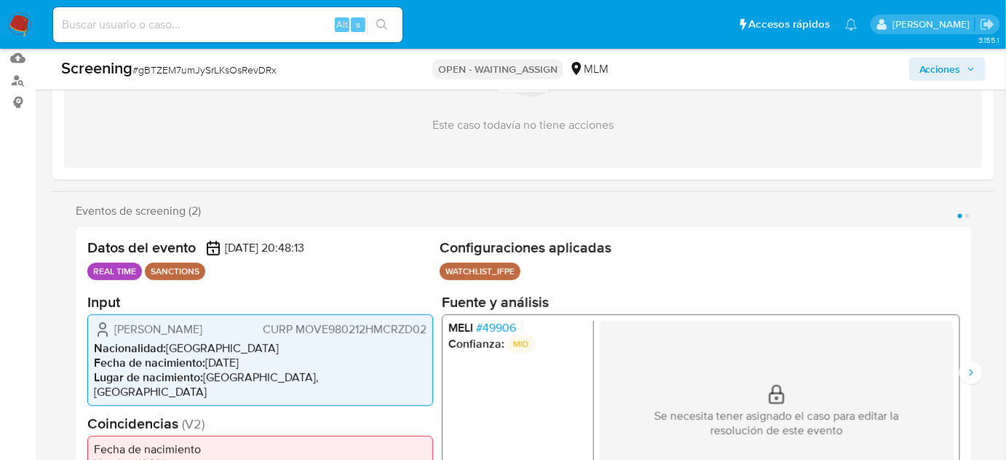
scroll to position [198, 0]
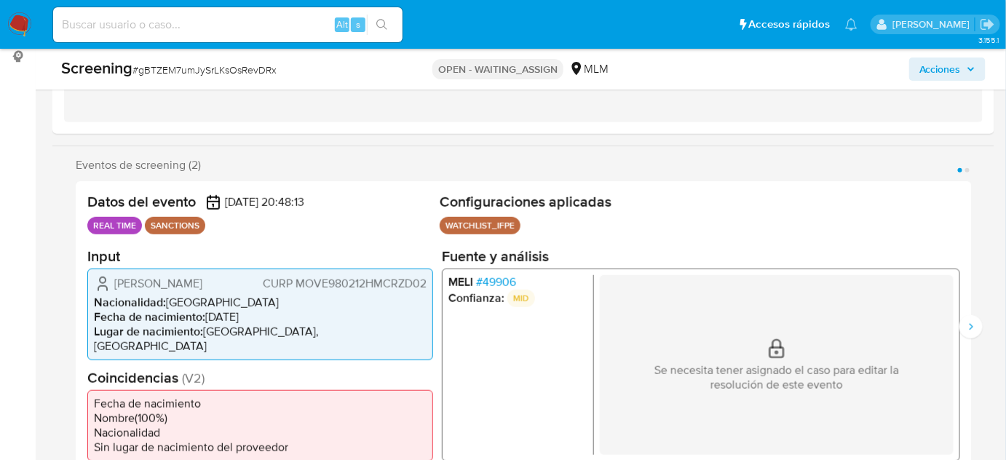
select select "10"
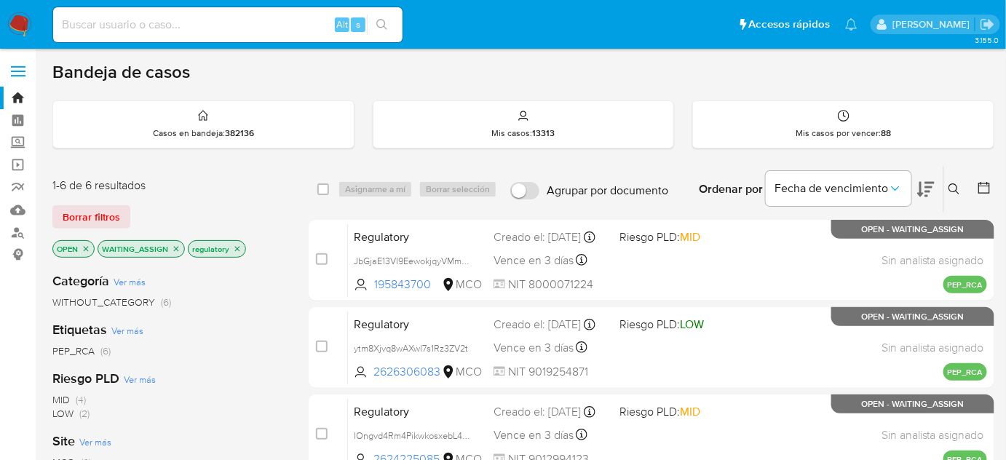
click at [17, 23] on img at bounding box center [19, 24] width 25 height 25
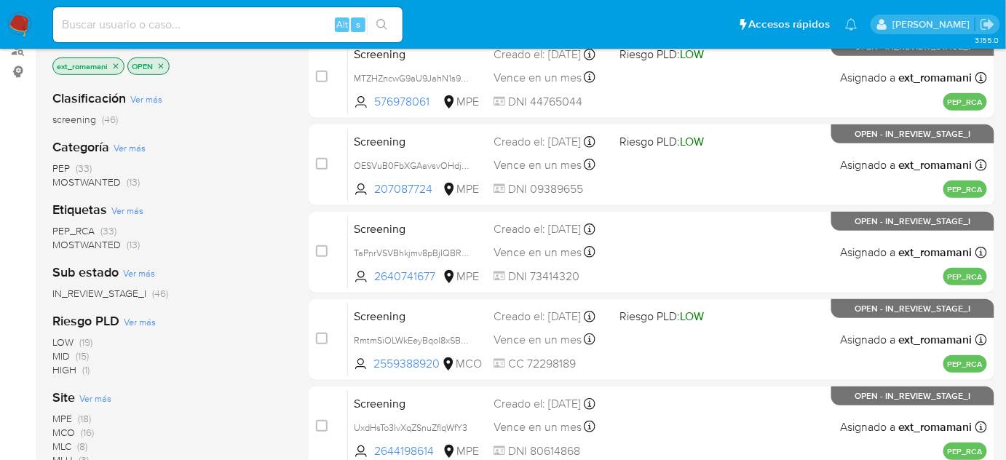
scroll to position [264, 0]
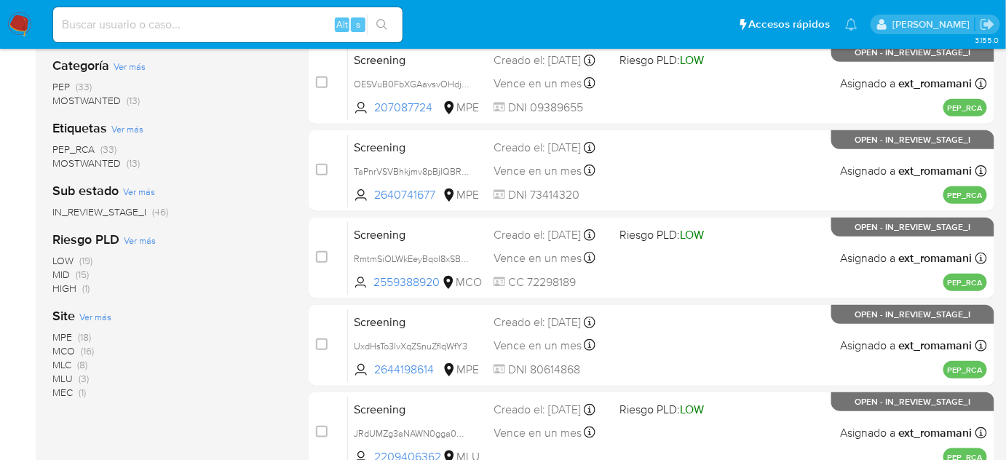
click at [87, 349] on span "(16)" at bounding box center [87, 351] width 13 height 15
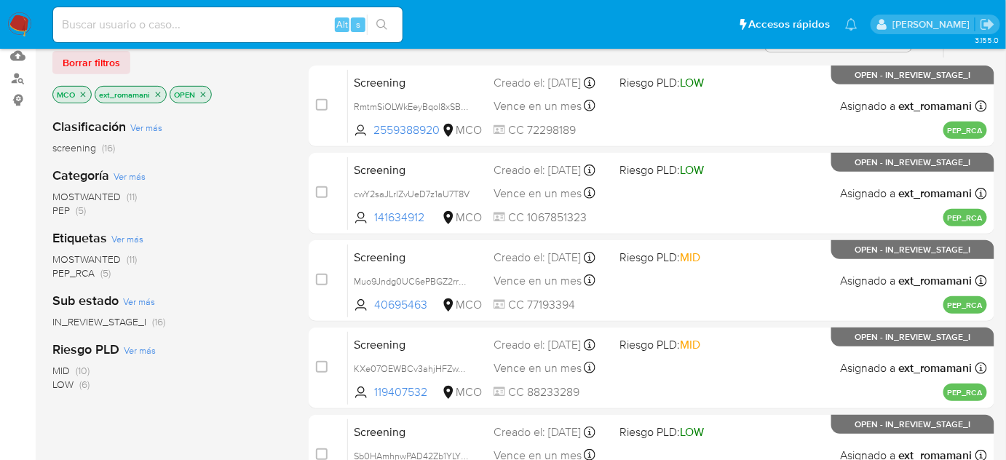
scroll to position [132, 0]
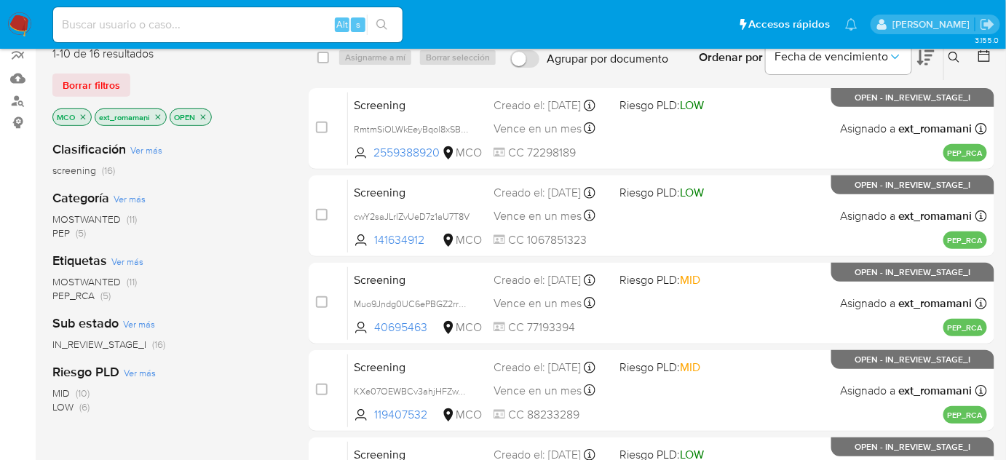
click at [117, 216] on span "MOSTWANTED" at bounding box center [86, 219] width 68 height 15
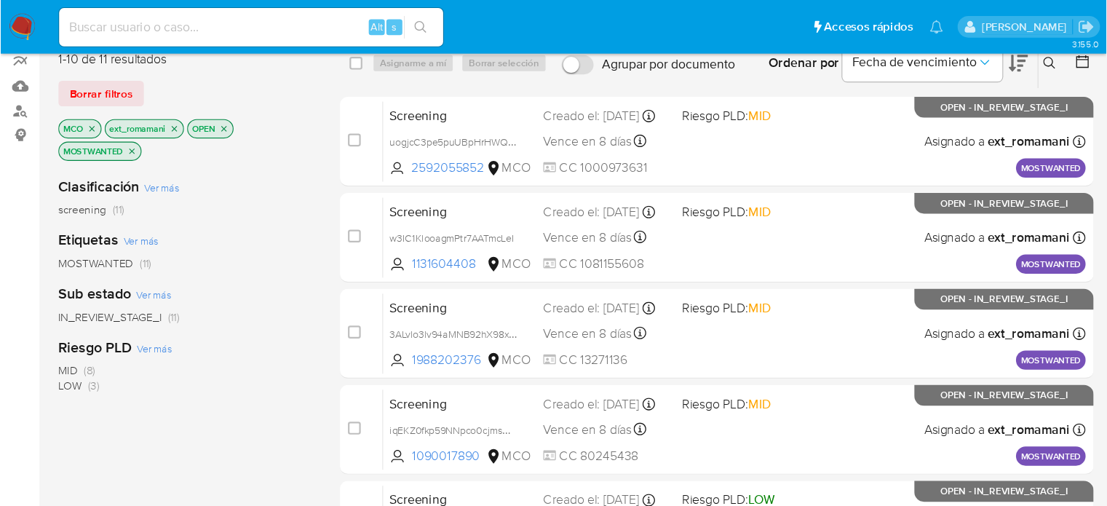
scroll to position [132, 0]
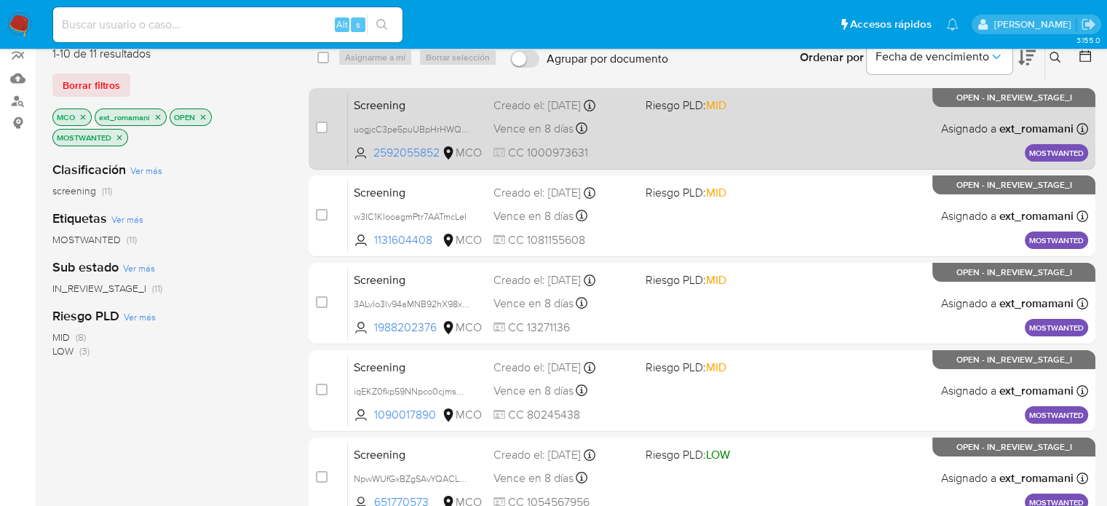
click at [708, 139] on div "Screening uogjcC3pe5puUBpHrHWQ4Y0r 2592055852 MCO Riesgo PLD: MID Creado el: 25…" at bounding box center [718, 129] width 741 height 74
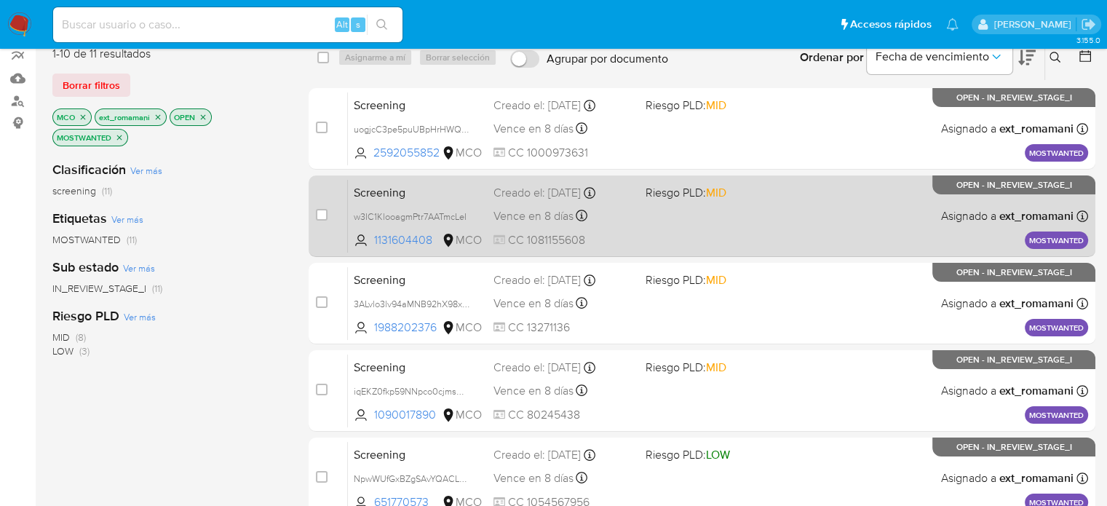
click at [695, 218] on div "Screening w3IC1KlooagmPtr7AATmcLeI 1131604408 MCO Riesgo PLD: MID Creado el: 25…" at bounding box center [718, 216] width 741 height 74
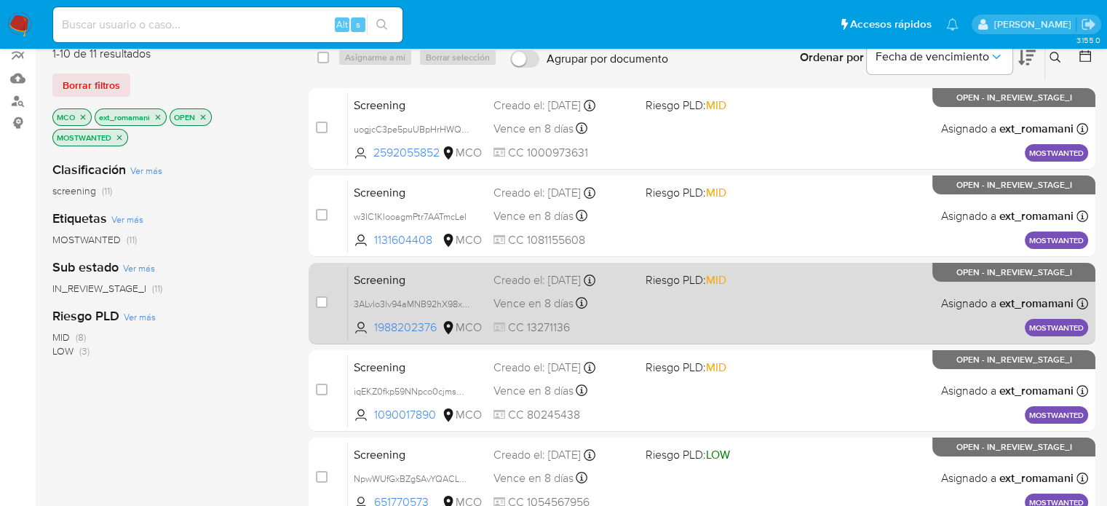
click at [667, 293] on div "Screening 3ALvlo3lv94aMNB92hX98xVq 1988202376 MCO Riesgo PLD: MID Creado el: 25…" at bounding box center [718, 303] width 741 height 74
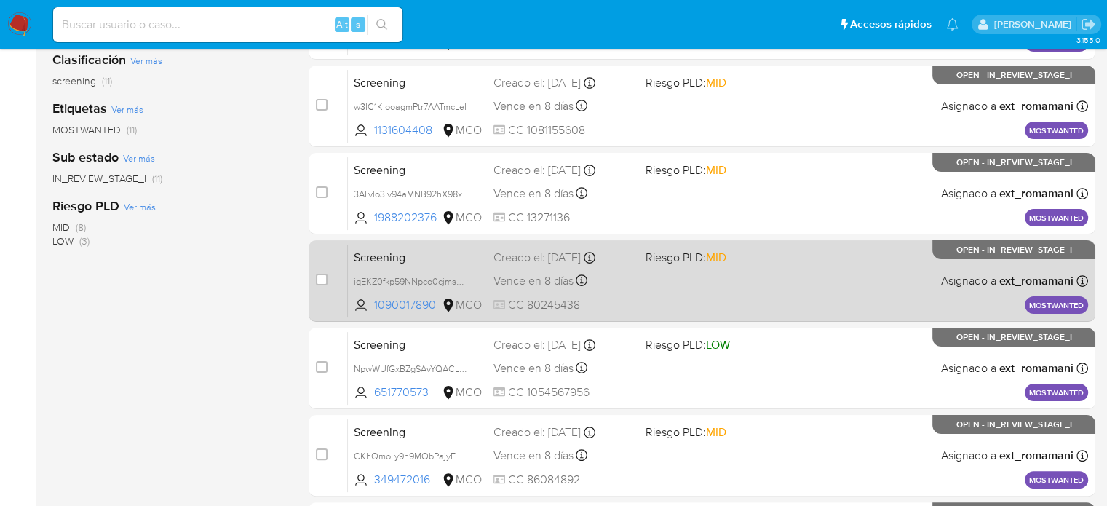
scroll to position [277, 0]
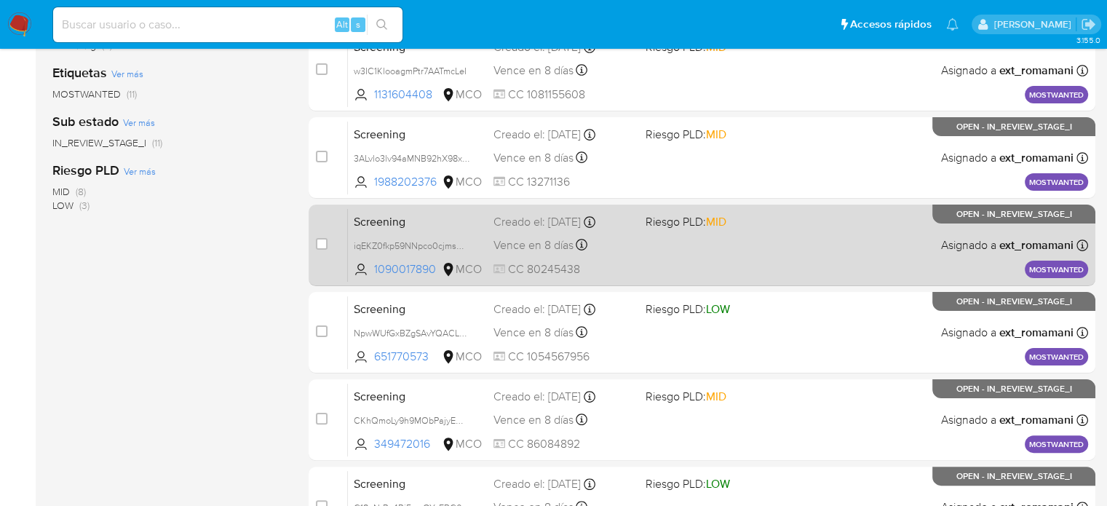
click at [676, 252] on div "Screening iqEKZ0fkp59NNpco0cjmsH01 1090017890 MCO Riesgo PLD: MID Creado el: 25…" at bounding box center [718, 245] width 741 height 74
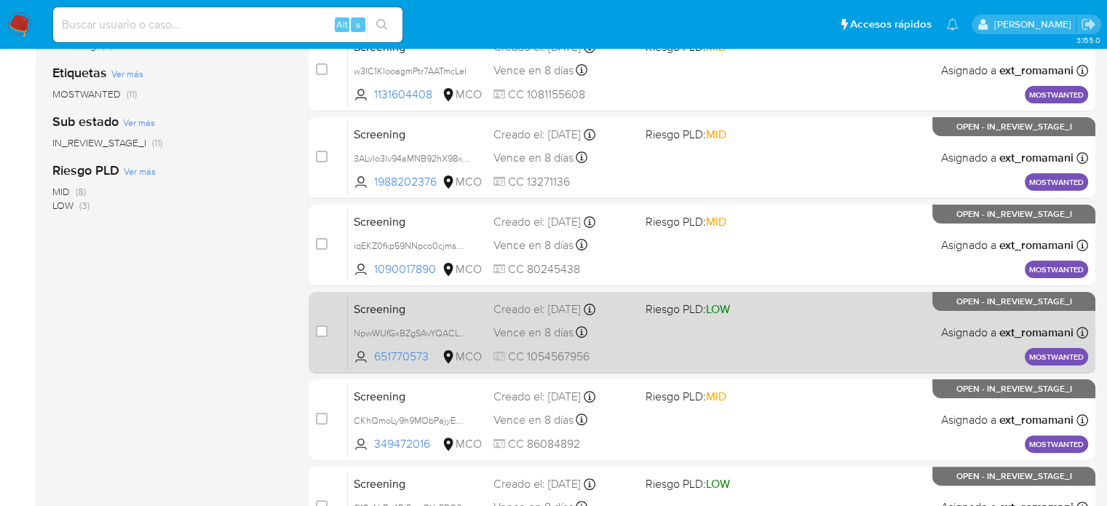
click at [647, 327] on div "Screening NpwWUfGxBZgSAvYQACLJpvkH 651770573 MCO Riesgo PLD: LOW Creado el: 25/…" at bounding box center [718, 333] width 741 height 74
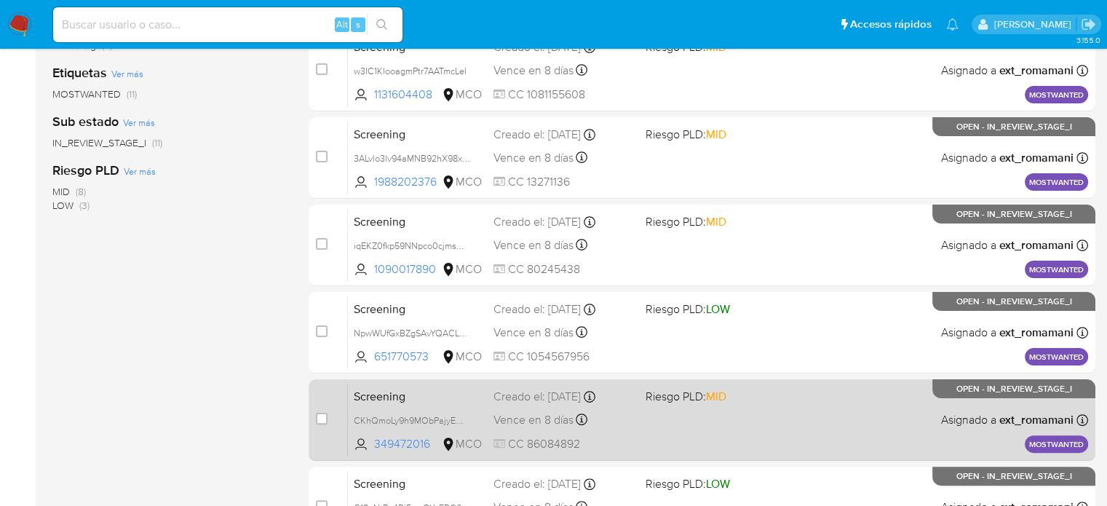
click at [609, 432] on div "Screening CKhQmoLy9h9MObPajyEMlv2E 349472016 MCO Riesgo PLD: MID Creado el: 25/…" at bounding box center [718, 420] width 741 height 74
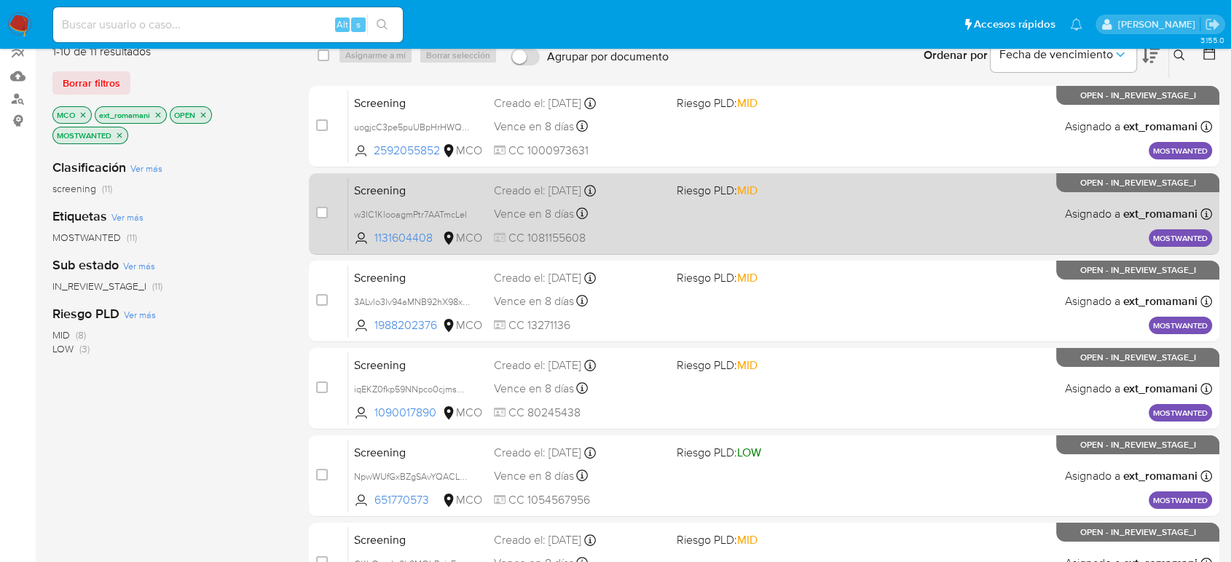
scroll to position [162, 0]
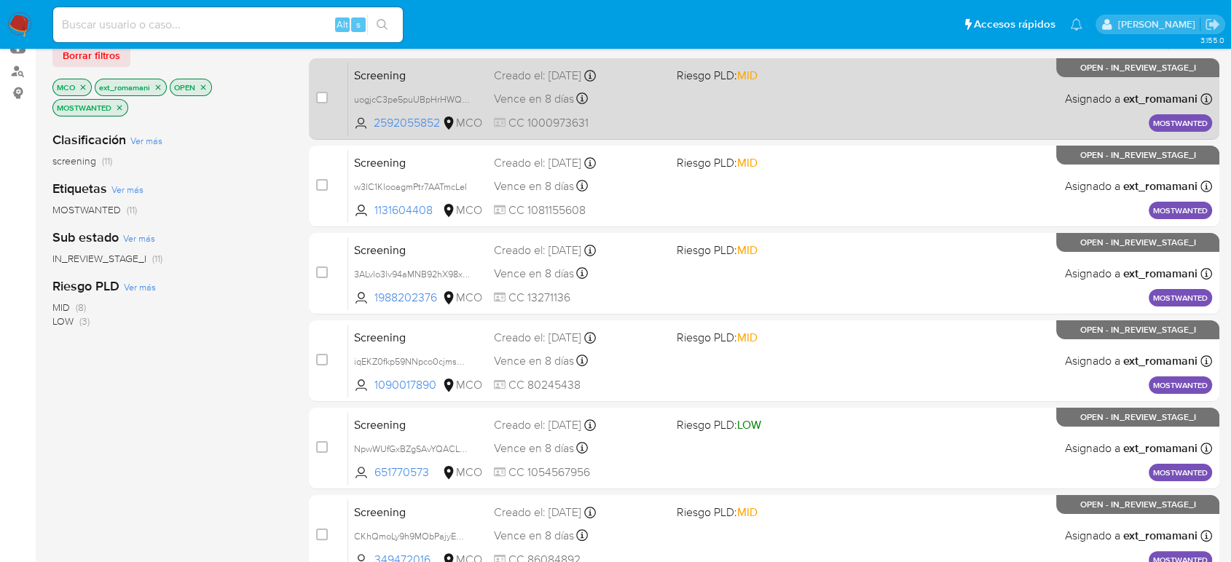
click at [722, 96] on div "Screening uogjcC3pe5puUBpHrHWQ4Y0r 2592055852 MCO Riesgo PLD: MID Creado el: 25…" at bounding box center [780, 99] width 864 height 74
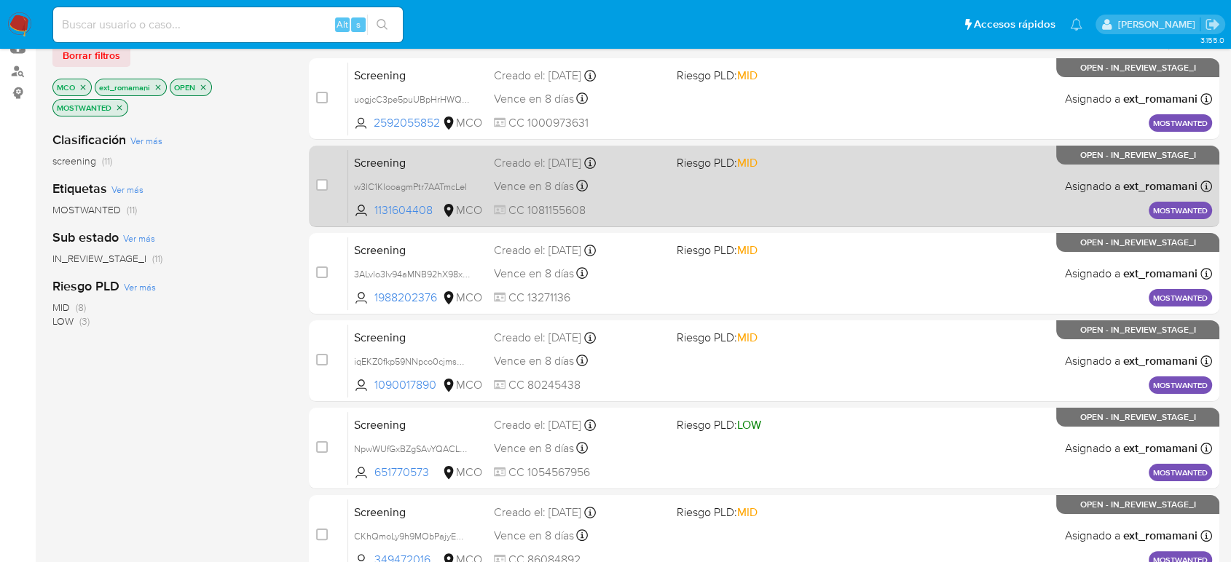
click at [679, 195] on div "Screening w3IC1KlooagmPtr7AATmcLeI 1131604408 MCO Riesgo PLD: MID Creado el: 25…" at bounding box center [780, 186] width 864 height 74
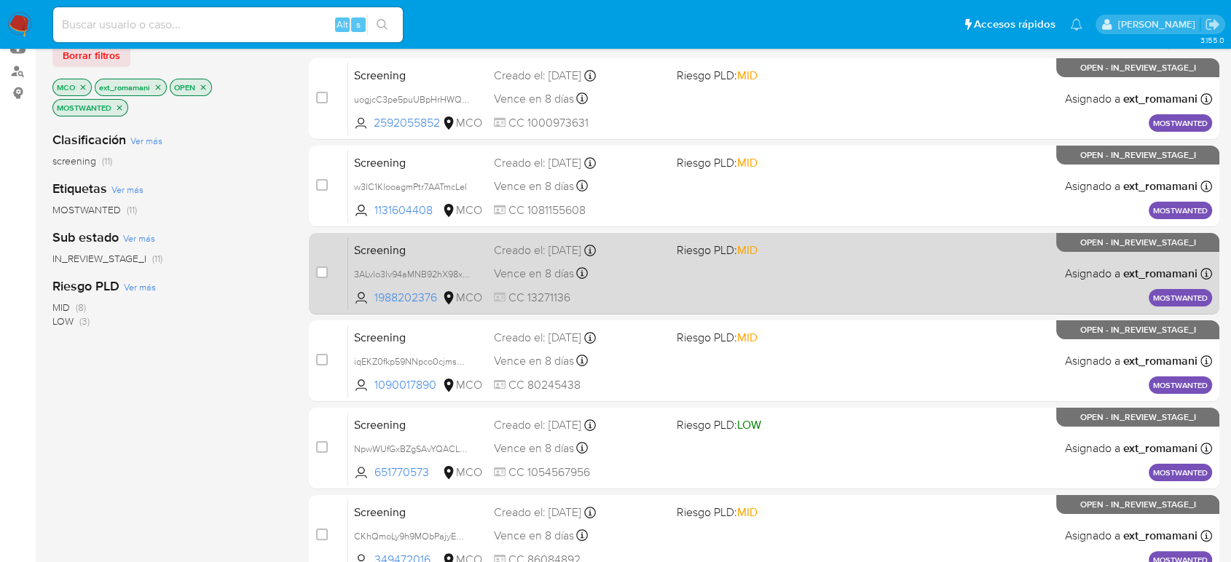
click at [658, 266] on div "Vence en 8 días Vence el 02/09/2025 07:05:43" at bounding box center [579, 274] width 170 height 20
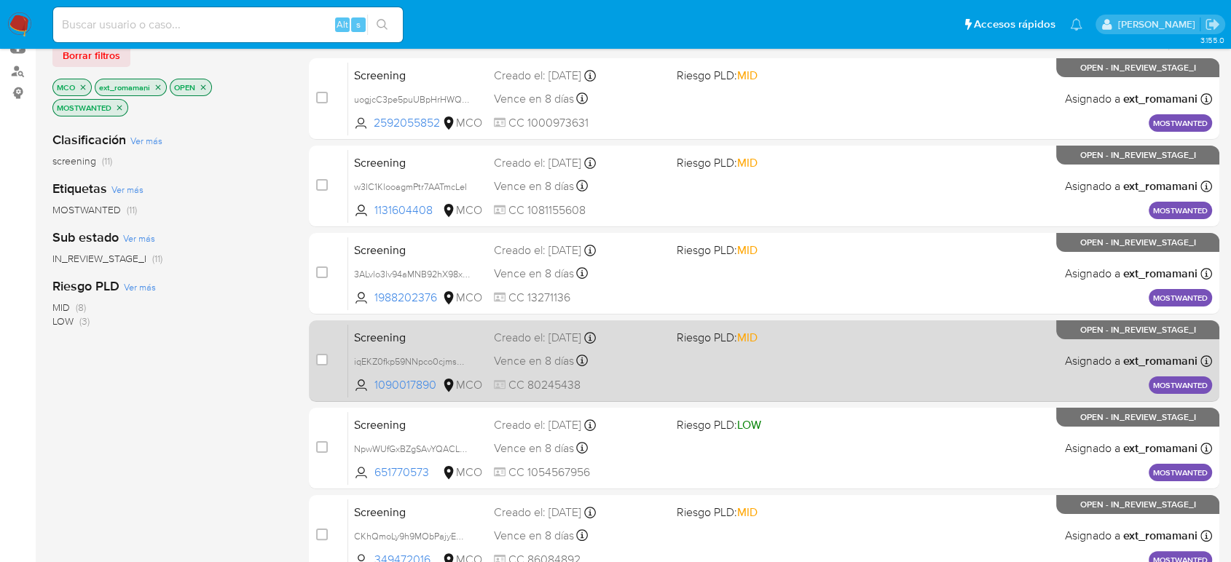
click at [639, 347] on div "Screening iqEKZ0fkp59NNpco0cjmsH01 1090017890 MCO Riesgo PLD: MID Creado el: 25…" at bounding box center [780, 361] width 864 height 74
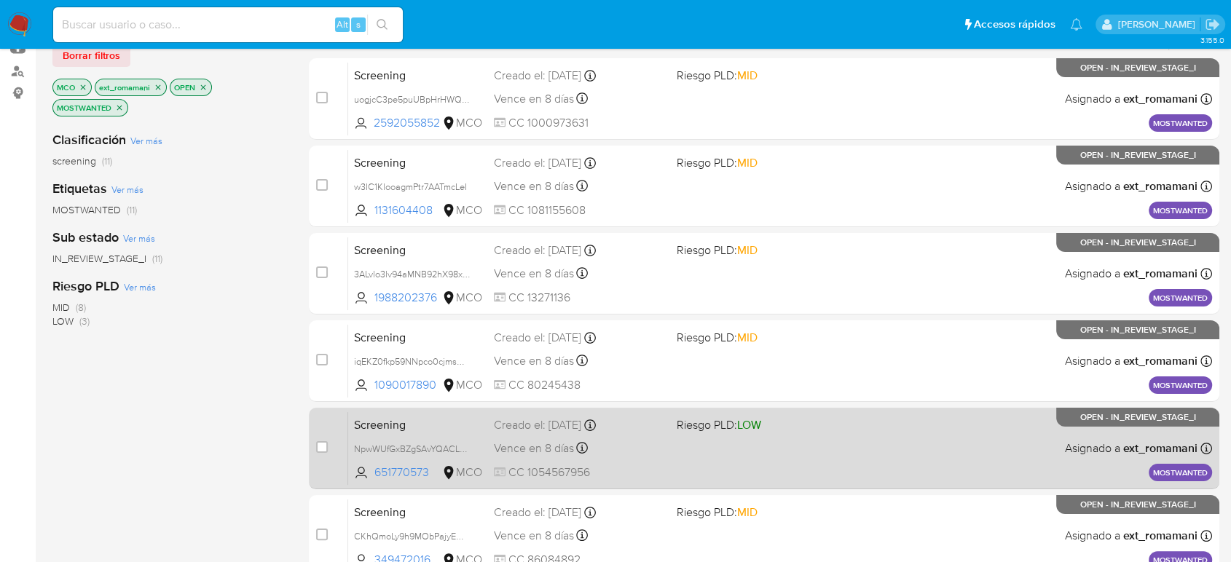
click at [641, 435] on div "Screening NpwWUfGxBZgSAvYQACLJpvkH 651770573 MCO Riesgo PLD: LOW Creado el: 25/…" at bounding box center [780, 448] width 864 height 74
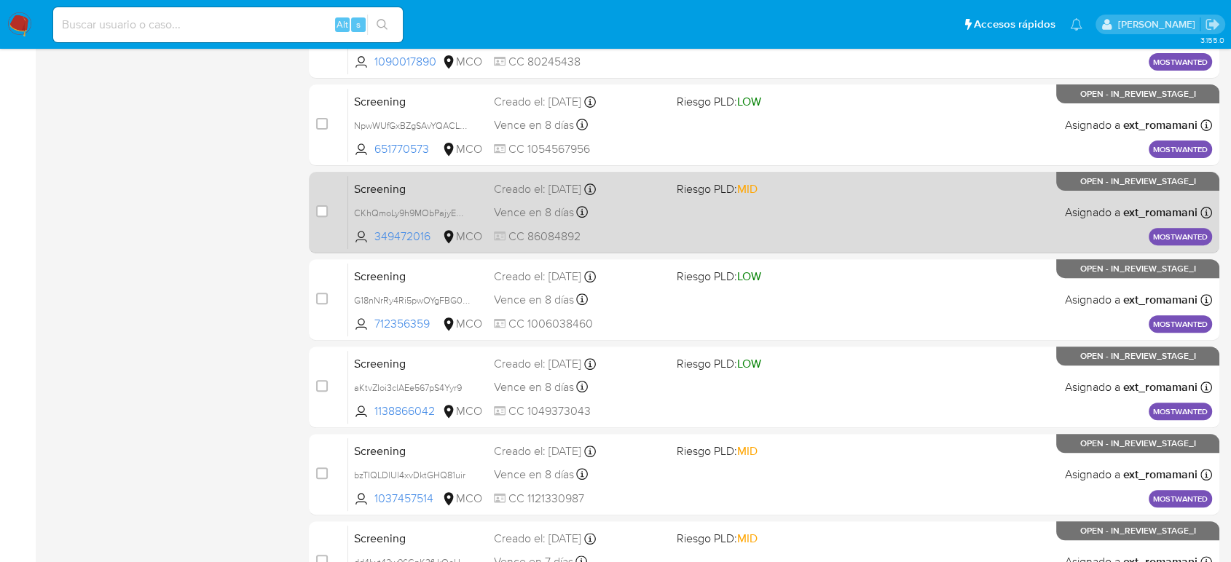
scroll to position [566, 0]
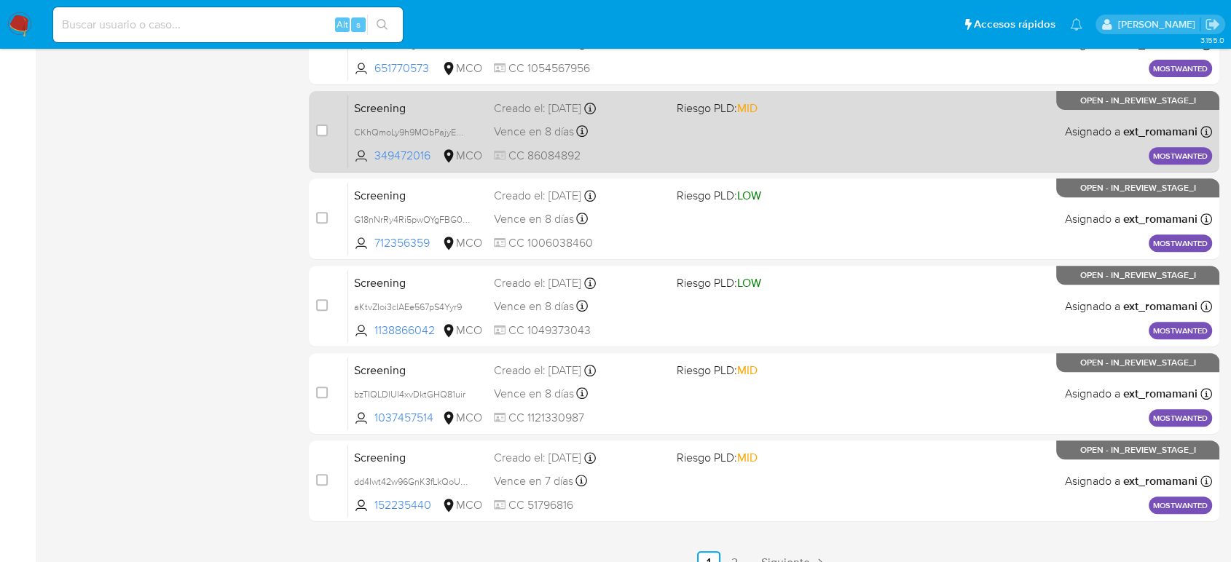
click at [665, 125] on div "Screening CKhQmoLy9h9MObPajyEMlv2E 349472016 MCO Riesgo PLD: MID Creado el: 25/…" at bounding box center [780, 132] width 864 height 74
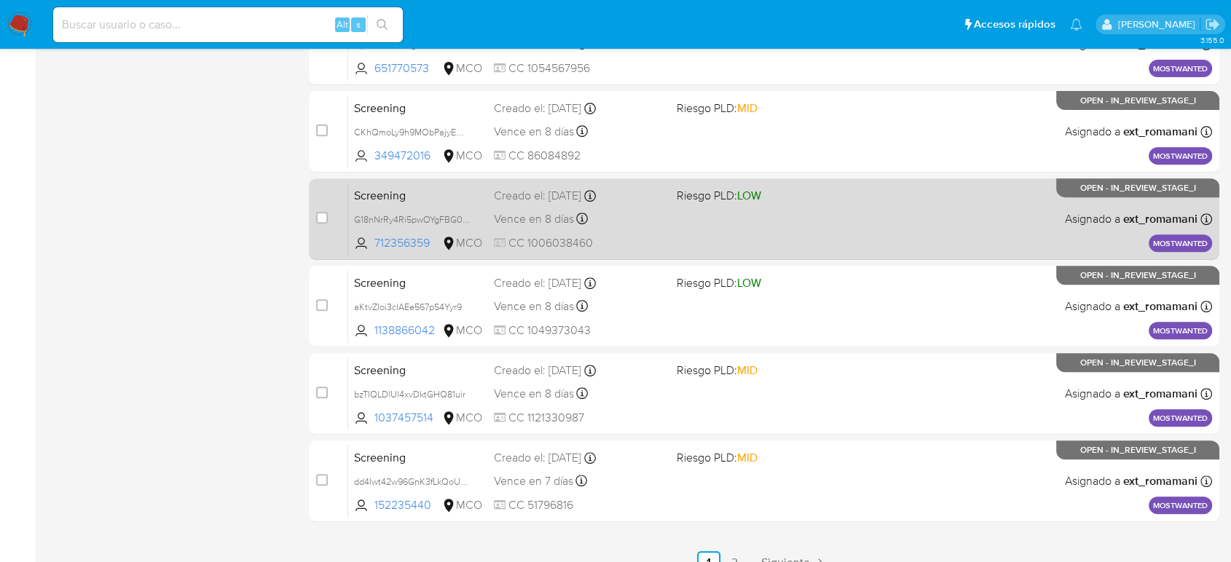
click at [645, 212] on div "Vence en 8 días Vence el 02/09/2025 07:05:40" at bounding box center [579, 219] width 170 height 20
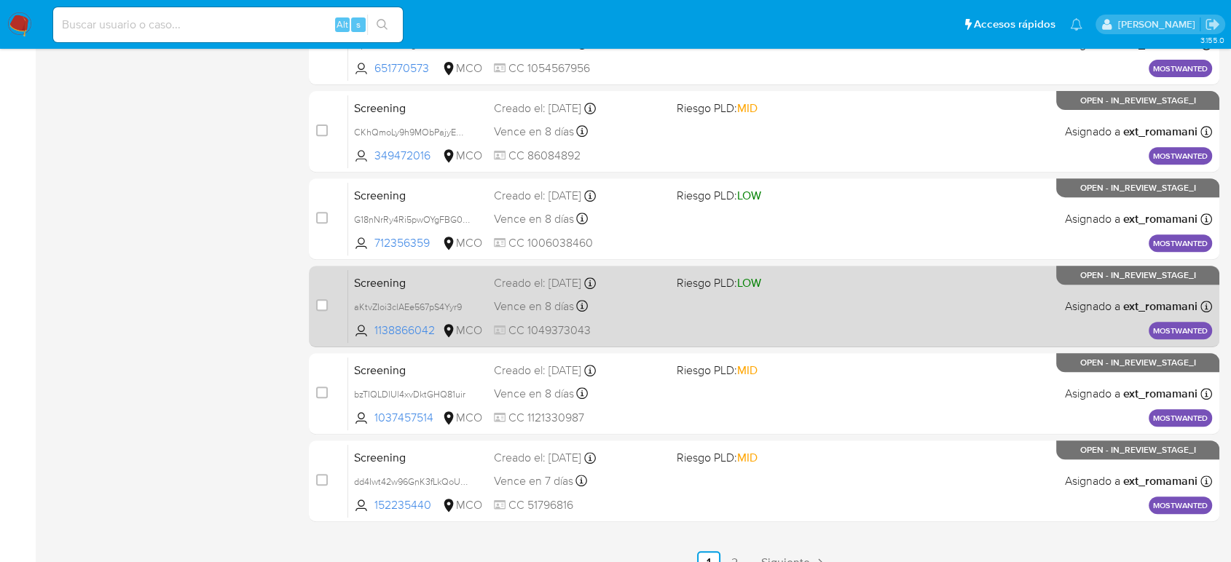
click at [650, 331] on span "CC 1049373043" at bounding box center [579, 331] width 170 height 16
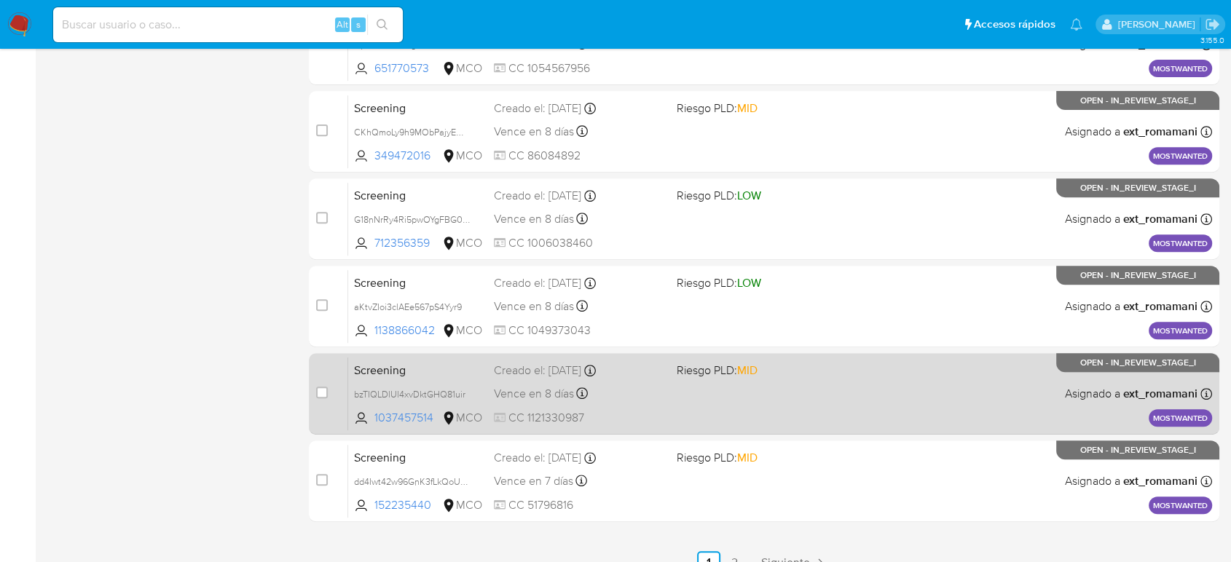
click at [647, 396] on div "Vence en 8 días Vence el 02/09/2025 07:05:29" at bounding box center [579, 394] width 170 height 20
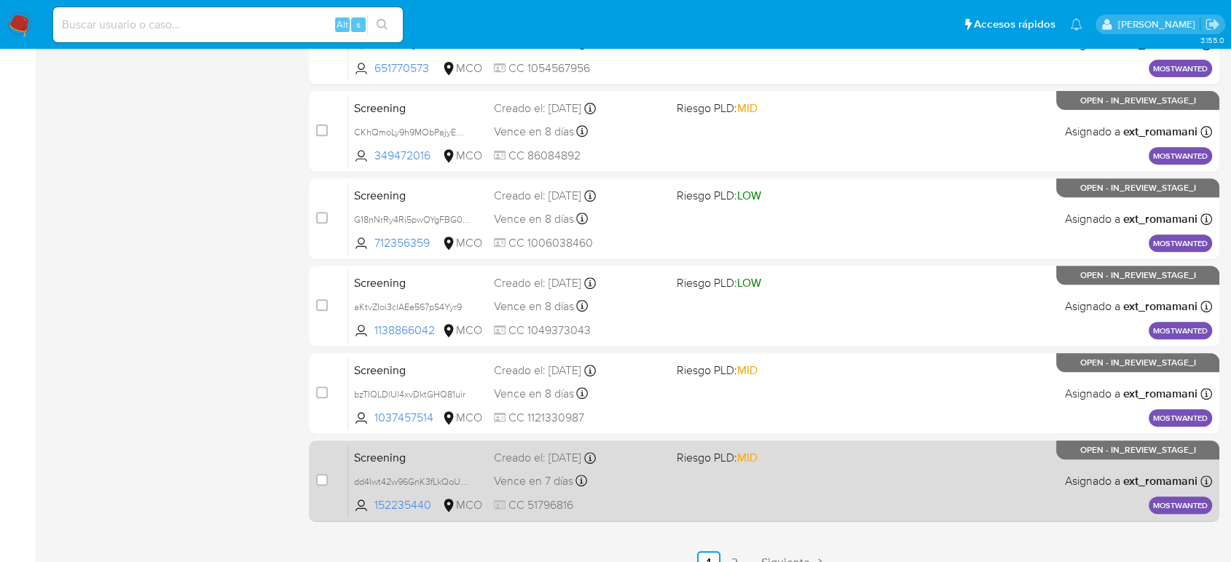
click at [629, 459] on div "Vence en 7 días Vence el 02/09/2025 01:33:16" at bounding box center [579, 481] width 170 height 20
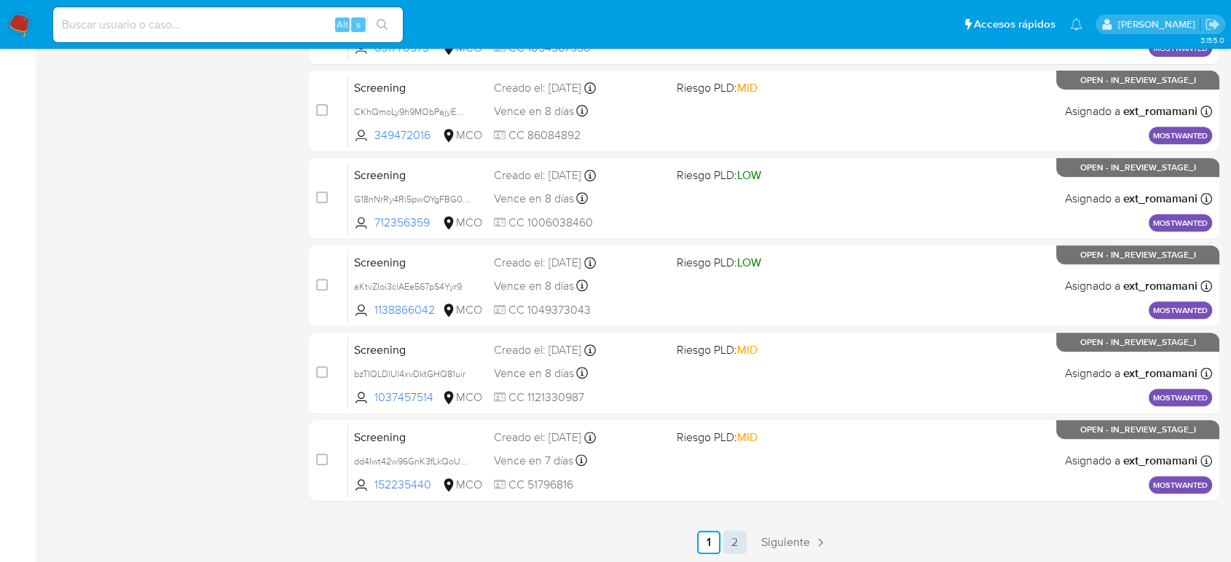
click at [737, 459] on link "2" at bounding box center [734, 542] width 23 height 23
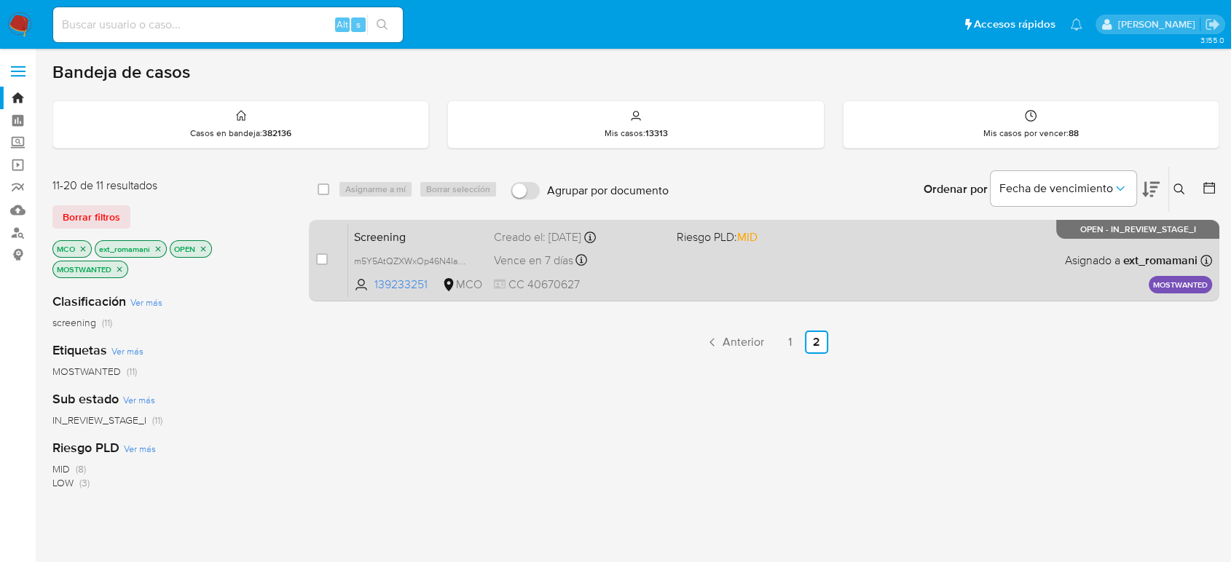
click at [639, 255] on div "Vence en 7 días Vence el 01/09/2025 07:06:33" at bounding box center [579, 260] width 170 height 20
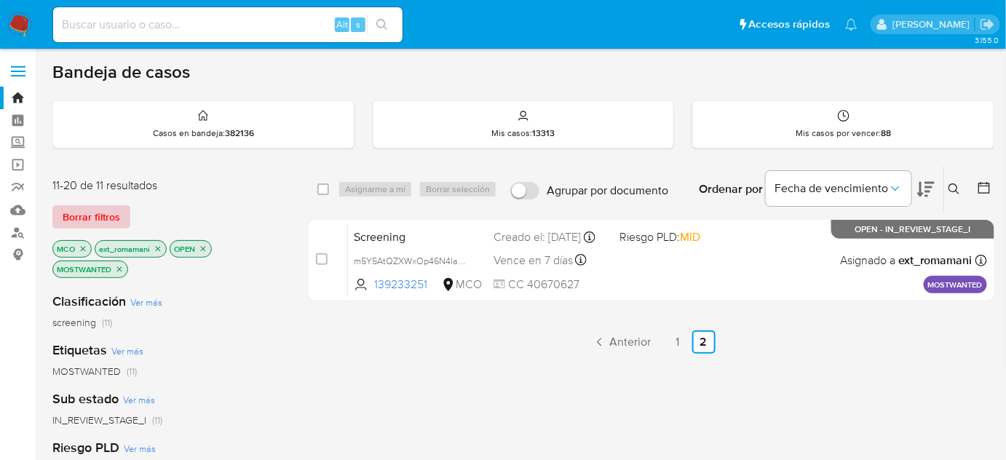
click at [95, 212] on span "Borrar filtros" at bounding box center [92, 217] width 58 height 20
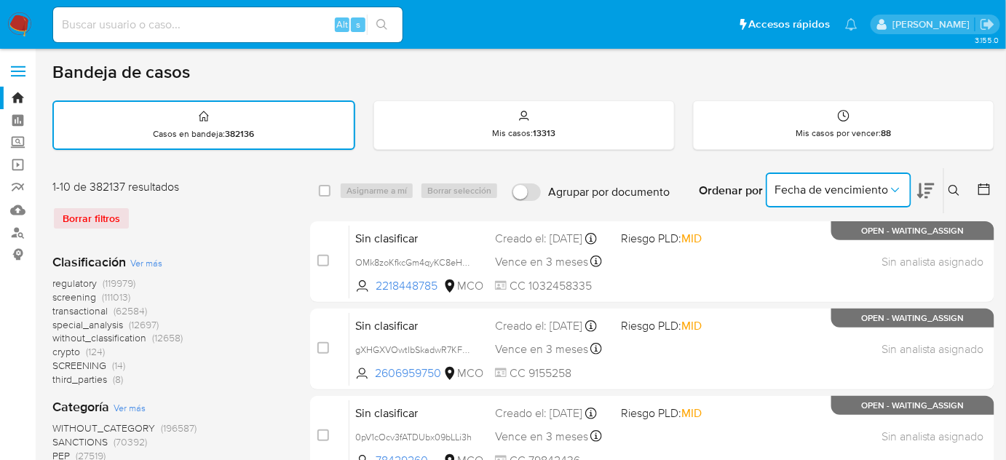
click at [901, 192] on icon "Ordenar por" at bounding box center [895, 190] width 15 height 15
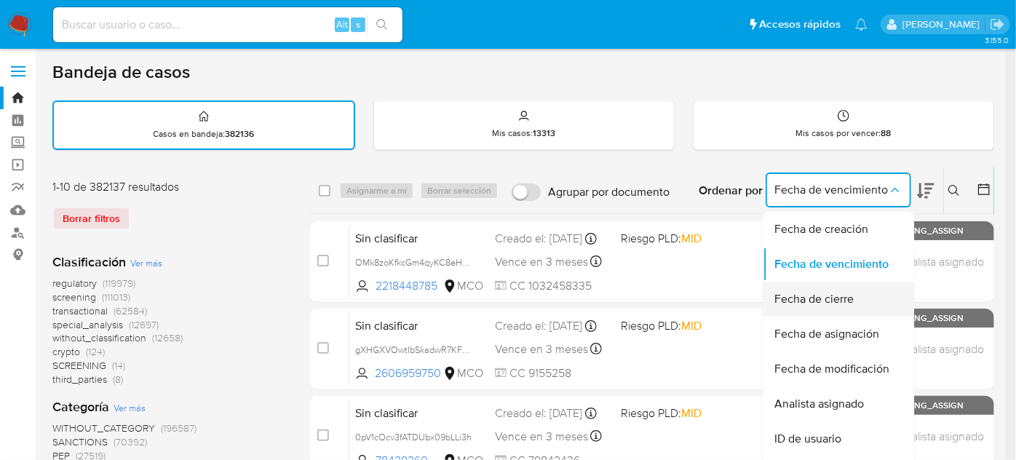
click at [860, 291] on div "Fecha de cierre" at bounding box center [834, 299] width 119 height 35
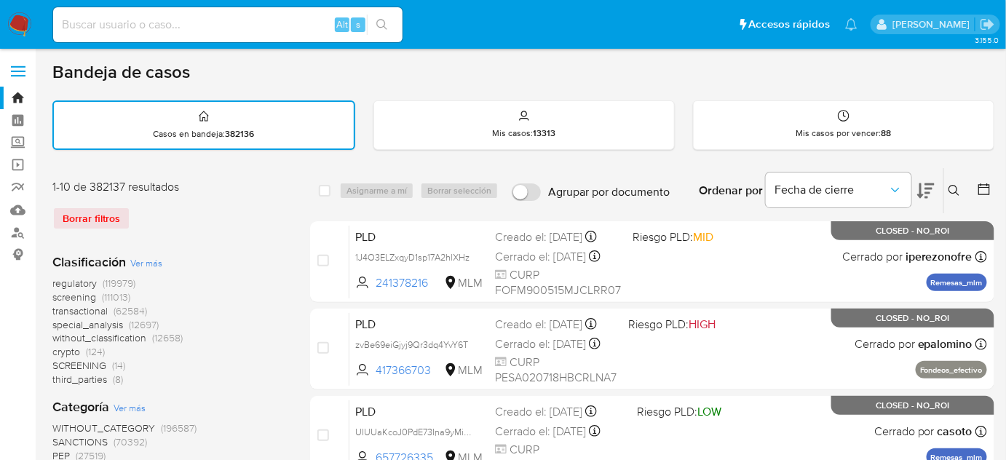
click at [983, 188] on icon at bounding box center [984, 189] width 15 height 15
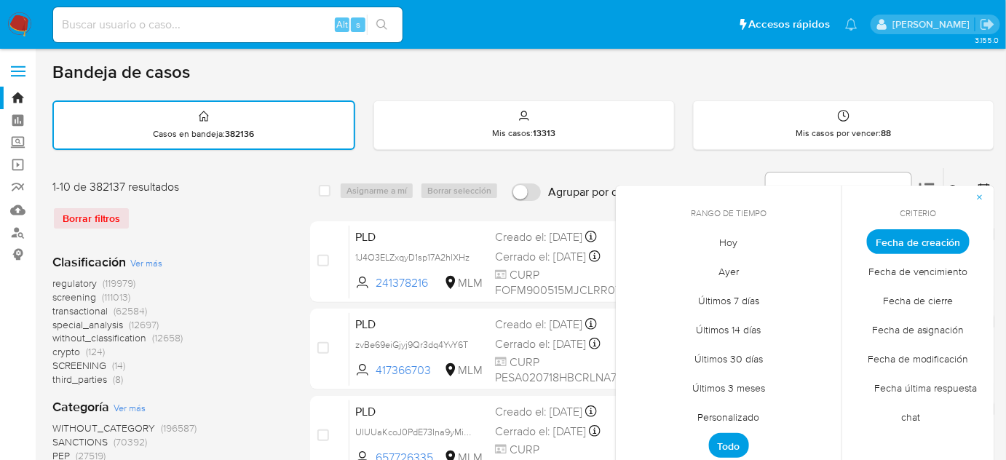
click at [724, 238] on span "Hoy" at bounding box center [729, 243] width 49 height 30
click at [907, 306] on span "Fecha de cierre" at bounding box center [919, 301] width 100 height 30
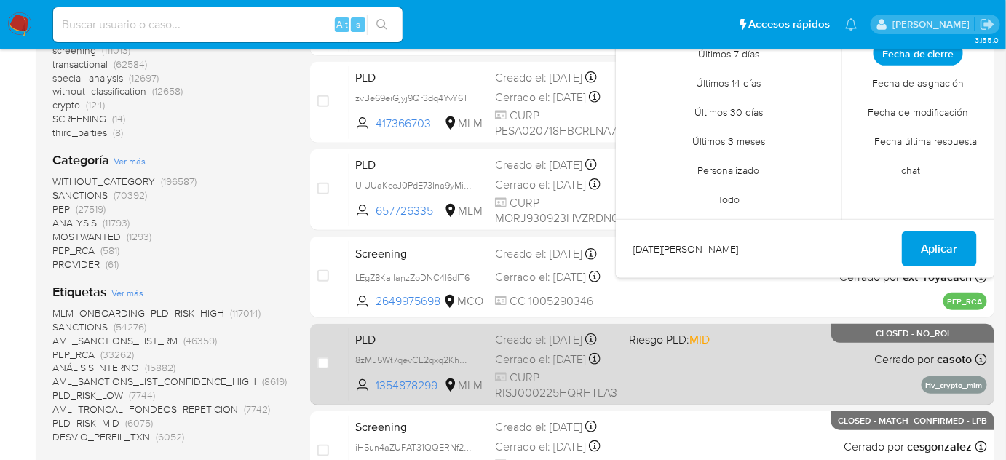
scroll to position [264, 0]
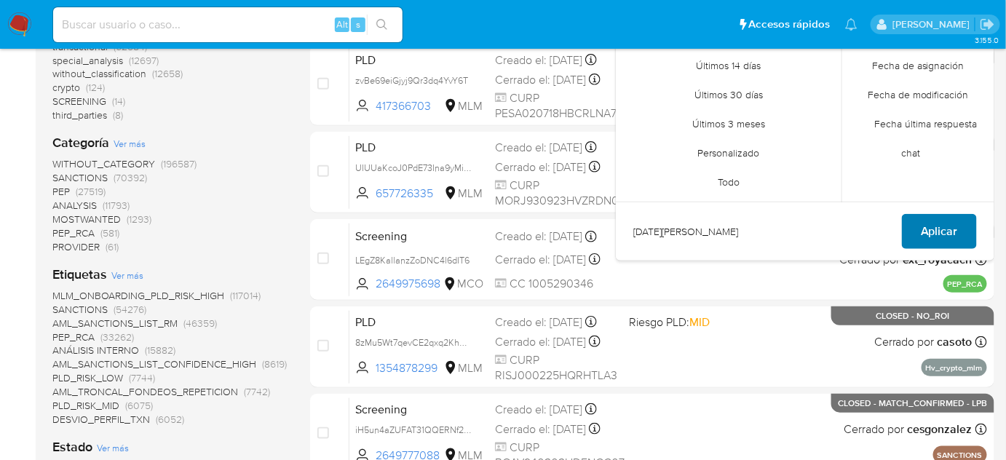
click at [946, 234] on span "Aplicar" at bounding box center [939, 232] width 37 height 32
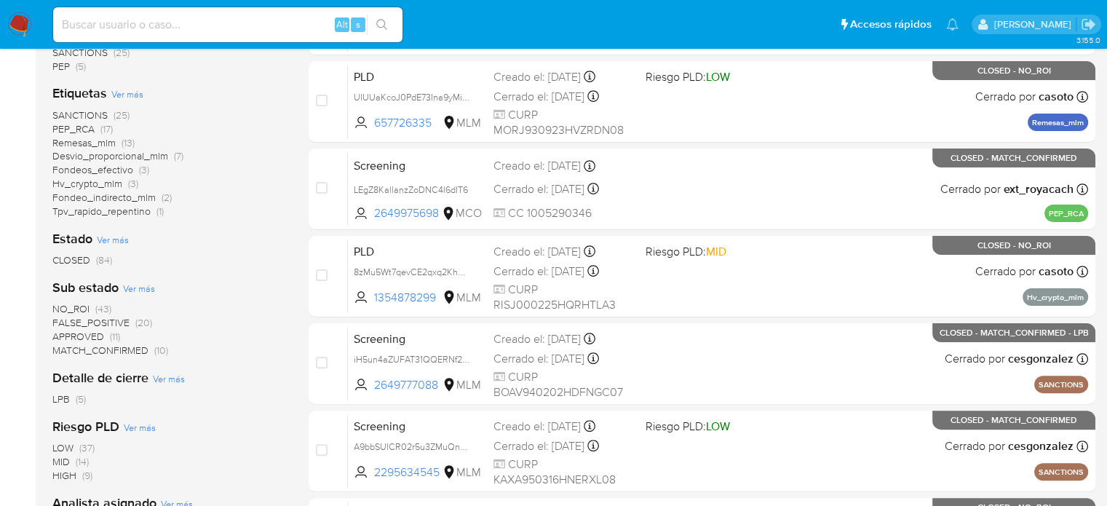
scroll to position [224, 0]
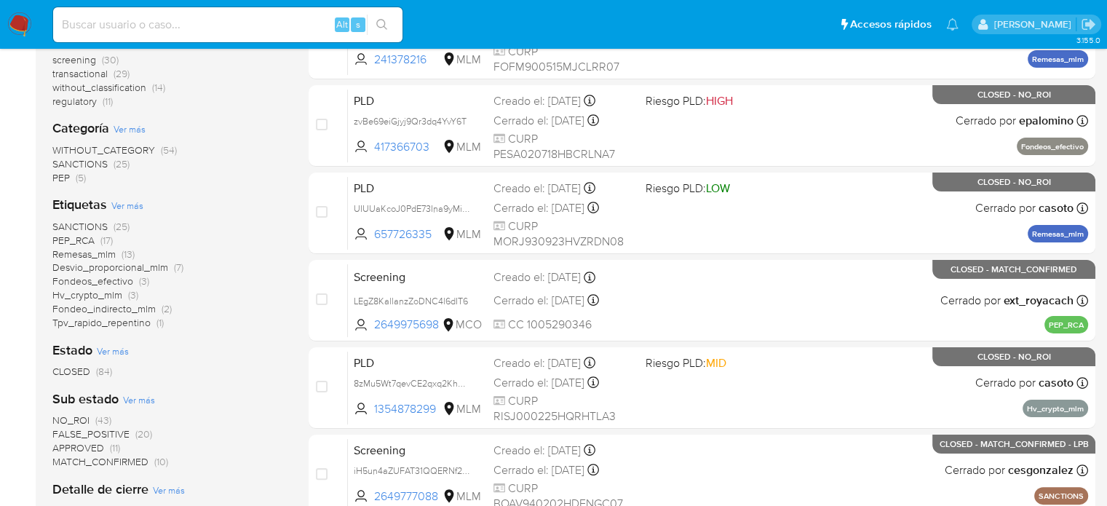
click at [18, 25] on img at bounding box center [19, 24] width 25 height 25
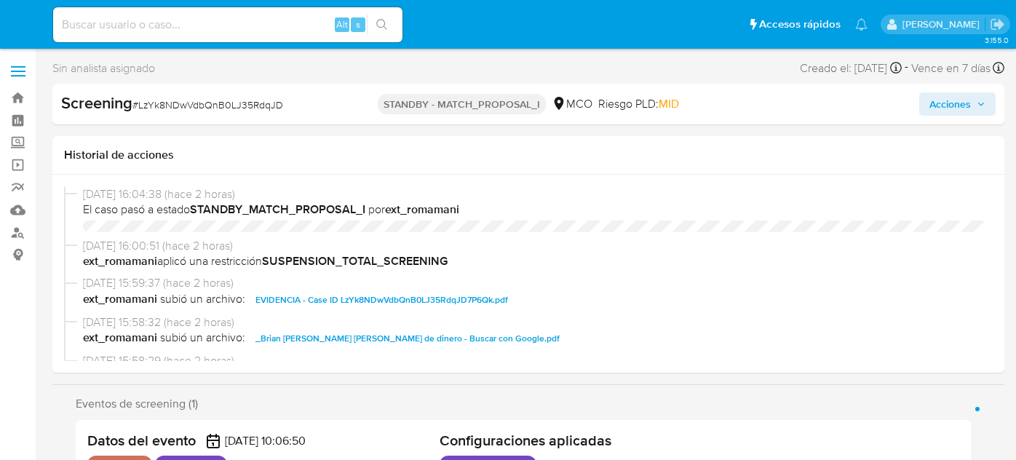
select select "10"
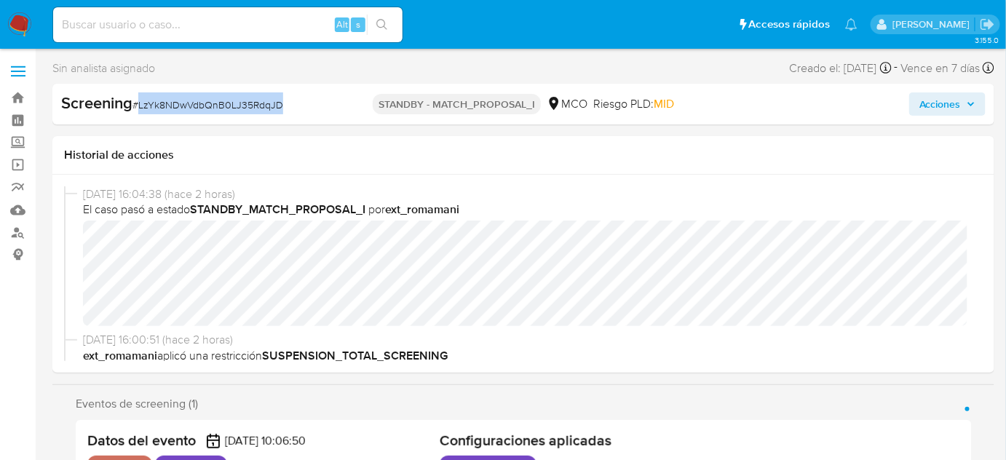
drag, startPoint x: 298, startPoint y: 112, endPoint x: 140, endPoint y: 113, distance: 158.0
click at [140, 113] on div "Screening # LzYk8NDwVdbQnB0LJ35RdqJD" at bounding box center [212, 103] width 303 height 22
copy span "LzYk8NDwVdbQnB0LJ35RdqJD"
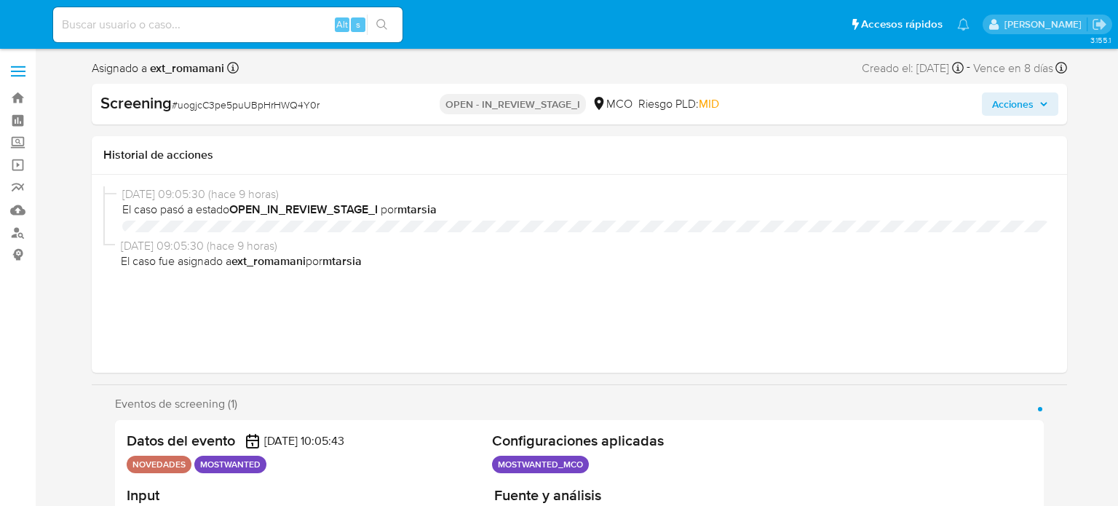
select select "10"
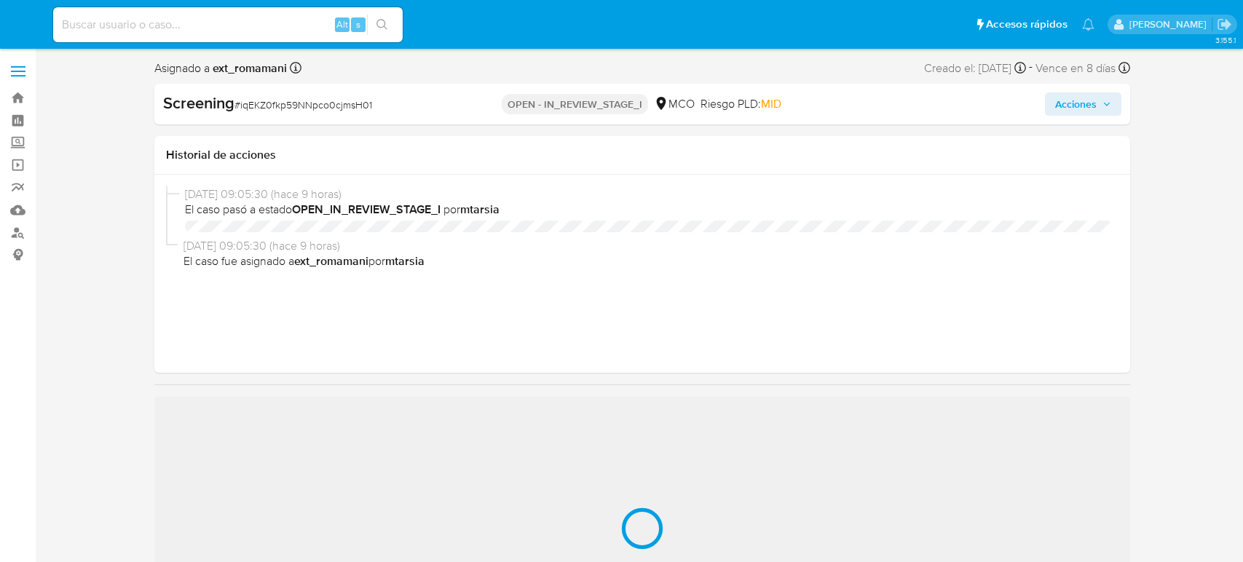
select select "10"
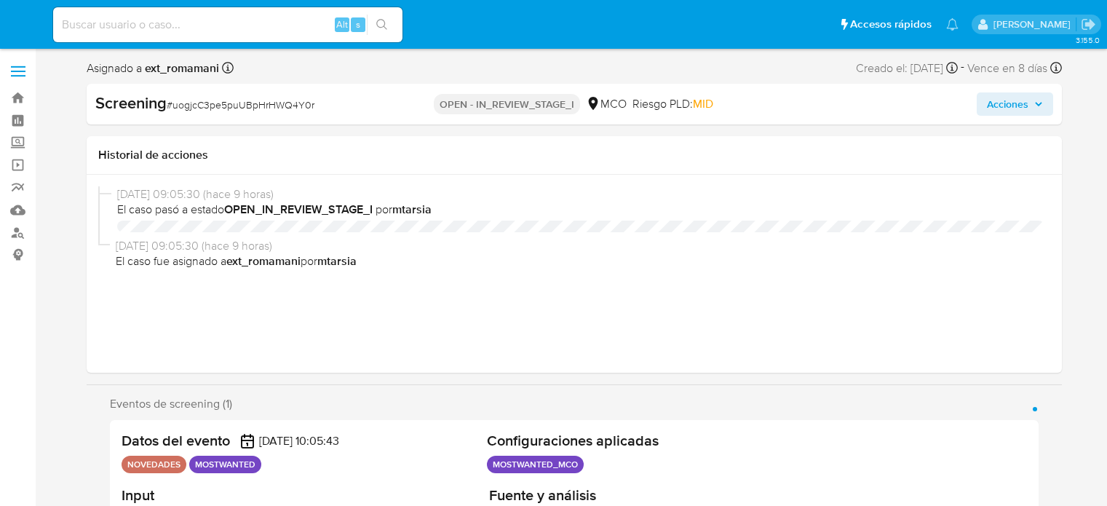
select select "10"
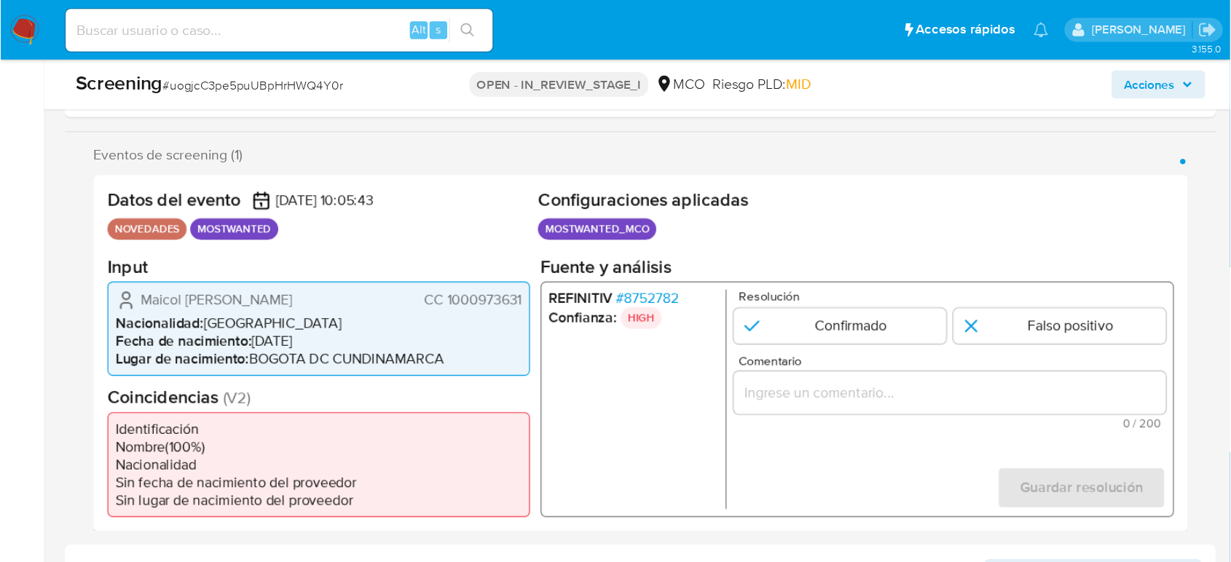
scroll to position [236, 0]
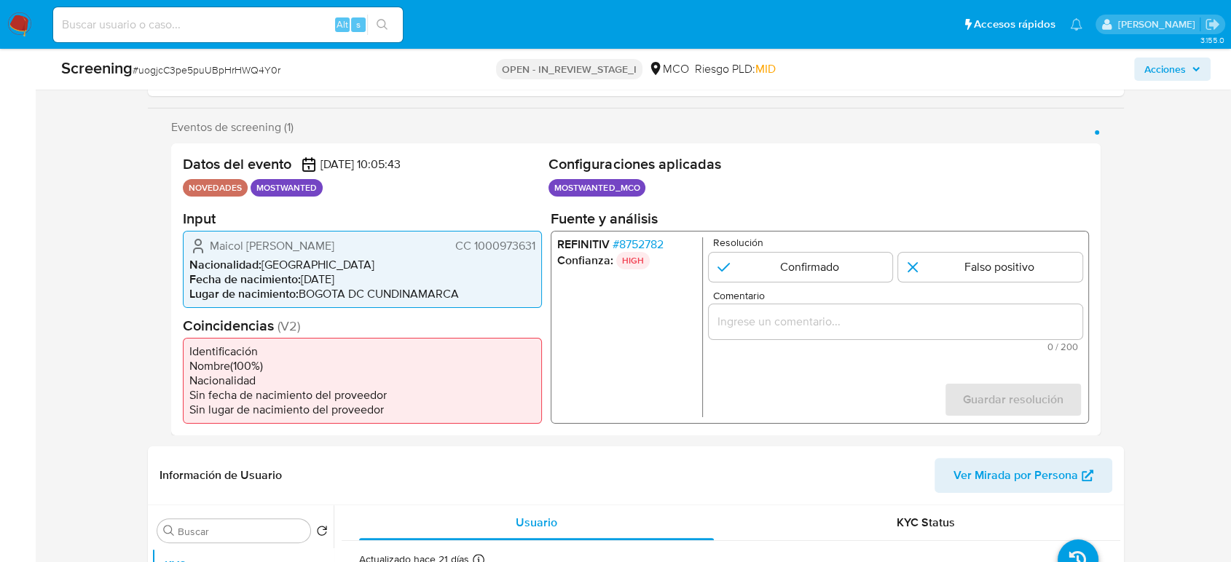
click at [472, 164] on div "Datos del evento 25/08/2025 10:05:43" at bounding box center [363, 164] width 360 height 18
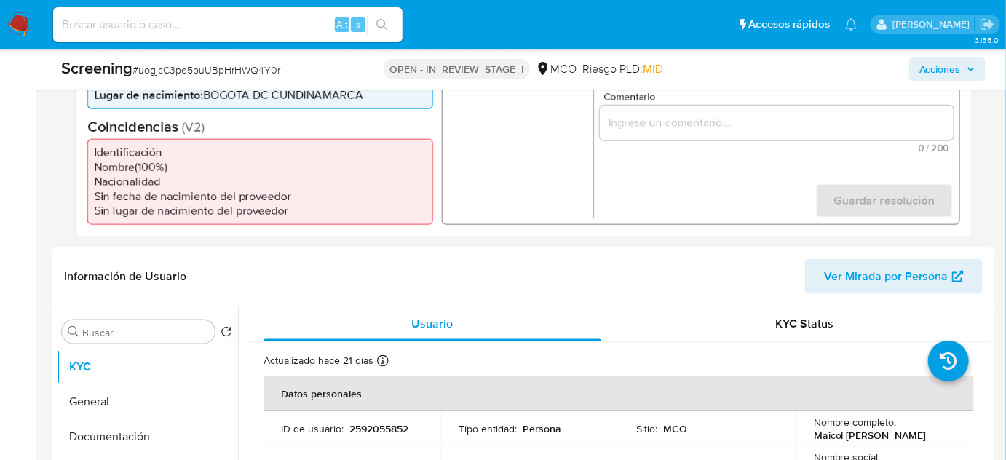
scroll to position [368, 0]
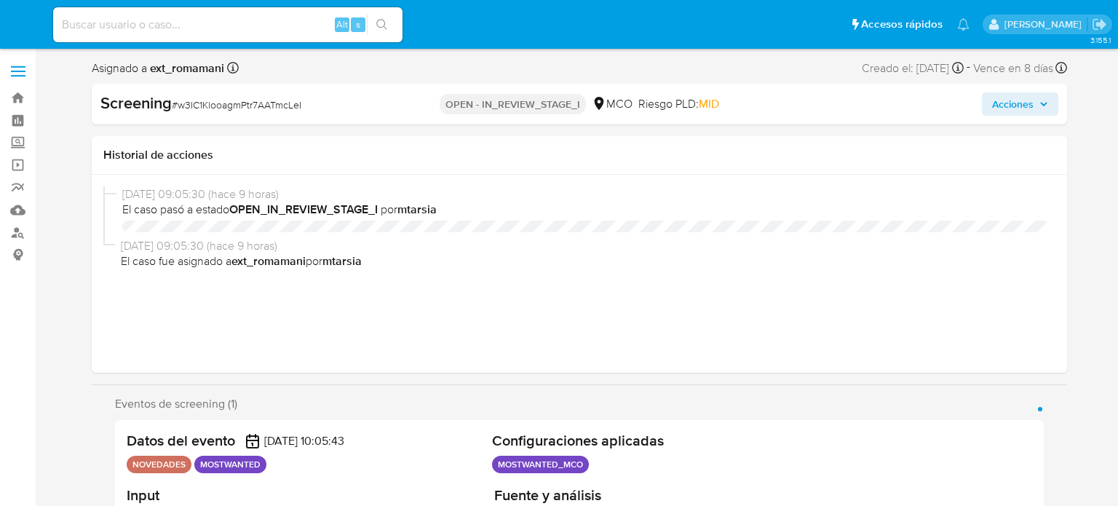
select select "10"
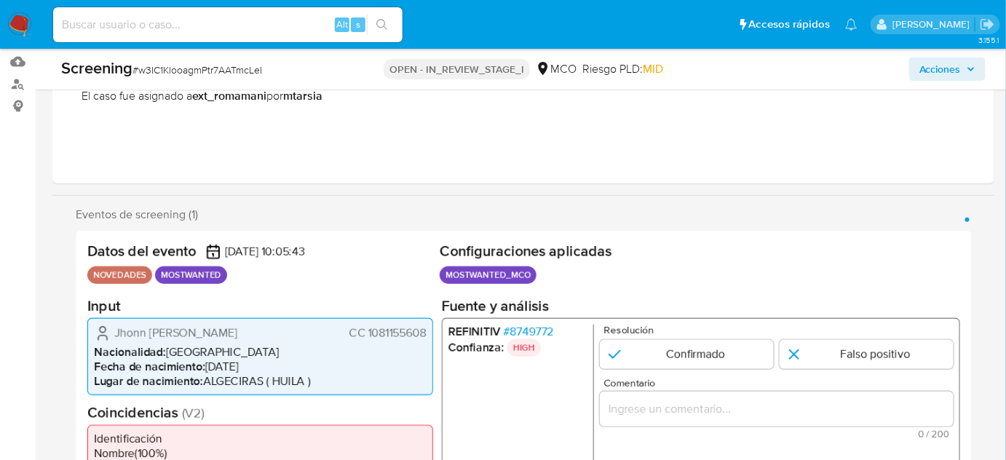
scroll to position [264, 0]
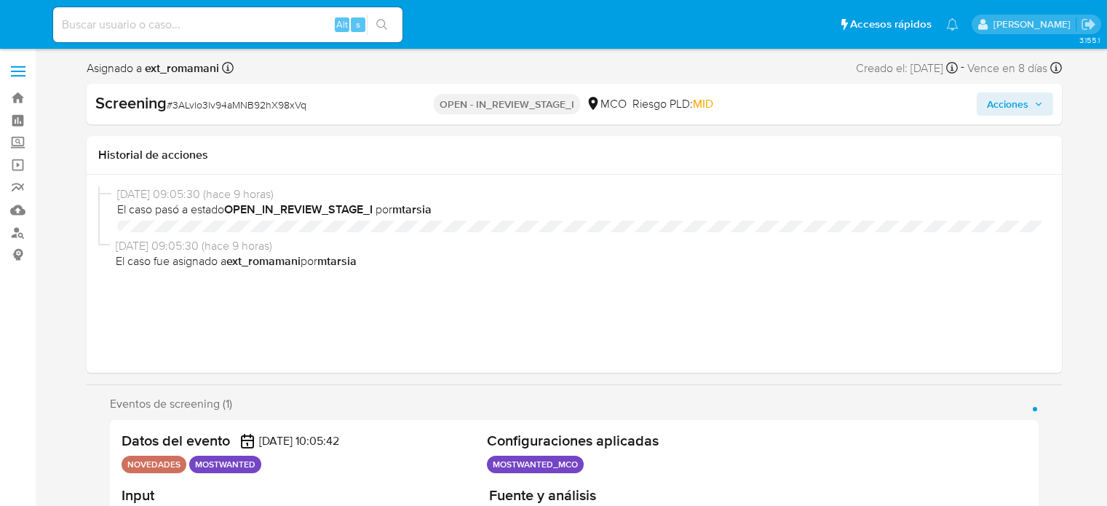
select select "10"
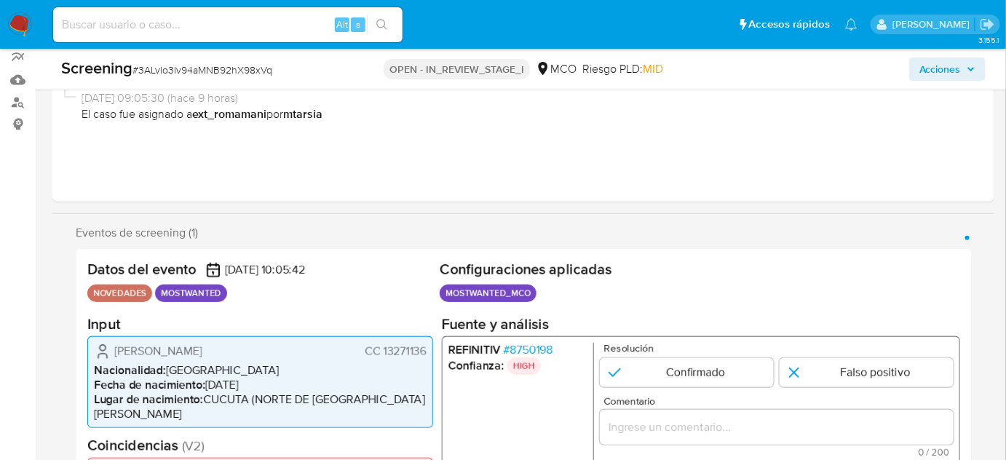
scroll to position [264, 0]
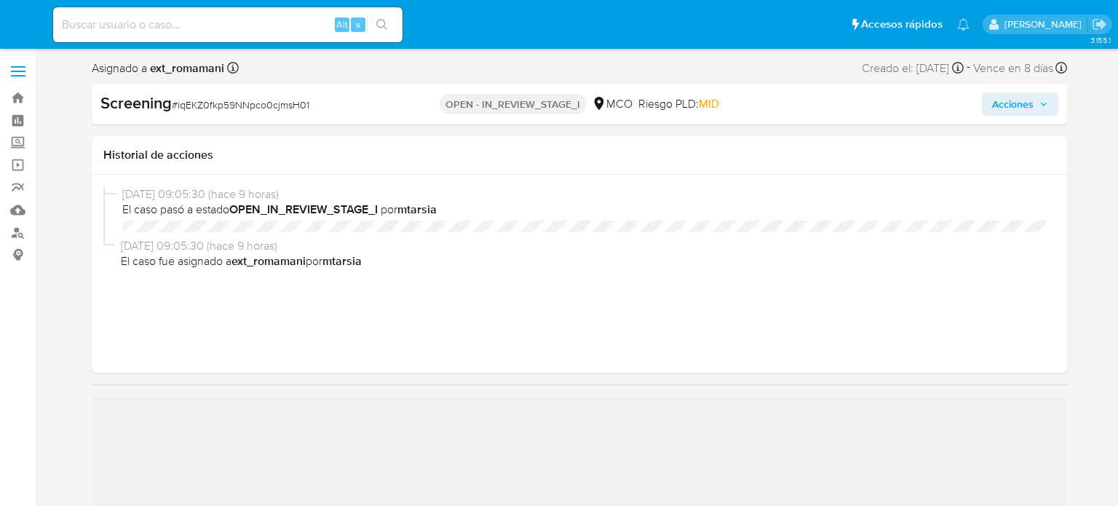
select select "10"
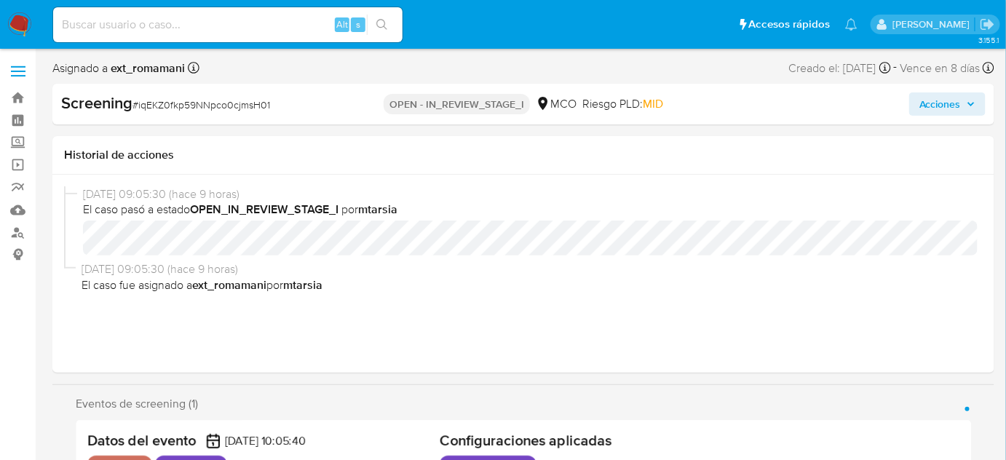
scroll to position [264, 0]
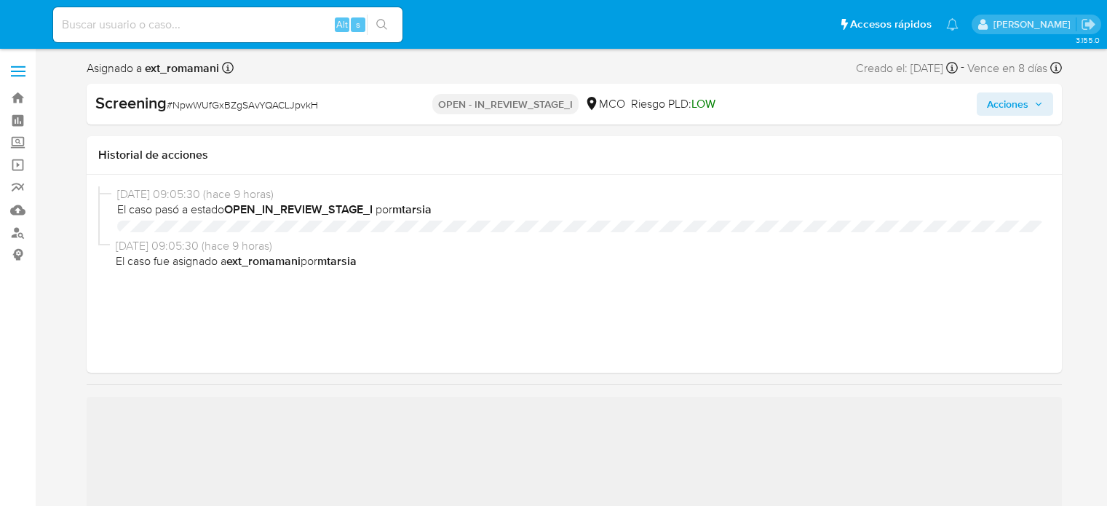
select select "10"
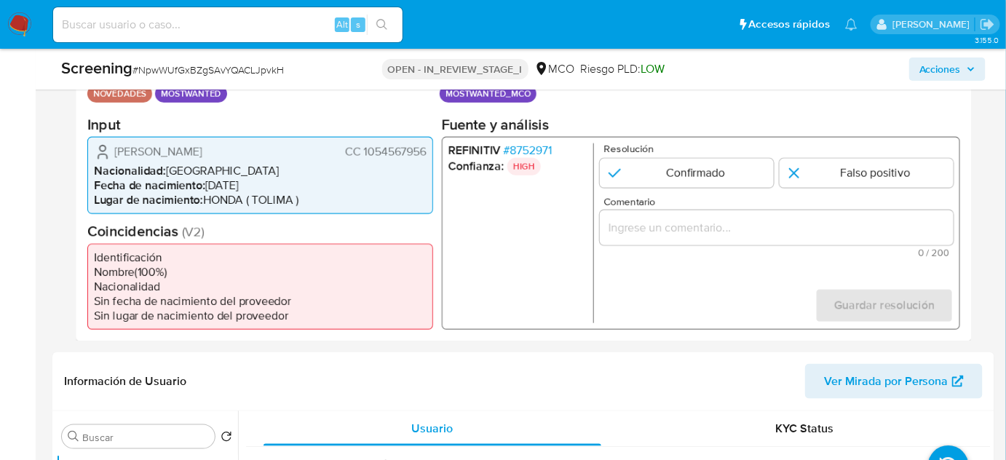
scroll to position [331, 0]
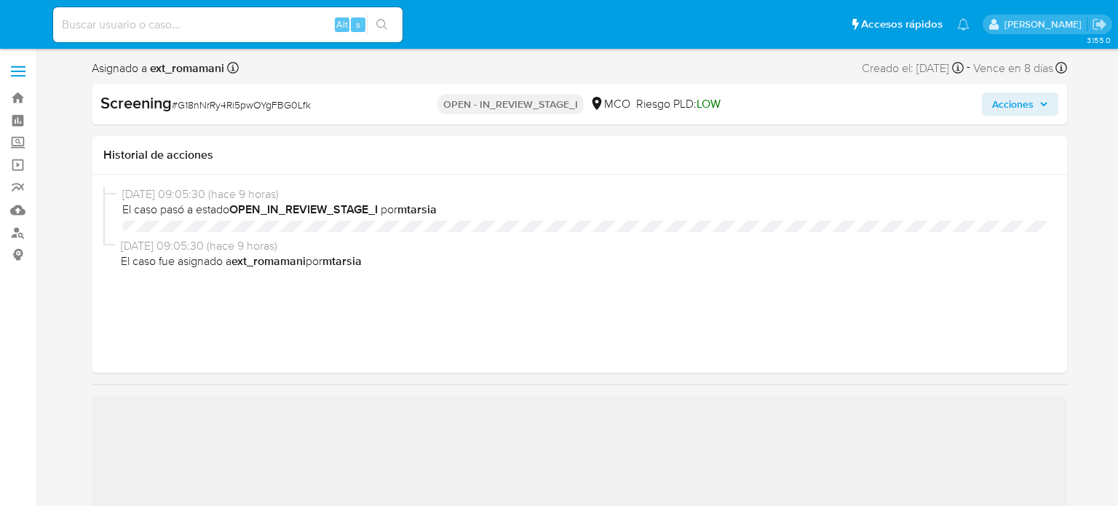
select select "10"
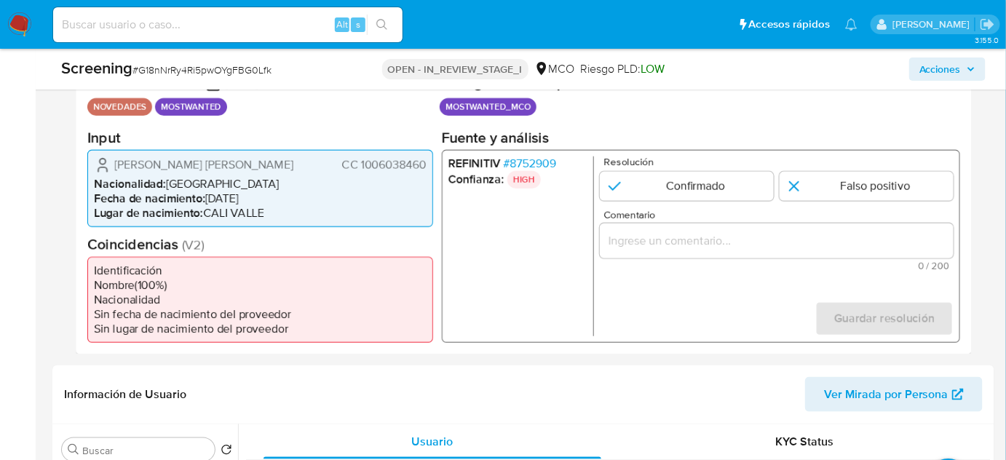
scroll to position [331, 0]
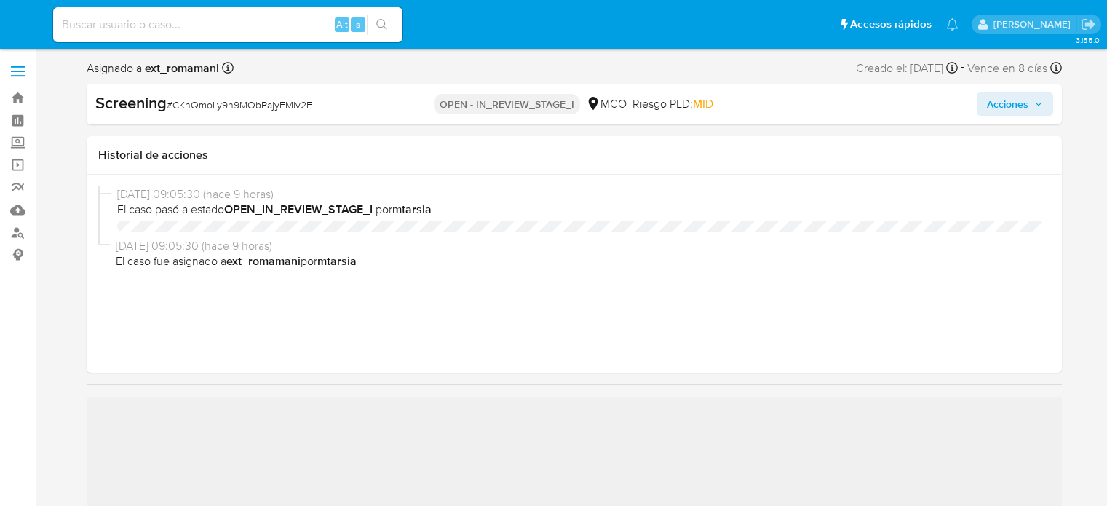
select select "10"
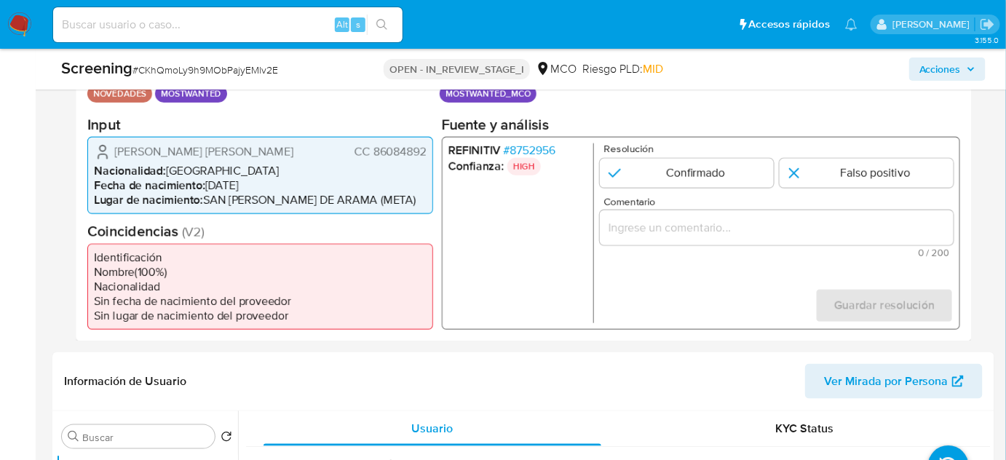
scroll to position [331, 0]
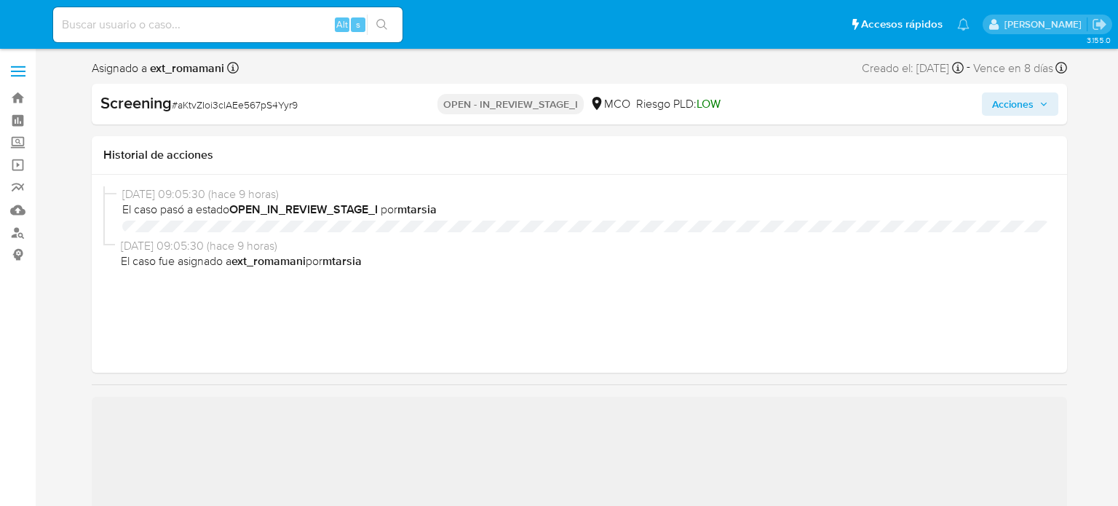
select select "10"
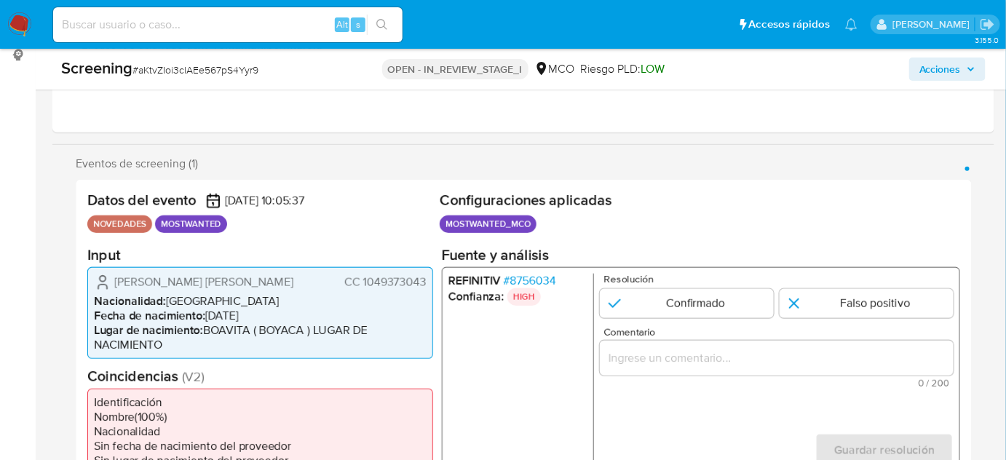
scroll to position [264, 0]
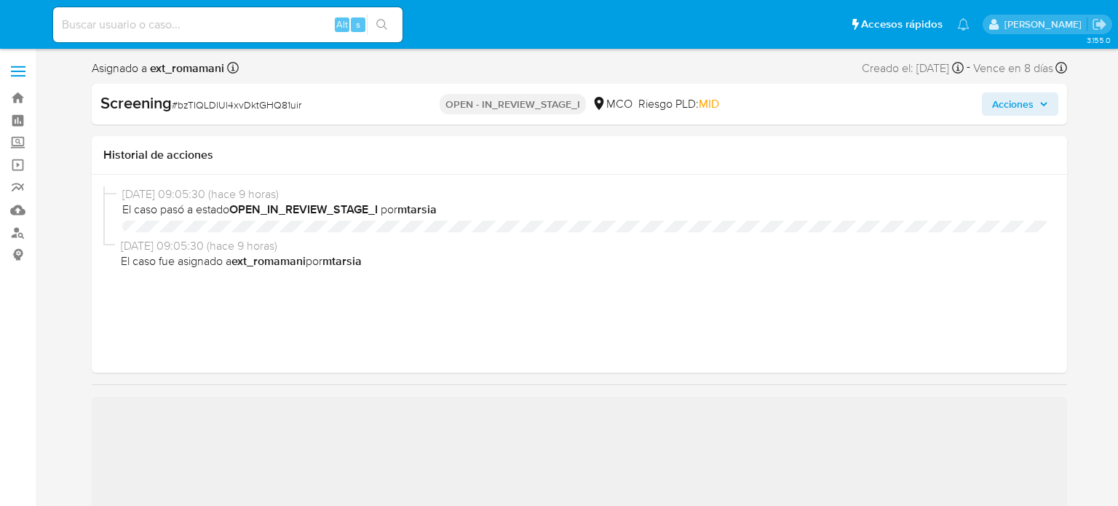
select select "10"
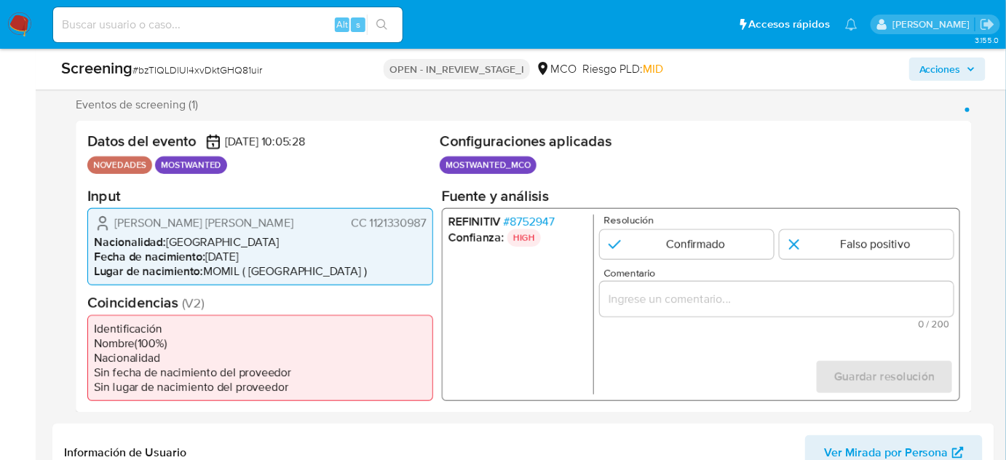
scroll to position [264, 0]
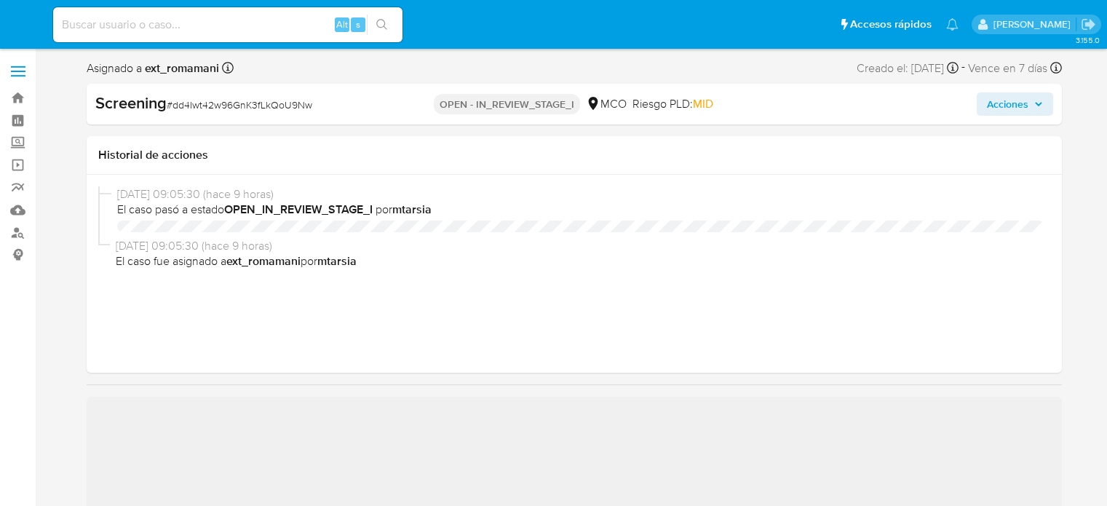
select select "10"
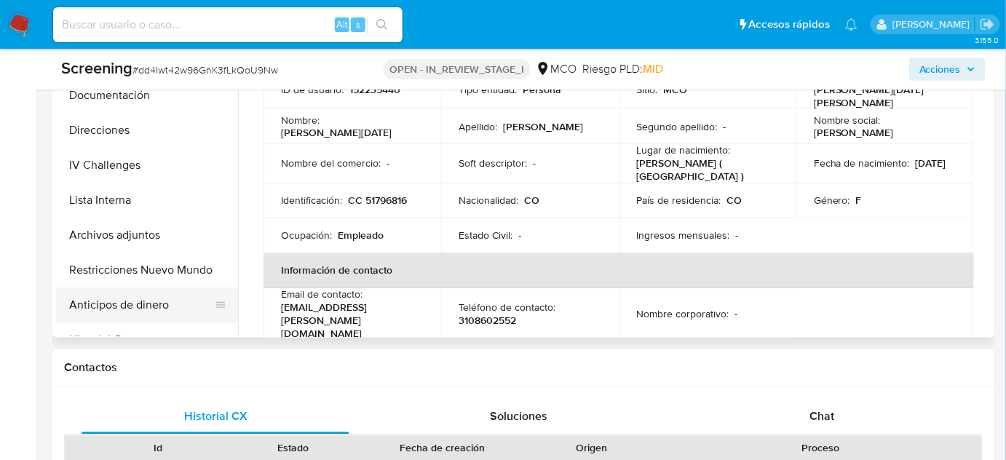
scroll to position [794, 0]
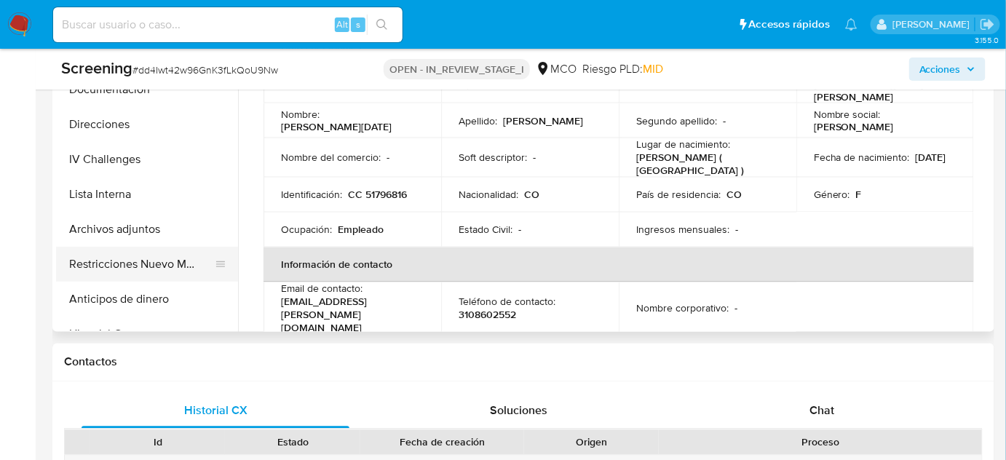
click at [134, 250] on button "Restricciones Nuevo Mundo" at bounding box center [141, 264] width 170 height 35
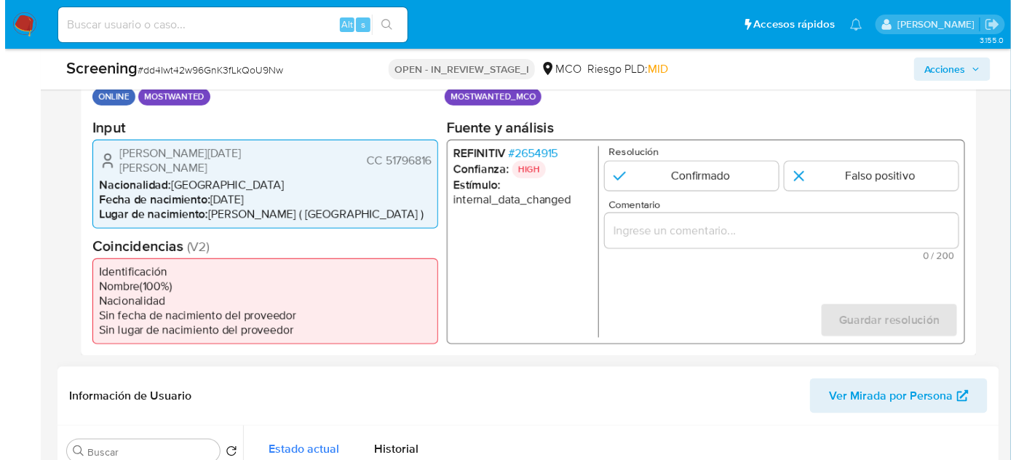
scroll to position [264, 0]
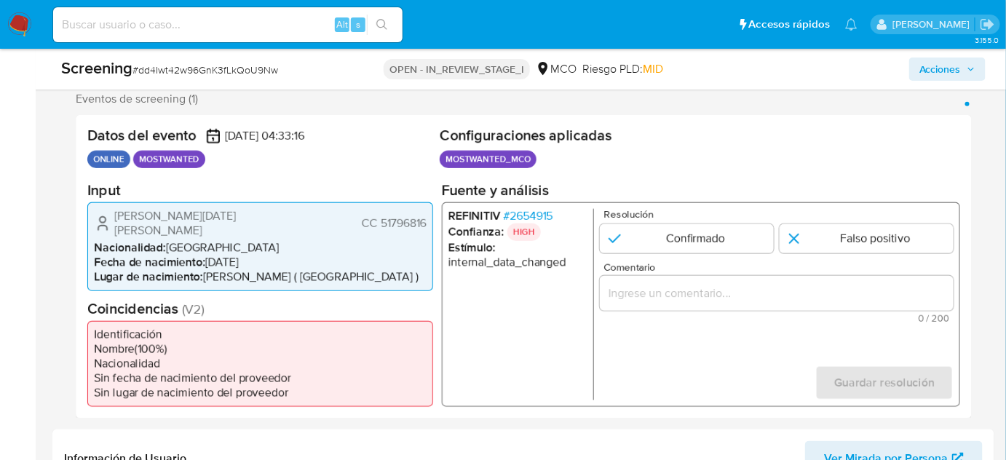
click at [517, 208] on span "# 2654915" at bounding box center [529, 215] width 50 height 15
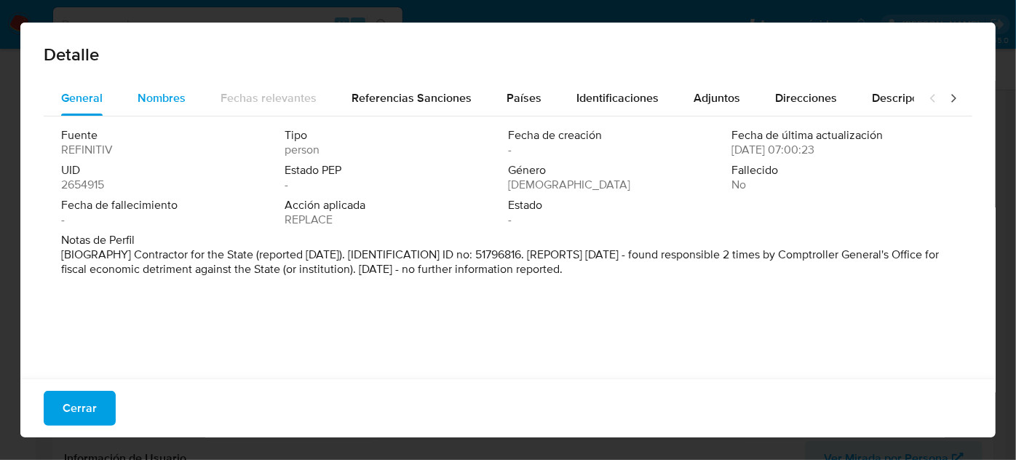
click at [154, 95] on span "Nombres" at bounding box center [162, 98] width 48 height 17
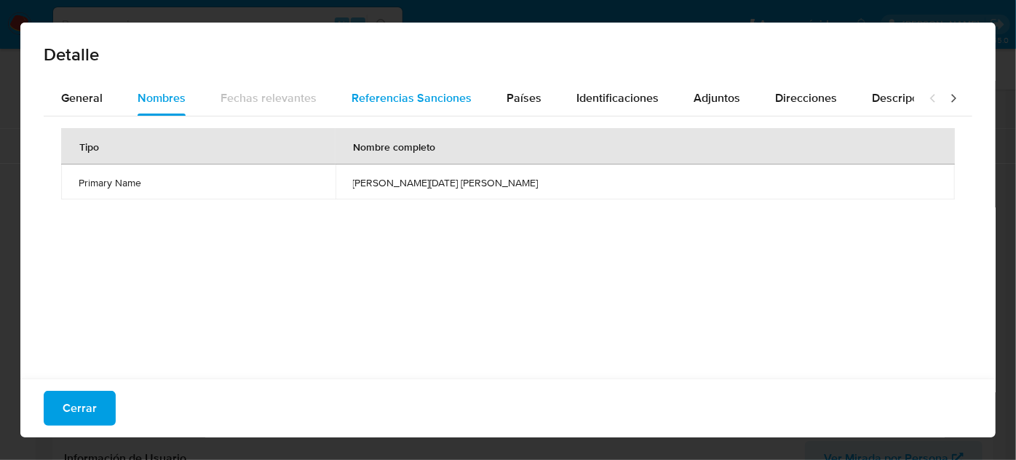
click at [353, 101] on span "Referencias Sanciones" at bounding box center [412, 98] width 120 height 17
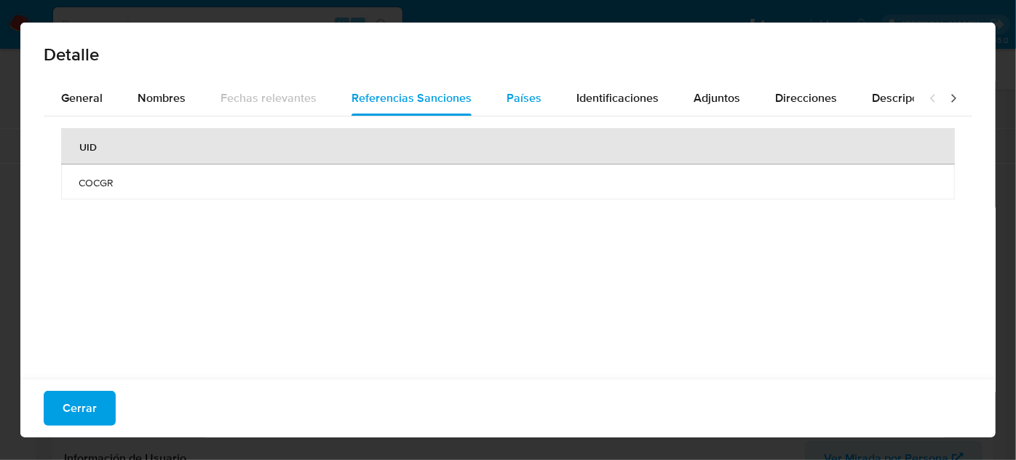
click at [550, 98] on button "Países" at bounding box center [524, 98] width 70 height 35
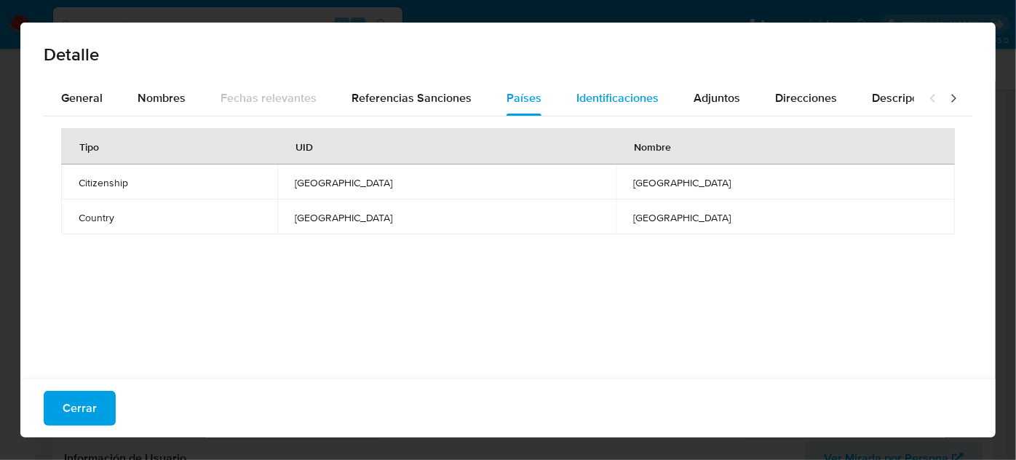
click at [580, 98] on span "Identificaciones" at bounding box center [618, 98] width 82 height 17
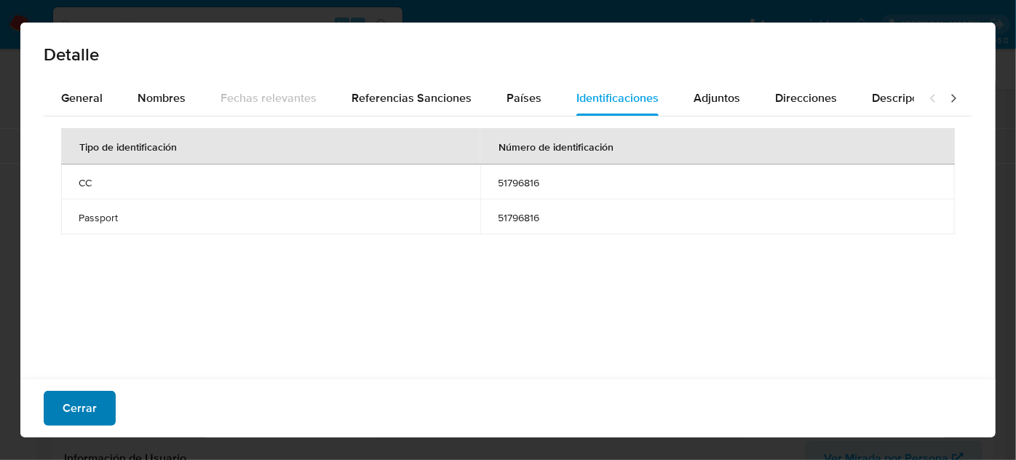
click at [95, 416] on button "Cerrar" at bounding box center [80, 408] width 72 height 35
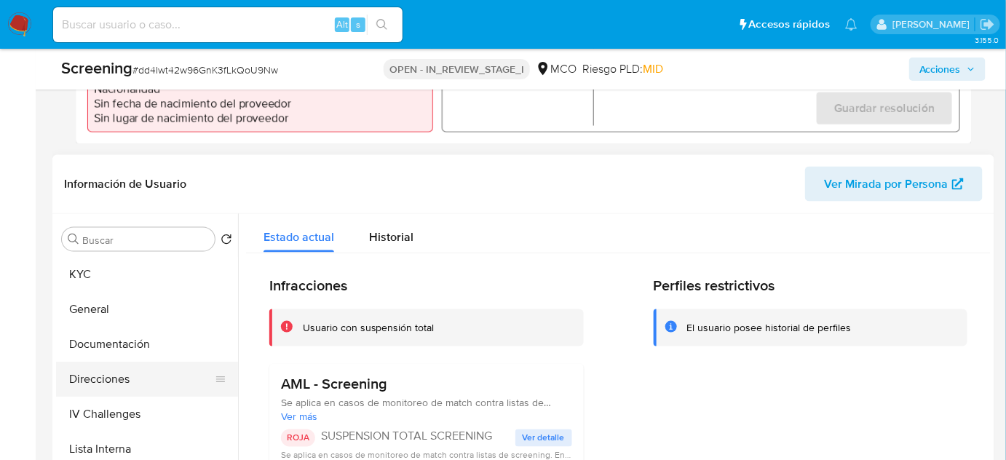
scroll to position [596, 0]
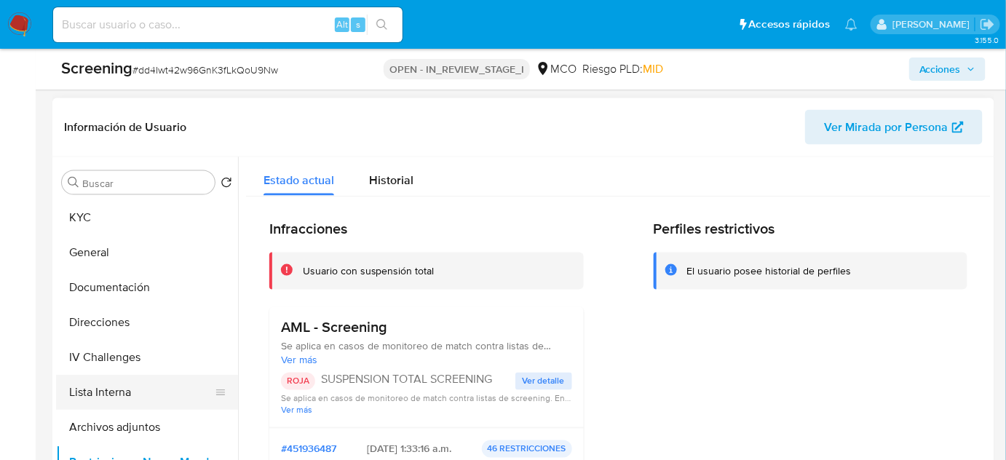
click at [127, 390] on button "Lista Interna" at bounding box center [141, 392] width 170 height 35
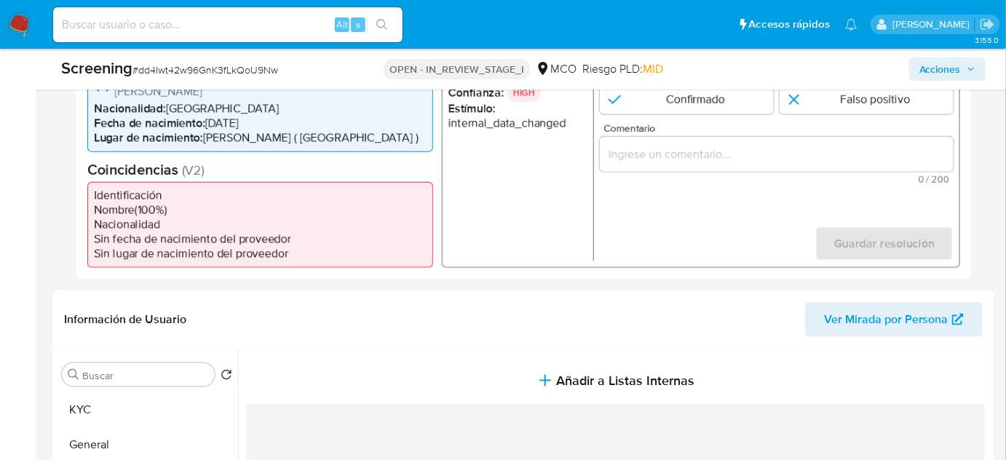
scroll to position [331, 0]
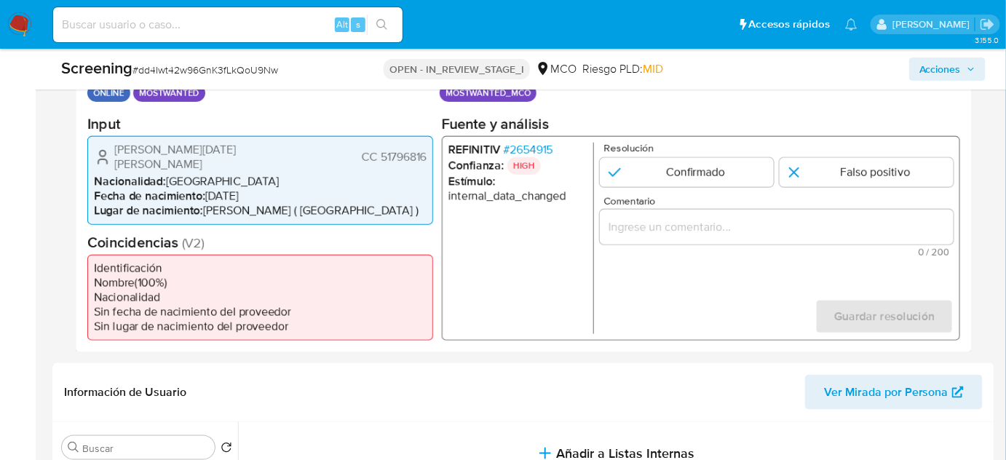
drag, startPoint x: 286, startPoint y: 148, endPoint x: 108, endPoint y: 153, distance: 177.7
click at [108, 153] on div "Gloria Lucia Alvarez Pinzon CC 51796816" at bounding box center [260, 156] width 333 height 29
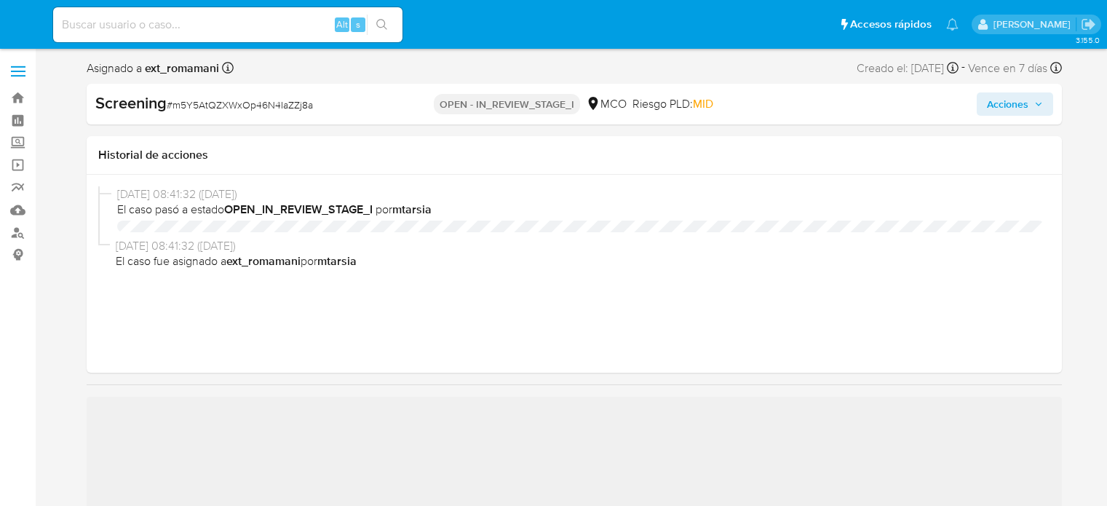
select select "10"
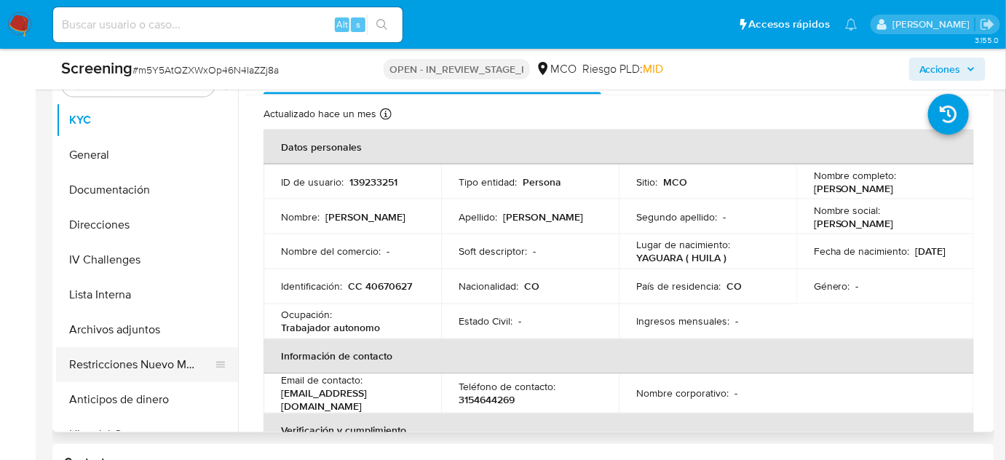
scroll to position [728, 0]
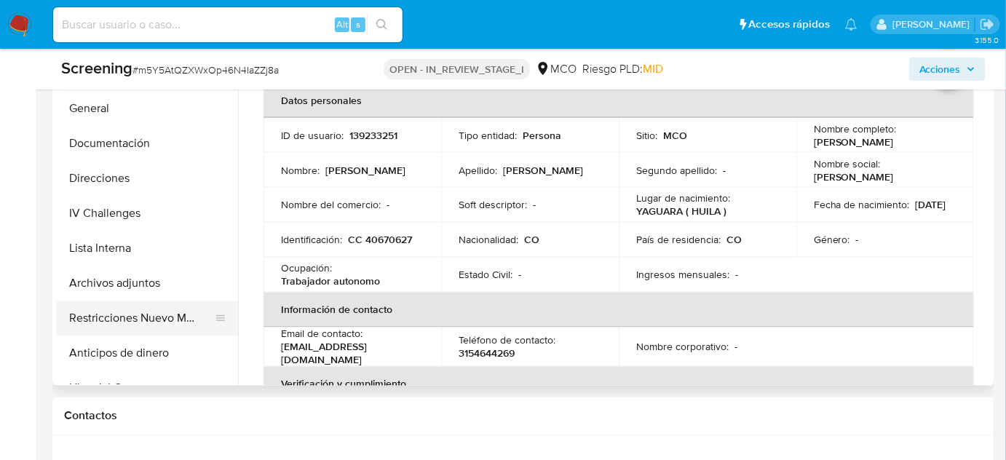
click at [97, 309] on button "Restricciones Nuevo Mundo" at bounding box center [141, 318] width 170 height 35
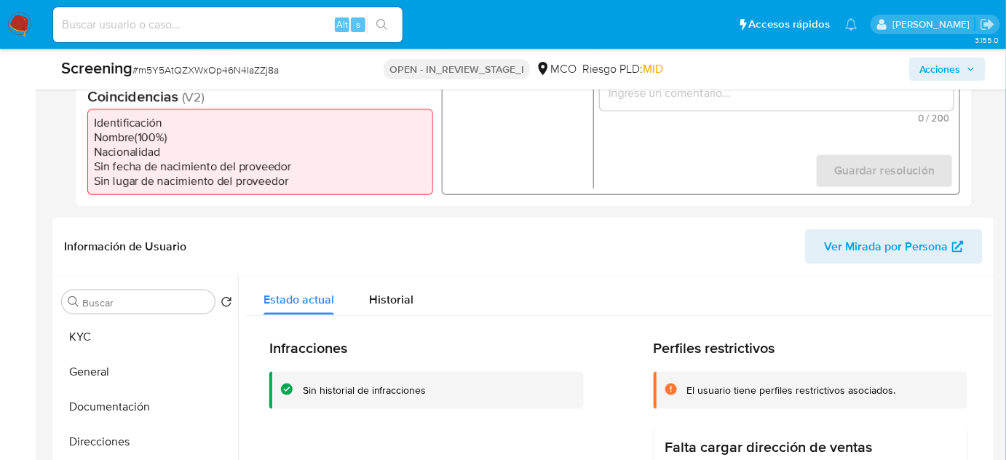
scroll to position [331, 0]
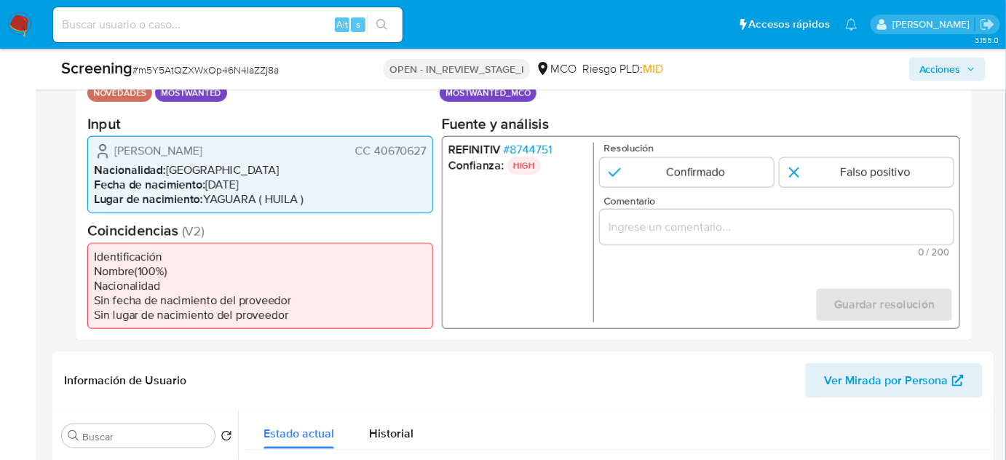
click at [450, 232] on ul "REFINITIV # 8744751 Confianza: HIGH" at bounding box center [522, 232] width 146 height 180
drag, startPoint x: 298, startPoint y: 153, endPoint x: 107, endPoint y: 157, distance: 190.8
click at [107, 157] on div "Johana Farley Mayorca Vargas CC 40670627" at bounding box center [260, 150] width 333 height 17
click at [250, 139] on div "Johana Farley Mayorca Vargas CC 40670627 Nacionalidad : Colombia Fecha de nacim…" at bounding box center [260, 173] width 346 height 77
drag, startPoint x: 237, startPoint y: 149, endPoint x: 120, endPoint y: 151, distance: 117.3
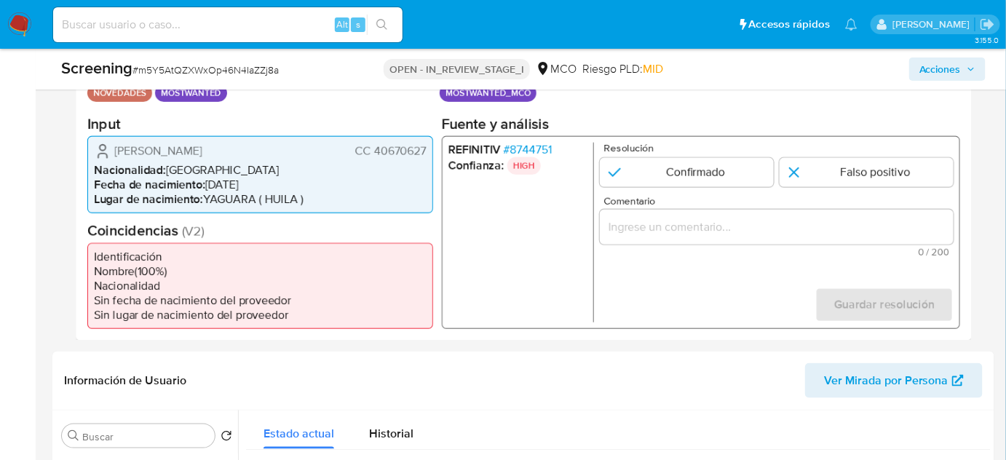
click at [114, 153] on div "Johana Farley Mayorca Vargas CC 40670627" at bounding box center [260, 150] width 333 height 17
click at [425, 174] on li "Nacionalidad : Colombia" at bounding box center [260, 169] width 333 height 15
click at [430, 147] on div "Johana Farley Mayorca Vargas CC 40670627 Nacionalidad : Colombia Fecha de nacim…" at bounding box center [260, 173] width 346 height 77
drag, startPoint x: 430, startPoint y: 148, endPoint x: 372, endPoint y: 154, distance: 57.9
click at [372, 154] on div "Johana Farley Mayorca Vargas CC 40670627 Nacionalidad : Colombia Fecha de nacim…" at bounding box center [260, 173] width 346 height 77
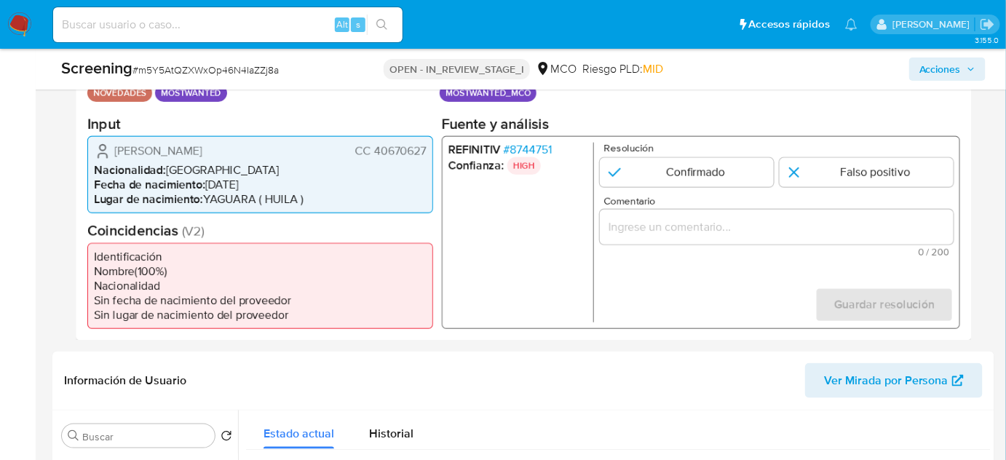
click at [543, 147] on span "# 8744751" at bounding box center [528, 149] width 48 height 15
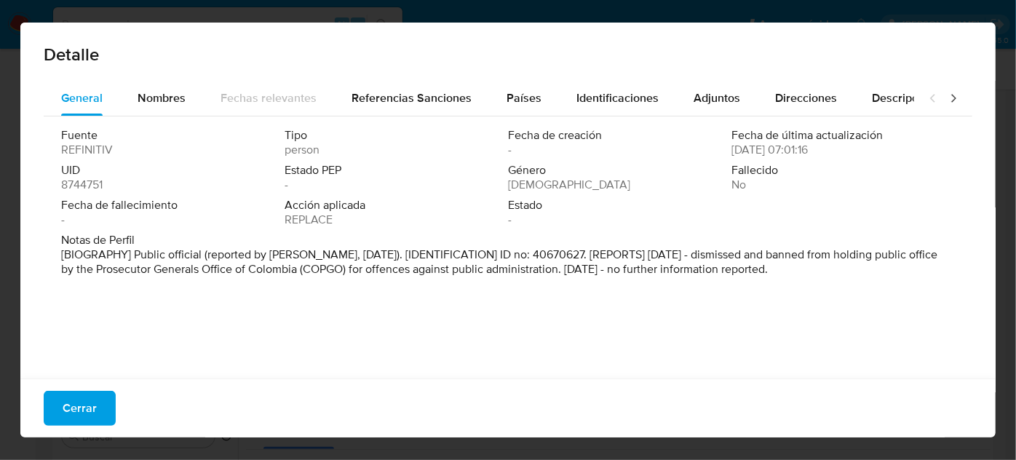
click at [65, 409] on span "Cerrar" at bounding box center [80, 408] width 34 height 32
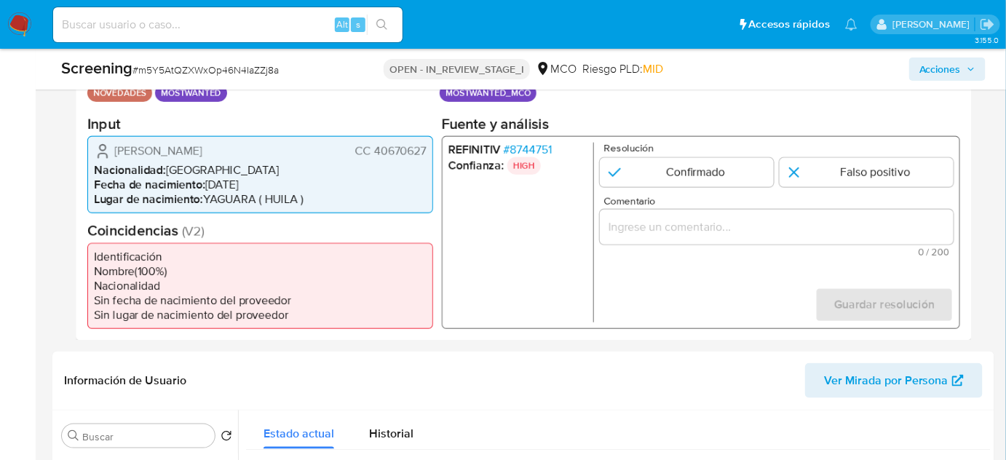
drag, startPoint x: 285, startPoint y: 145, endPoint x: 111, endPoint y: 154, distance: 174.2
click at [111, 154] on div "Johana Farley Mayorca Vargas CC 40670627" at bounding box center [260, 150] width 333 height 17
click at [407, 191] on li "Lugar de nacimiento : YAGUARA ( HUILA )" at bounding box center [260, 198] width 333 height 15
drag, startPoint x: 425, startPoint y: 149, endPoint x: 378, endPoint y: 149, distance: 47.3
click at [376, 149] on span "CC 40670627" at bounding box center [390, 150] width 71 height 15
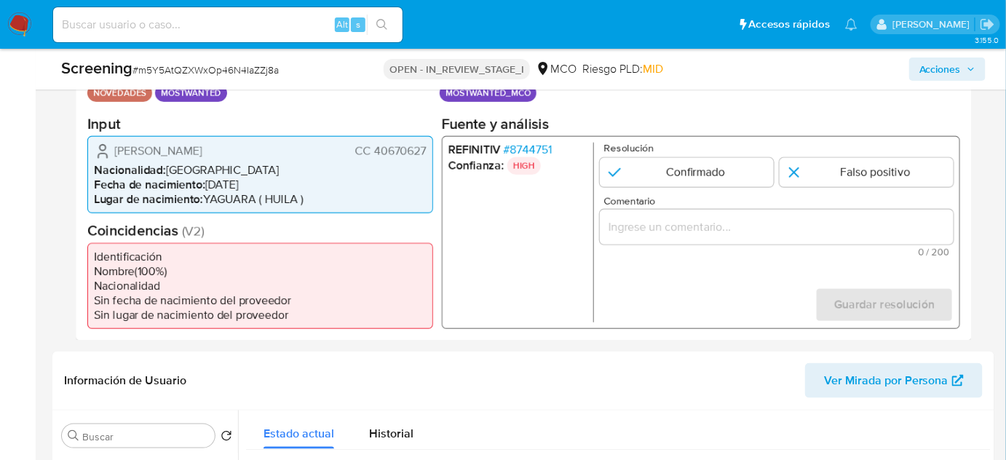
click at [385, 157] on span "CC 40670627" at bounding box center [390, 150] width 71 height 15
drag, startPoint x: 424, startPoint y: 150, endPoint x: 374, endPoint y: 155, distance: 51.2
click at [374, 155] on span "CC 40670627" at bounding box center [390, 150] width 71 height 15
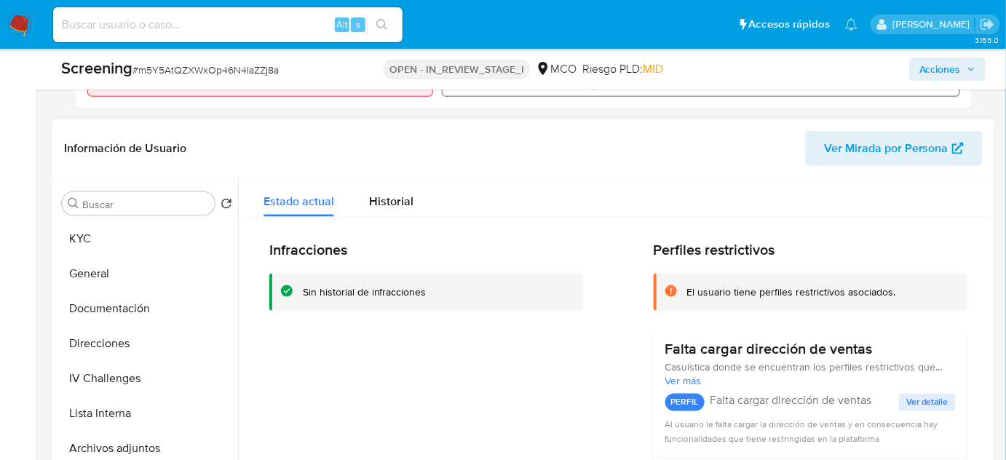
scroll to position [596, 0]
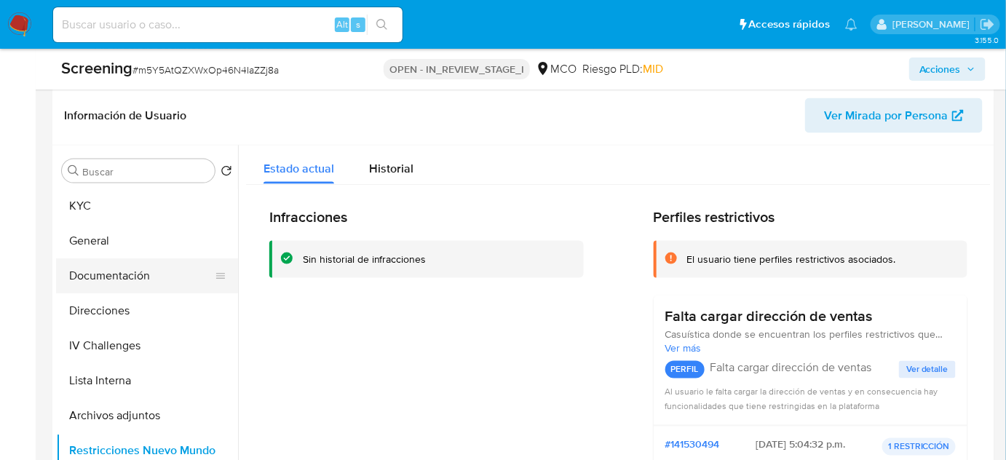
click at [106, 271] on button "Documentación" at bounding box center [141, 275] width 170 height 35
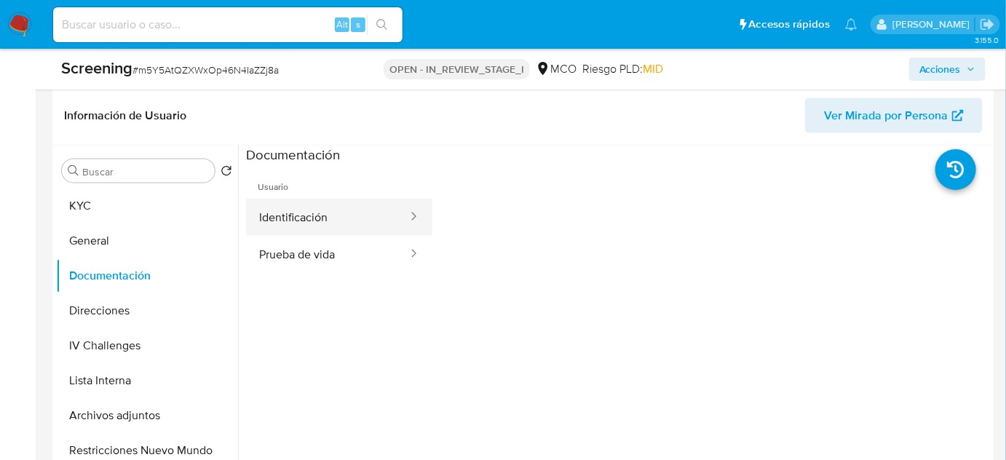
click at [342, 215] on button "Identificación" at bounding box center [327, 217] width 163 height 37
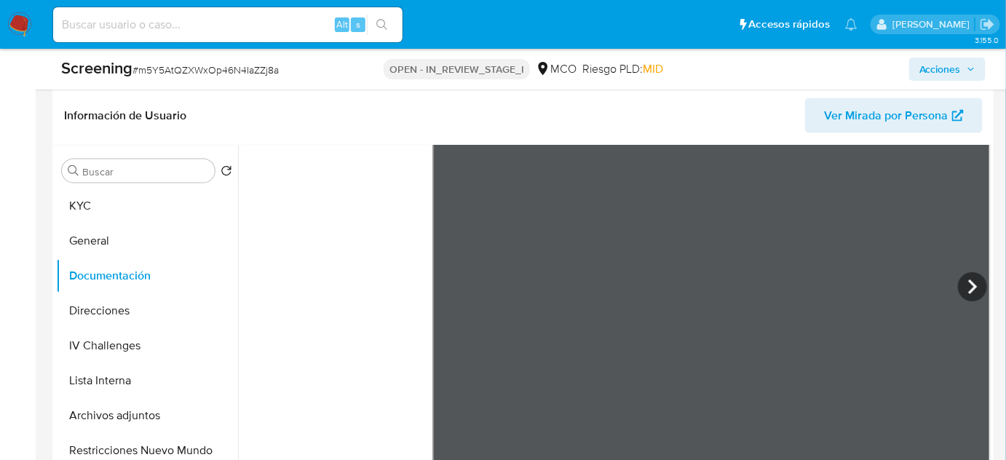
scroll to position [122, 0]
click at [965, 277] on icon at bounding box center [972, 278] width 29 height 29
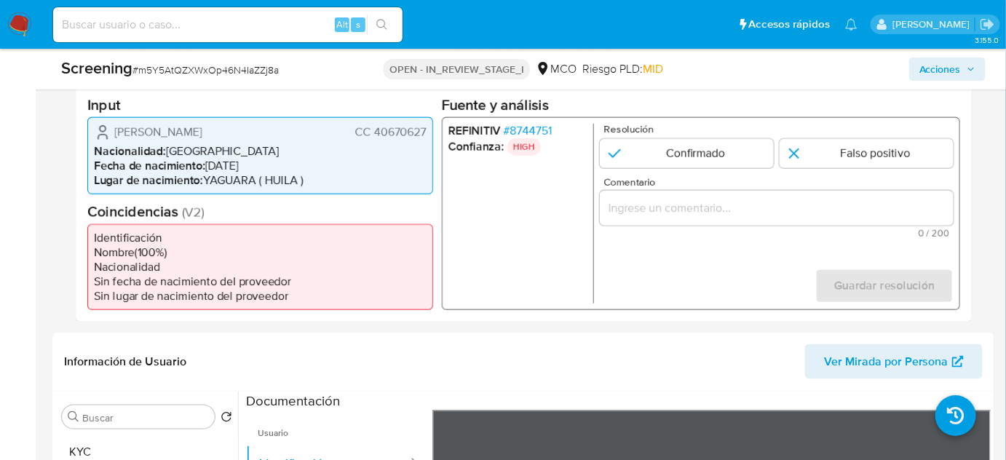
scroll to position [331, 0]
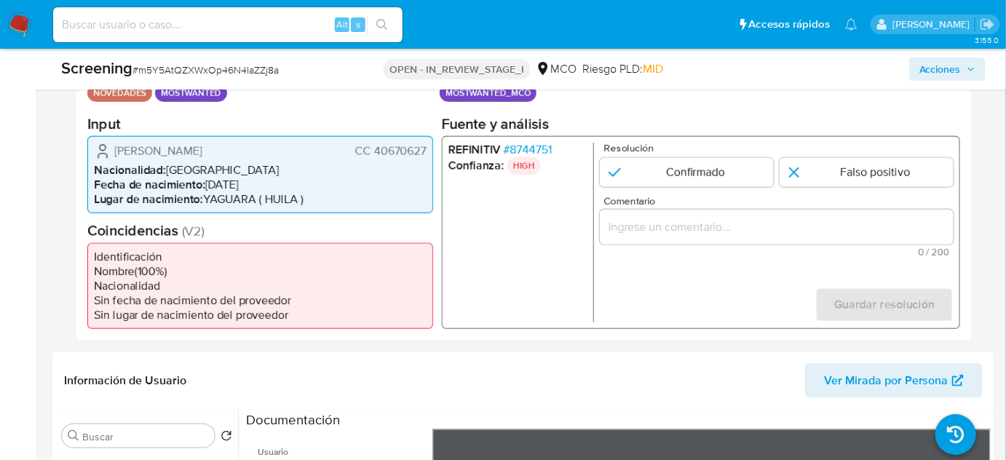
drag, startPoint x: 426, startPoint y: 151, endPoint x: 374, endPoint y: 154, distance: 51.8
click at [374, 154] on span "CC 40670627" at bounding box center [390, 150] width 71 height 15
drag, startPoint x: 232, startPoint y: 149, endPoint x: 193, endPoint y: 153, distance: 38.8
click at [193, 153] on span "Johana Farley Mayorca Vargas" at bounding box center [158, 150] width 88 height 15
click at [272, 143] on div "Johana Farley Mayorca Vargas CC 40670627" at bounding box center [260, 150] width 333 height 17
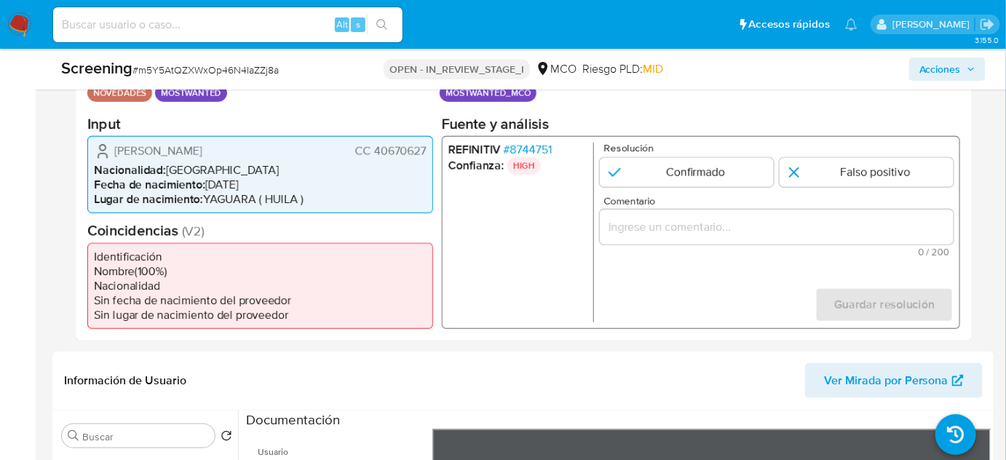
drag, startPoint x: 309, startPoint y: 149, endPoint x: 113, endPoint y: 153, distance: 195.9
click at [113, 153] on div "Johana Farley Mayorca Vargas CC 40670627" at bounding box center [260, 150] width 333 height 17
drag, startPoint x: 430, startPoint y: 149, endPoint x: 374, endPoint y: 154, distance: 57.1
click at [374, 154] on div "Johana Farley Mayorca Vargas CC 40670627 Nacionalidad : Colombia Fecha de nacim…" at bounding box center [260, 173] width 346 height 77
click at [625, 225] on input "Comentario" at bounding box center [777, 226] width 354 height 19
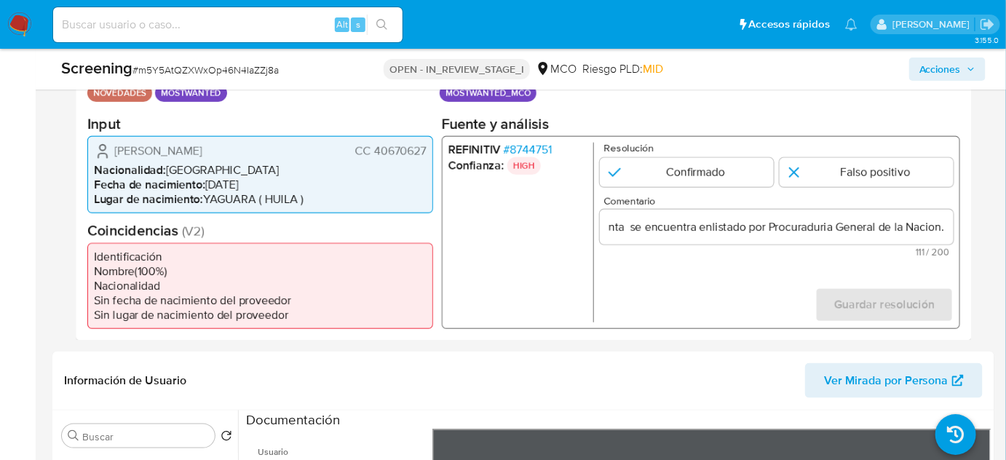
scroll to position [0, 0]
click at [675, 276] on form "Resolución Confirmado Falso positivo Comentario Se confirma el match ya que el …" at bounding box center [777, 232] width 354 height 180
drag, startPoint x: 130, startPoint y: 150, endPoint x: 427, endPoint y: 153, distance: 297.1
click at [427, 153] on div "Johana Farley Mayorca Vargas CC 40670627 Nacionalidad : Colombia Fecha de nacim…" at bounding box center [260, 173] width 346 height 77
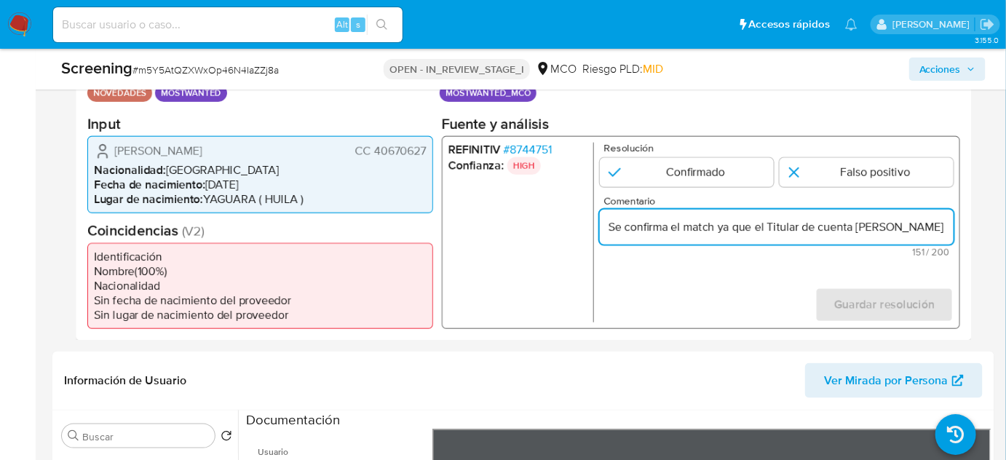
type input "Se confirma el match ya que el Titular de cuenta Johana Farley Mayorca Vargas C…"
click at [739, 272] on form "Resolución Confirmado Falso positivo Comentario Se confirma el match ya que el …" at bounding box center [777, 232] width 354 height 180
drag, startPoint x: 885, startPoint y: 229, endPoint x: 936, endPoint y: 230, distance: 51.0
click at [936, 230] on input "Se confirma el match ya que el Titular de cuenta Johana Farley Mayorca Vargas C…" at bounding box center [777, 226] width 354 height 19
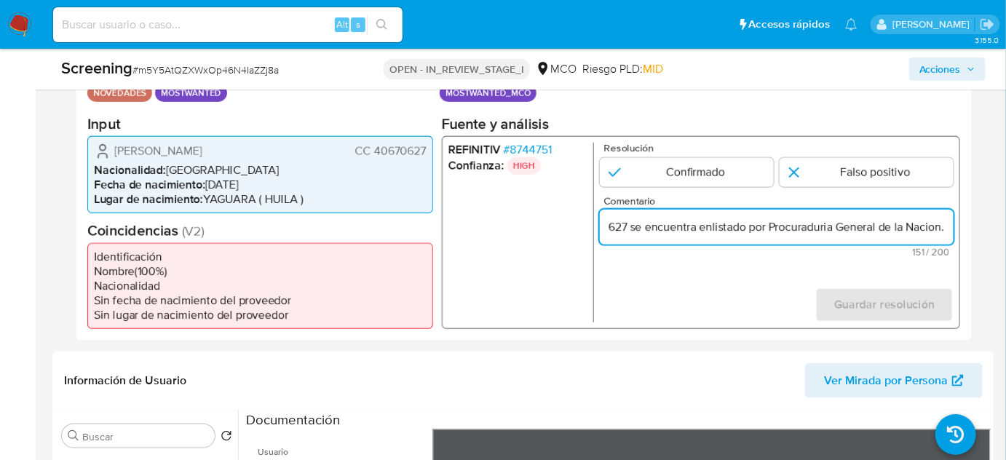
drag, startPoint x: 714, startPoint y: 178, endPoint x: 864, endPoint y: 243, distance: 163.0
click at [716, 180] on input "1 de 1" at bounding box center [687, 171] width 174 height 29
radio input "true"
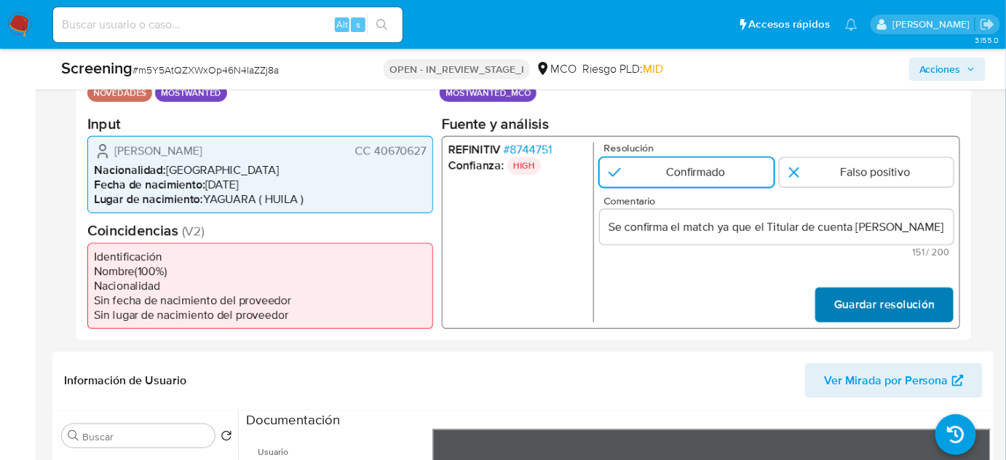
click at [920, 308] on span "Guardar resolución" at bounding box center [884, 304] width 100 height 32
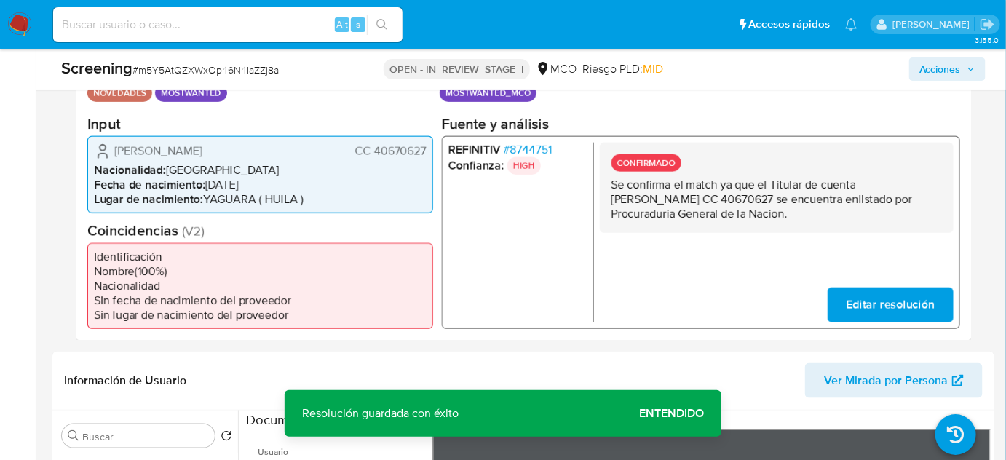
drag, startPoint x: 612, startPoint y: 183, endPoint x: 802, endPoint y: 218, distance: 193.1
click at [802, 218] on div "CONFIRMADO Se confirma el match ya que el Titular de cuenta Johana Farley Mayor…" at bounding box center [777, 187] width 354 height 90
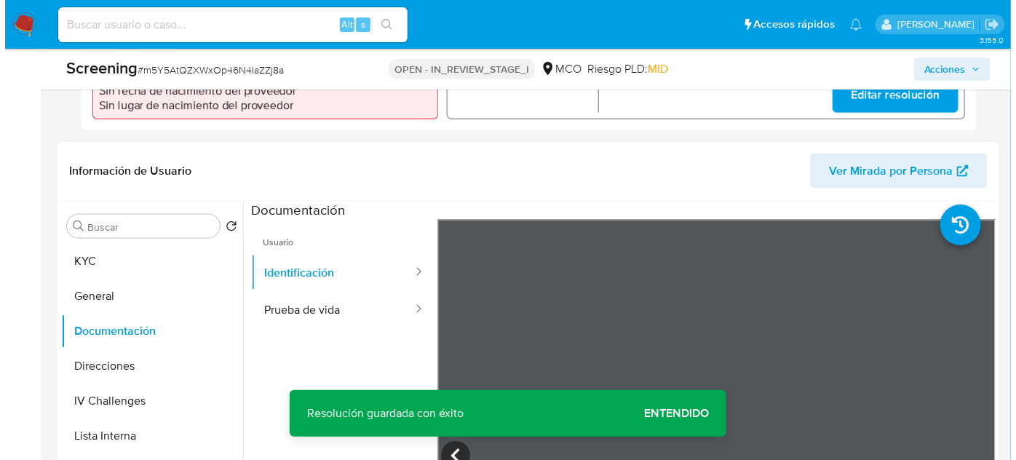
scroll to position [662, 0]
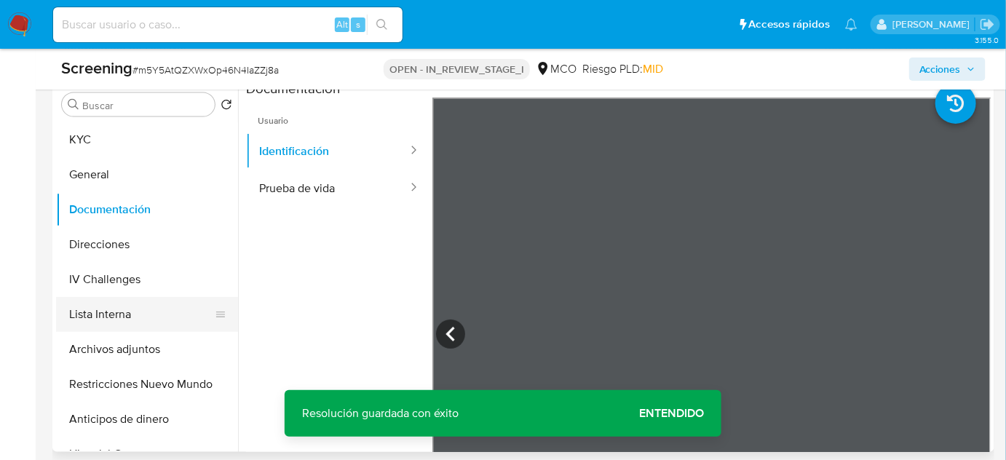
click at [175, 304] on button "Lista Interna" at bounding box center [141, 314] width 170 height 35
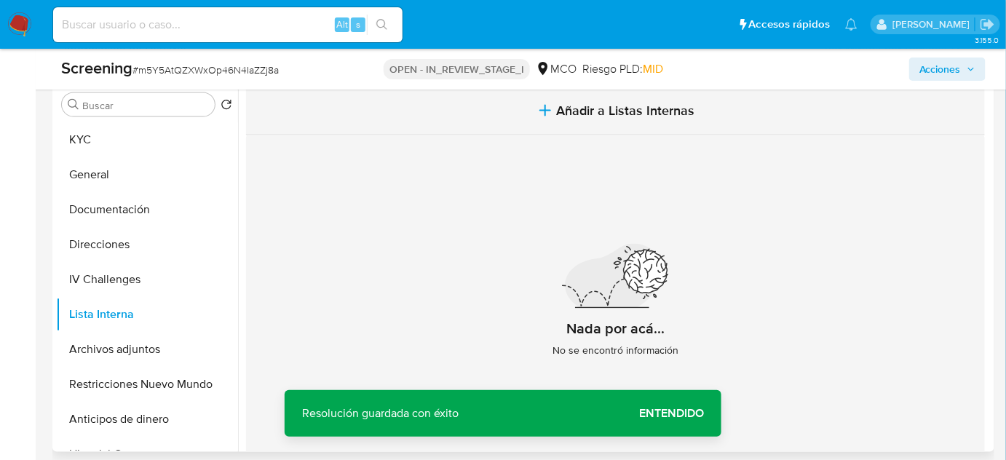
click at [491, 116] on button "Añadir a Listas Internas" at bounding box center [615, 111] width 739 height 49
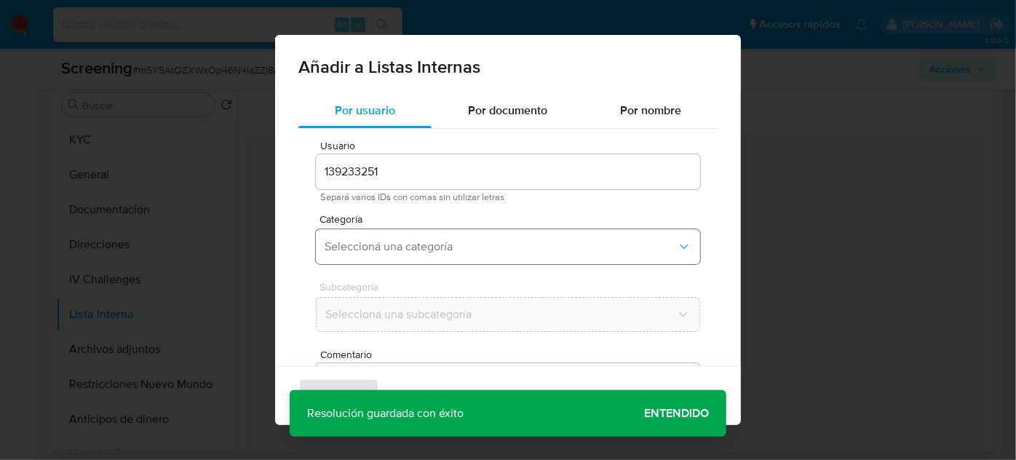
click at [387, 248] on span "Seleccioná una categoría" at bounding box center [501, 247] width 352 height 15
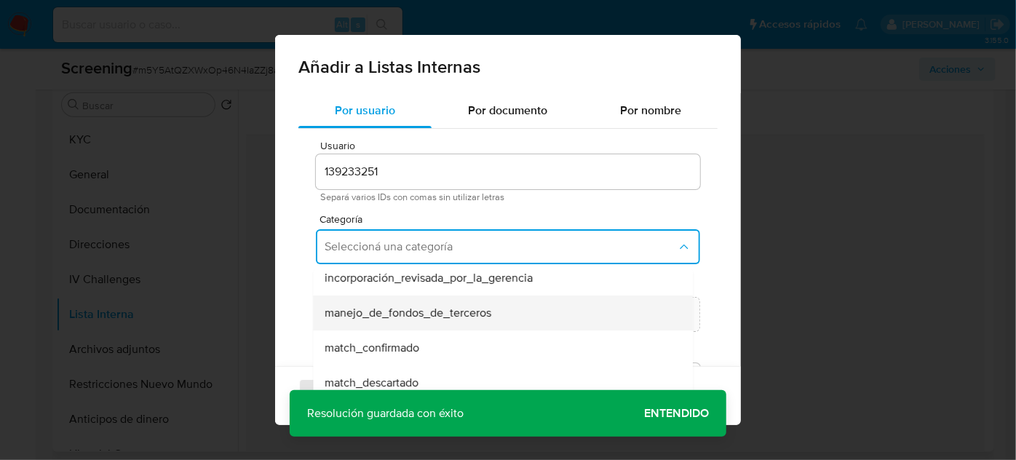
scroll to position [66, 0]
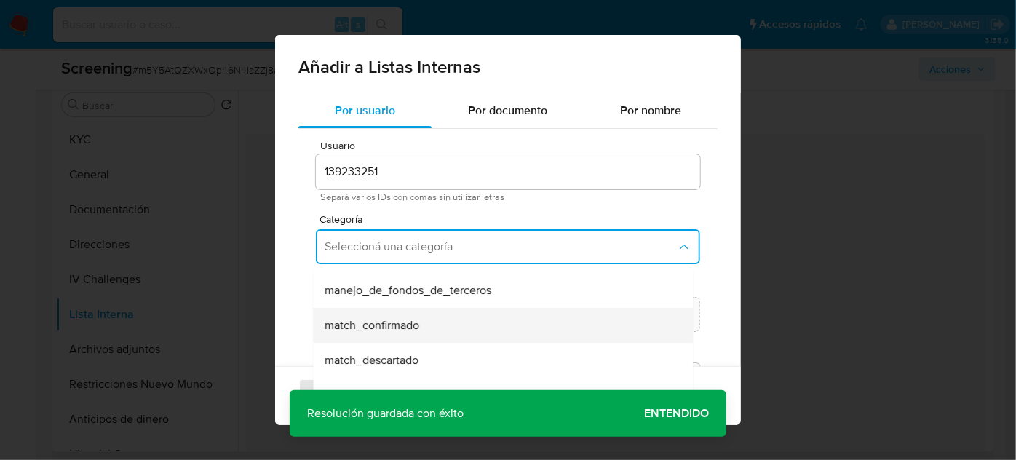
click at [401, 324] on span "match_confirmado" at bounding box center [372, 325] width 95 height 15
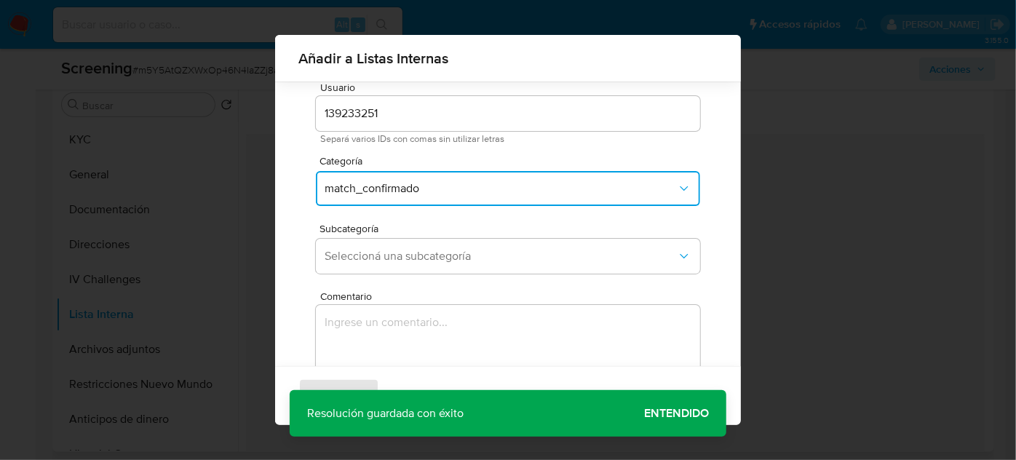
scroll to position [120, 0]
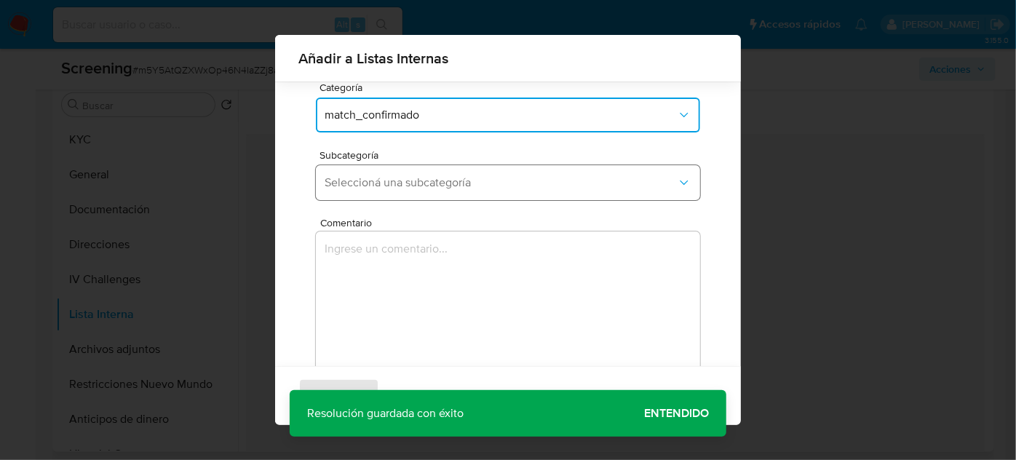
click at [452, 190] on button "Seleccioná una subcategoría" at bounding box center [508, 182] width 384 height 35
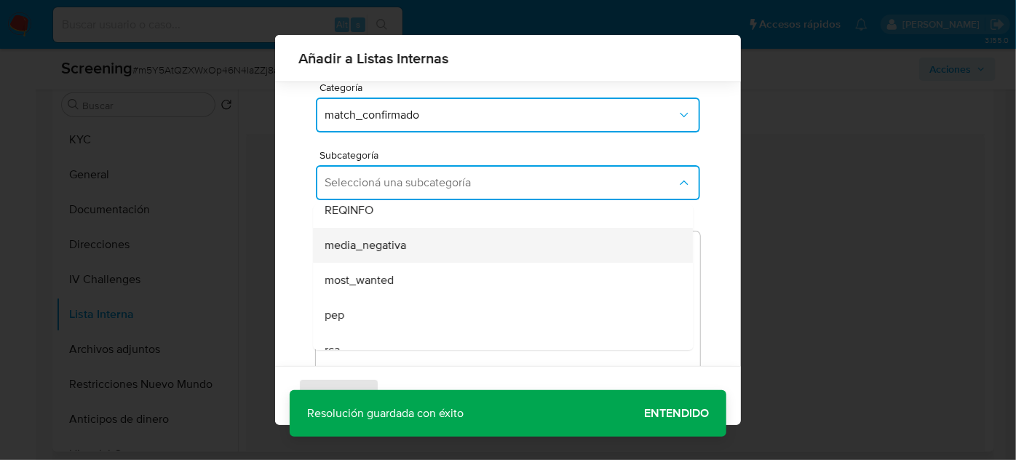
scroll to position [66, 0]
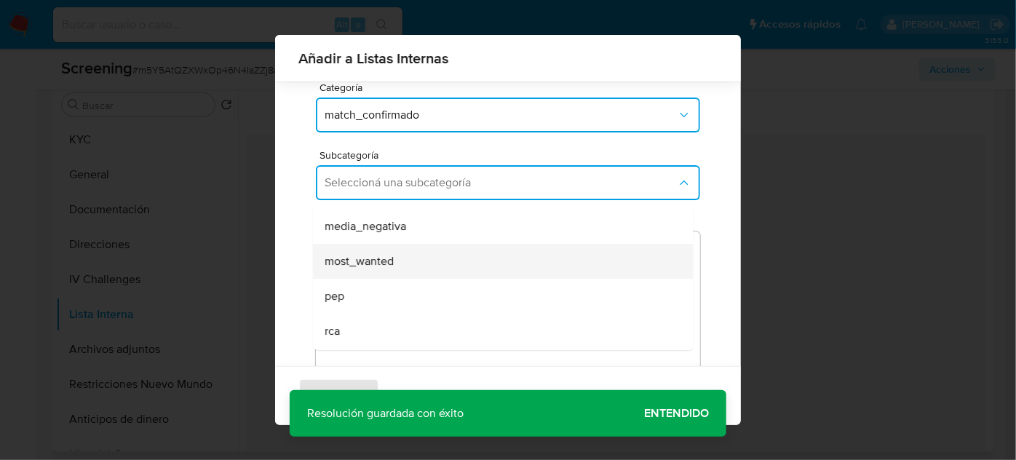
click at [401, 261] on div "most_wanted" at bounding box center [499, 261] width 348 height 35
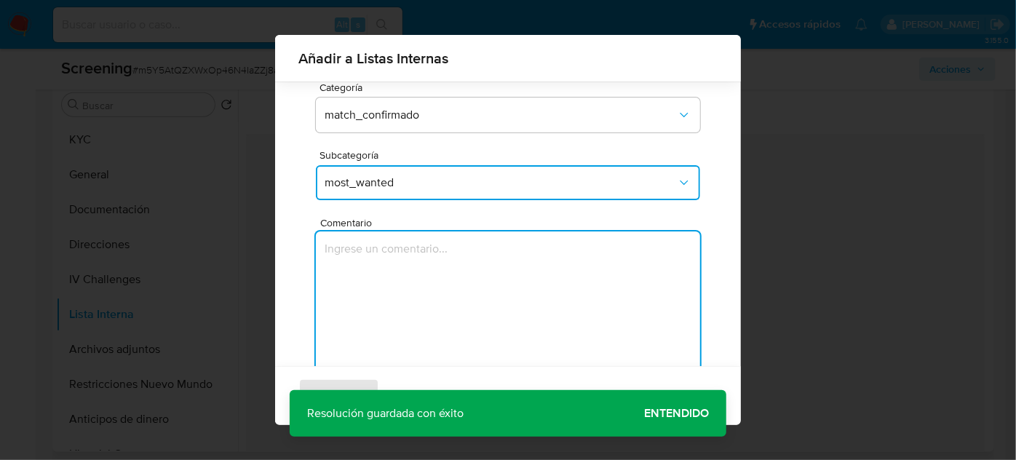
click at [397, 269] on textarea "Comentario" at bounding box center [508, 302] width 384 height 140
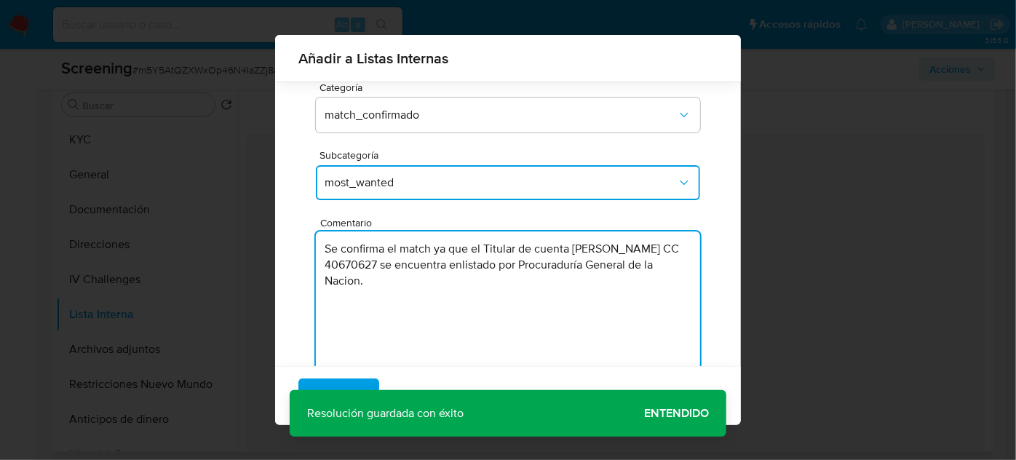
type textarea "Se confirma el match ya que el Titular de cuenta Johana Farley Mayorca Vargas C…"
click at [678, 413] on div "Agregar Cancelar" at bounding box center [508, 395] width 466 height 59
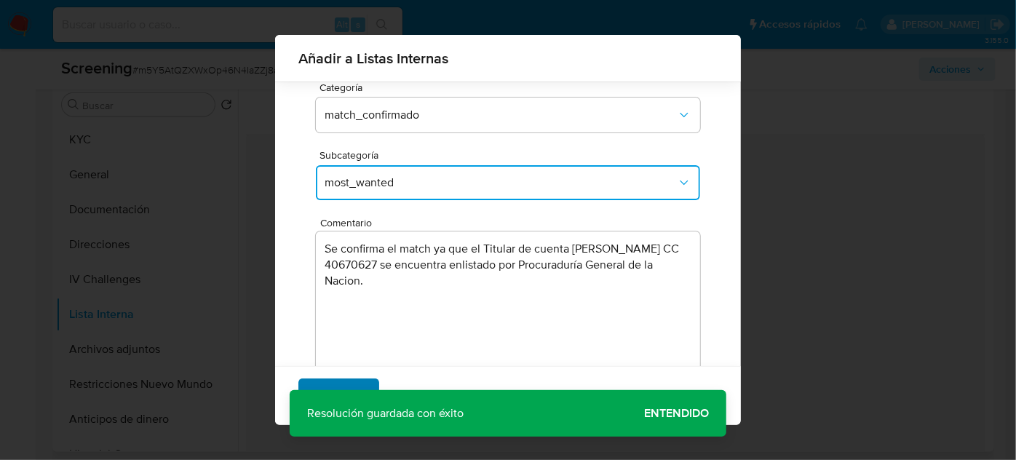
click at [321, 386] on span "Agregar" at bounding box center [338, 396] width 43 height 32
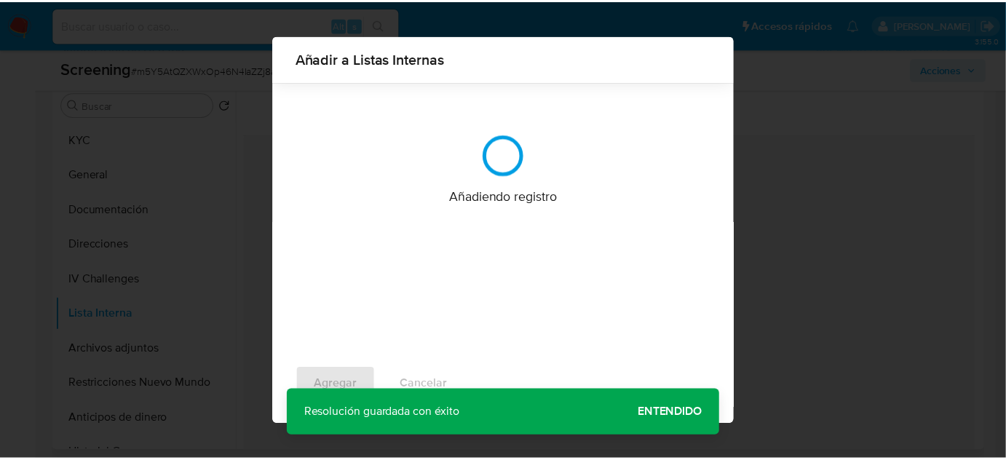
scroll to position [0, 0]
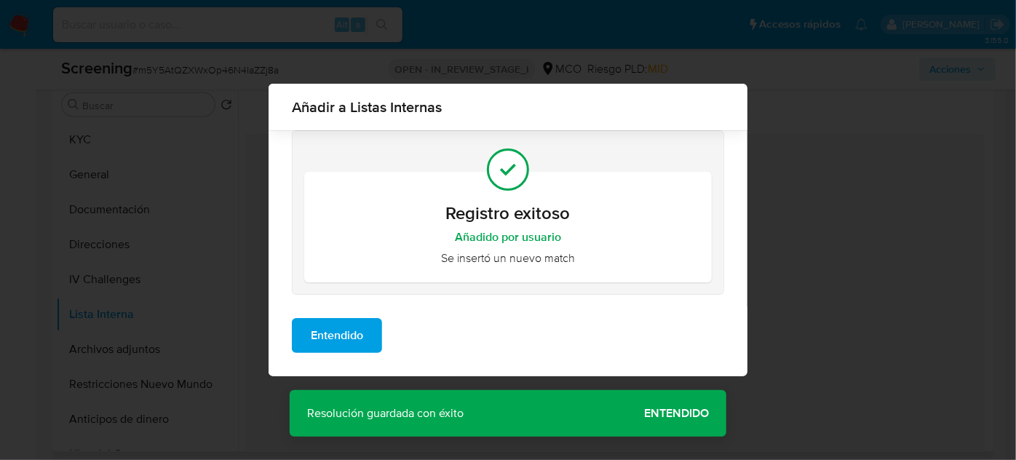
click at [366, 329] on button "Entendido" at bounding box center [337, 335] width 90 height 35
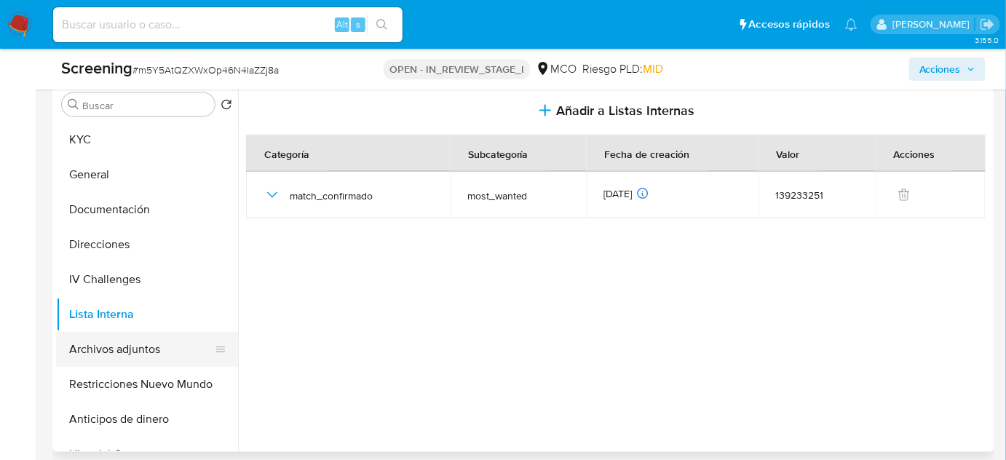
click at [100, 349] on button "Archivos adjuntos" at bounding box center [141, 349] width 170 height 35
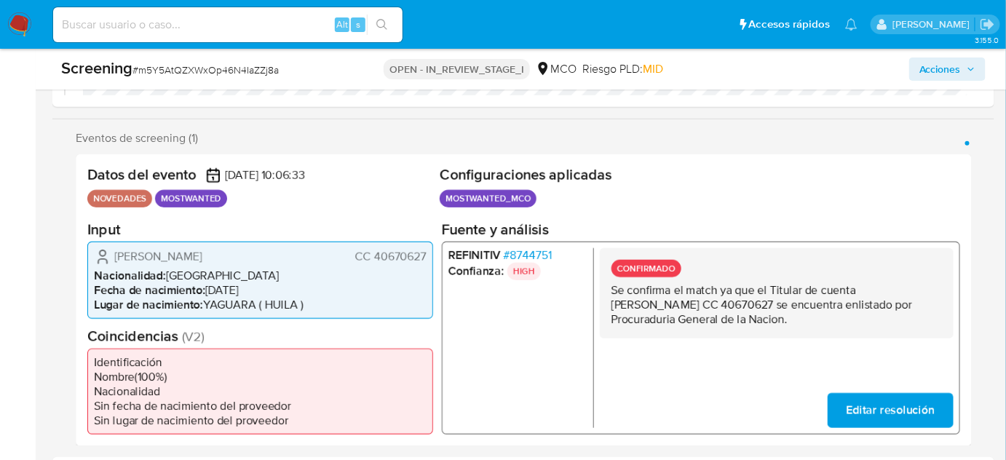
scroll to position [198, 0]
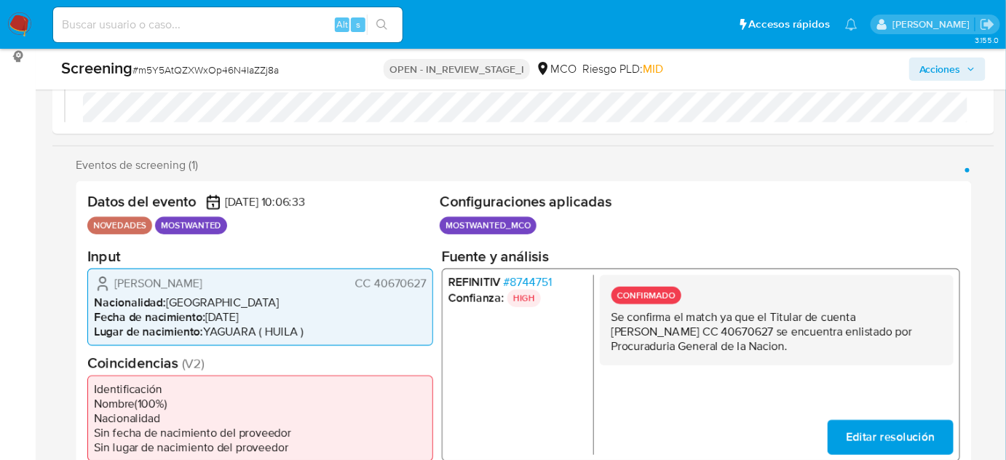
drag, startPoint x: 424, startPoint y: 283, endPoint x: 375, endPoint y: 285, distance: 49.6
click at [375, 285] on span "CC 40670627" at bounding box center [390, 283] width 71 height 15
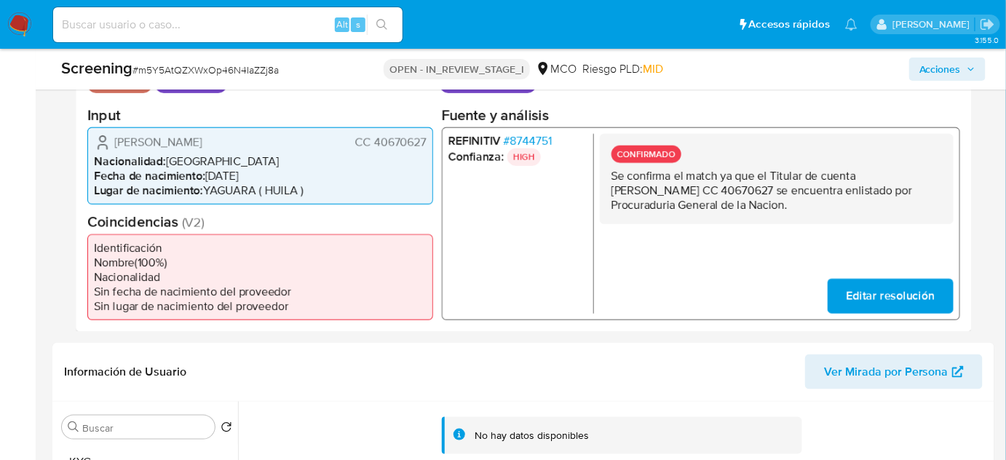
scroll to position [331, 0]
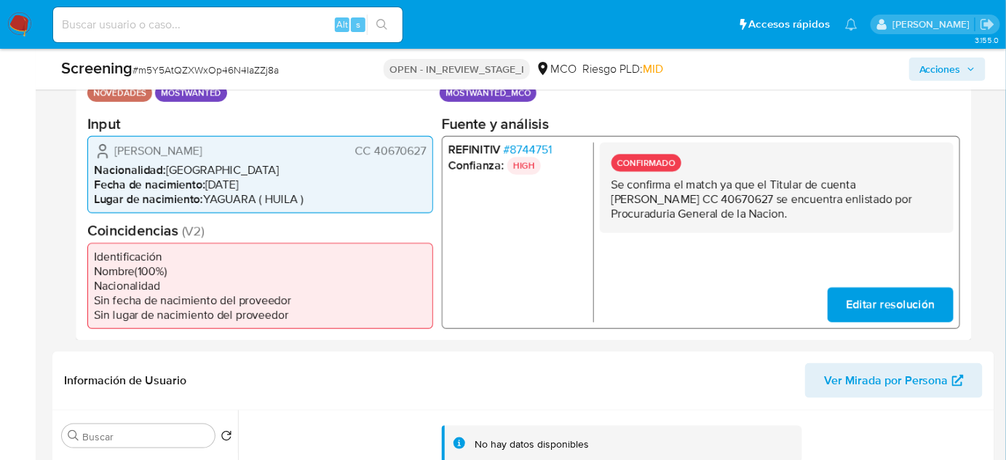
drag, startPoint x: 298, startPoint y: 149, endPoint x: 109, endPoint y: 154, distance: 188.7
click at [109, 154] on div "Johana Farley Mayorca Vargas CC 40670627" at bounding box center [260, 150] width 333 height 17
click at [549, 144] on span "# 8744751" at bounding box center [528, 149] width 48 height 15
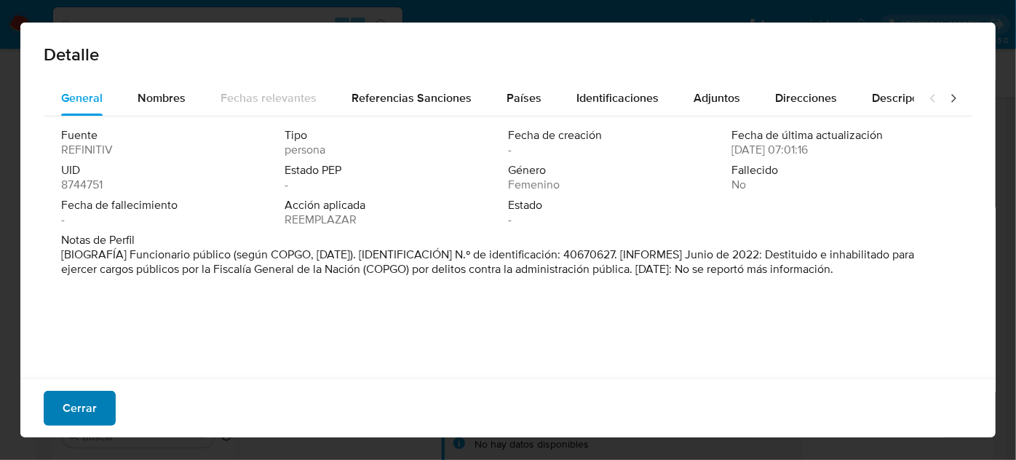
click at [75, 411] on span "Cerrar" at bounding box center [80, 408] width 34 height 32
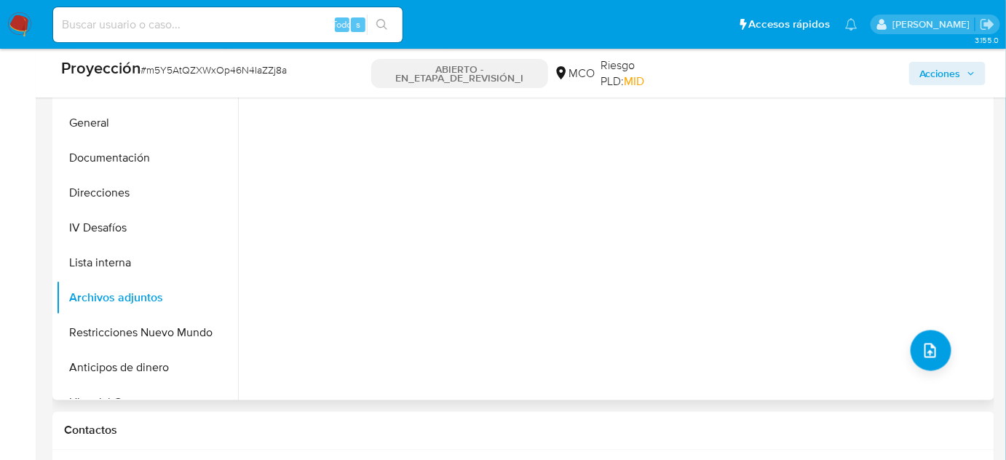
scroll to position [794, 0]
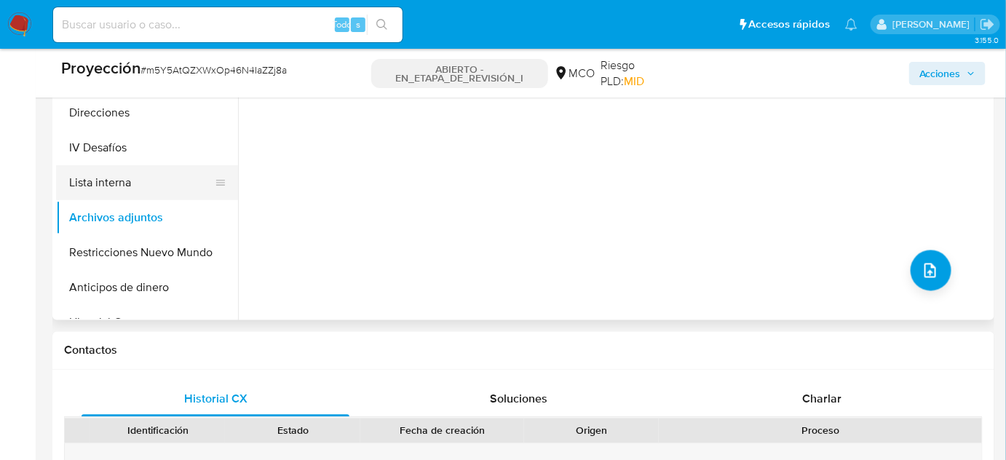
click at [143, 189] on button "Lista interna" at bounding box center [141, 182] width 170 height 35
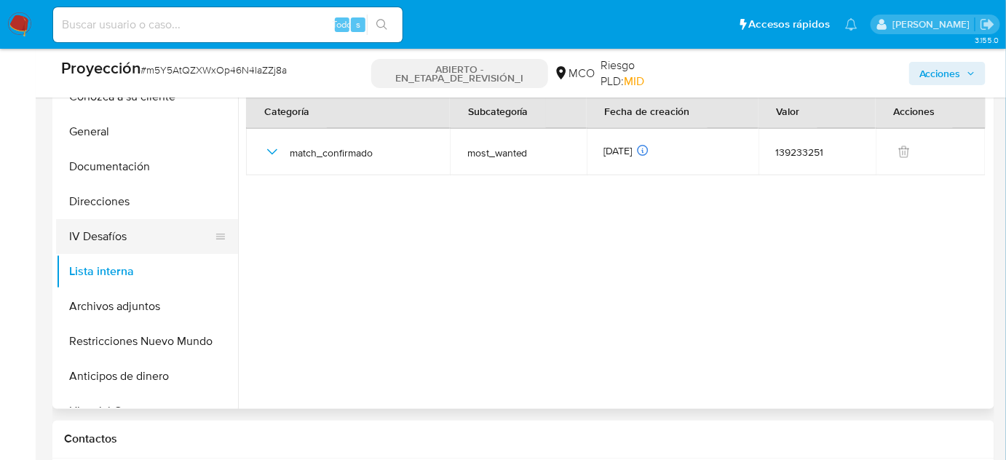
scroll to position [662, 0]
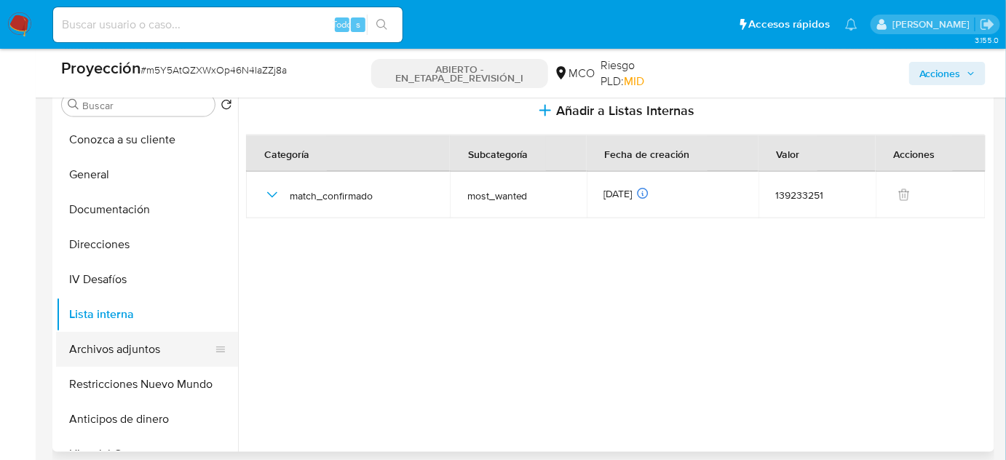
click at [148, 351] on button "Archivos adjuntos" at bounding box center [141, 349] width 170 height 35
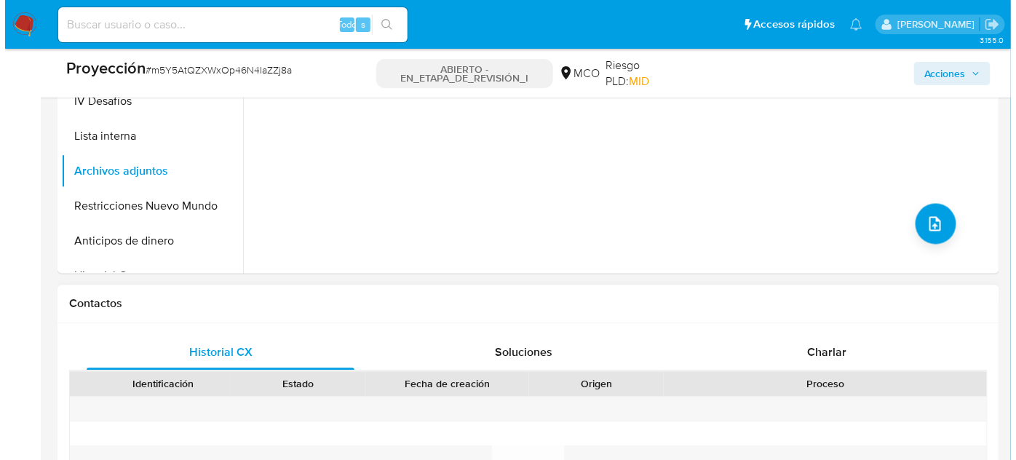
scroll to position [679, 0]
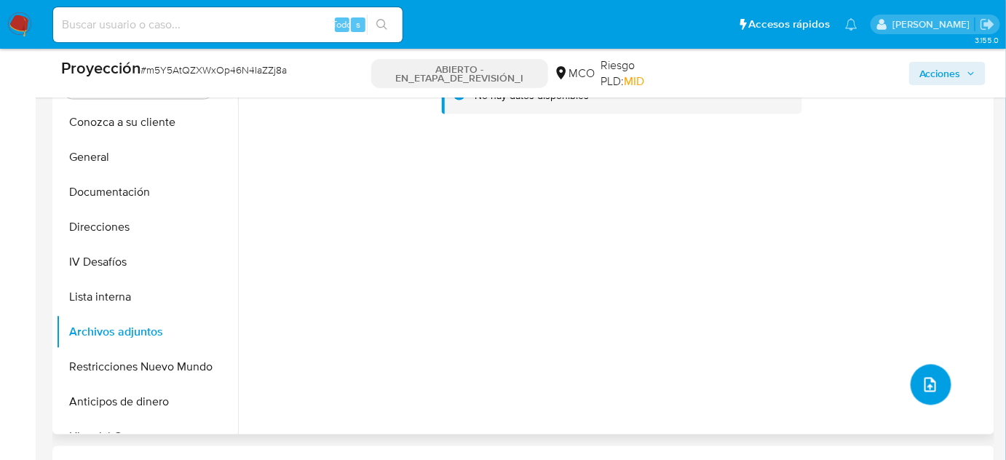
click at [931, 380] on icon "subir archivo" at bounding box center [930, 384] width 17 height 17
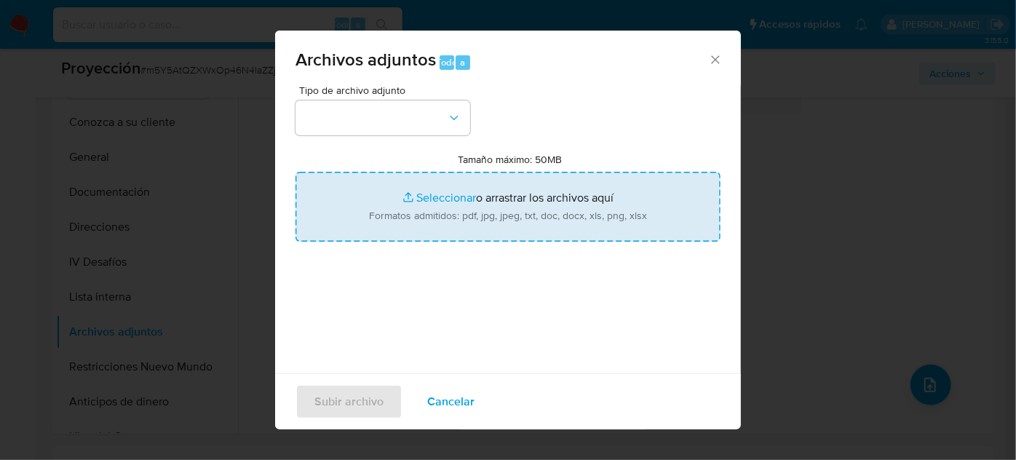
click at [430, 224] on input "Tamaño máximo: 50MB Seleccionar archivos" at bounding box center [508, 207] width 425 height 70
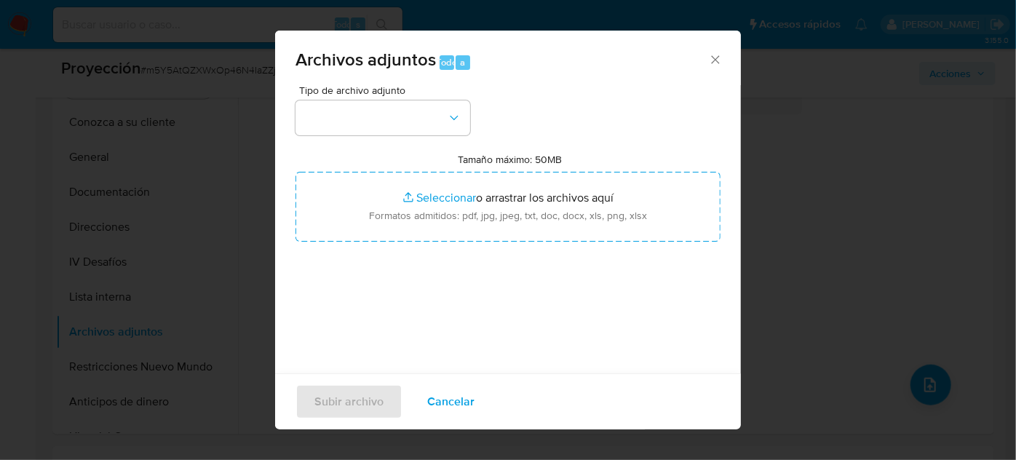
click at [265, 211] on div "Archivos adjuntos Todo a Tipo de archivo adjunto Tamaño máximo: 50MB Selecciona…" at bounding box center [508, 230] width 1016 height 460
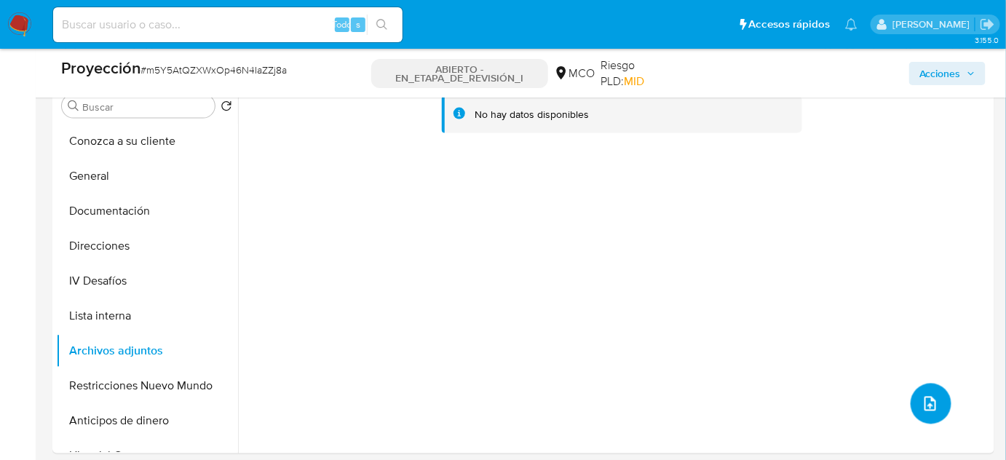
scroll to position [878, 0]
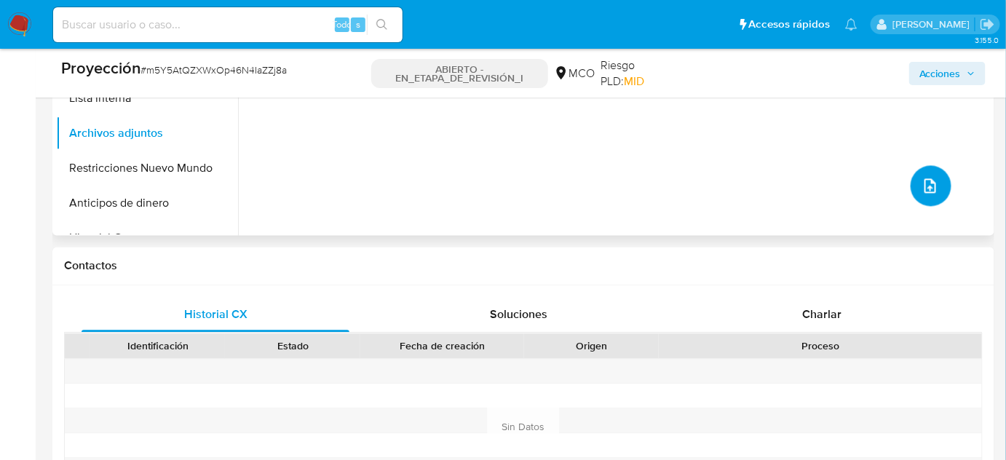
click at [922, 178] on icon "subir archivo" at bounding box center [930, 186] width 17 height 17
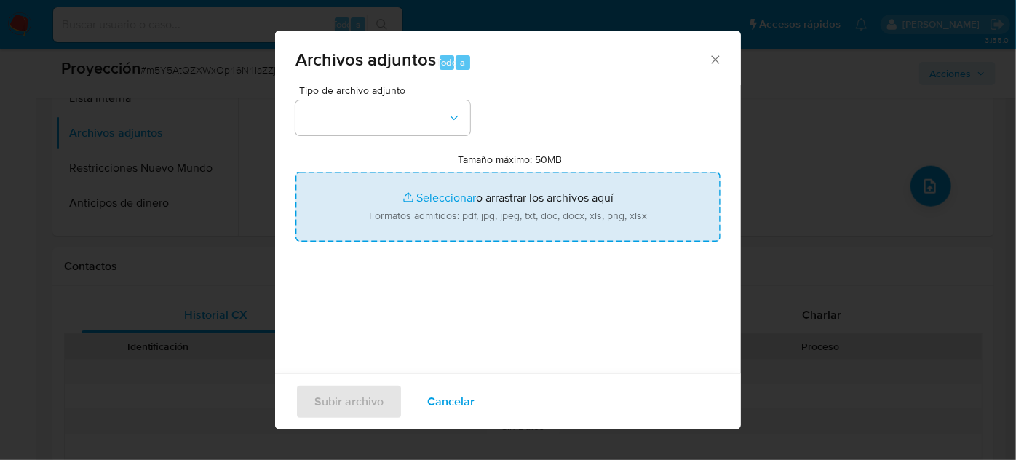
click at [458, 189] on input "Tamaño máximo: 50MB Seleccionar archivos" at bounding box center [508, 207] width 425 height 70
type input "C:\fakepath\EVIDENCIA- (2).pdf"
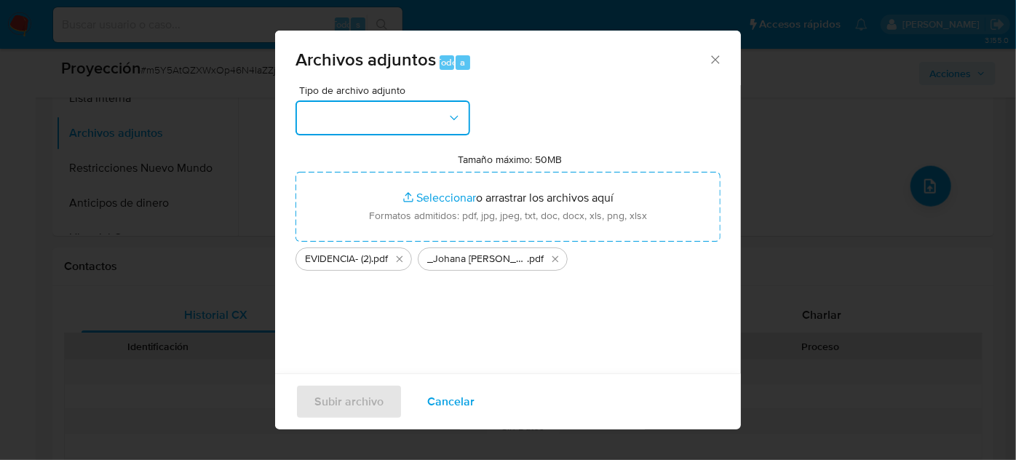
click at [408, 121] on button "button" at bounding box center [383, 117] width 175 height 35
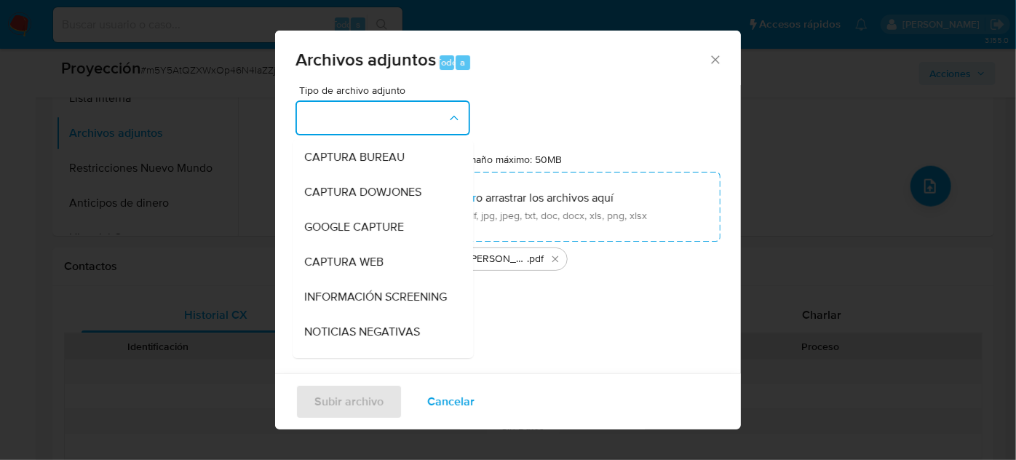
click at [340, 296] on span "INFORMACIÓN SCREENING" at bounding box center [375, 297] width 143 height 15
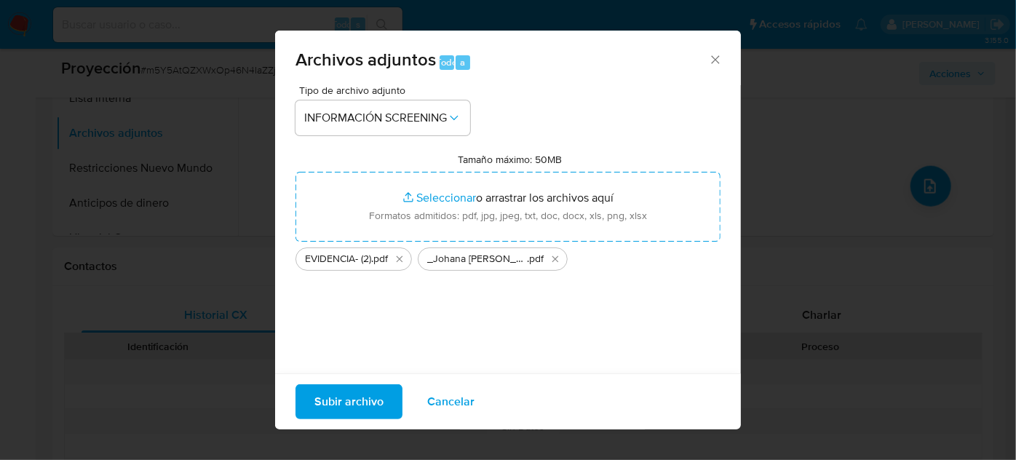
click at [335, 395] on font "Subir archivo" at bounding box center [349, 401] width 69 height 35
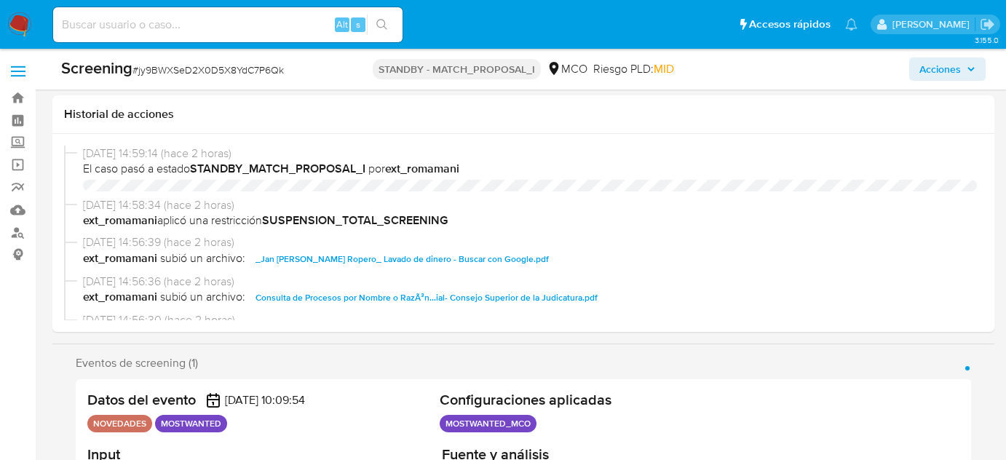
select select "10"
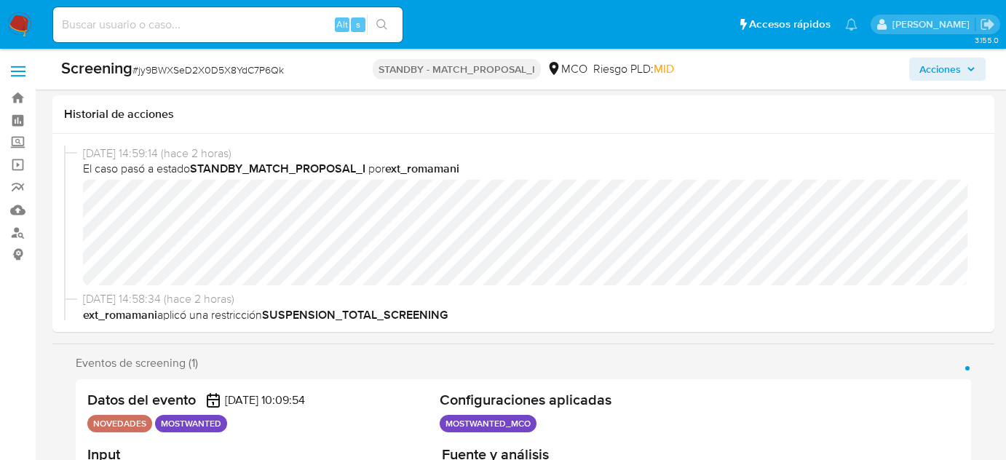
scroll to position [66, 0]
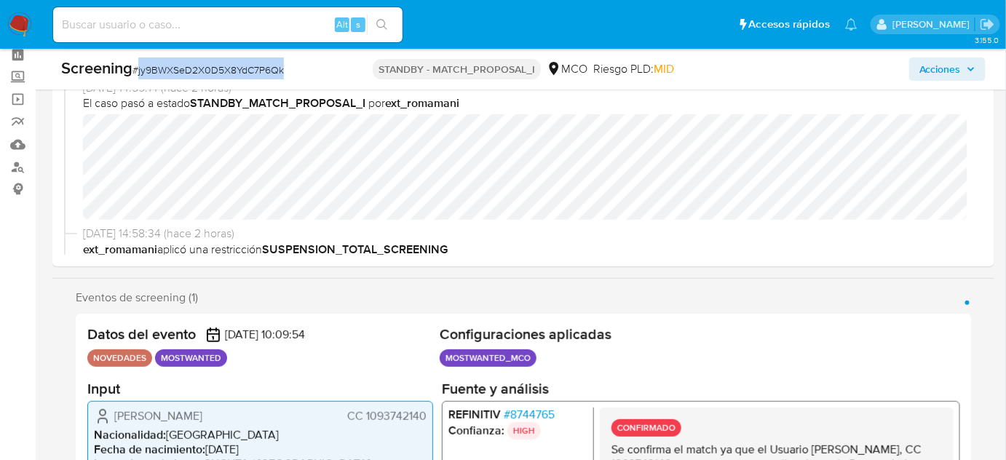
drag, startPoint x: 0, startPoint y: 0, endPoint x: 136, endPoint y: 81, distance: 158.3
click at [136, 81] on div "Screening # jy9BWXSeD2X0D5X8YdC7P6Qk STANDBY - MATCH_PROPOSAL_I MCO Riesgo PLD:…" at bounding box center [523, 69] width 942 height 41
copy span "jy9BWXSeD2X0D5X8YdC7P6Qk"
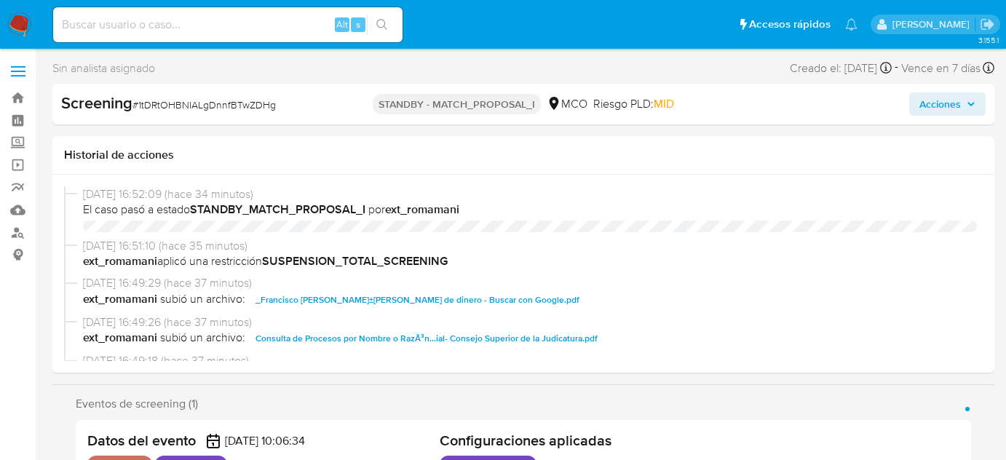
select select "10"
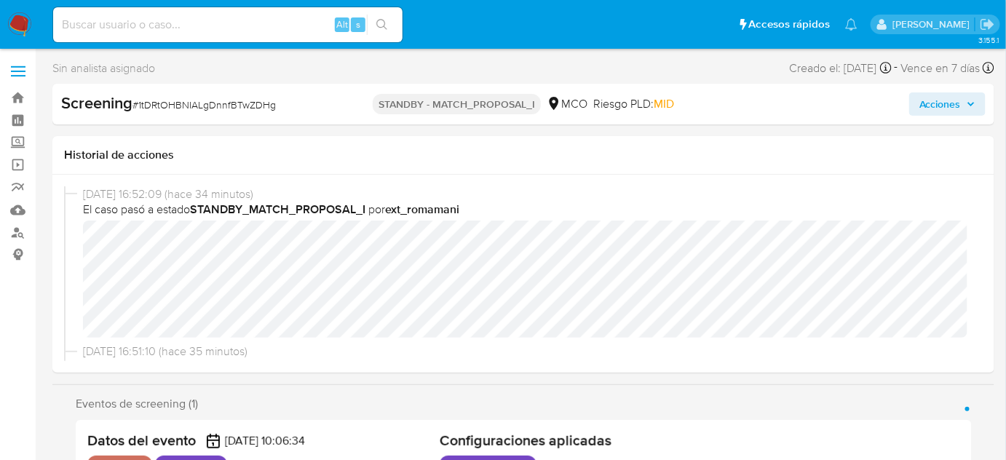
scroll to position [132, 0]
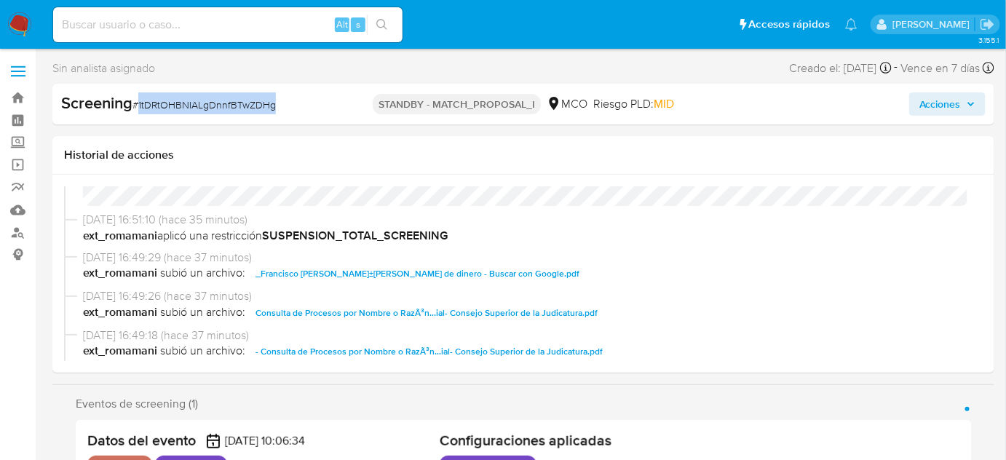
drag, startPoint x: 290, startPoint y: 111, endPoint x: 138, endPoint y: 111, distance: 152.2
click at [138, 111] on div "Screening # 1tDRtOHBNIALgDnnfBTwZDHg" at bounding box center [212, 103] width 303 height 22
copy span "1tDRtOHBNIALgDnnfBTwZDHg"
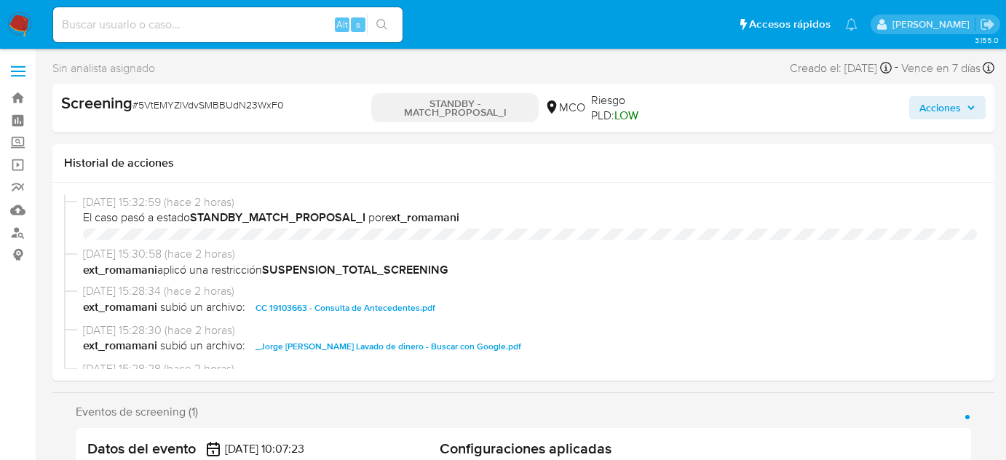
select select "10"
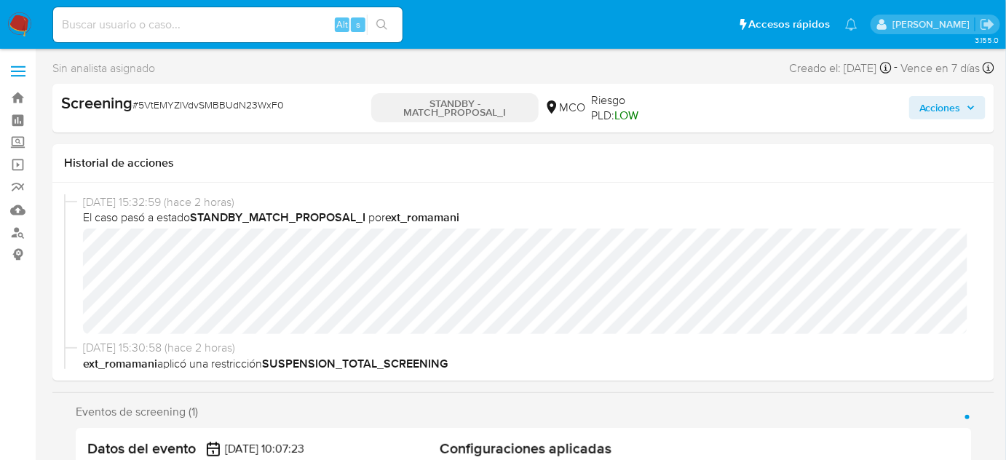
scroll to position [66, 0]
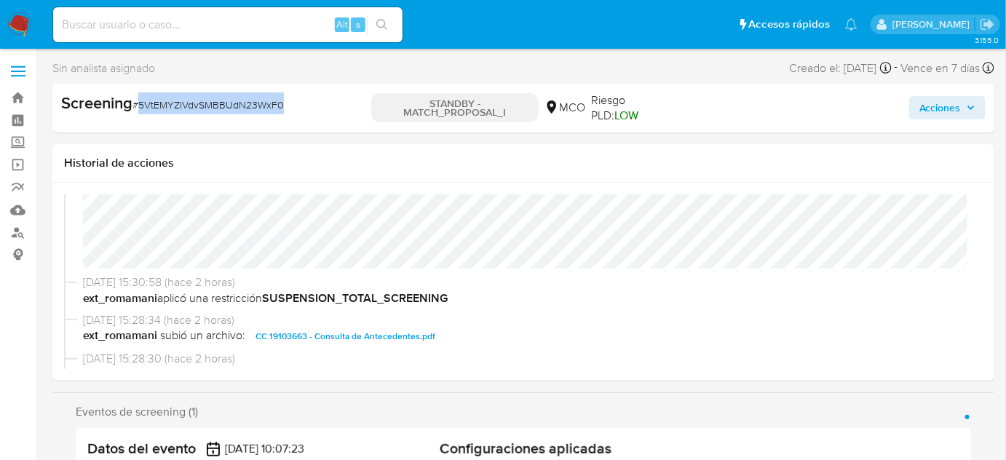
drag, startPoint x: 287, startPoint y: 110, endPoint x: 140, endPoint y: 114, distance: 147.1
click at [140, 114] on div "Screening # 5VtEMYZIVdvSMBBUdN23WxF0" at bounding box center [212, 103] width 303 height 22
copy span "5VtEMYZIVdvSMBBUdN23WxF0"
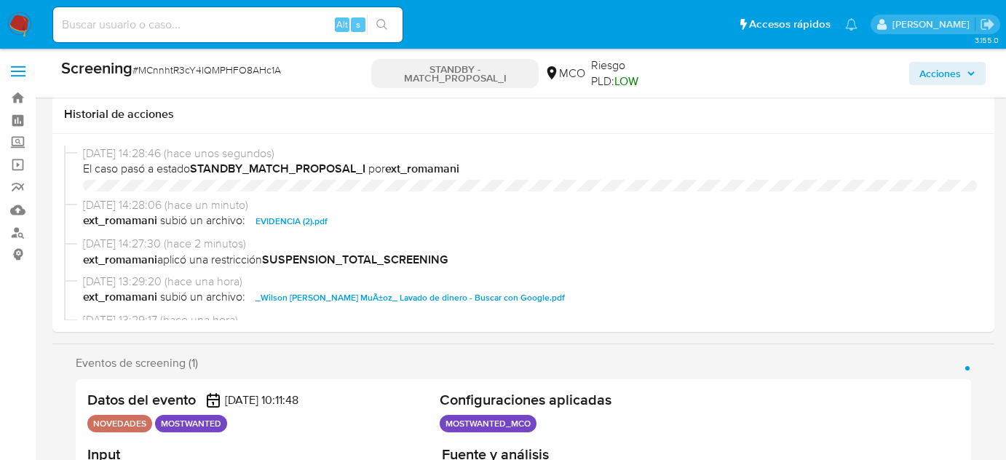
select select "10"
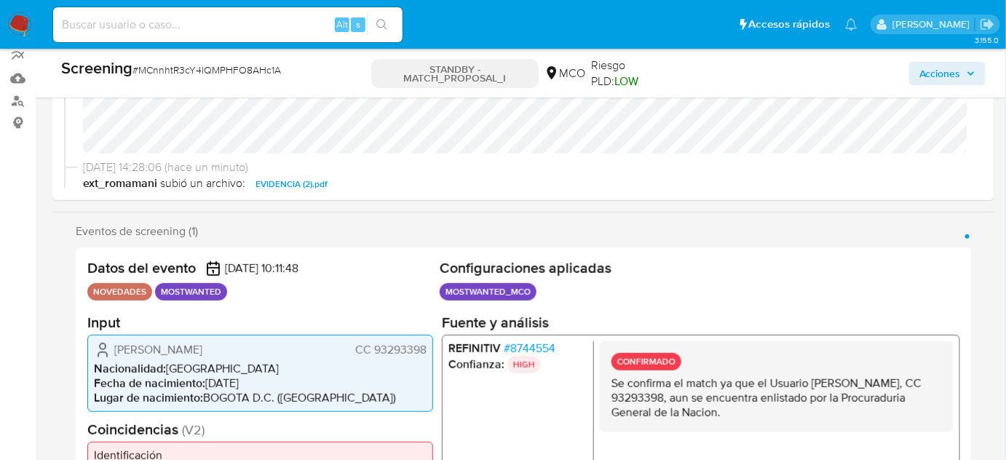
scroll to position [66, 0]
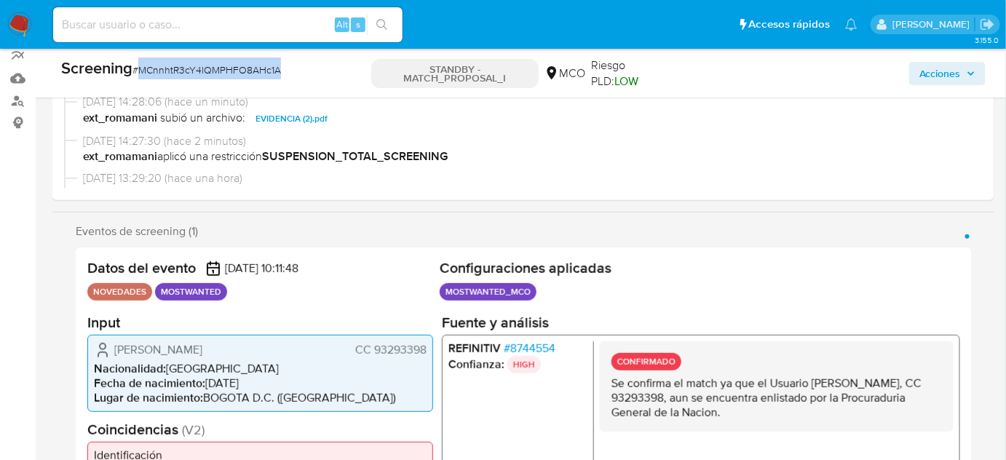
drag, startPoint x: 229, startPoint y: 82, endPoint x: 140, endPoint y: 79, distance: 88.9
click at [140, 79] on div "Screening # MCnnhtR3cY4lQMPHFO8AHc1A" at bounding box center [213, 73] width 304 height 31
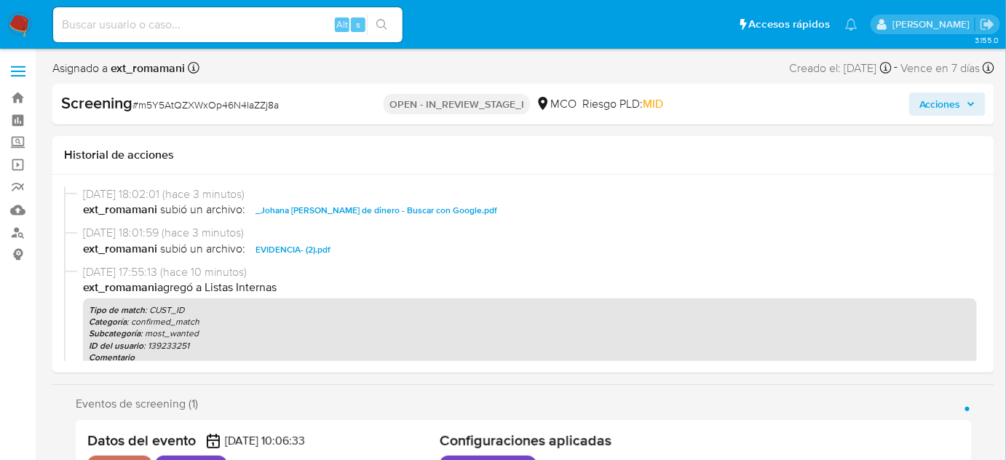
select select "10"
click at [941, 98] on span "Acciones" at bounding box center [941, 103] width 42 height 23
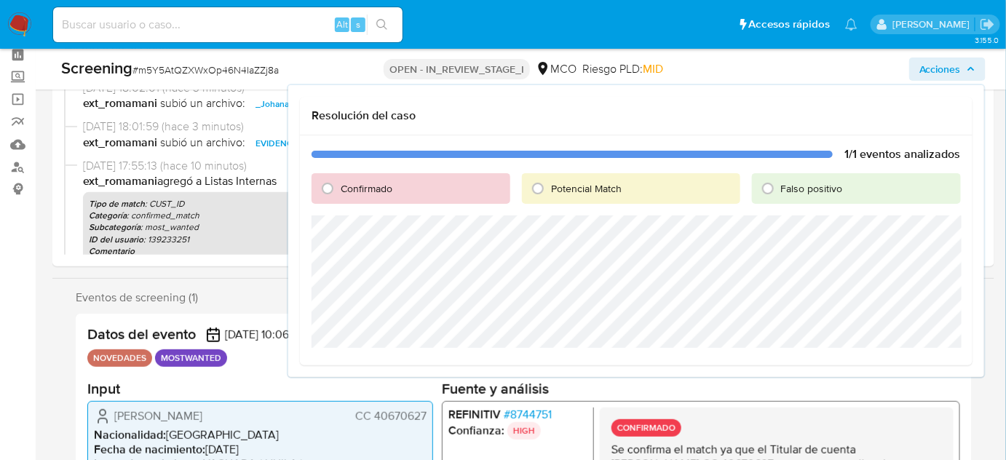
scroll to position [132, 0]
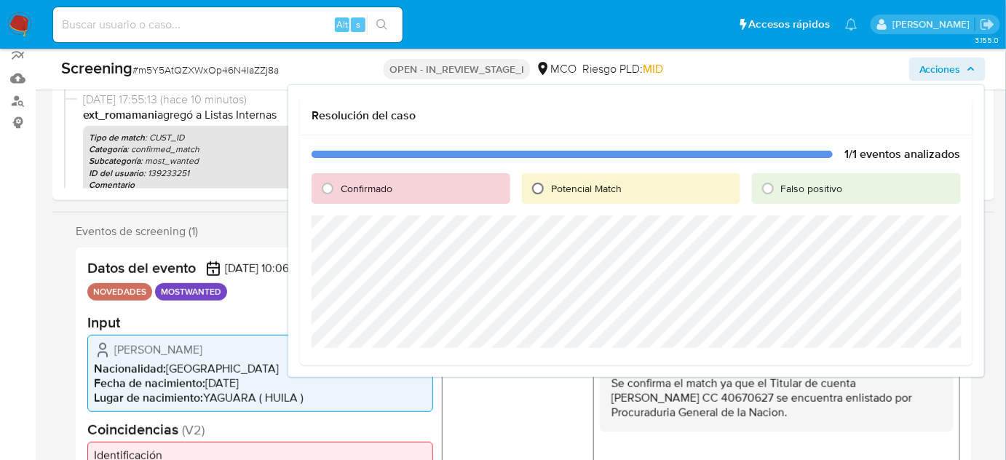
click at [545, 191] on input "Potencial Match" at bounding box center [537, 188] width 23 height 23
radio input "true"
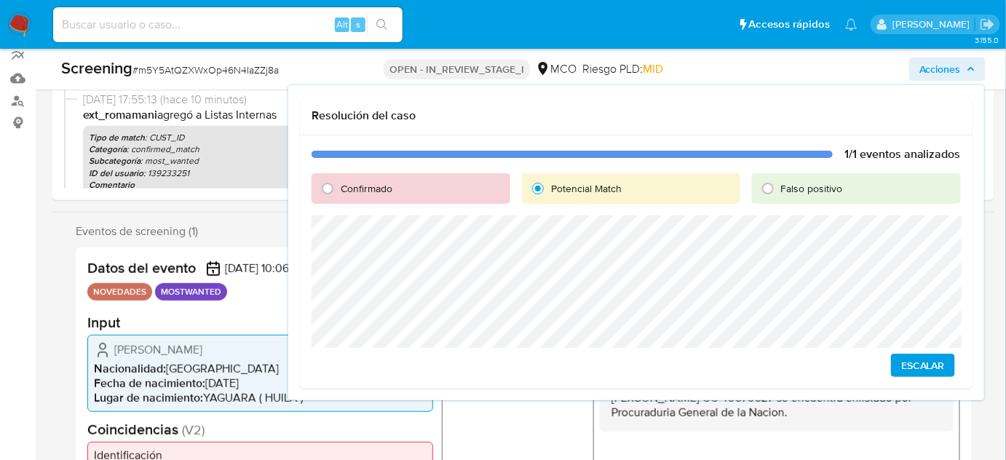
click at [931, 366] on span "Escalar" at bounding box center [923, 365] width 44 height 20
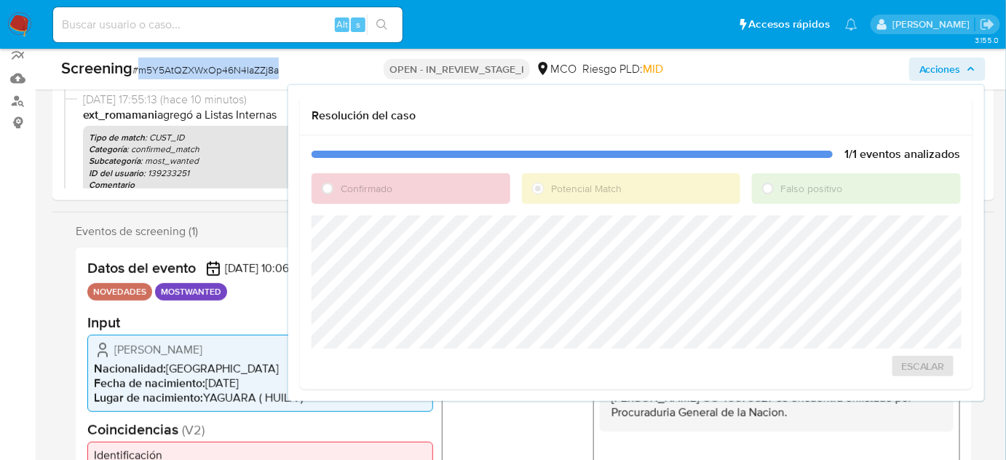
drag, startPoint x: 301, startPoint y: 69, endPoint x: 138, endPoint y: 73, distance: 163.9
click at [138, 73] on div "Screening # m5Y5AtQZXWxOp46N4IaZZj8a" at bounding box center [212, 69] width 303 height 22
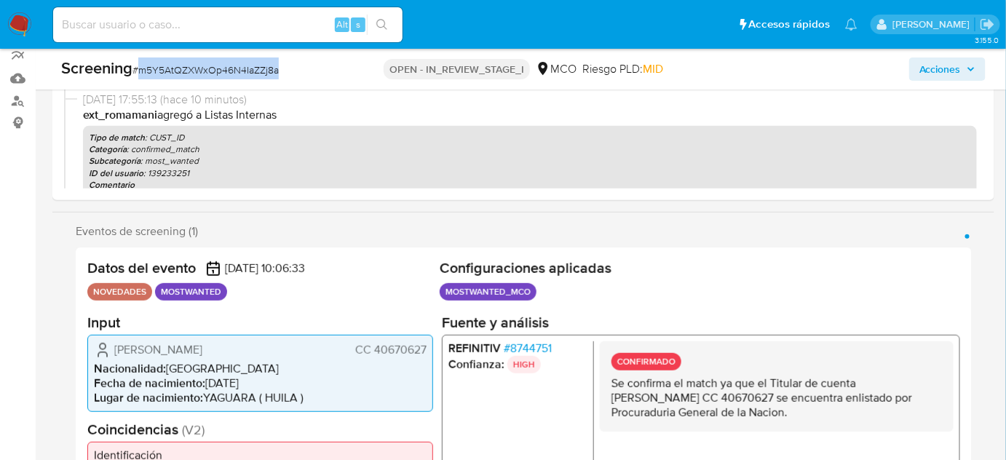
copy span "m5Y5AtQZXWxOp46N4IaZZj8a"
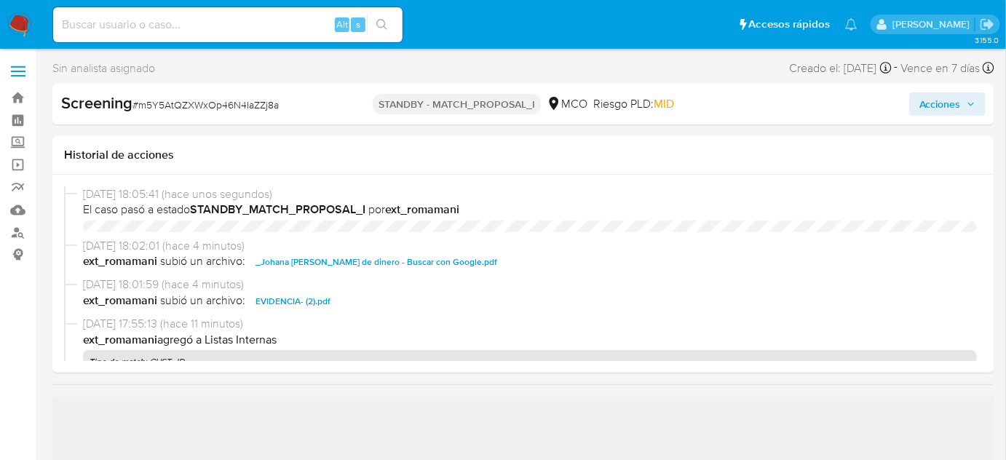
select select "10"
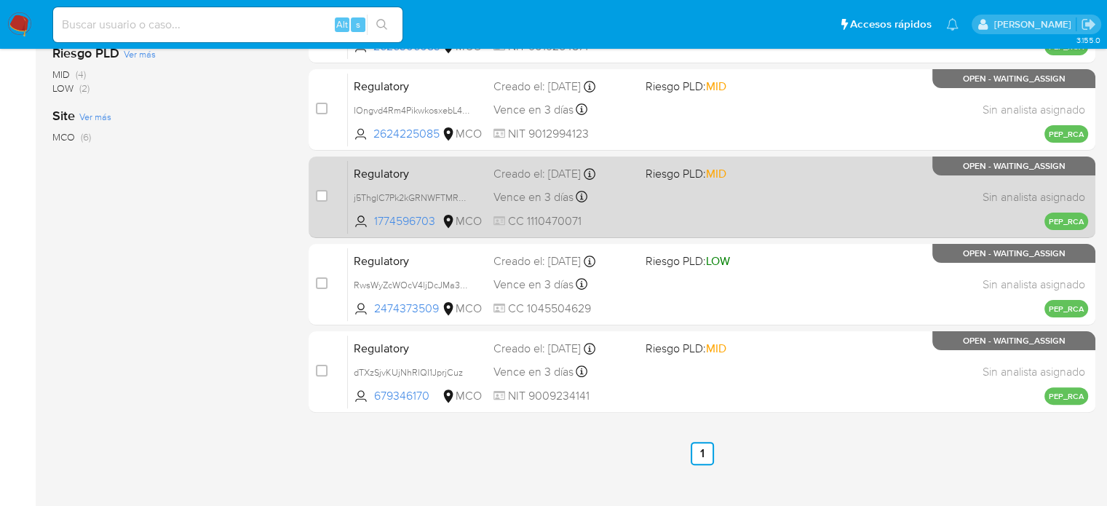
scroll to position [327, 0]
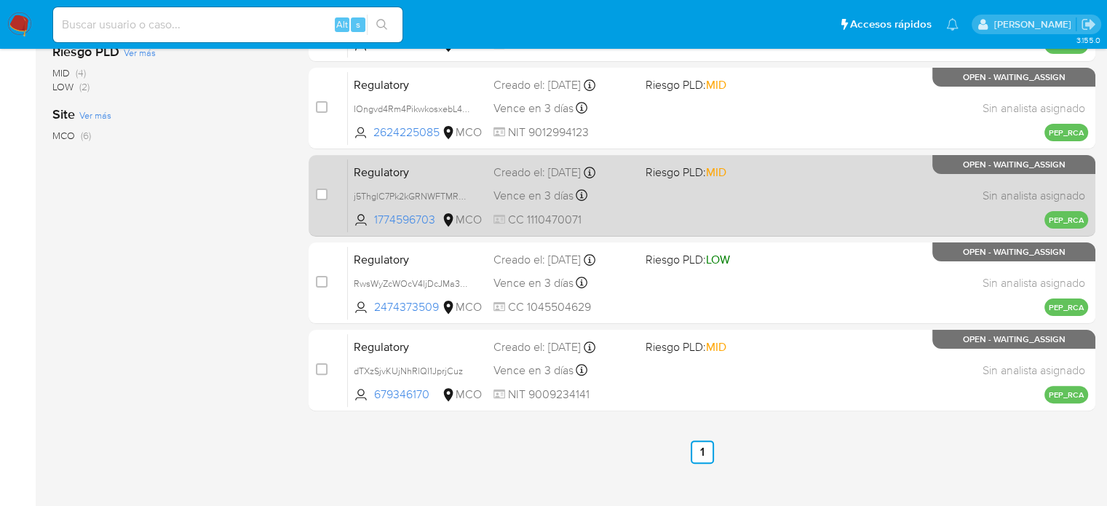
click at [646, 204] on div "Regulatory j5ThglC7Pk2kGRNWFTMRbiIs 1774596703 MCO Riesgo PLD: MID Creado el: […" at bounding box center [718, 196] width 741 height 74
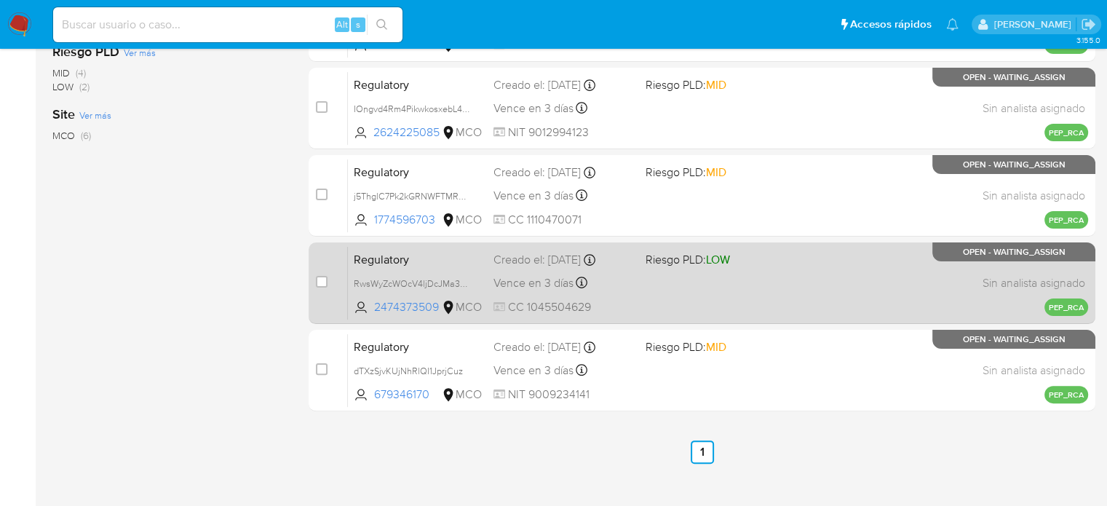
click at [641, 302] on div "Regulatory RwsWyZcWOcV4ljDcJMa3qkoQ 2474373509 MCO Riesgo PLD: LOW Creado el: […" at bounding box center [718, 283] width 741 height 74
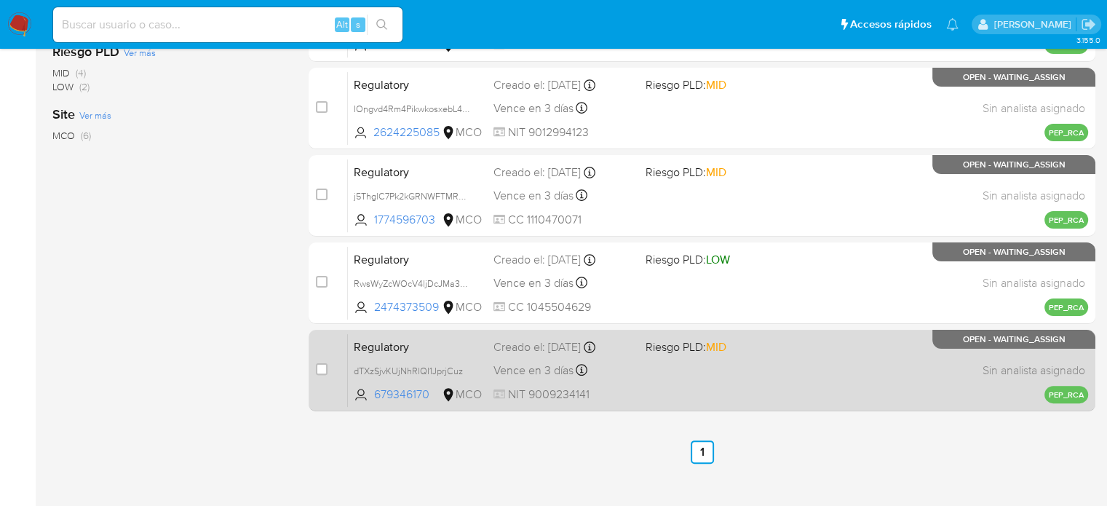
drag, startPoint x: 636, startPoint y: 367, endPoint x: 647, endPoint y: 363, distance: 10.8
click at [638, 367] on div "Regulatory dTXzSjvKUjNhRlQI1JprjCuz 679346170 MCO Riesgo PLD: MID Creado el: [D…" at bounding box center [718, 370] width 741 height 74
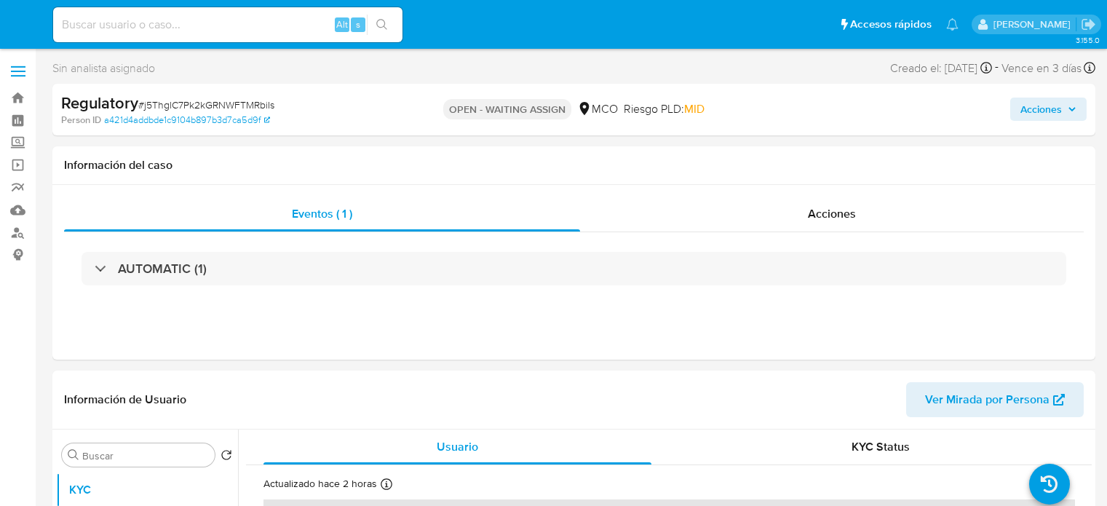
select select "10"
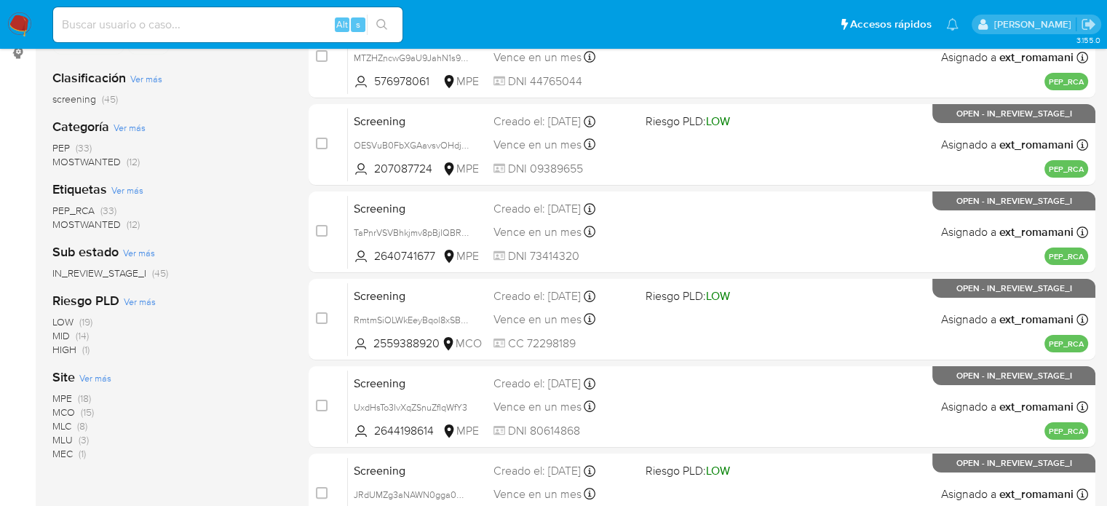
scroll to position [218, 0]
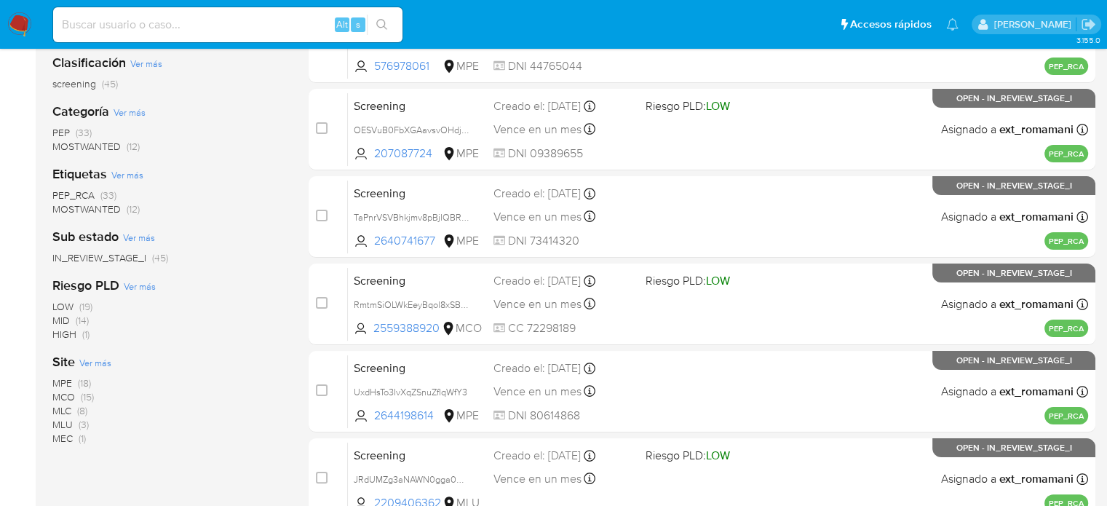
click at [90, 390] on span "(15)" at bounding box center [87, 397] width 13 height 15
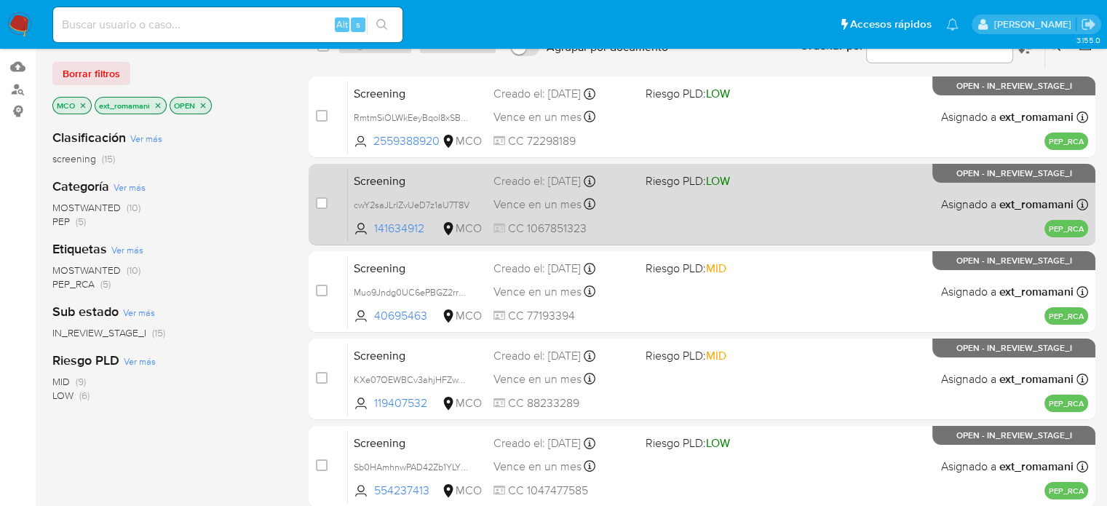
scroll to position [146, 0]
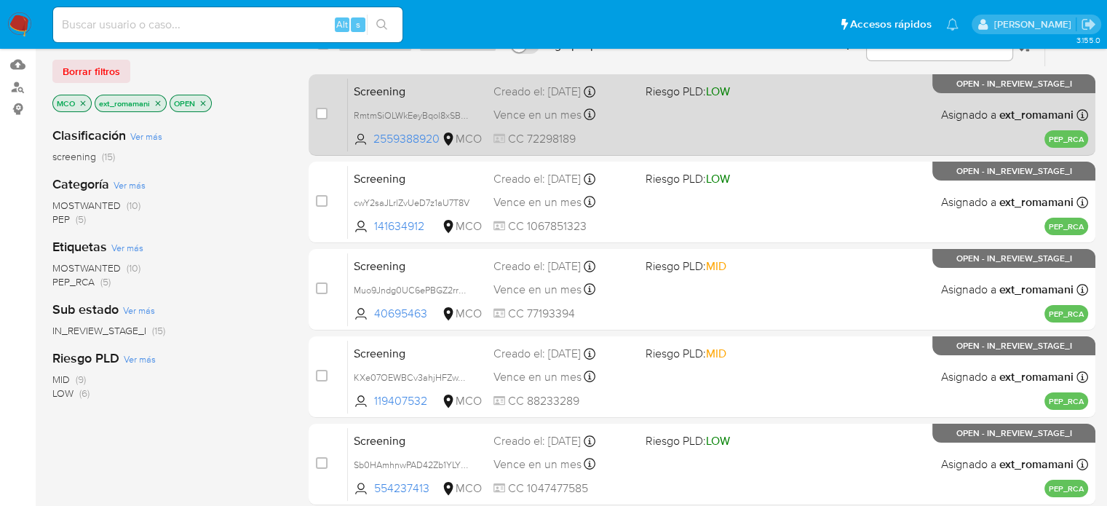
click at [690, 111] on div "Screening RmtmSiOLWkEeyBqol8xSB3oF 2559388920 MCO Riesgo PLD: LOW Creado el: 22…" at bounding box center [718, 115] width 741 height 74
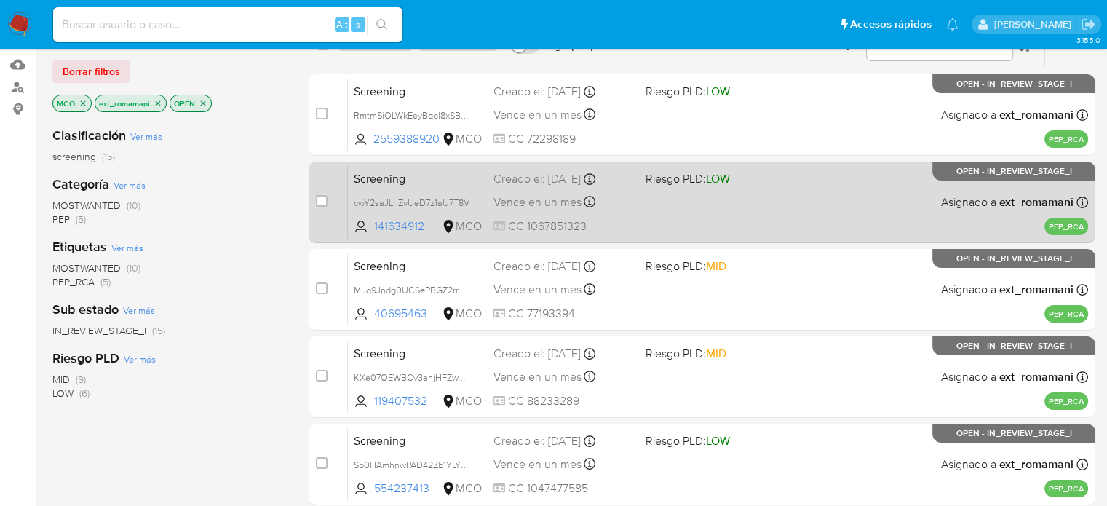
click at [682, 189] on div "Screening cwY2saJLrlZvUeD7z1aU7T8V 141634912 MCO Riesgo PLD: LOW Creado el: 22/…" at bounding box center [718, 202] width 741 height 74
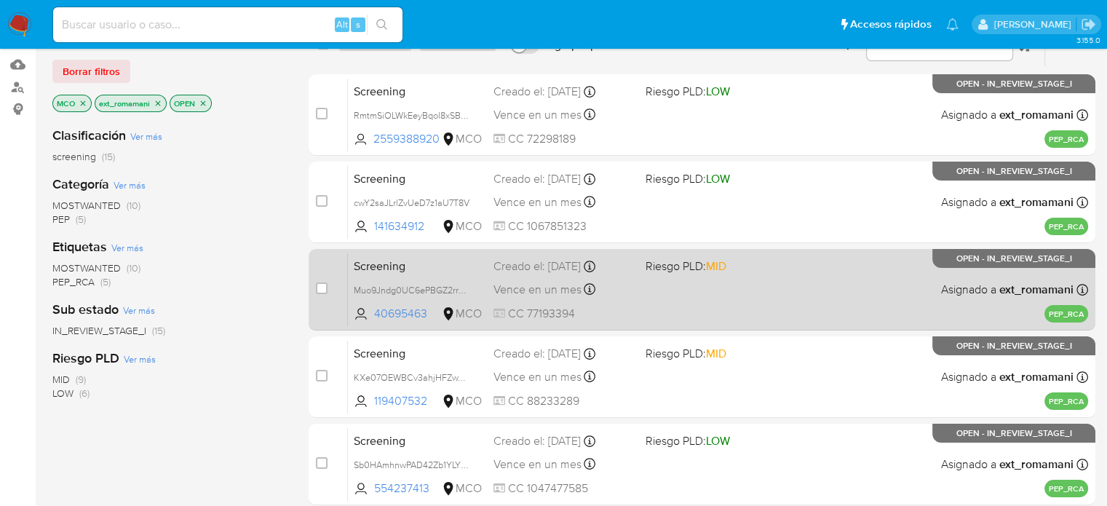
click at [679, 291] on div "Screening Muo9Jndg0UC6ePBGZ2rrFj2Z 40695463 MCO Riesgo PLD: MID Creado el: 21/0…" at bounding box center [718, 290] width 741 height 74
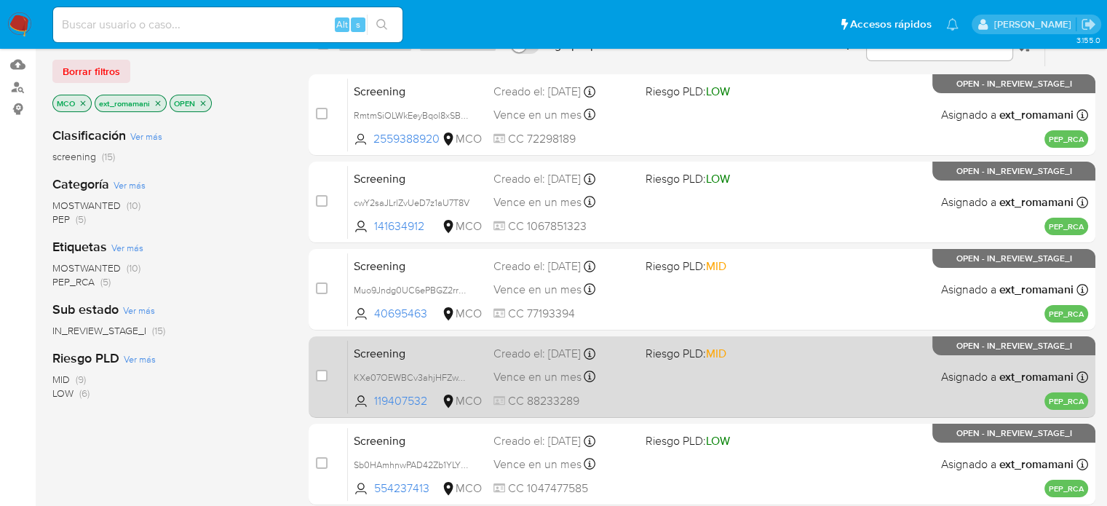
click at [685, 375] on div "Screening KXe07OEWBCv3ahjHFZwY77xF 119407532 MCO Riesgo PLD: MID Creado el: 21/…" at bounding box center [718, 377] width 741 height 74
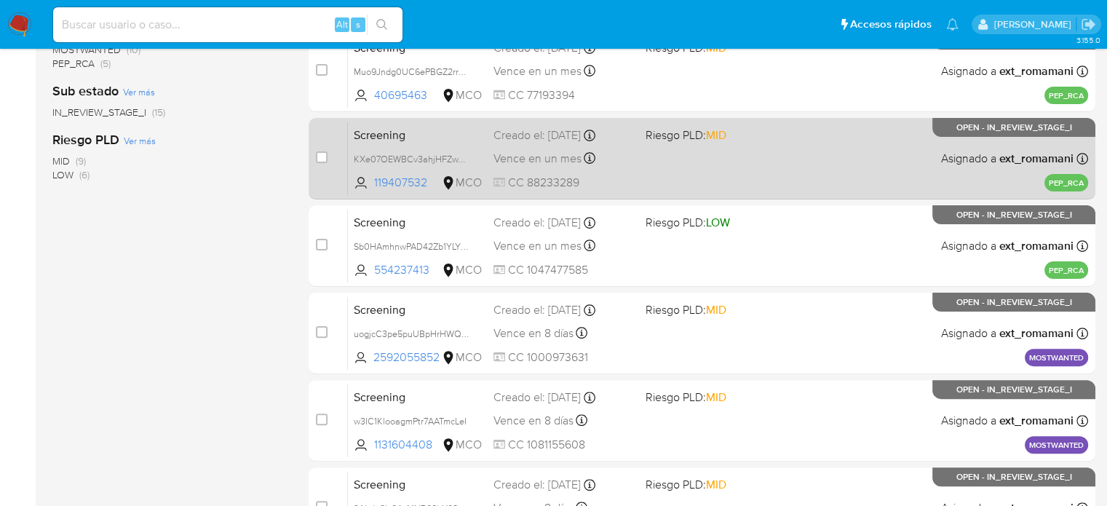
click at [708, 250] on div "Screening Sb0HAmhnwPAD42Zb1YLY1GZO 554237413 MCO Riesgo PLD: LOW Creado el: 21/…" at bounding box center [718, 246] width 741 height 74
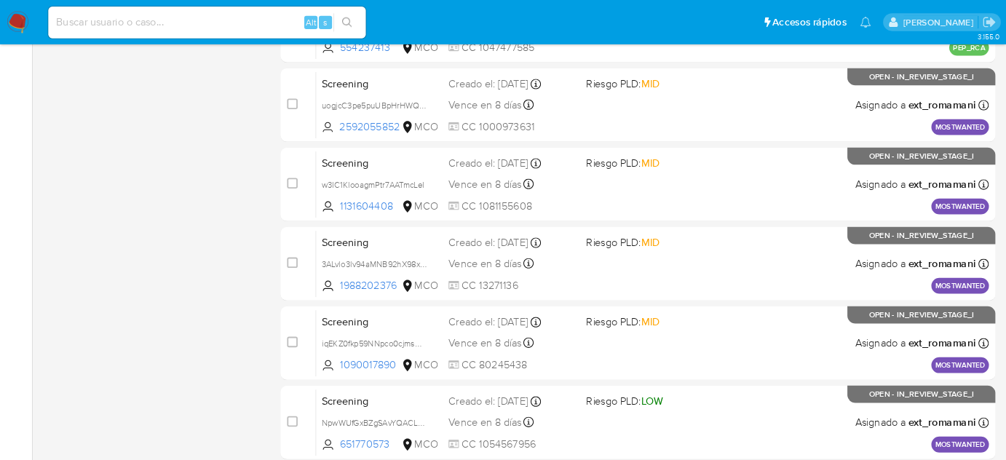
scroll to position [583, 0]
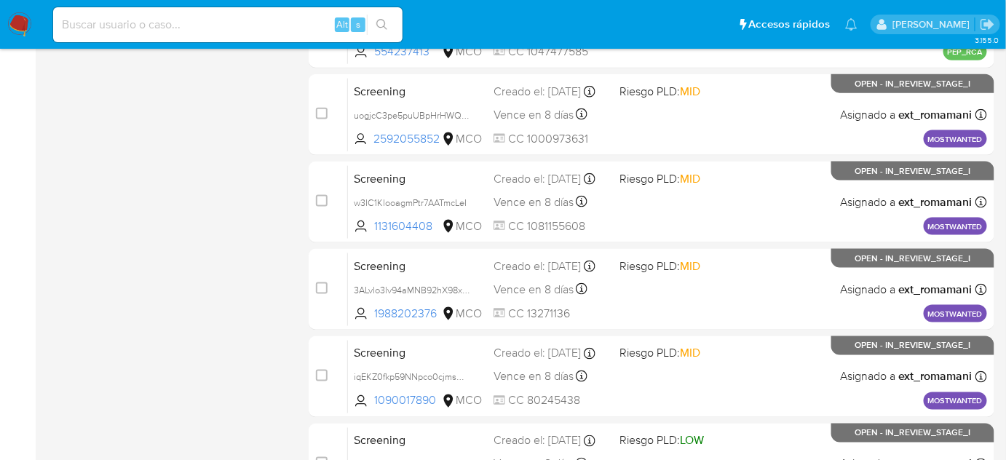
click at [16, 25] on img at bounding box center [19, 24] width 25 height 25
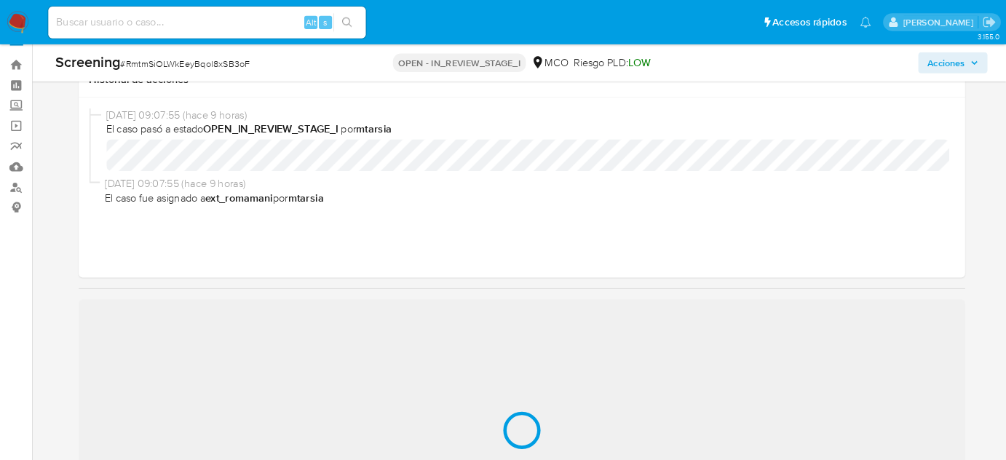
scroll to position [291, 0]
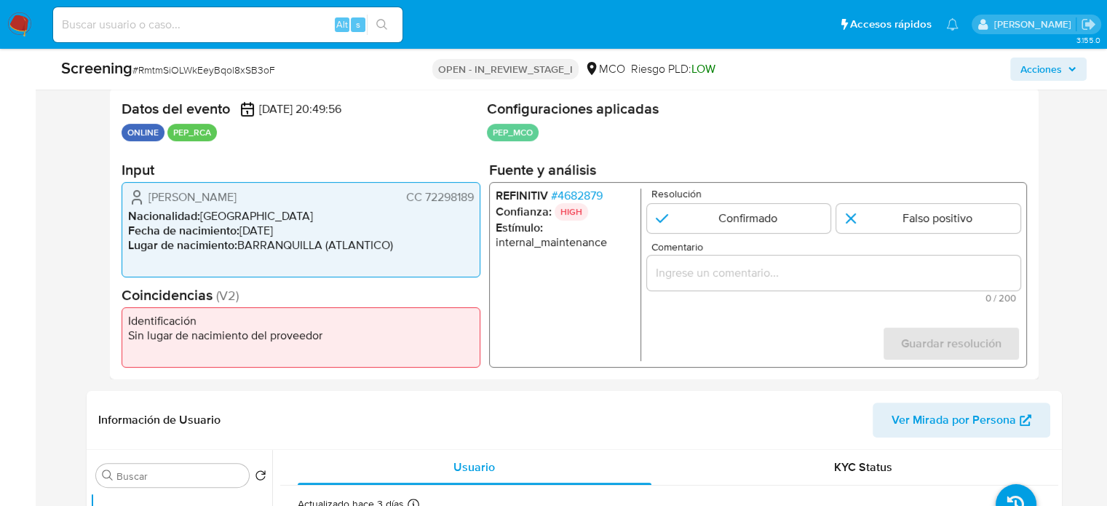
select select "10"
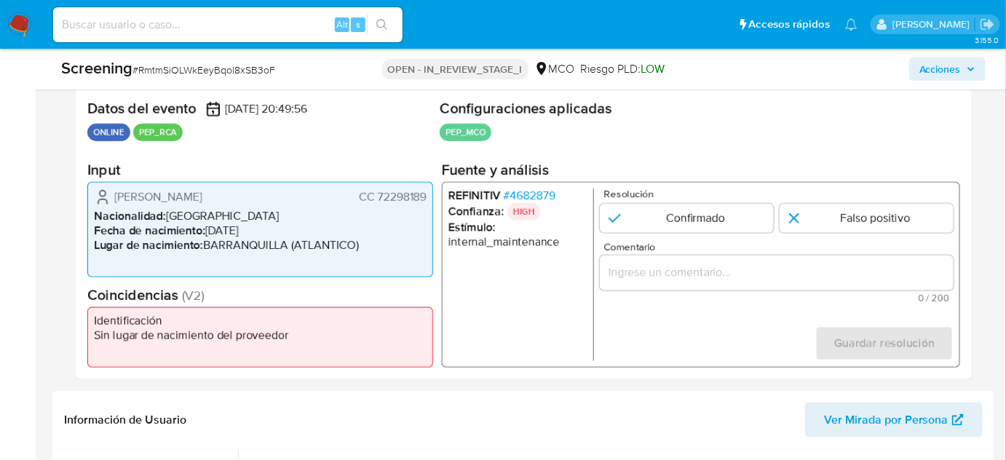
click at [662, 285] on div "1 de 1" at bounding box center [777, 273] width 354 height 35
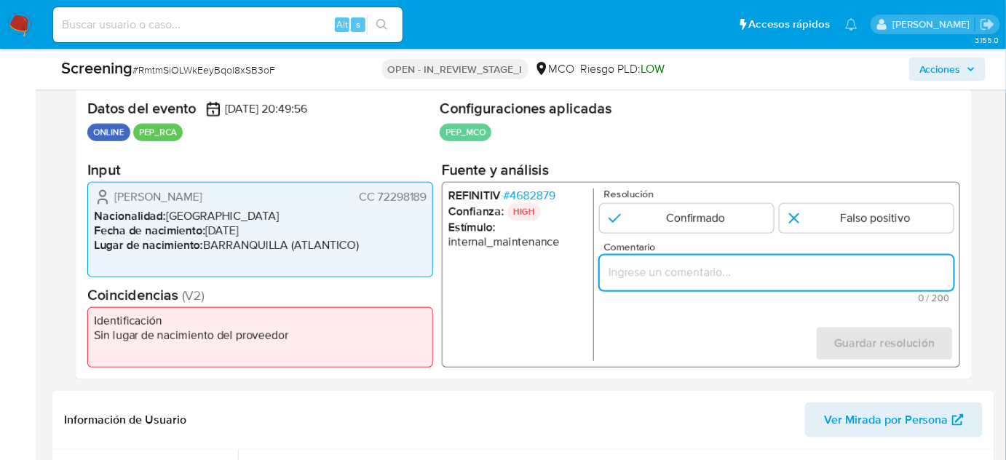
click at [668, 275] on input "Comentario" at bounding box center [777, 273] width 354 height 19
paste input "Titular de cuenta sin coincidencias en listas activas."
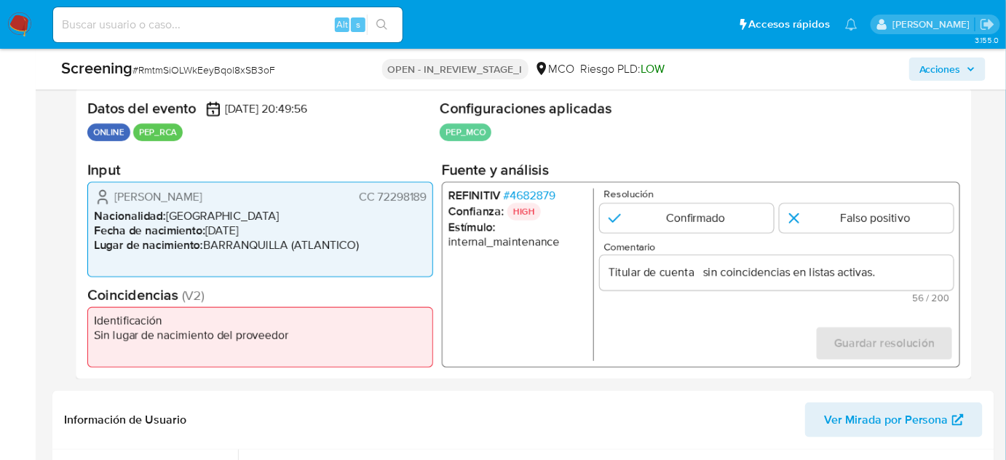
drag, startPoint x: 112, startPoint y: 193, endPoint x: 427, endPoint y: 201, distance: 315.4
click at [427, 201] on div "Jhoan Carlos Valera Mena CC 72298189 Nacionalidad : Colombia Fecha de nacimient…" at bounding box center [260, 229] width 346 height 95
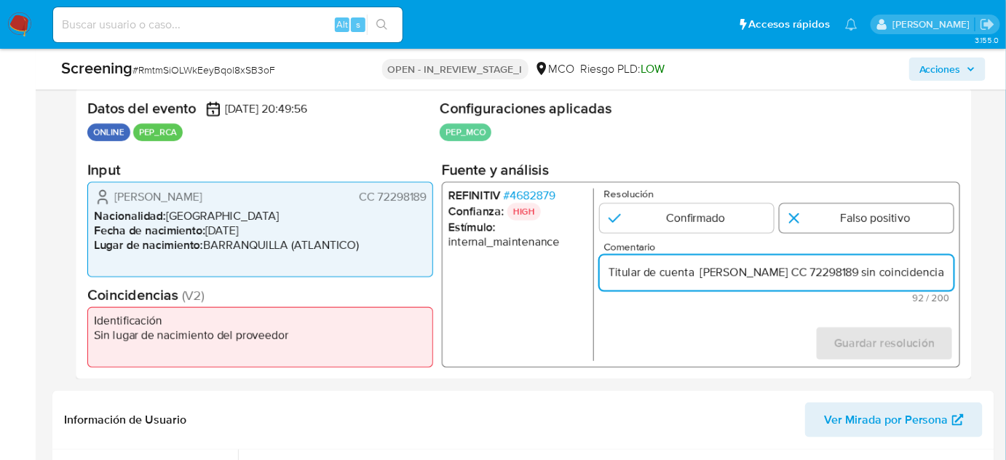
type input "Titular de cuenta Jhoan Carlos Valera Mena CC 72298189 sin coincidencias en lis…"
click at [826, 221] on input "1 de 1" at bounding box center [867, 218] width 174 height 29
radio input "true"
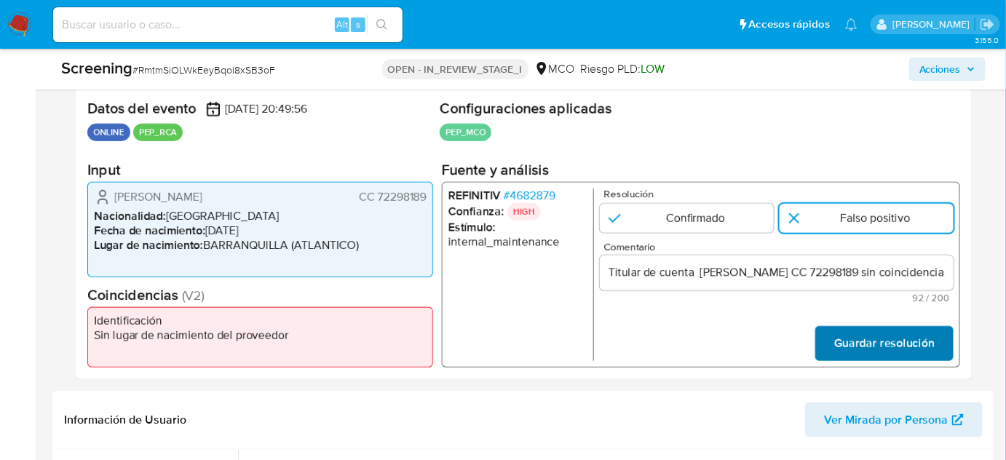
click at [846, 340] on span "Guardar resolución" at bounding box center [884, 344] width 100 height 32
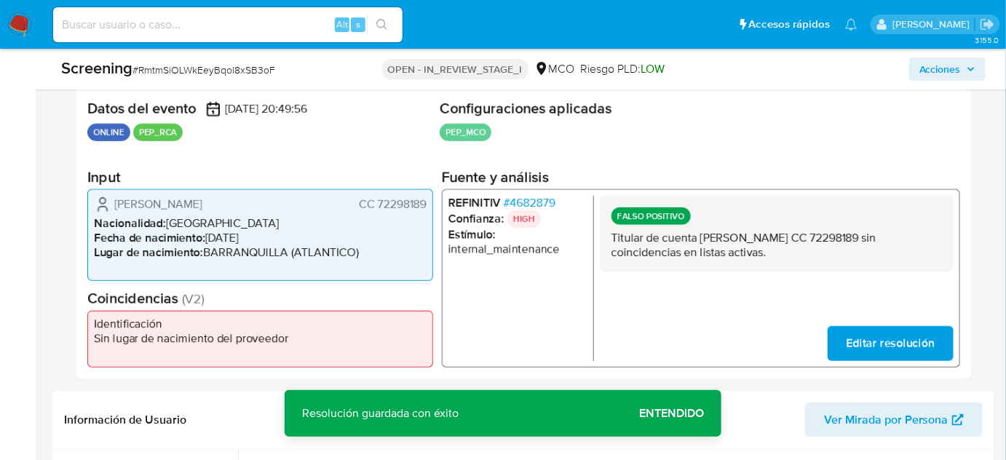
drag, startPoint x: 263, startPoint y: 203, endPoint x: 111, endPoint y: 207, distance: 152.2
click at [111, 207] on div "Jhoan Carlos Valera Mena CC 72298189" at bounding box center [260, 204] width 333 height 17
click at [527, 196] on span "# 4682879" at bounding box center [530, 203] width 52 height 15
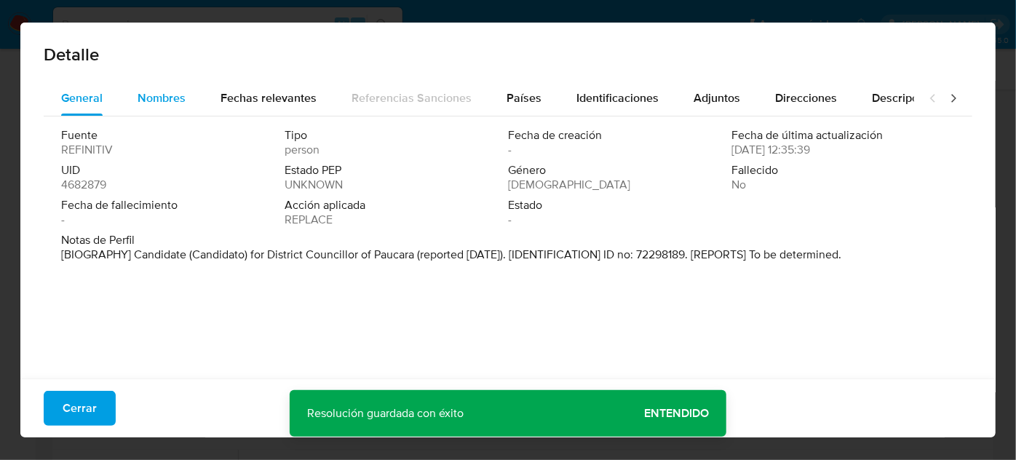
click at [161, 113] on div "Nombres" at bounding box center [162, 98] width 48 height 35
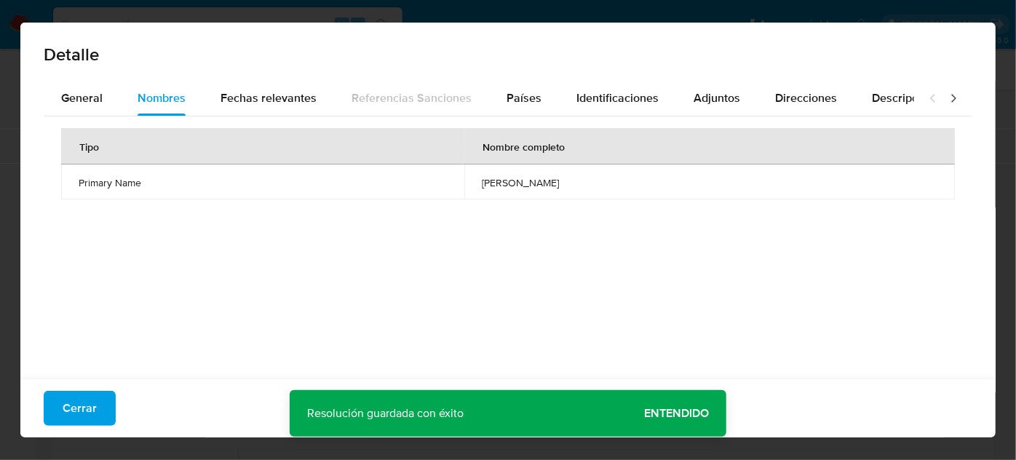
drag, startPoint x: 413, startPoint y: 183, endPoint x: 545, endPoint y: 187, distance: 132.6
click at [545, 187] on td "luzbeth liliana perez orejon" at bounding box center [710, 182] width 491 height 35
click at [516, 100] on span "Países" at bounding box center [524, 98] width 35 height 17
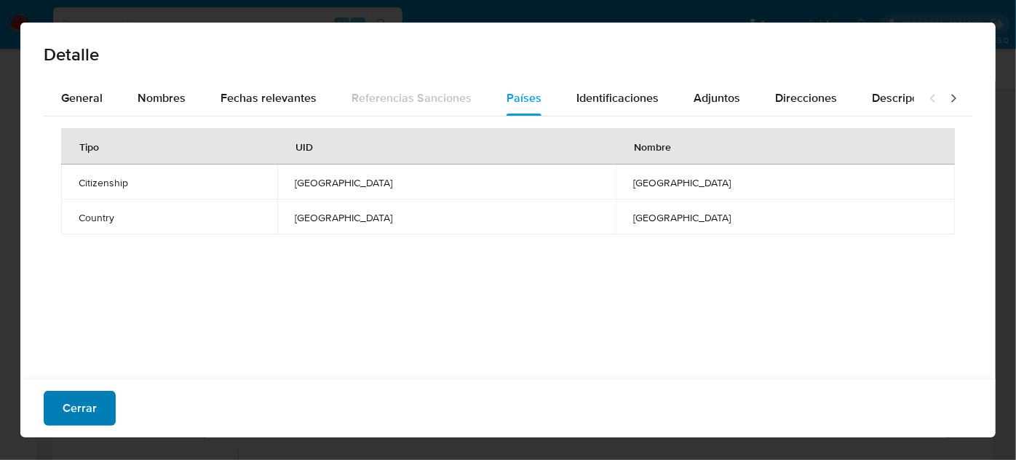
click at [95, 402] on span "Cerrar" at bounding box center [80, 408] width 34 height 32
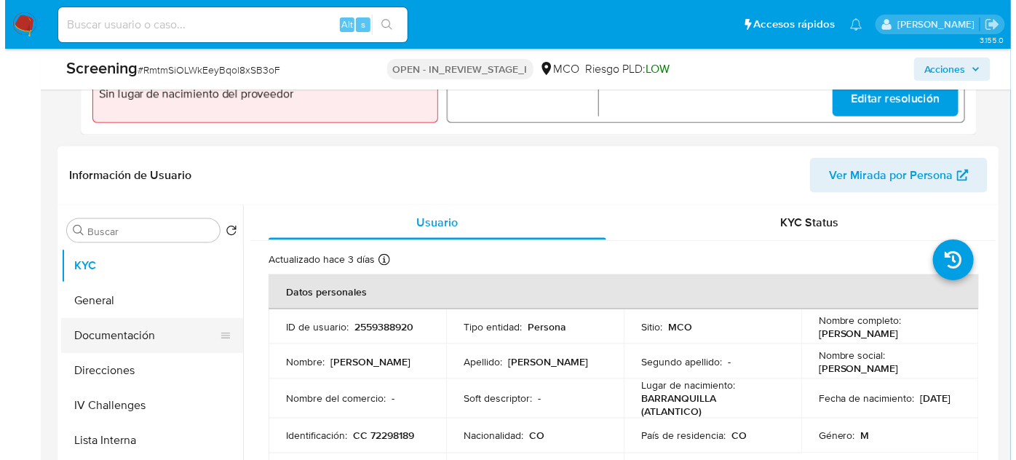
scroll to position [556, 0]
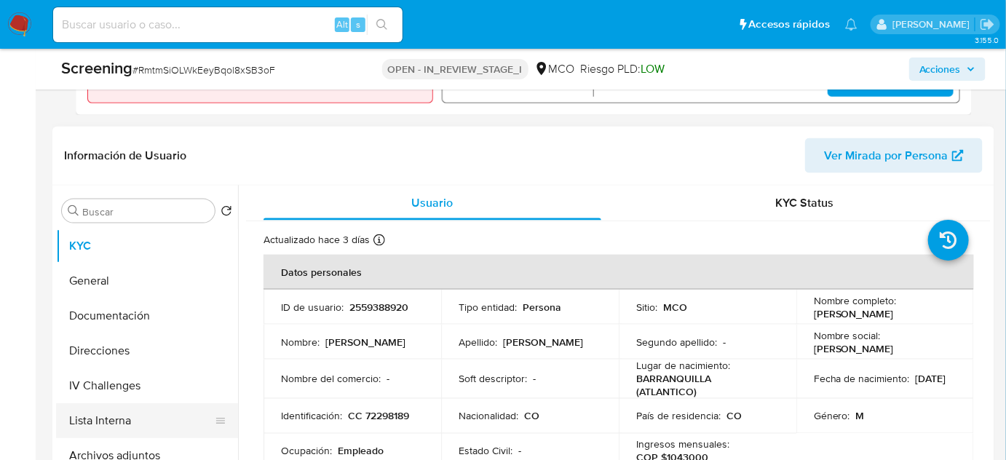
drag, startPoint x: 120, startPoint y: 430, endPoint x: 105, endPoint y: 422, distance: 17.6
click at [120, 432] on button "Lista Interna" at bounding box center [141, 420] width 170 height 35
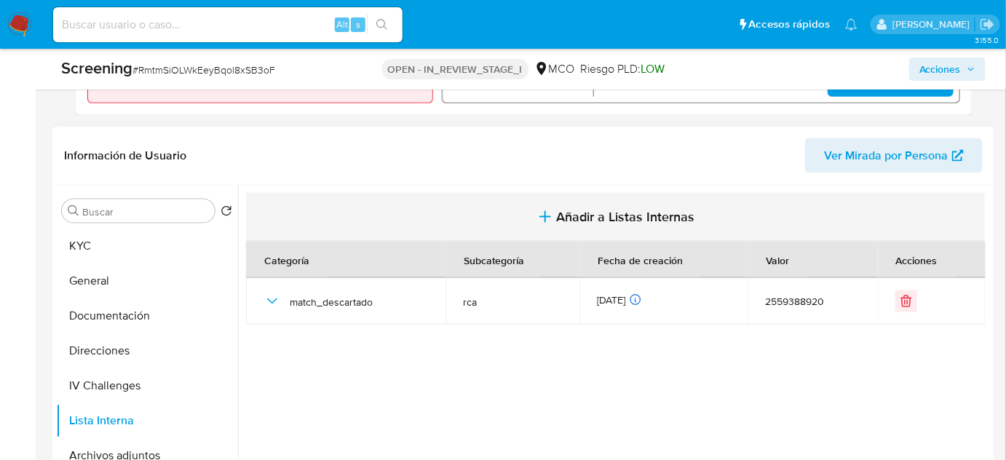
click at [613, 218] on span "Añadir a Listas Internas" at bounding box center [626, 217] width 138 height 16
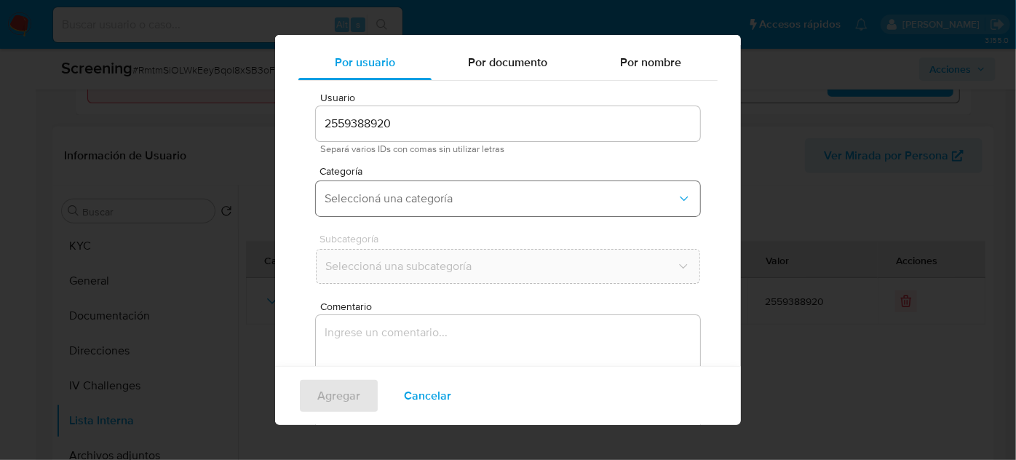
scroll to position [54, 0]
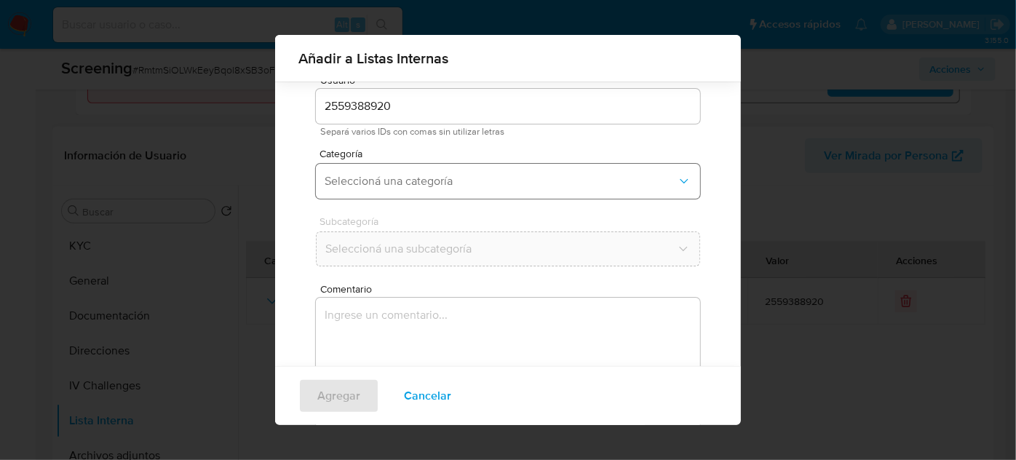
click at [443, 183] on span "Seleccioná una categoría" at bounding box center [501, 181] width 352 height 15
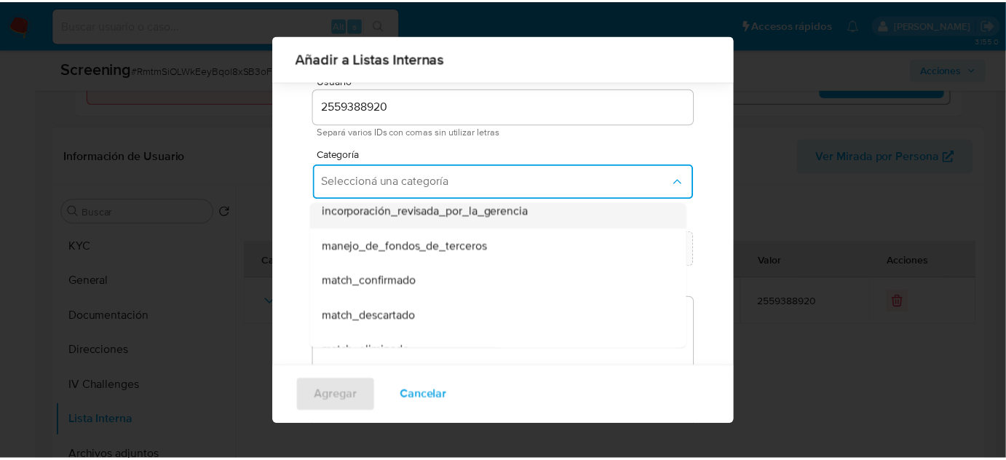
scroll to position [66, 0]
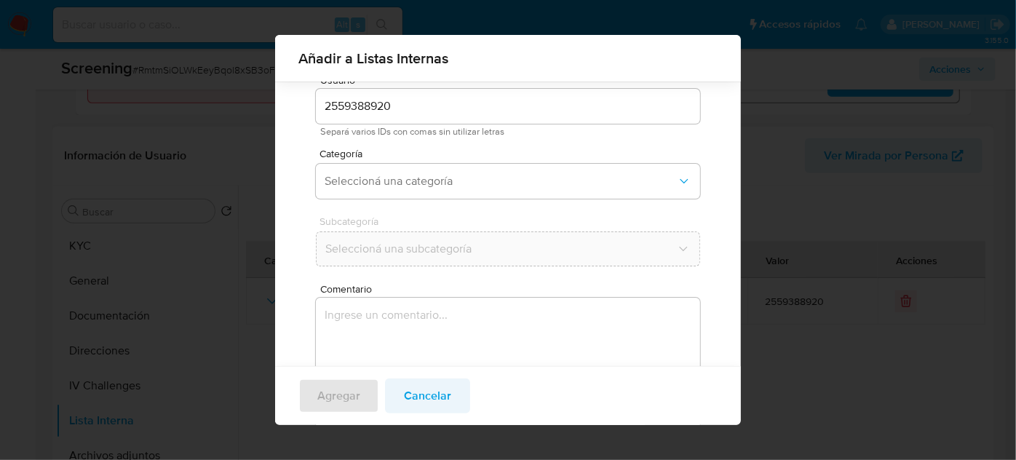
drag, startPoint x: 422, startPoint y: 387, endPoint x: 447, endPoint y: 368, distance: 31.2
click at [423, 387] on span "Cancelar" at bounding box center [427, 396] width 47 height 32
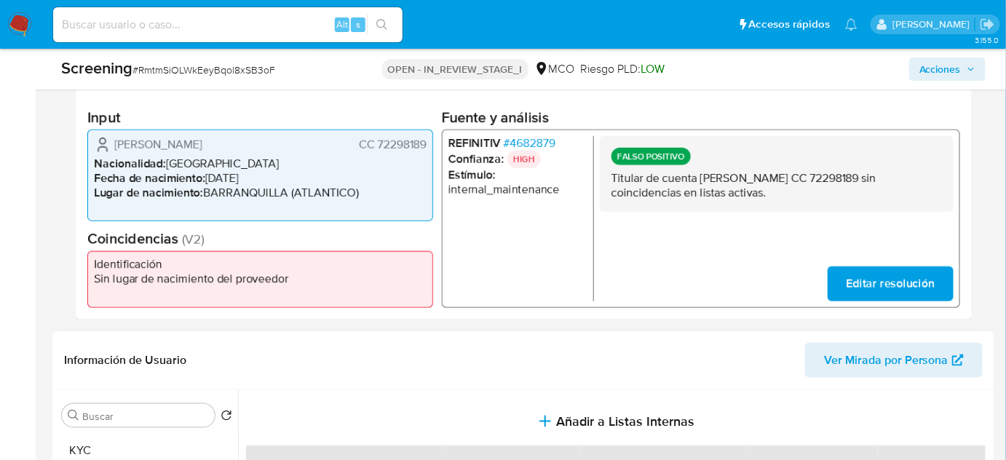
scroll to position [291, 0]
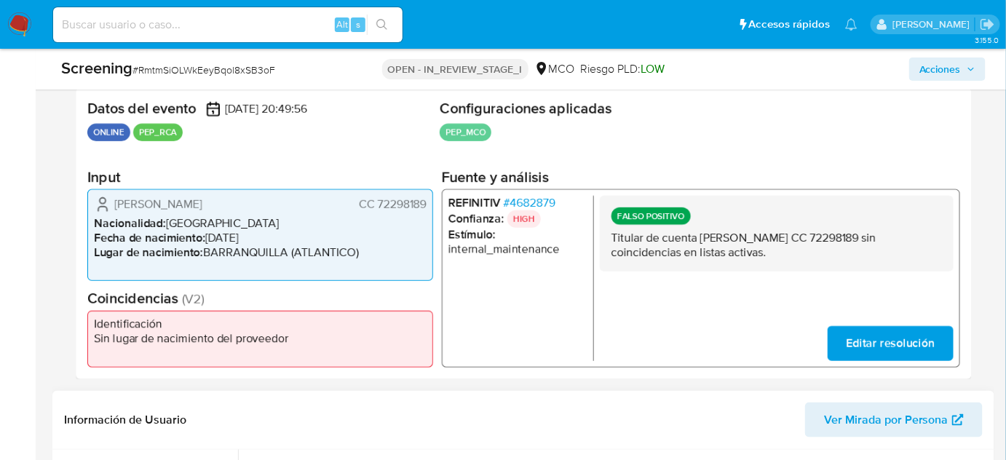
click at [532, 204] on span "# 4682879" at bounding box center [530, 203] width 52 height 15
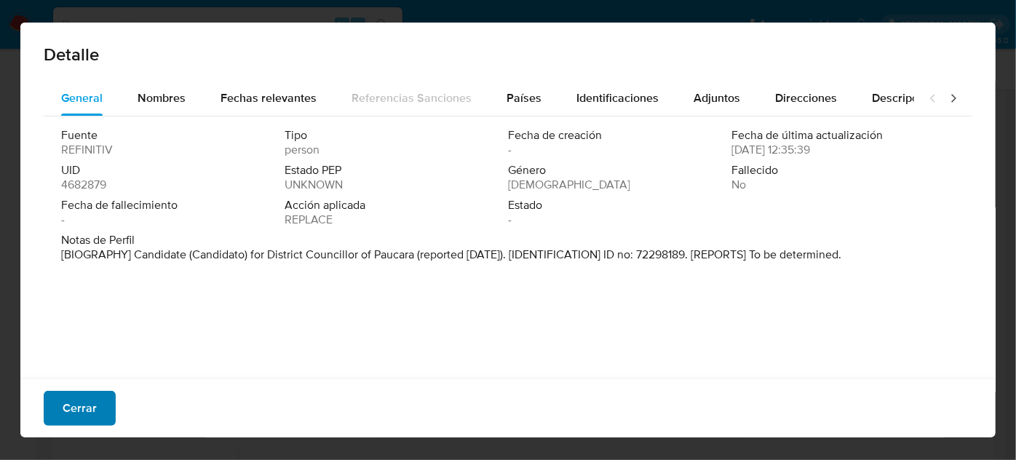
click at [85, 407] on span "Cerrar" at bounding box center [80, 408] width 34 height 32
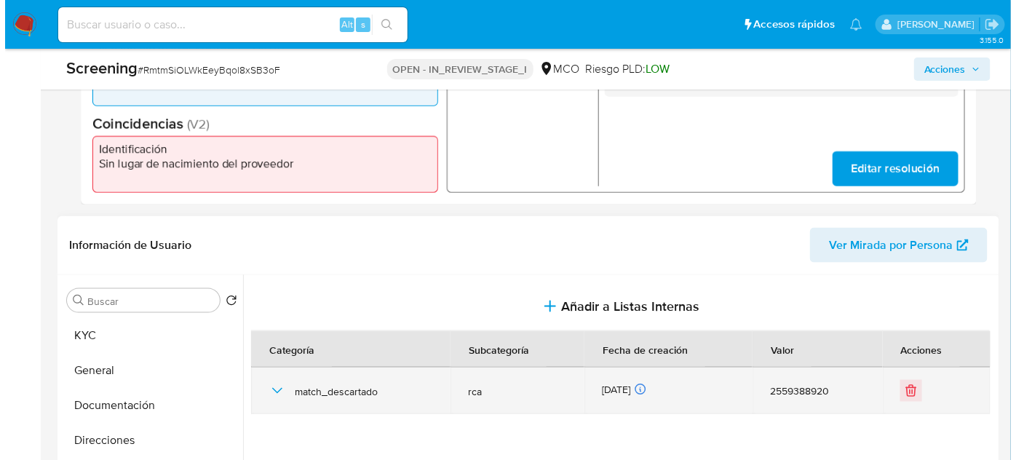
scroll to position [556, 0]
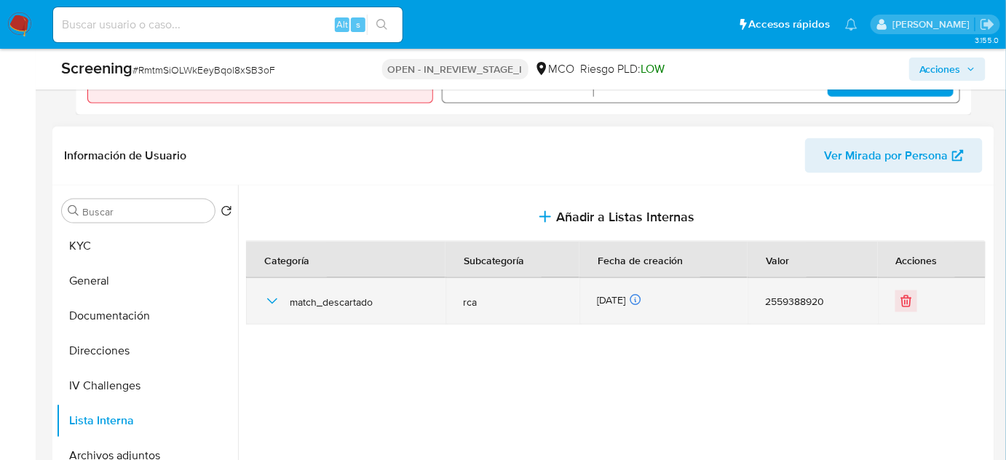
click at [264, 299] on icon "button" at bounding box center [272, 301] width 17 height 17
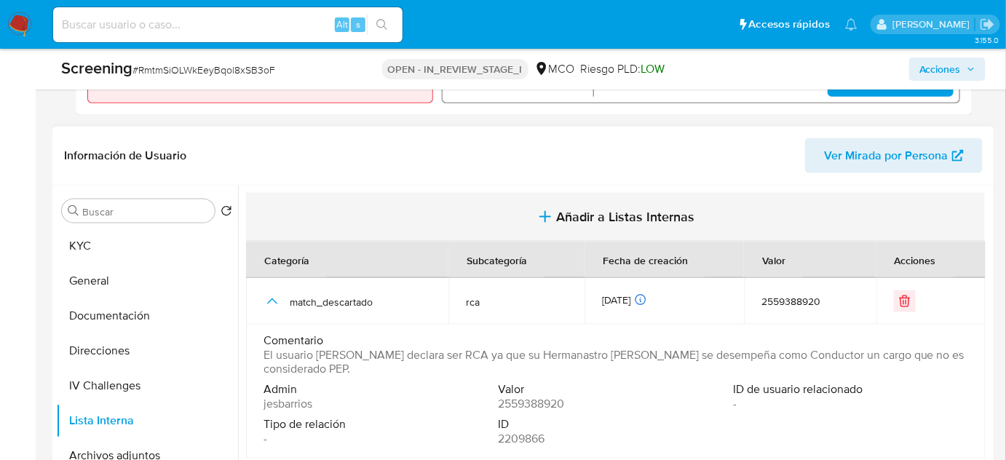
click at [562, 204] on button "Añadir a Listas Internas" at bounding box center [615, 217] width 739 height 49
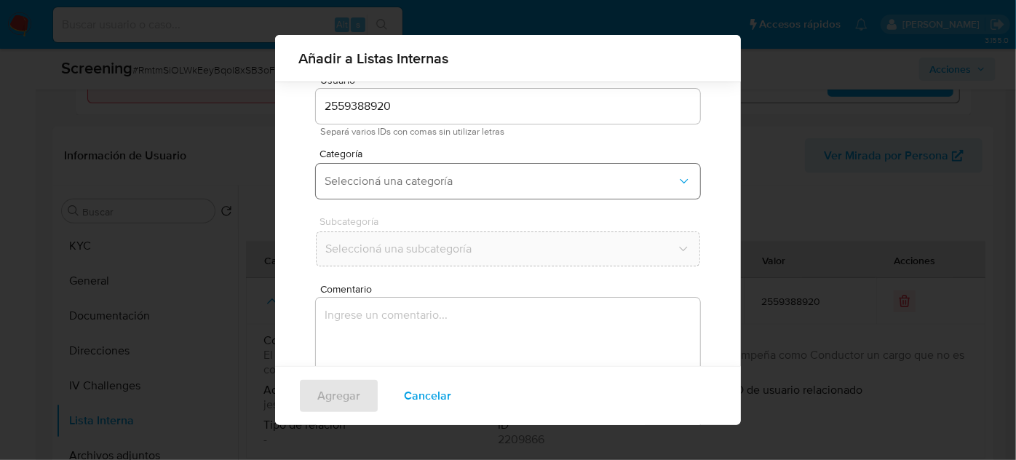
scroll to position [54, 0]
click at [483, 196] on button "Seleccioná una categoría" at bounding box center [508, 181] width 384 height 35
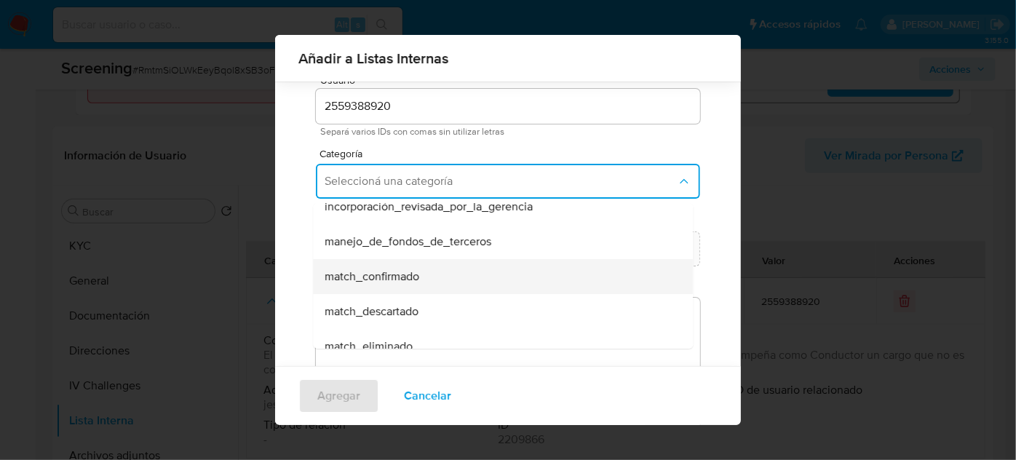
scroll to position [66, 0]
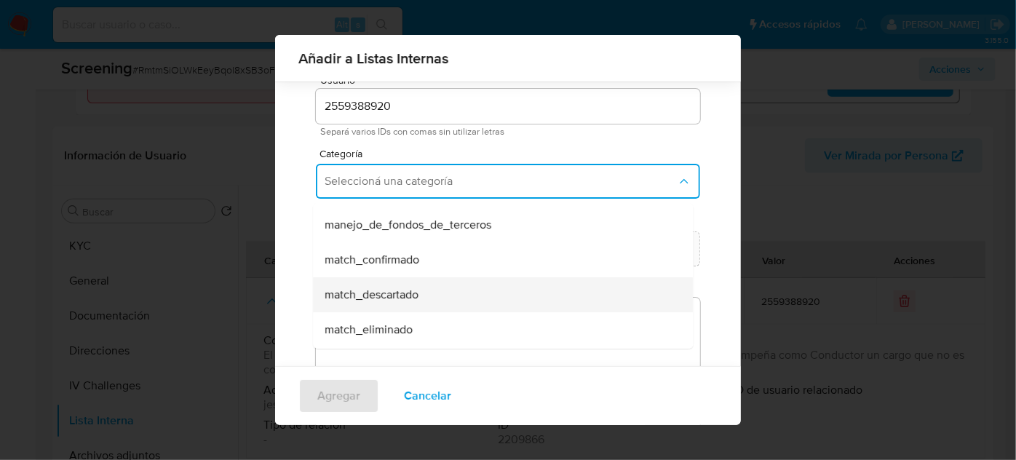
click at [385, 292] on span "match_descartado" at bounding box center [372, 295] width 94 height 15
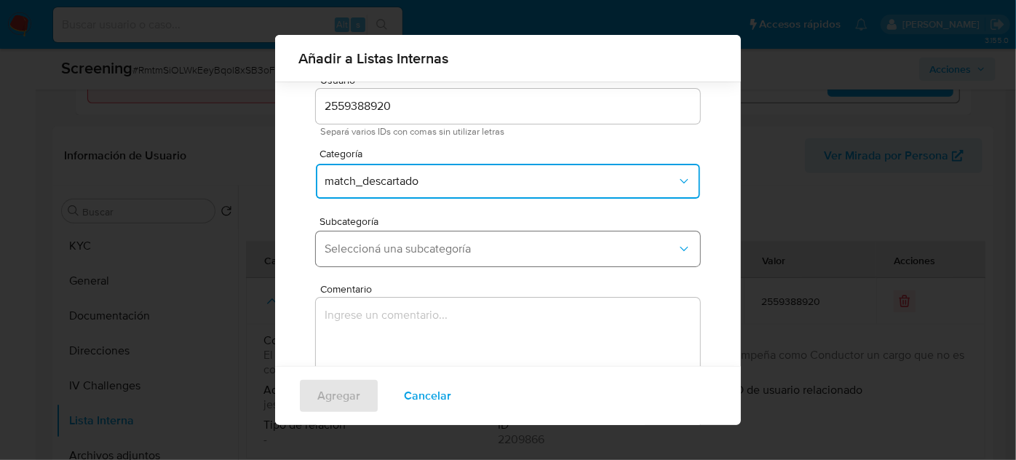
click at [422, 251] on span "Seleccioná una subcategoría" at bounding box center [501, 249] width 352 height 15
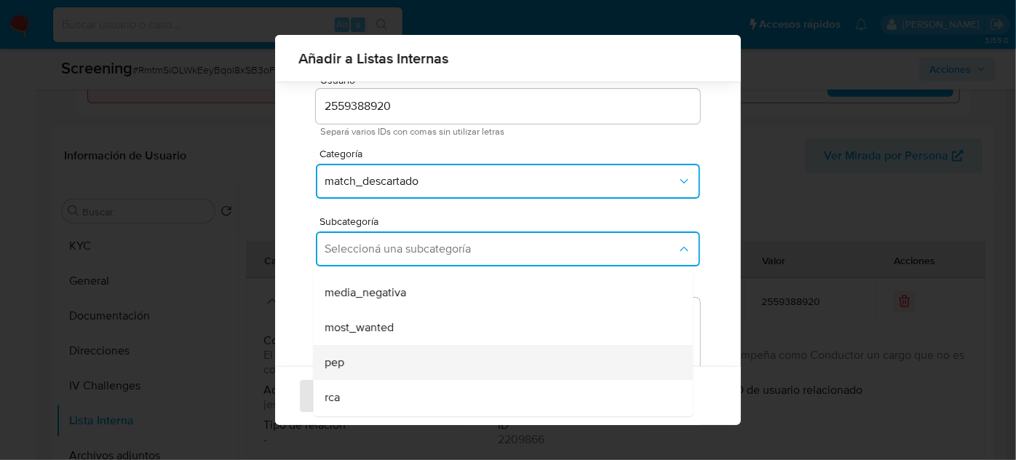
click at [373, 347] on div "pep" at bounding box center [499, 362] width 348 height 35
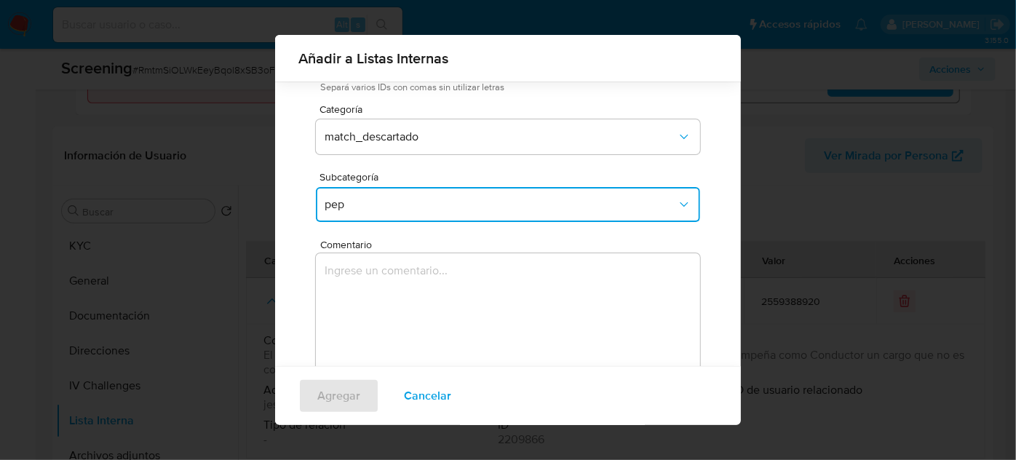
scroll to position [120, 0]
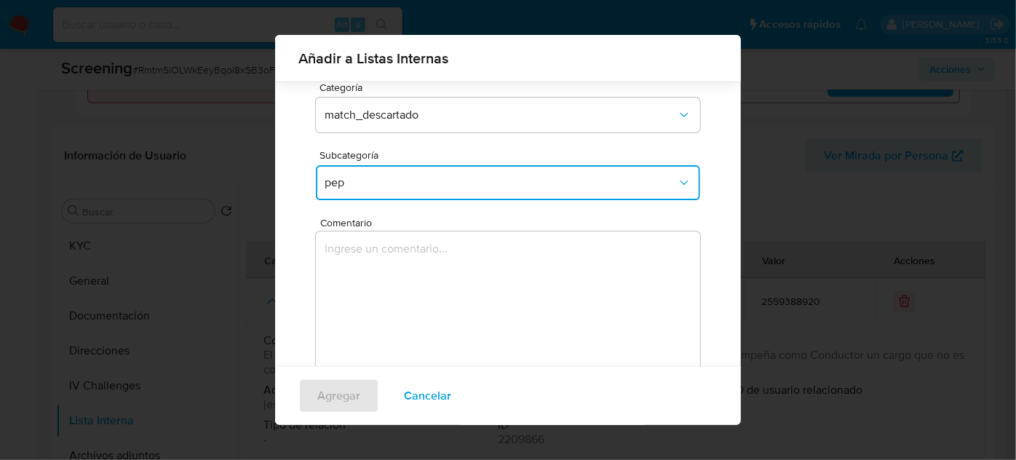
click at [427, 264] on textarea "Comentario" at bounding box center [508, 302] width 384 height 140
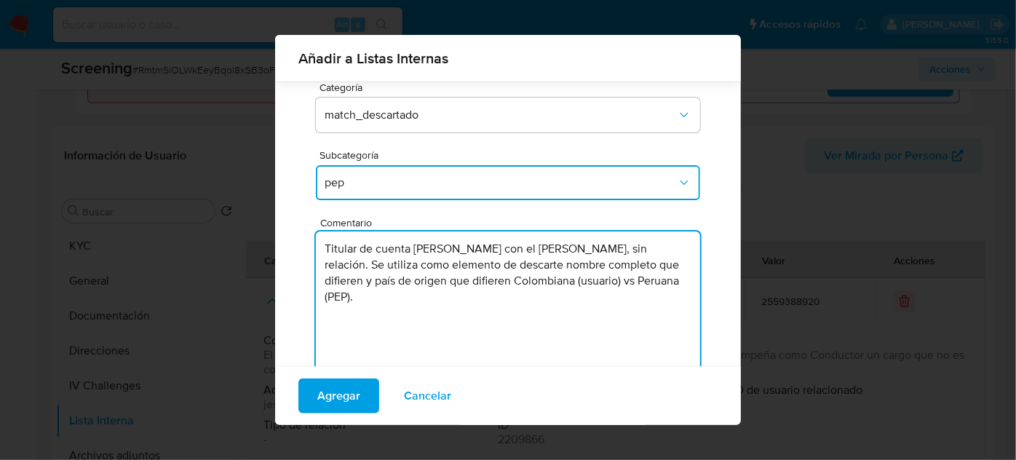
click at [552, 253] on textarea "Titular de cuenta Jhoan Carlos Valera Mena con el PEP Luzbeth Liliana Perez Ore…" at bounding box center [508, 302] width 384 height 140
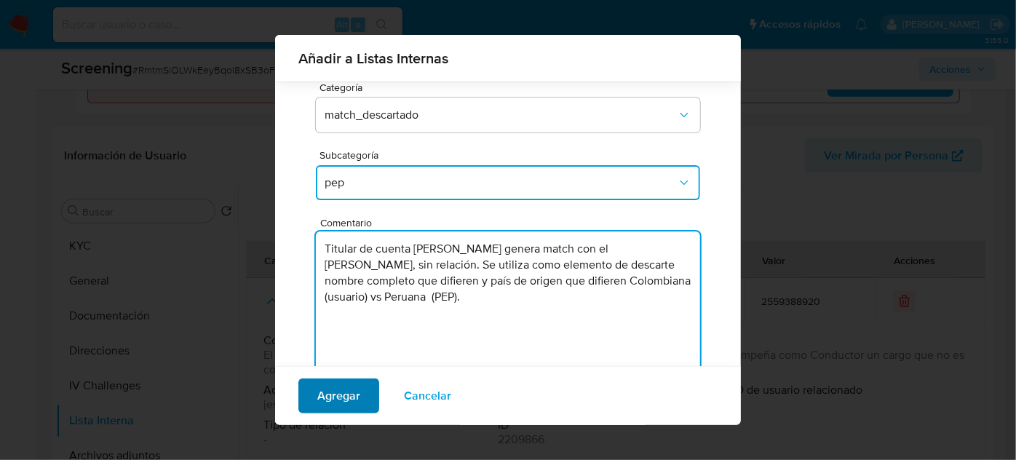
type textarea "Titular de cuenta Jhoan Carlos Valera Mena genera match con el PEP Luzbeth Lili…"
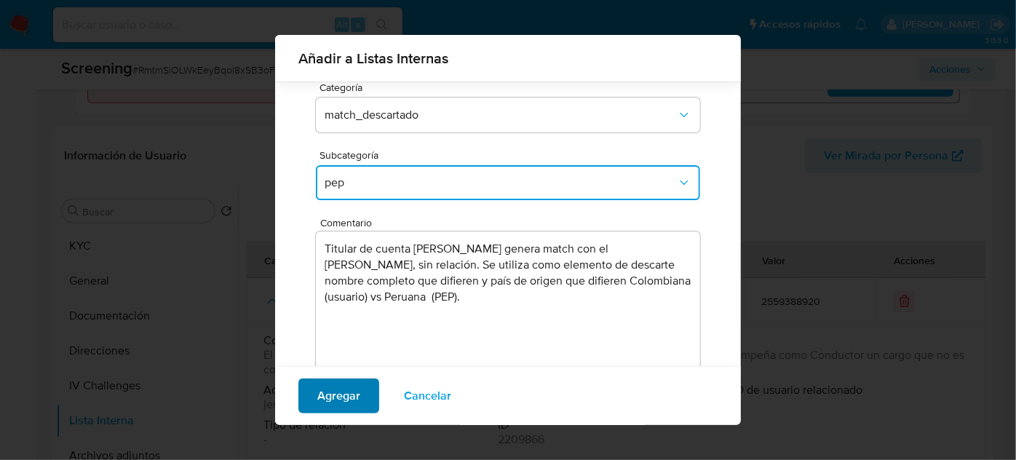
click at [342, 399] on span "Agregar" at bounding box center [338, 396] width 43 height 32
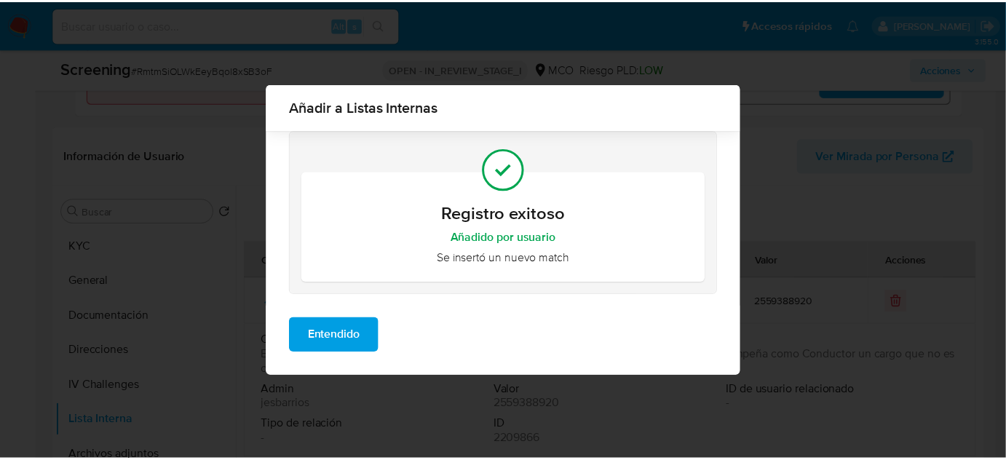
scroll to position [0, 0]
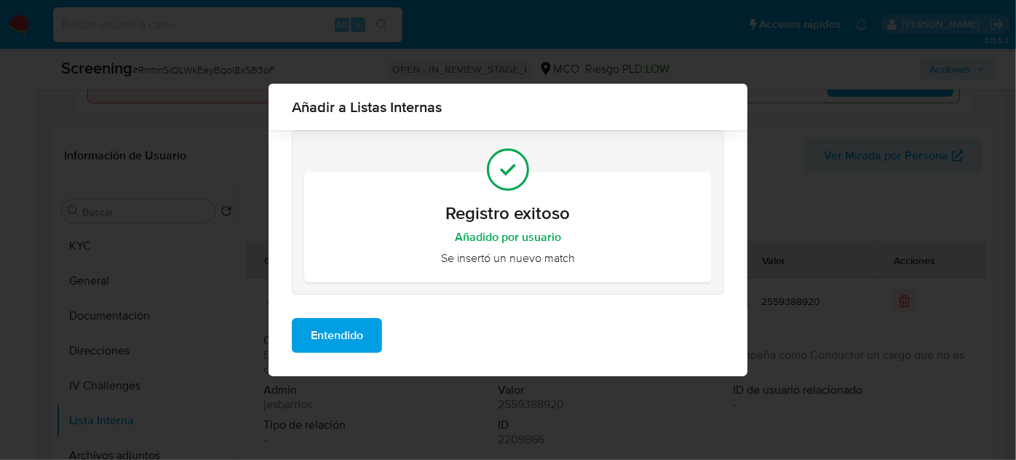
click at [345, 336] on span "Entendido" at bounding box center [337, 336] width 52 height 32
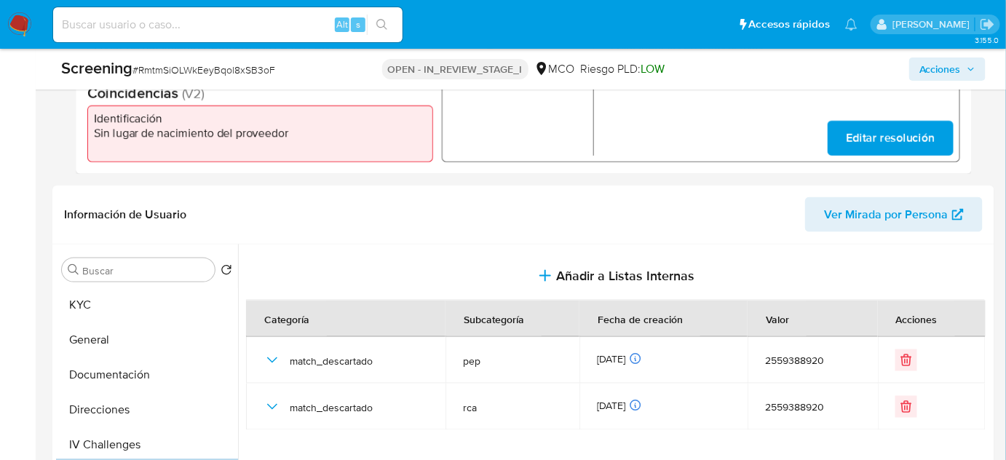
scroll to position [357, 0]
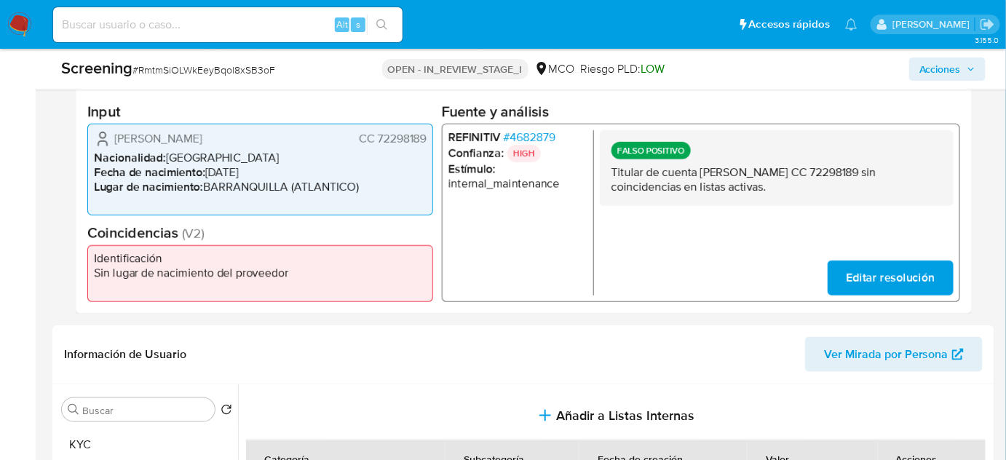
click at [535, 135] on span "# 4682879" at bounding box center [530, 137] width 52 height 15
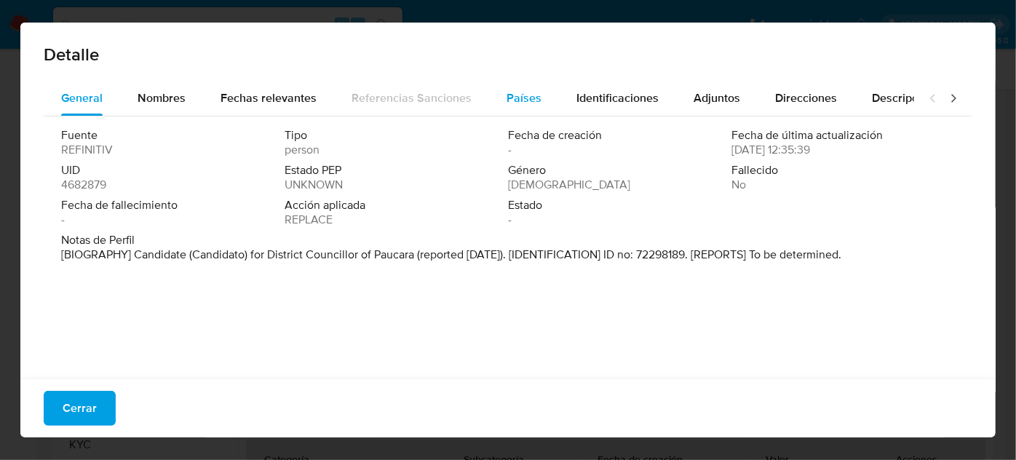
click at [507, 98] on span "Países" at bounding box center [524, 98] width 35 height 17
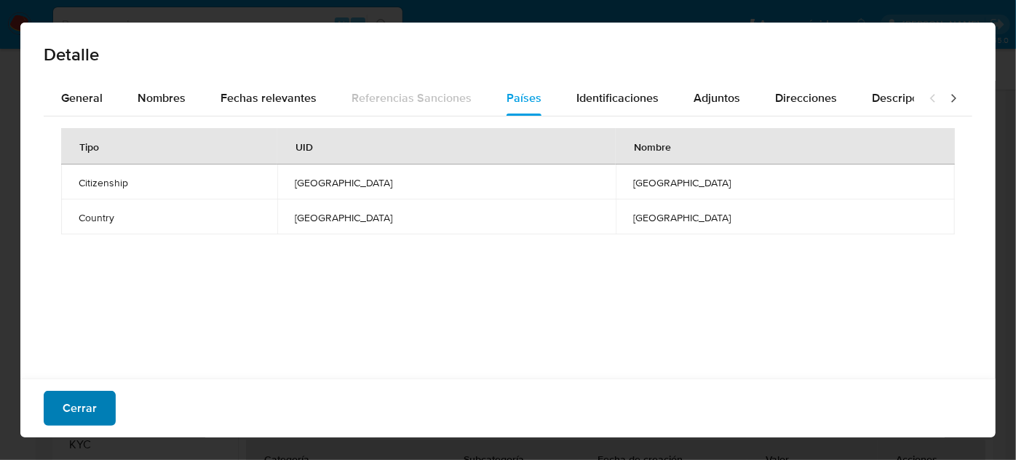
click at [54, 419] on button "Cerrar" at bounding box center [80, 408] width 72 height 35
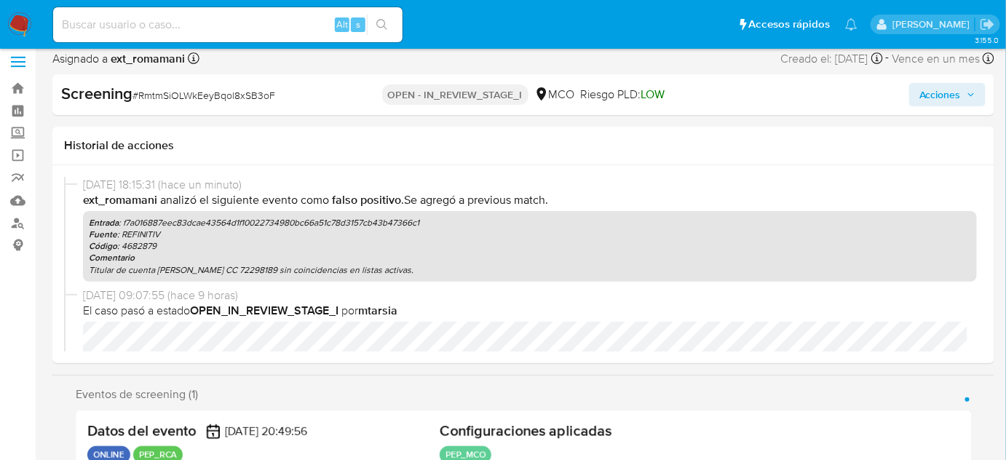
scroll to position [0, 0]
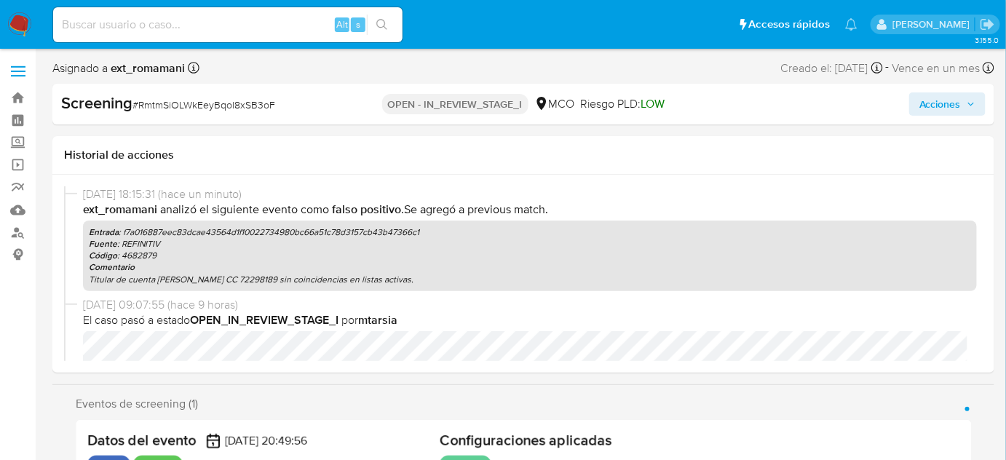
click at [946, 105] on span "Acciones" at bounding box center [941, 103] width 42 height 23
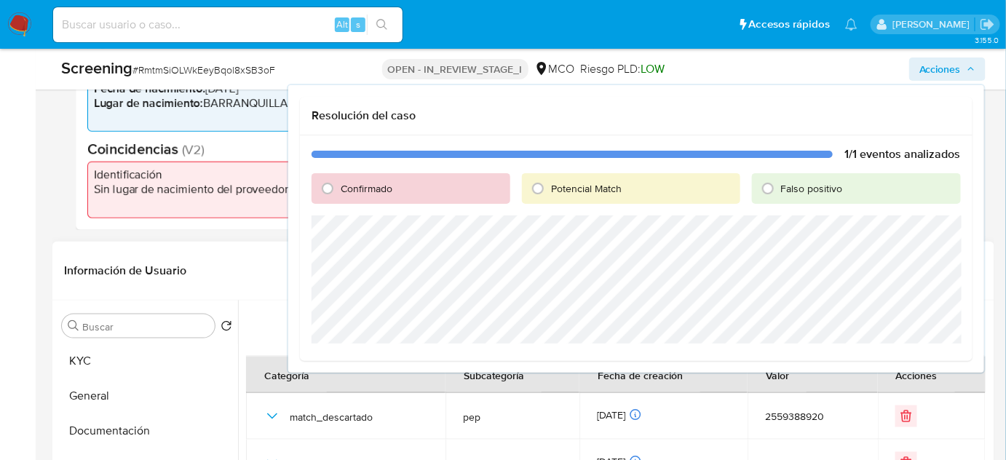
scroll to position [463, 0]
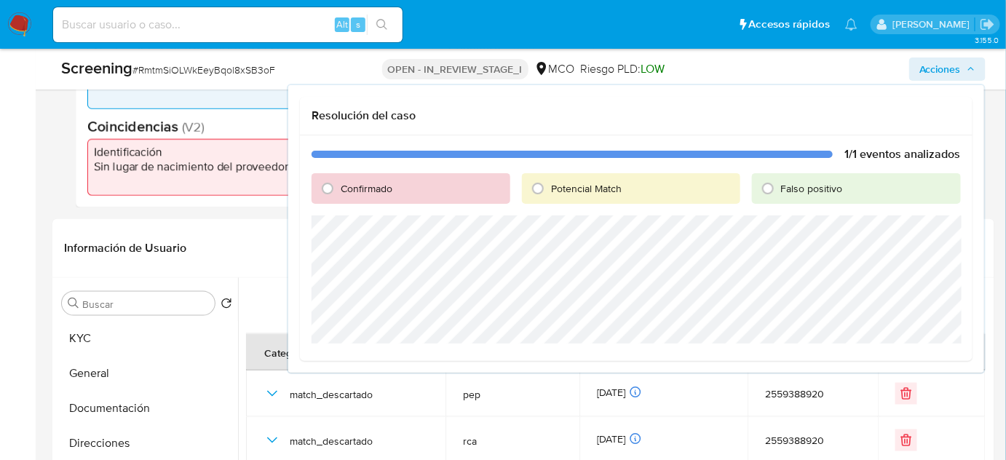
click at [786, 188] on span "Falso positivo" at bounding box center [812, 188] width 62 height 15
click at [780, 188] on input "Falso positivo" at bounding box center [768, 188] width 23 height 23
radio input "true"
click at [920, 360] on span "Cerrar Caso" at bounding box center [910, 361] width 70 height 20
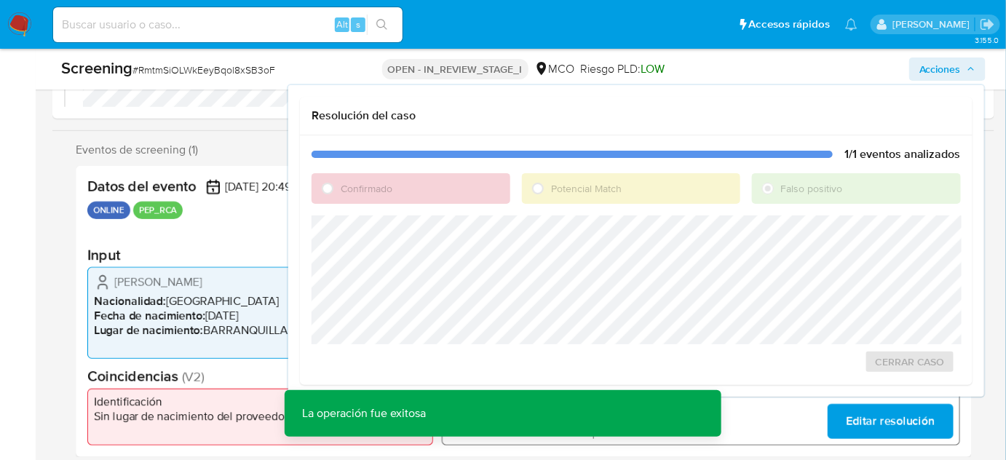
scroll to position [198, 0]
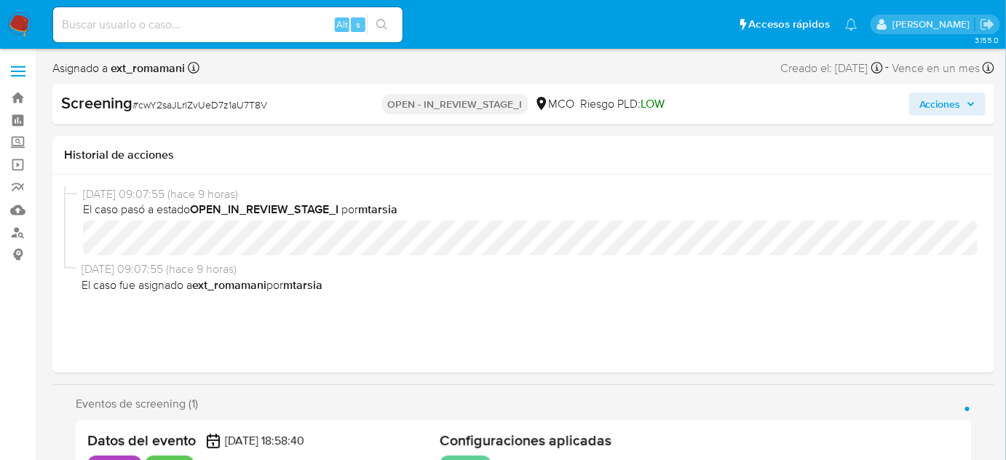
select select "10"
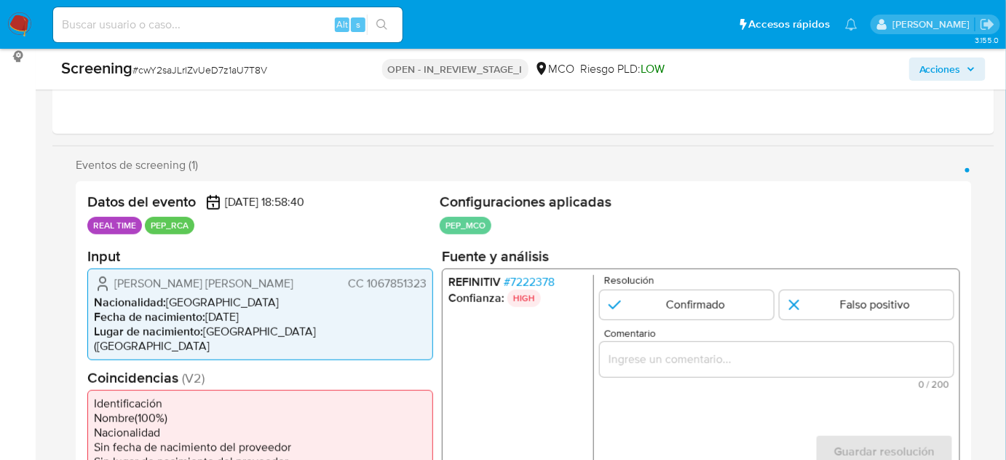
scroll to position [331, 0]
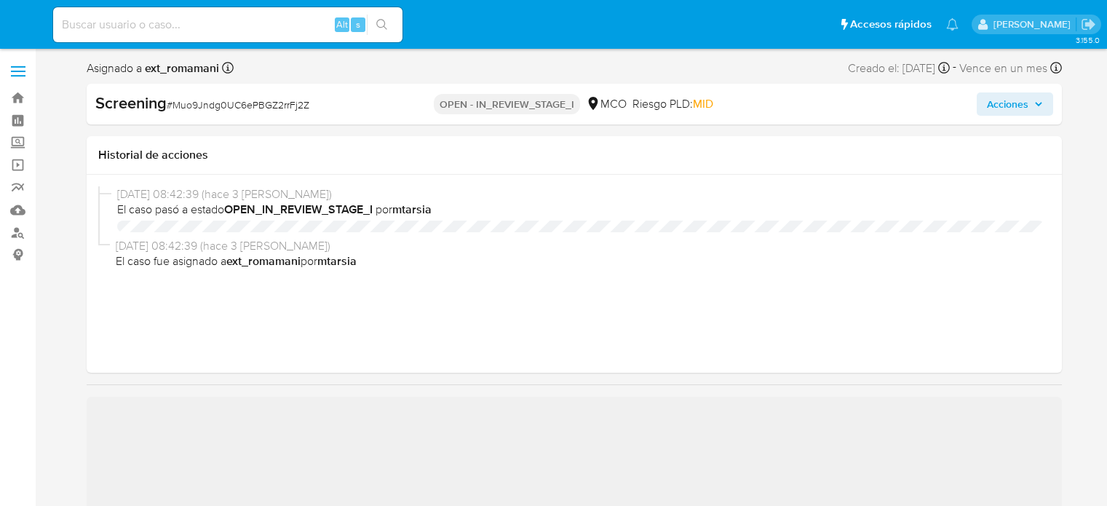
select select "10"
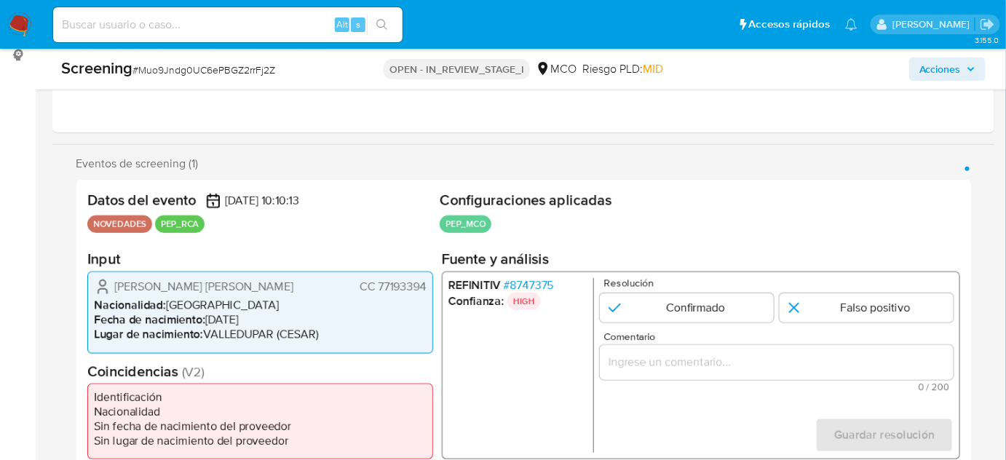
scroll to position [264, 0]
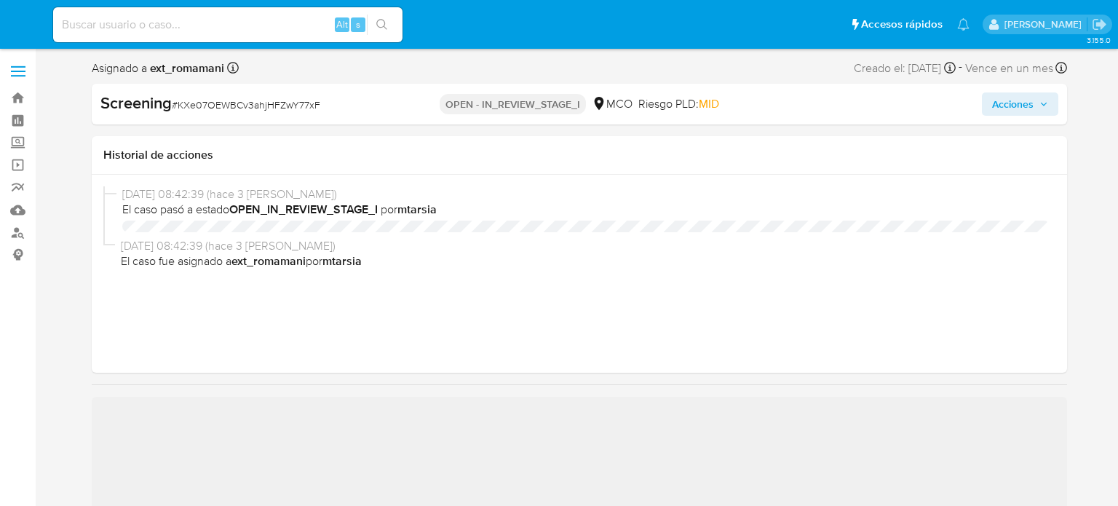
select select "10"
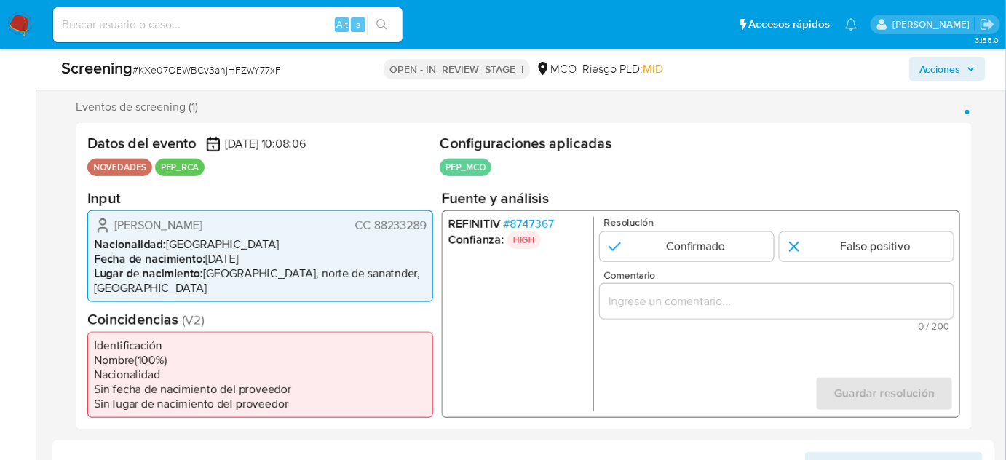
scroll to position [264, 0]
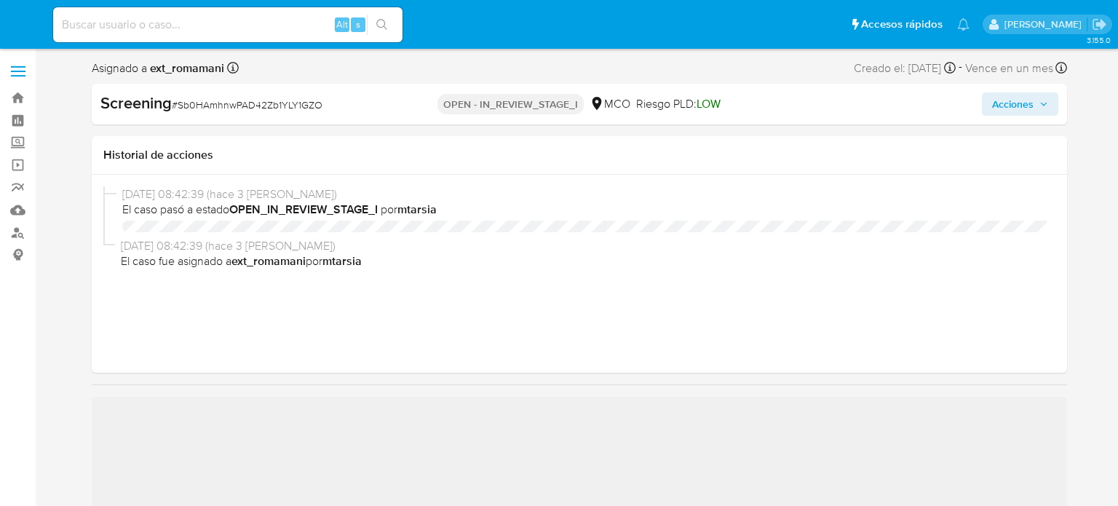
select select "10"
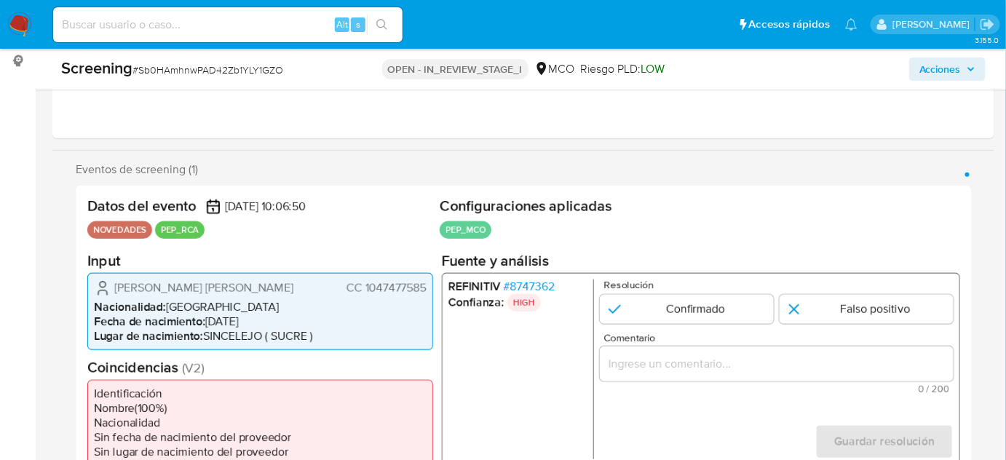
scroll to position [264, 0]
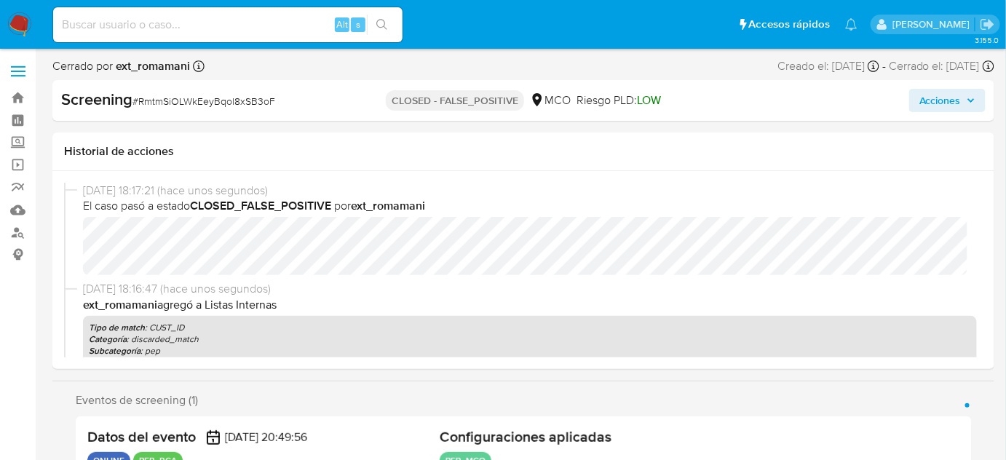
select select "10"
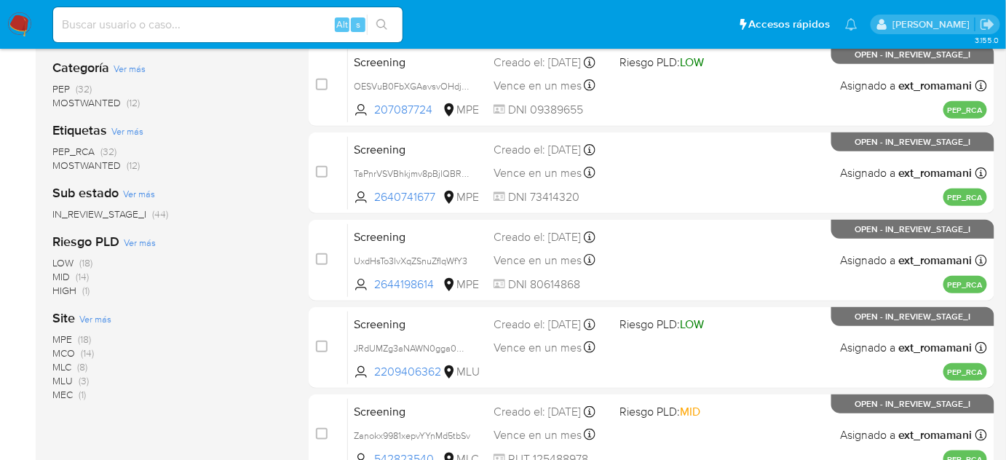
scroll to position [264, 0]
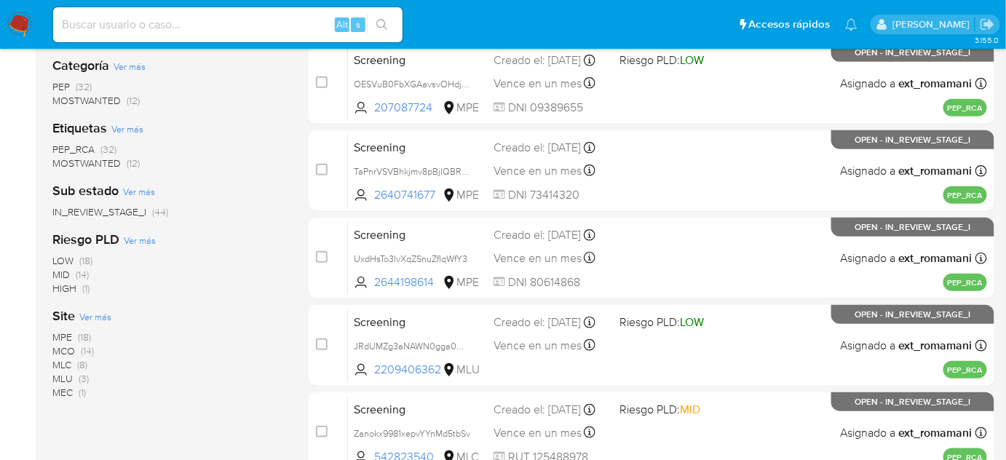
click at [79, 335] on span "(18)" at bounding box center [84, 337] width 13 height 15
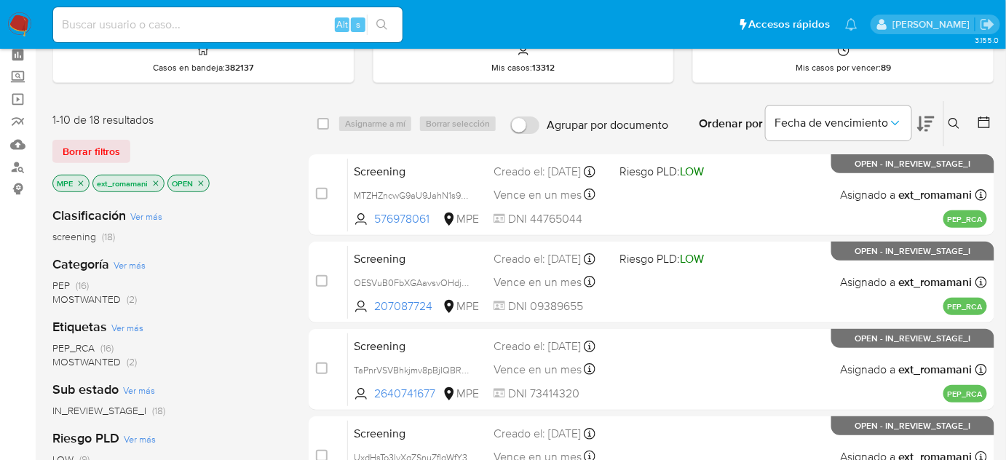
scroll to position [132, 0]
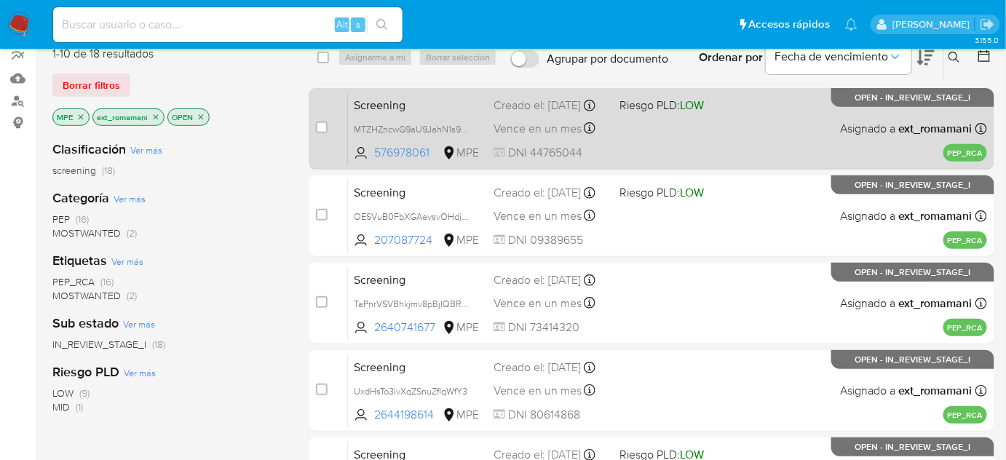
click at [656, 135] on div "Screening MTZHZncwG9aU9JahN1s9gIRM 576978061 MPE Riesgo PLD: LOW Creado el: 22/…" at bounding box center [667, 129] width 639 height 74
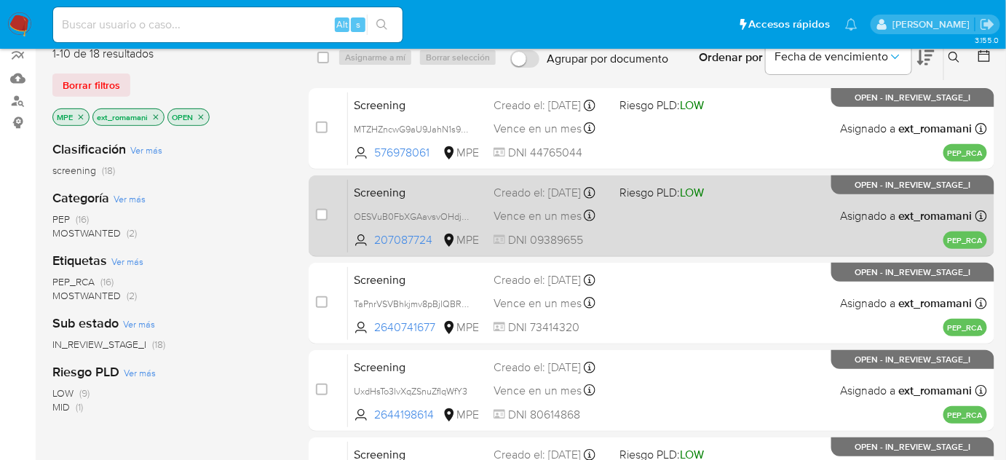
click at [677, 214] on div "Screening OESVuB0FbXGAavsvOHdjv826 207087724 MPE Riesgo PLD: LOW Creado el: 22/…" at bounding box center [667, 216] width 639 height 74
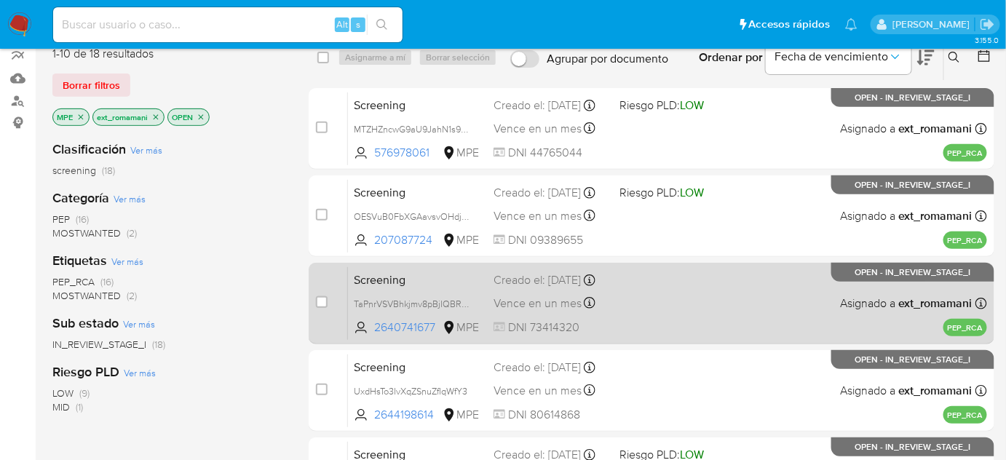
click at [662, 301] on div "Screening TaPnrVSVBhkjmv8pBjIQBRWL 2640741677 MPE Creado el: 22/08/2025 Creado …" at bounding box center [667, 303] width 639 height 74
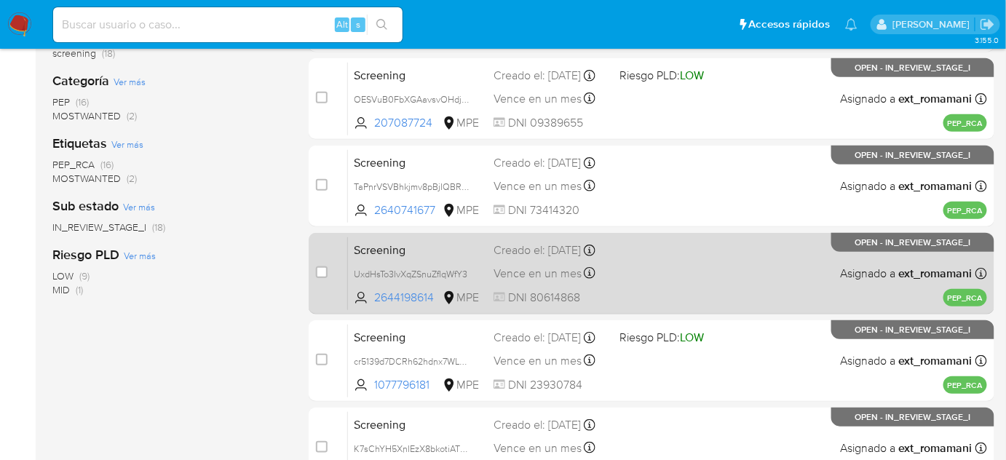
scroll to position [264, 0]
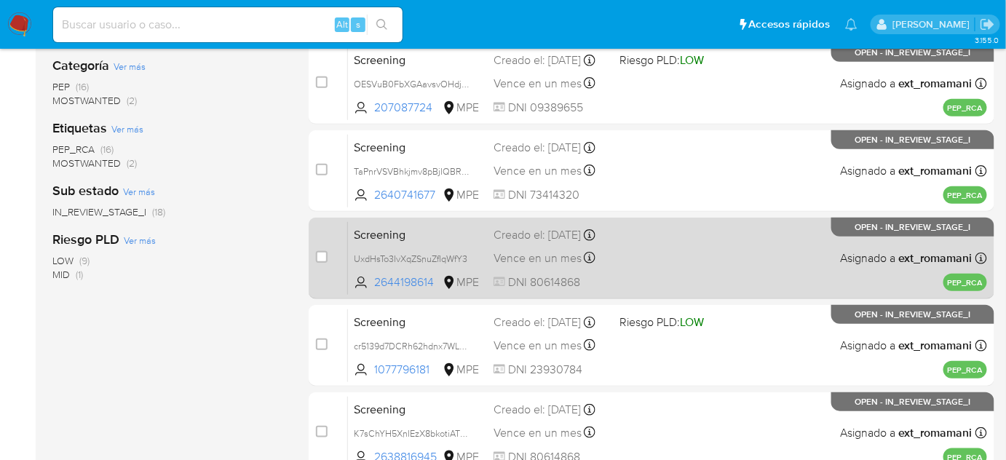
click at [660, 253] on div "Screening UxdHsTo3IvXqZSnuZfIqWfY3 2644198614 MPE Creado el: 22/08/2025 Creado …" at bounding box center [667, 258] width 639 height 74
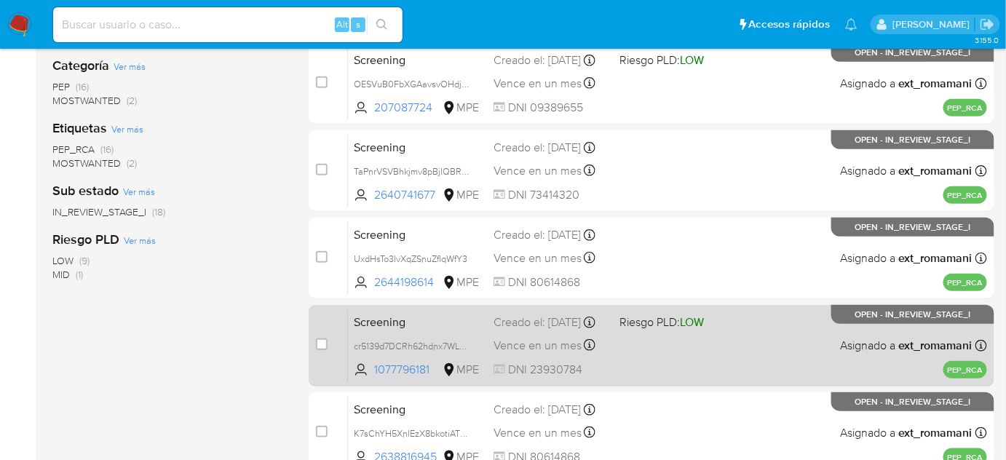
click at [664, 327] on span "Riesgo PLD: LOW" at bounding box center [662, 322] width 84 height 16
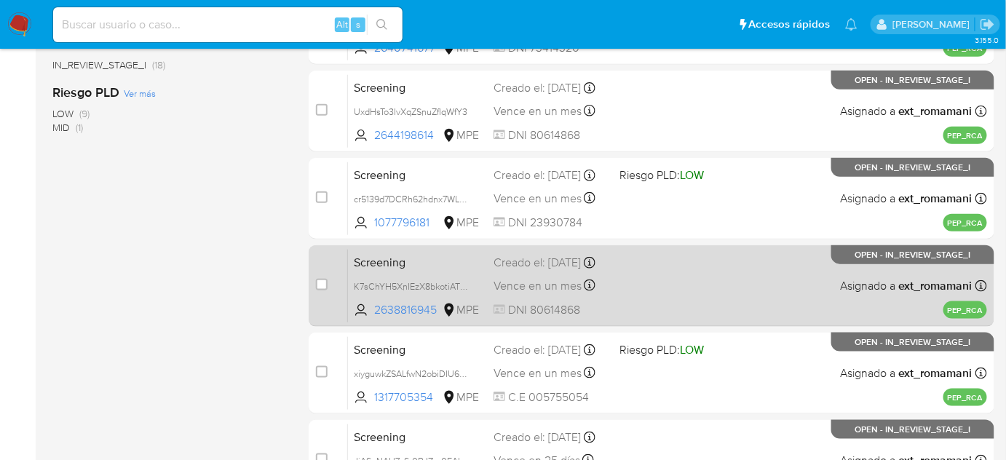
scroll to position [463, 0]
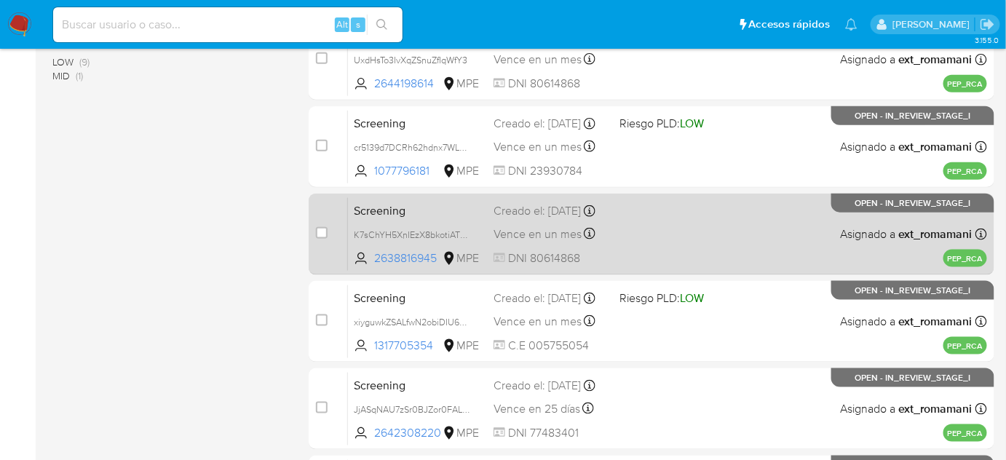
click at [664, 234] on div "Screening K7sChYH5XnIEzX8bkotiAT6w 2638816945 MPE Creado el: 21/08/2025 Creado …" at bounding box center [667, 234] width 639 height 74
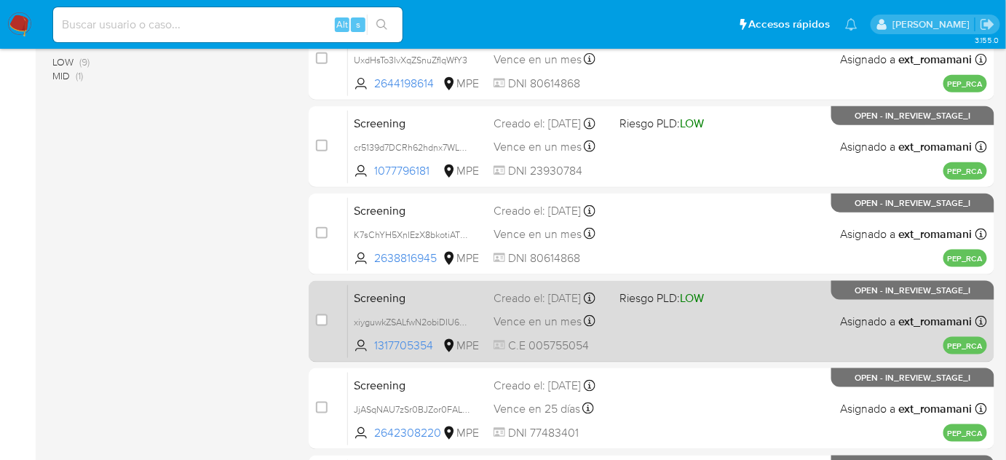
click at [652, 322] on div "Screening xiyguwkZSALfwN2obiDIU6WS 1317705354 MPE Riesgo PLD: LOW Creado el: 21…" at bounding box center [667, 322] width 639 height 74
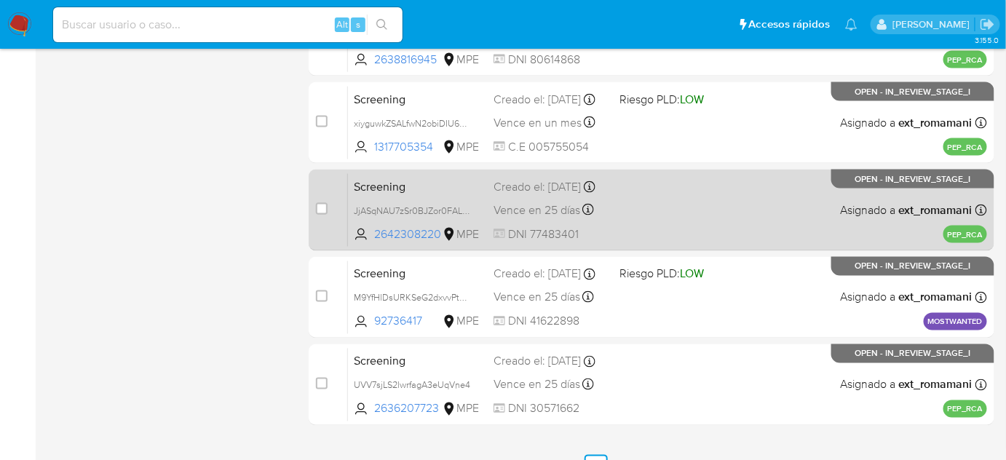
click at [649, 223] on div "Screening JjASqNAU7zSr0BJZor0FALb4 2642308220 MPE Creado el: 20/08/2025 Creado …" at bounding box center [667, 210] width 639 height 74
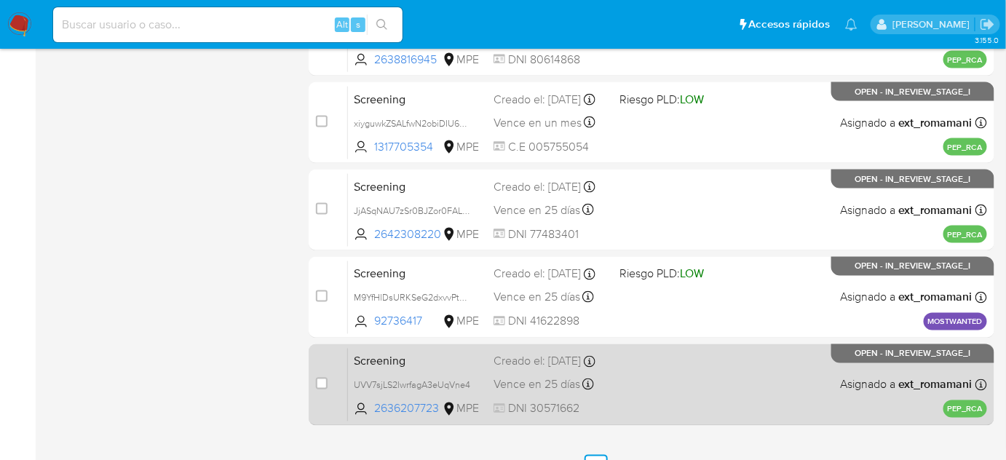
click at [664, 350] on div "Screening UVV7sjLS2lwrfagA3eUqVne4 2636207723 MPE Creado el: 20/08/2025 Creado …" at bounding box center [667, 385] width 639 height 74
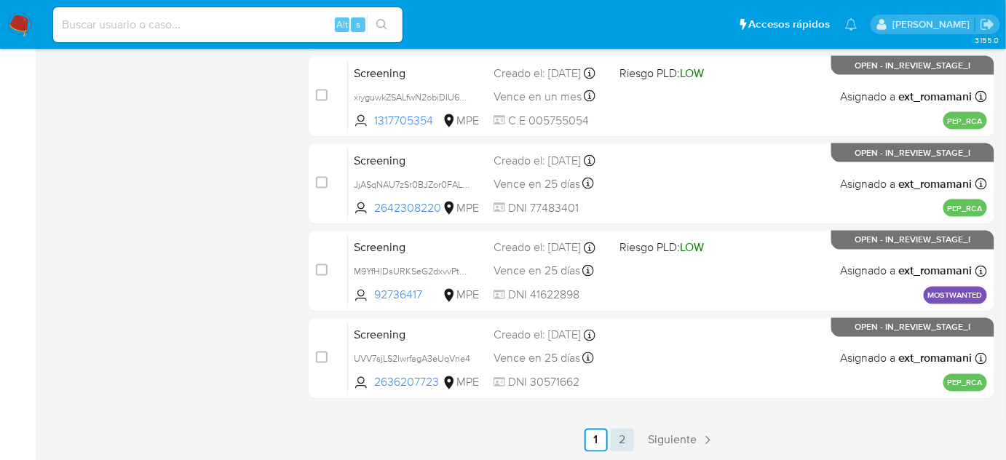
click at [615, 438] on link "2" at bounding box center [622, 440] width 23 height 23
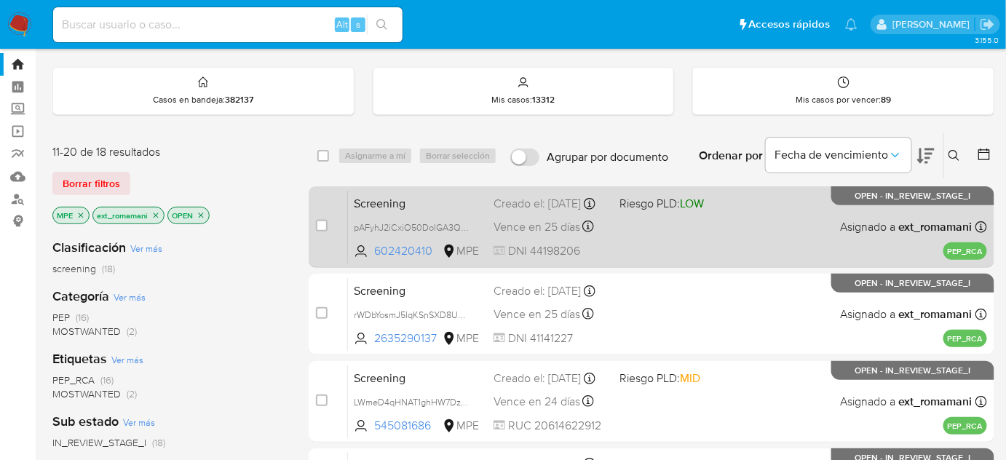
scroll to position [132, 0]
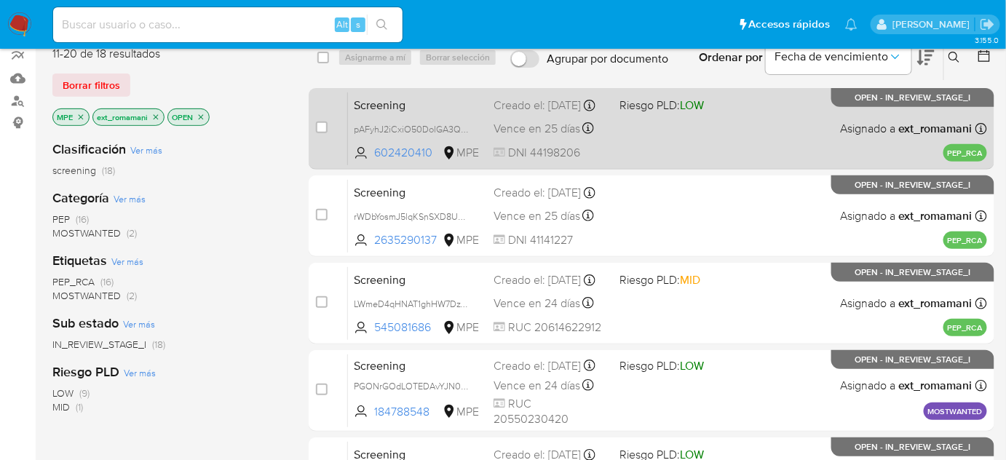
click at [660, 126] on div "Screening pAFyhJ2iCxiO50DolGA3QV0o 602420410 MPE Riesgo PLD: LOW Creado el: 20/…" at bounding box center [667, 129] width 639 height 74
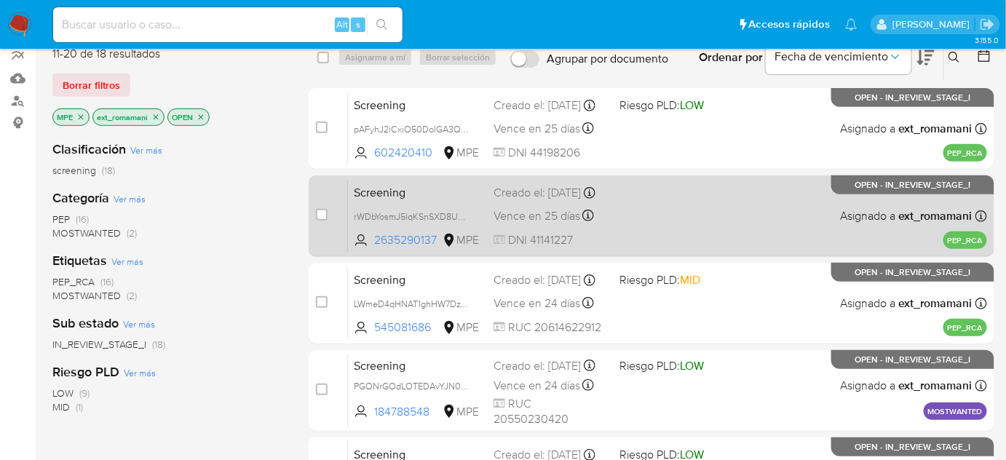
click at [664, 203] on div "Screening rWDbYosmJ5lqKSnSXD8UuhzF 2635290137 MPE Creado el: 20/08/2025 Creado …" at bounding box center [667, 216] width 639 height 74
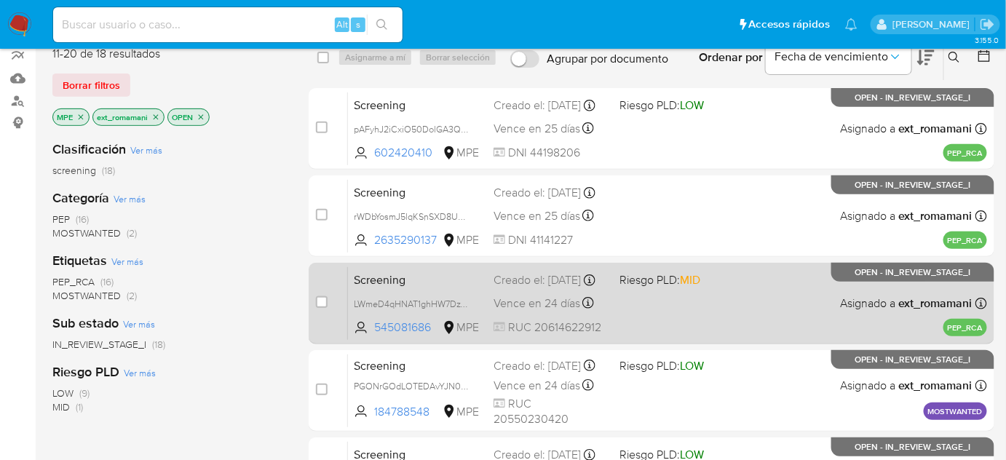
click at [668, 304] on div "Screening LWmeD4qHNAT1ghHW7DzYzxEG 545081686 MPE Riesgo PLD: MID Creado el: 19/…" at bounding box center [667, 303] width 639 height 74
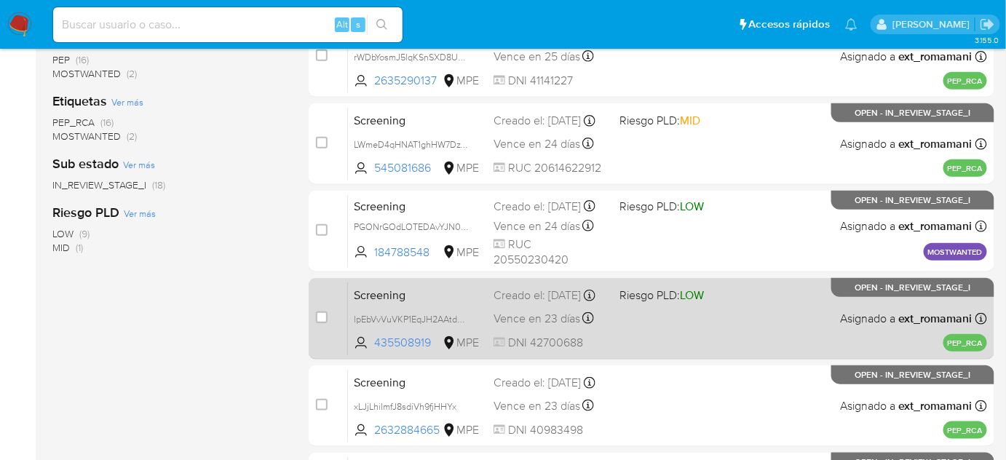
scroll to position [331, 0]
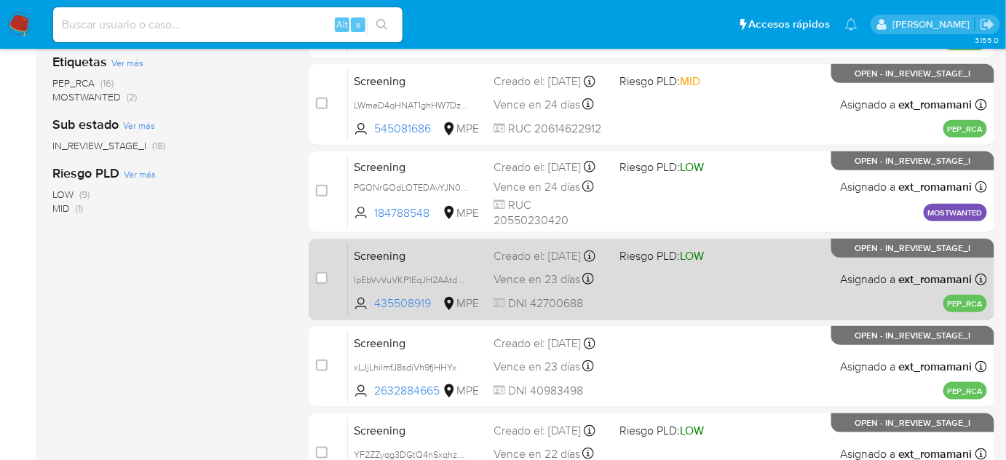
click at [671, 272] on div "Screening lpEbVvVuVKP1EqJH2AAtdmbU 435508919 MPE Riesgo PLD: LOW Creado el: 19/…" at bounding box center [667, 279] width 639 height 74
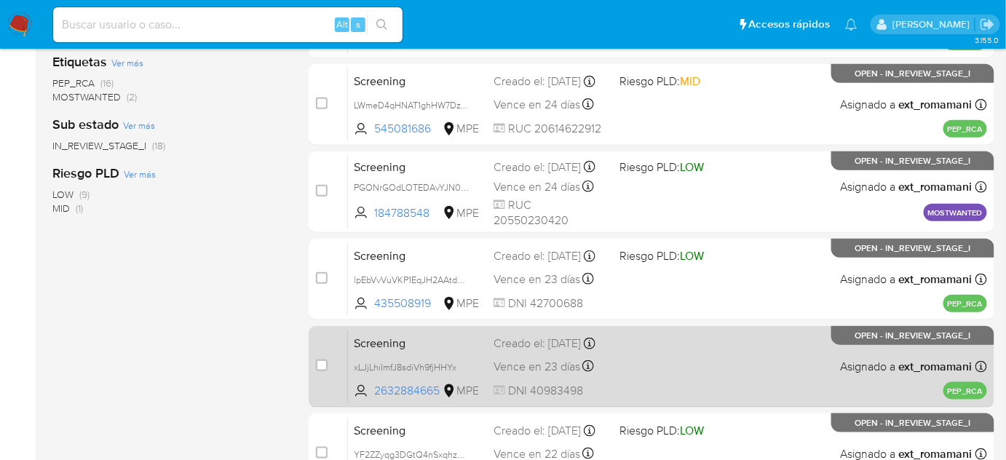
click at [679, 351] on div "Screening xLJjLhiImfJ8sdiVh9fjHHYx 2632884665 MPE Creado el: 18/08/2025 Creado …" at bounding box center [667, 367] width 639 height 74
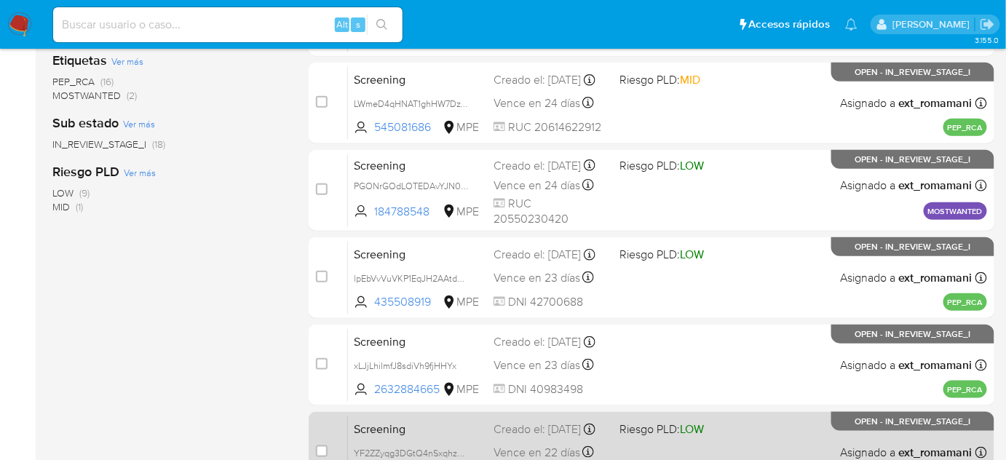
scroll to position [513, 0]
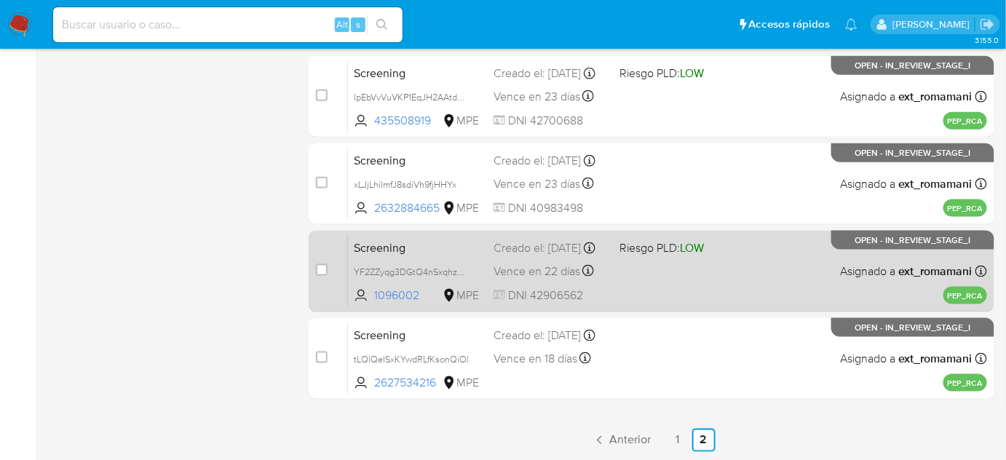
click at [683, 269] on div "Screening YF2ZZyqg3DGtQ4nSxqhzCs8a 1096002 MPE Riesgo PLD: LOW Creado el: 17/08…" at bounding box center [667, 271] width 639 height 74
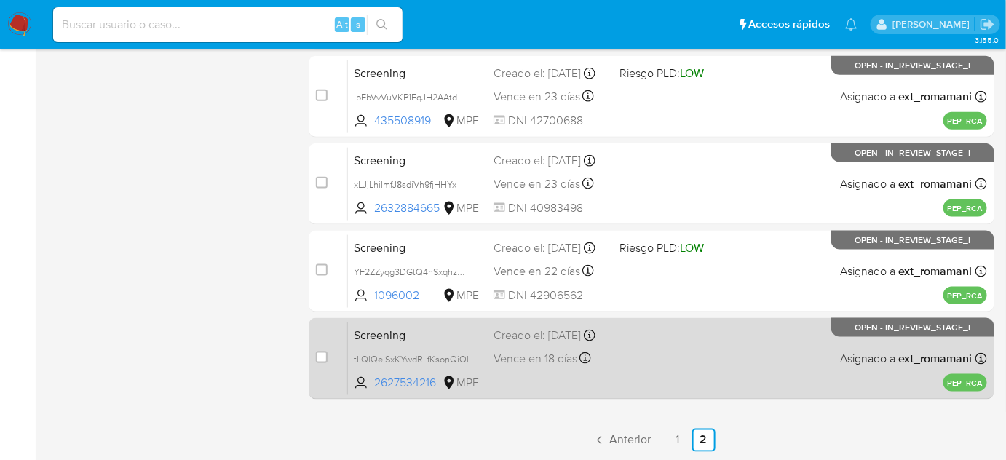
click at [677, 366] on div "Screening tLQlQeISxKYwdRLfKsonQiOl 2627534216 MPE Creado el: 13/08/2025 Creado …" at bounding box center [667, 359] width 639 height 74
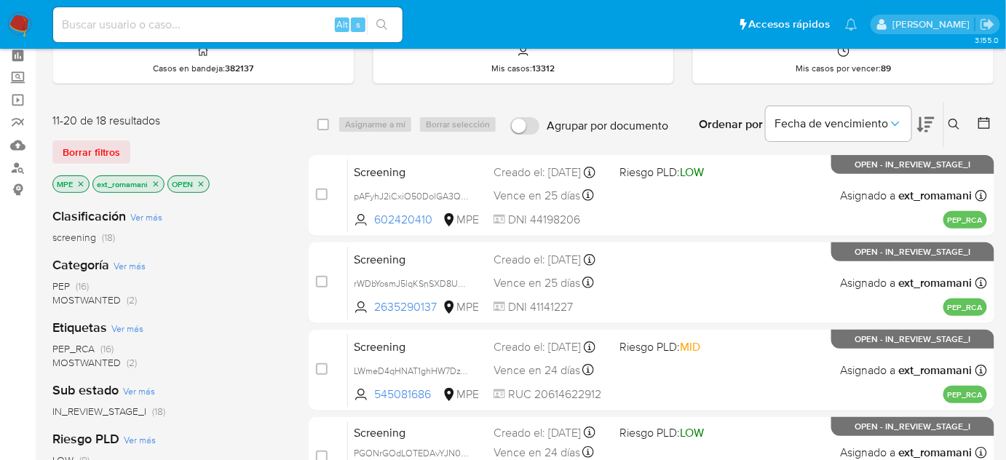
scroll to position [50, 0]
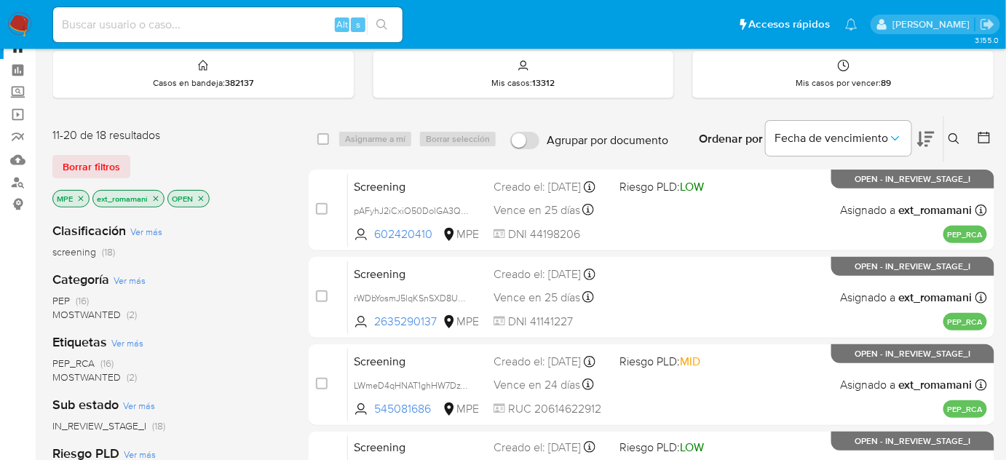
click at [79, 197] on icon "close-filter" at bounding box center [80, 198] width 9 height 9
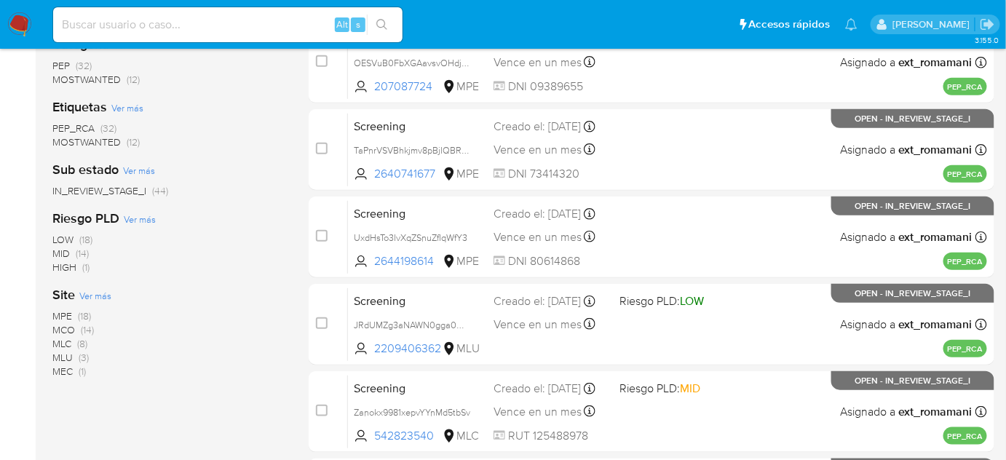
scroll to position [315, 0]
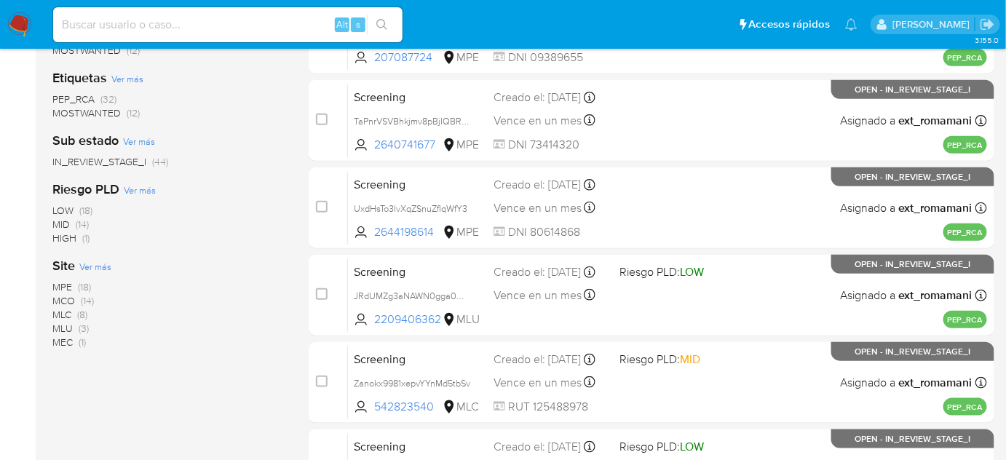
click at [82, 315] on span "(8)" at bounding box center [82, 314] width 10 height 15
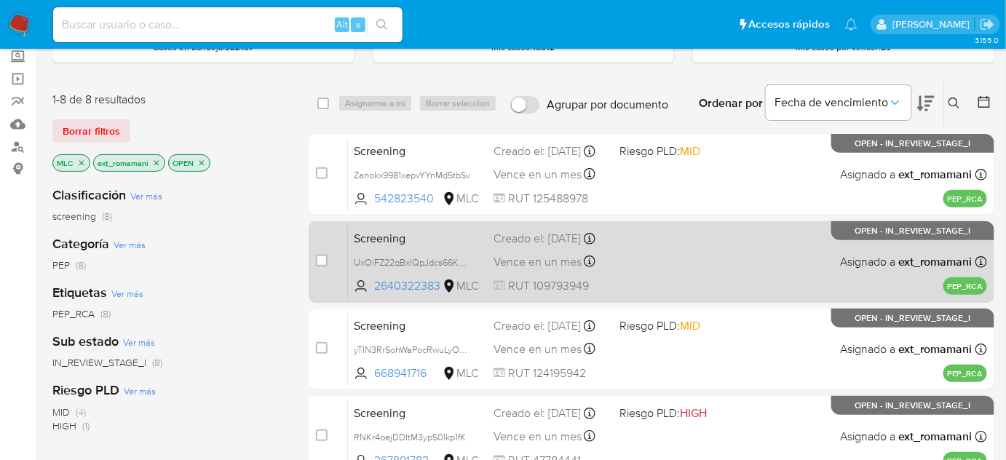
scroll to position [50, 0]
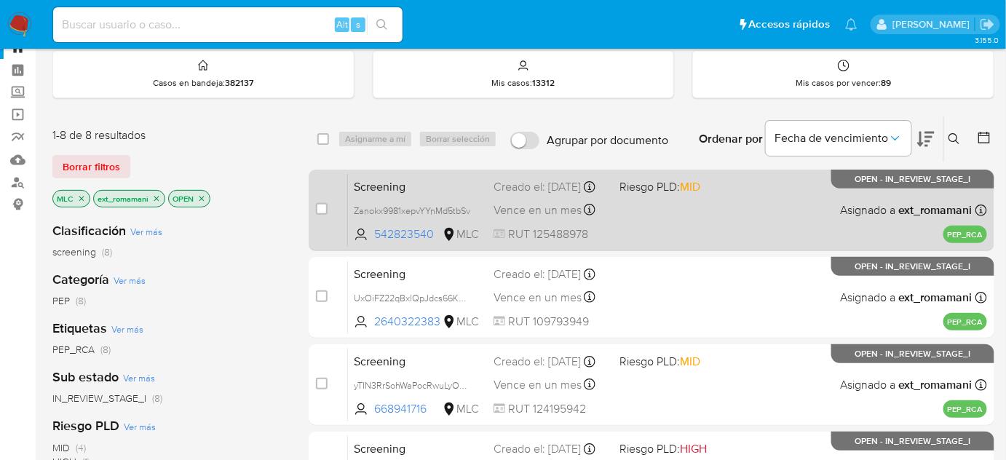
click at [569, 218] on span "Vence en un mes" at bounding box center [538, 210] width 88 height 16
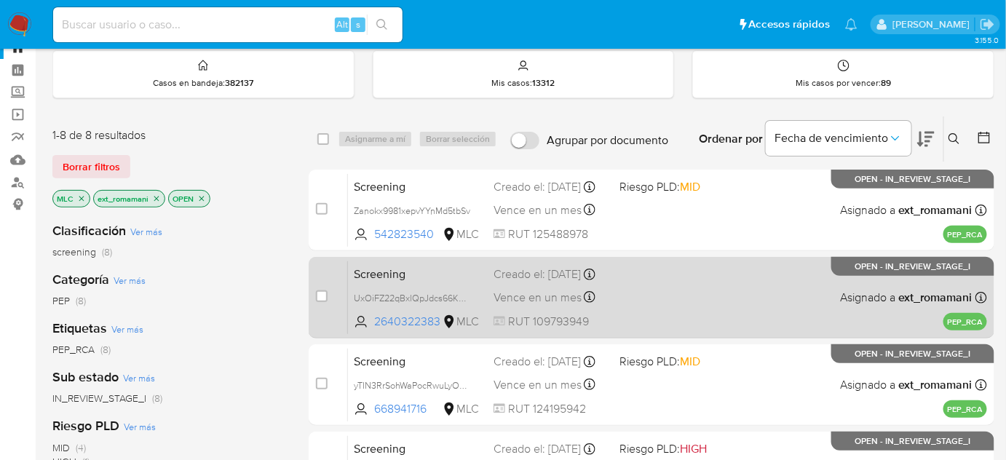
click at [649, 296] on div "Screening UxOiFZ22qBxlQpJdcs66KSMN 2640322383 MLC Creado el: 22/08/2025 Creado …" at bounding box center [667, 298] width 639 height 74
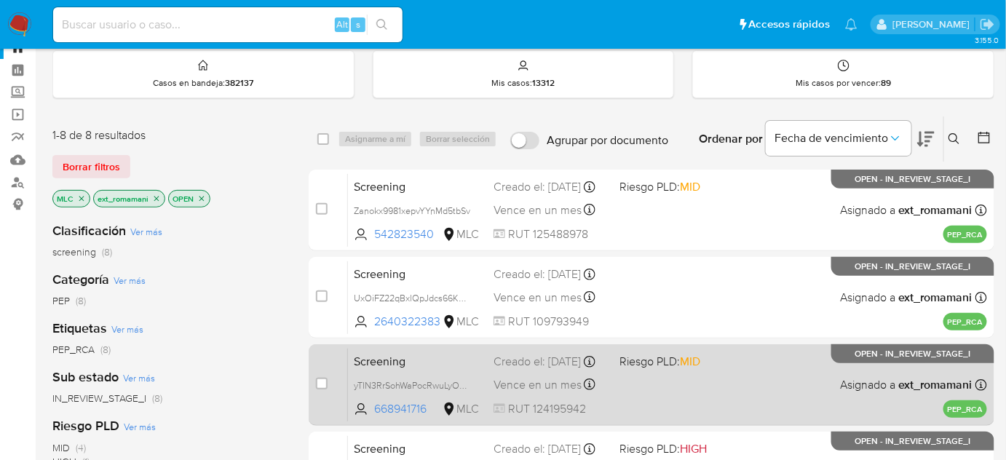
click at [639, 402] on div "Screening yTIN3RrSohWaPocRwuLyORyM 668941716 MLC Riesgo PLD: MID Creado el: 22/…" at bounding box center [667, 385] width 639 height 74
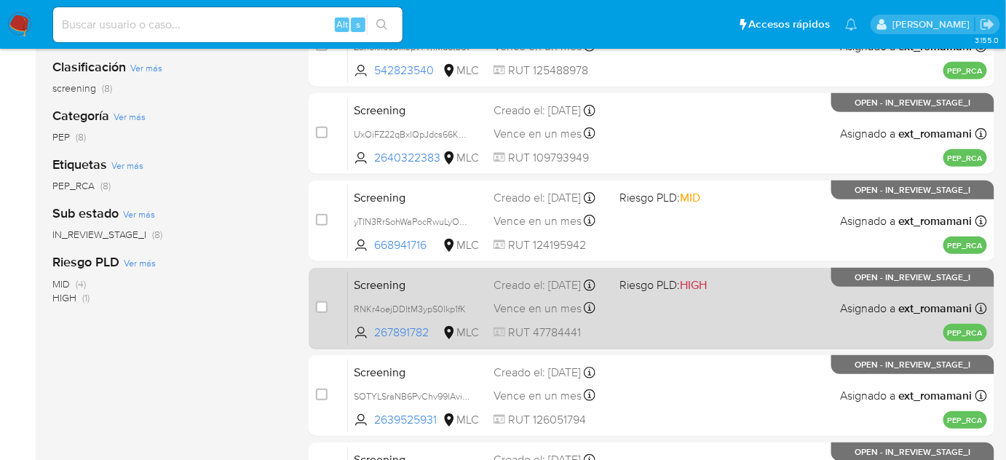
scroll to position [248, 0]
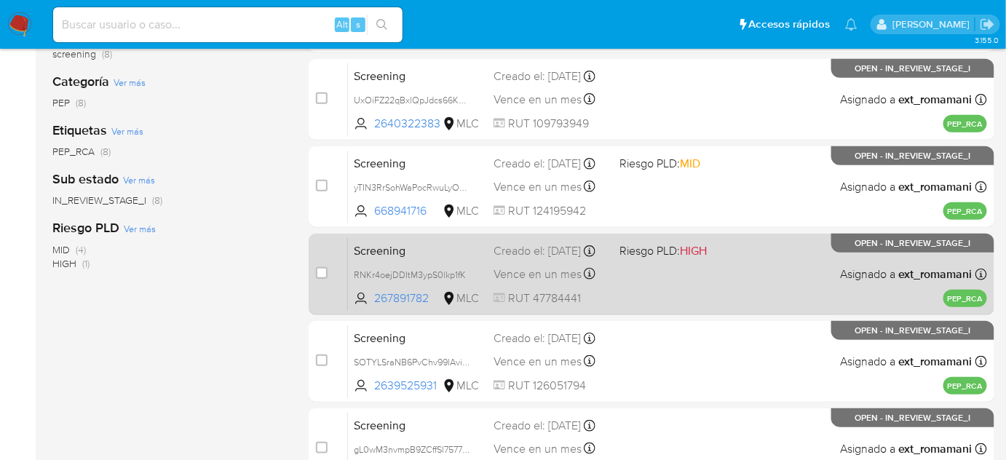
click at [641, 252] on span "Riesgo PLD: HIGH" at bounding box center [663, 250] width 87 height 16
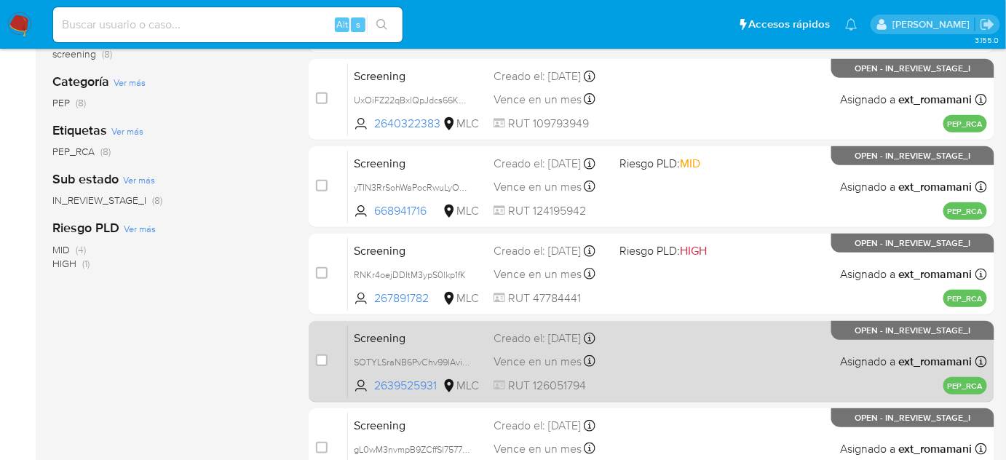
click at [640, 354] on div "Screening SOTYLSraNB6PvChv99lAvixV 2639525931 MLC Creado el: 22/08/2025 Creado …" at bounding box center [667, 362] width 639 height 74
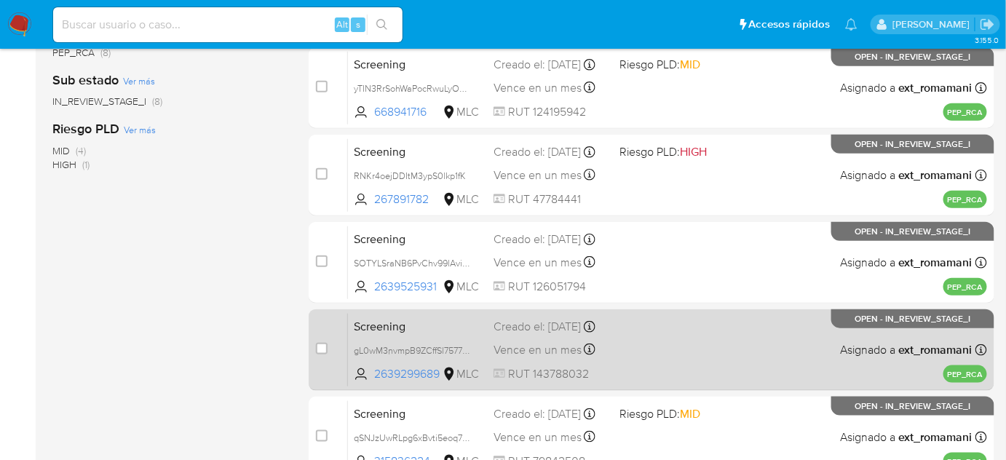
click at [633, 313] on div "Screening gL0wM3nvmpB9ZCffSl75777z 2639299689 MLC Creado el: 21/08/2025 Creado …" at bounding box center [667, 350] width 639 height 74
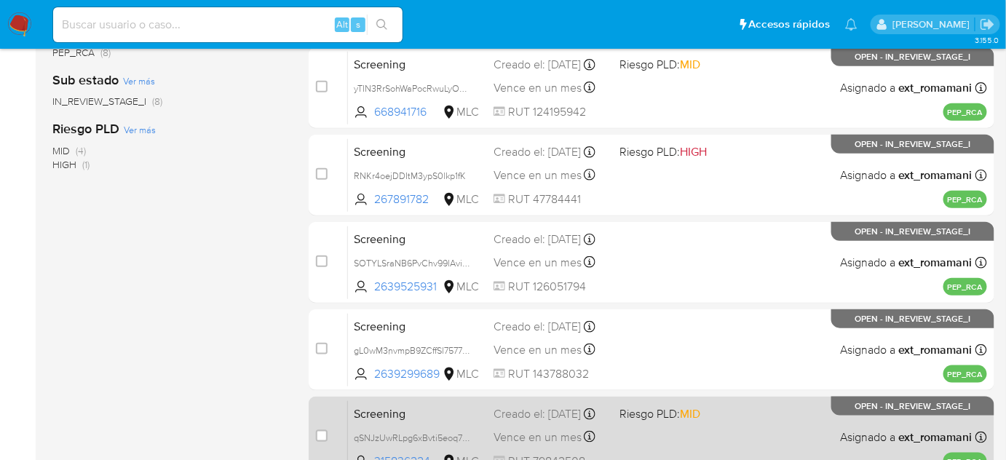
scroll to position [447, 0]
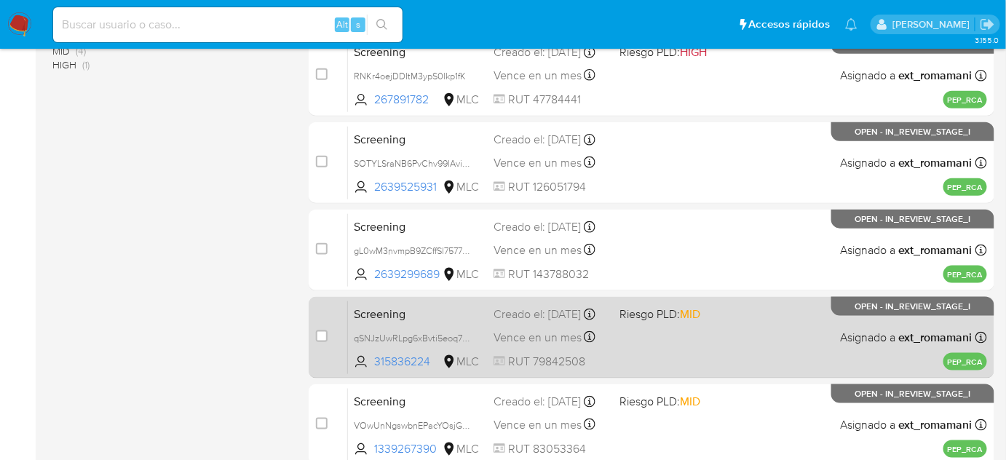
click at [628, 328] on div "Screening qSNJzUwRLpg6xBvti5eoq70o 315836224 MLC Riesgo PLD: MID Creado el: 21/…" at bounding box center [667, 338] width 639 height 74
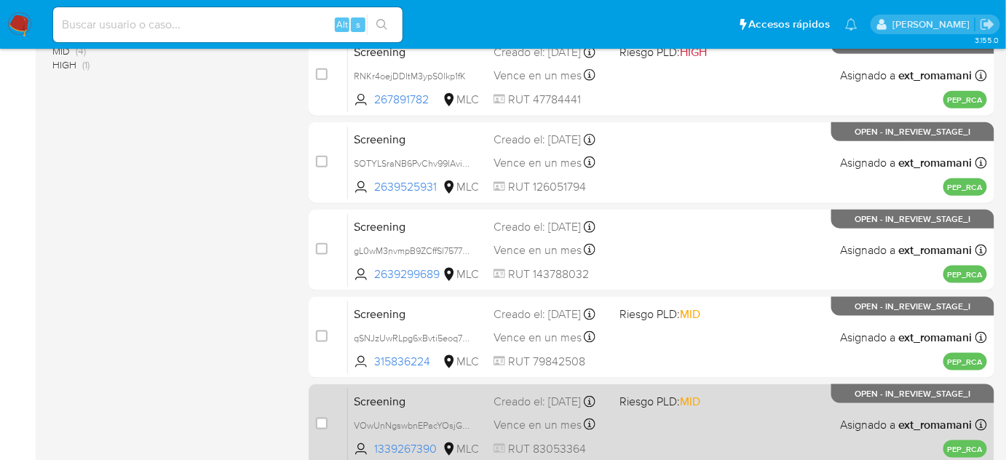
click at [637, 422] on div "Screening VOwUnNgswbnEPacYOsjGAjyA 1339267390 MLC Riesgo PLD: MID Creado el: 21…" at bounding box center [667, 425] width 639 height 74
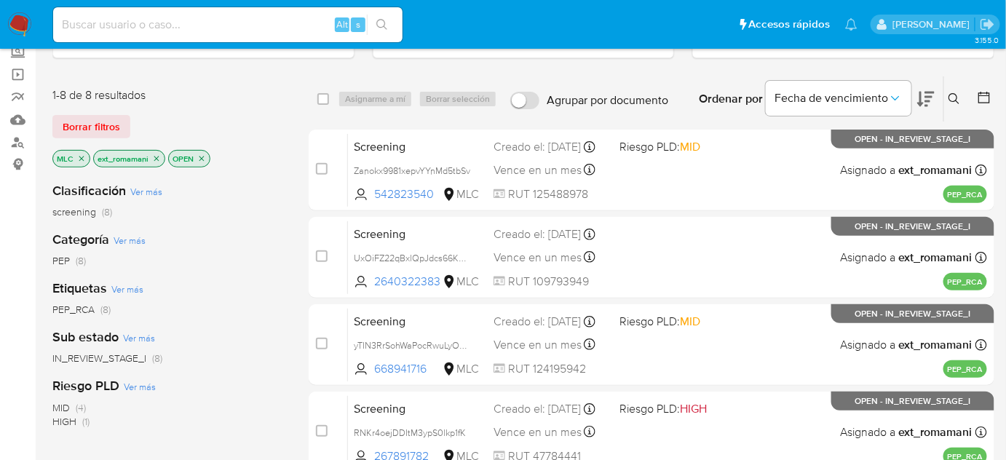
scroll to position [0, 0]
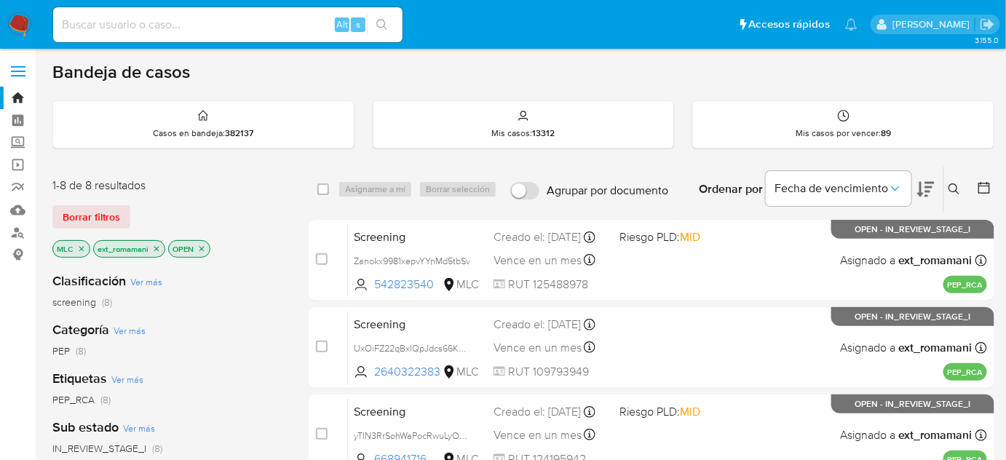
click at [83, 245] on icon "close-filter" at bounding box center [81, 249] width 9 height 9
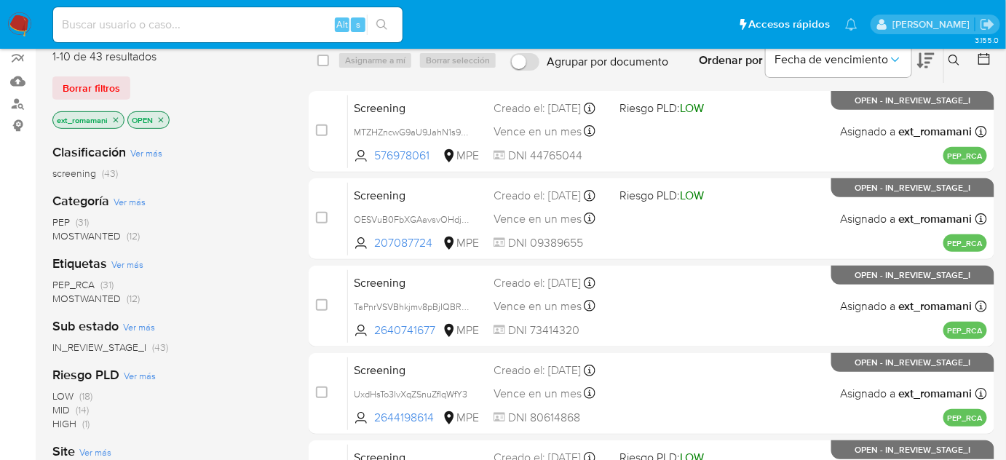
scroll to position [132, 0]
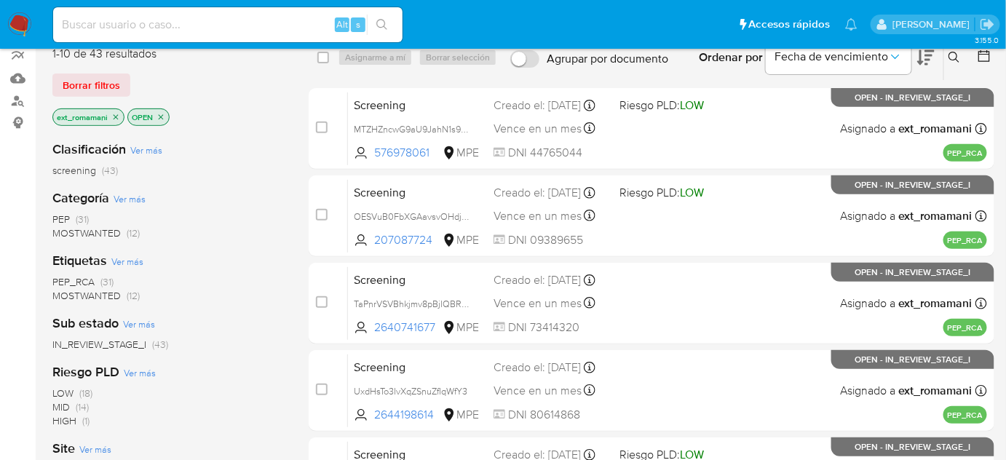
click at [74, 216] on span "PEP (31)" at bounding box center [70, 220] width 36 height 14
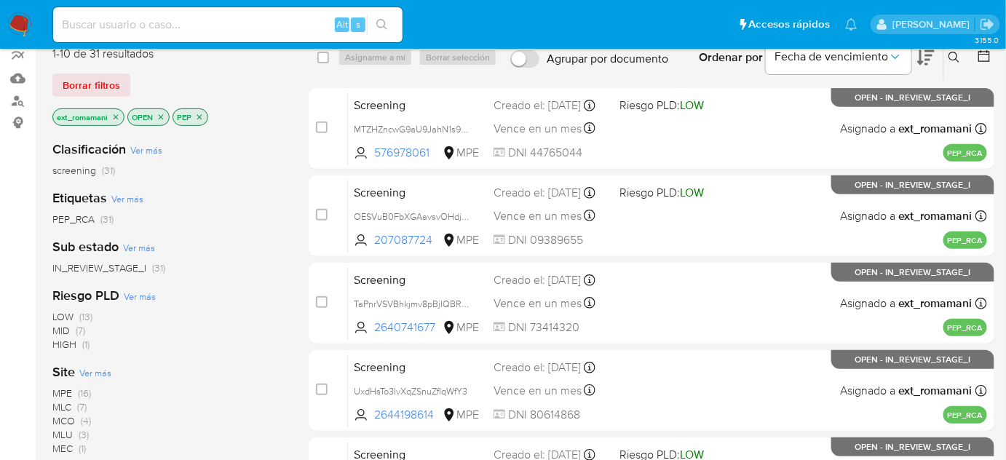
click at [117, 109] on p "ext_romamani" at bounding box center [88, 117] width 71 height 16
click at [114, 118] on icon "close-filter" at bounding box center [115, 117] width 9 height 9
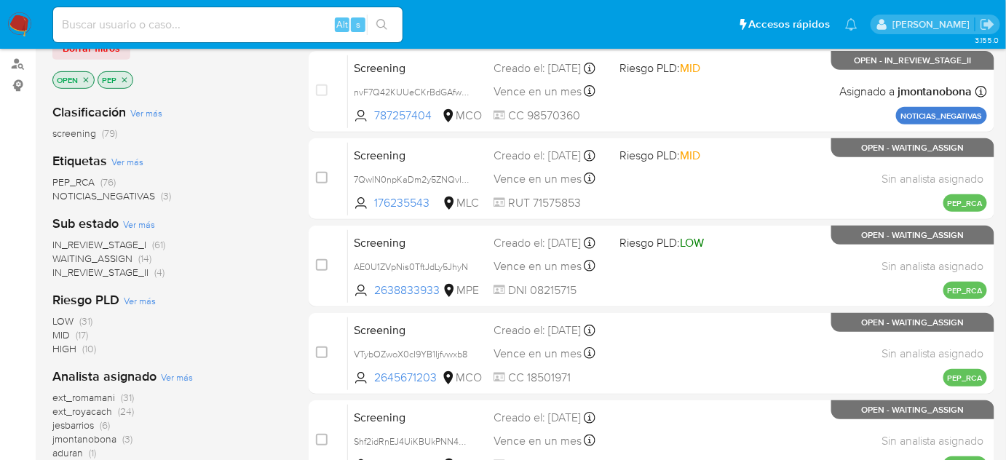
scroll to position [198, 0]
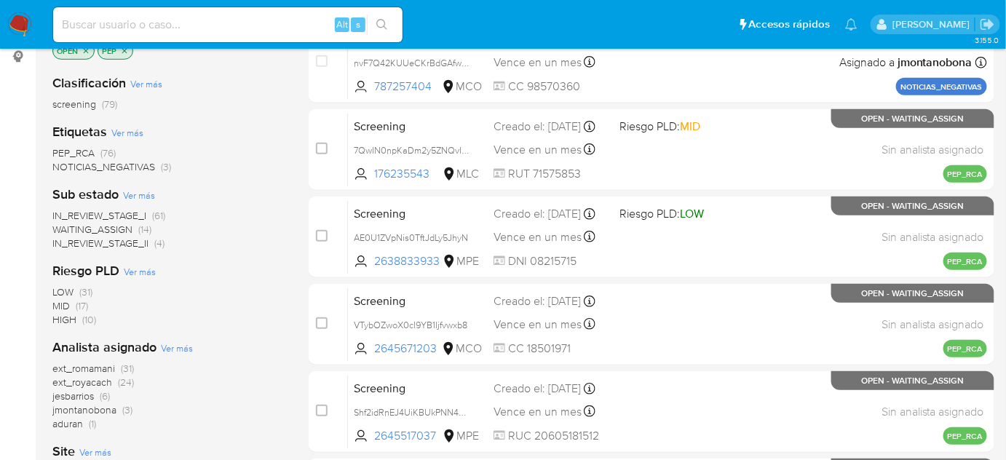
click at [128, 364] on span "(31)" at bounding box center [127, 368] width 13 height 15
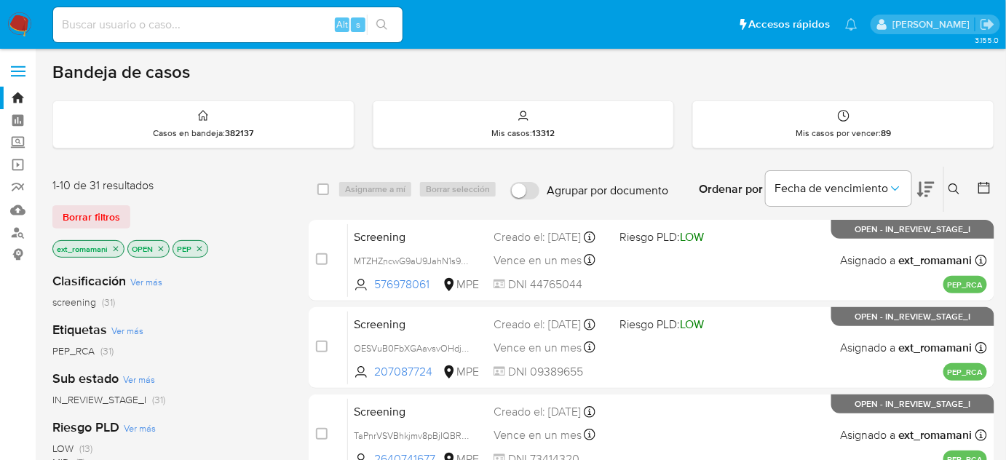
click at [195, 245] on icon "close-filter" at bounding box center [199, 249] width 9 height 9
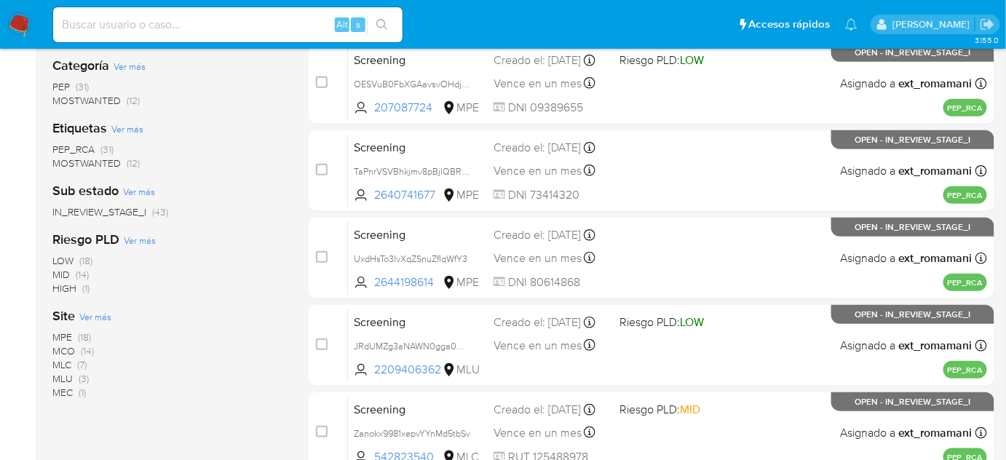
scroll to position [331, 0]
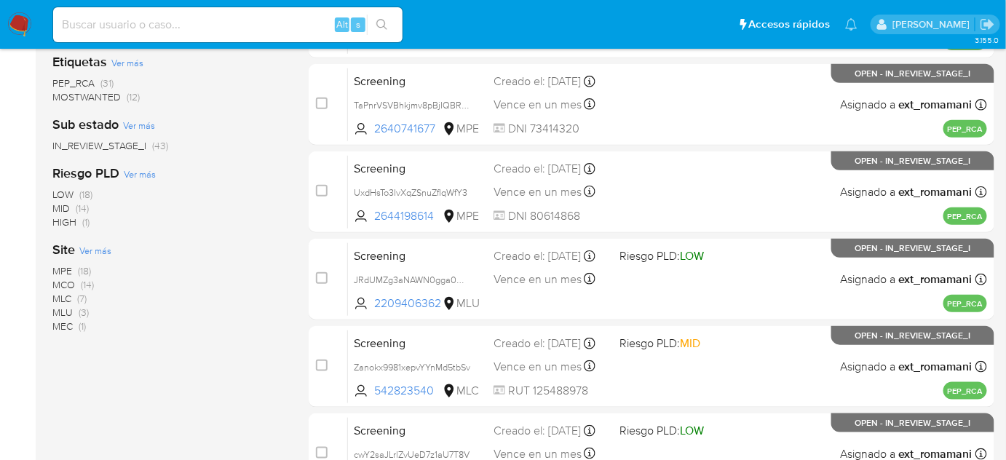
click at [83, 312] on span "(3)" at bounding box center [84, 312] width 10 height 15
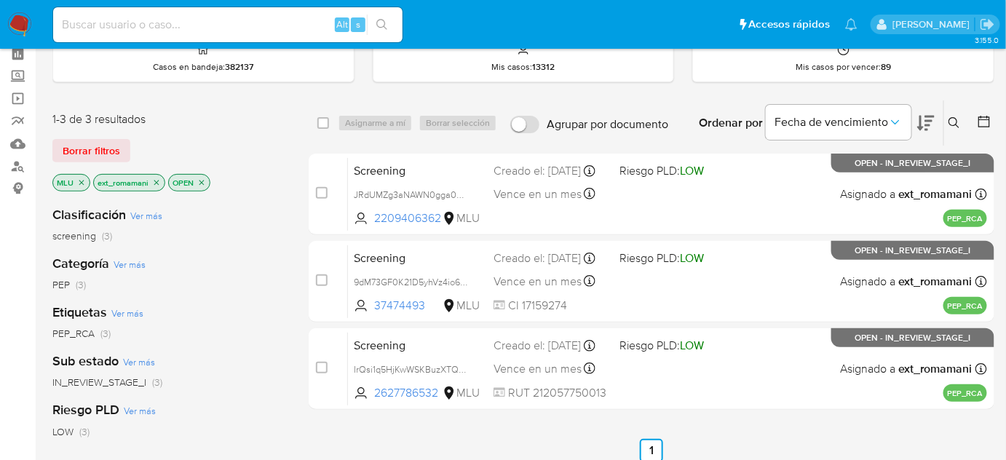
scroll to position [66, 0]
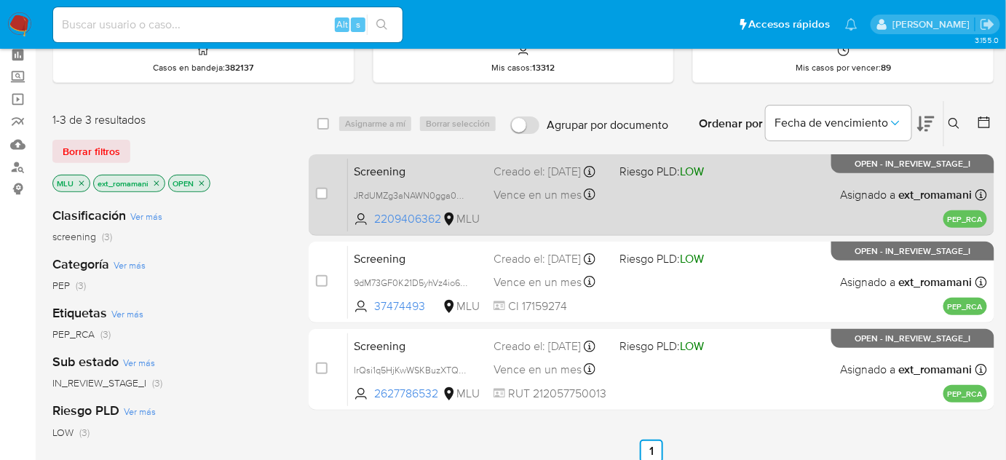
click at [625, 208] on div "Screening JRdUMZg3aNAWN0gga0Uiwy6u 2209406362 MLU Riesgo PLD: LOW Creado el: 22…" at bounding box center [667, 195] width 639 height 74
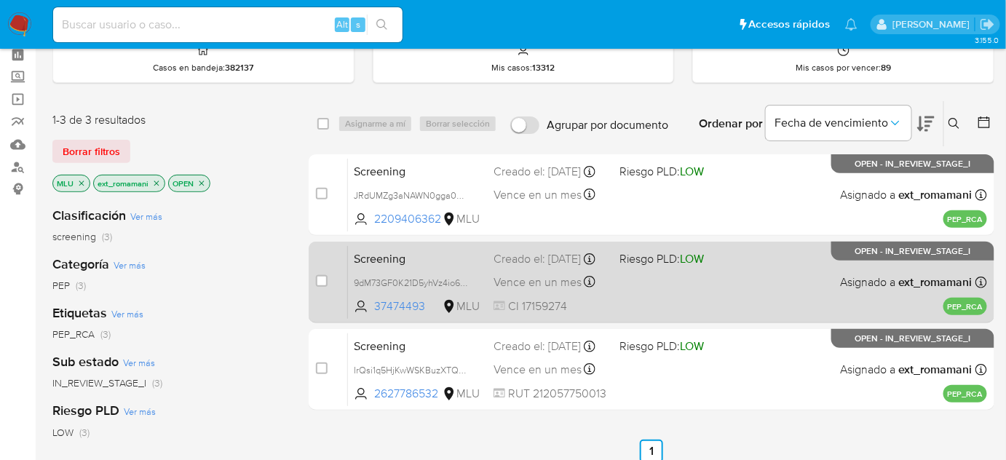
click at [629, 279] on div "Screening 9dM73GF0K21D5yhVz4io69FG 37474493 MLU Riesgo PLD: LOW Creado el: 21/0…" at bounding box center [667, 282] width 639 height 74
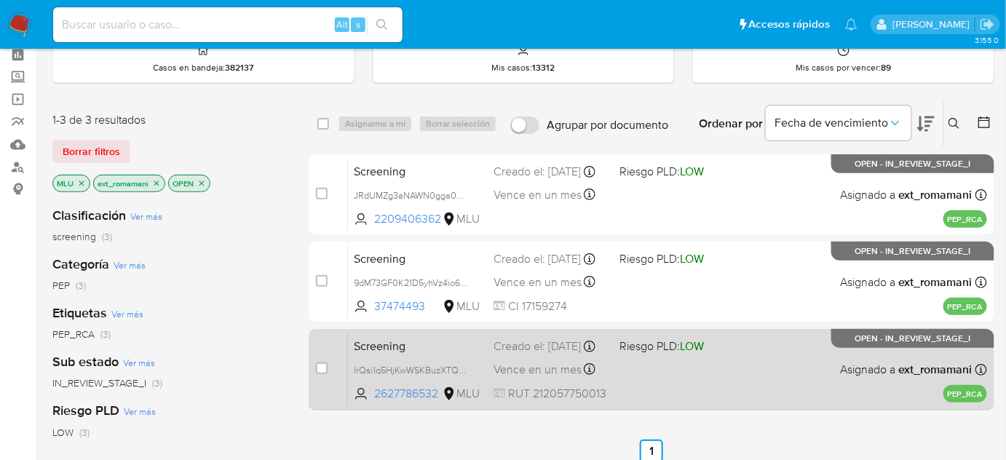
click at [607, 339] on div "Creado el: 21/08/2025 Creado el: 21/08/2025 18:36:19" at bounding box center [551, 347] width 114 height 16
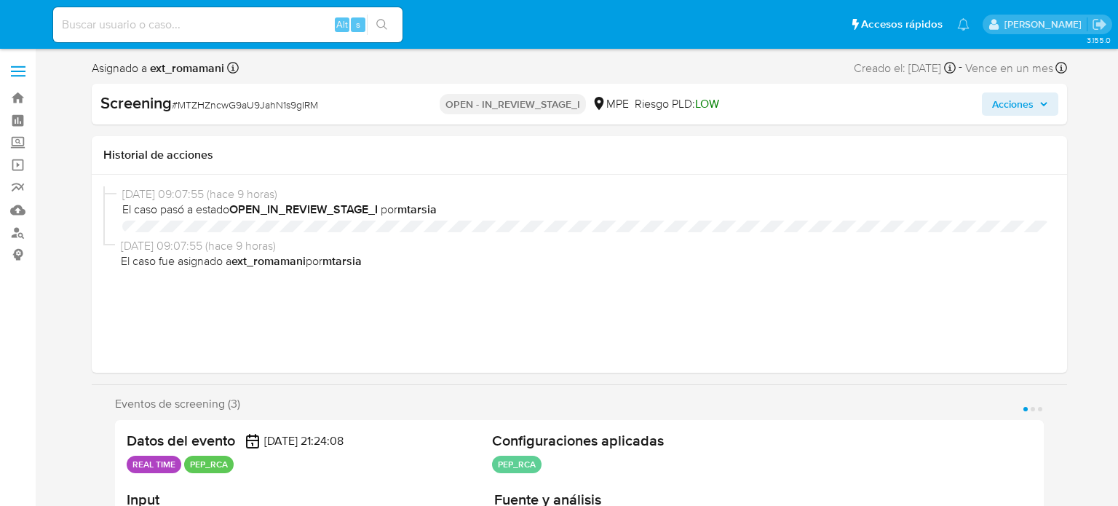
select select "10"
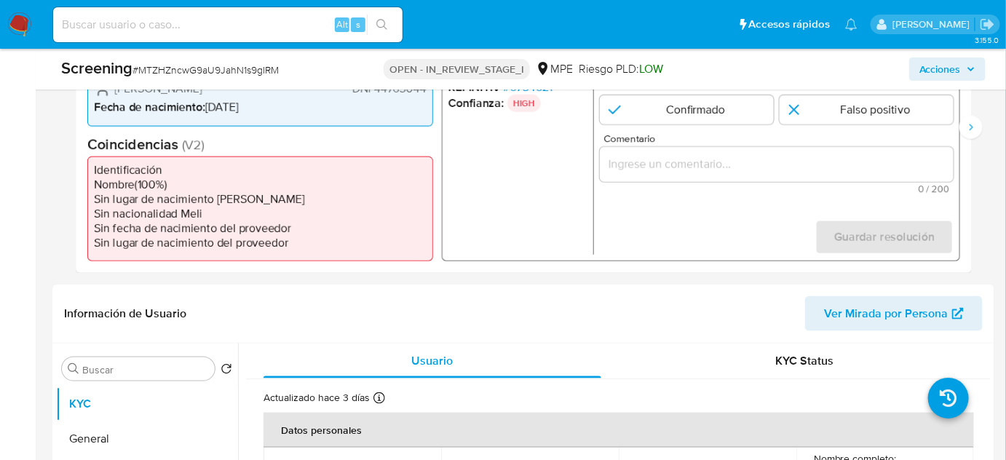
scroll to position [397, 0]
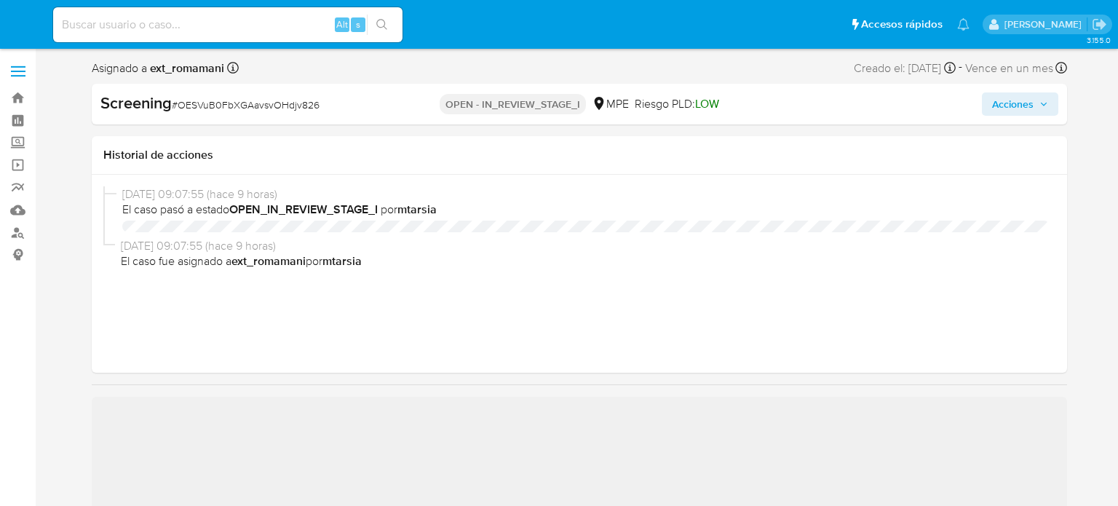
select select "10"
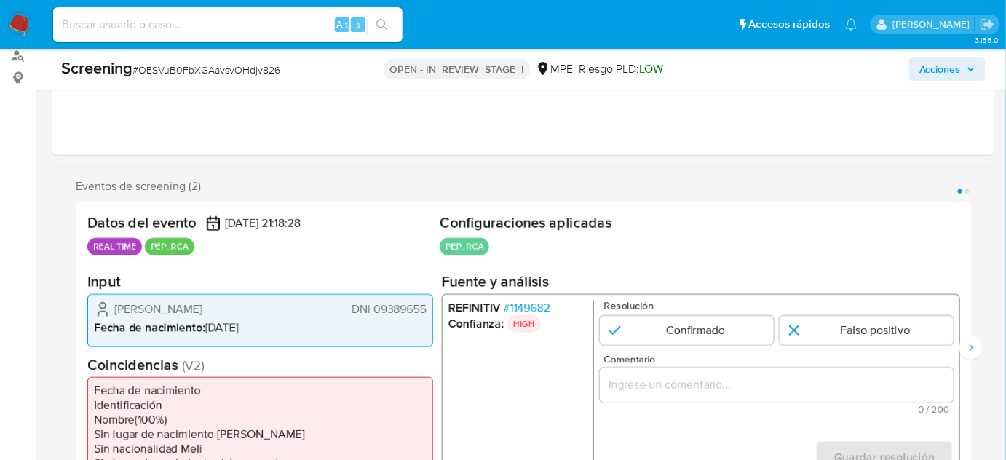
scroll to position [264, 0]
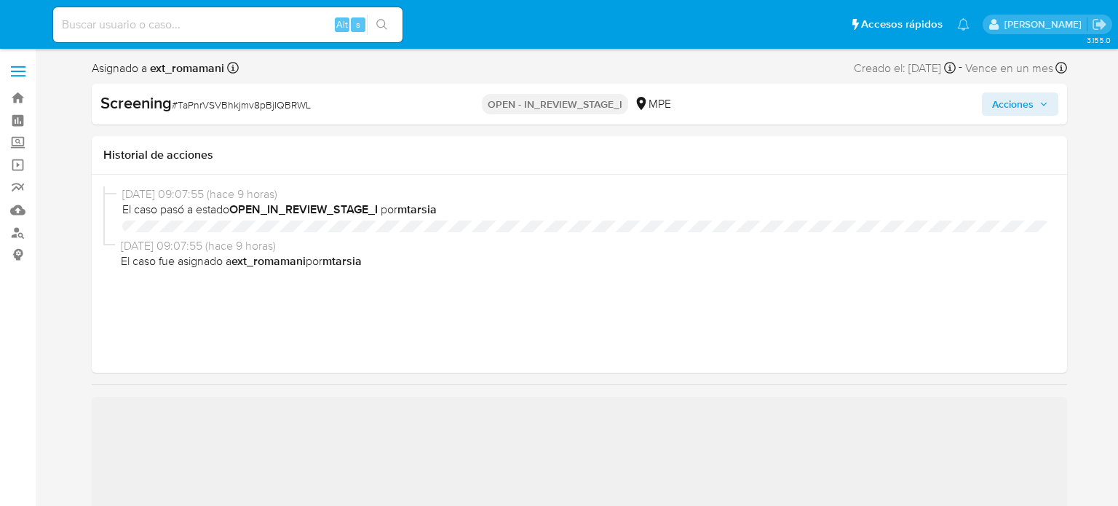
select select "10"
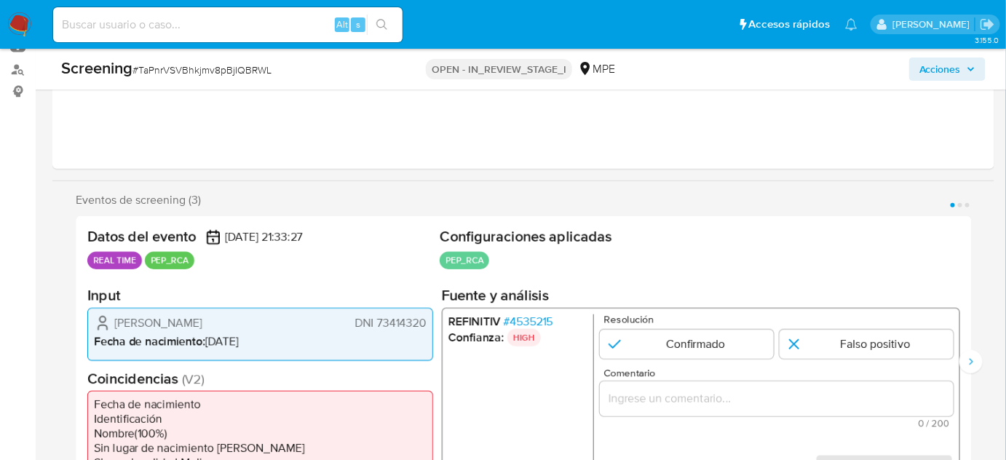
scroll to position [264, 0]
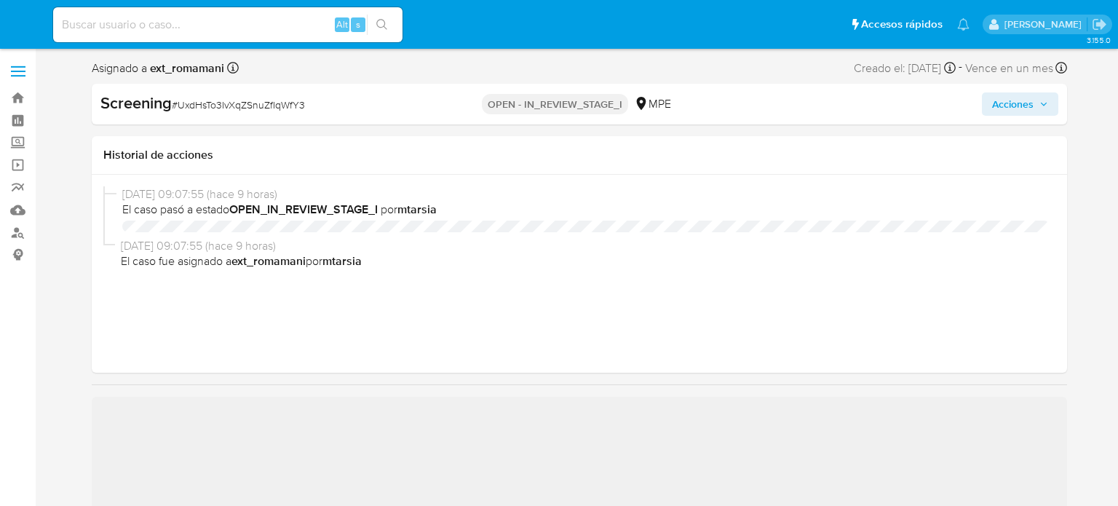
select select "10"
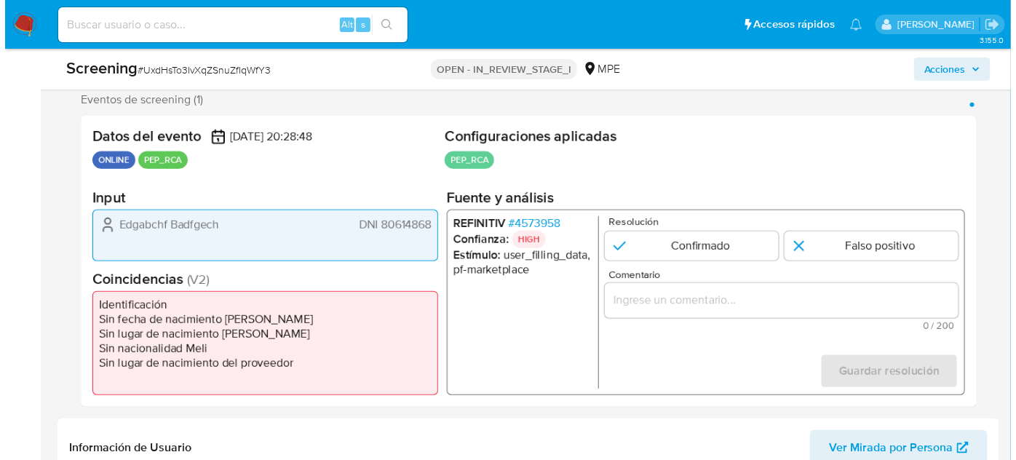
scroll to position [264, 0]
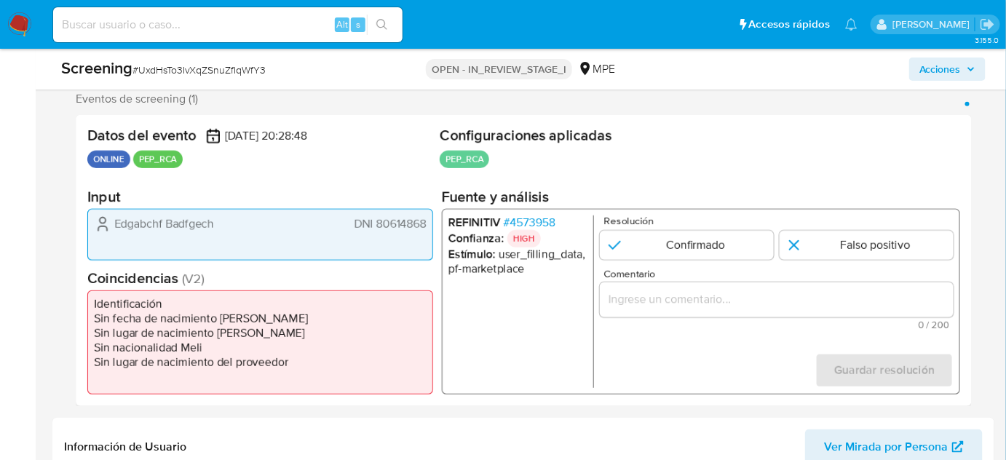
click at [539, 222] on span "# 4573958" at bounding box center [530, 223] width 52 height 15
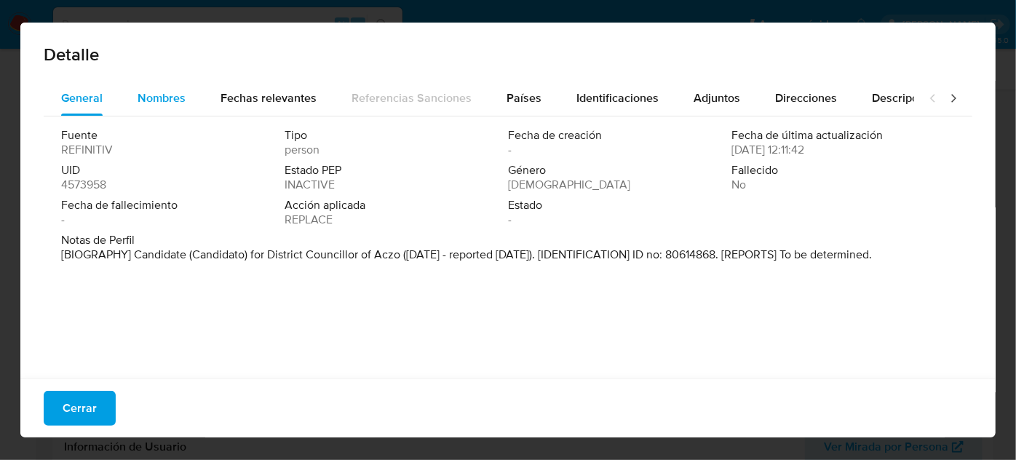
click at [174, 83] on div "Nombres" at bounding box center [162, 98] width 48 height 35
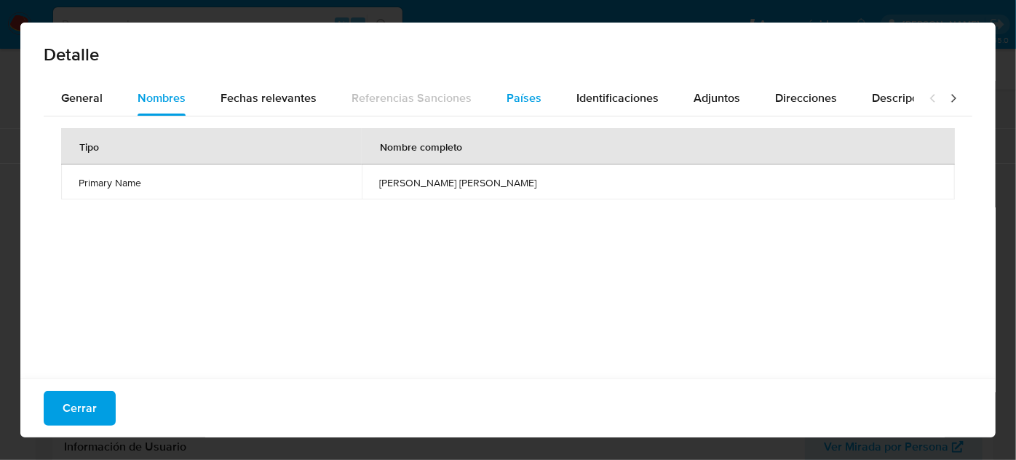
click at [525, 100] on span "Países" at bounding box center [524, 98] width 35 height 17
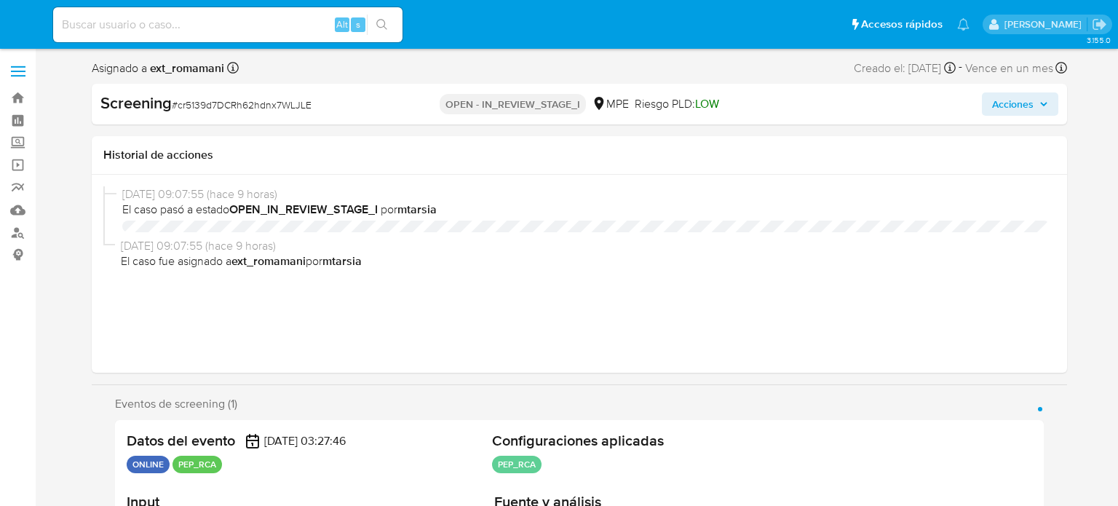
select select "10"
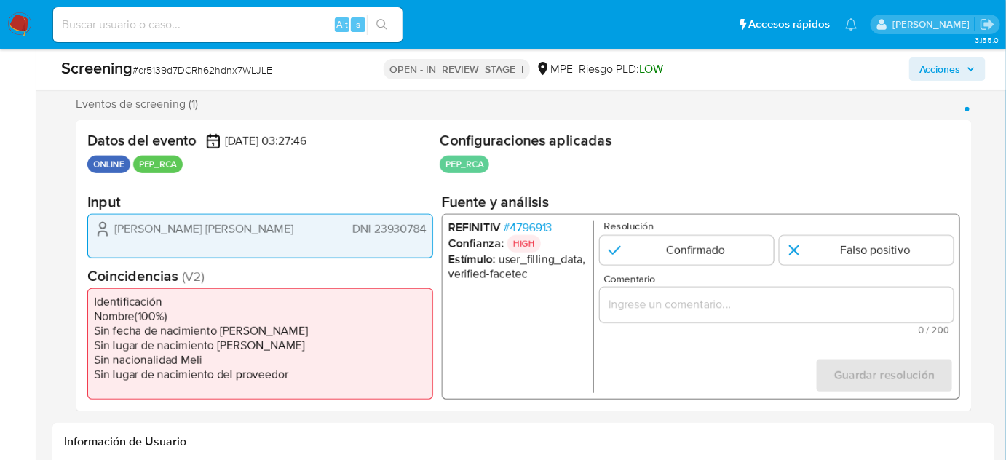
scroll to position [264, 0]
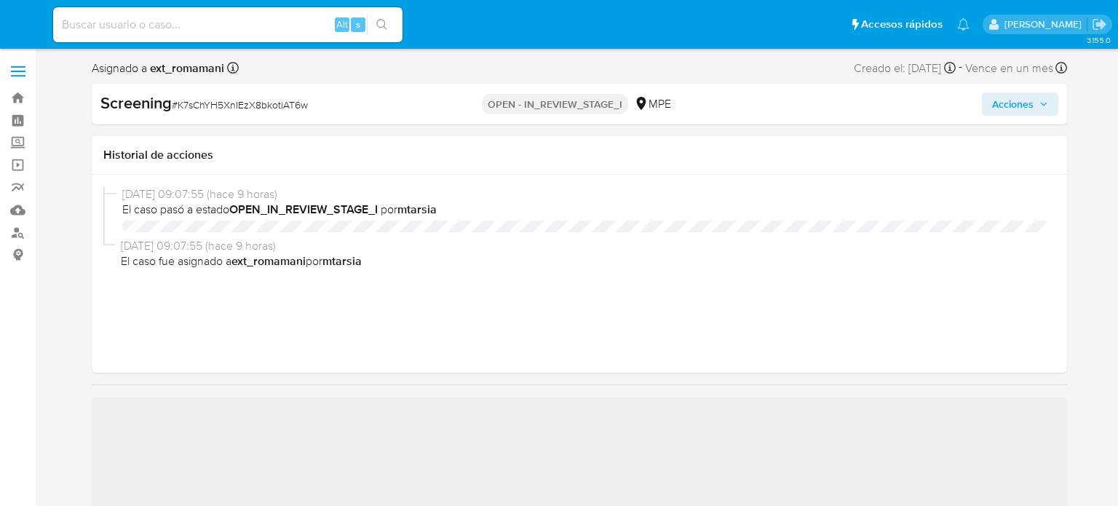
select select "10"
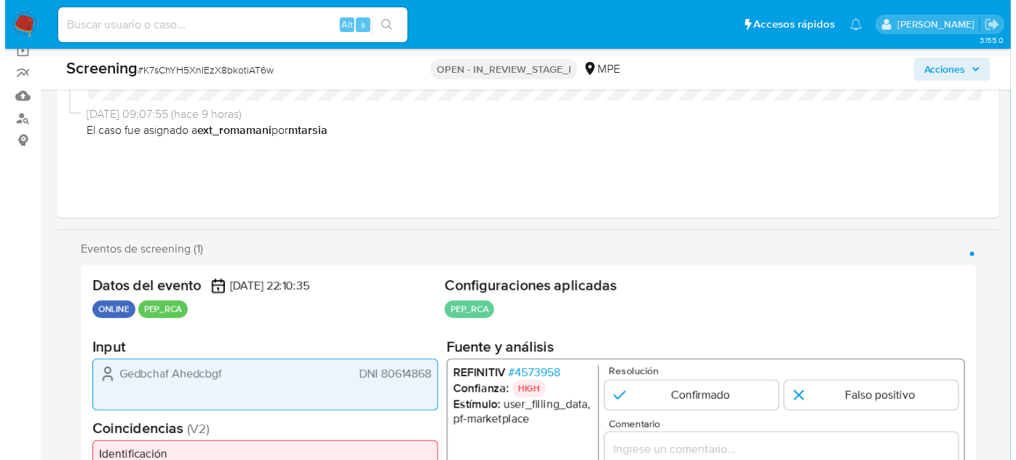
scroll to position [331, 0]
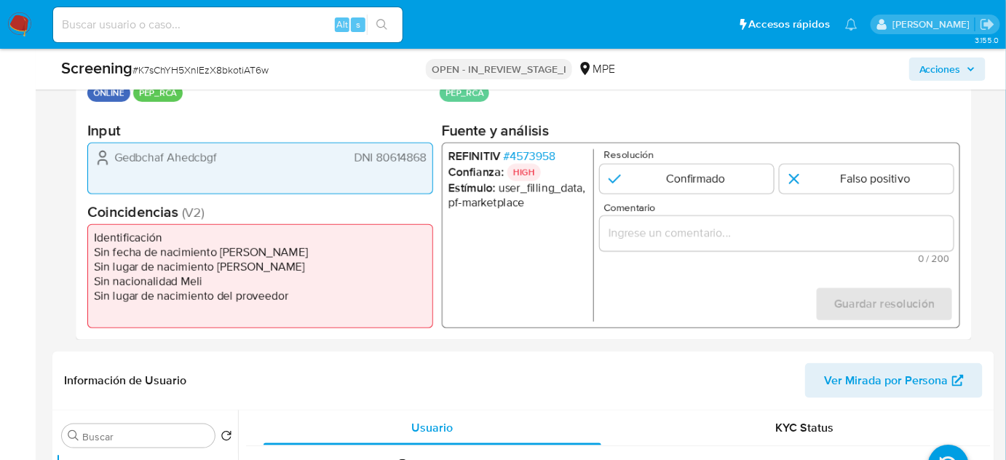
click at [545, 154] on span "# 4573958" at bounding box center [530, 156] width 52 height 15
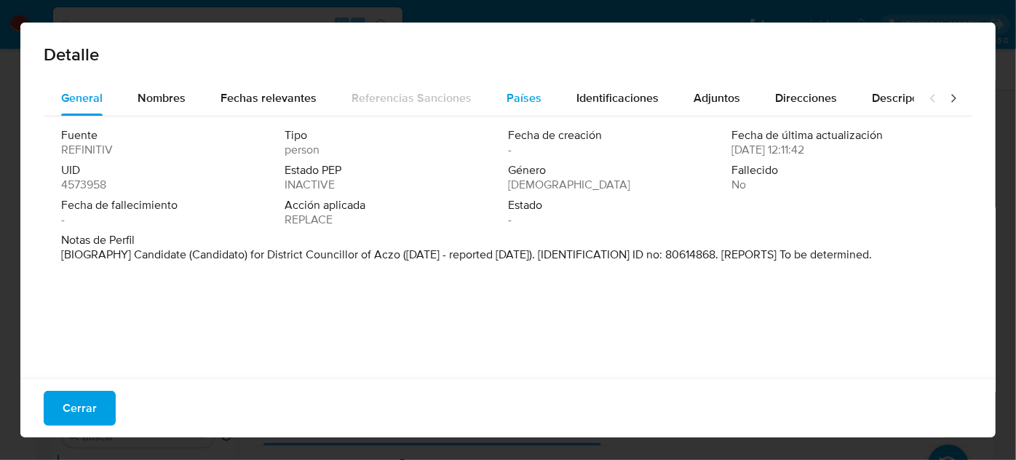
click at [493, 90] on button "Países" at bounding box center [524, 98] width 70 height 35
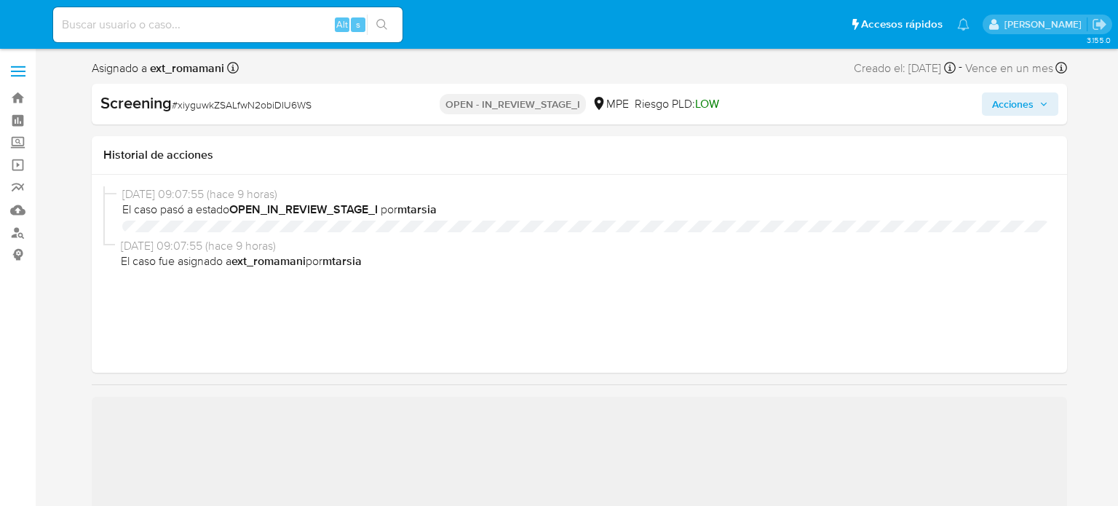
select select "10"
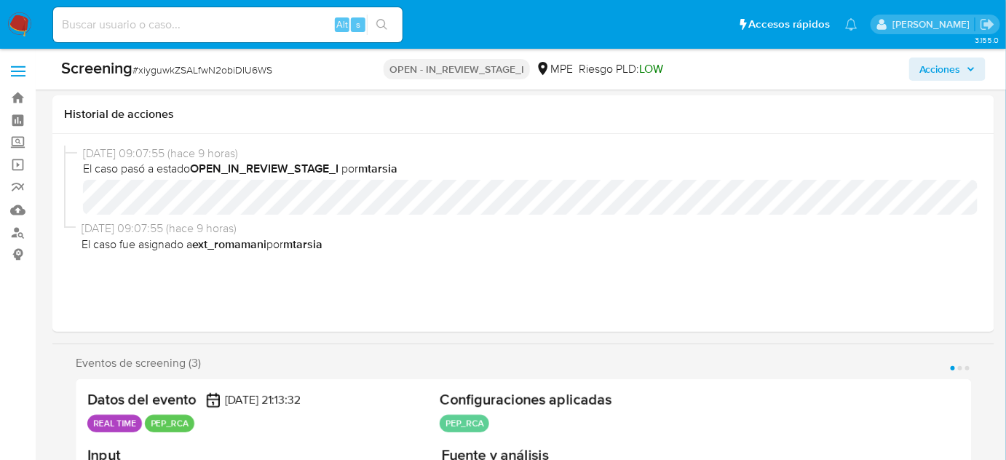
scroll to position [264, 0]
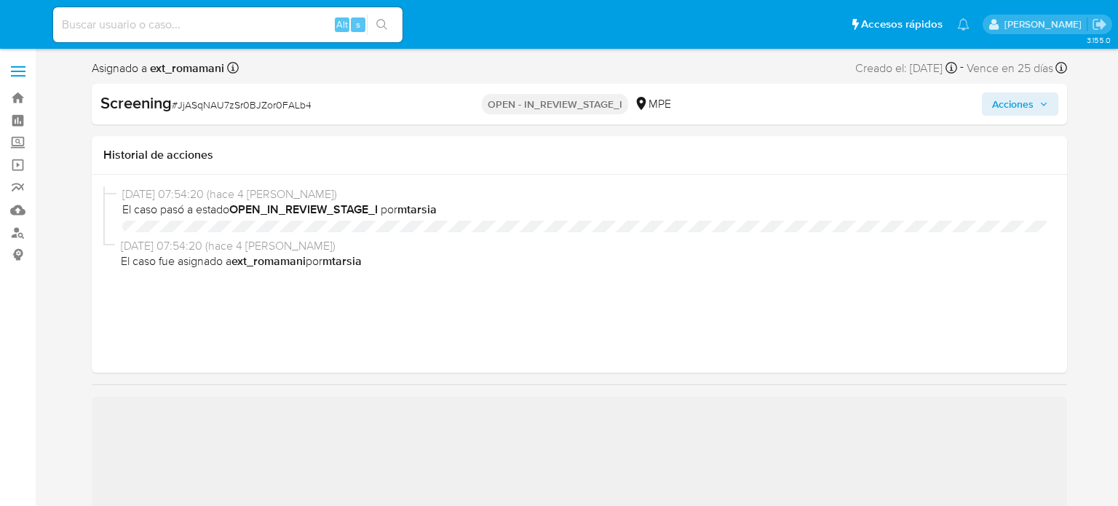
select select "10"
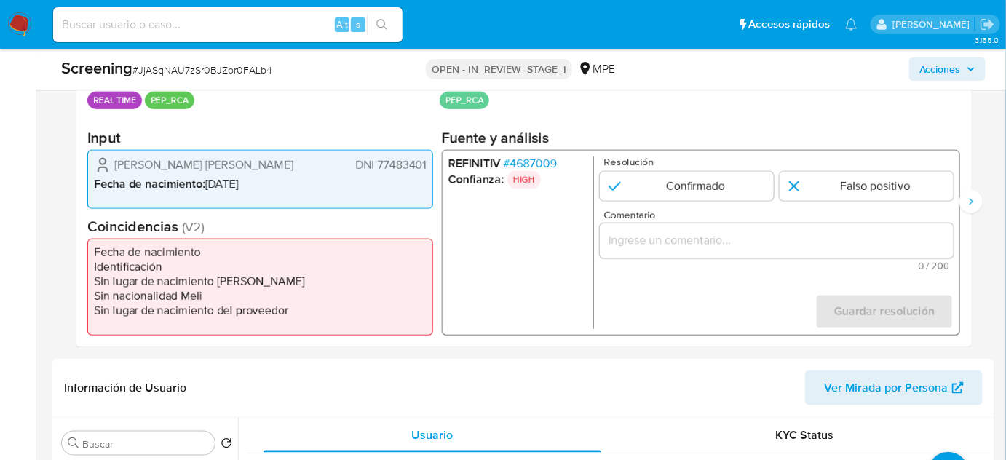
scroll to position [331, 0]
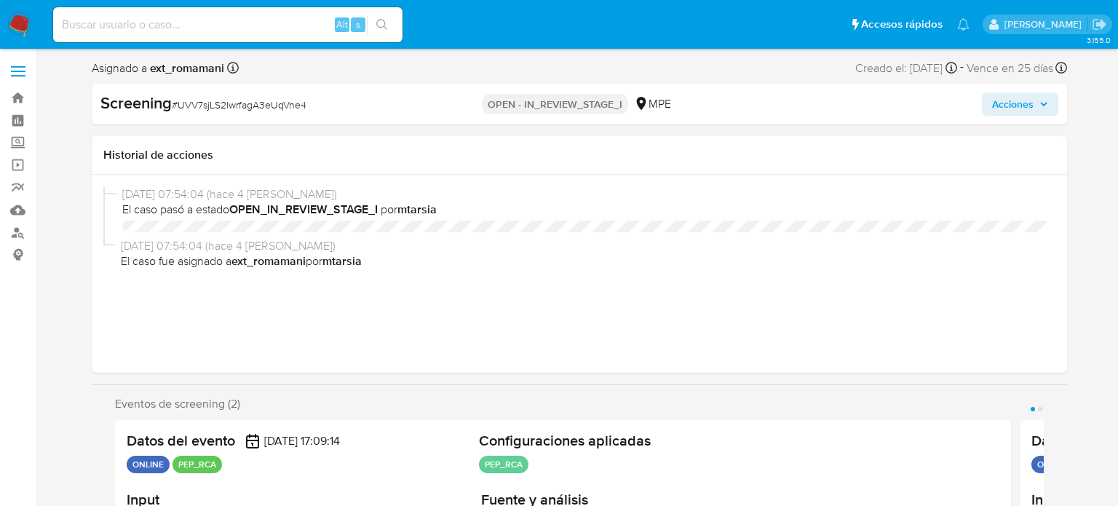
select select "10"
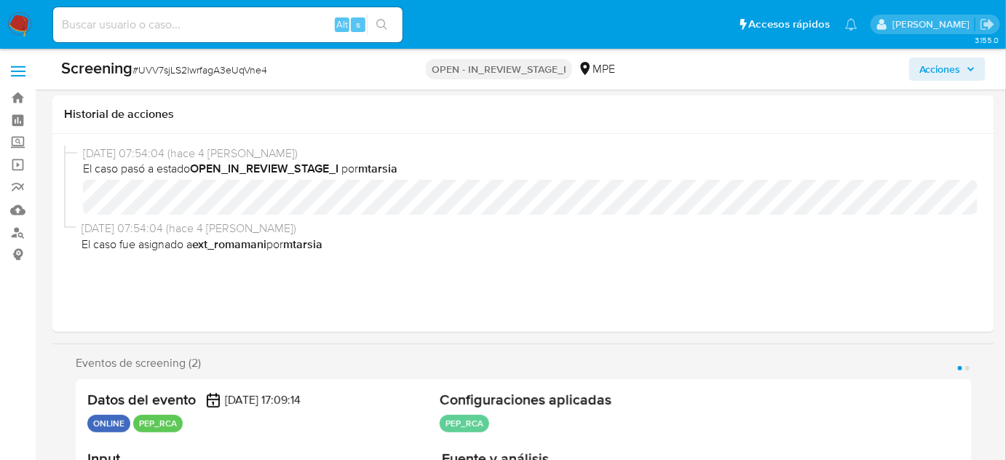
scroll to position [331, 0]
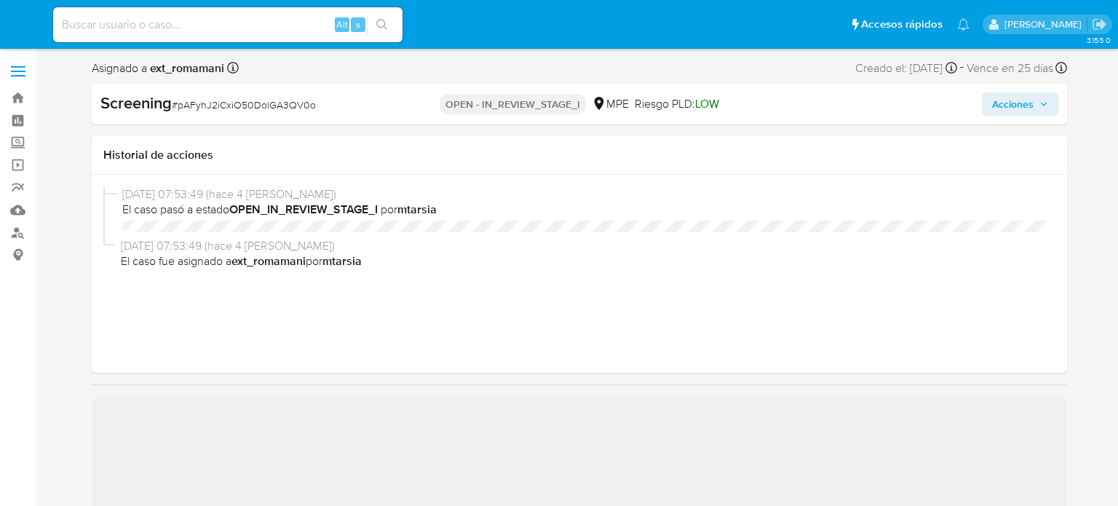
select select "10"
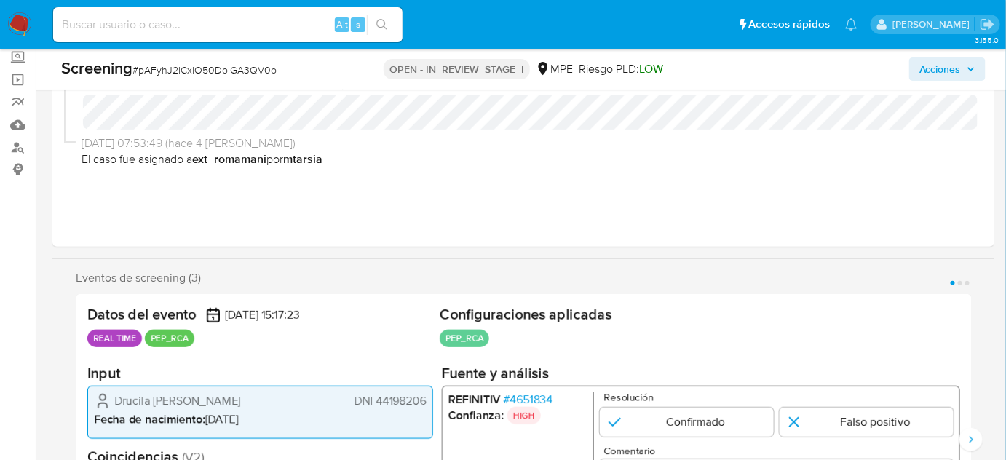
scroll to position [264, 0]
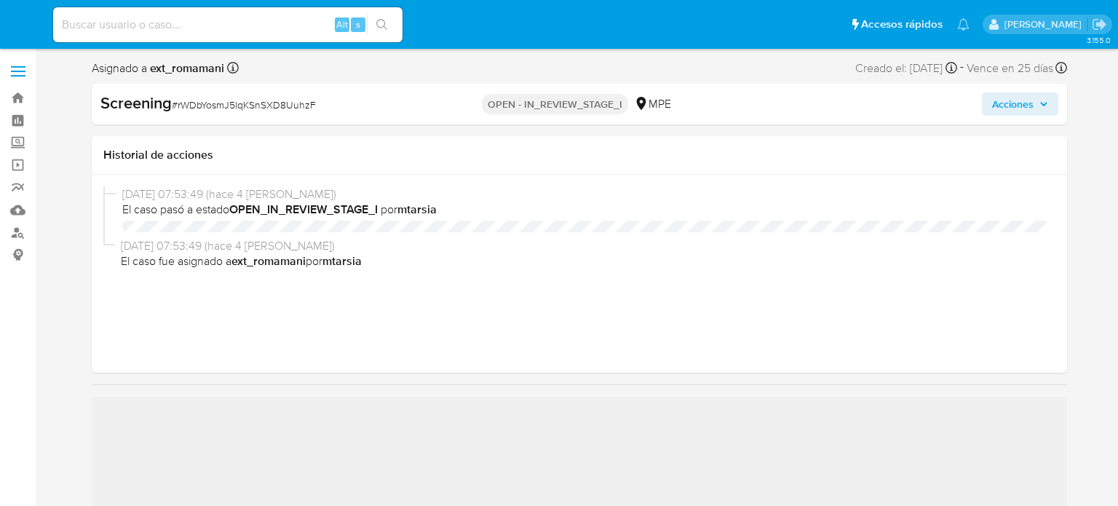
select select "10"
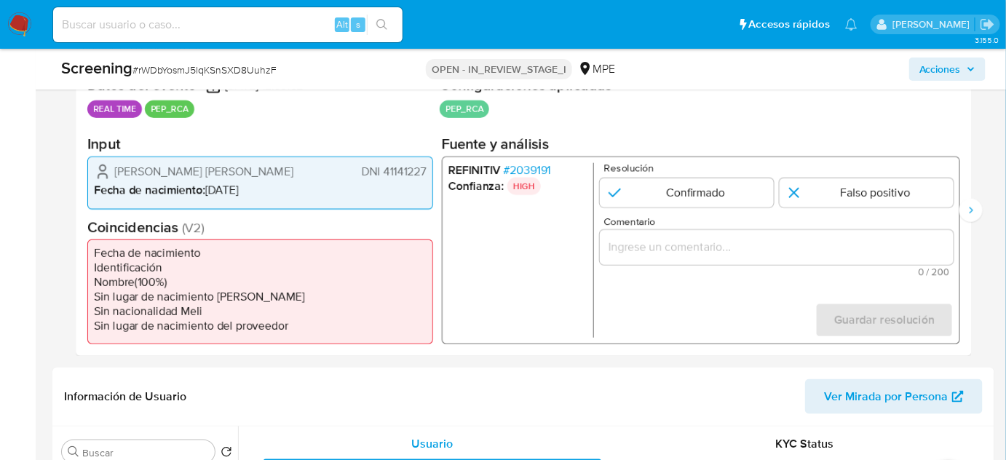
scroll to position [331, 0]
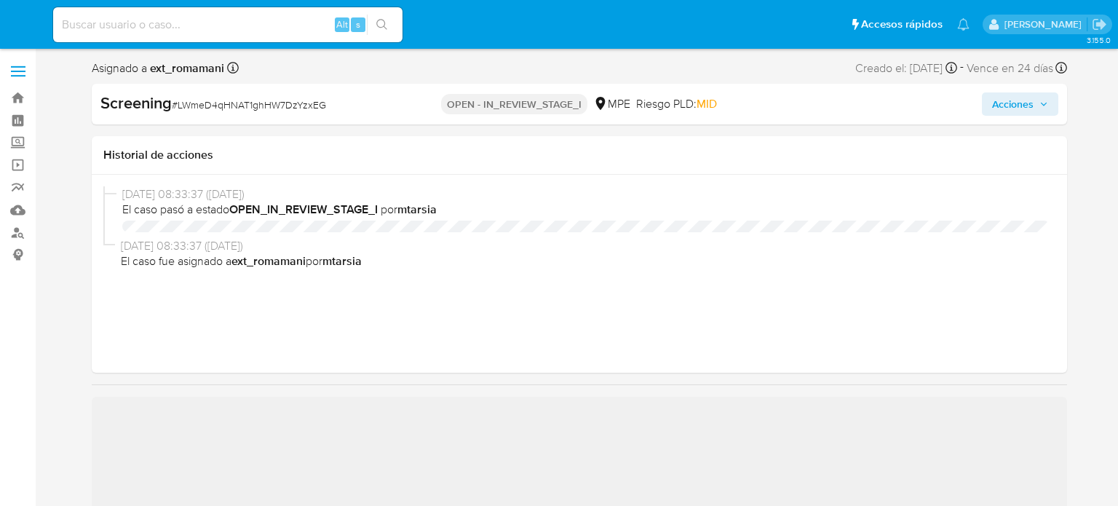
select select "10"
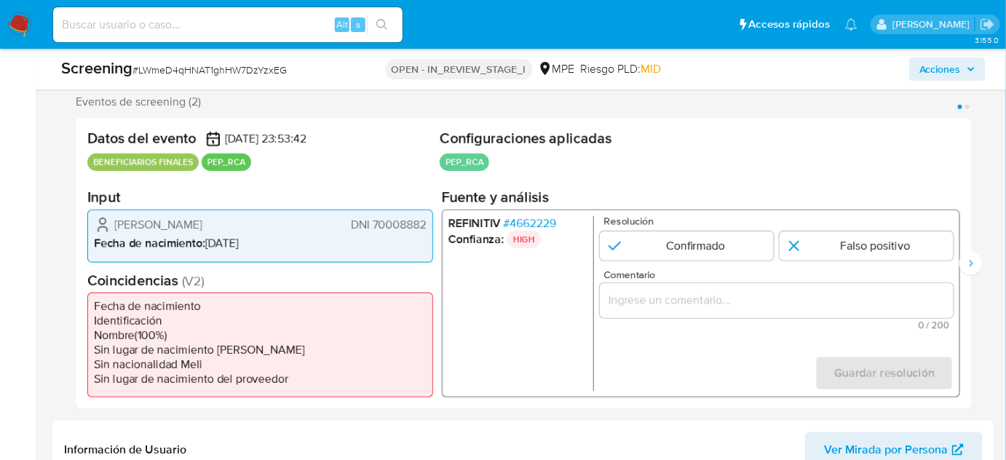
scroll to position [264, 0]
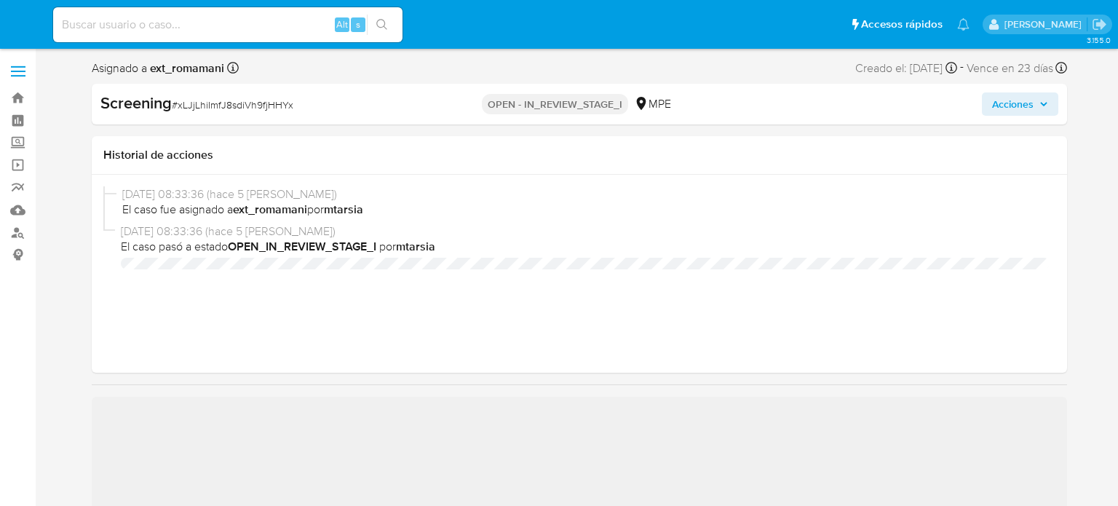
select select "10"
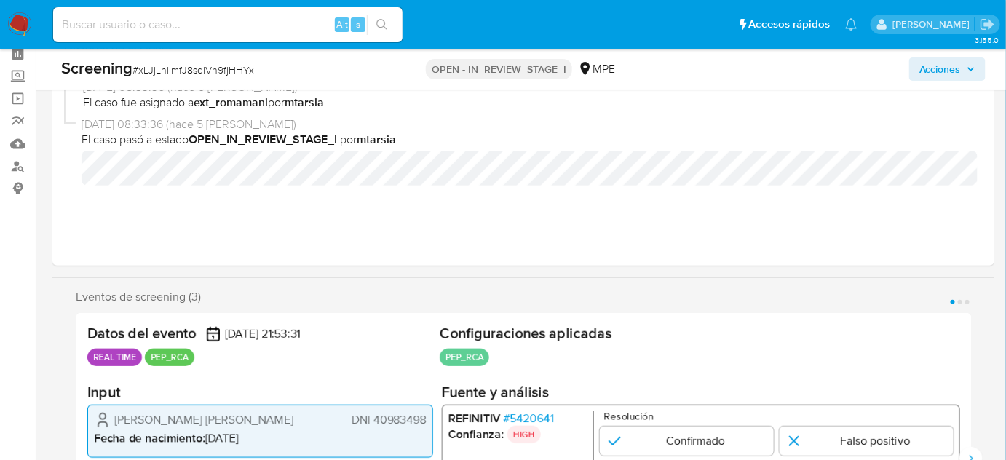
scroll to position [264, 0]
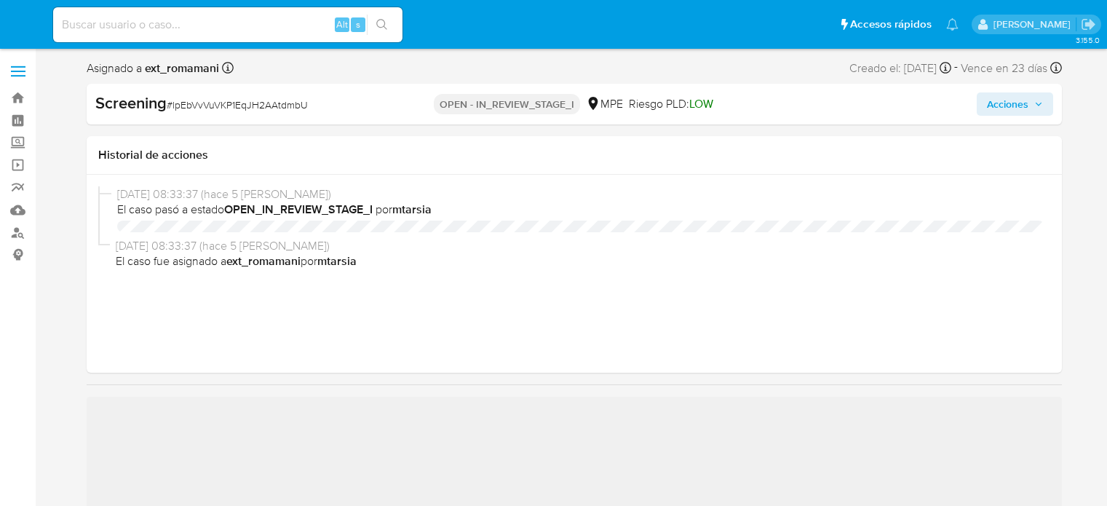
select select "10"
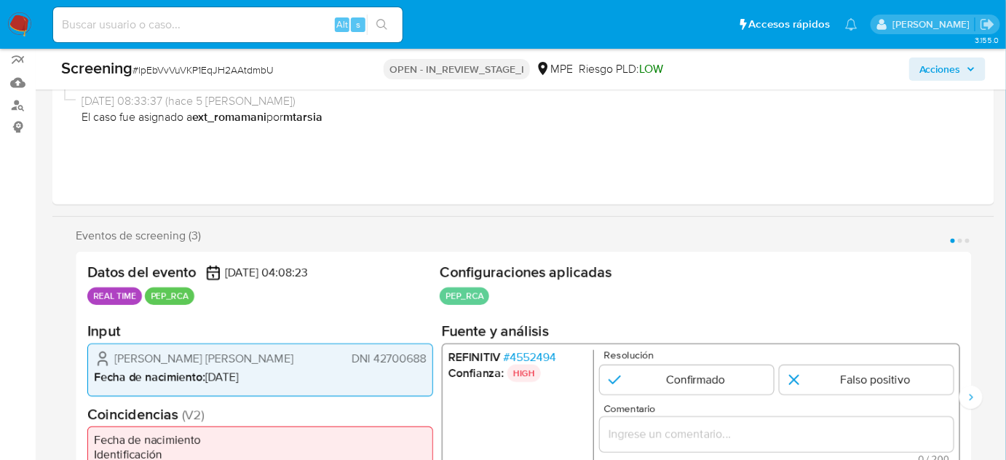
scroll to position [264, 0]
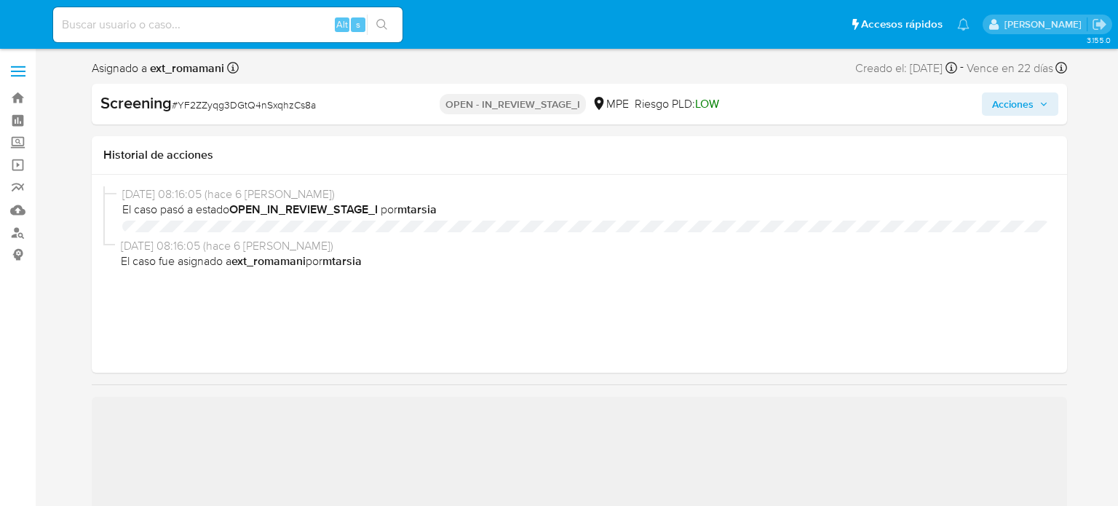
select select "10"
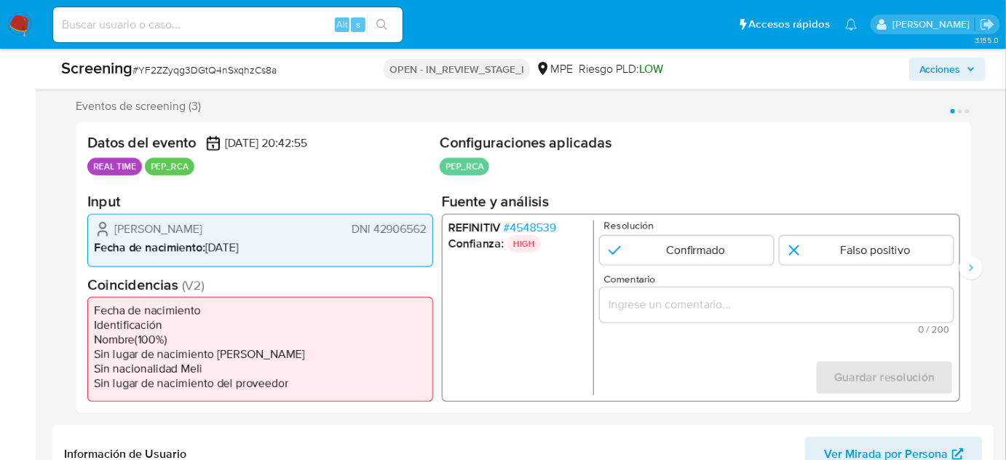
scroll to position [264, 0]
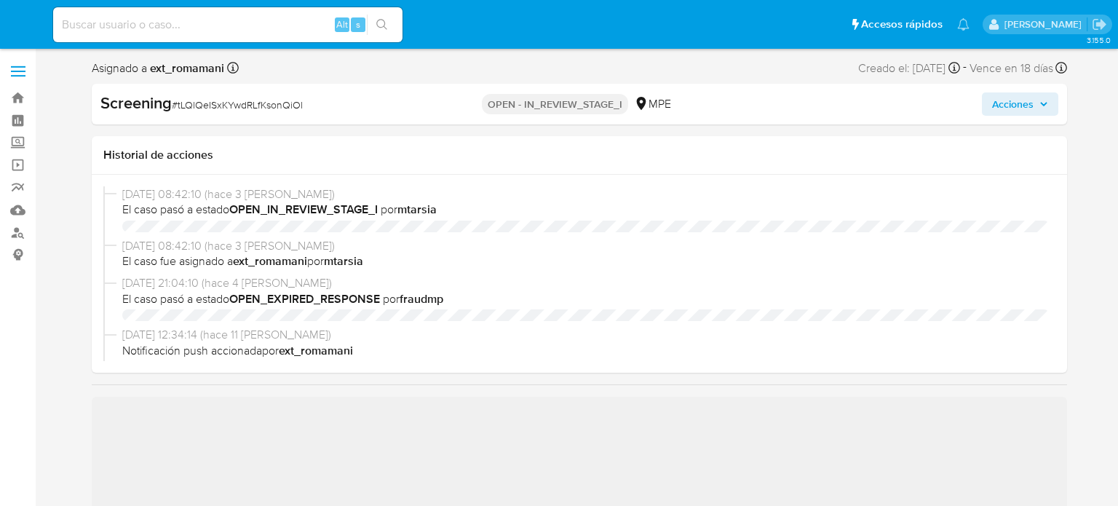
select select "10"
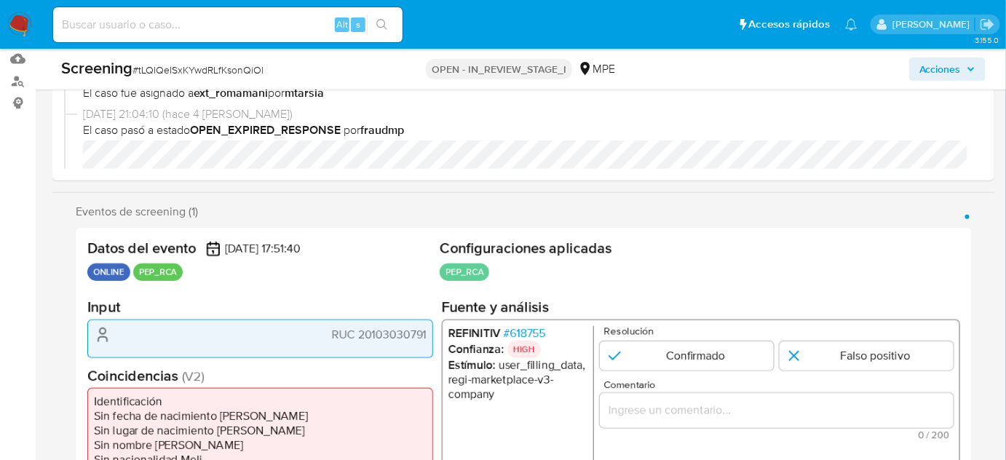
scroll to position [198, 0]
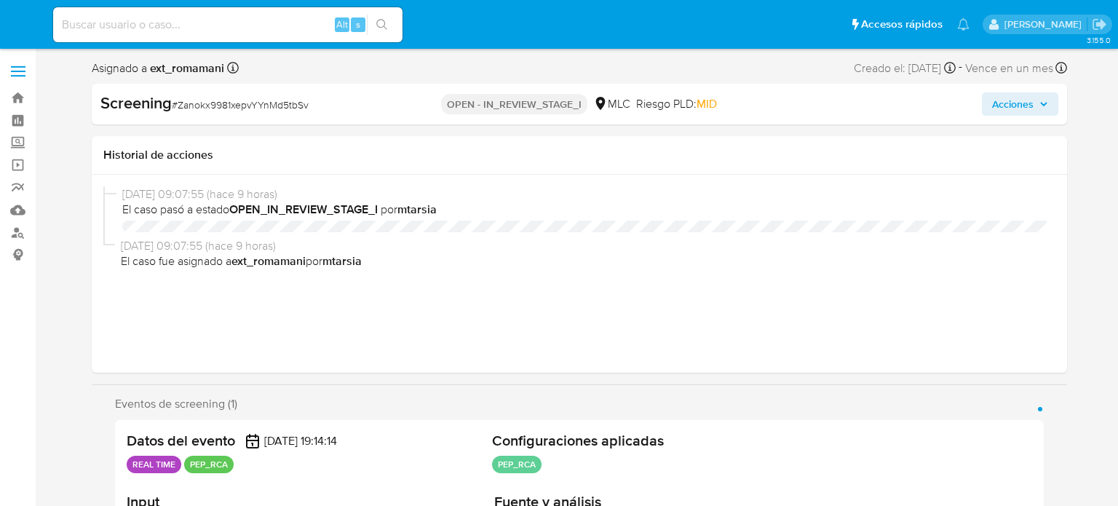
select select "10"
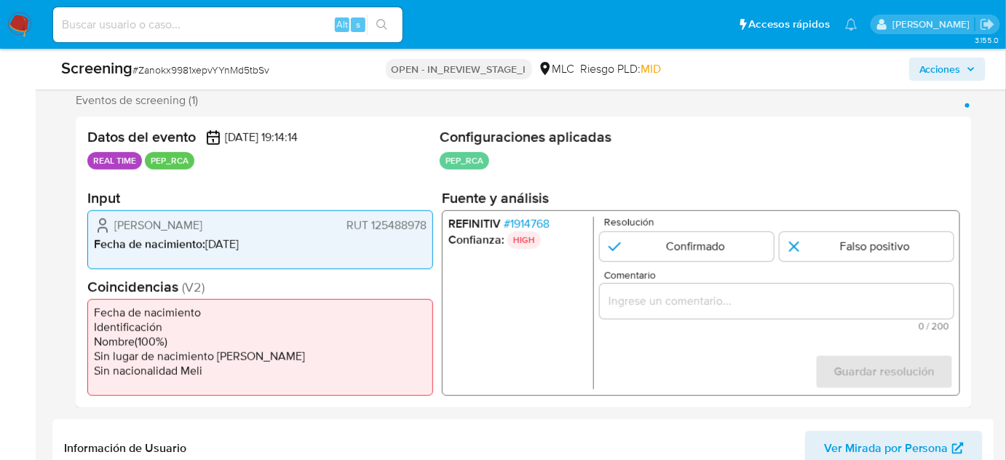
scroll to position [264, 0]
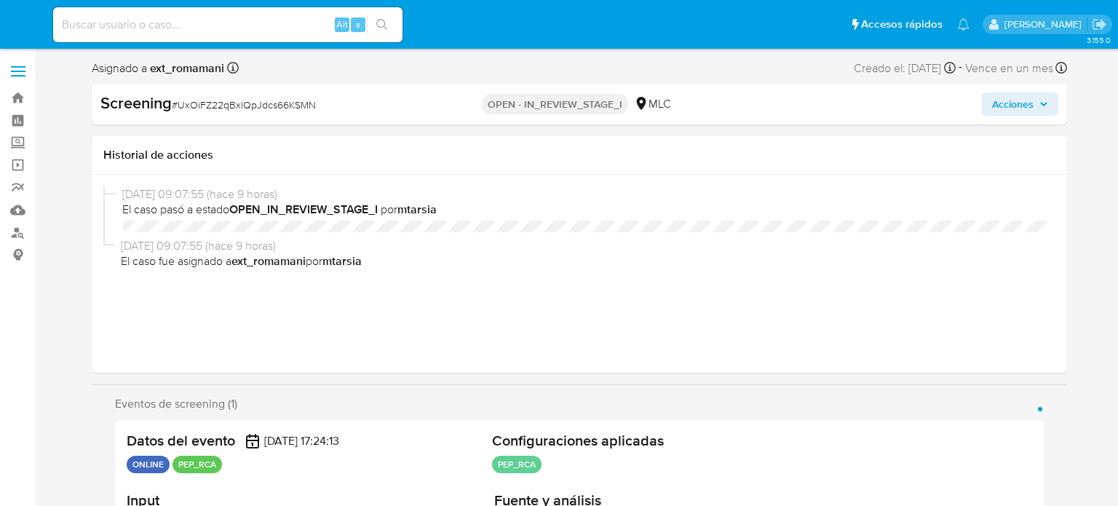
select select "10"
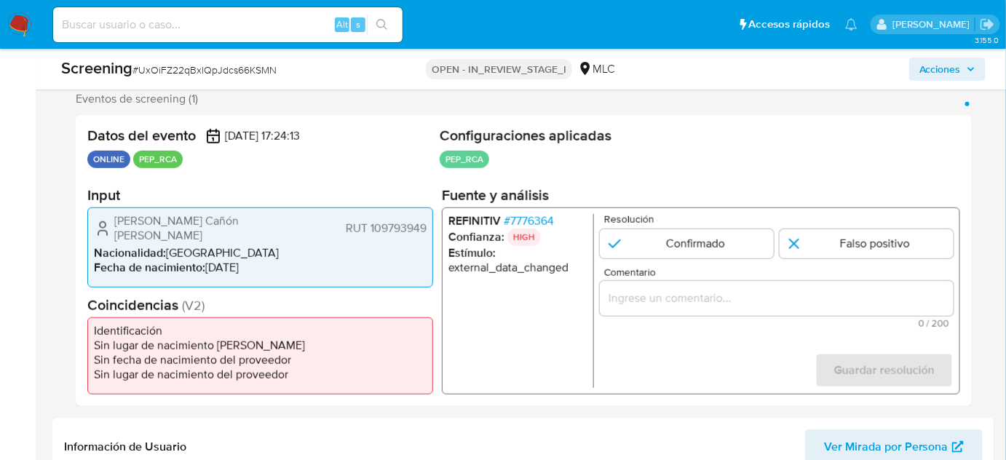
scroll to position [264, 0]
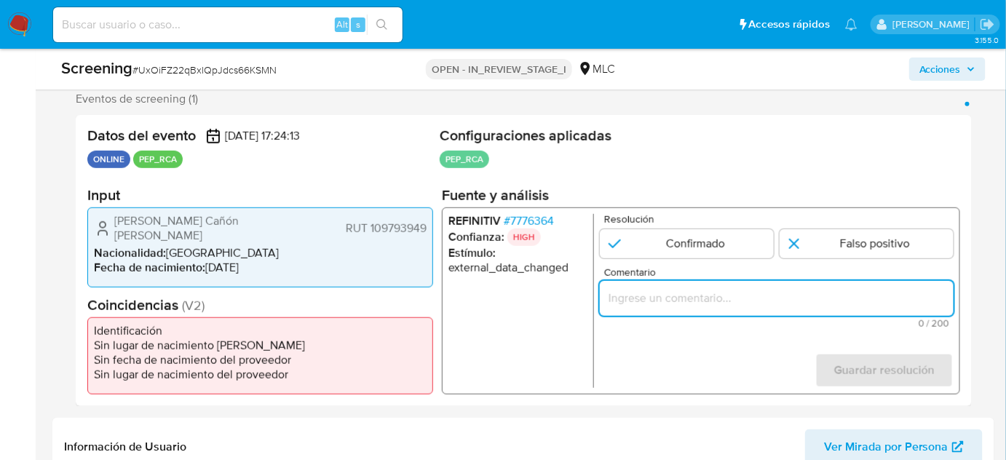
click at [611, 299] on input "Comentario" at bounding box center [777, 298] width 354 height 19
paste input "Titular de cuenta sin coincidencias en listas activas."
click at [520, 218] on span "# 7776364" at bounding box center [529, 221] width 50 height 15
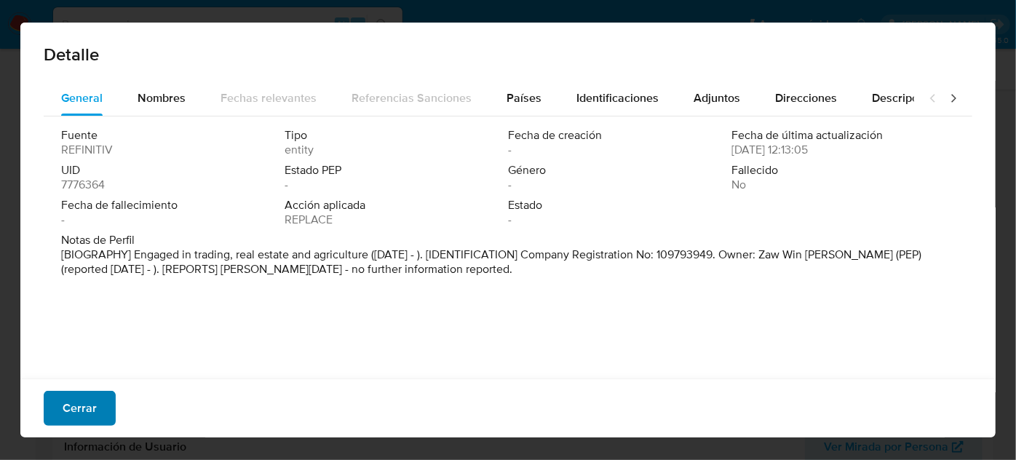
click at [68, 419] on span "Cerrar" at bounding box center [80, 408] width 34 height 32
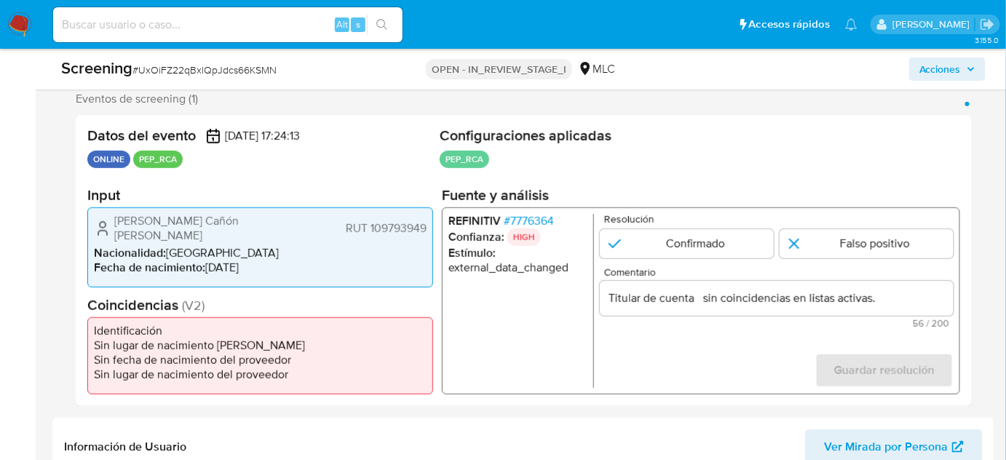
drag, startPoint x: 107, startPoint y: 218, endPoint x: 428, endPoint y: 226, distance: 321.2
click at [432, 226] on div "Cristian Andrés Cañón García RUT 109793949 Nacionalidad : Chile Fecha de nacimi…" at bounding box center [260, 248] width 346 height 80
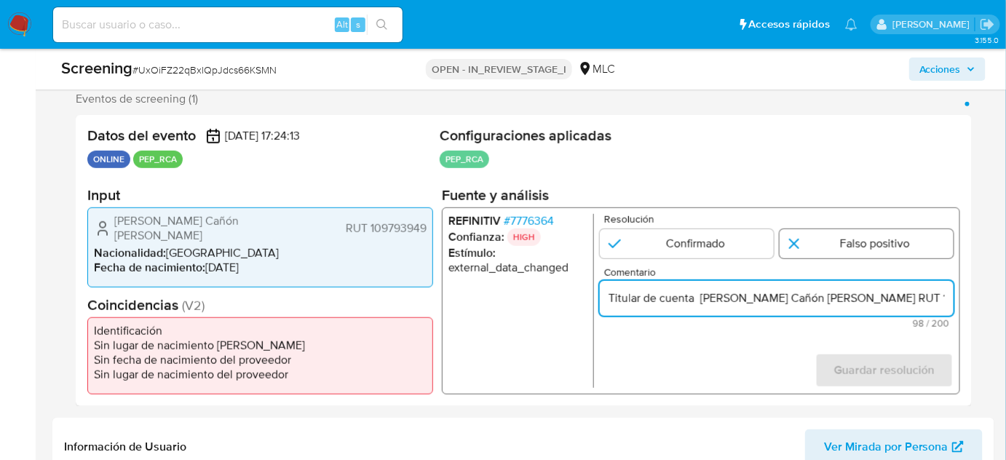
type input "Titular de cuenta Cristian Andrés Cañón García RUT 109793949 sin coincidencias …"
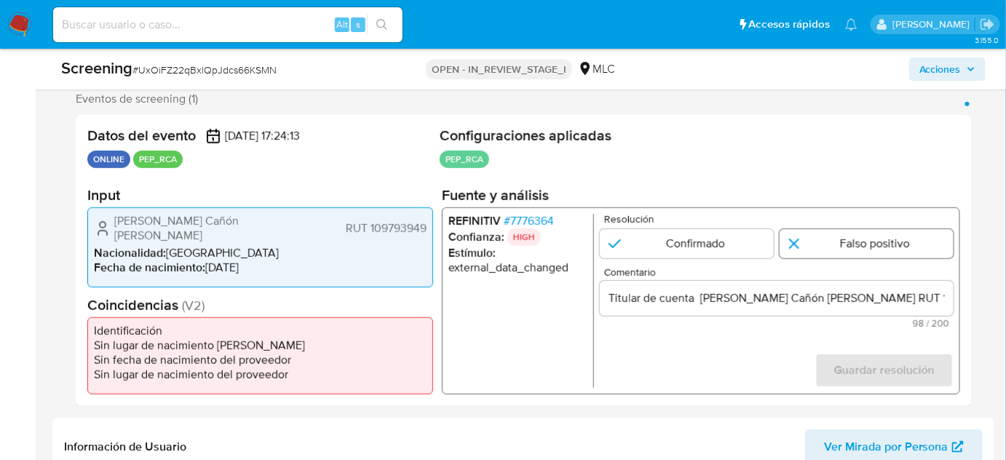
click at [815, 247] on input "1 de 1" at bounding box center [867, 243] width 174 height 29
radio input "true"
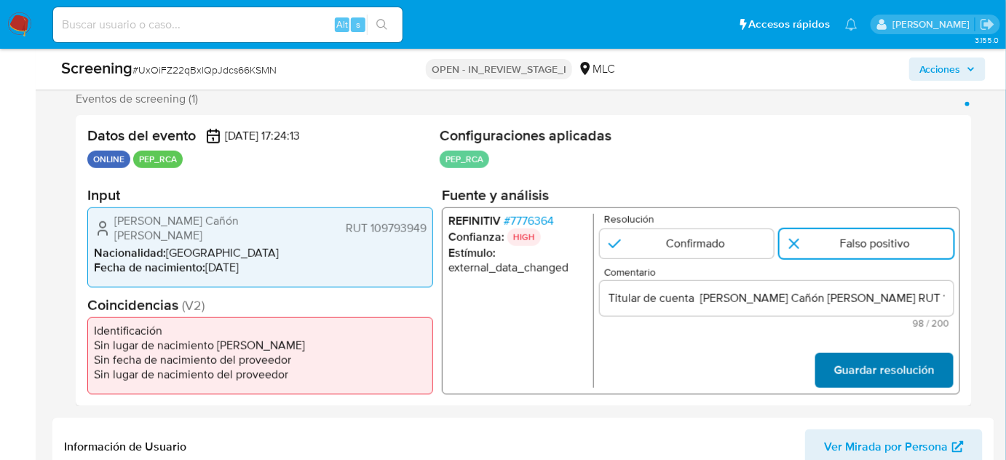
click at [856, 387] on span "Guardar resolución" at bounding box center [884, 371] width 100 height 32
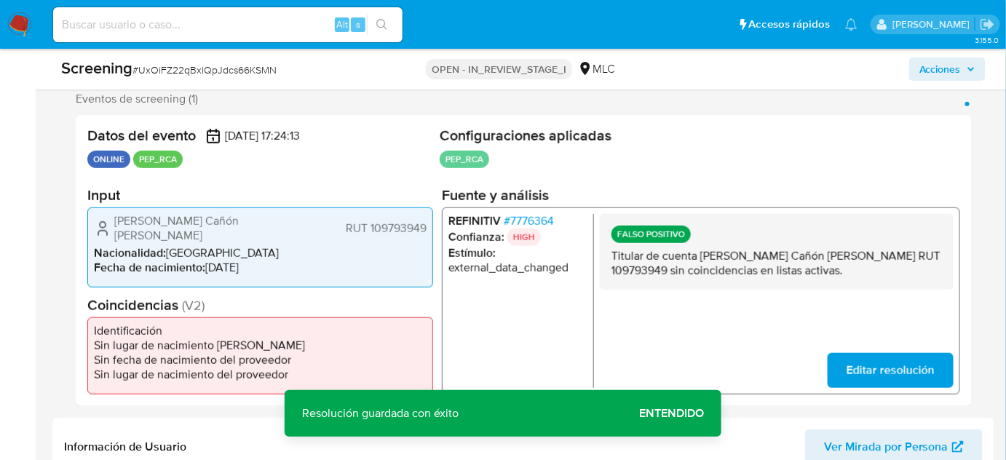
drag, startPoint x: 272, startPoint y: 221, endPoint x: 113, endPoint y: 230, distance: 159.7
click at [113, 230] on div "Cristian Andrés Cañón García RUT 109793949" at bounding box center [260, 228] width 333 height 29
click at [540, 221] on span "# 7776364" at bounding box center [529, 221] width 50 height 15
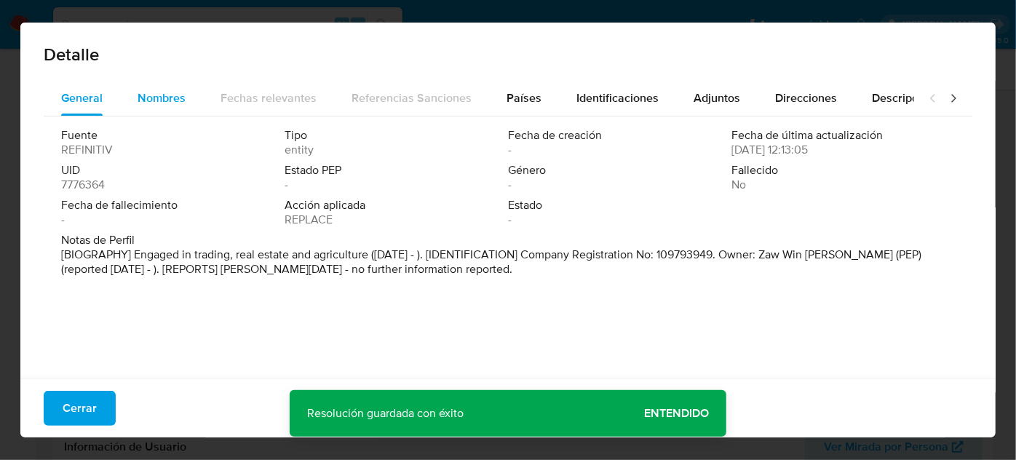
click at [154, 106] on span "Nombres" at bounding box center [162, 98] width 48 height 17
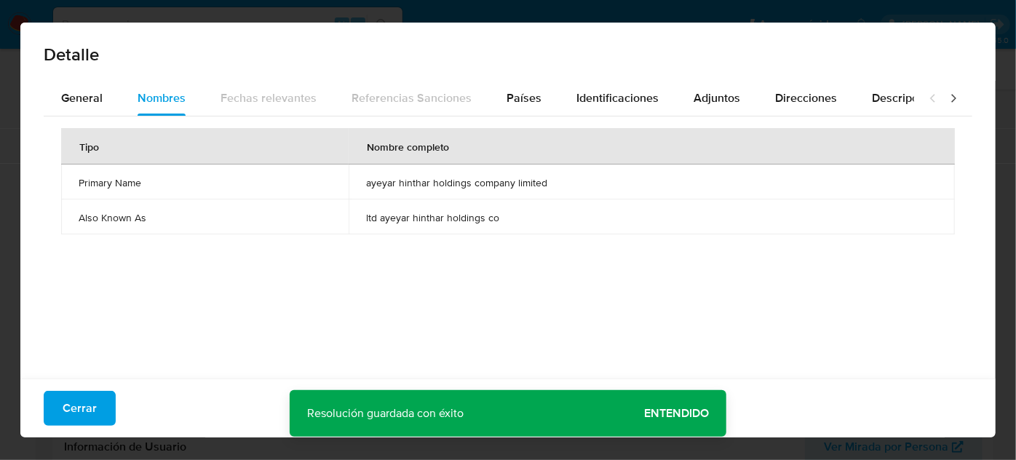
drag, startPoint x: 360, startPoint y: 183, endPoint x: 545, endPoint y: 185, distance: 185.0
click at [546, 185] on td "ayeyar hinthar holdings company limited" at bounding box center [652, 182] width 607 height 35
click at [524, 88] on div "Países" at bounding box center [524, 98] width 35 height 35
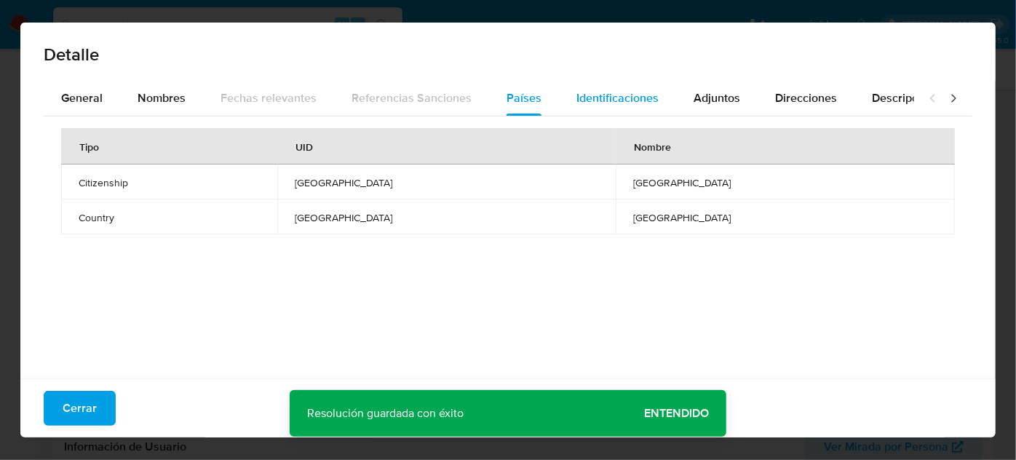
click at [586, 96] on span "Identificaciones" at bounding box center [618, 98] width 82 height 17
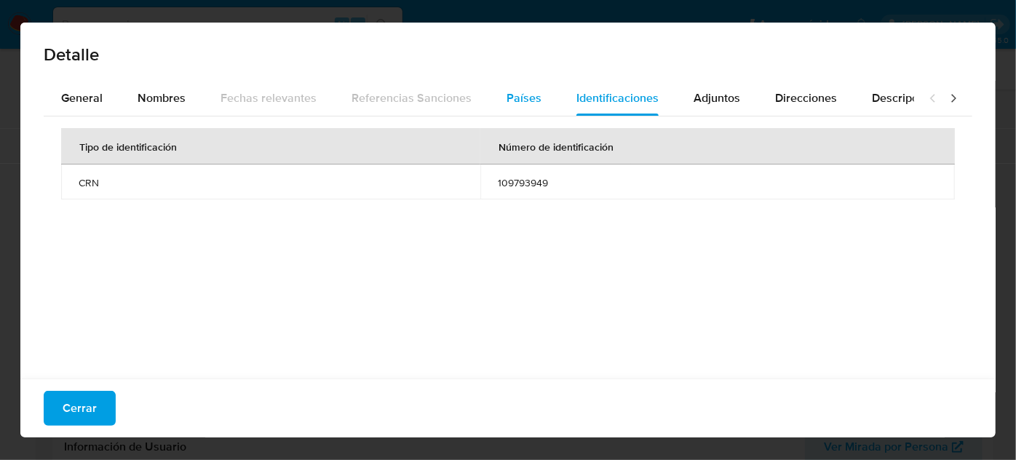
click at [514, 102] on span "Países" at bounding box center [524, 98] width 35 height 17
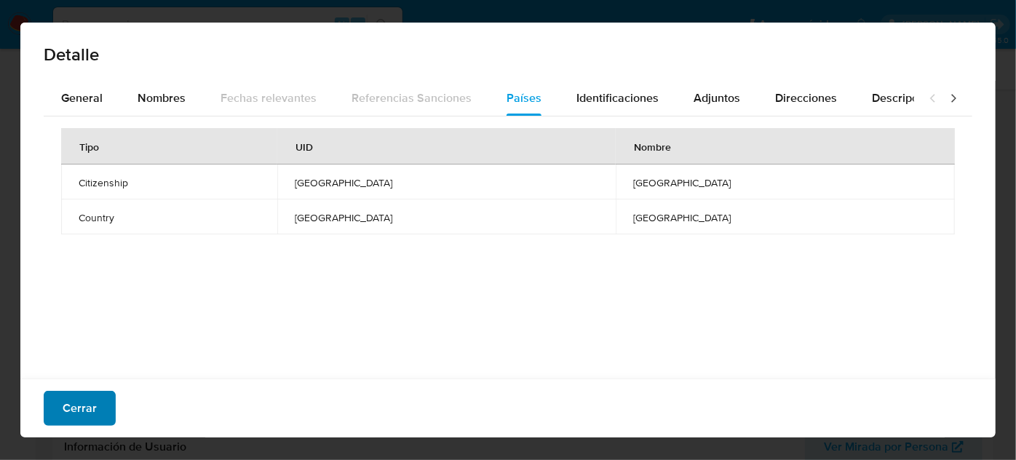
click at [87, 415] on span "Cerrar" at bounding box center [80, 408] width 34 height 32
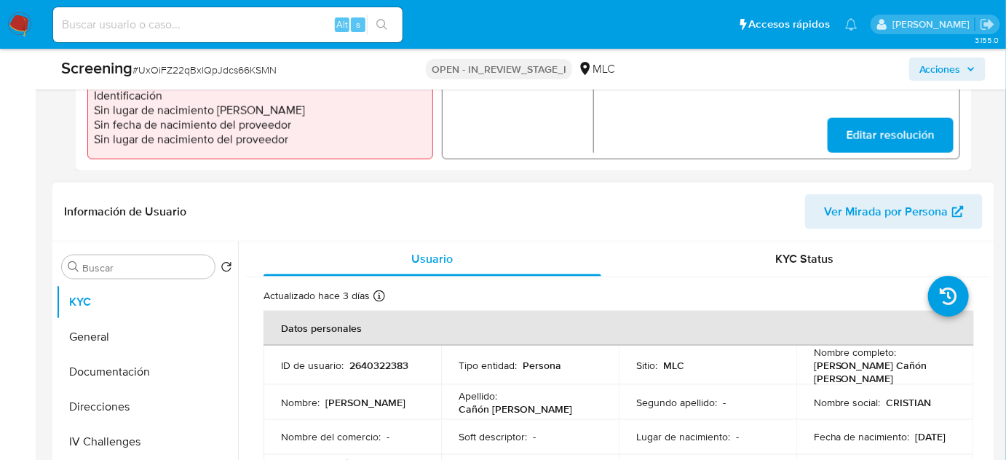
scroll to position [529, 0]
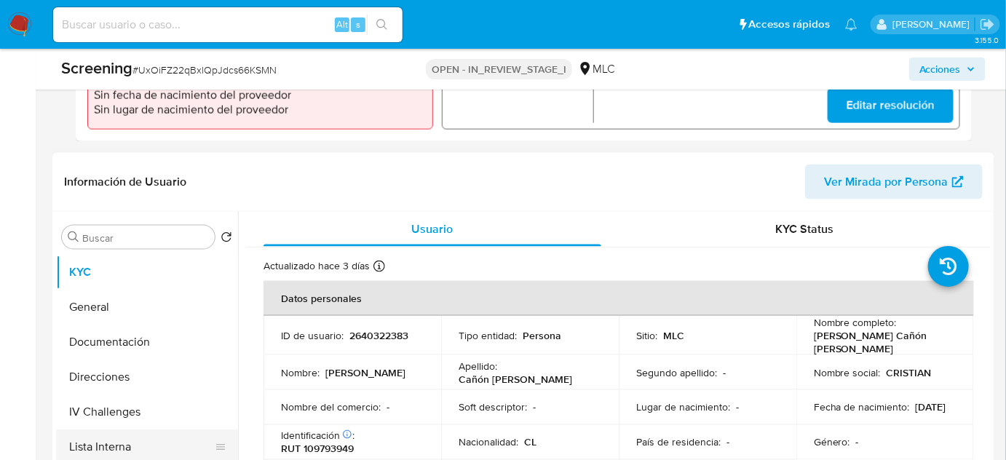
click at [94, 439] on button "Lista Interna" at bounding box center [141, 447] width 170 height 35
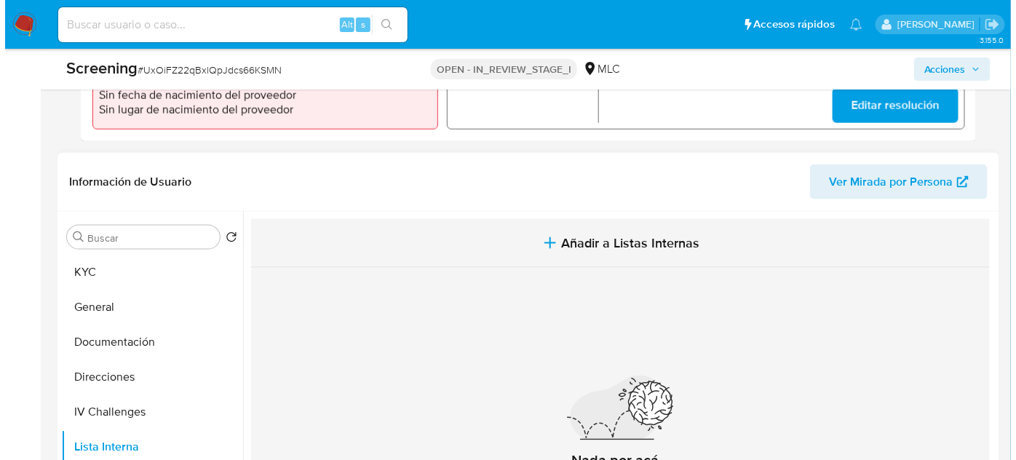
scroll to position [33, 0]
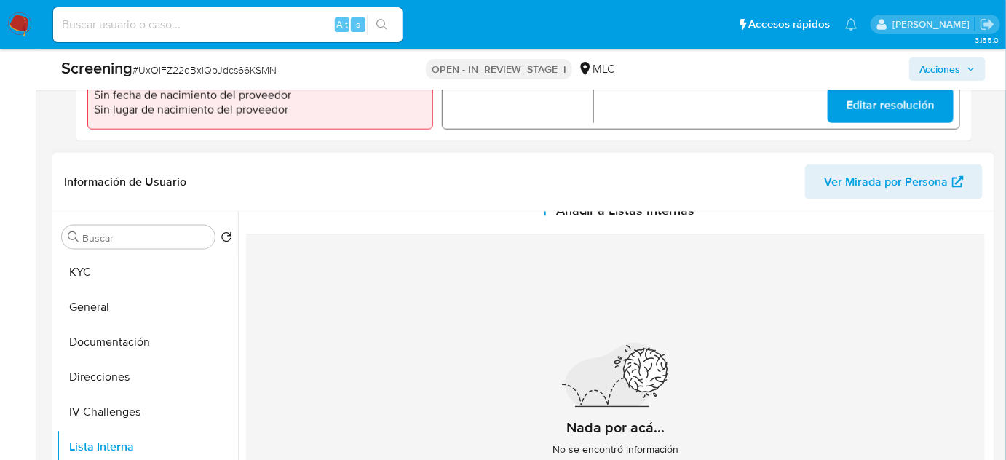
click at [543, 210] on div "Información de Usuario Ver Mirada por Persona" at bounding box center [523, 182] width 942 height 59
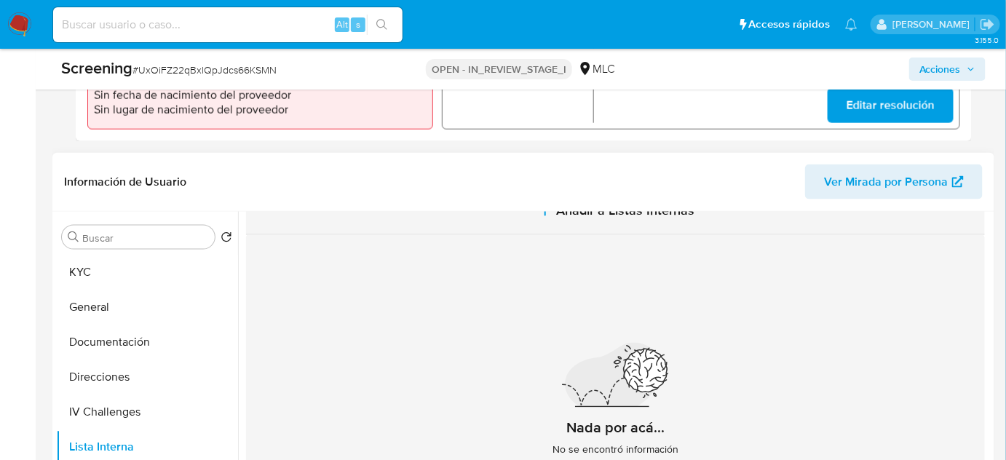
click at [540, 217] on icon "button" at bounding box center [545, 210] width 17 height 17
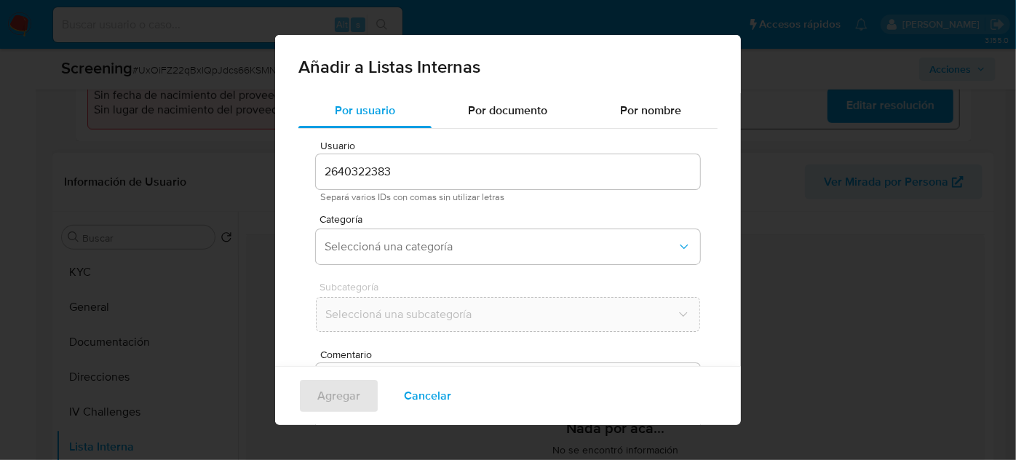
scroll to position [54, 0]
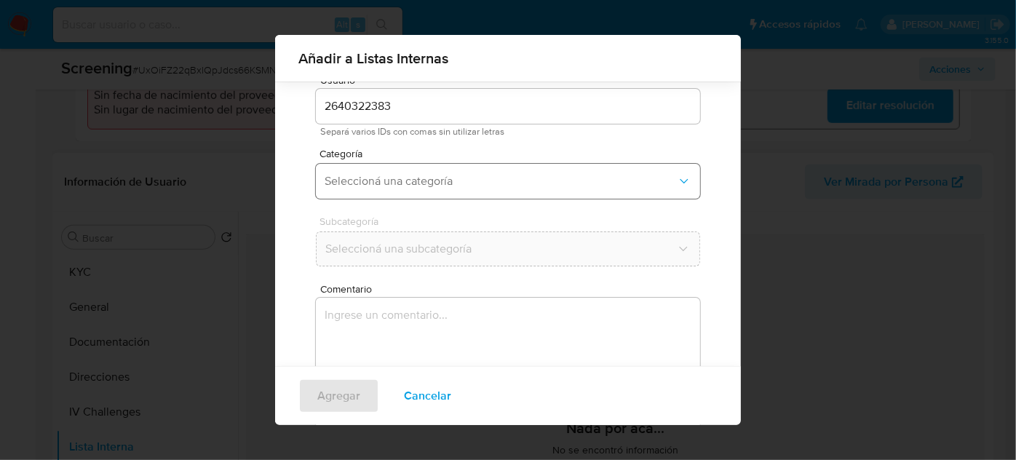
click at [470, 178] on span "Seleccioná una categoría" at bounding box center [501, 181] width 352 height 15
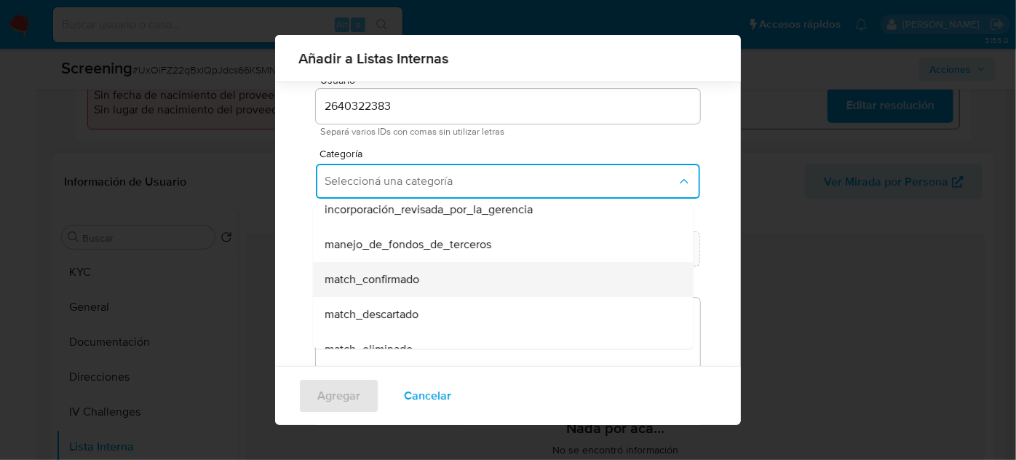
scroll to position [66, 0]
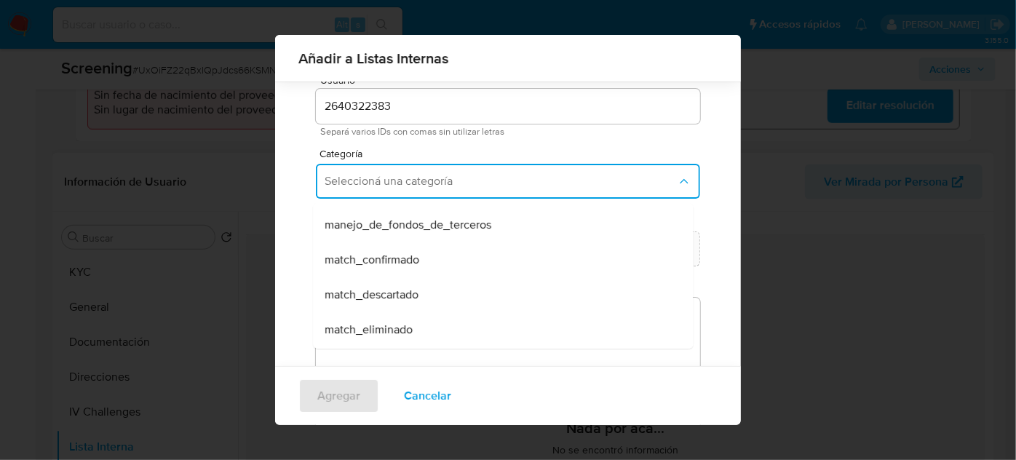
drag, startPoint x: 394, startPoint y: 284, endPoint x: 412, endPoint y: 226, distance: 61.0
click at [394, 283] on div "match_descartado" at bounding box center [499, 294] width 348 height 35
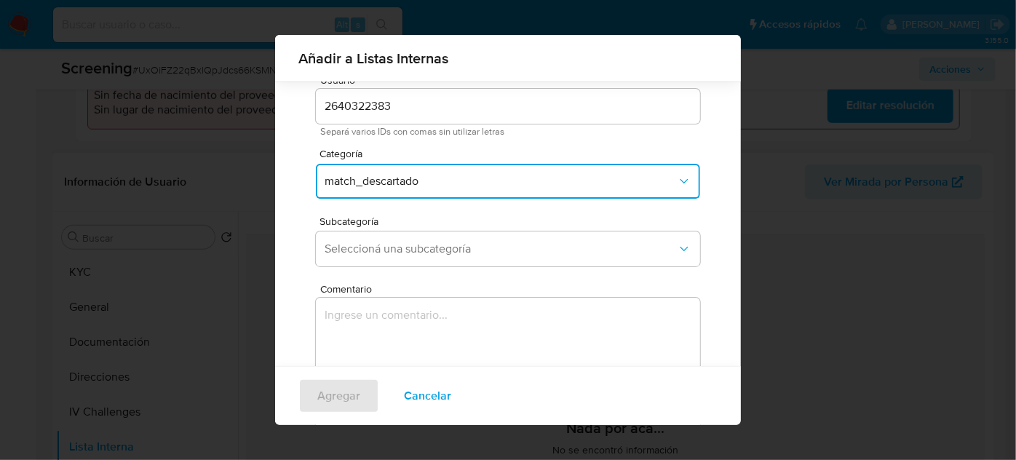
scroll to position [120, 0]
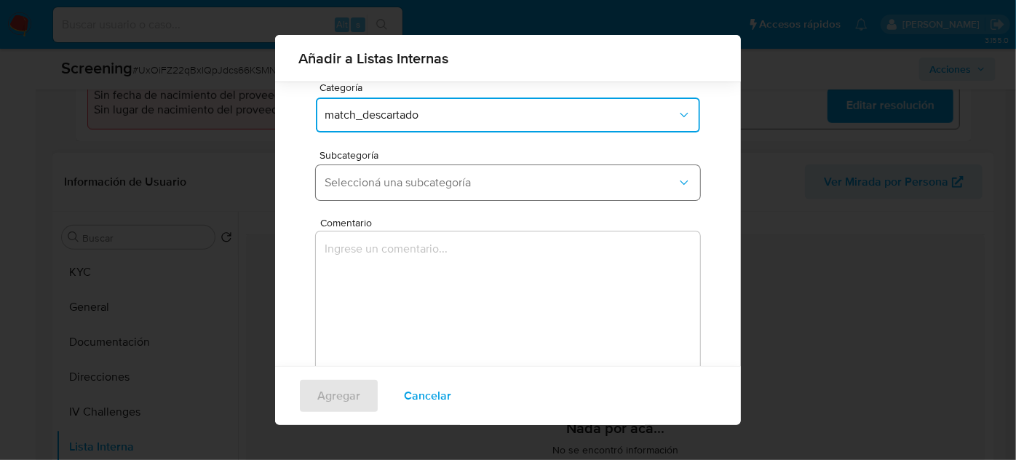
click at [429, 183] on span "Seleccioná una subcategoría" at bounding box center [501, 182] width 352 height 15
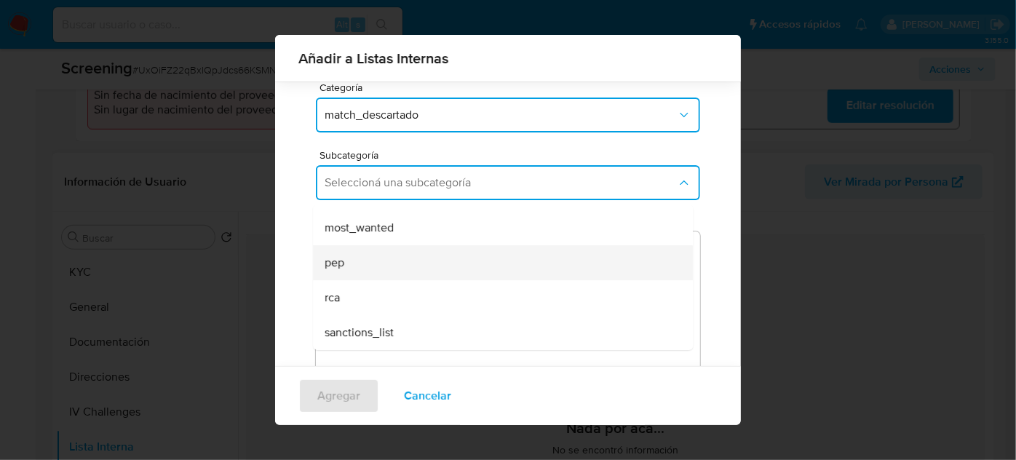
click at [402, 272] on div "pep" at bounding box center [499, 262] width 348 height 35
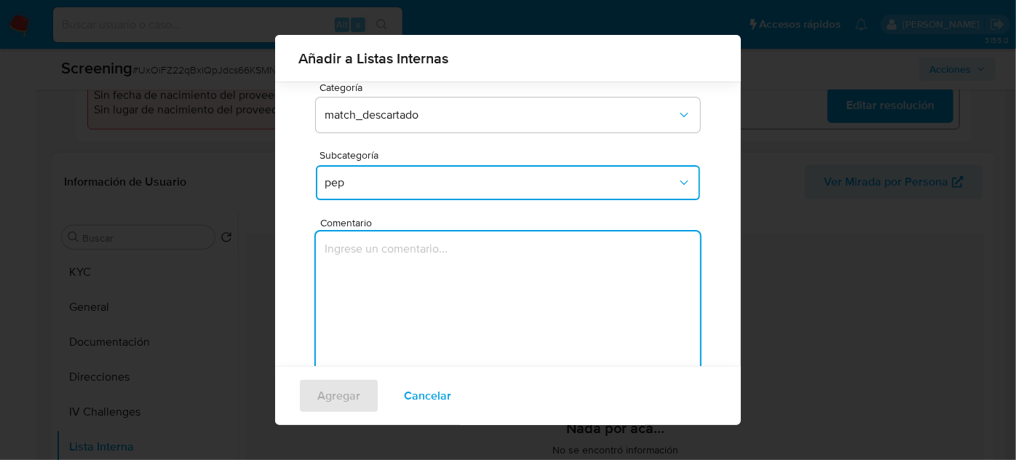
click at [402, 272] on textarea "Comentario" at bounding box center [508, 302] width 384 height 140
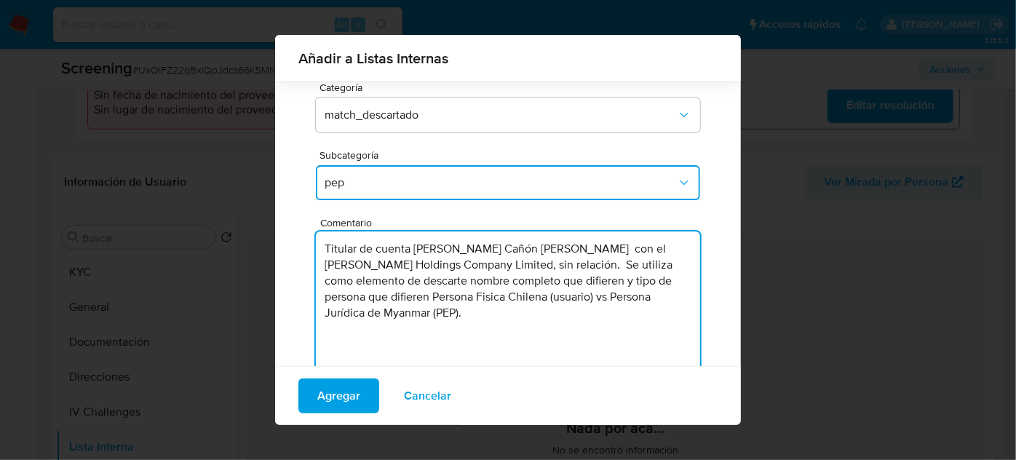
click at [566, 249] on textarea "Titular de cuenta Cristian Andrés Cañón García con el PEP Ayeyar Hinthar Holdin…" at bounding box center [508, 302] width 384 height 140
type textarea "Titular de cuenta Cristian Andrés Cañón García genera match con el PEP Ayeyar H…"
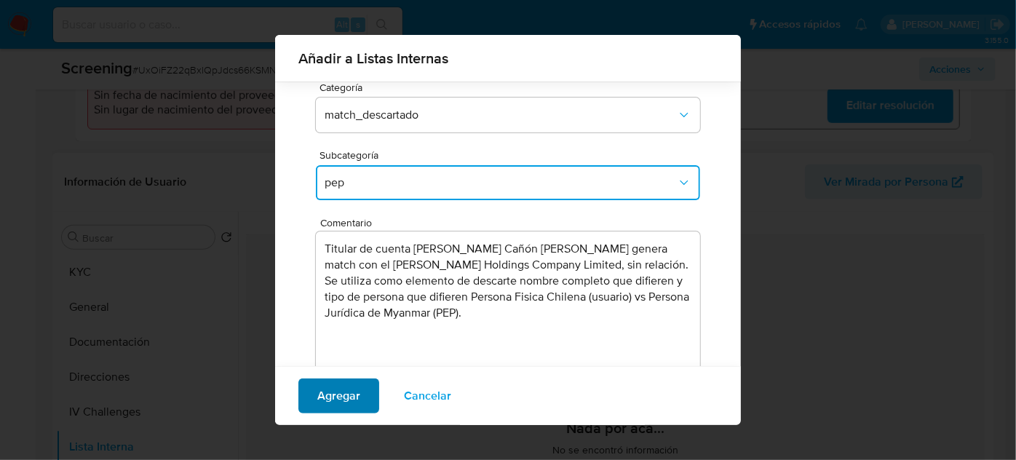
click at [340, 398] on span "Agregar" at bounding box center [338, 396] width 43 height 32
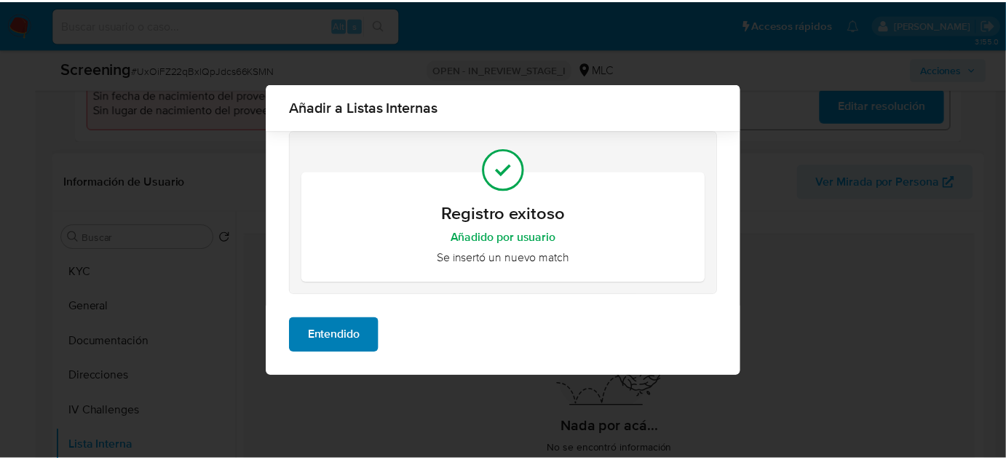
scroll to position [0, 0]
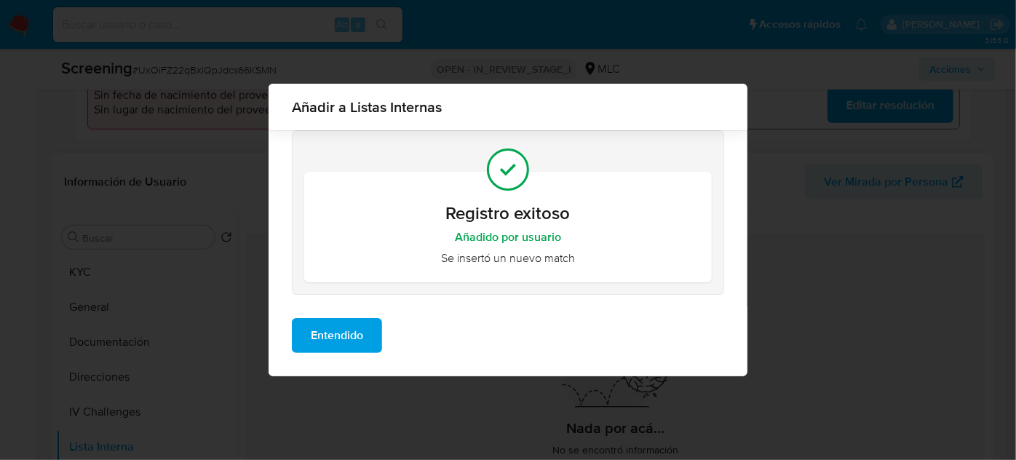
click at [342, 335] on span "Entendido" at bounding box center [337, 336] width 52 height 32
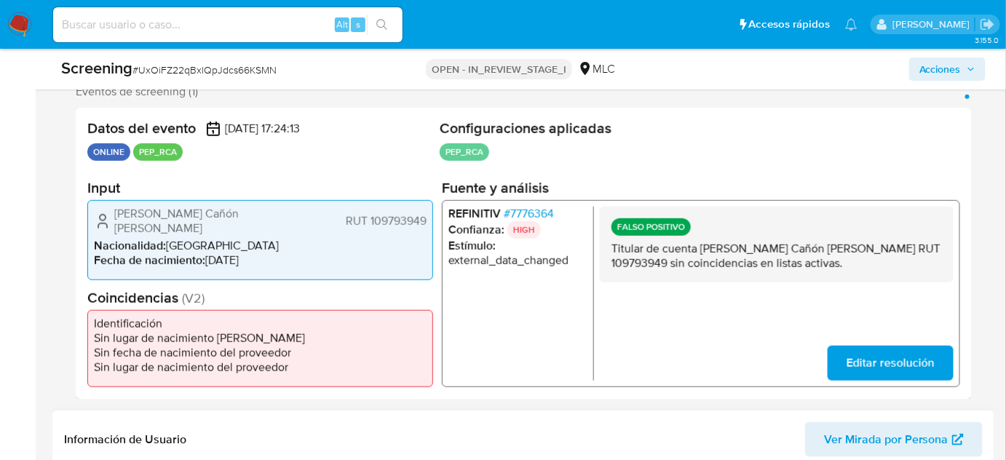
scroll to position [264, 0]
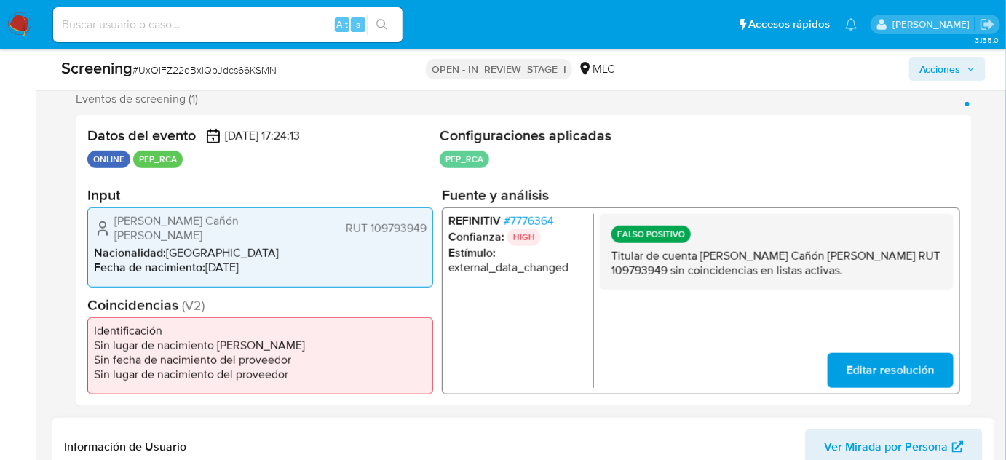
click at [944, 71] on span "Acciones" at bounding box center [941, 69] width 42 height 23
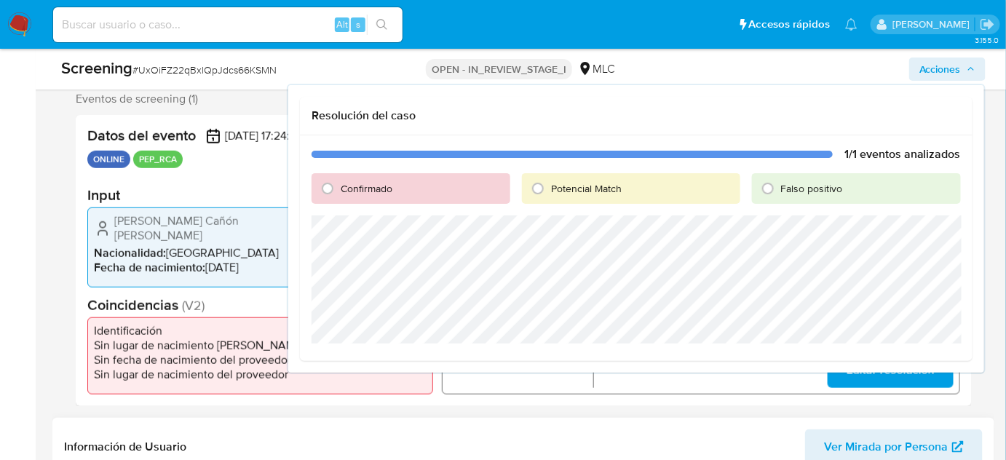
click at [802, 191] on span "Falso positivo" at bounding box center [812, 188] width 62 height 15
click at [780, 191] on input "Falso positivo" at bounding box center [768, 188] width 23 height 23
radio input "true"
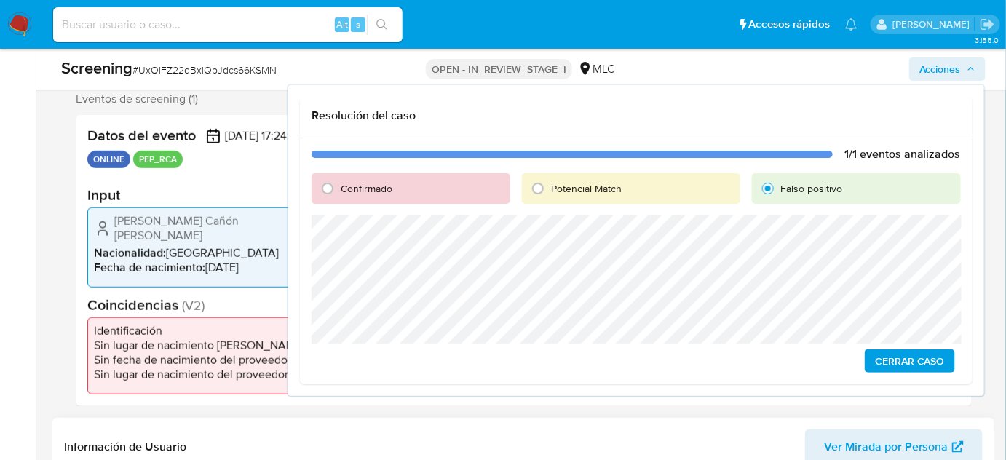
click at [889, 360] on span "Cerrar Caso" at bounding box center [910, 361] width 70 height 20
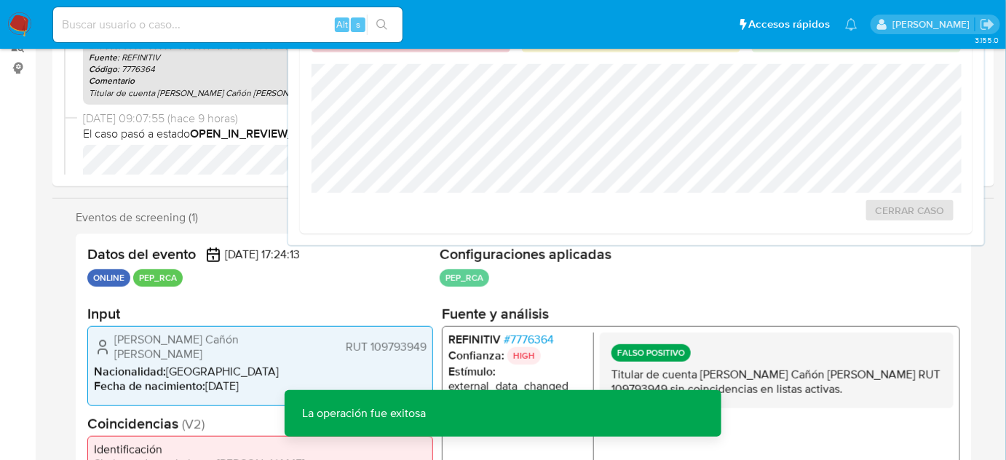
scroll to position [0, 0]
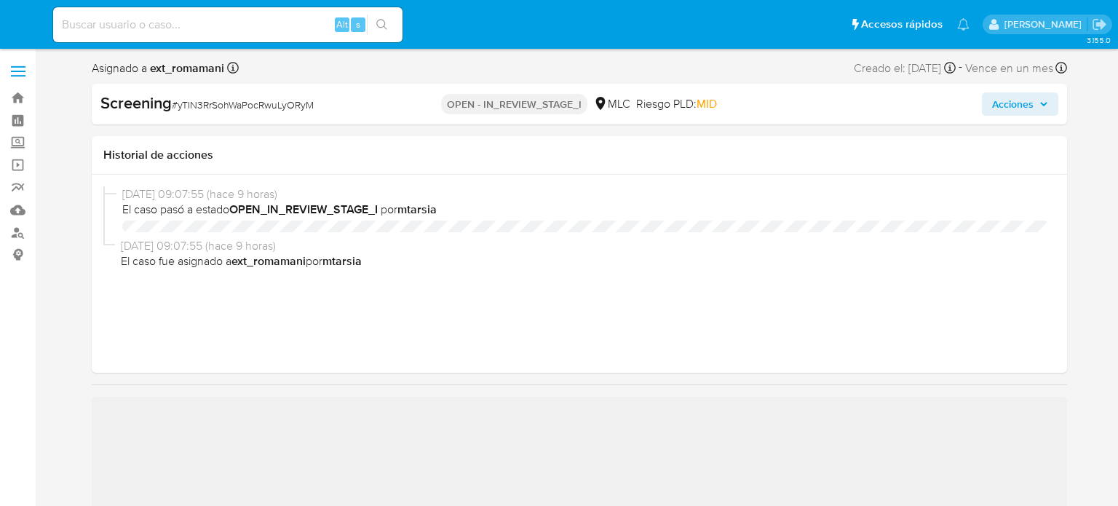
select select "10"
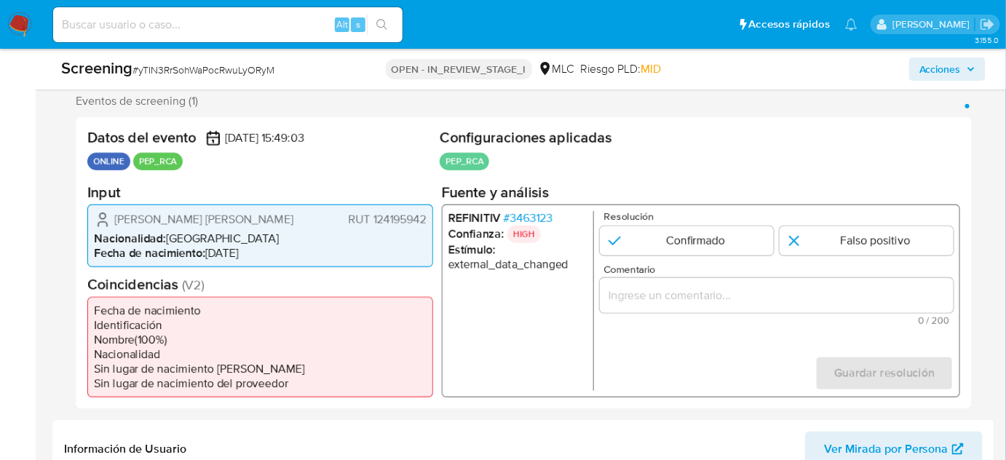
scroll to position [264, 0]
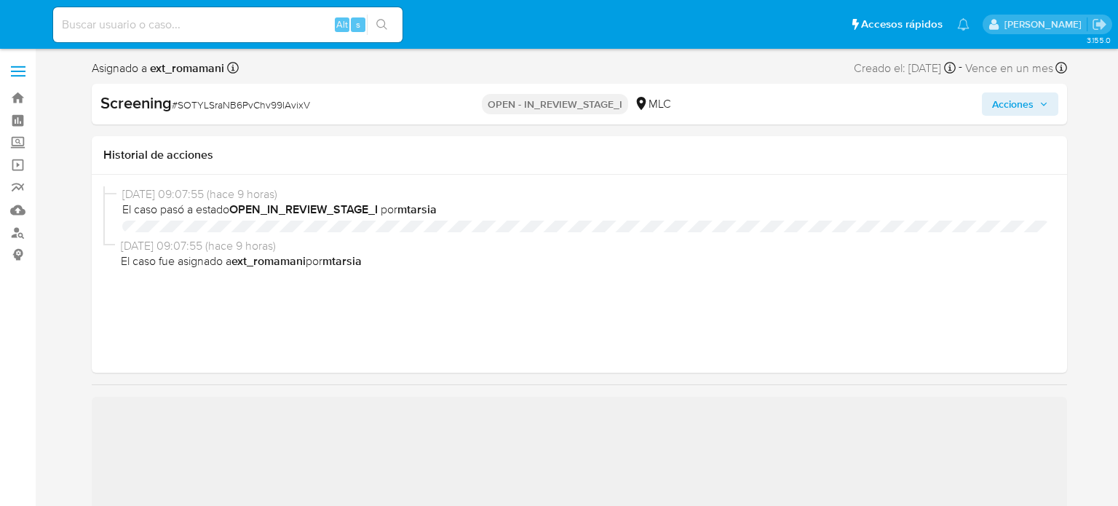
select select "10"
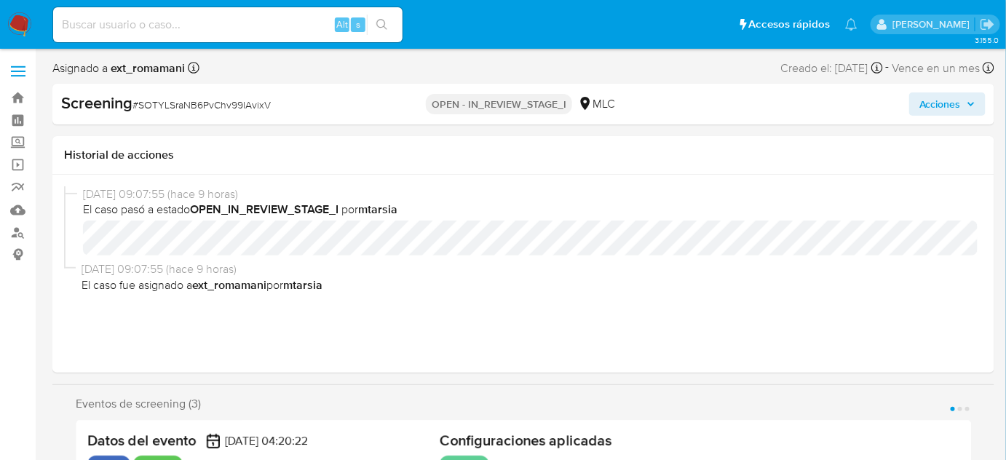
scroll to position [264, 0]
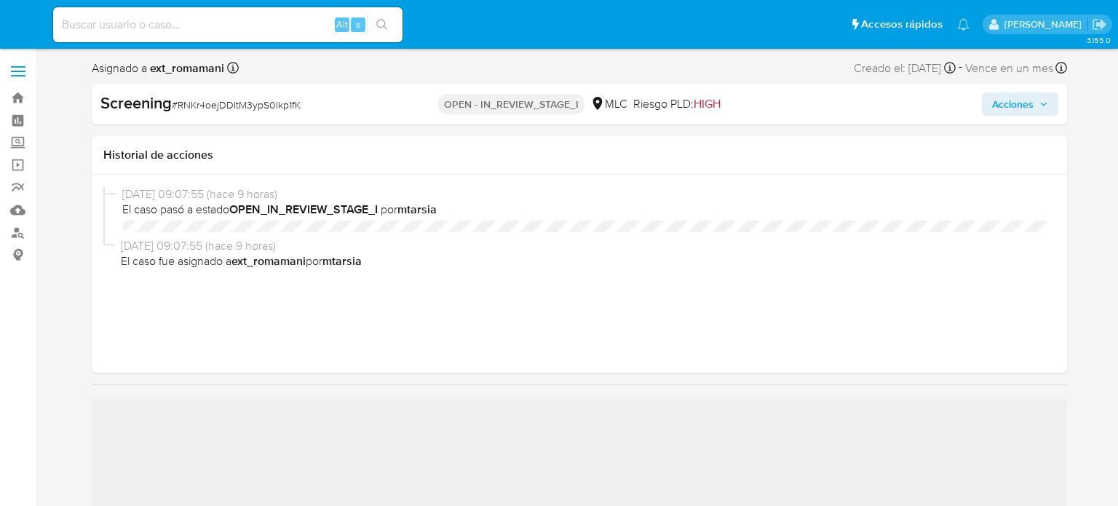
select select "10"
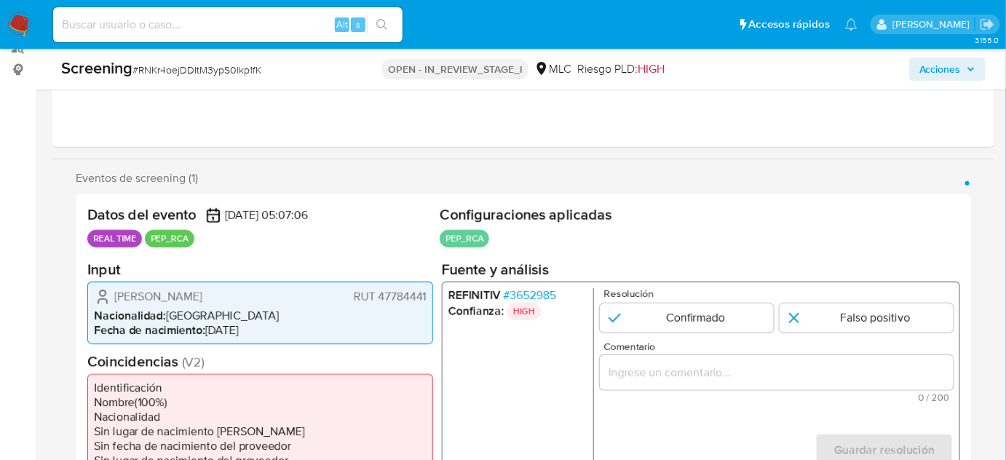
scroll to position [264, 0]
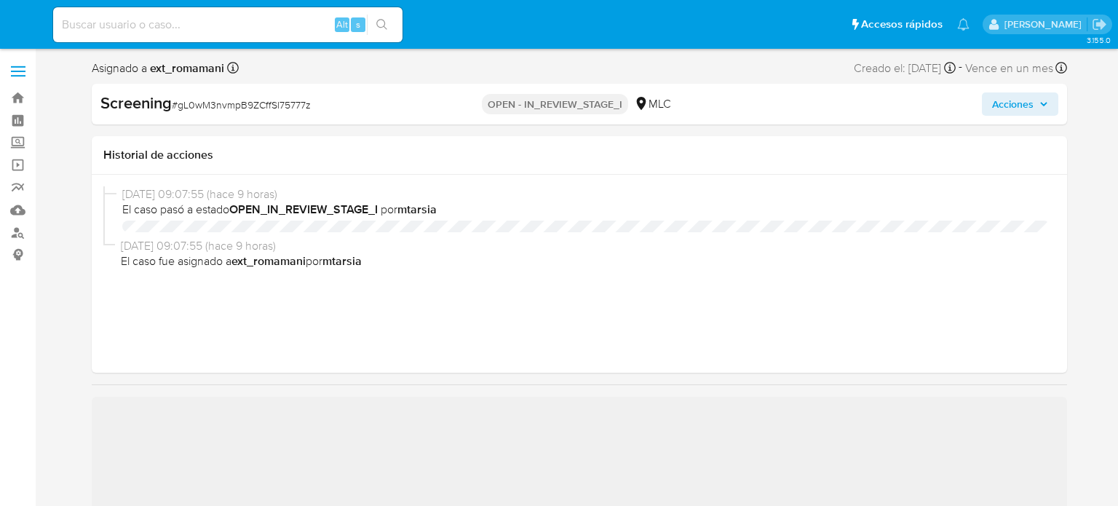
select select "10"
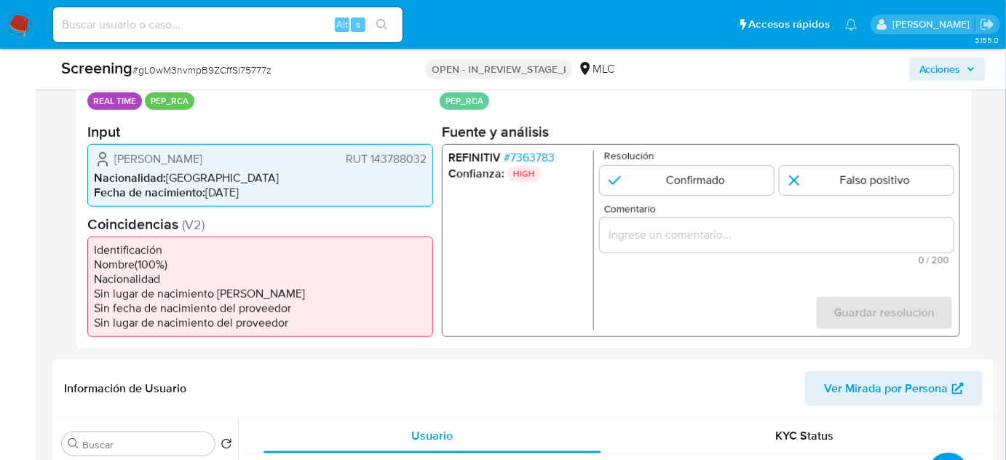
scroll to position [331, 0]
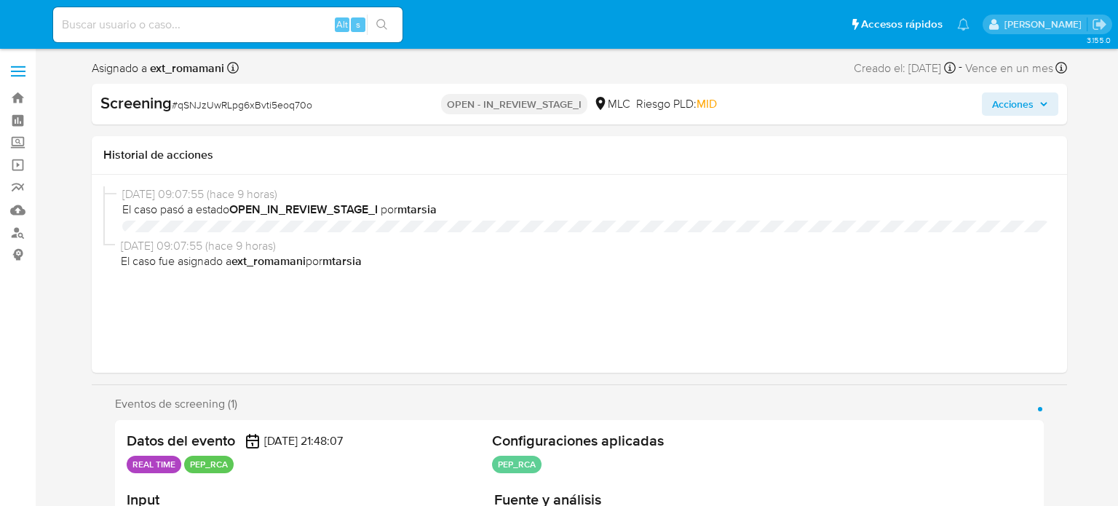
select select "10"
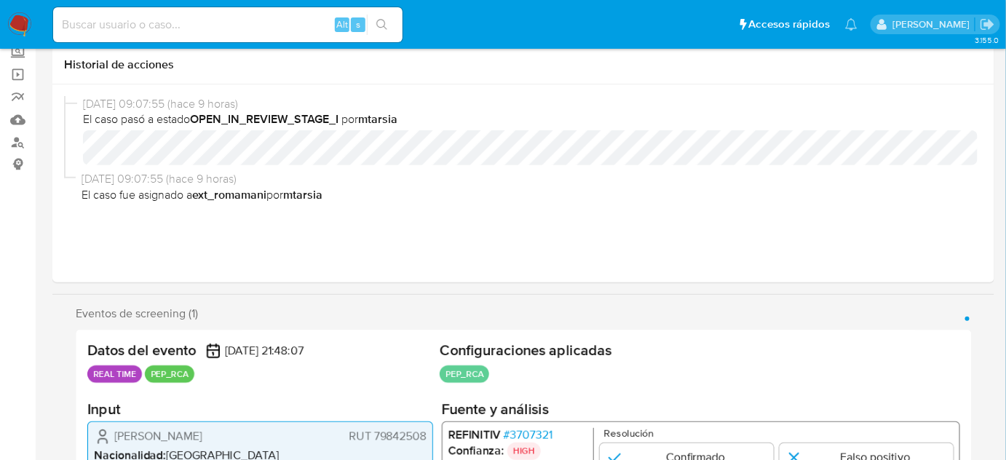
scroll to position [264, 0]
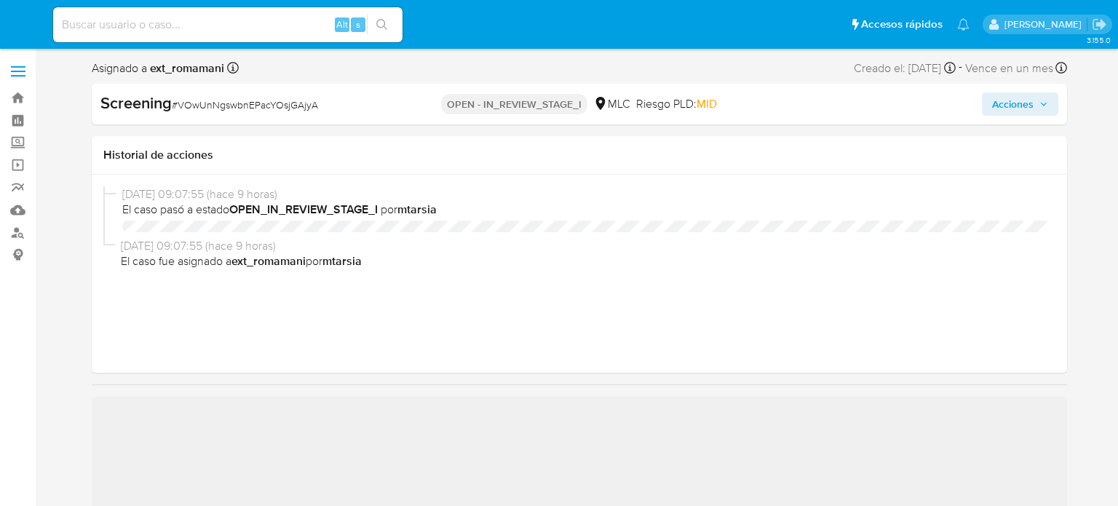
select select "10"
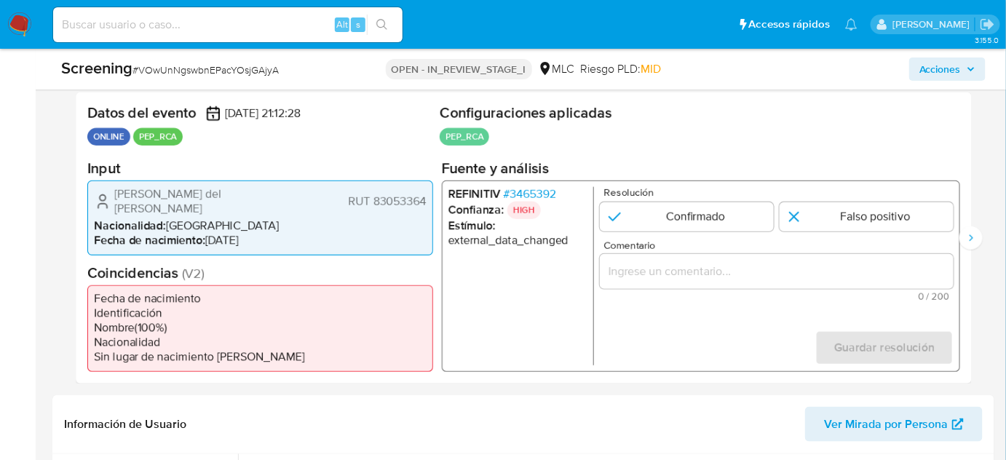
scroll to position [264, 0]
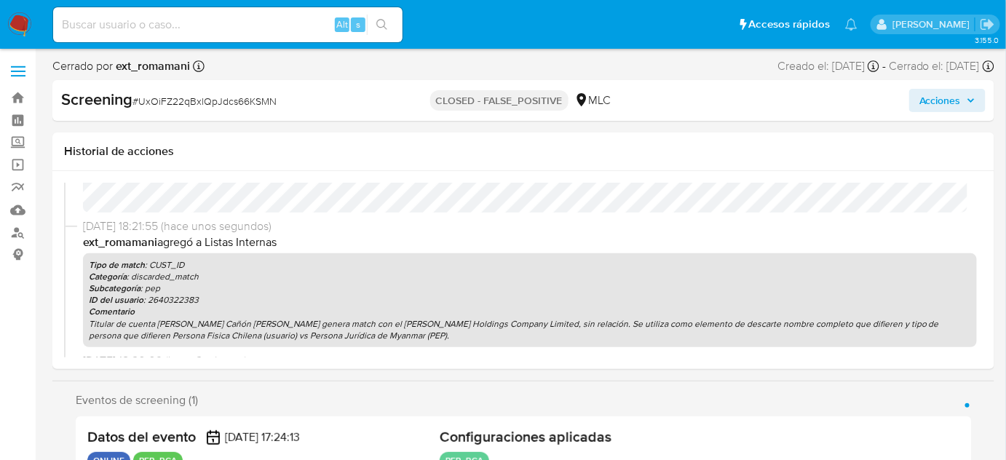
select select "10"
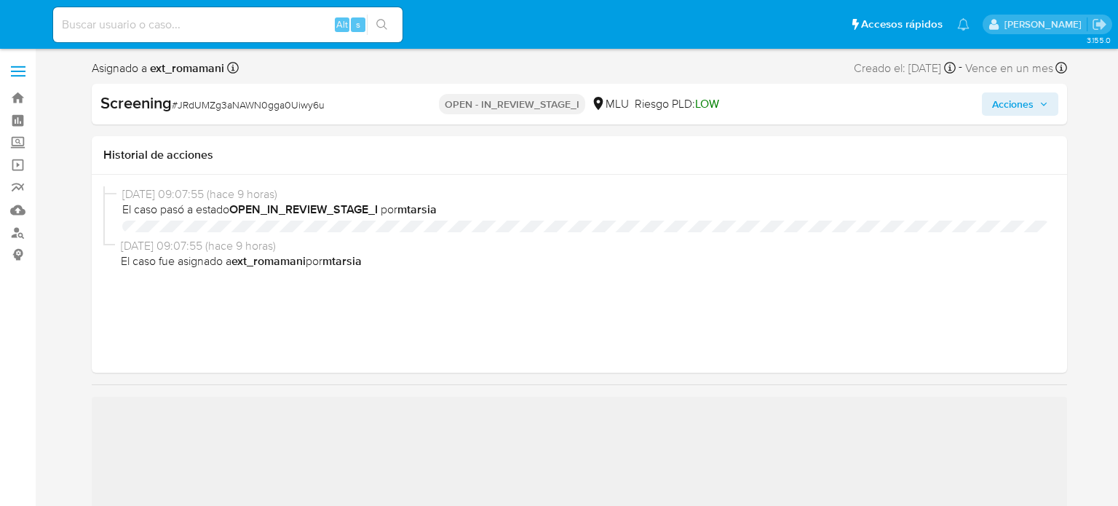
select select "10"
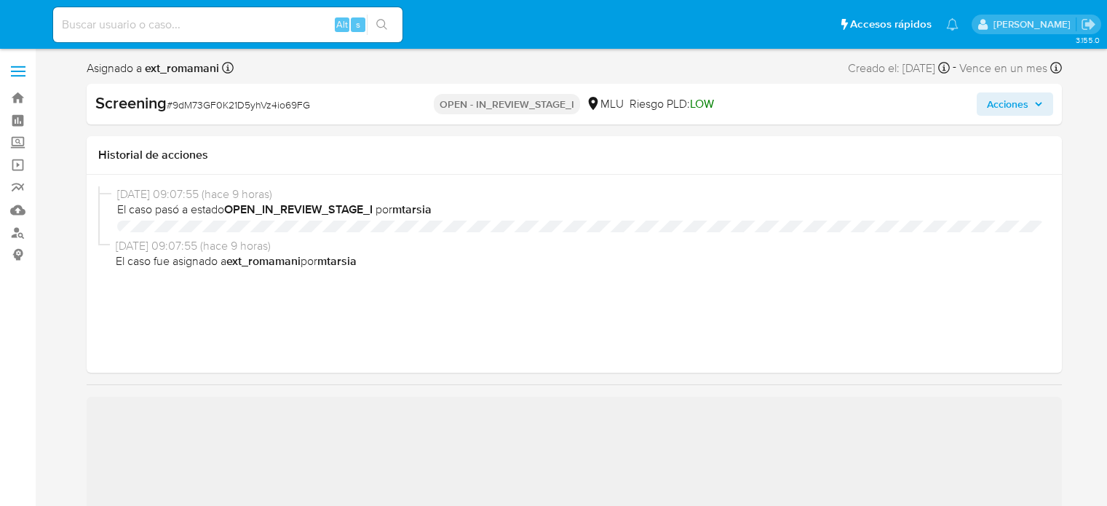
select select "10"
